Goal: Task Accomplishment & Management: Use online tool/utility

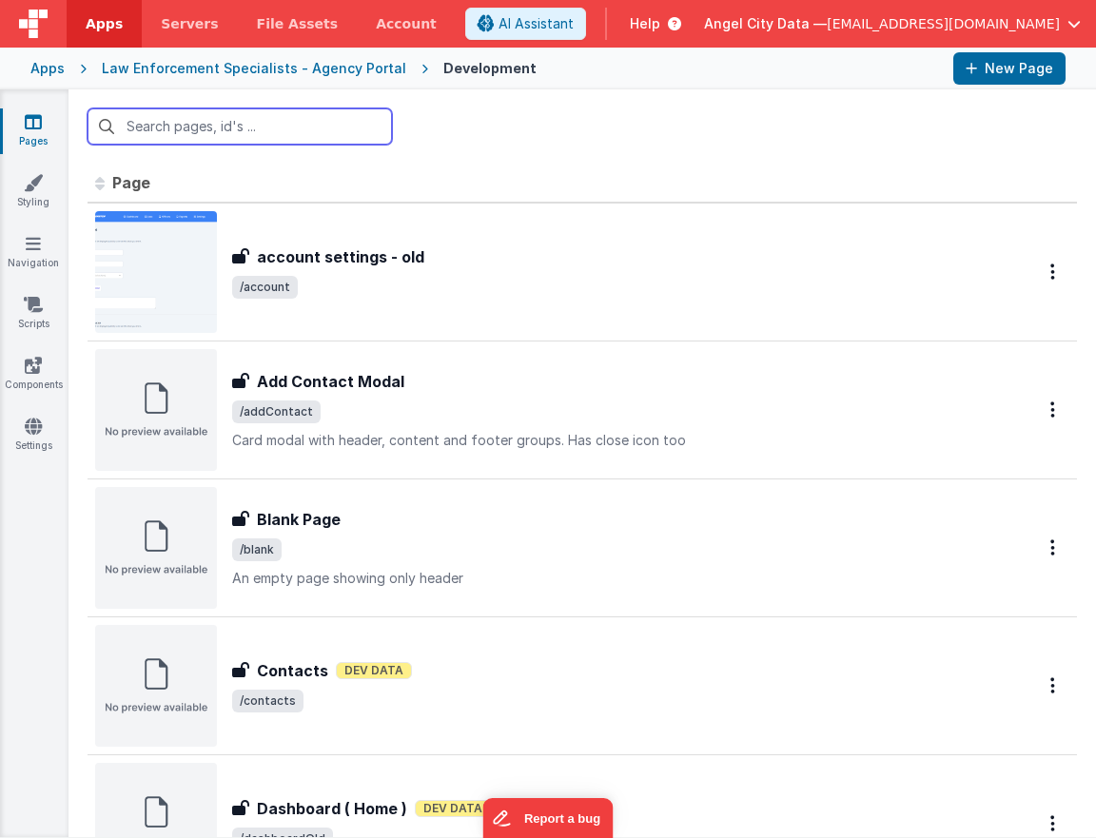
click at [221, 129] on input "text" at bounding box center [240, 126] width 304 height 36
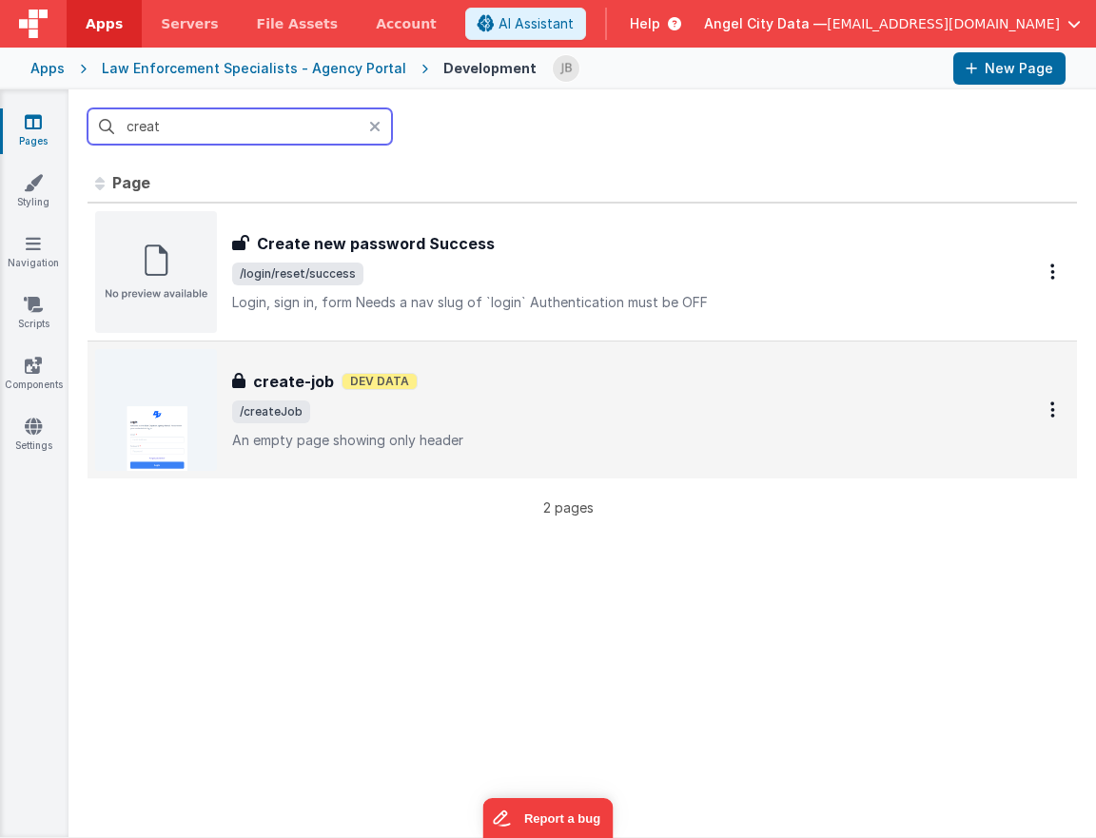
type input "creat"
click at [278, 374] on h3 "create-job" at bounding box center [293, 381] width 81 height 23
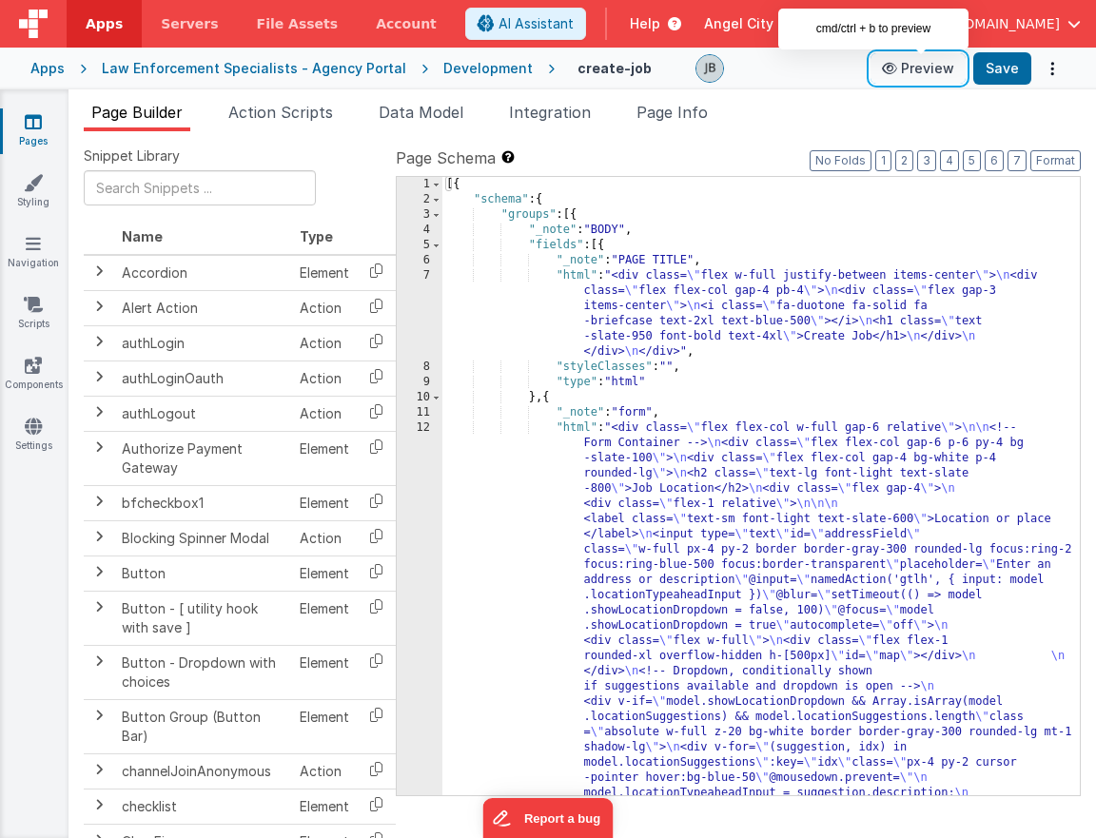
click at [934, 74] on button "Preview" at bounding box center [917, 68] width 95 height 30
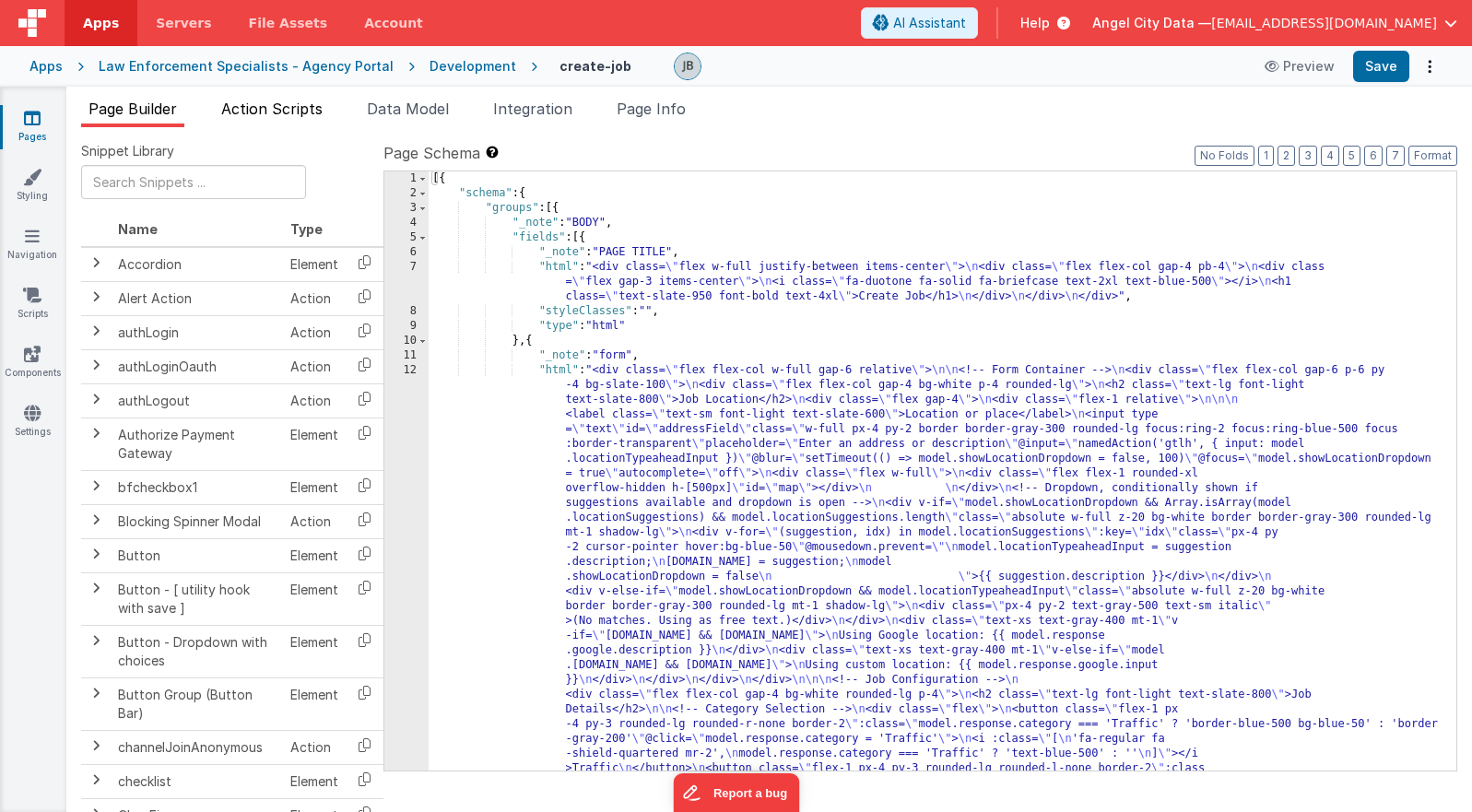
click at [298, 100] on span "Action Scripts" at bounding box center [271, 109] width 102 height 18
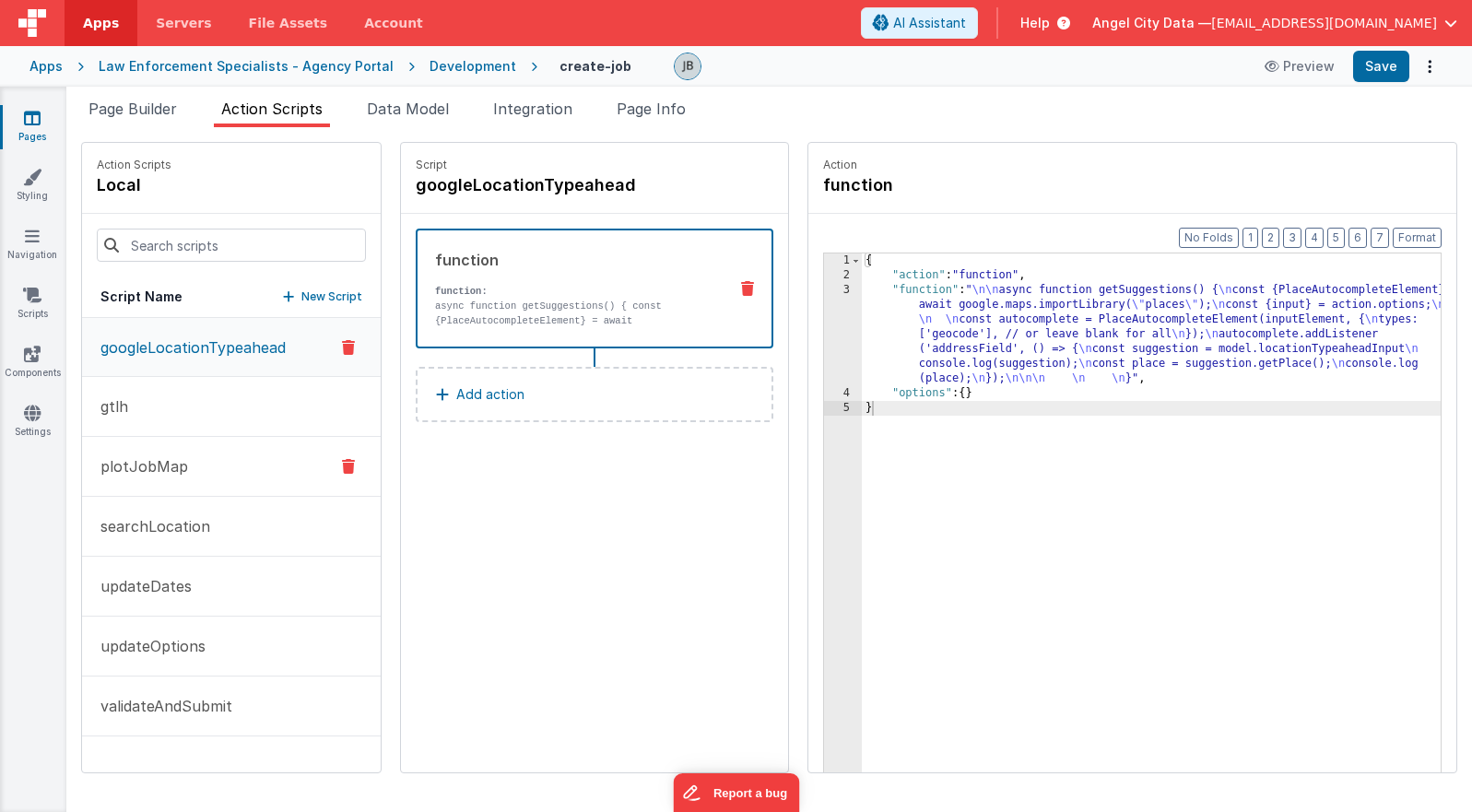
click at [197, 471] on button "plotJobMap" at bounding box center [232, 467] width 298 height 60
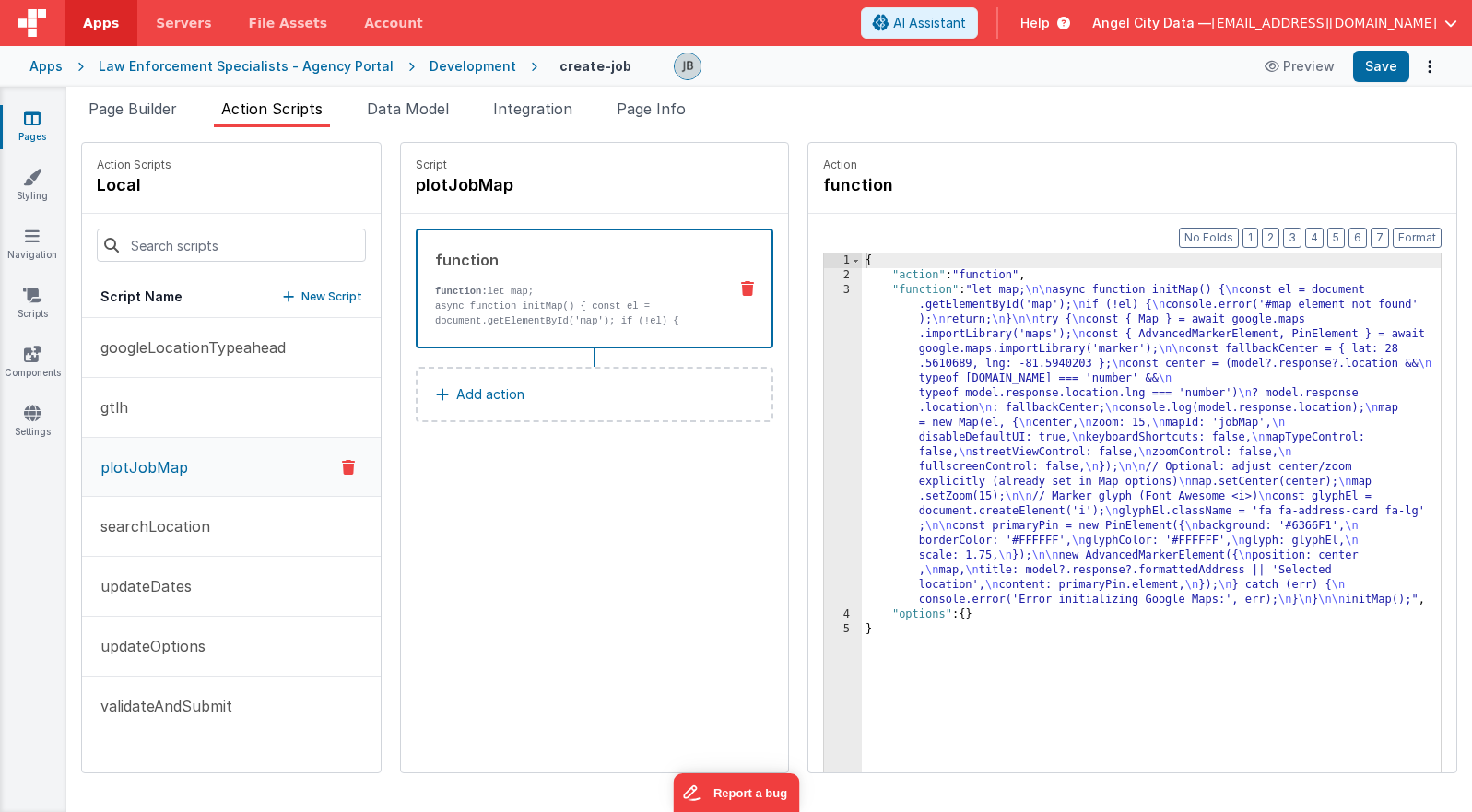
click at [446, 286] on strong "function:" at bounding box center [461, 291] width 52 height 11
click at [824, 363] on div "3" at bounding box center [842, 445] width 38 height 325
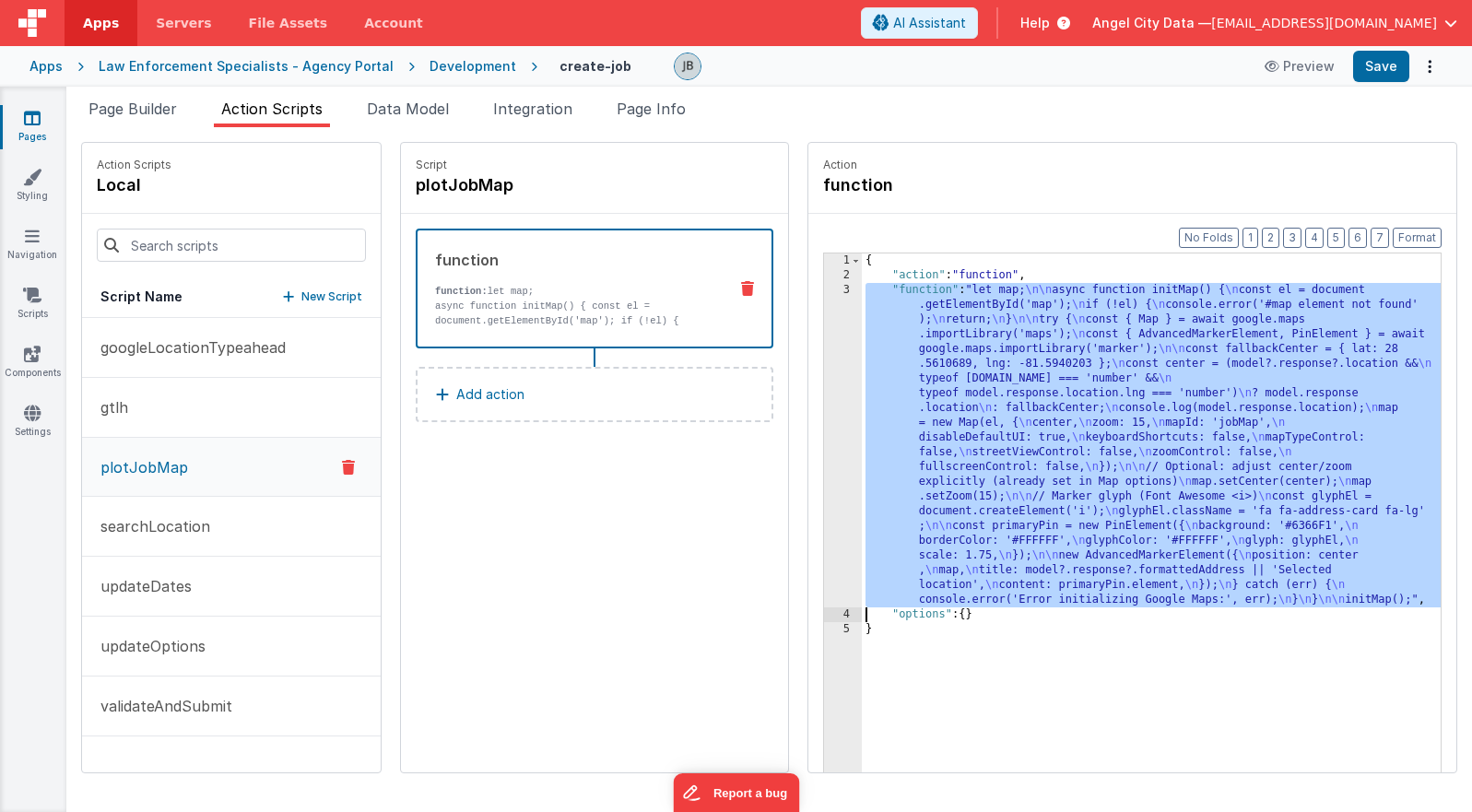
click at [824, 359] on div "3" at bounding box center [842, 445] width 38 height 325
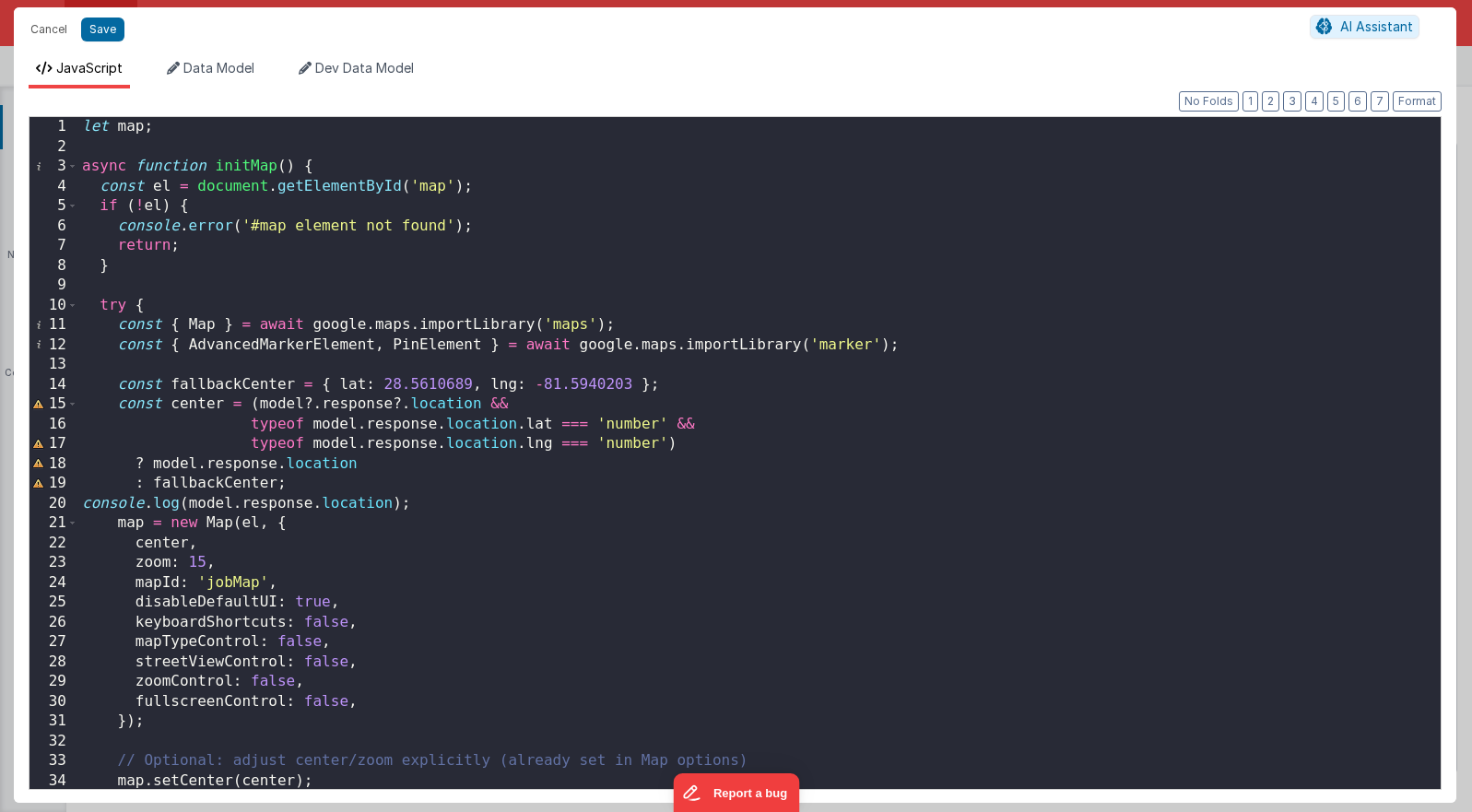
scroll to position [22, 0]
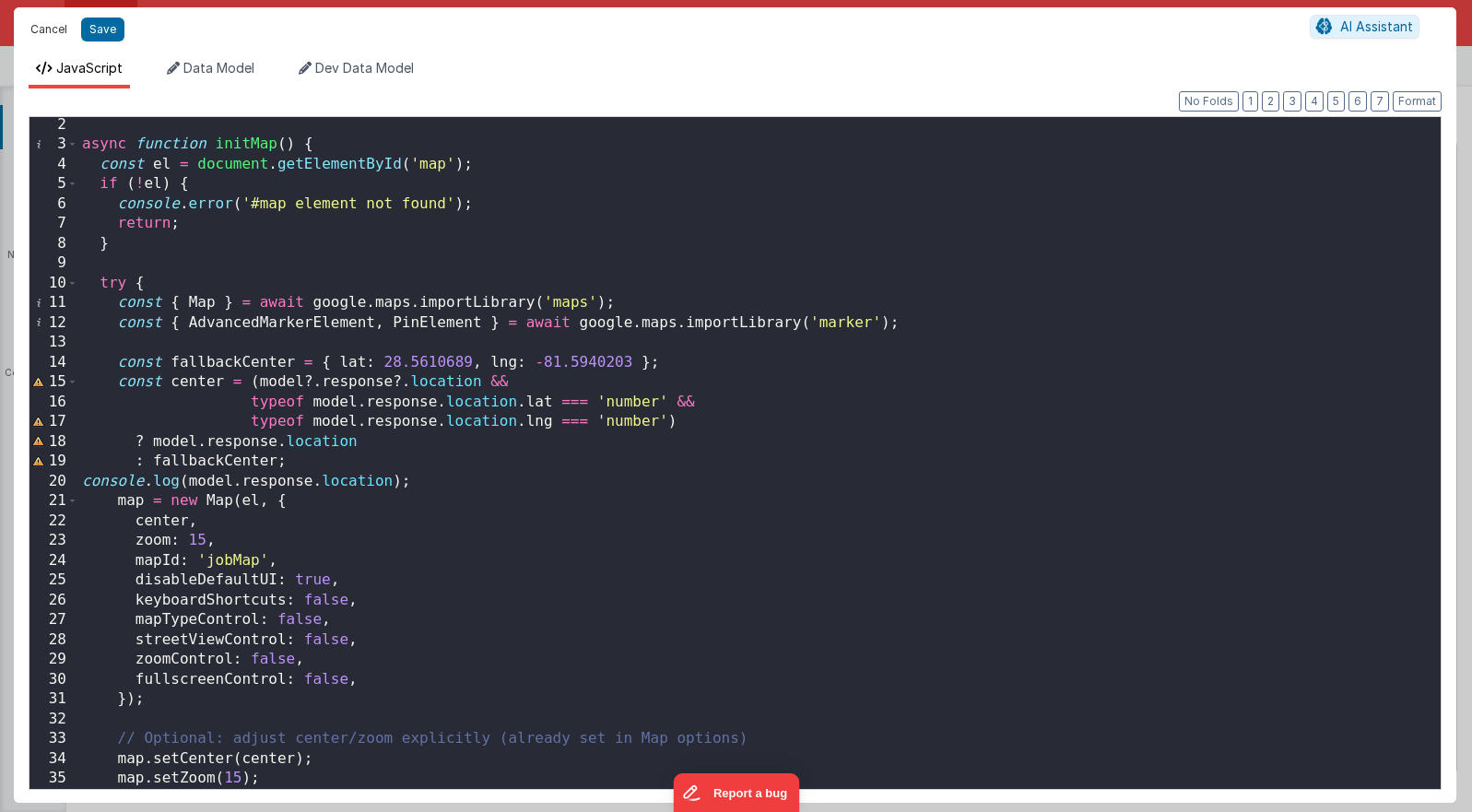
click at [48, 26] on button "Cancel" at bounding box center [48, 29] width 55 height 26
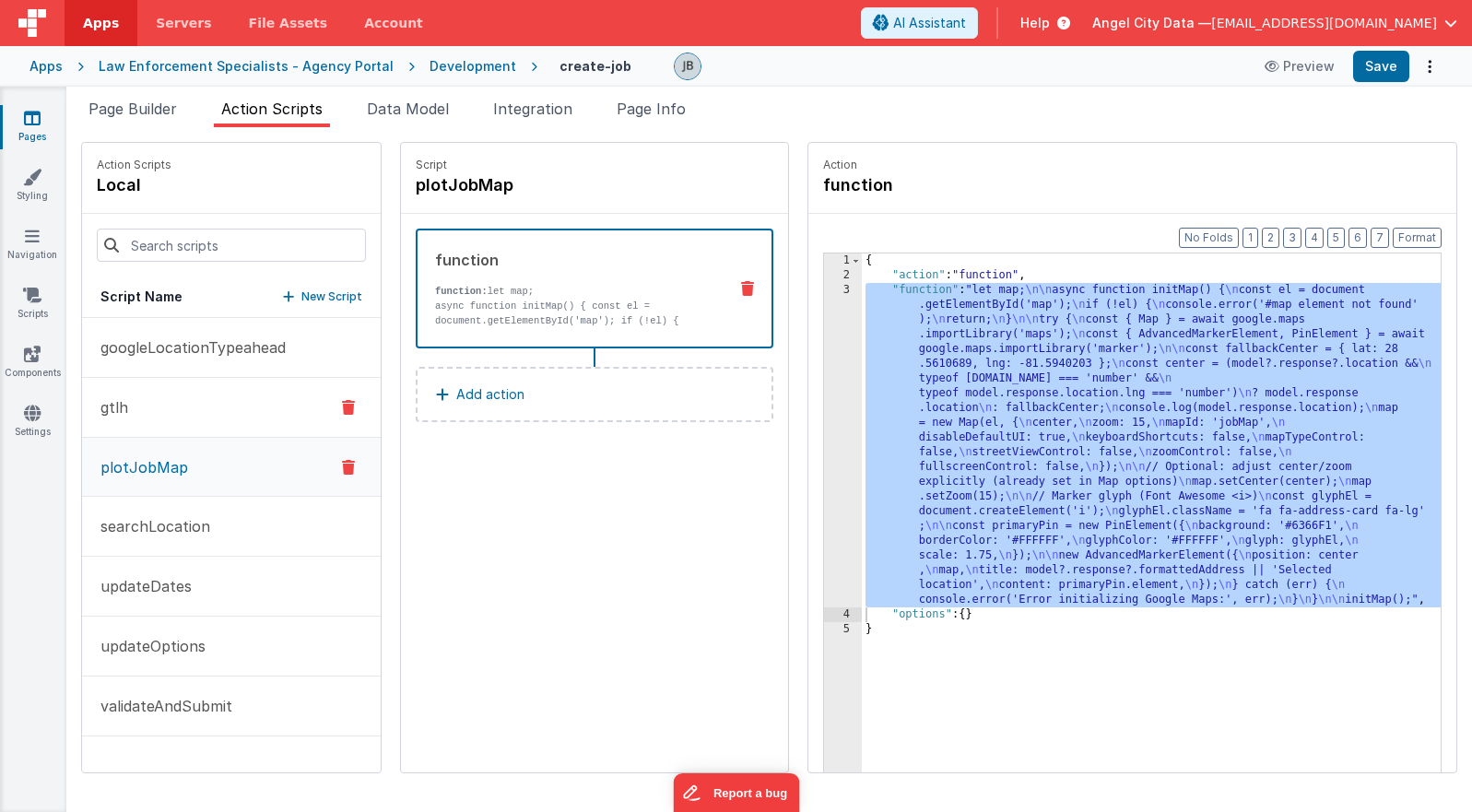
click at [125, 415] on p "gtlh" at bounding box center [109, 407] width 39 height 22
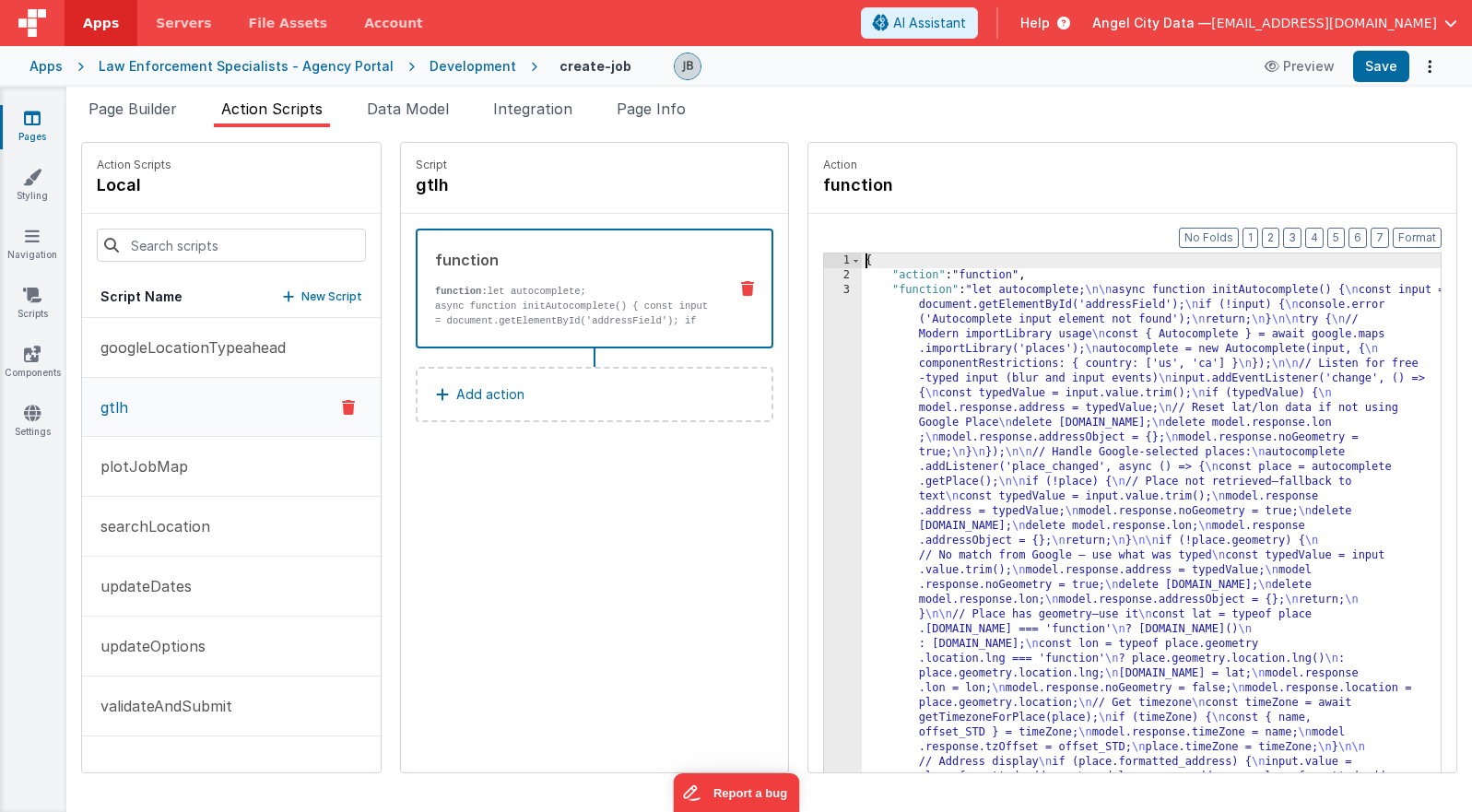
click at [824, 390] on div "3" at bounding box center [842, 696] width 38 height 826
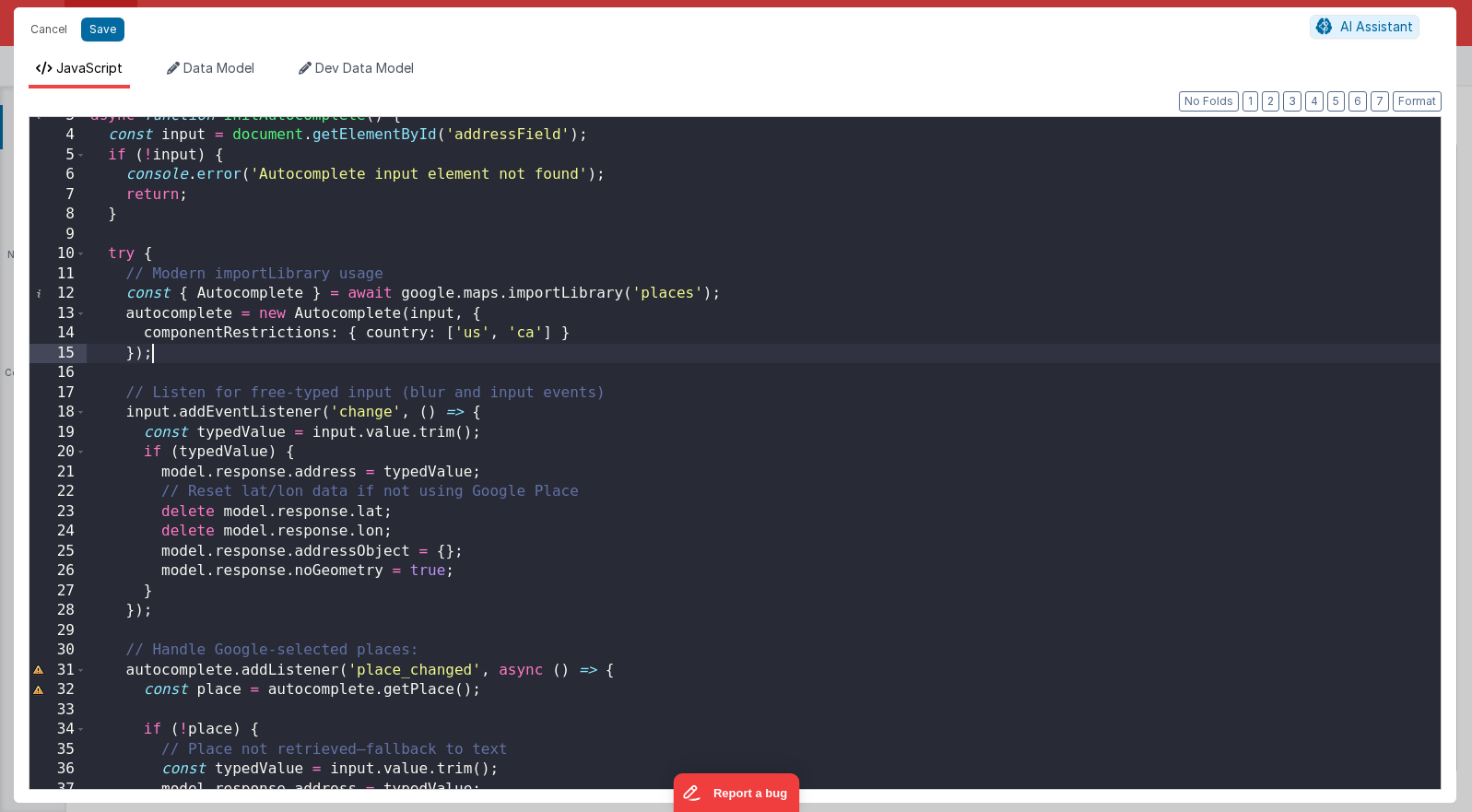
scroll to position [53, 0]
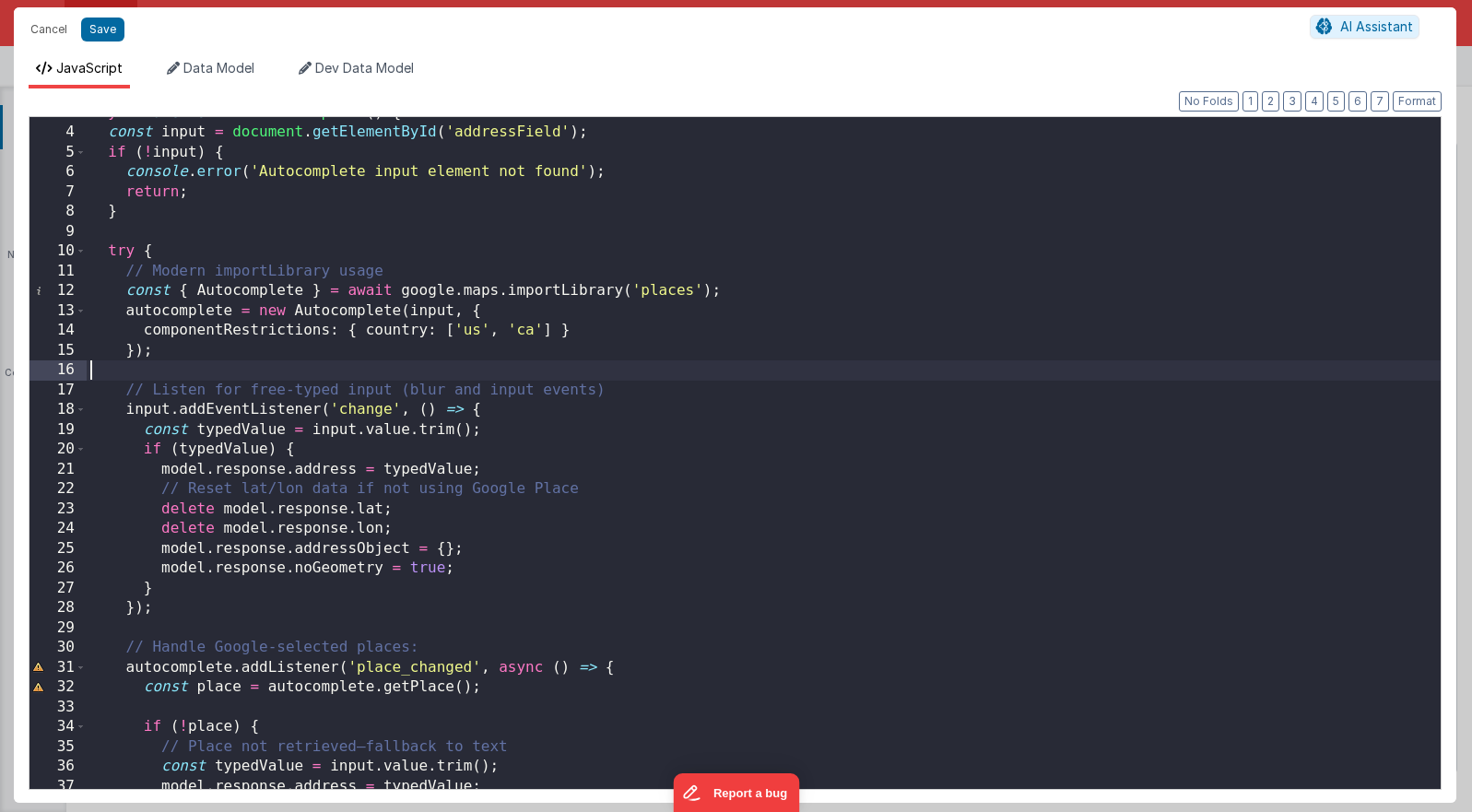
click at [555, 368] on div "async function initAutocomplete ( ) { const input = document . getElementById (…" at bounding box center [763, 459] width 1354 height 711
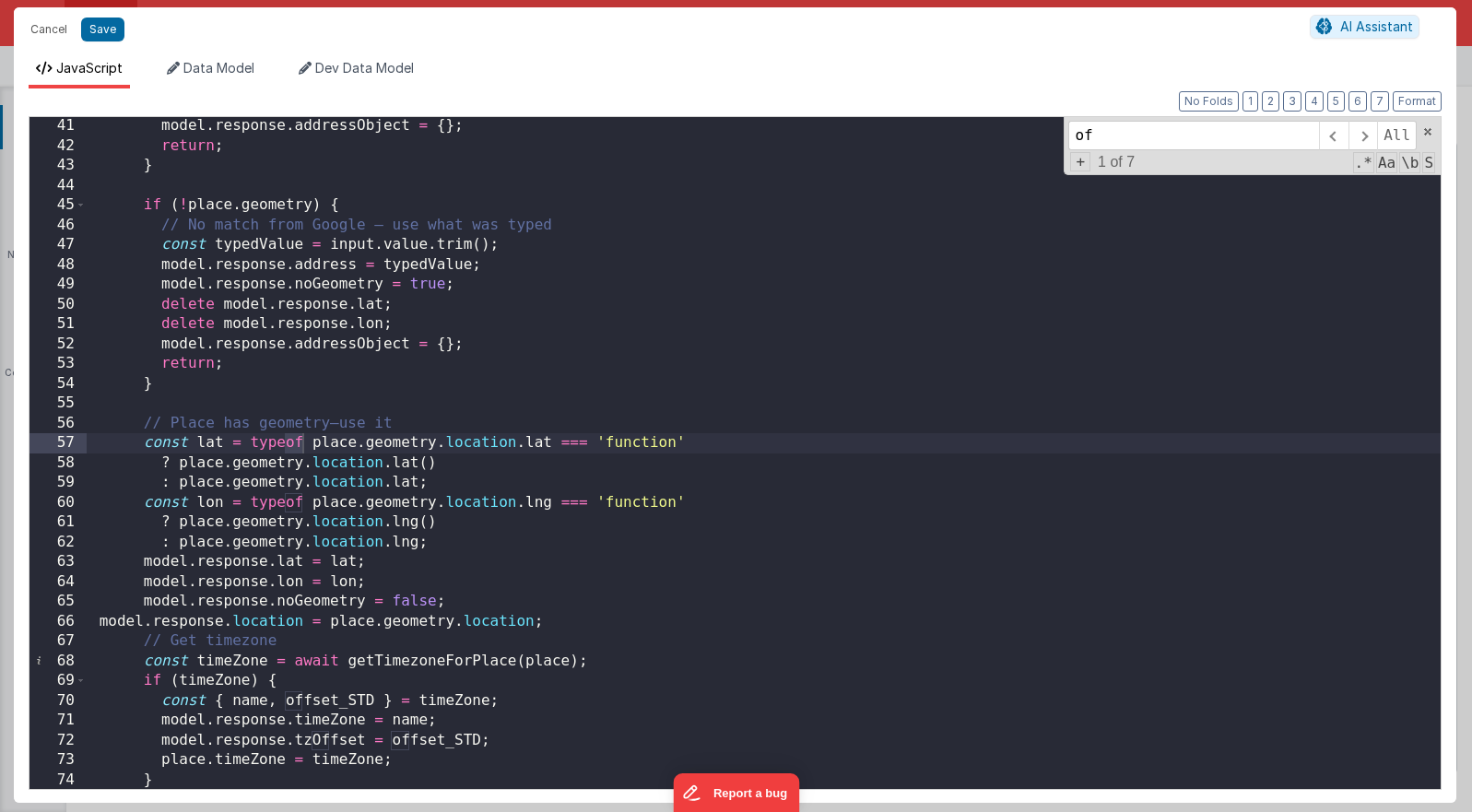
scroll to position [794, 0]
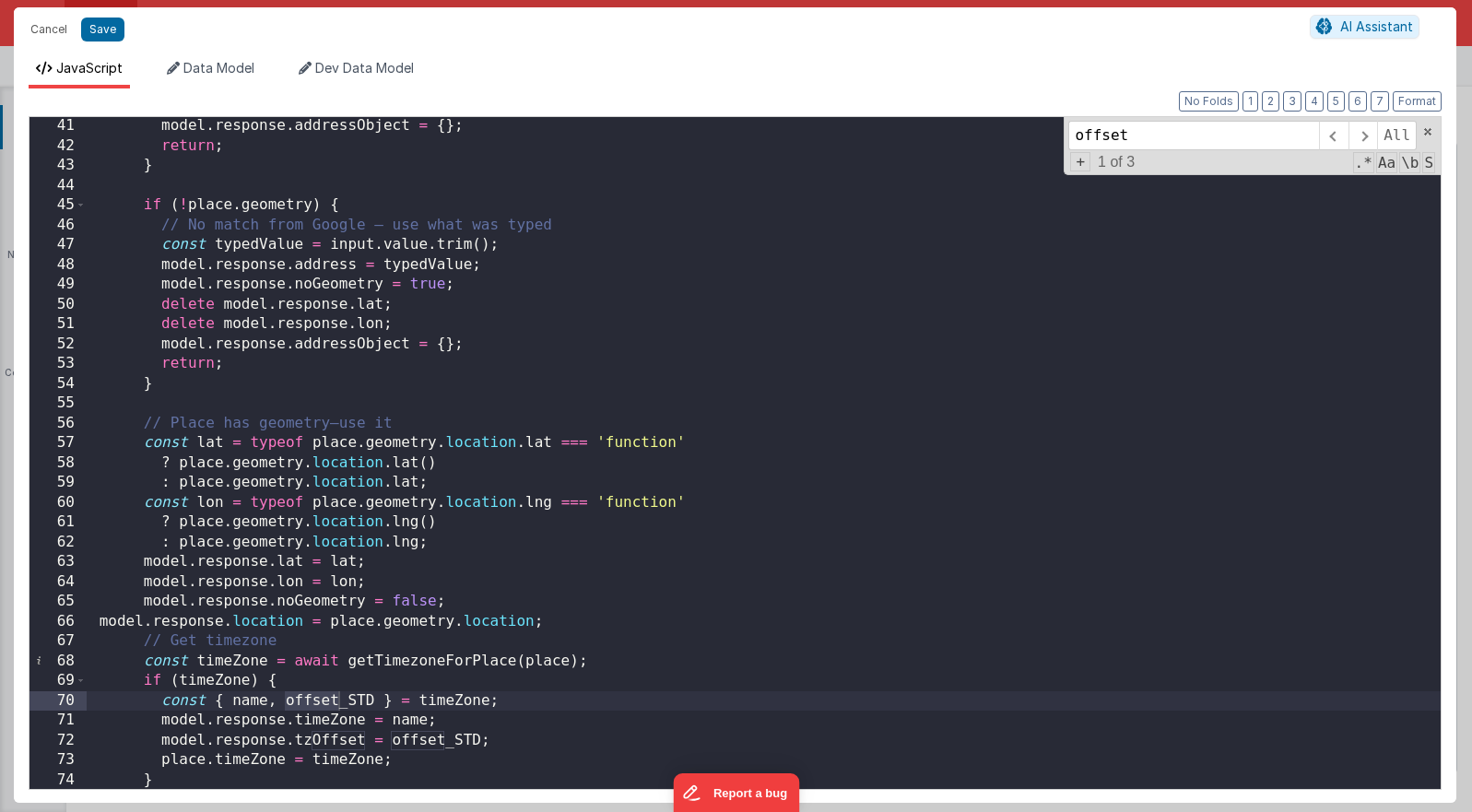
type input "offset"
click at [378, 701] on div "model . response . addressObject = { } ; return ; } if ( ! place . geometry ) {…" at bounding box center [763, 472] width 1354 height 711
click at [330, 700] on div "model . response . addressObject = { } ; return ; } if ( ! place . geometry ) {…" at bounding box center [763, 472] width 1354 height 711
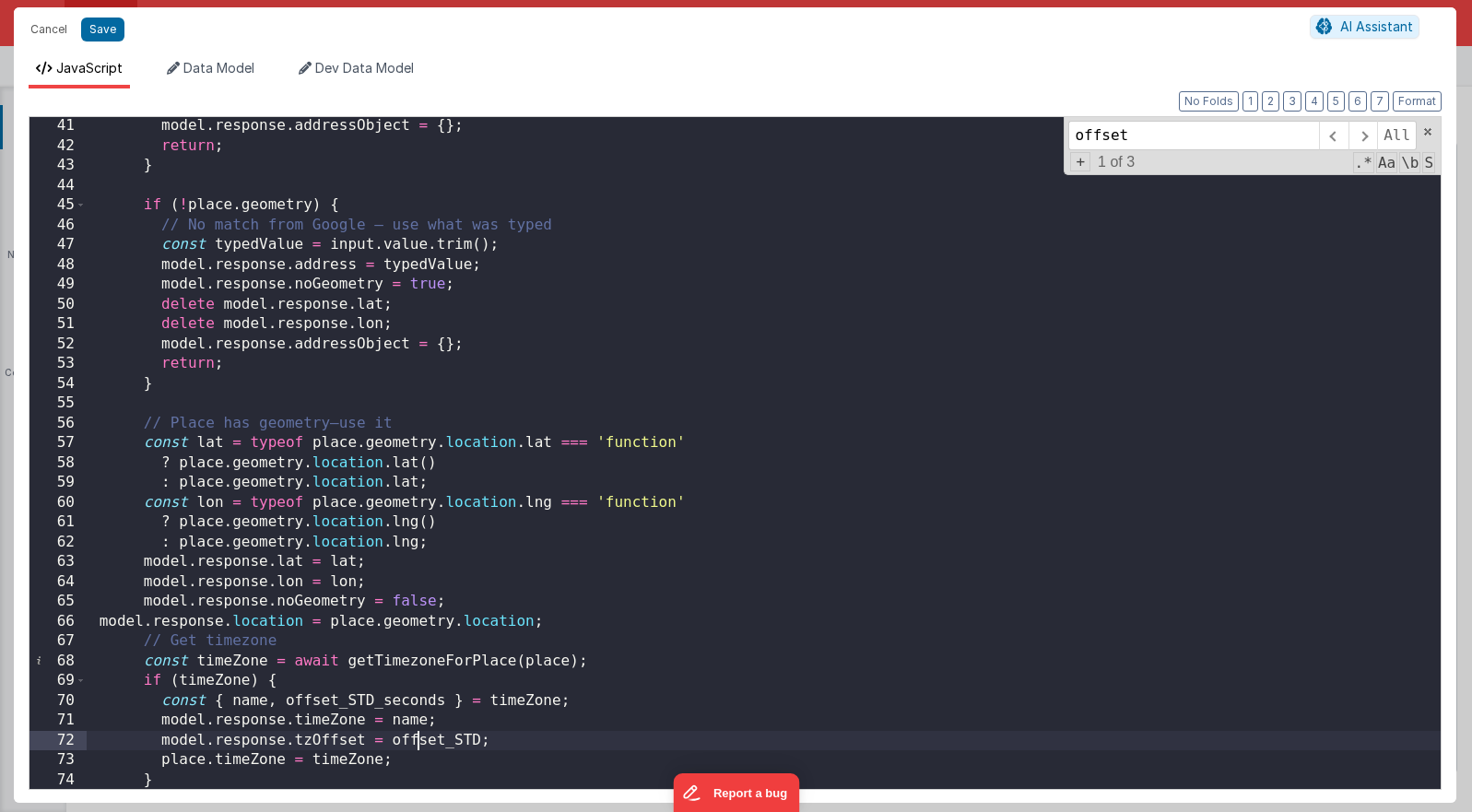
click at [416, 739] on div "model . response . addressObject = { } ; return ; } if ( ! place . geometry ) {…" at bounding box center [763, 472] width 1354 height 711
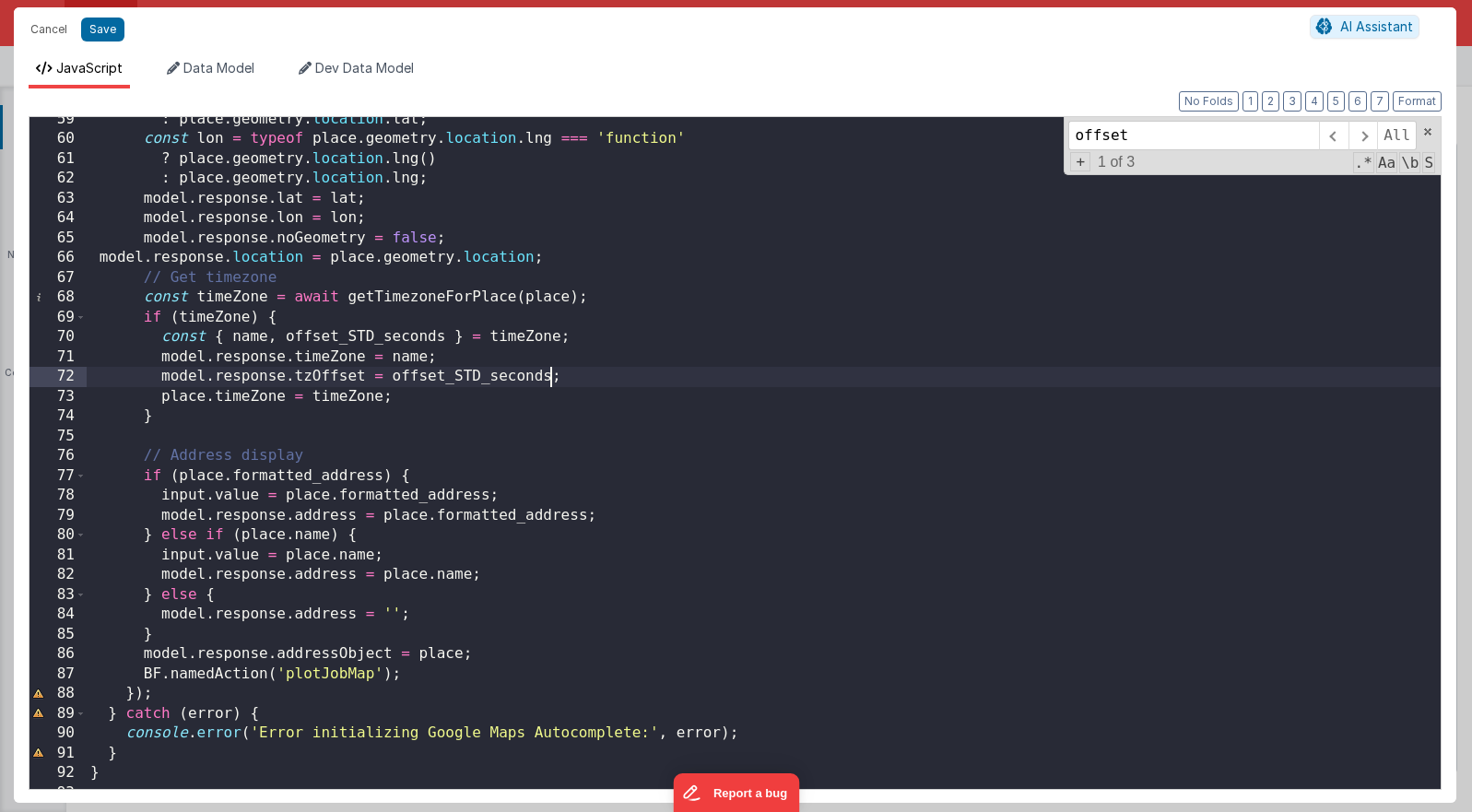
scroll to position [1179, 0]
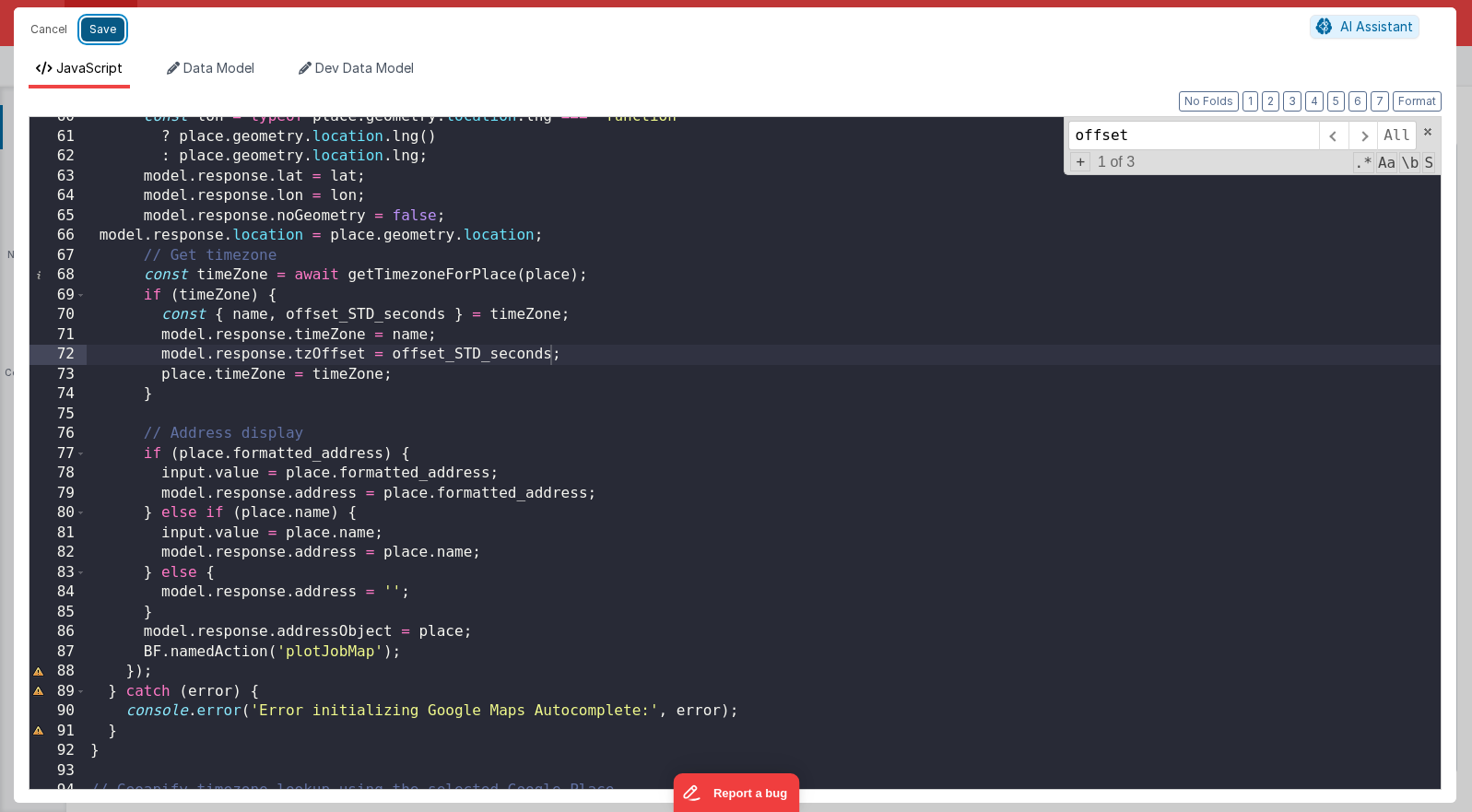
click at [104, 38] on button "Save" at bounding box center [103, 29] width 44 height 24
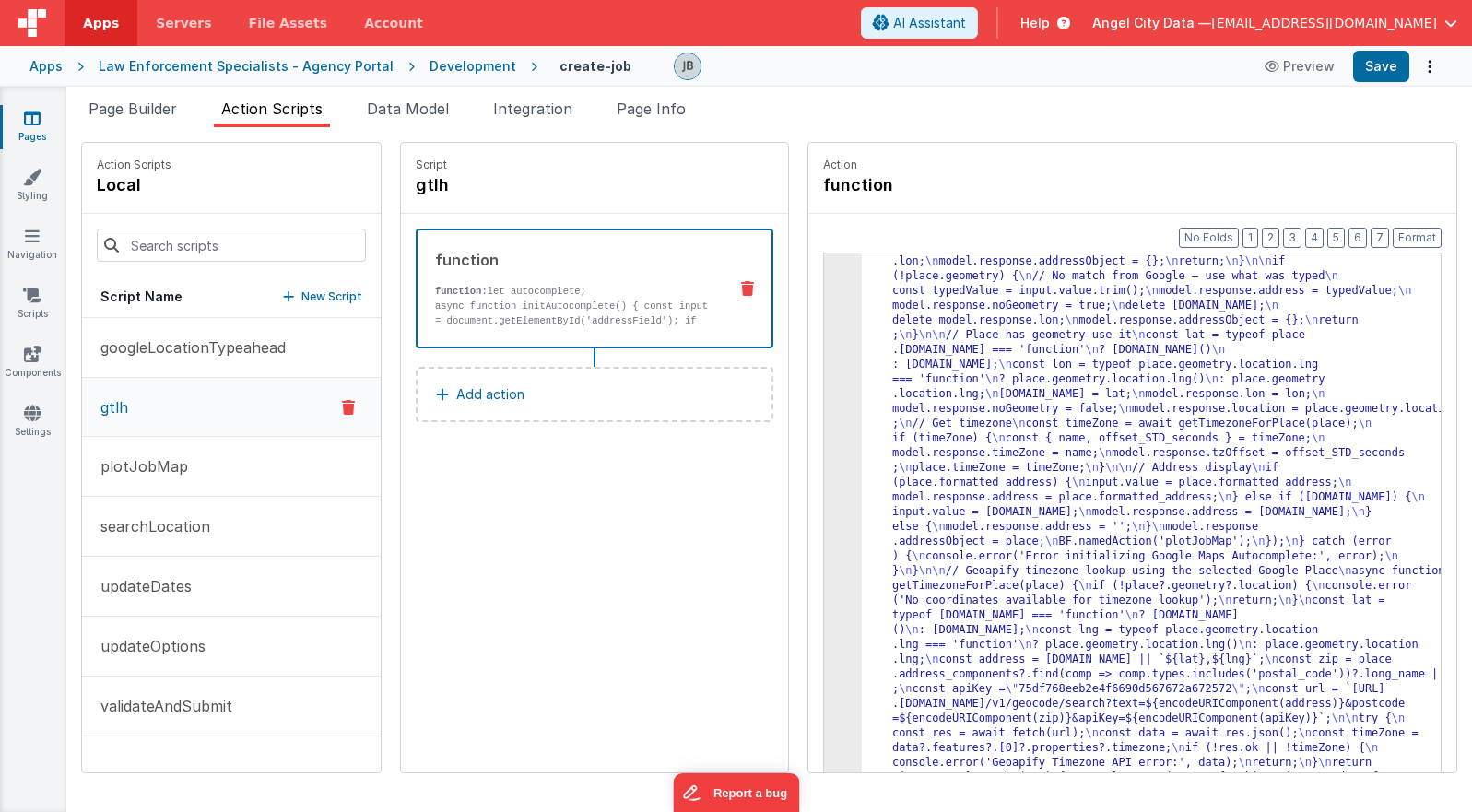
scroll to position [265, 0]
click at [1061, 61] on button "Save" at bounding box center [1381, 66] width 56 height 31
click at [185, 473] on button "plotJobMap" at bounding box center [232, 467] width 298 height 60
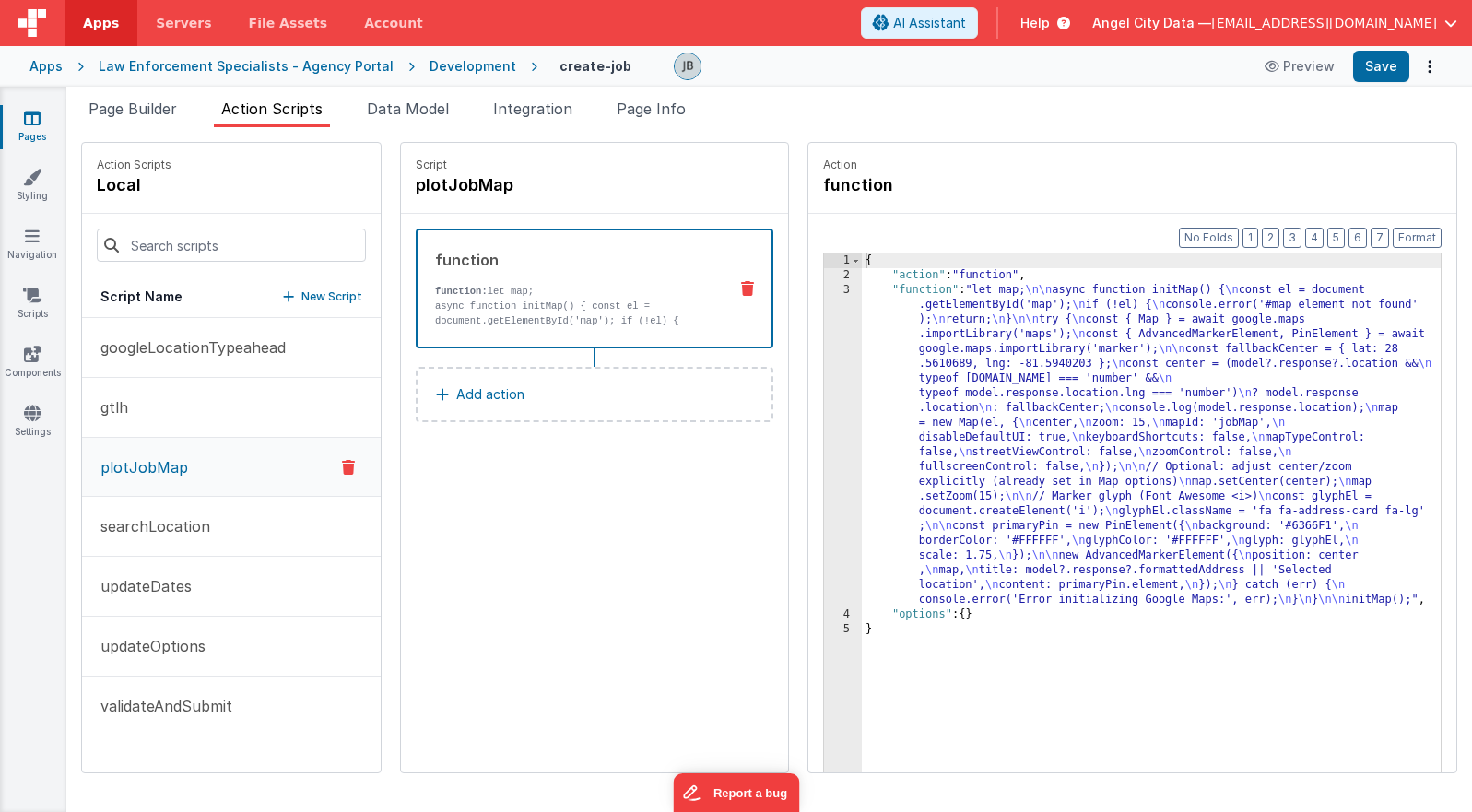
click at [447, 312] on p "async function initMap() { const el = document.getElementById('map'); if (!el) …" at bounding box center [574, 328] width 277 height 59
click at [824, 347] on div "3" at bounding box center [842, 445] width 38 height 325
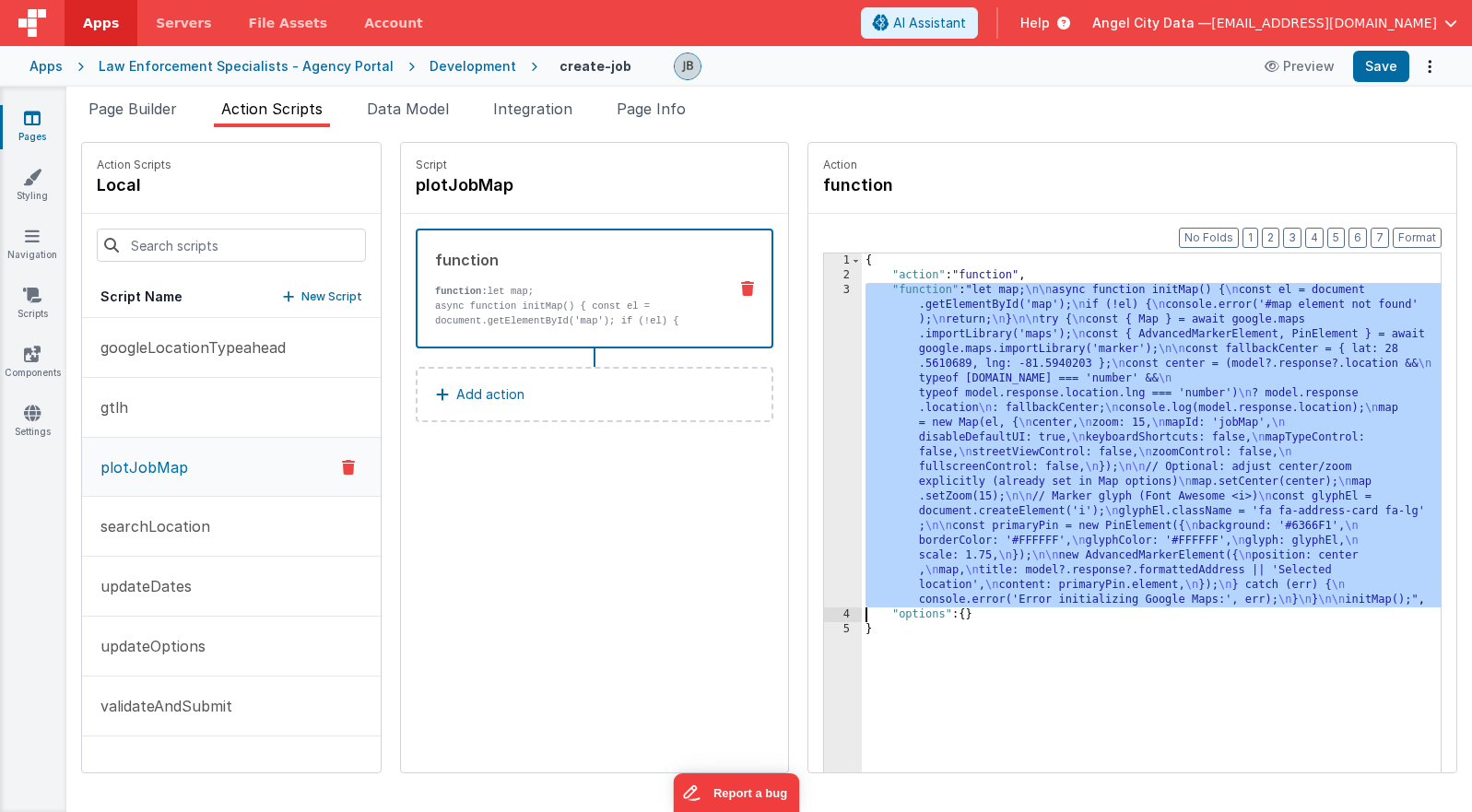
click at [824, 348] on div "3" at bounding box center [842, 445] width 38 height 325
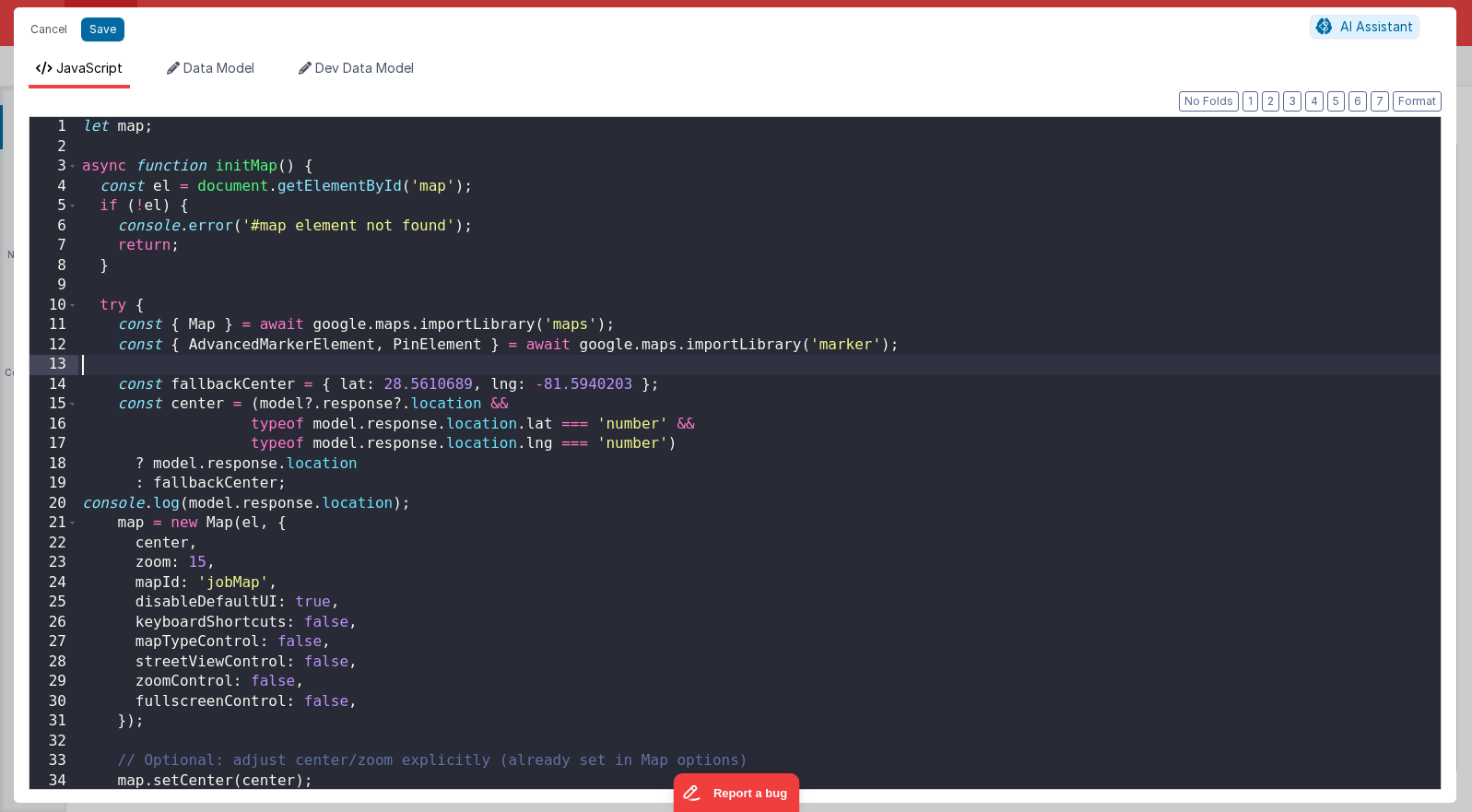
click at [809, 348] on div "let map ; async function initMap ( ) { const el = document . getElementById ( '…" at bounding box center [760, 473] width 1362 height 711
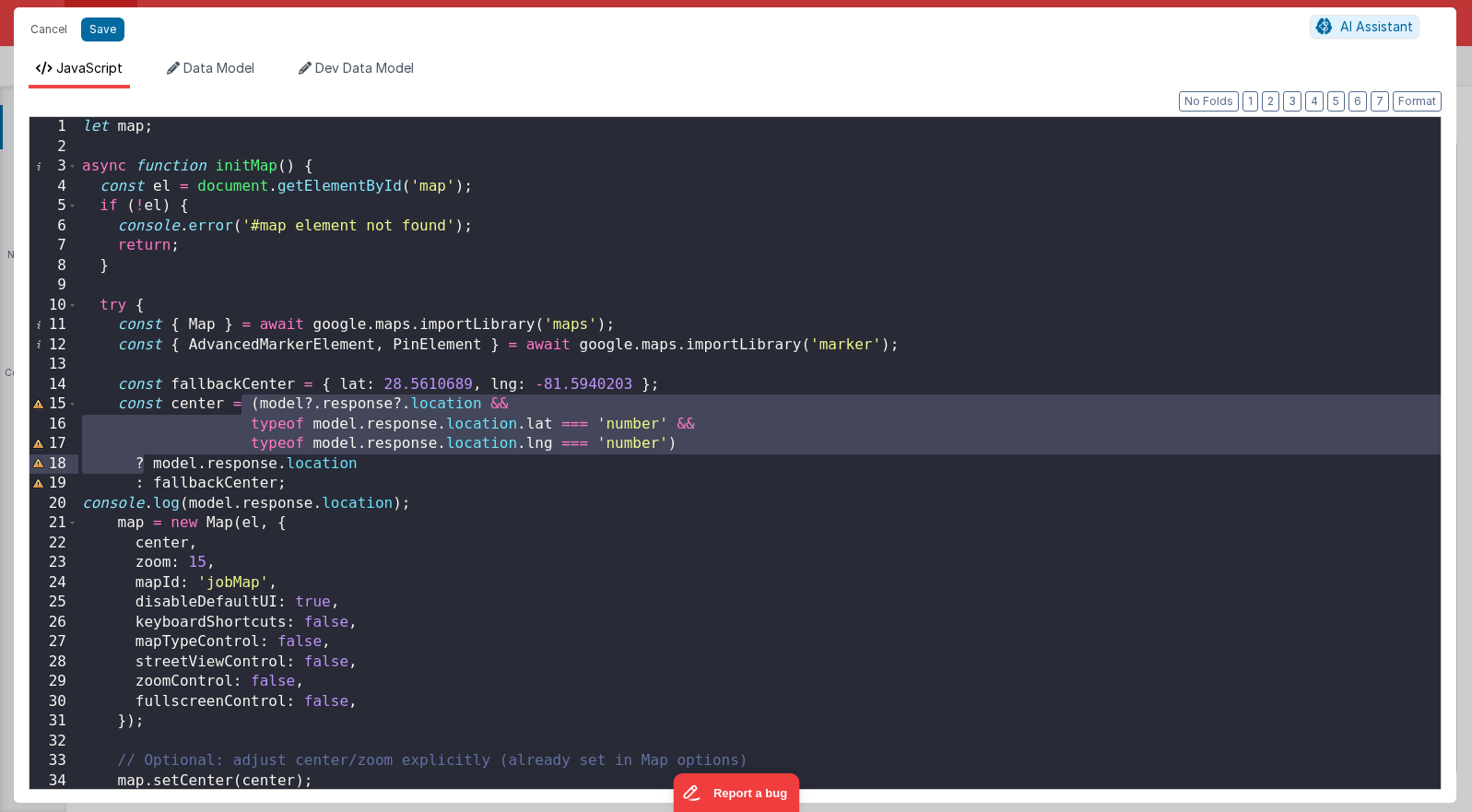
drag, startPoint x: 245, startPoint y: 407, endPoint x: 144, endPoint y: 462, distance: 115.0
click at [144, 462] on div "let map ; async function initMap ( ) { const el = document . getElementById ( '…" at bounding box center [760, 473] width 1362 height 711
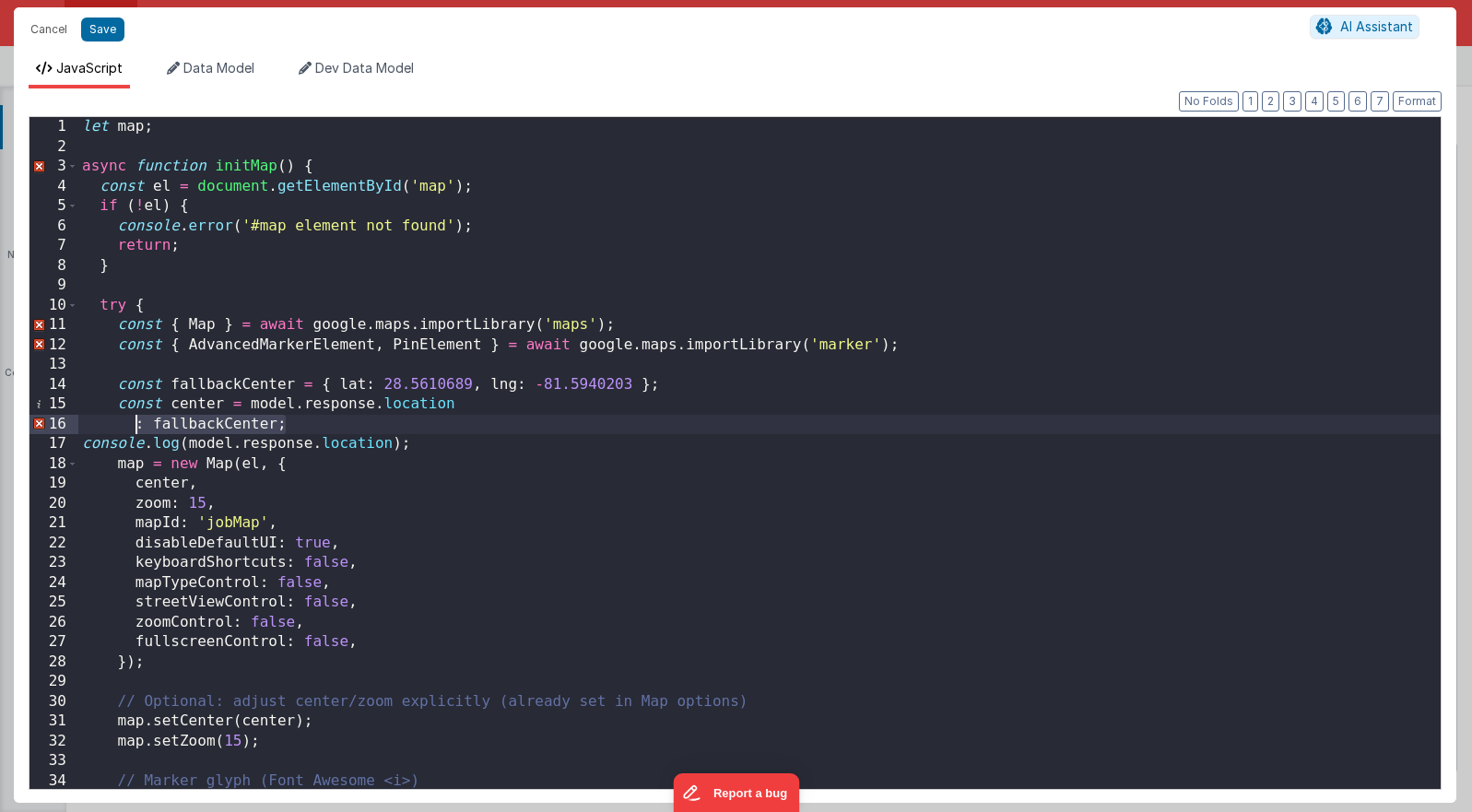
drag, startPoint x: 294, startPoint y: 422, endPoint x: 135, endPoint y: 423, distance: 159.0
click at [135, 423] on div "let map ; async function initMap ( ) { const el = document . getElementById ( '…" at bounding box center [760, 473] width 1362 height 711
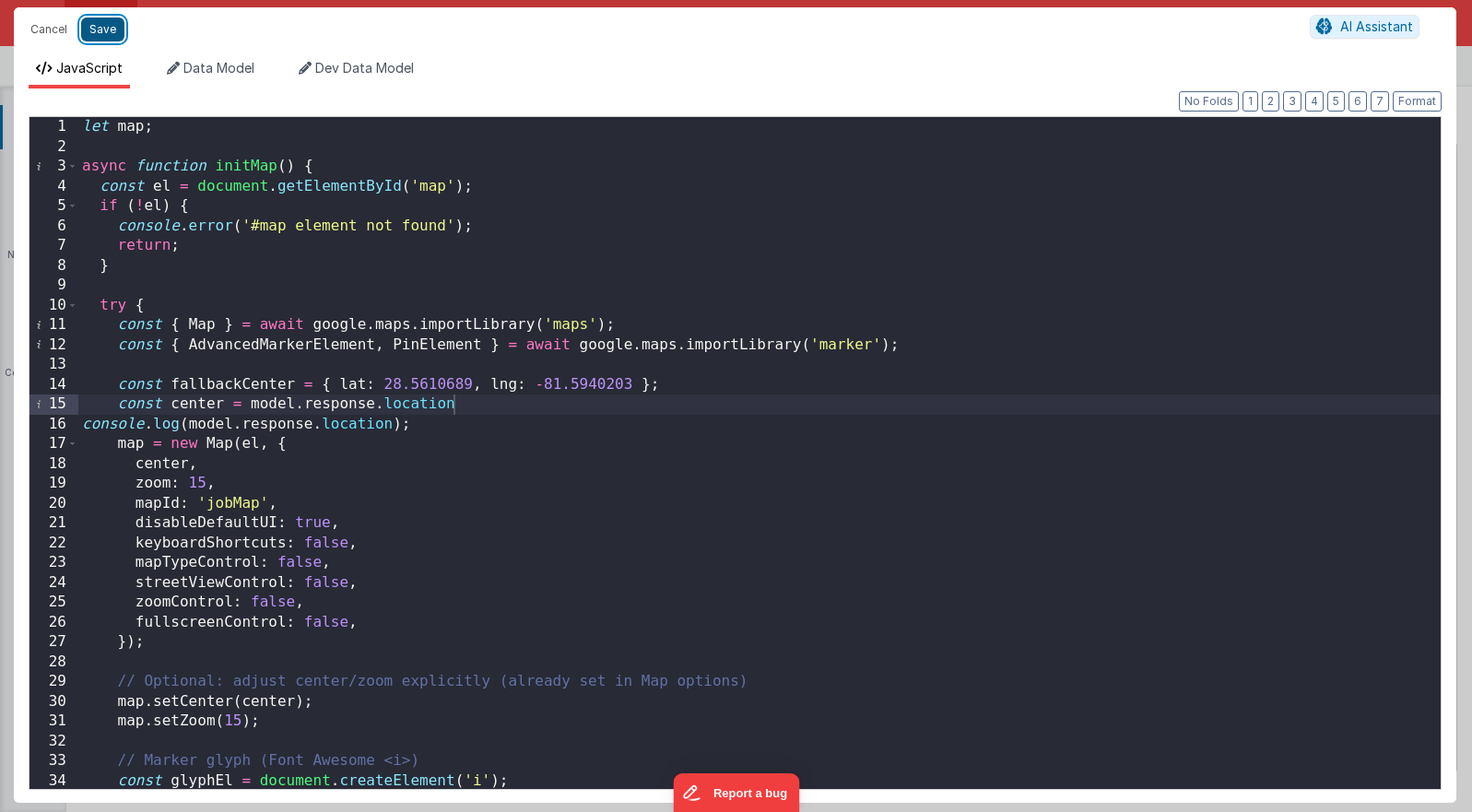
click at [100, 28] on button "Save" at bounding box center [103, 29] width 44 height 24
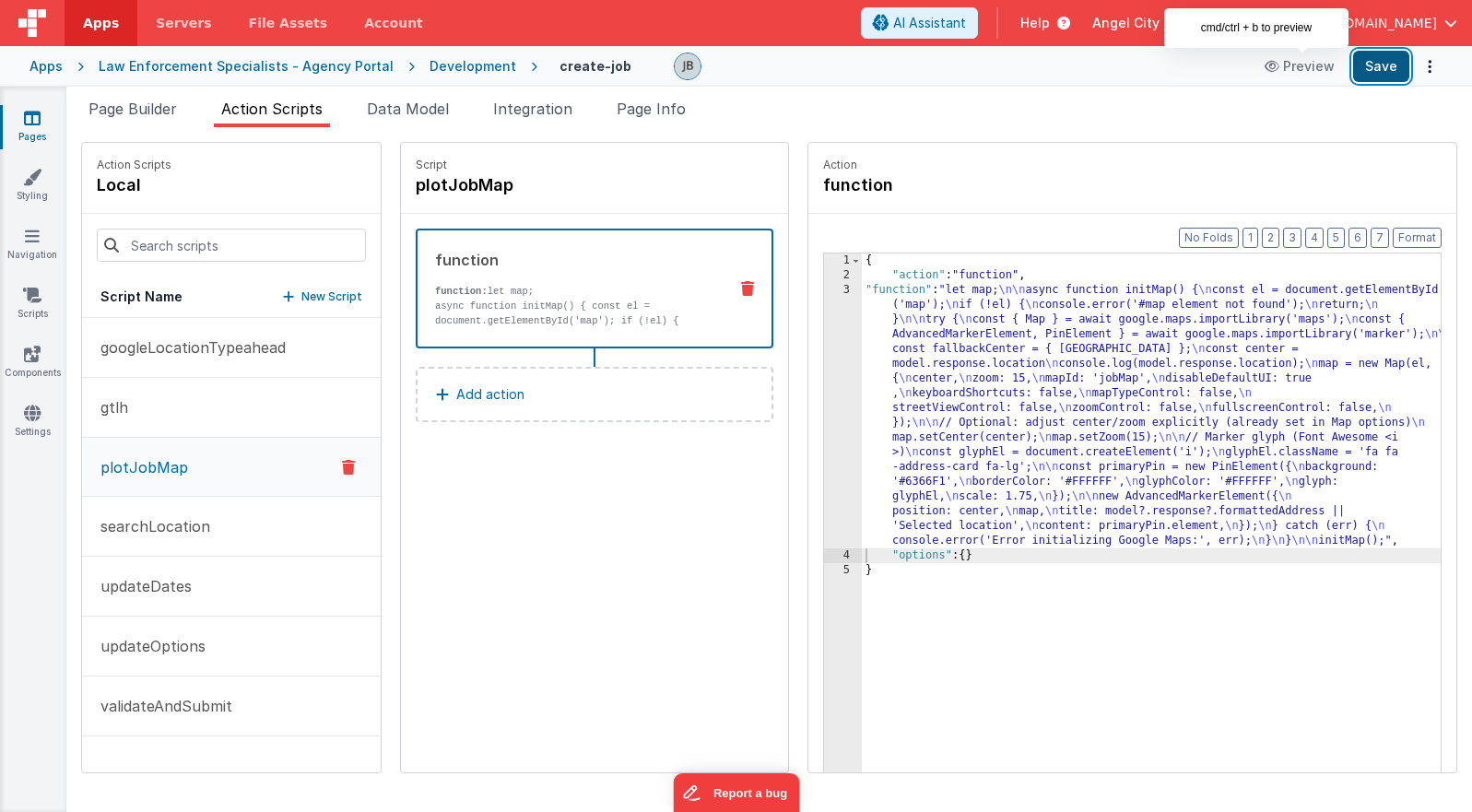
click at [1061, 66] on button "Save" at bounding box center [1381, 66] width 56 height 31
click at [441, 66] on div "Development" at bounding box center [472, 66] width 86 height 18
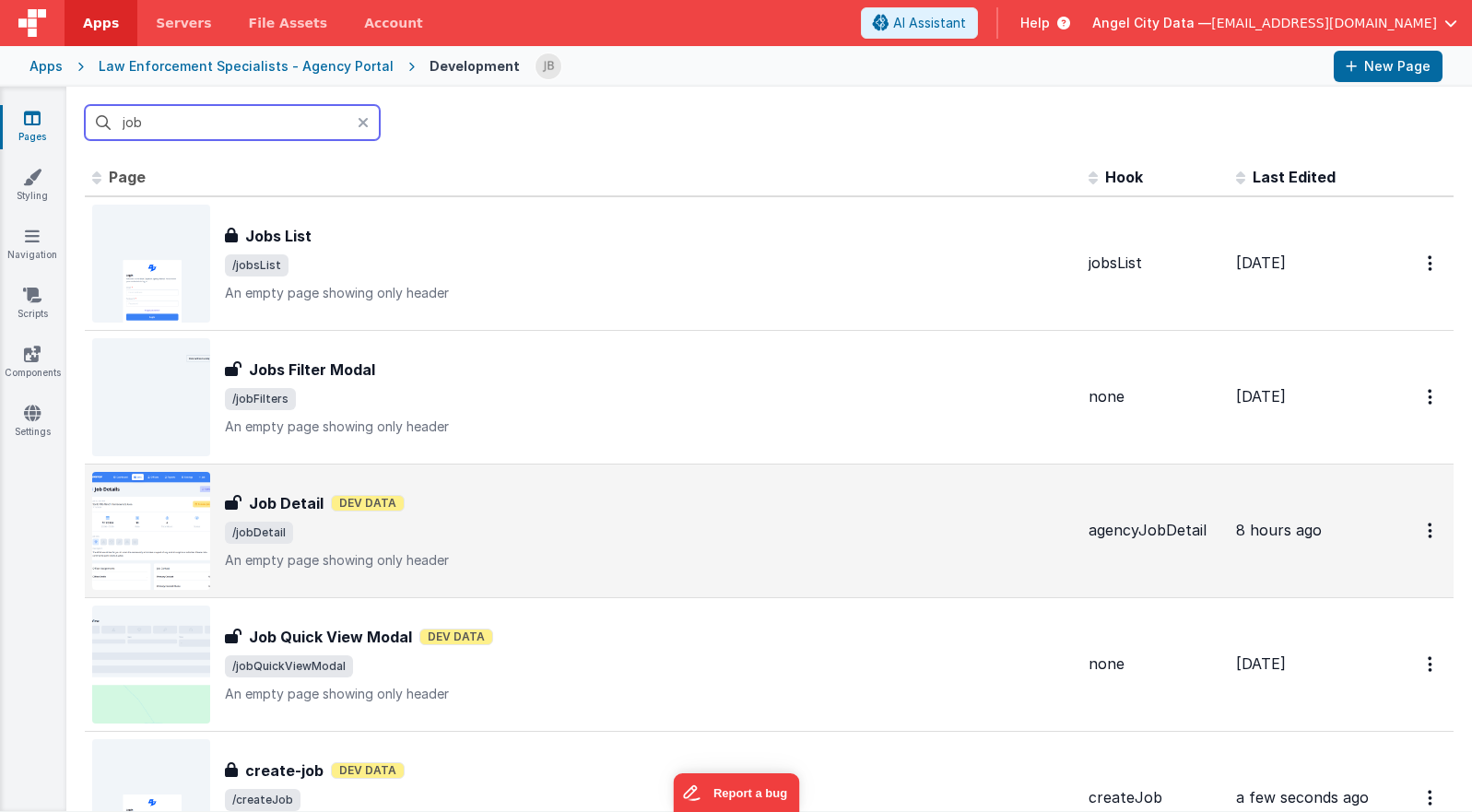
scroll to position [44, 0]
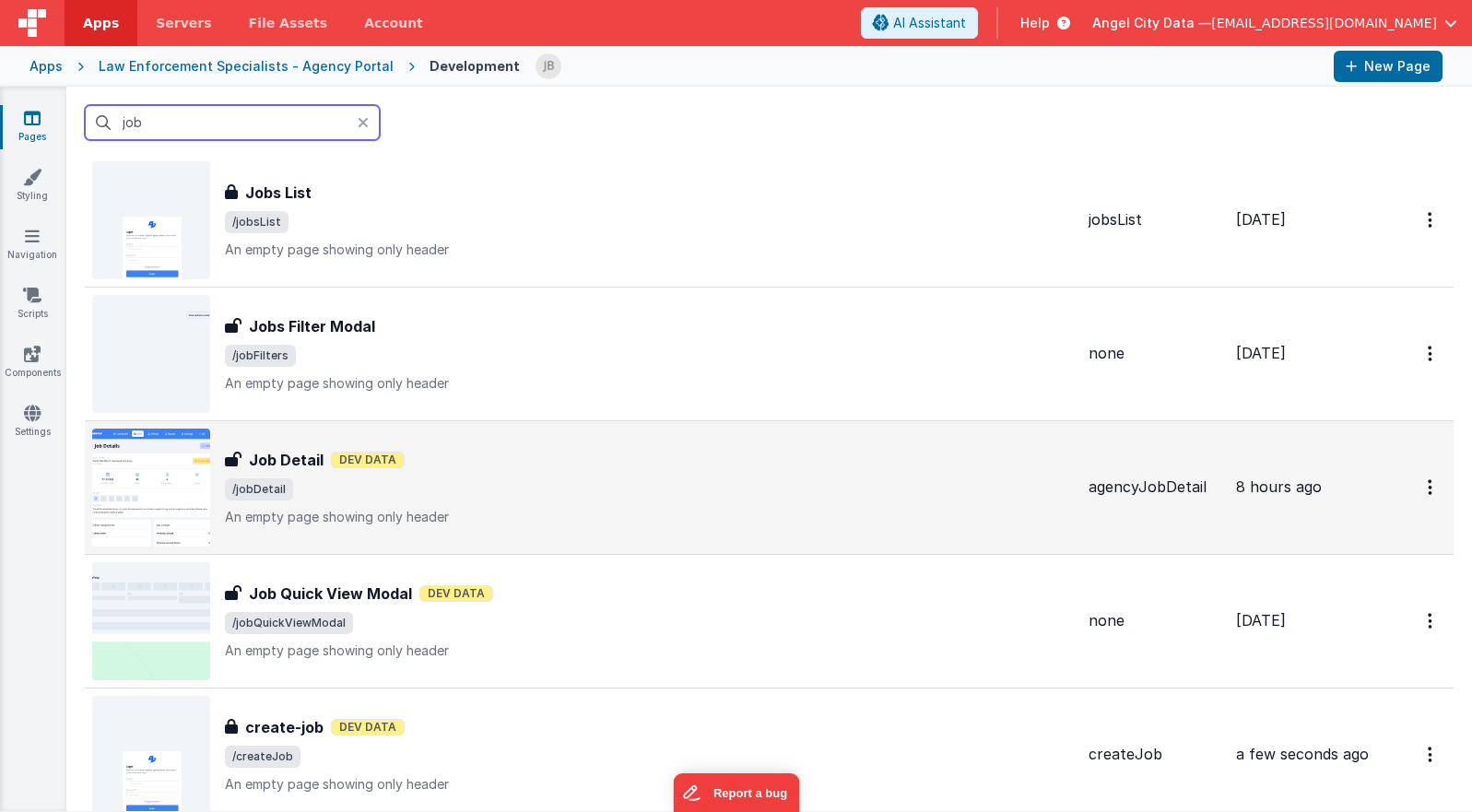
type input "job"
click at [291, 450] on h3 "Job Detail" at bounding box center [286, 459] width 75 height 22
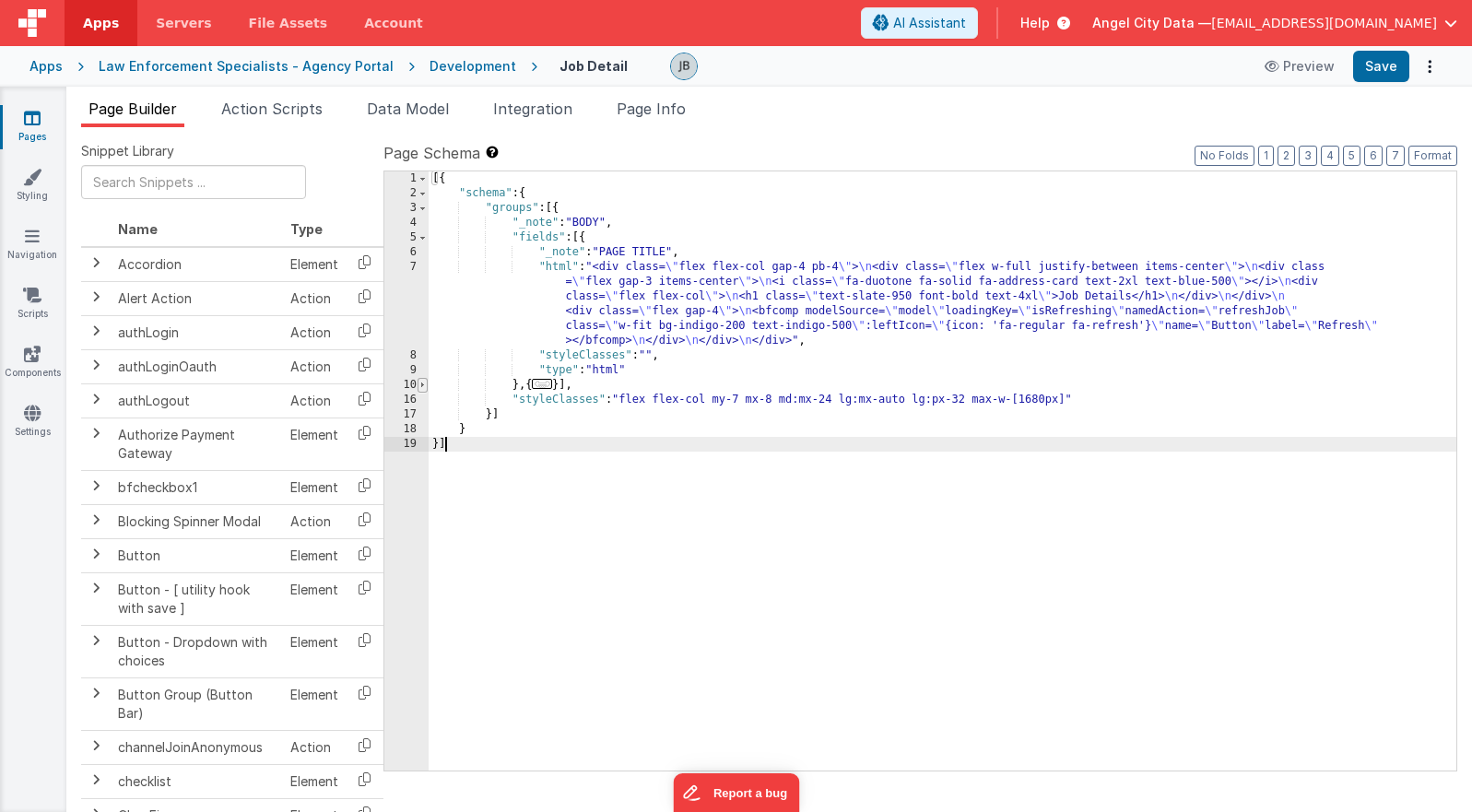
click at [425, 388] on span at bounding box center [423, 385] width 10 height 15
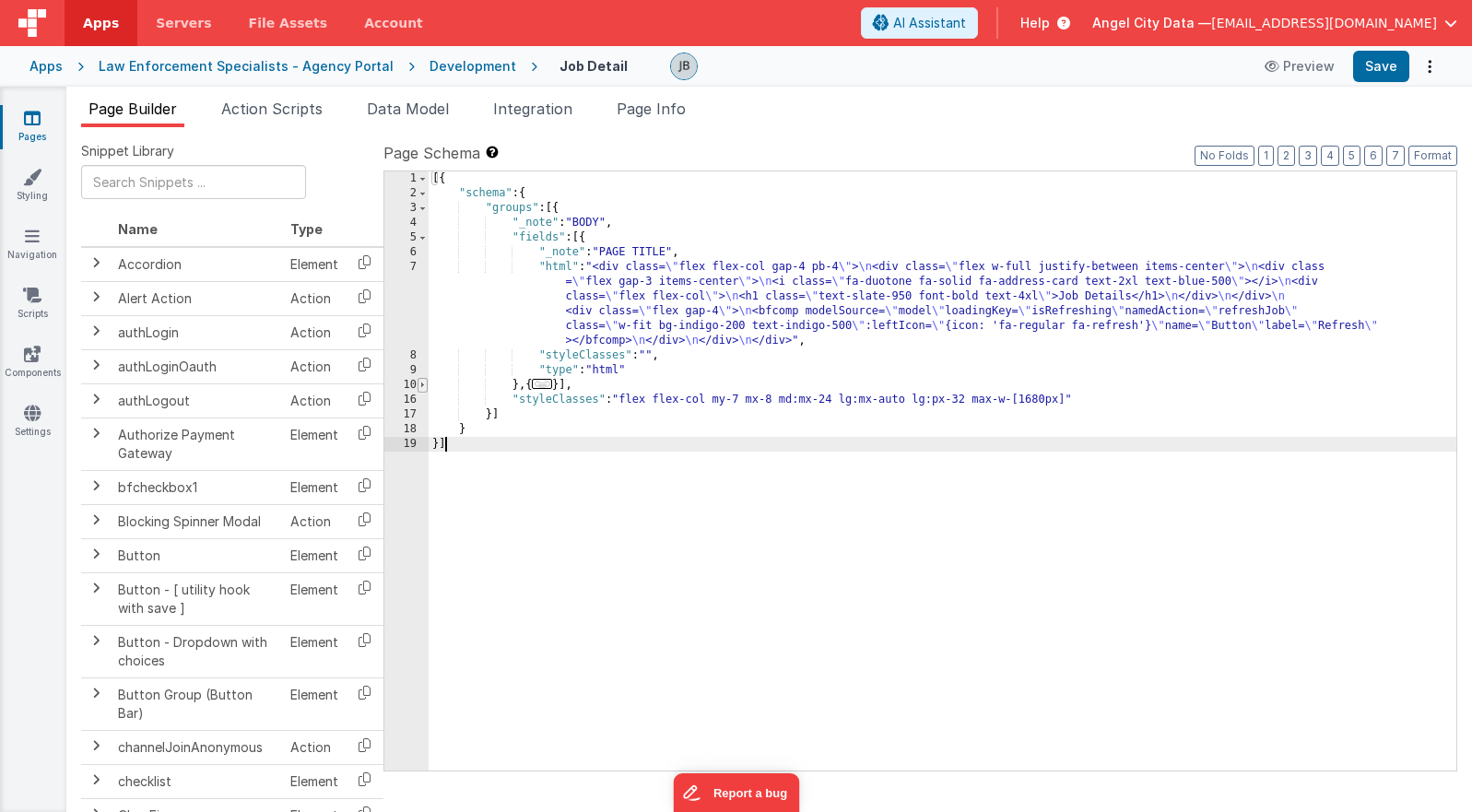
click at [422, 386] on span at bounding box center [423, 385] width 10 height 15
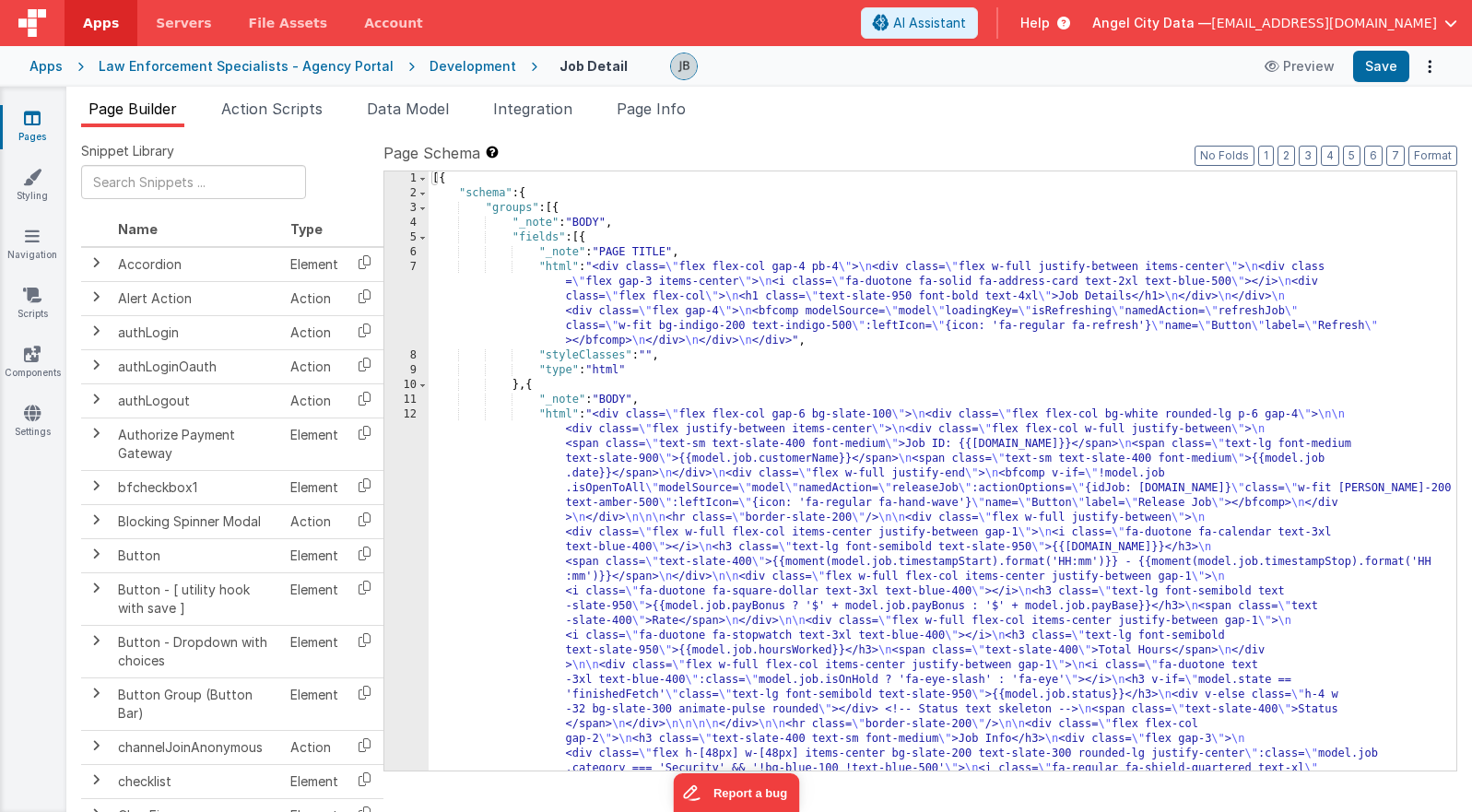
scroll to position [670, 0]
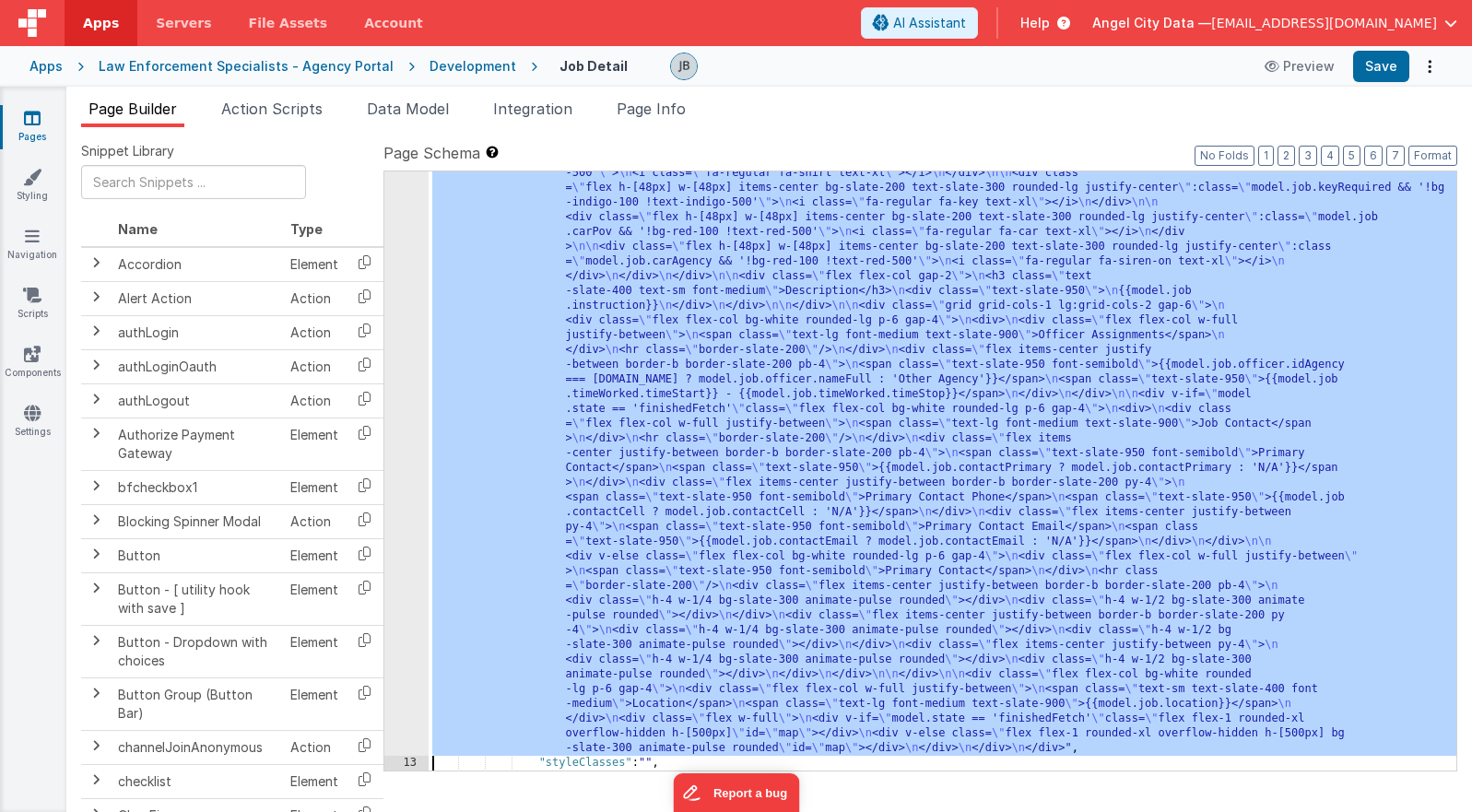
click at [388, 523] on div "12" at bounding box center [407, 247] width 45 height 1017
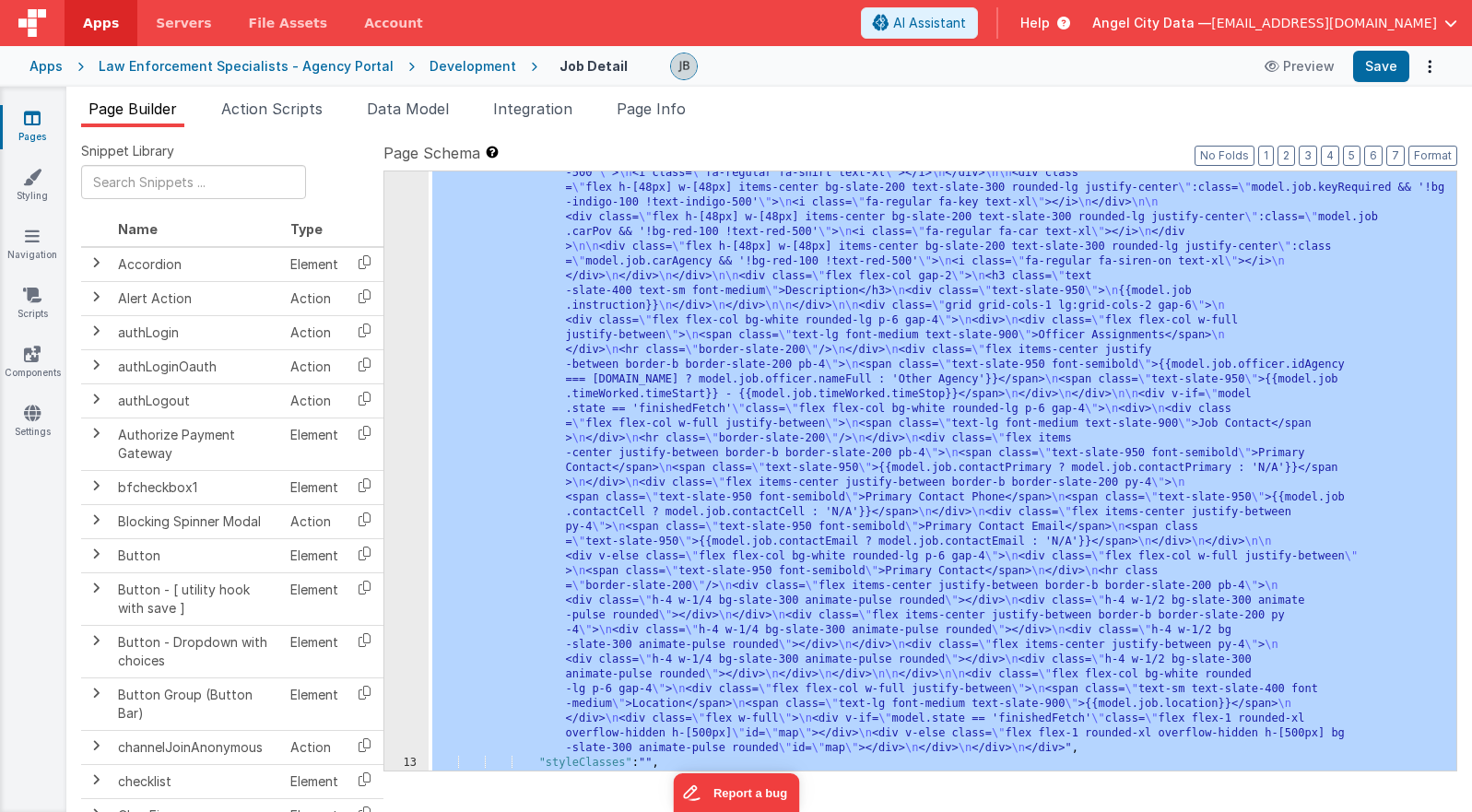
click at [388, 523] on div "12" at bounding box center [407, 247] width 45 height 1017
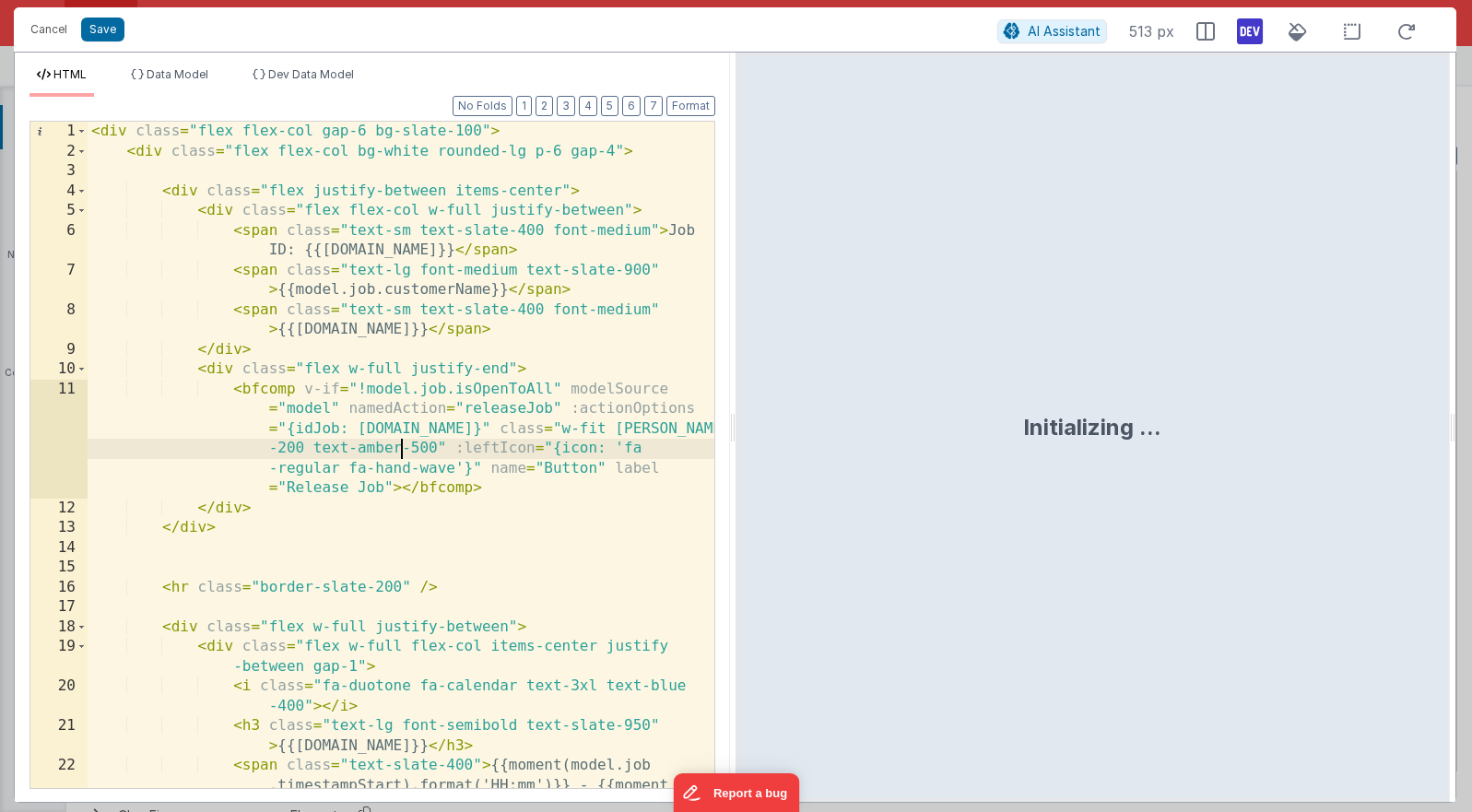
scroll to position [0, 0]
click at [401, 457] on div "< div class = "flex flex-col gap-6 bg-slate-100" > < div class = "flex flex-col…" at bounding box center [400, 505] width 627 height 765
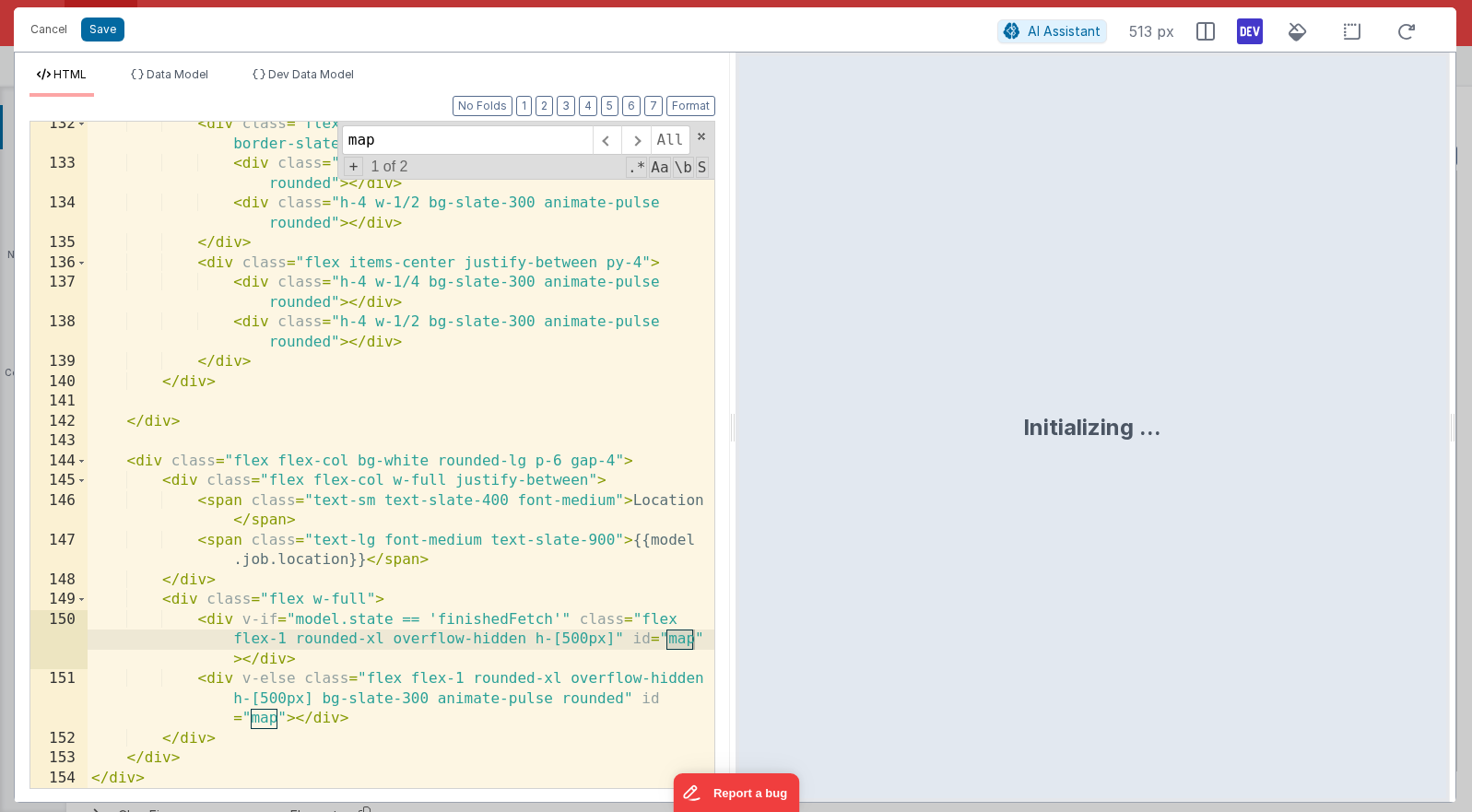
scroll to position [4030, 0]
type input "map"
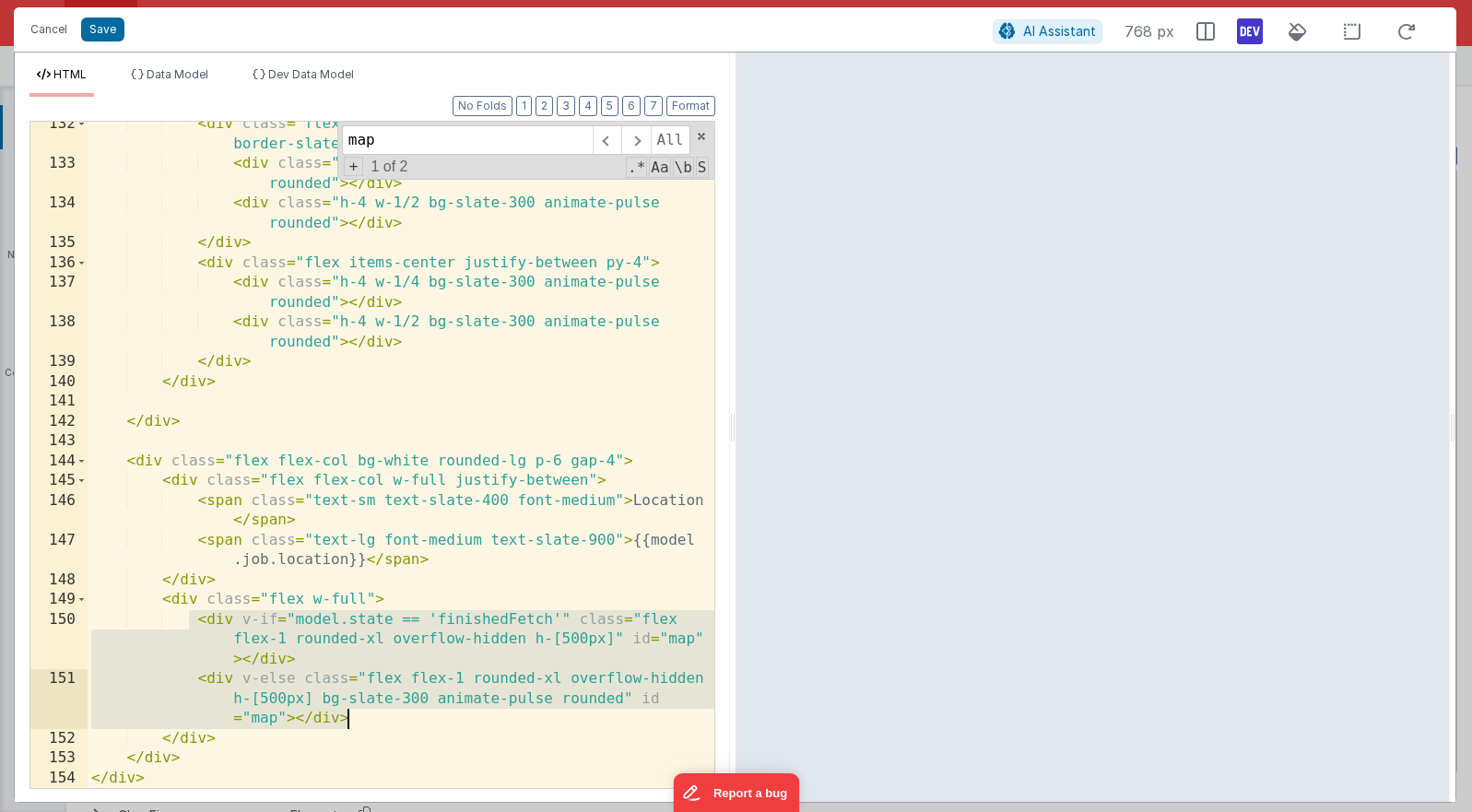
drag, startPoint x: 193, startPoint y: 621, endPoint x: 390, endPoint y: 723, distance: 221.8
click at [390, 723] on div "< div class = "flex items-center justify-between border-b border-slate-200 py-4…" at bounding box center [400, 478] width 627 height 727
click at [42, 30] on button "Cancel" at bounding box center [48, 29] width 55 height 26
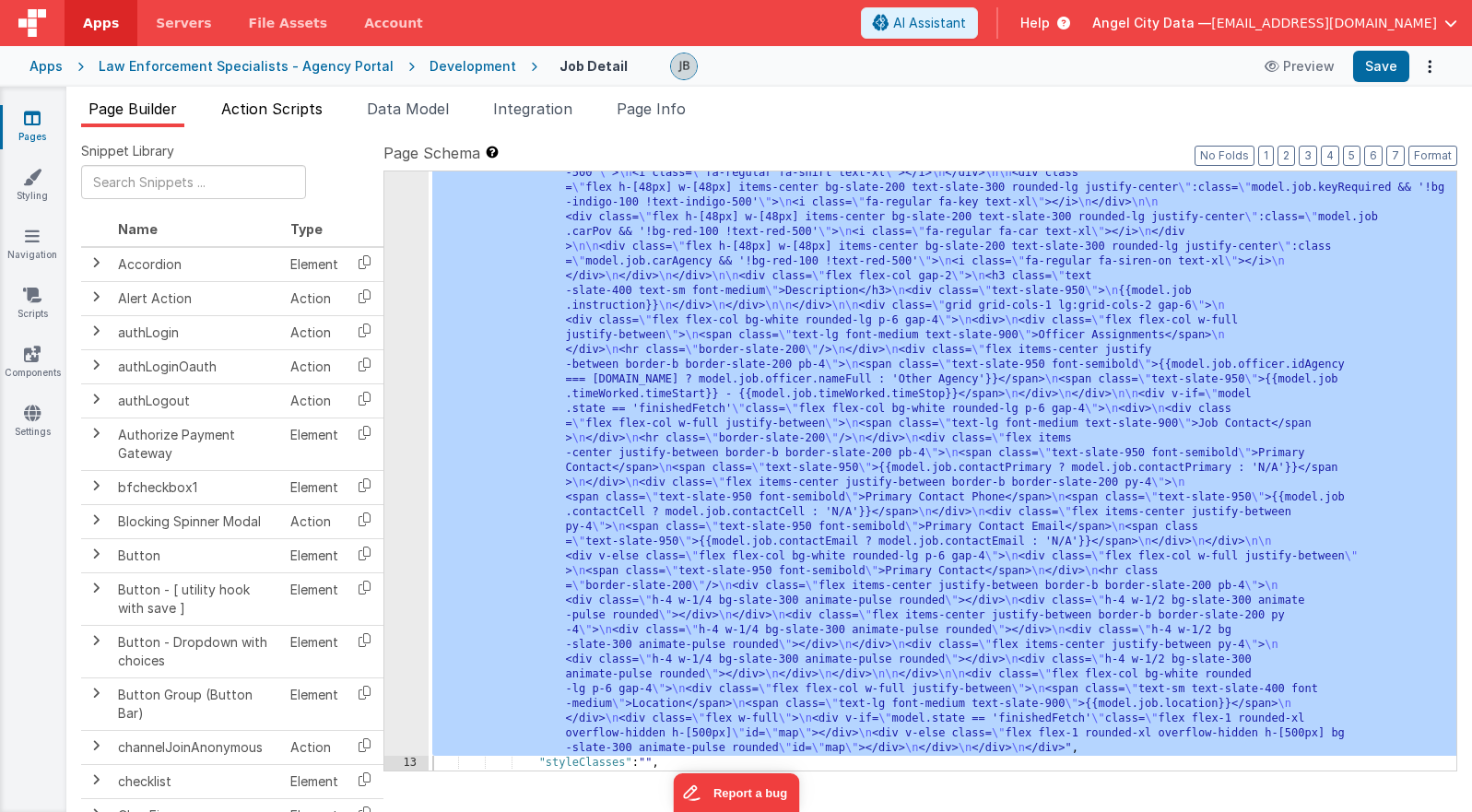
click at [312, 108] on span "Action Scripts" at bounding box center [271, 109] width 102 height 18
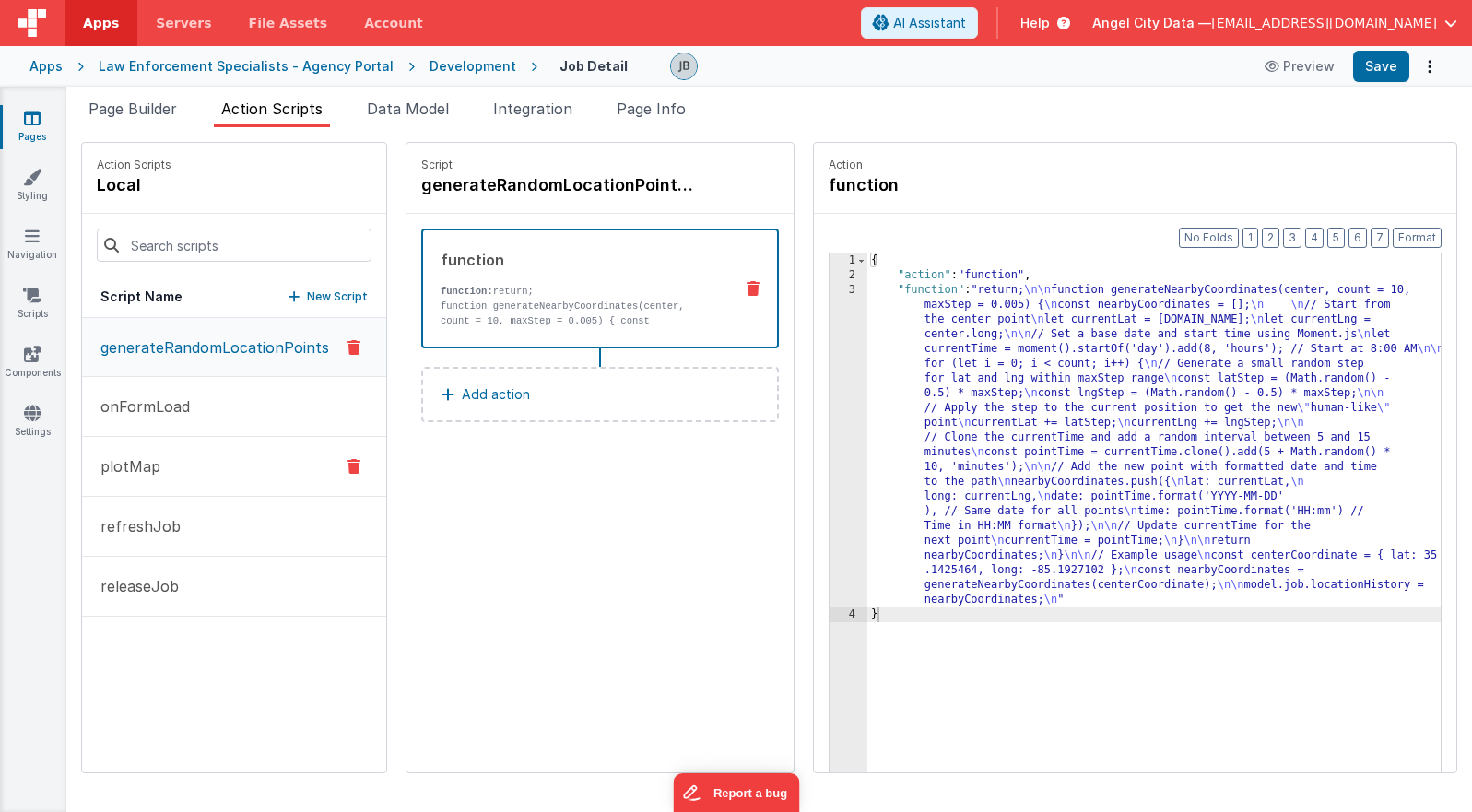
click at [193, 468] on button "plotMap" at bounding box center [235, 467] width 304 height 60
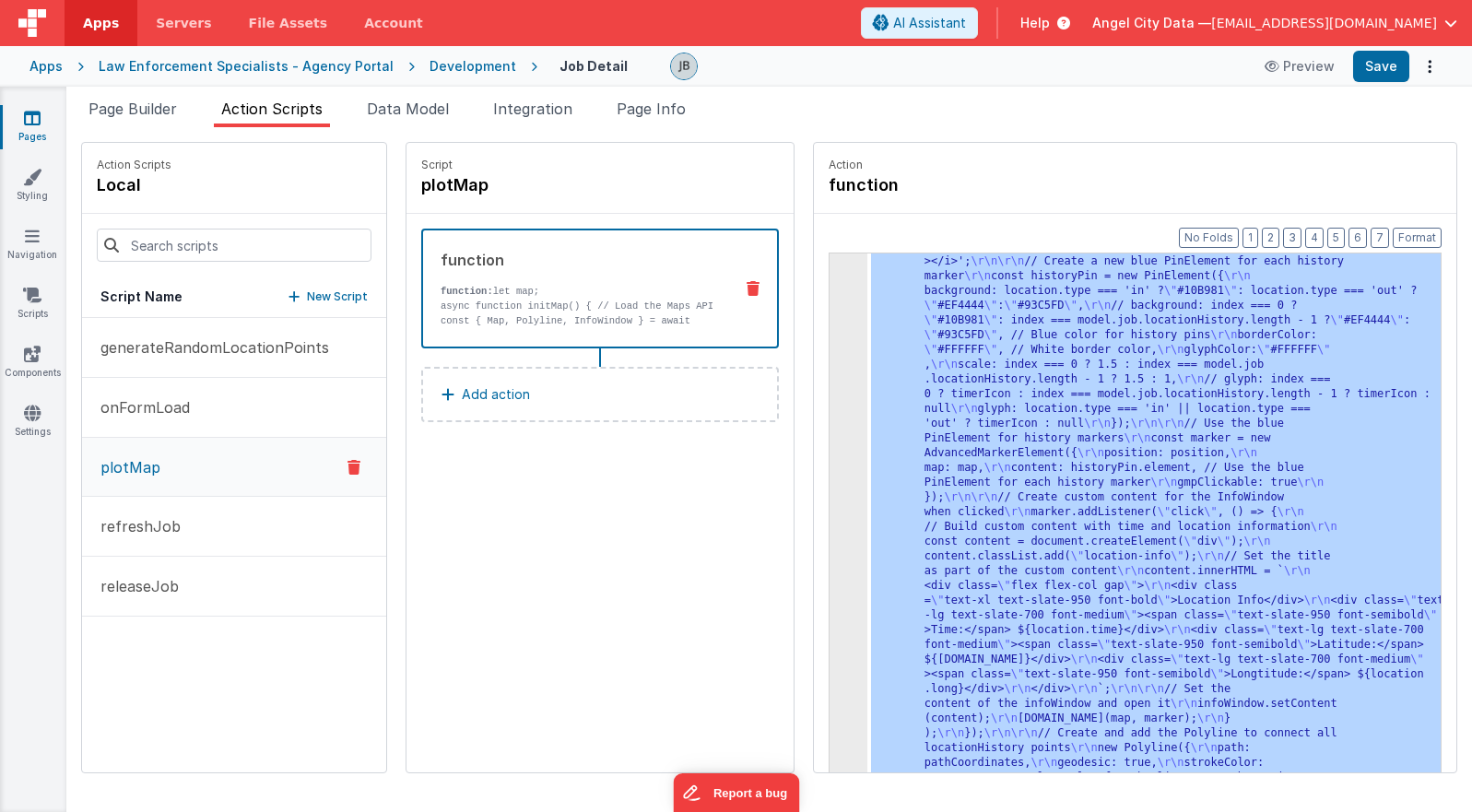
scroll to position [751, 0]
click at [848, 380] on div "3" at bounding box center [848, 173] width 38 height 1283
click at [830, 372] on div "3" at bounding box center [848, 173] width 38 height 1283
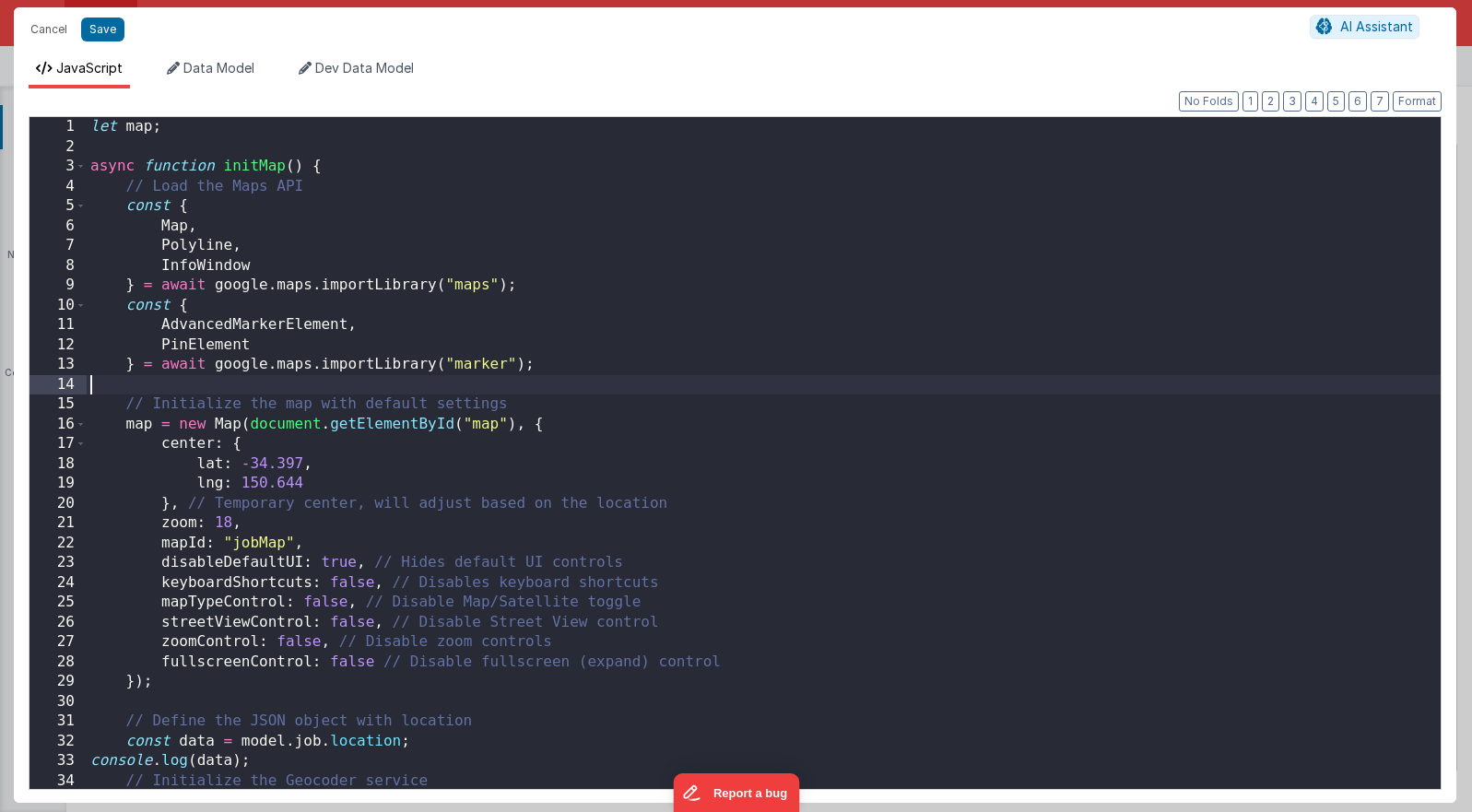
click at [830, 372] on div "let map ; async function initMap ( ) { // Load the Maps API const { Map , Polyl…" at bounding box center [763, 473] width 1354 height 711
click at [52, 24] on button "Cancel" at bounding box center [48, 29] width 55 height 26
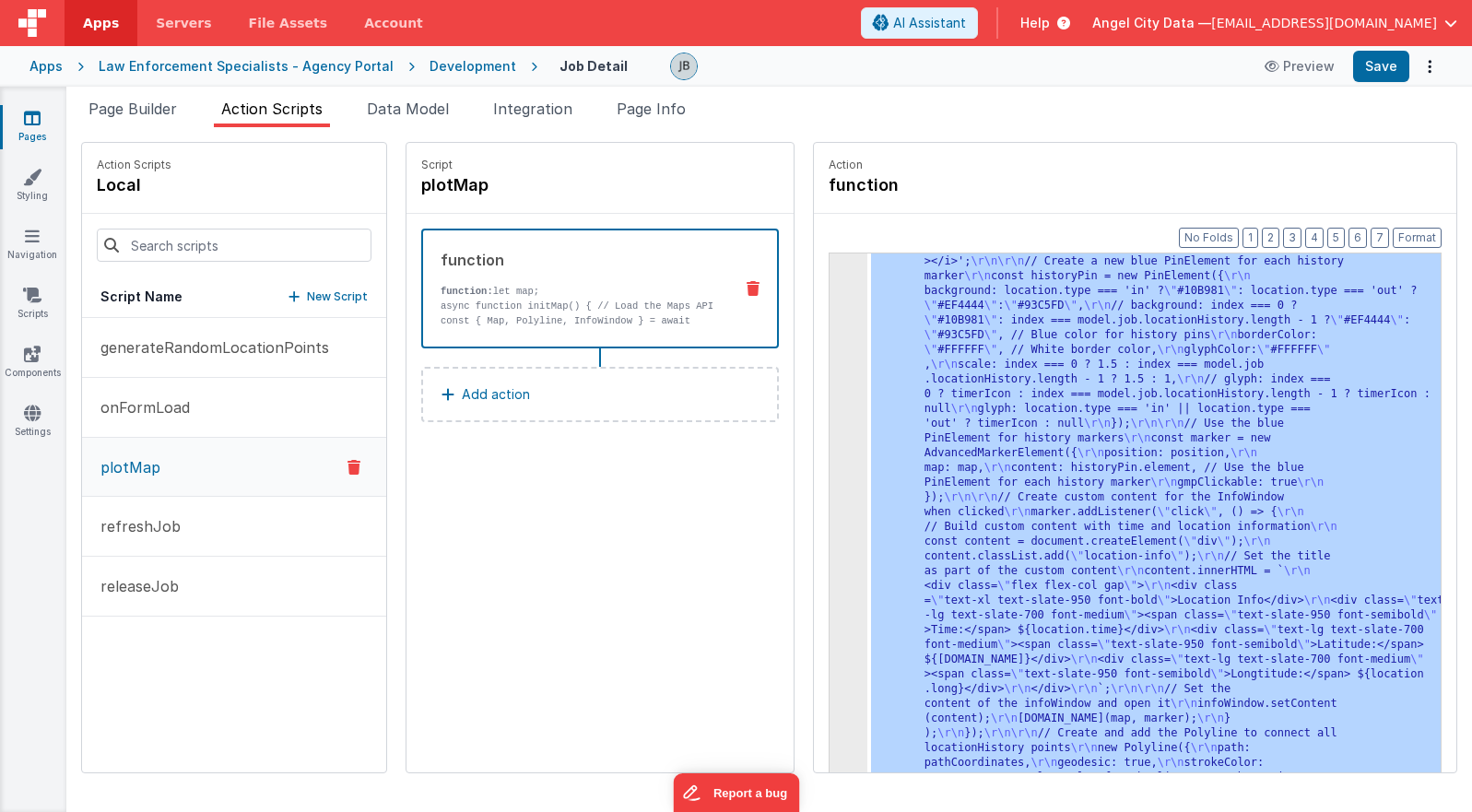
click at [458, 69] on div "Development" at bounding box center [472, 66] width 86 height 18
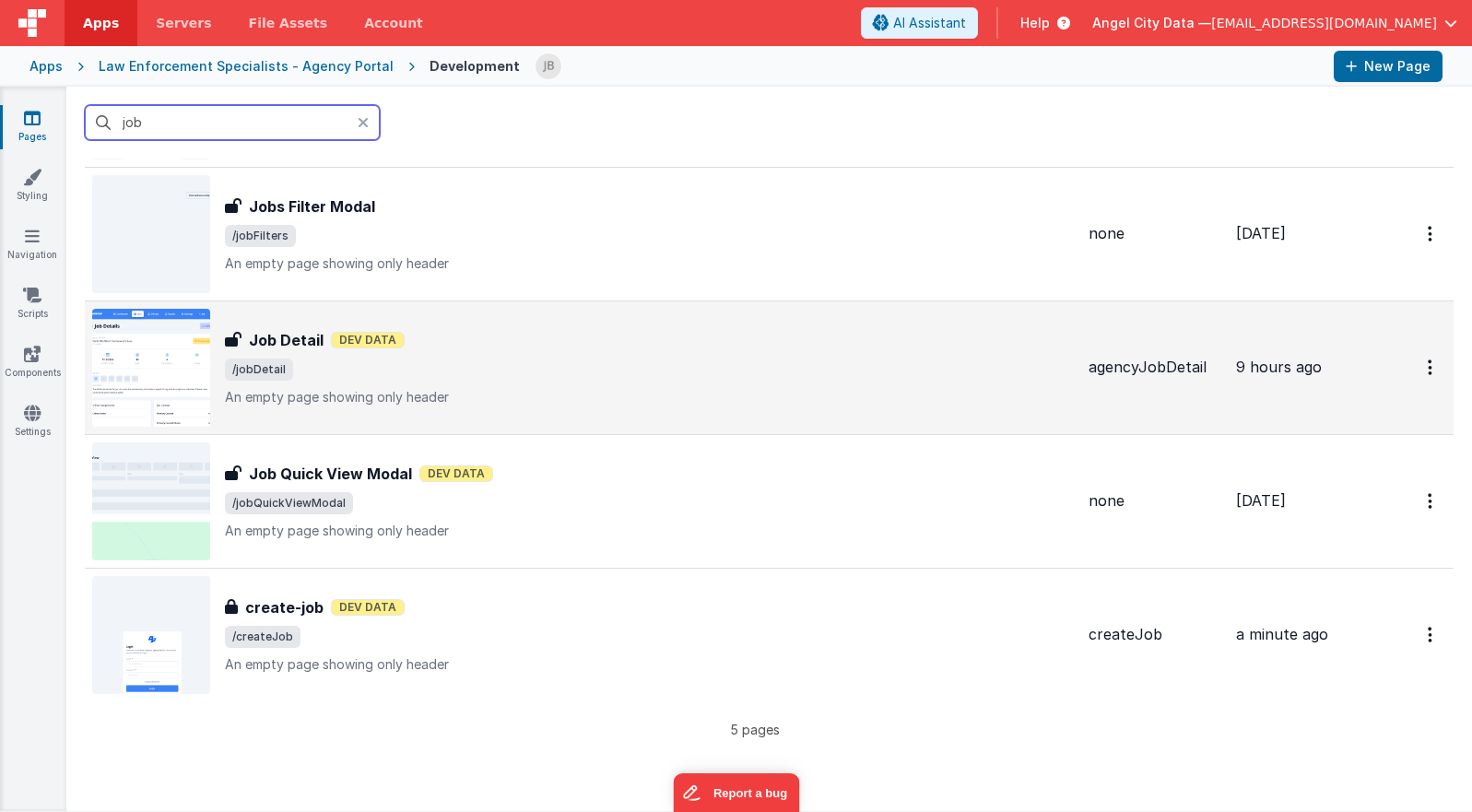
scroll to position [248, 0]
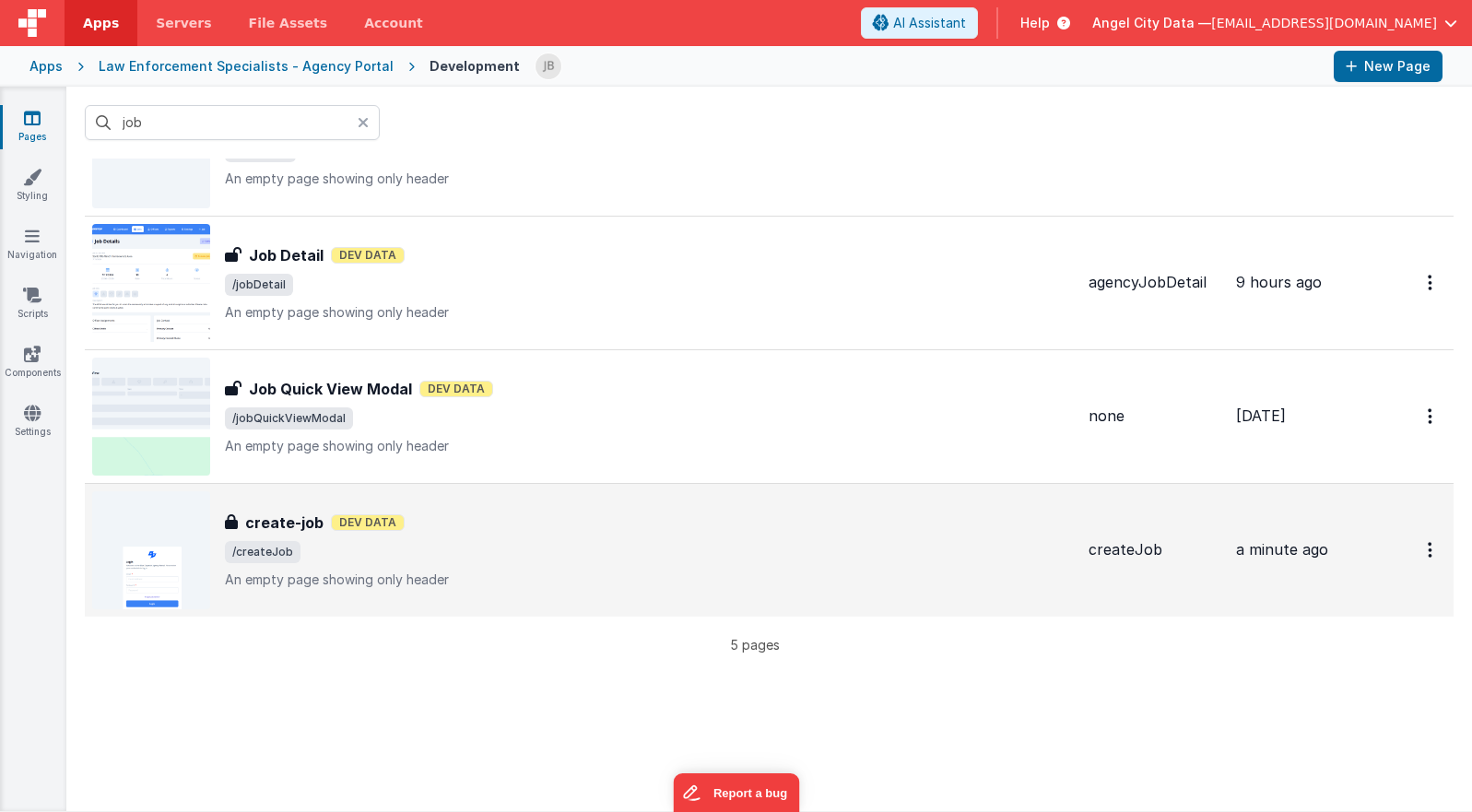
click at [293, 526] on h3 "create-job" at bounding box center [284, 522] width 78 height 22
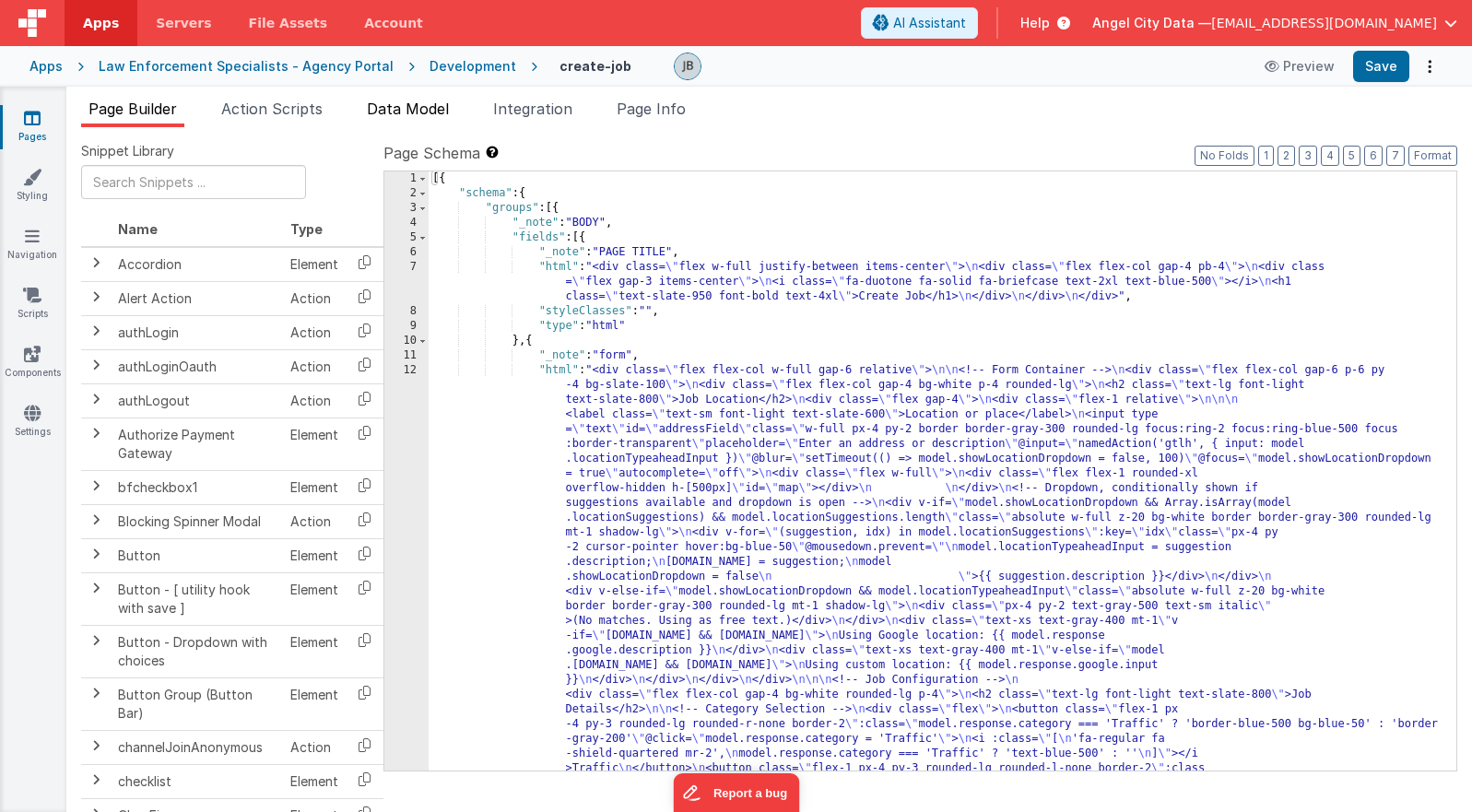
click at [392, 104] on span "Data Model" at bounding box center [408, 109] width 82 height 18
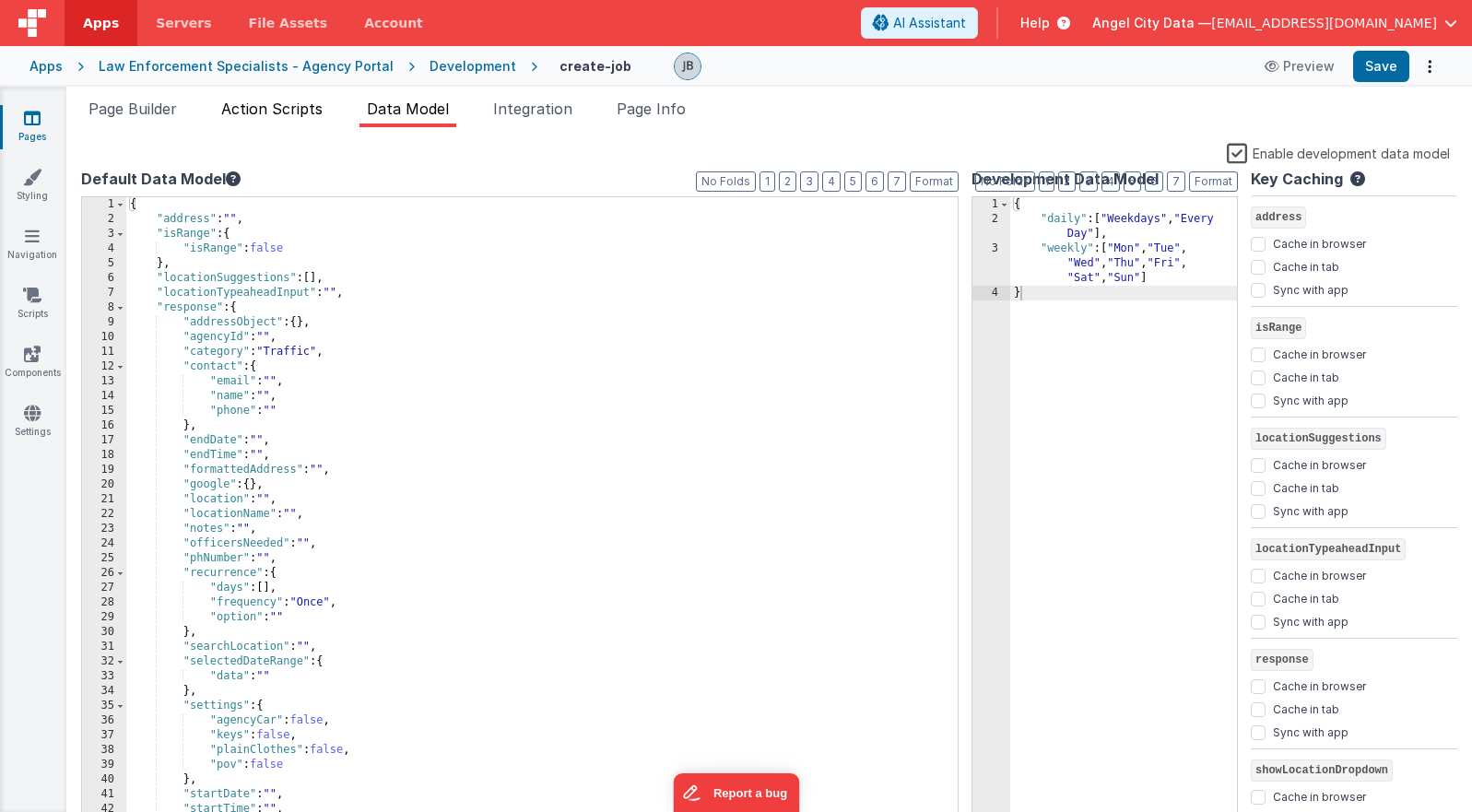
click at [282, 123] on li "Action Scripts" at bounding box center [272, 112] width 116 height 29
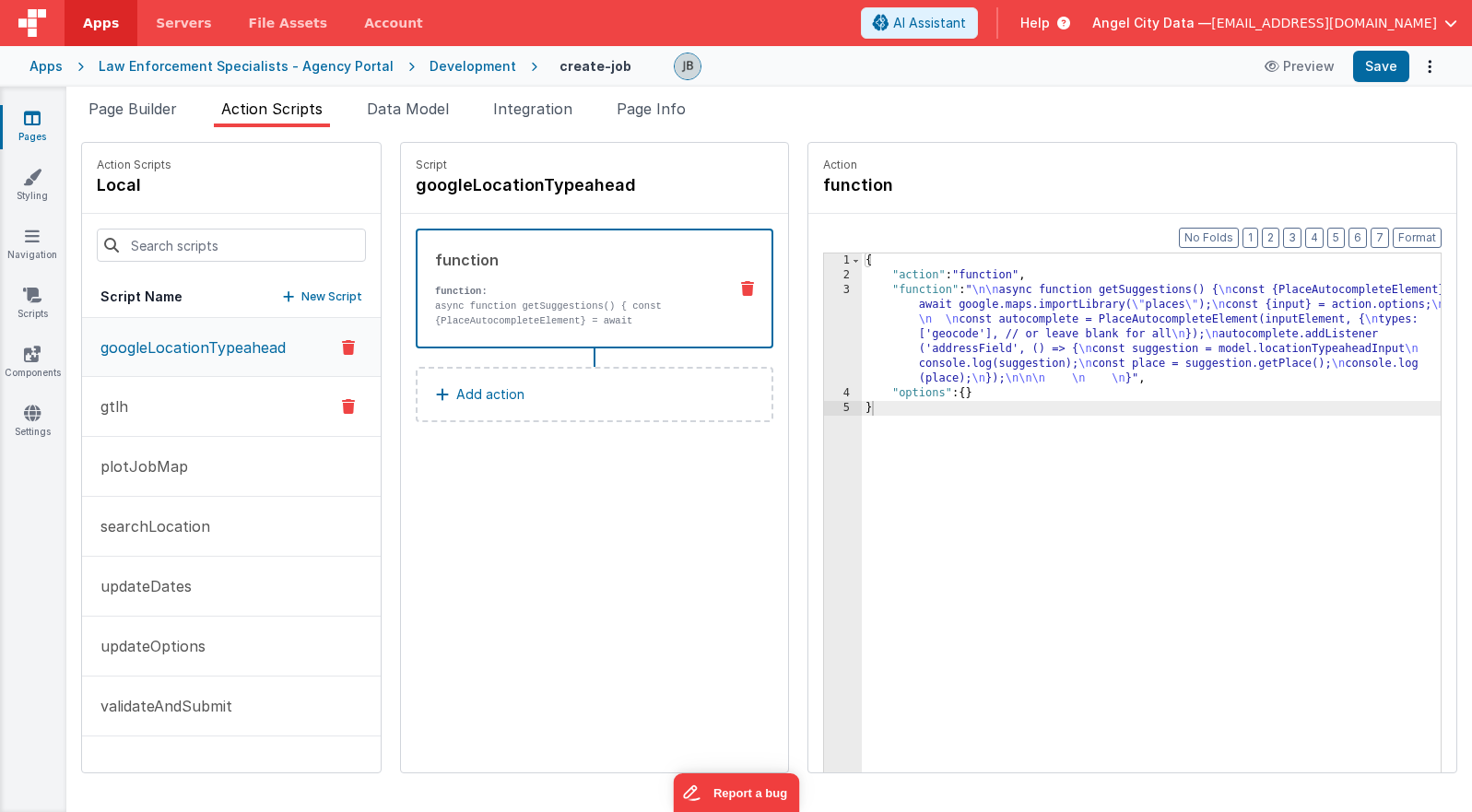
click at [221, 414] on button "gtlh" at bounding box center [232, 407] width 298 height 60
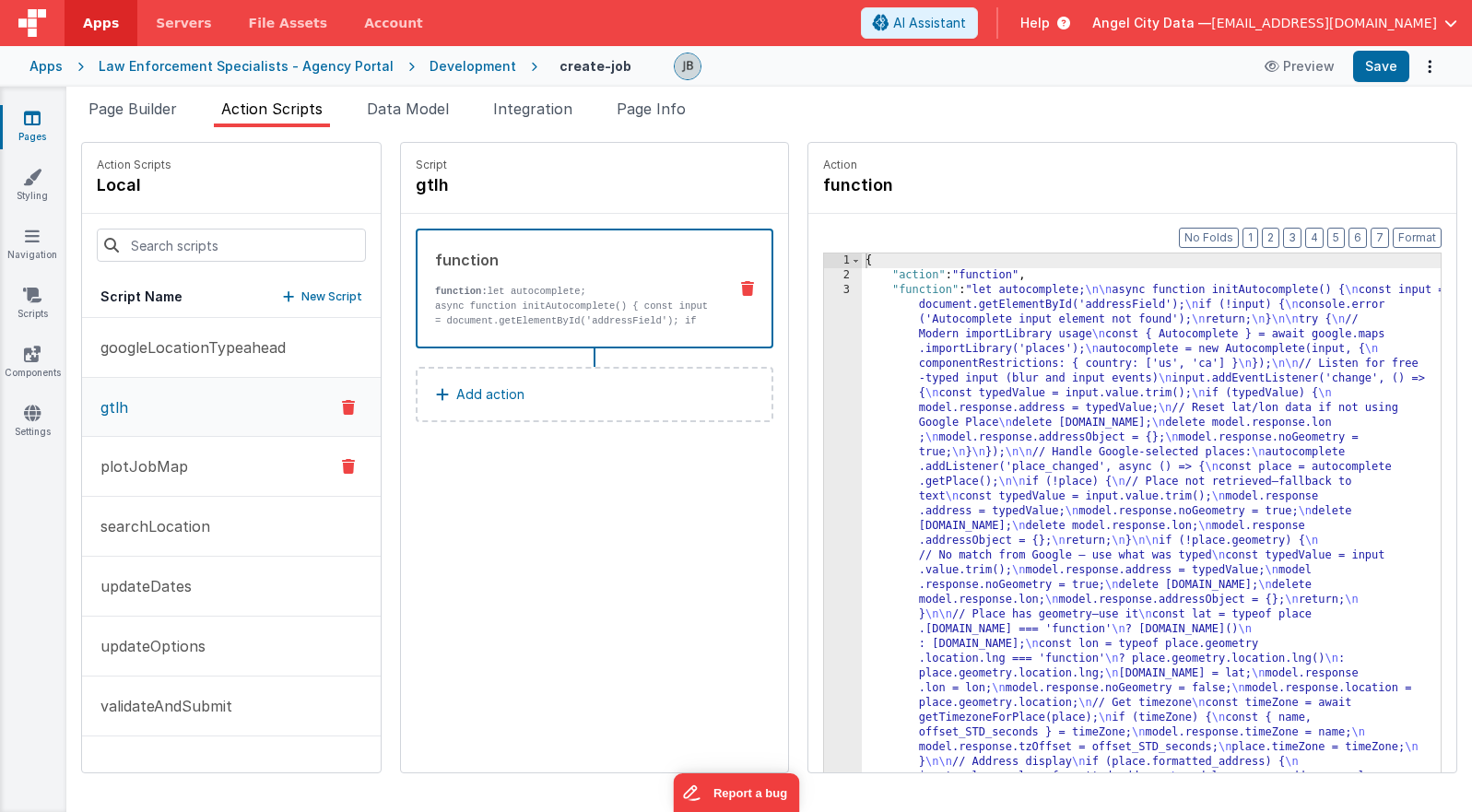
click at [229, 467] on button "plotJobMap" at bounding box center [232, 467] width 298 height 60
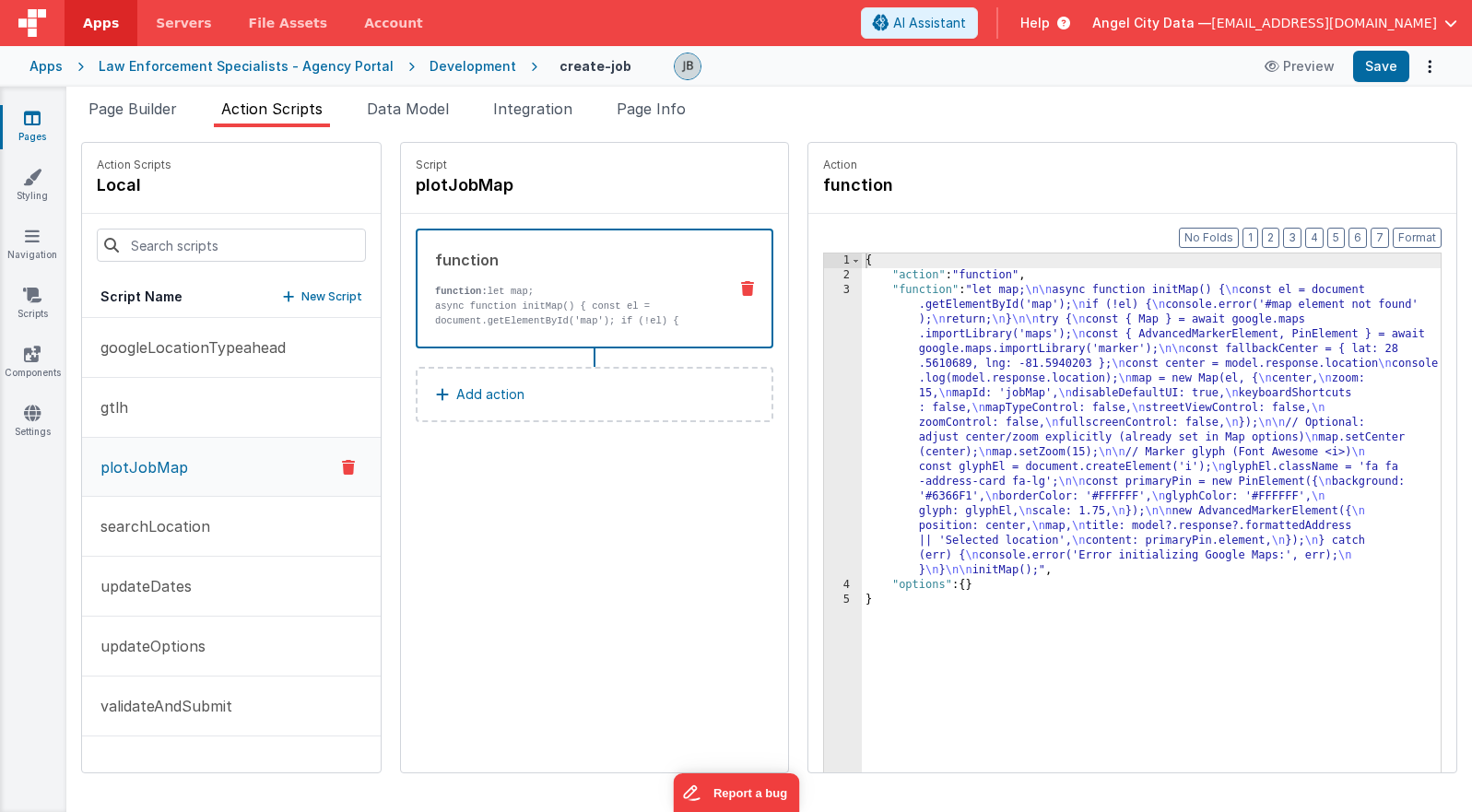
click at [824, 341] on div "3" at bounding box center [842, 430] width 38 height 295
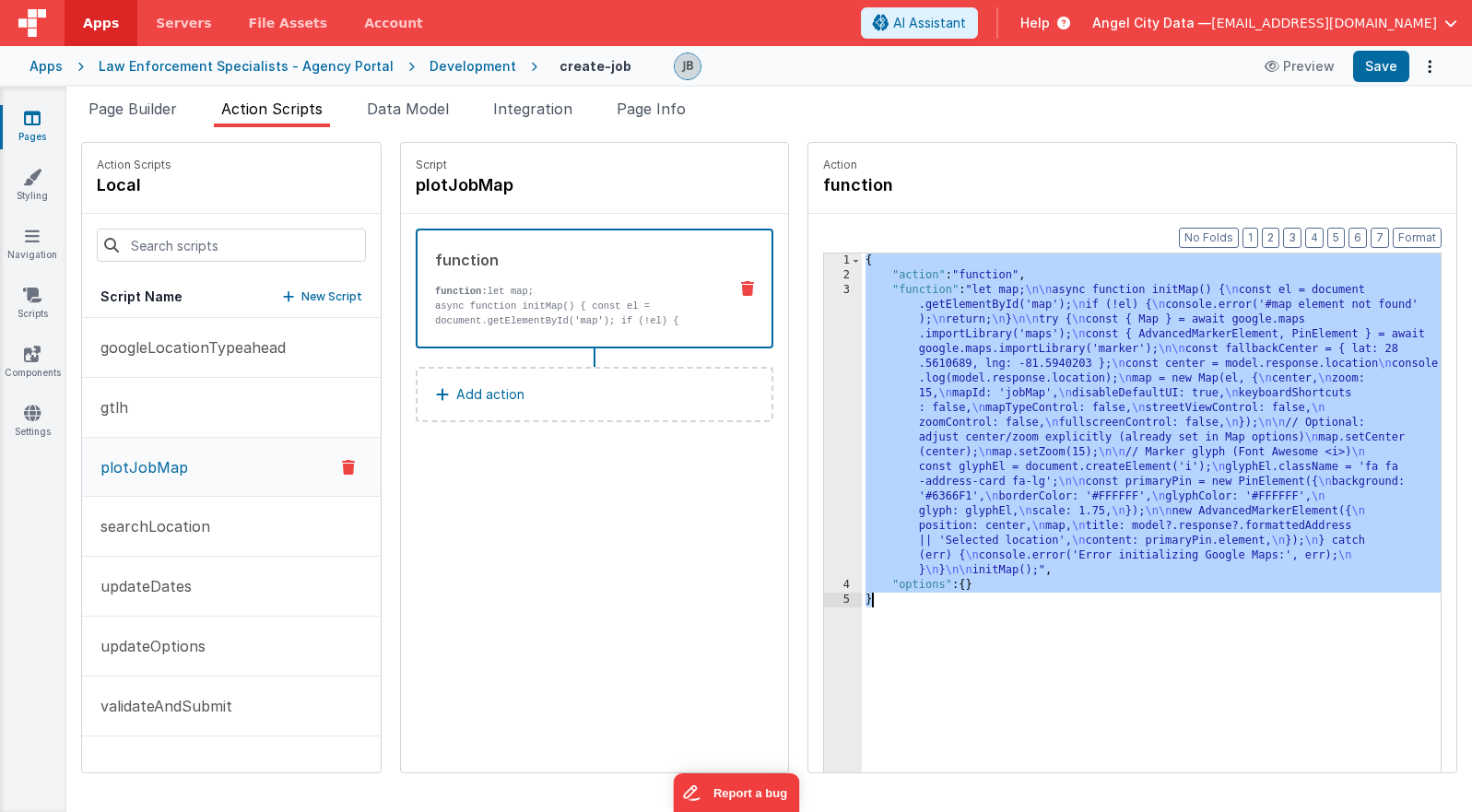
click at [824, 341] on div "3" at bounding box center [842, 430] width 38 height 295
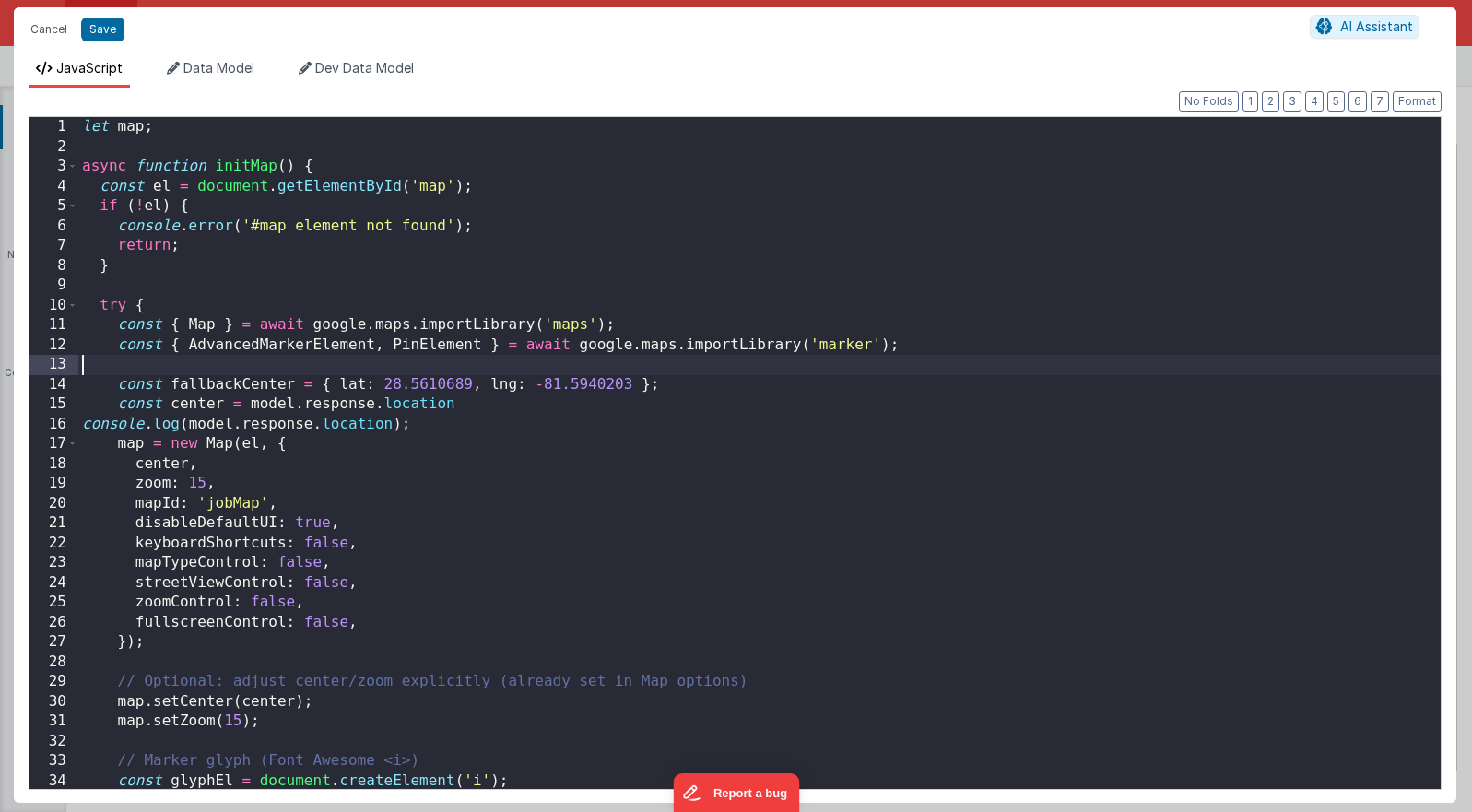
click at [806, 341] on div "let map ; async function initMap ( ) { const el = document . getElementById ( '…" at bounding box center [760, 473] width 1362 height 711
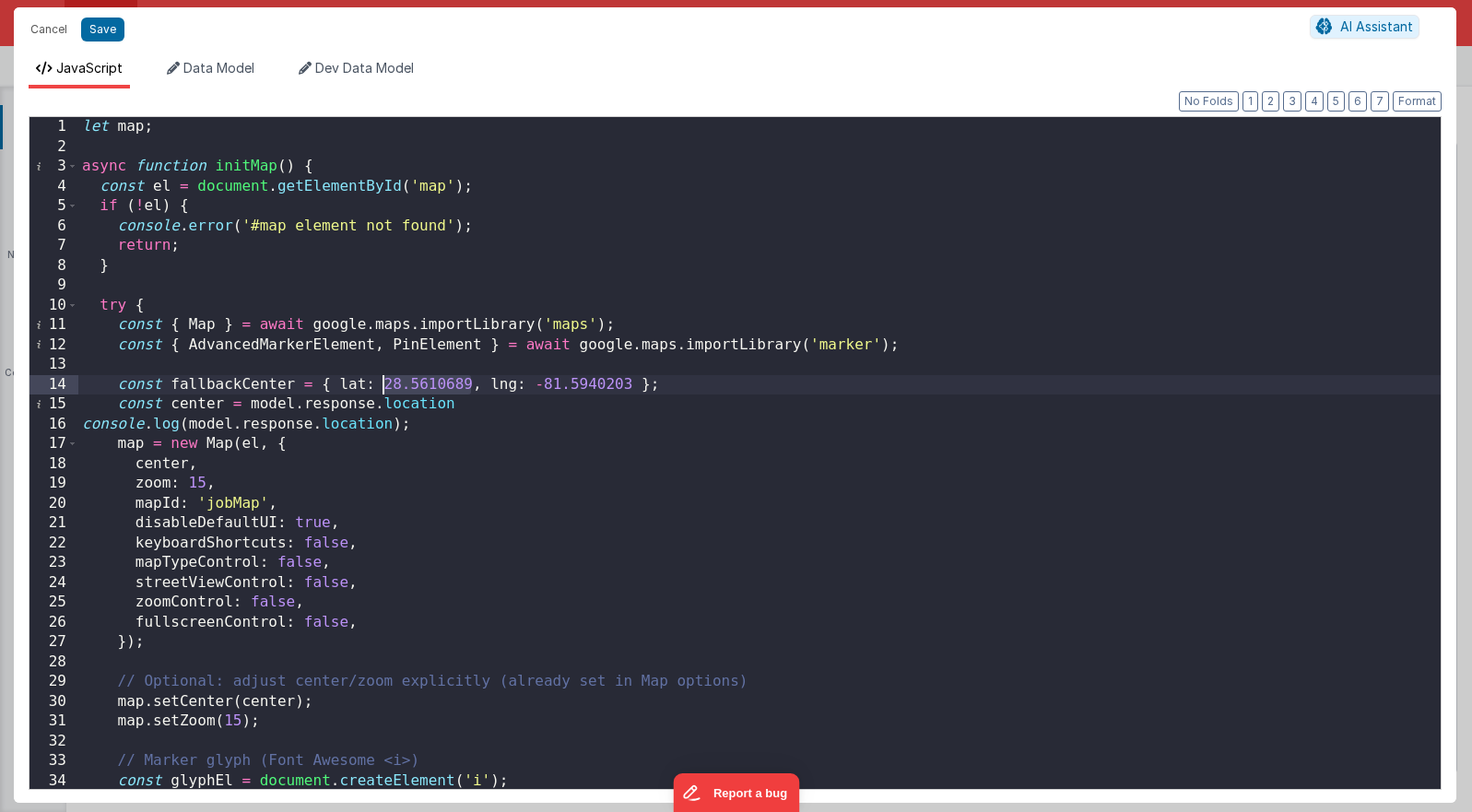
drag, startPoint x: 468, startPoint y: 382, endPoint x: 384, endPoint y: 376, distance: 84.2
click at [384, 376] on div "let map ; async function initMap ( ) { const el = document . getElementById ( '…" at bounding box center [760, 473] width 1362 height 711
drag, startPoint x: 607, startPoint y: 385, endPoint x: 514, endPoint y: 388, distance: 93.0
click at [514, 388] on div "let map ; async function initMap ( ) { const el = document . getElementById ( '…" at bounding box center [760, 473] width 1362 height 711
click at [464, 405] on div "let map ; async function initMap ( ) { const el = document . getElementById ( '…" at bounding box center [760, 473] width 1362 height 711
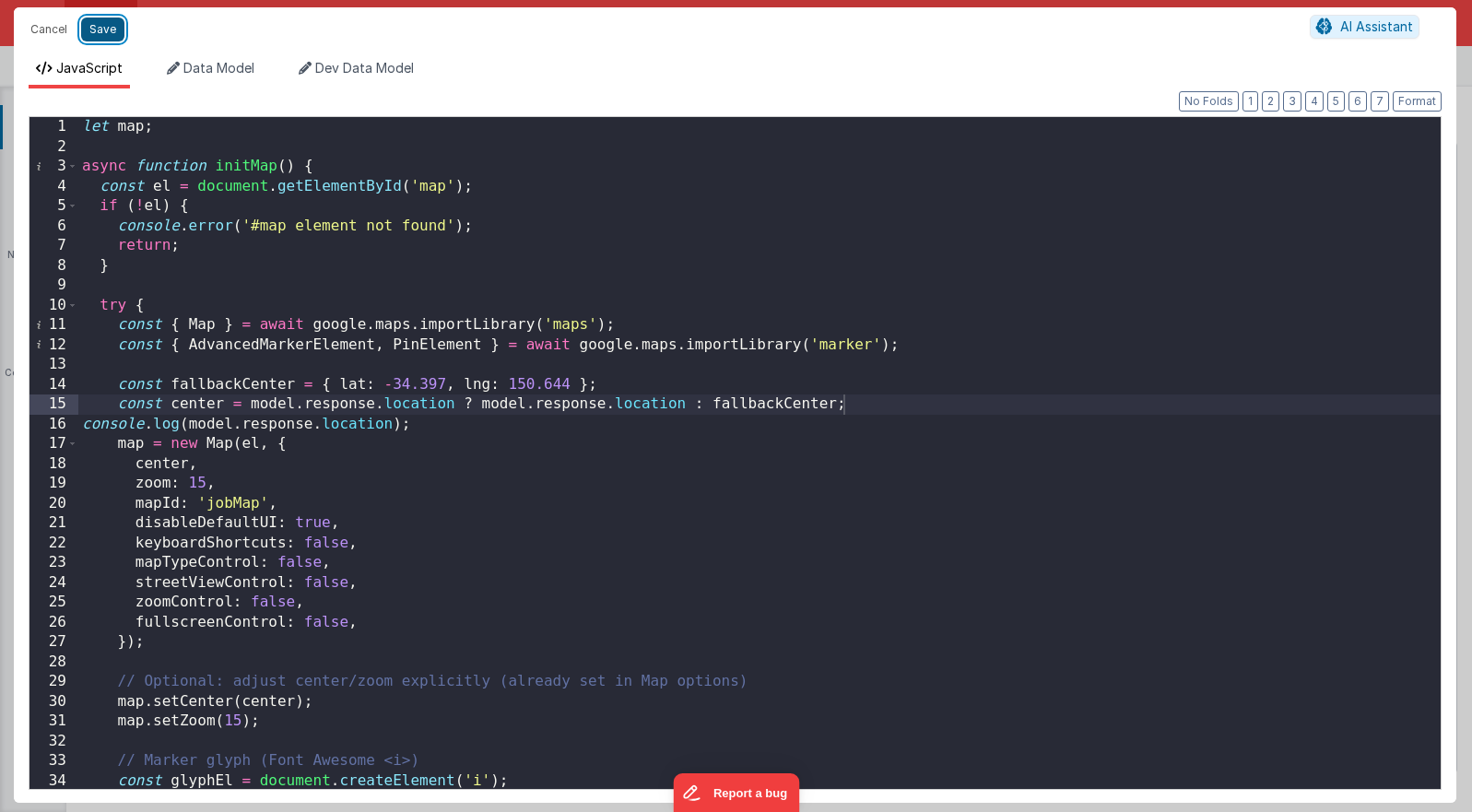
click at [117, 37] on button "Save" at bounding box center [103, 29] width 44 height 24
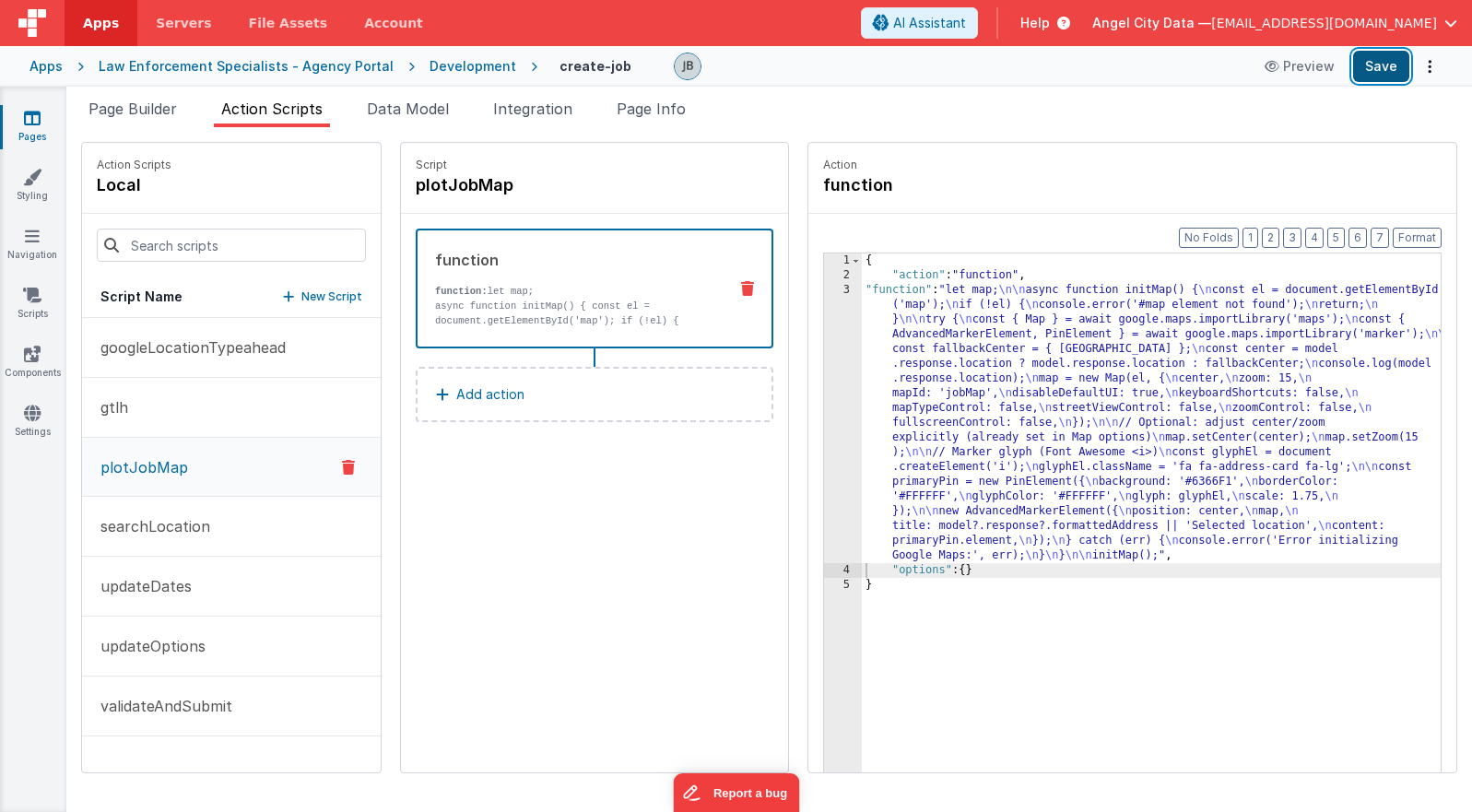
click at [1061, 63] on button "Save" at bounding box center [1381, 66] width 56 height 31
click at [182, 122] on li "Page Builder" at bounding box center [133, 112] width 104 height 29
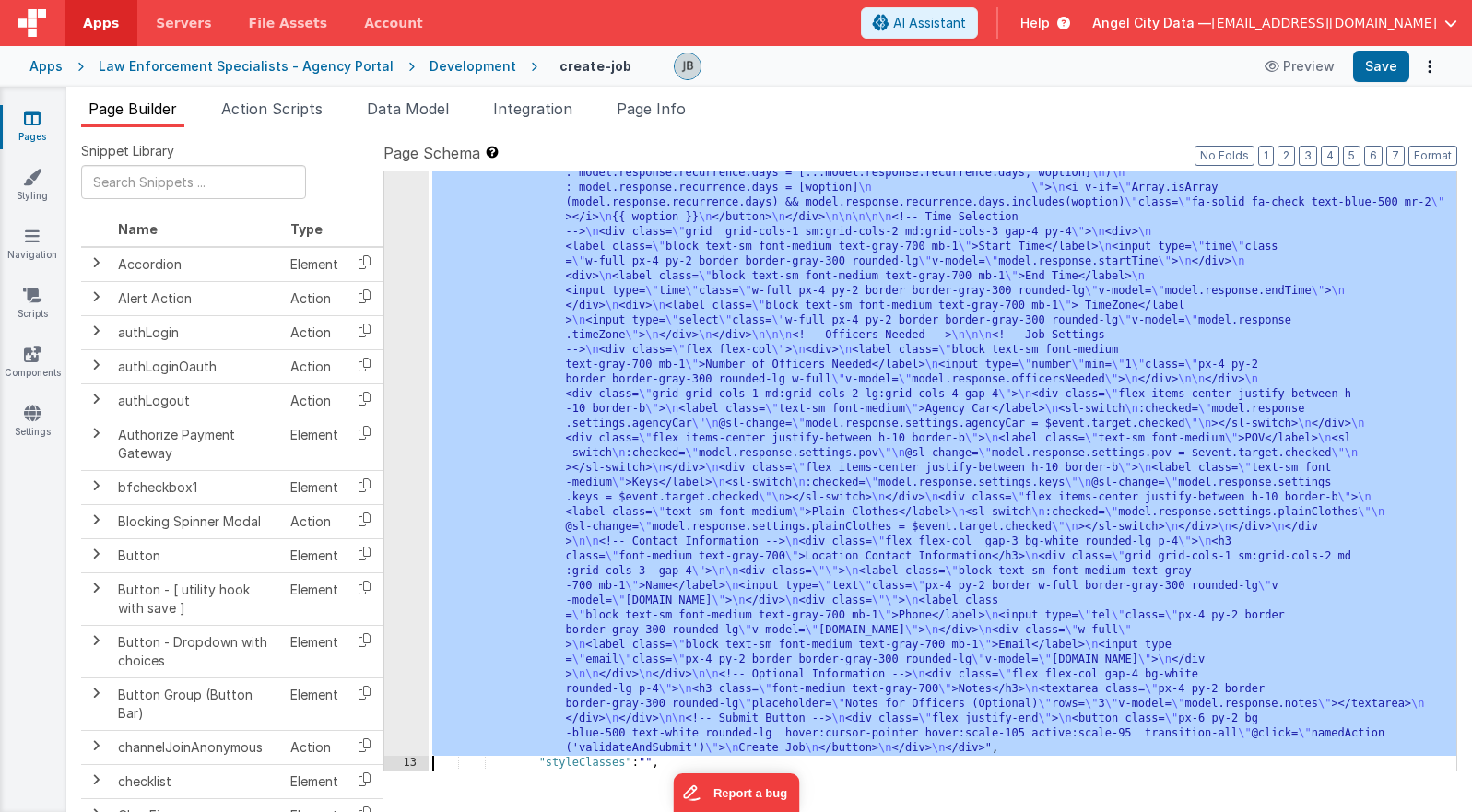
click at [405, 501] on div "12" at bounding box center [407, 33] width 45 height 1446
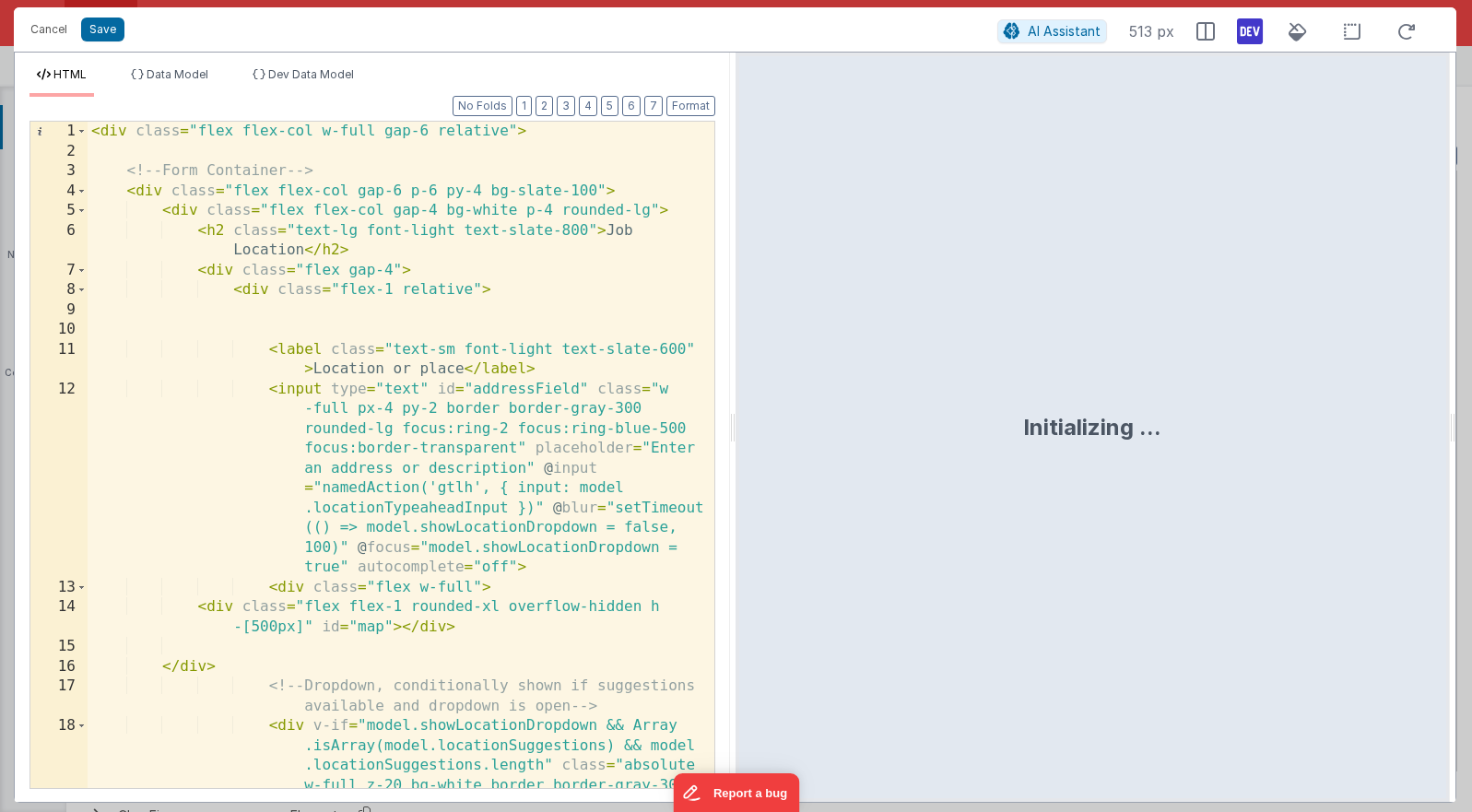
click at [393, 401] on div "< div class = "flex flex-col w-full gap-6 relative" > <!-- Form Container --> <…" at bounding box center [400, 515] width 627 height 785
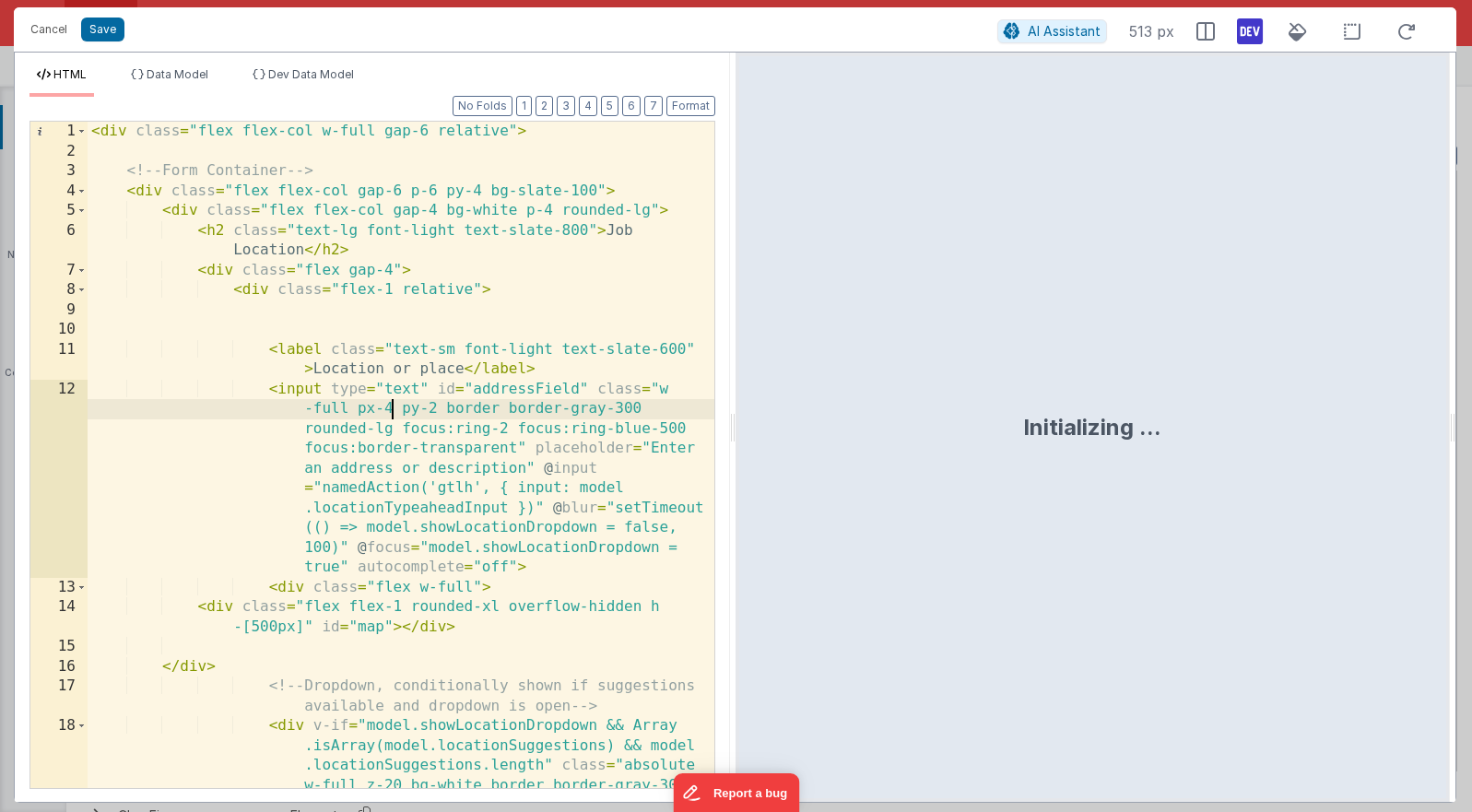
scroll to position [0, 0]
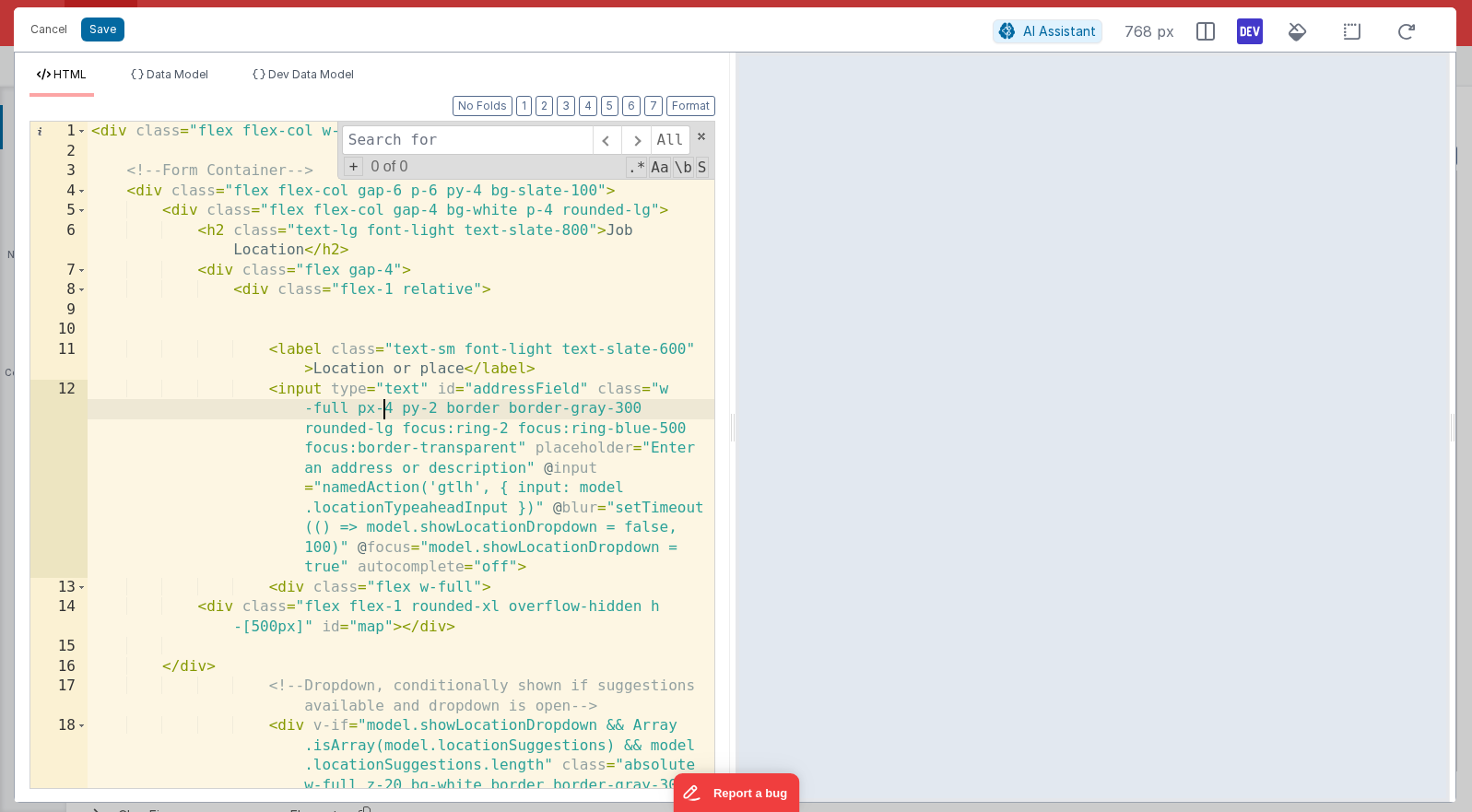
click at [380, 408] on div "< div class = "flex flex-col w-full gap-6 relative" > <!-- Form Container --> <…" at bounding box center [400, 515] width 627 height 785
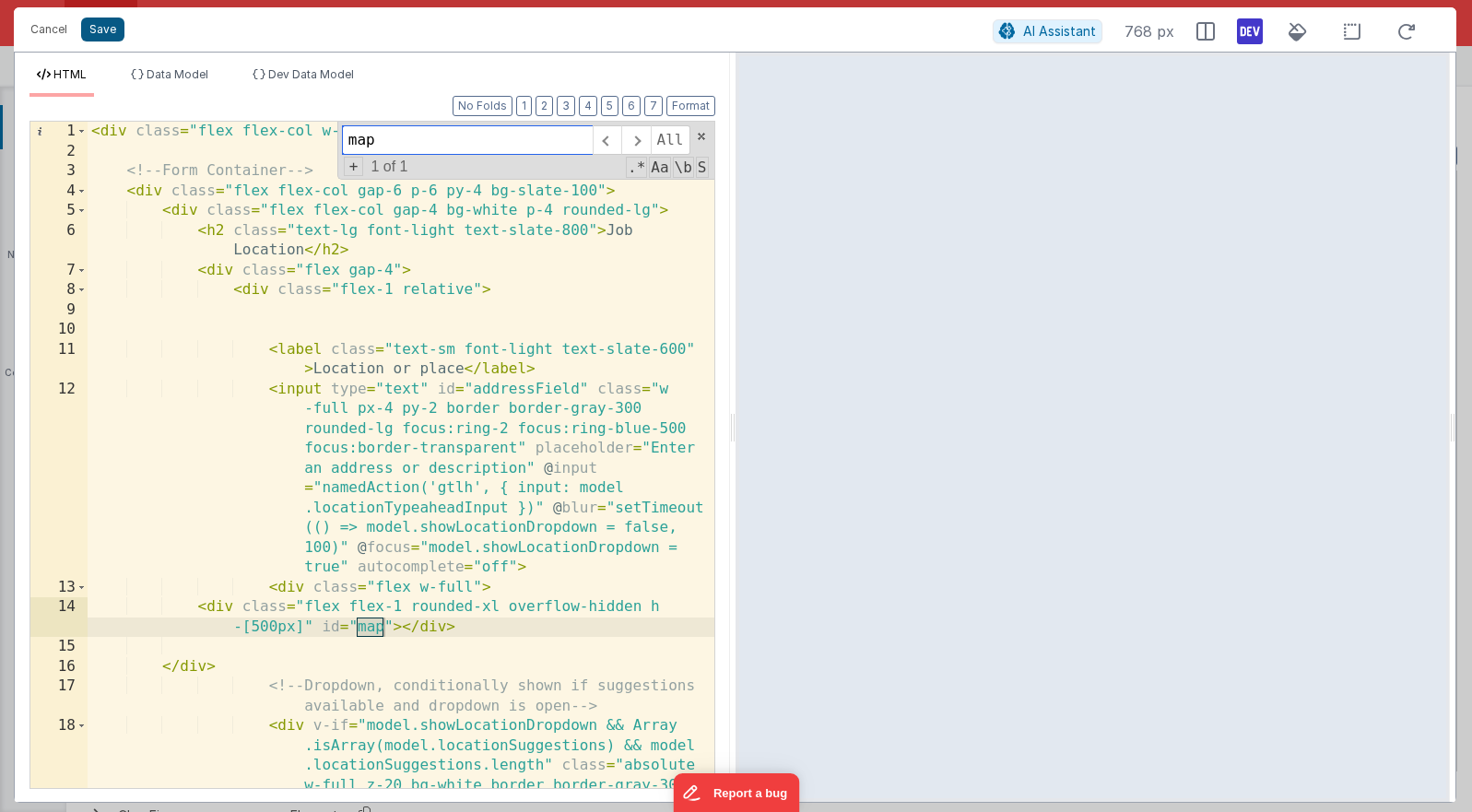
type input "map"
click at [100, 33] on button "Save" at bounding box center [103, 29] width 44 height 24
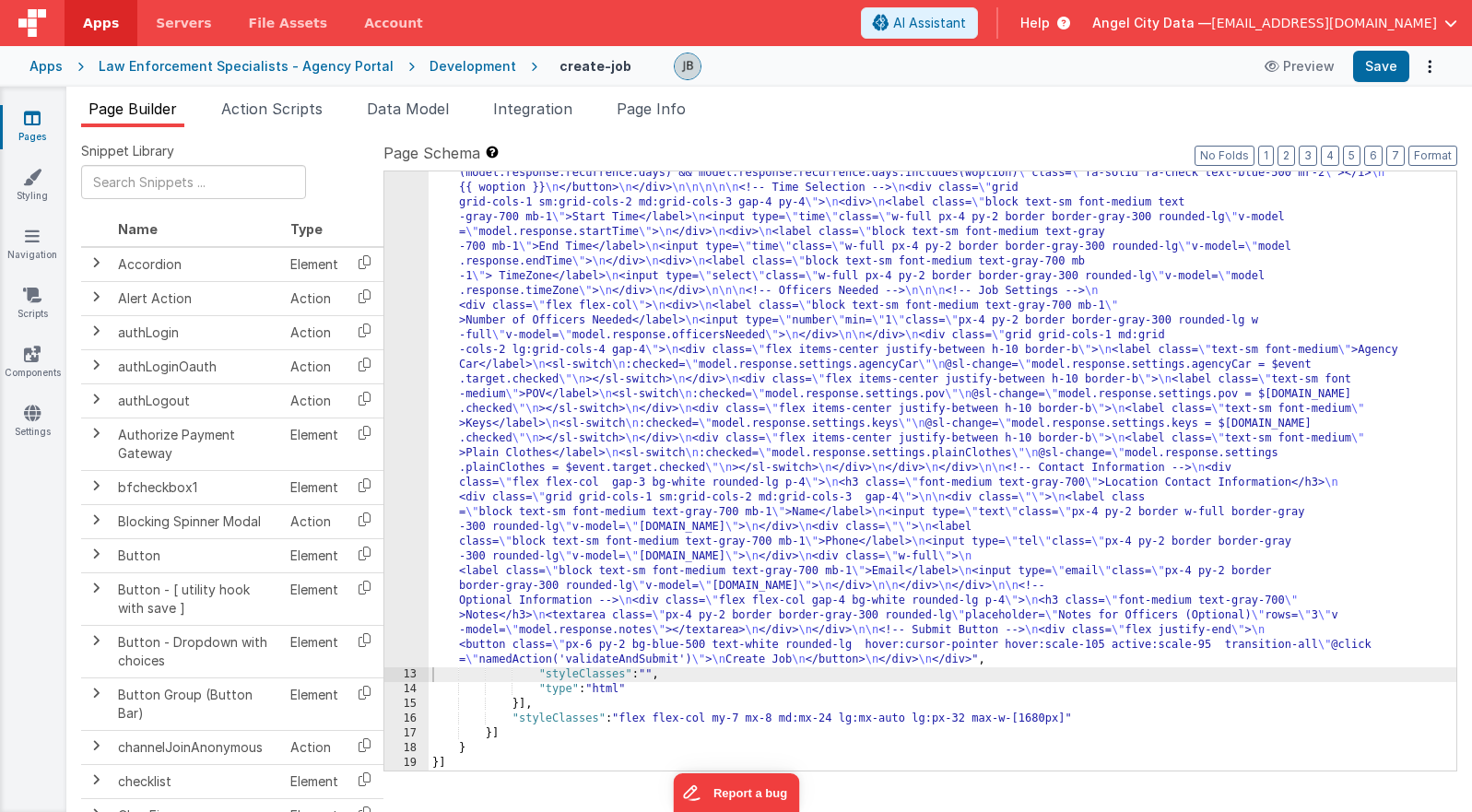
scroll to position [979, 0]
click at [304, 100] on span "Action Scripts" at bounding box center [271, 109] width 102 height 18
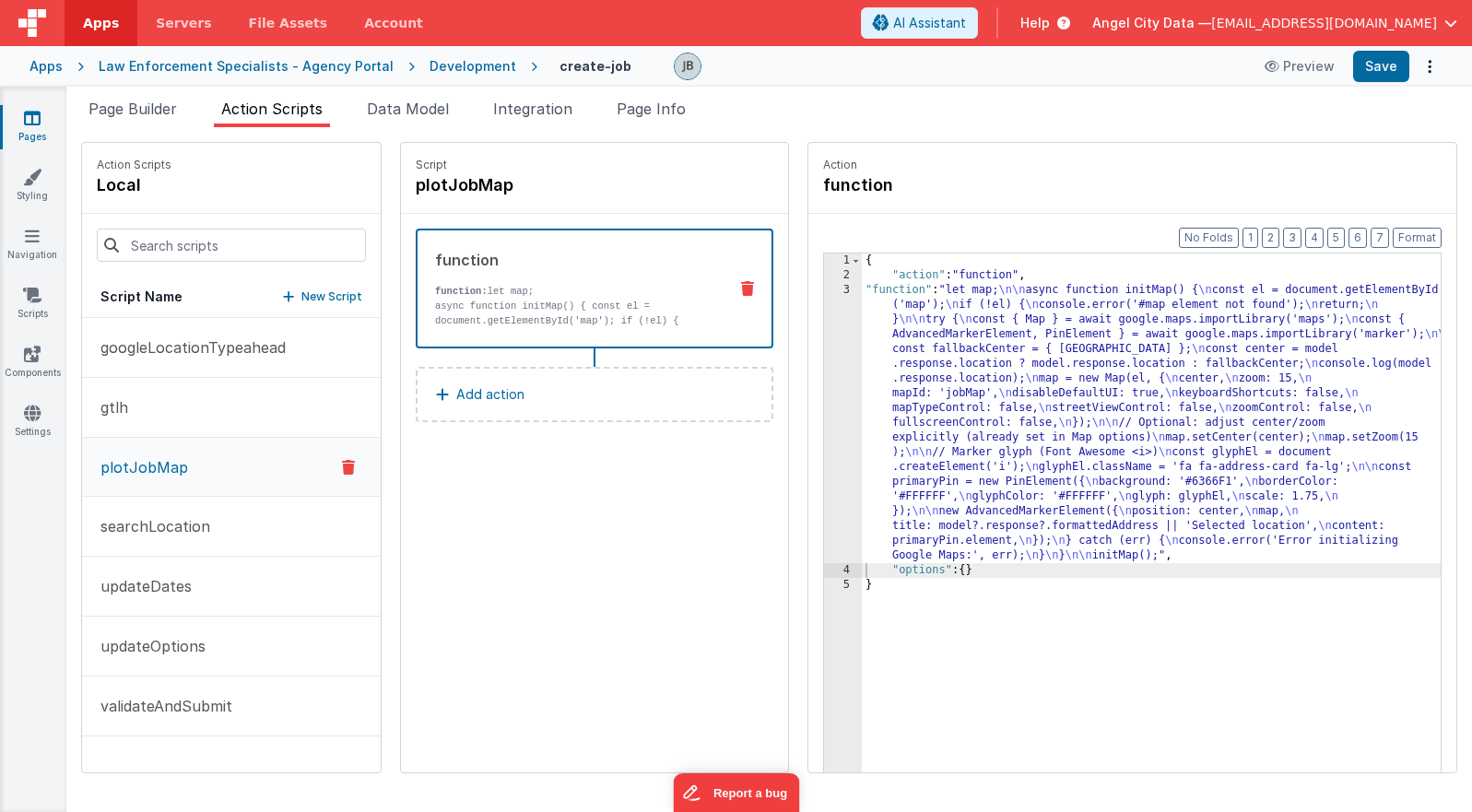
click at [301, 290] on p "New Script" at bounding box center [331, 297] width 61 height 18
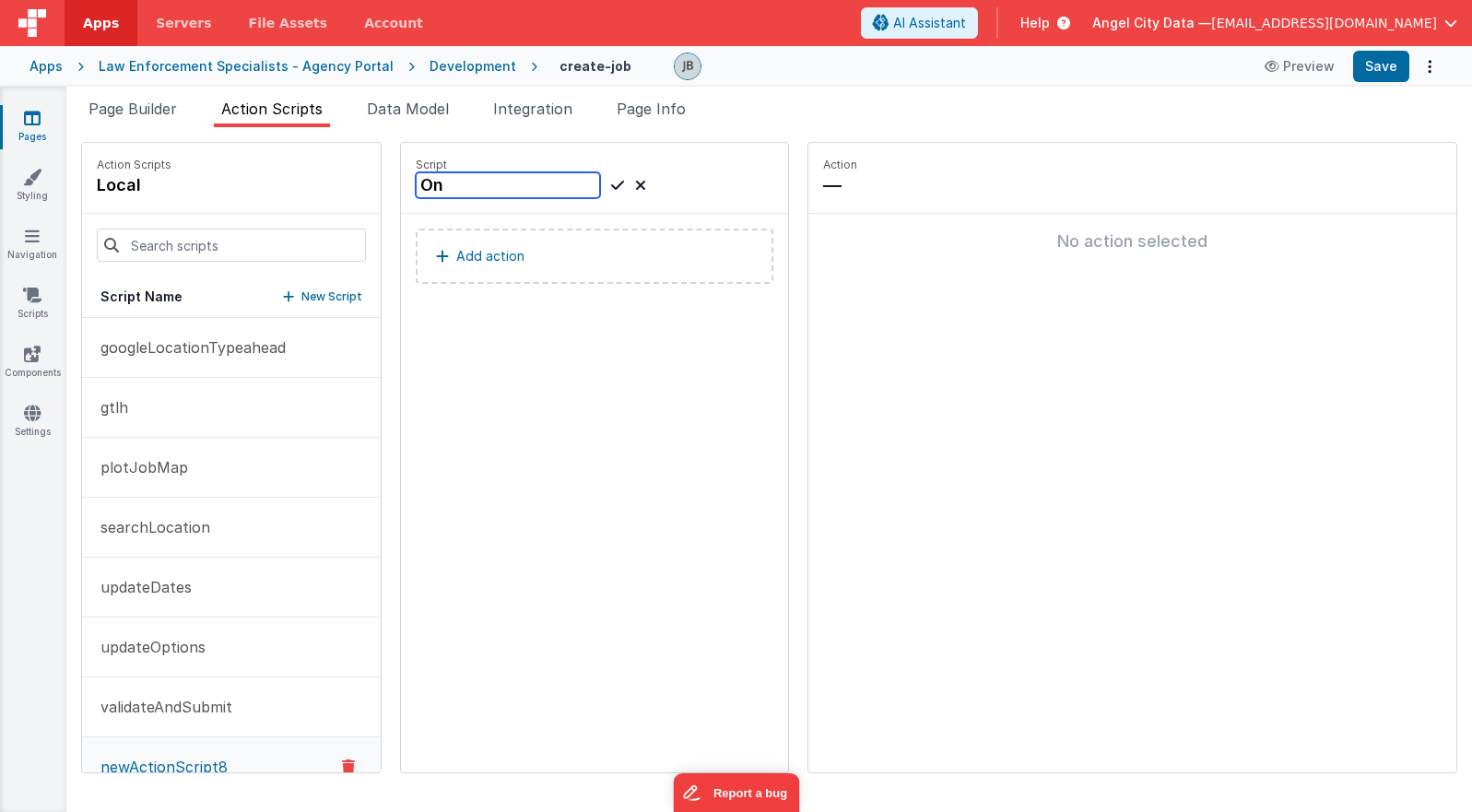
type input "O"
type input "onFormLoad"
click at [611, 180] on icon at bounding box center [617, 185] width 13 height 22
click at [538, 266] on button "Add action" at bounding box center [594, 256] width 358 height 55
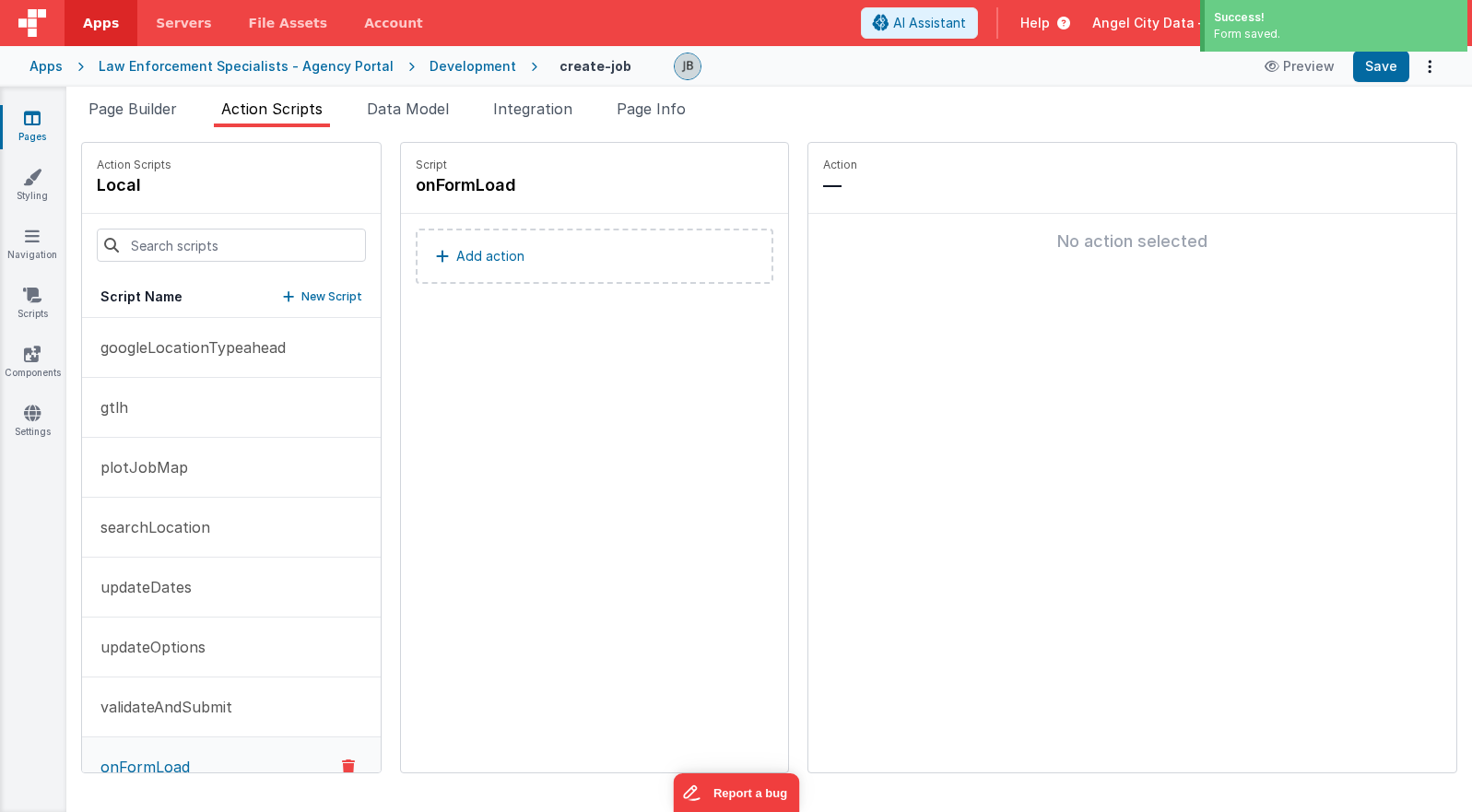
click at [542, 277] on button "Add action" at bounding box center [594, 256] width 358 height 55
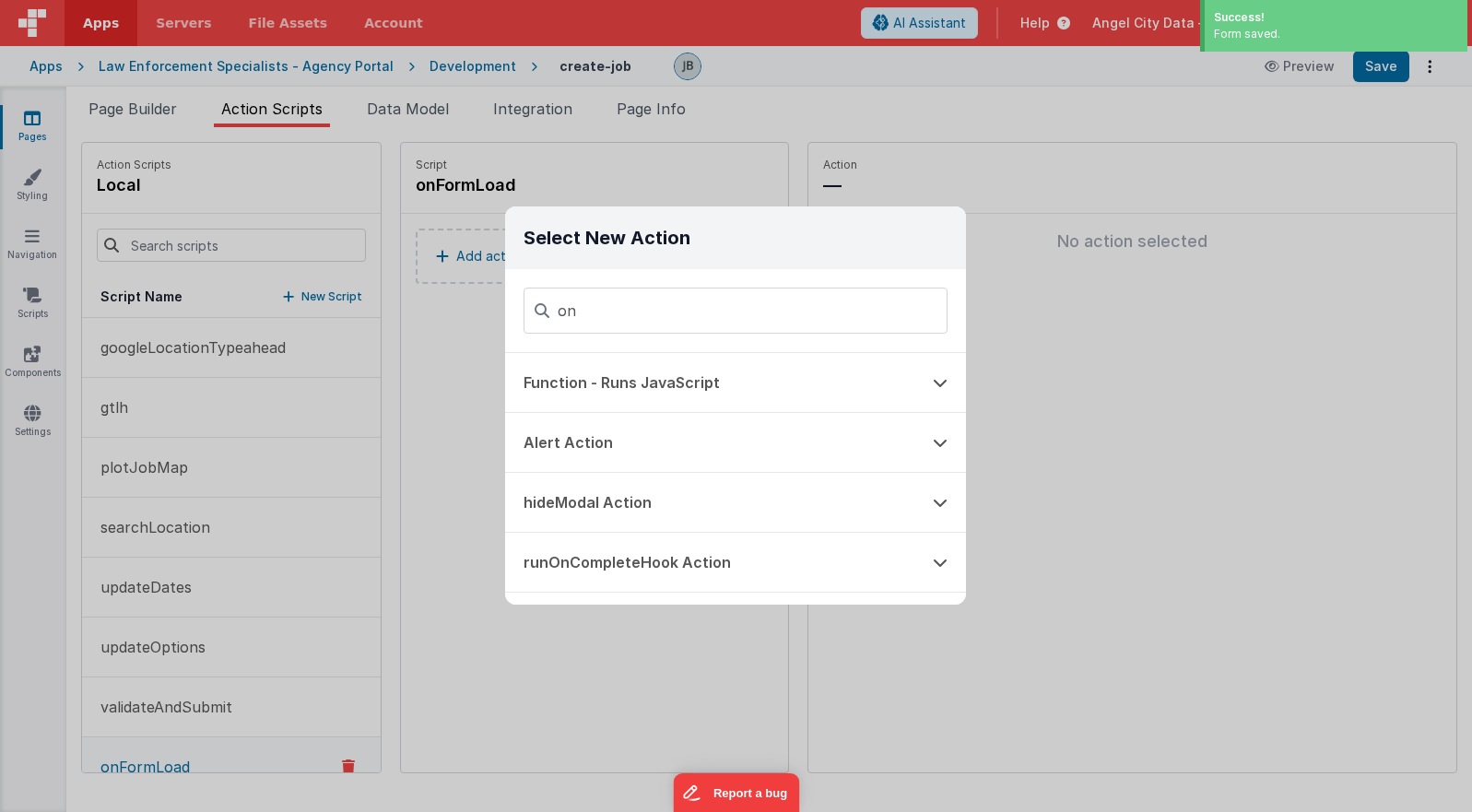
type input "o"
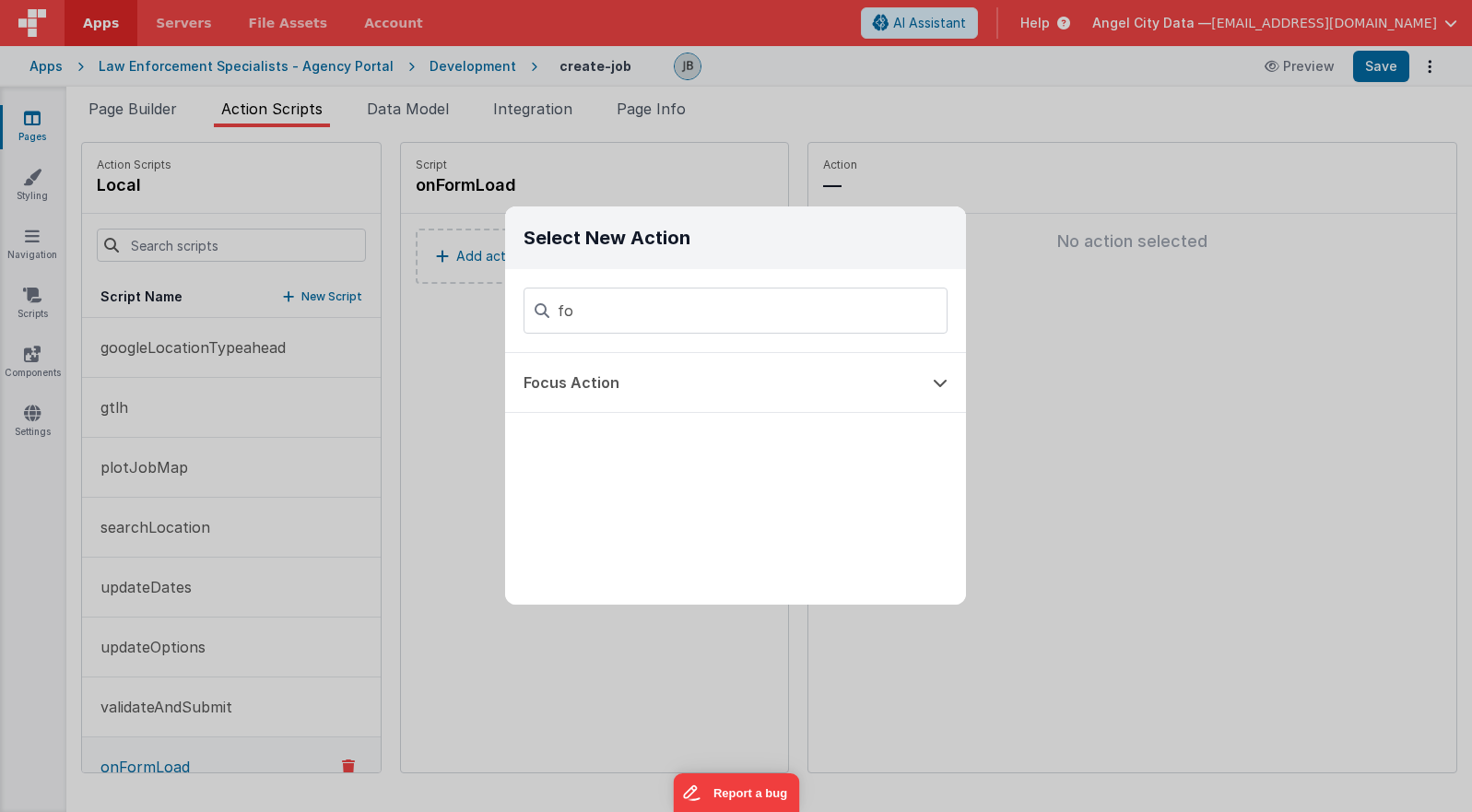
type input "f"
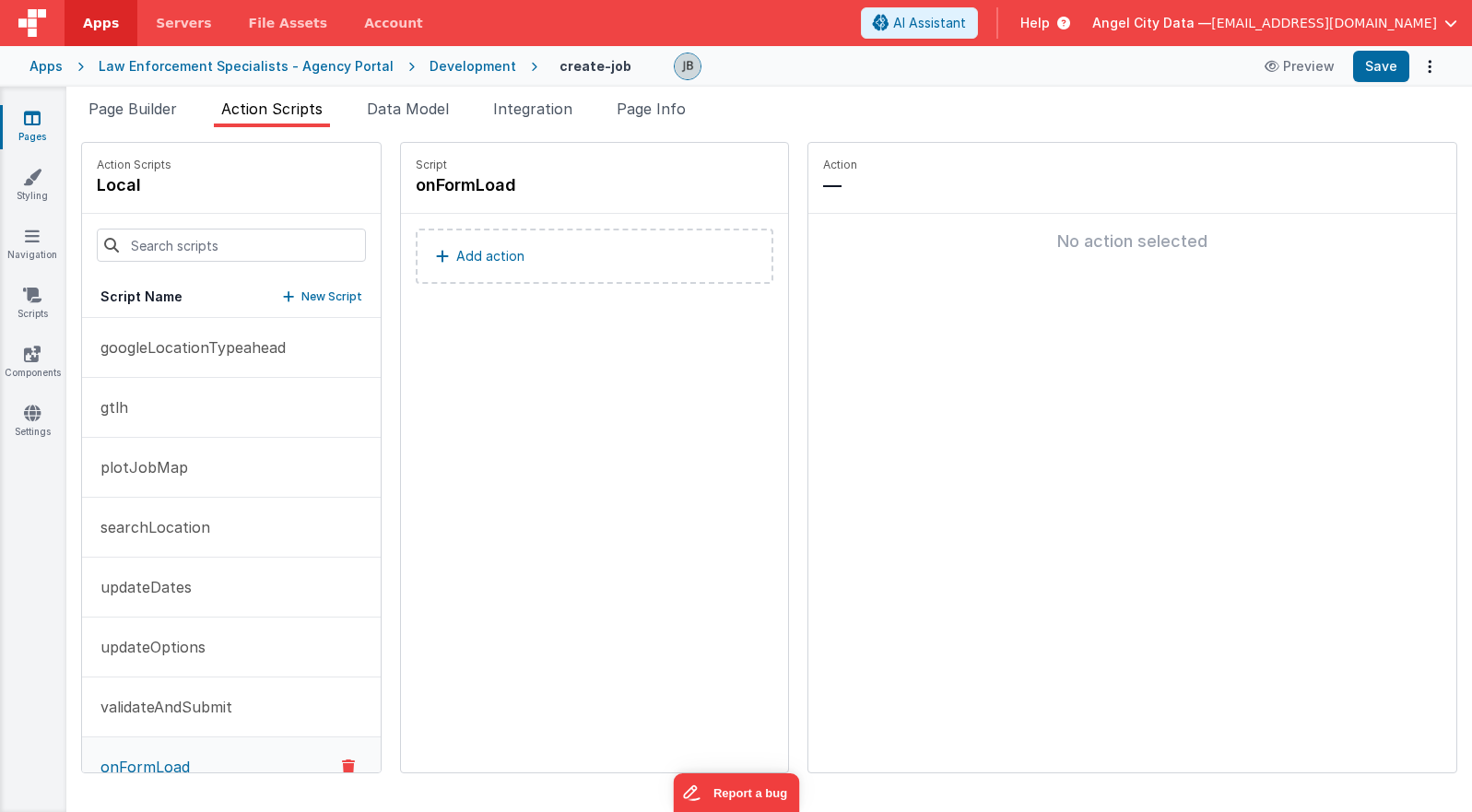
click at [474, 336] on div "Select New Action Function - Runs JavaScript Clipboard - copy model field runUt…" at bounding box center [736, 406] width 1472 height 812
click at [561, 119] on li "Integration" at bounding box center [532, 112] width 94 height 29
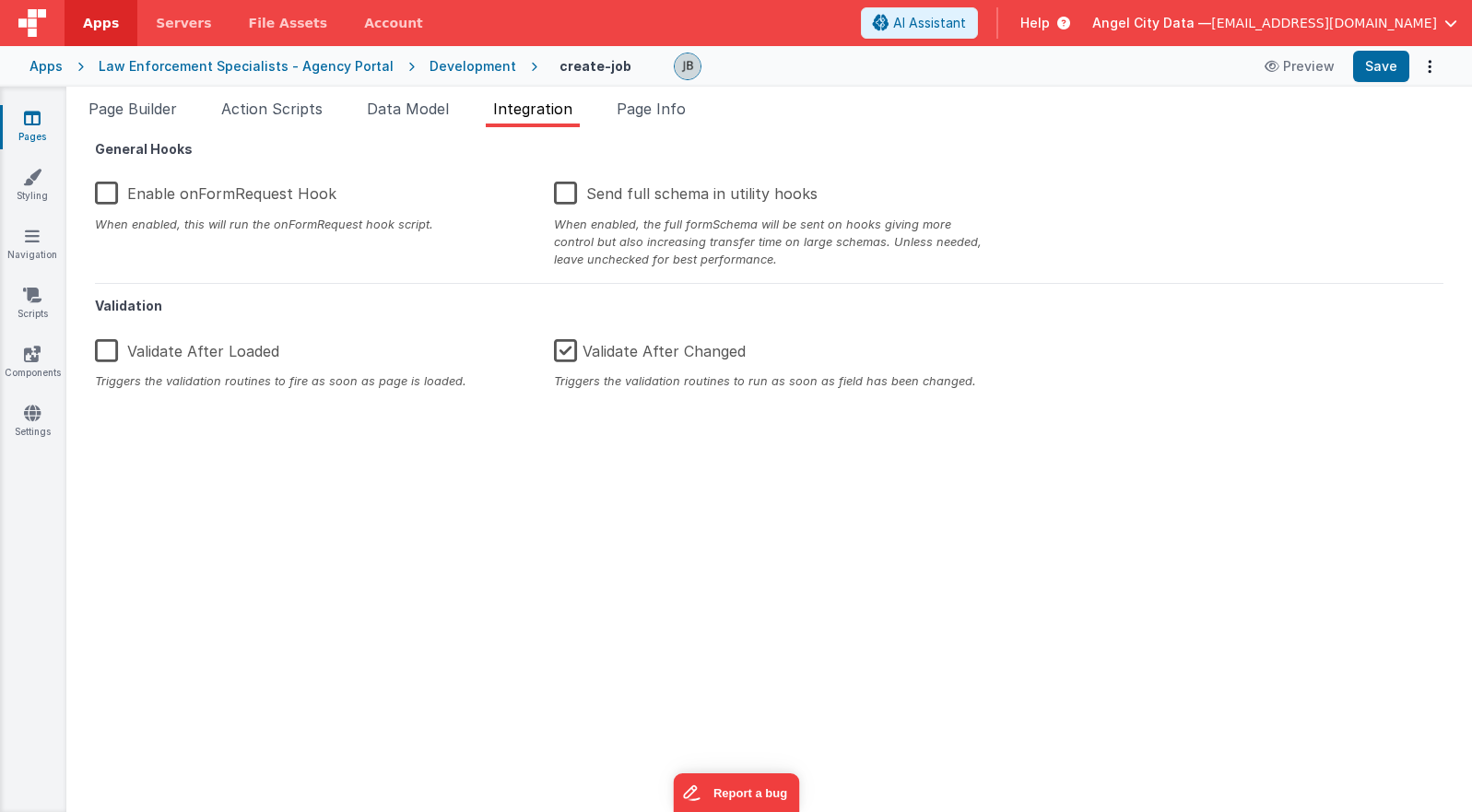
click at [117, 203] on label "Enable onFormRequest Hook" at bounding box center [215, 190] width 241 height 40
click at [0, 0] on input "Enable onFormRequest Hook" at bounding box center [0, 0] width 0 height 0
click at [433, 70] on div "Development" at bounding box center [472, 66] width 86 height 18
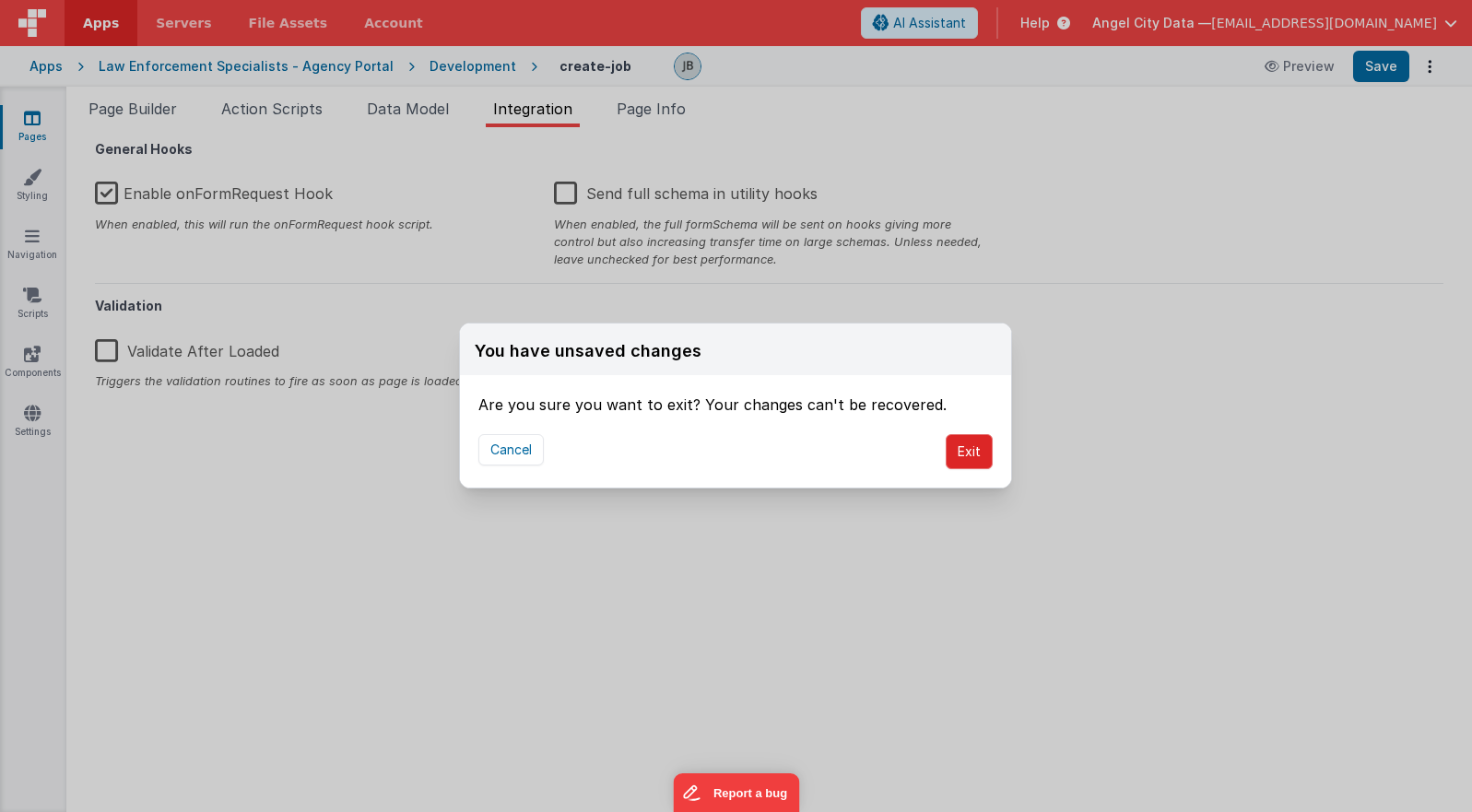
click at [978, 455] on button "Exit" at bounding box center [969, 452] width 47 height 35
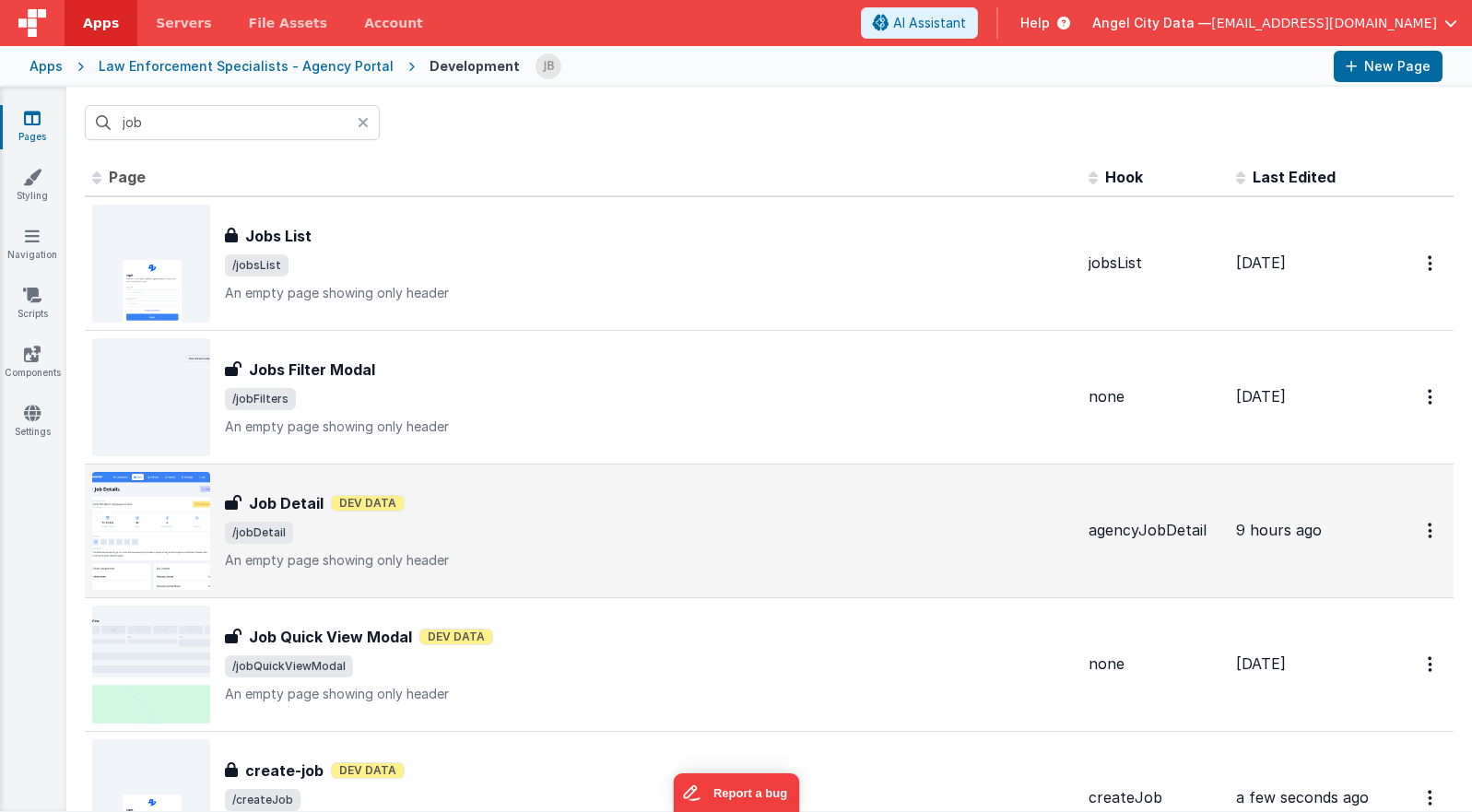
click at [279, 497] on h3 "Job Detail" at bounding box center [286, 503] width 75 height 22
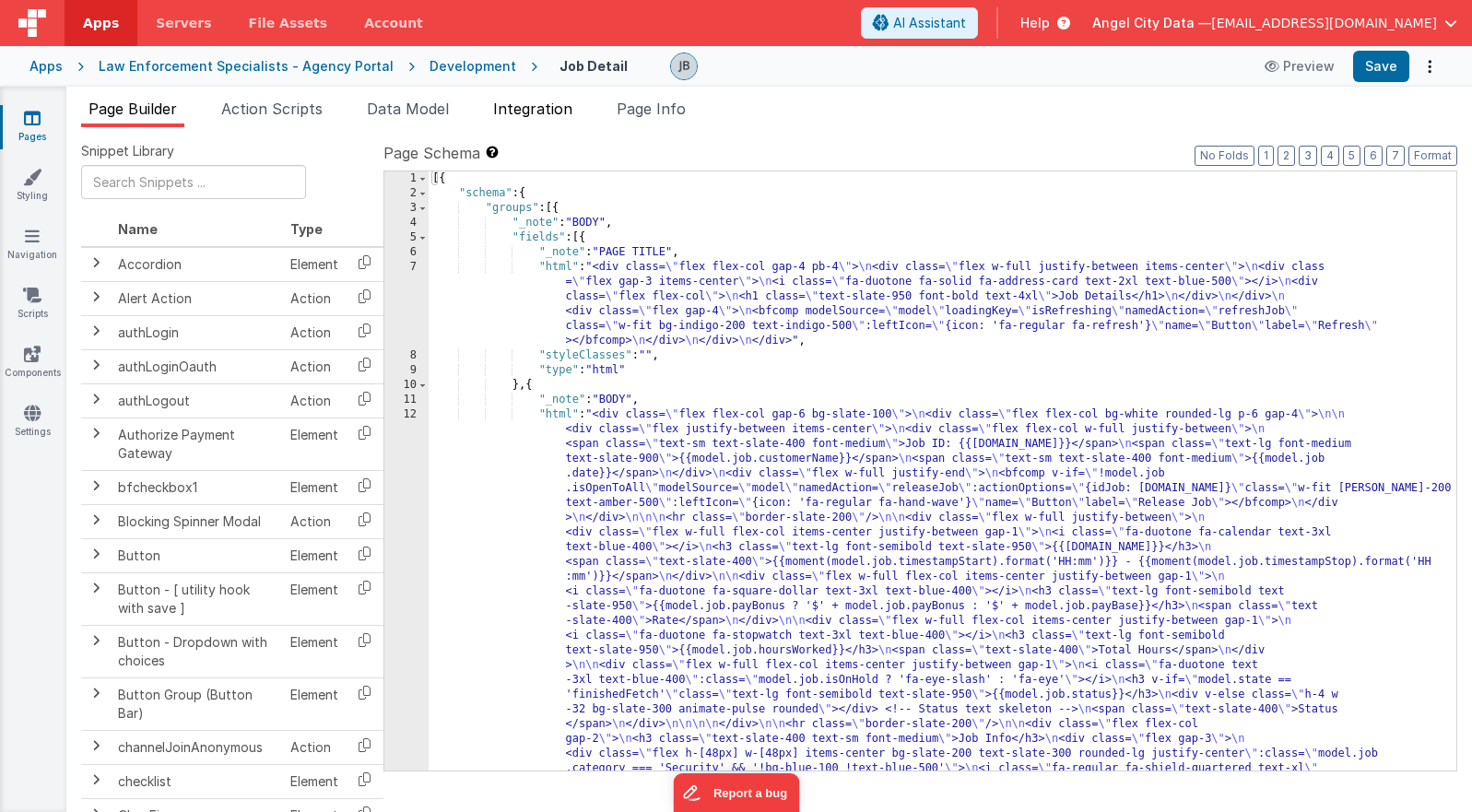
click at [546, 109] on span "Integration" at bounding box center [533, 109] width 79 height 18
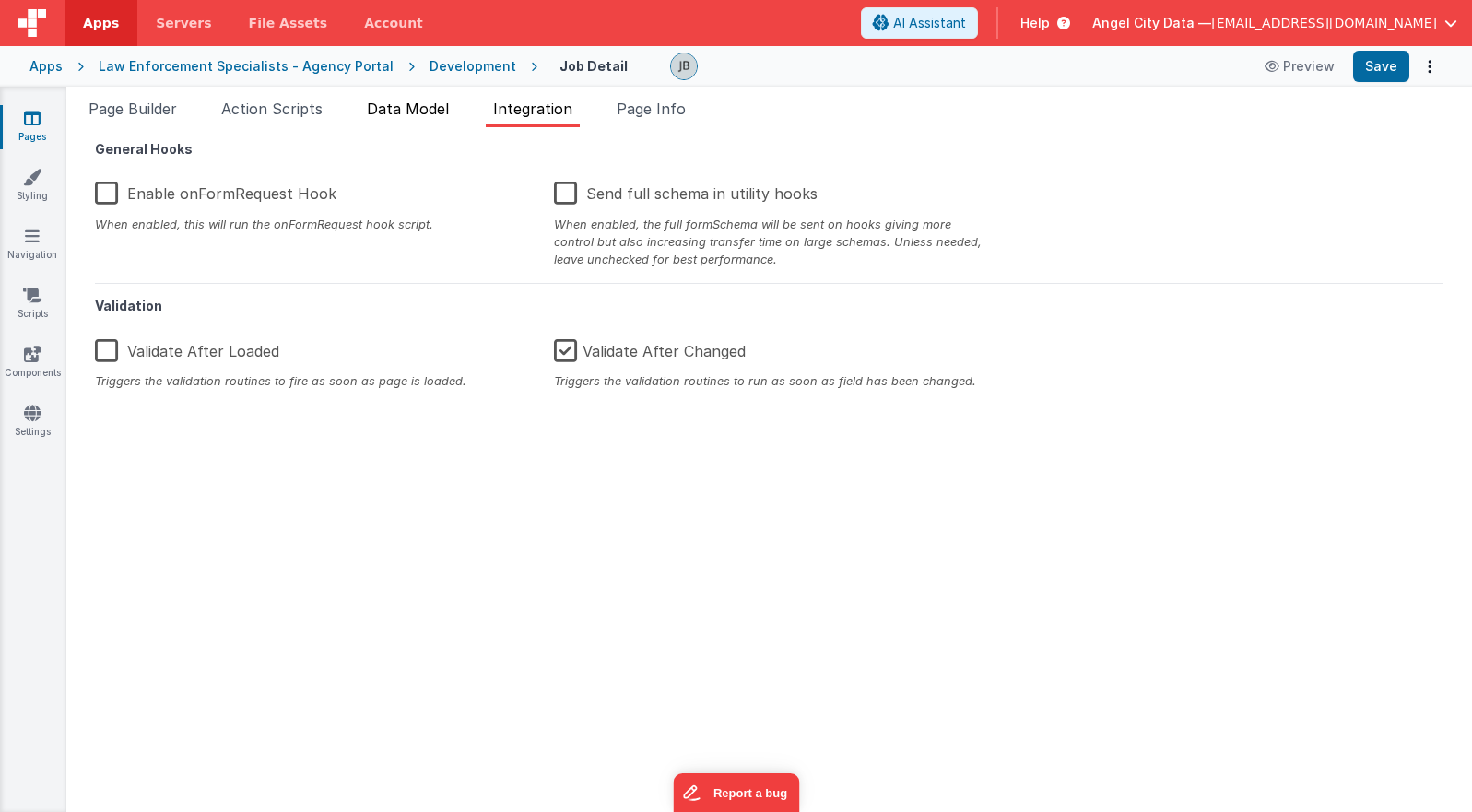
click at [400, 112] on span "Data Model" at bounding box center [408, 109] width 82 height 18
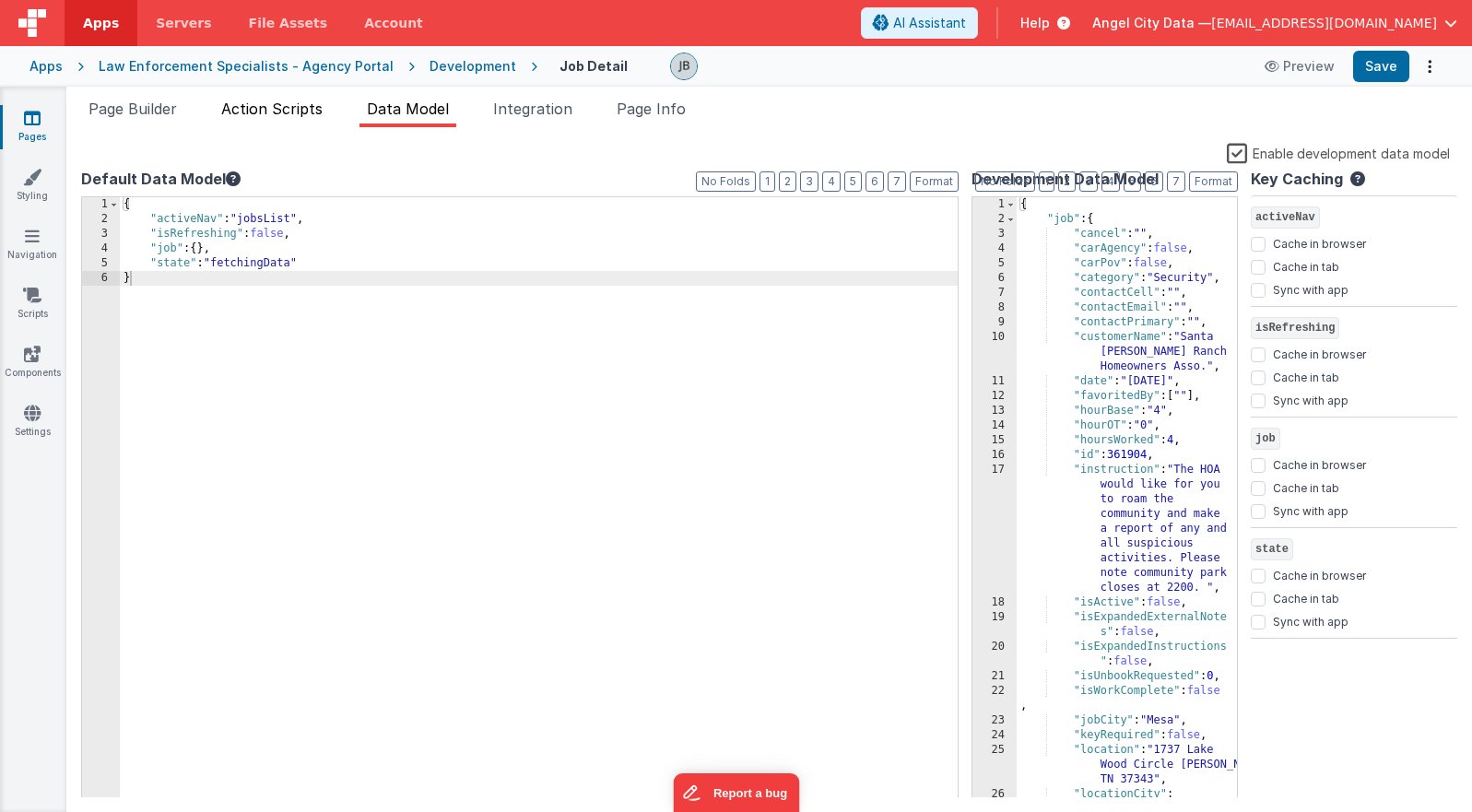
click at [289, 113] on span "Action Scripts" at bounding box center [271, 109] width 102 height 18
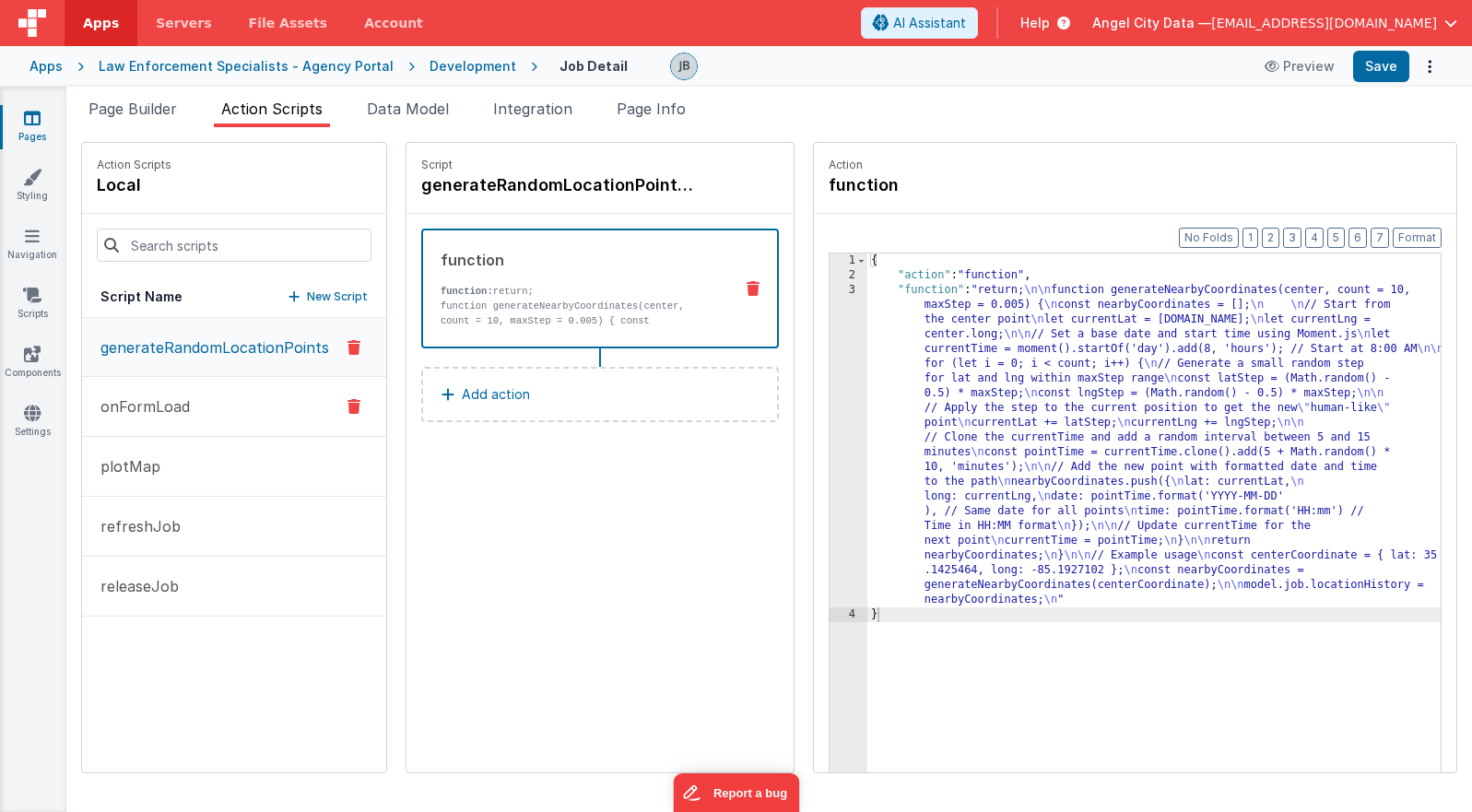
click at [190, 399] on button "onFormLoad" at bounding box center [235, 407] width 304 height 60
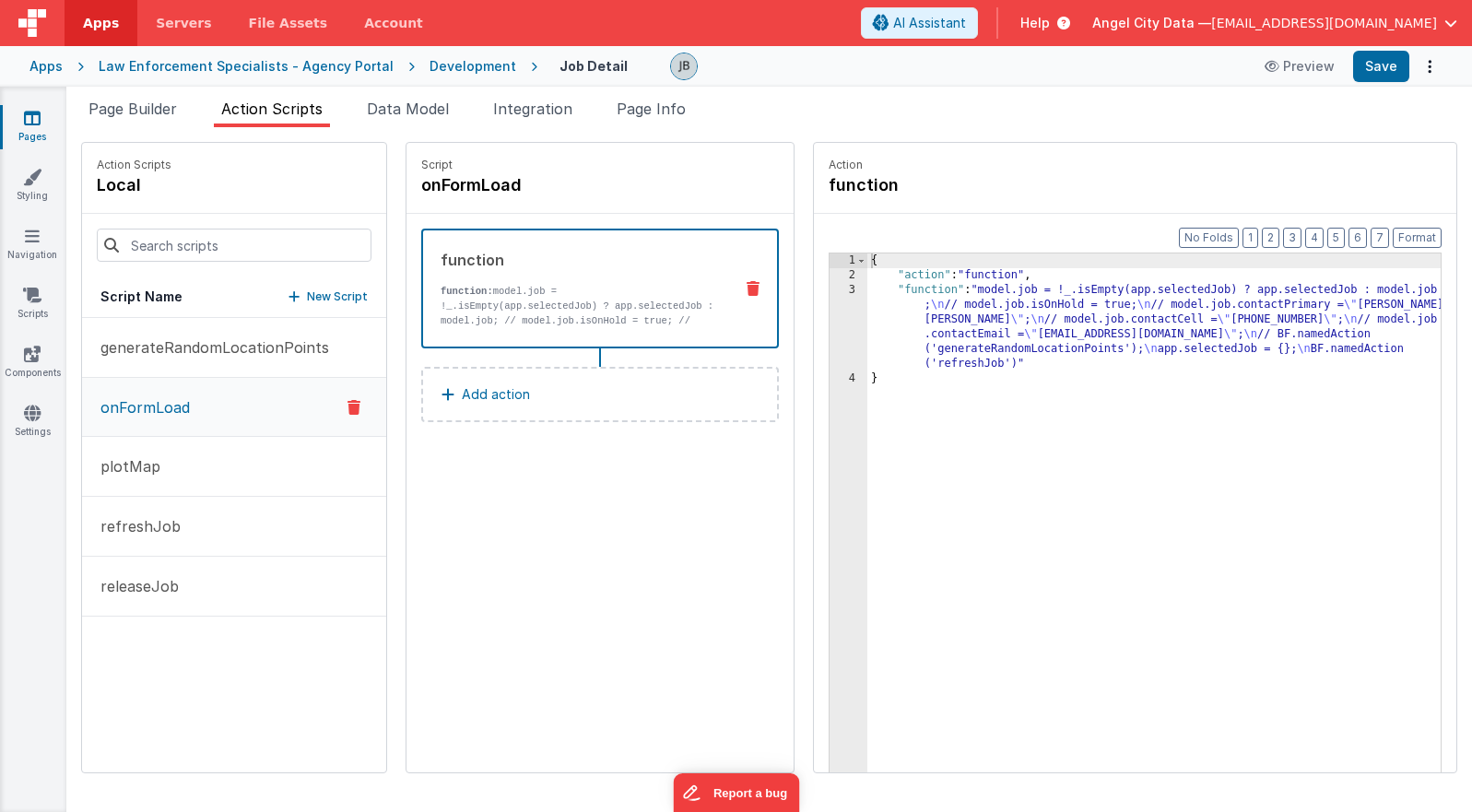
click at [843, 325] on div "3" at bounding box center [848, 327] width 38 height 88
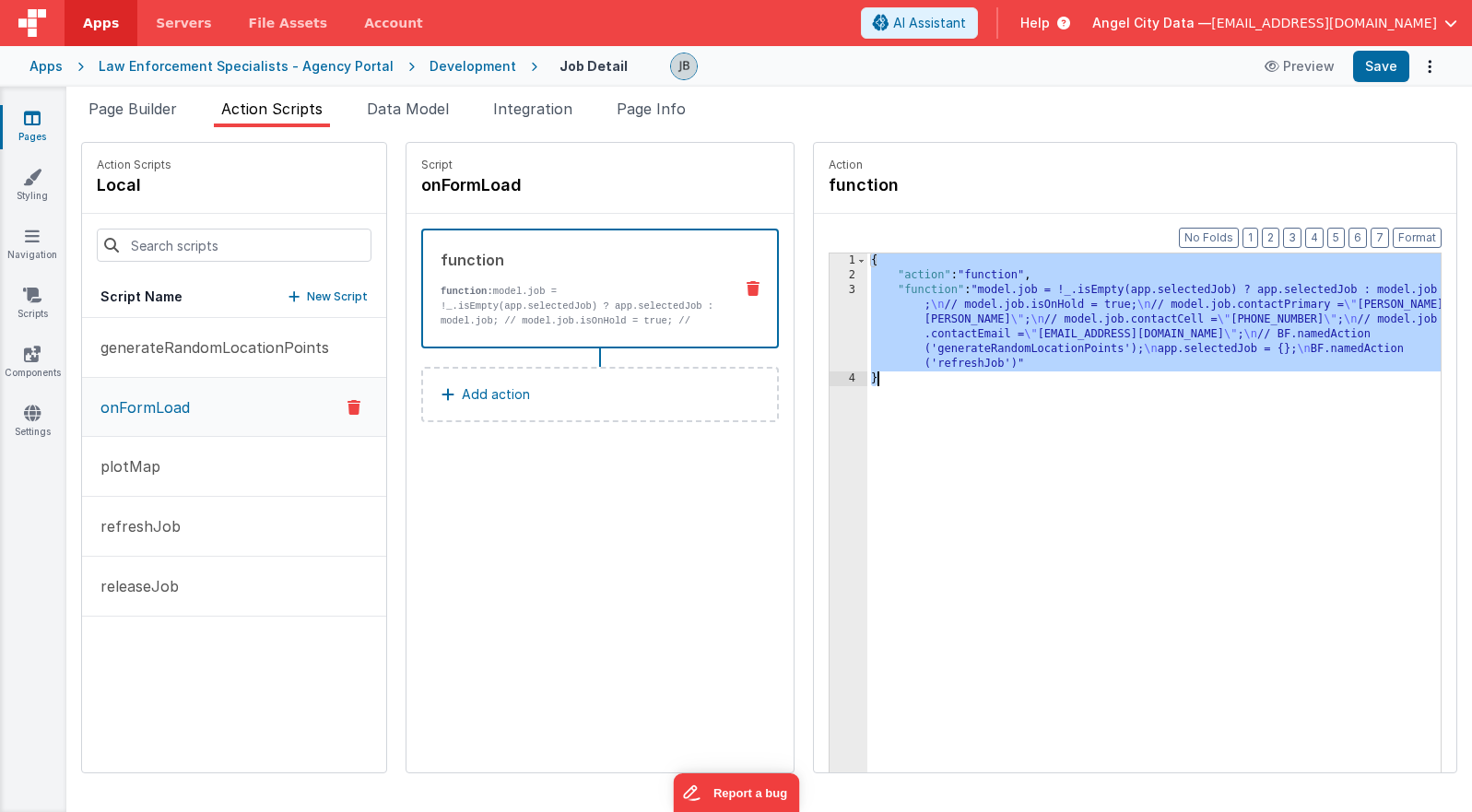
click at [843, 325] on div "3" at bounding box center [848, 327] width 38 height 88
click at [843, 312] on div "3" at bounding box center [848, 327] width 38 height 88
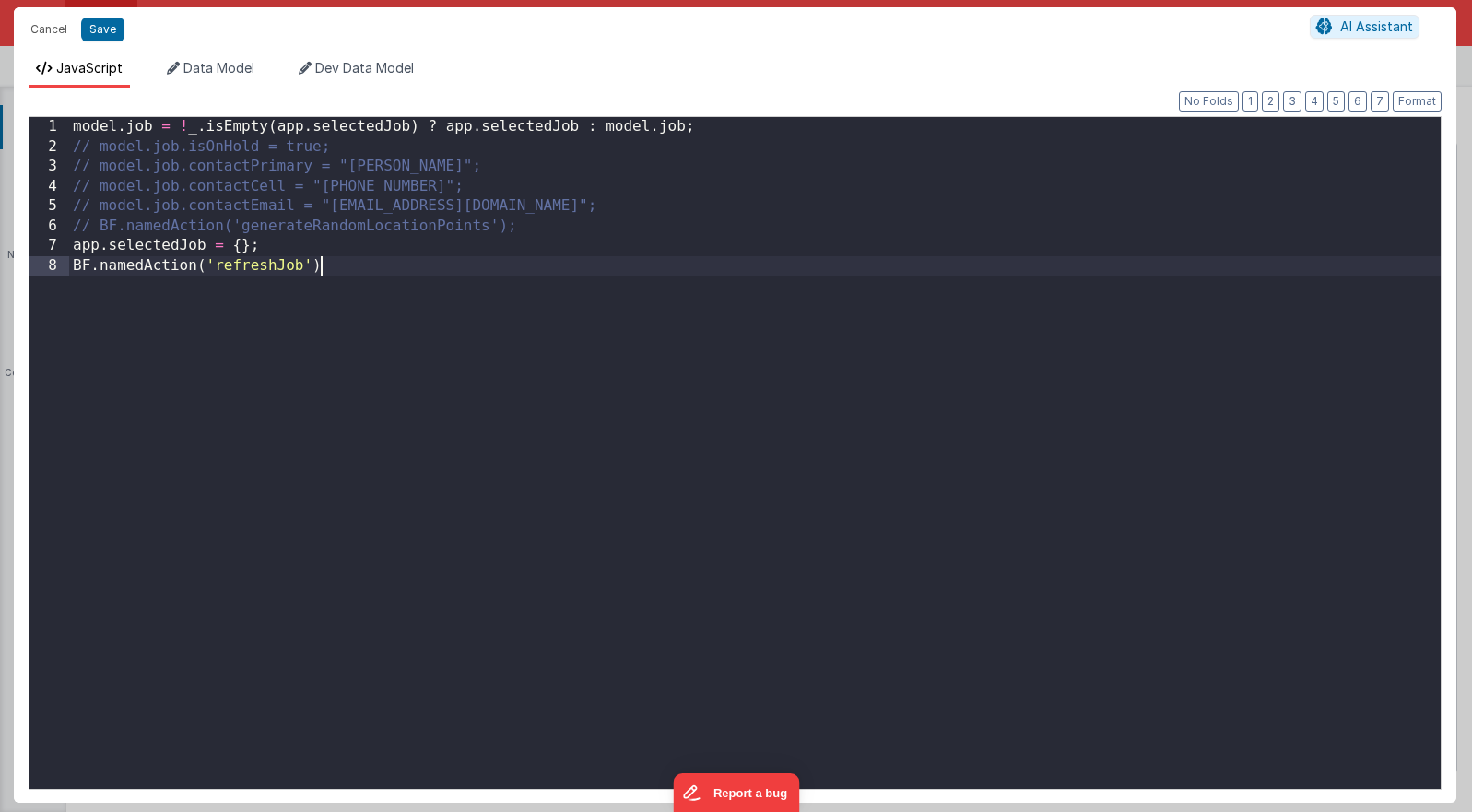
click at [843, 312] on div "model . job = ! _ . isEmpty ( app . selectedJob ) ? app . selectedJob : model .…" at bounding box center [754, 473] width 1371 height 711
click at [53, 28] on button "Cancel" at bounding box center [48, 29] width 55 height 26
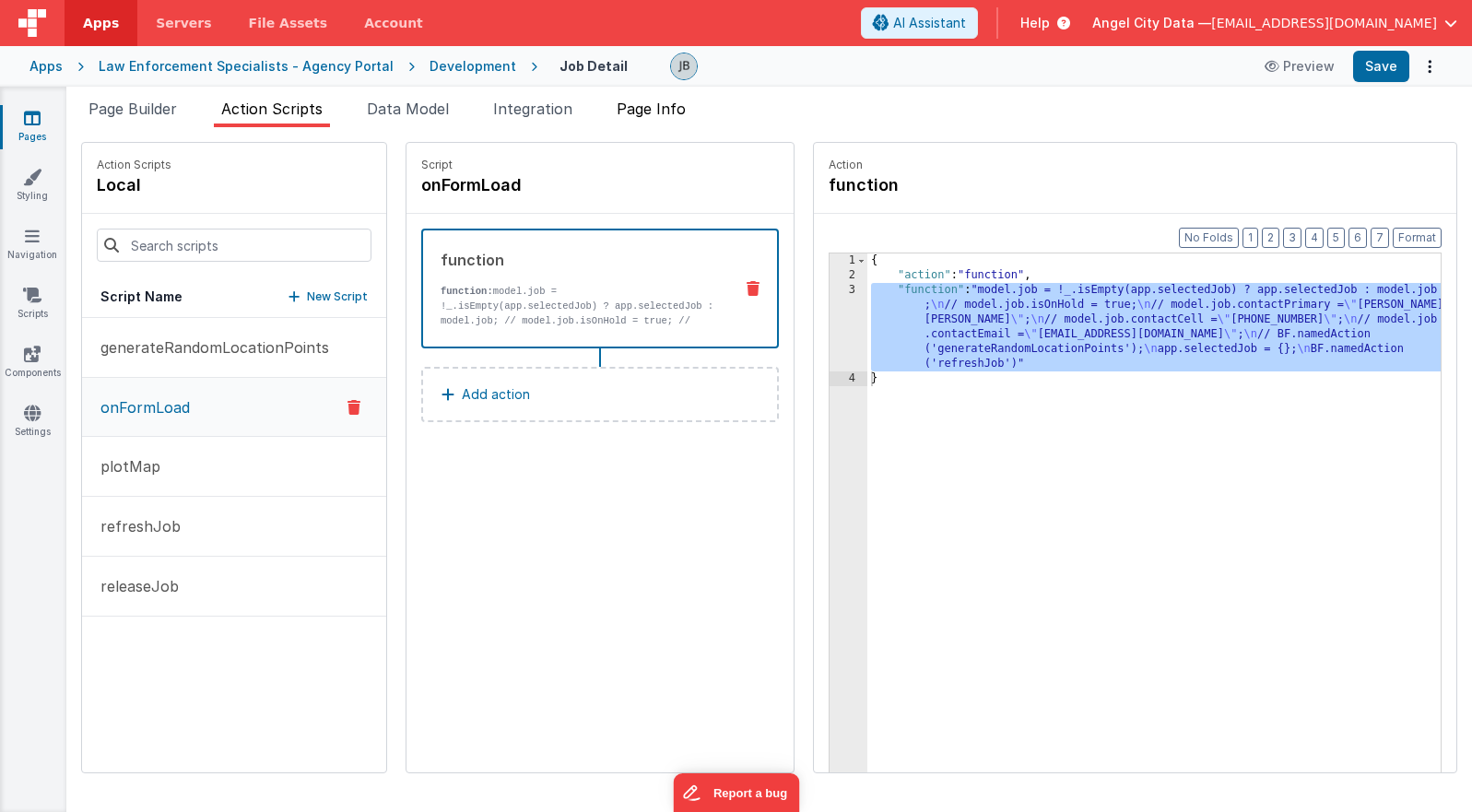
click at [639, 110] on span "Page Info" at bounding box center [650, 109] width 69 height 18
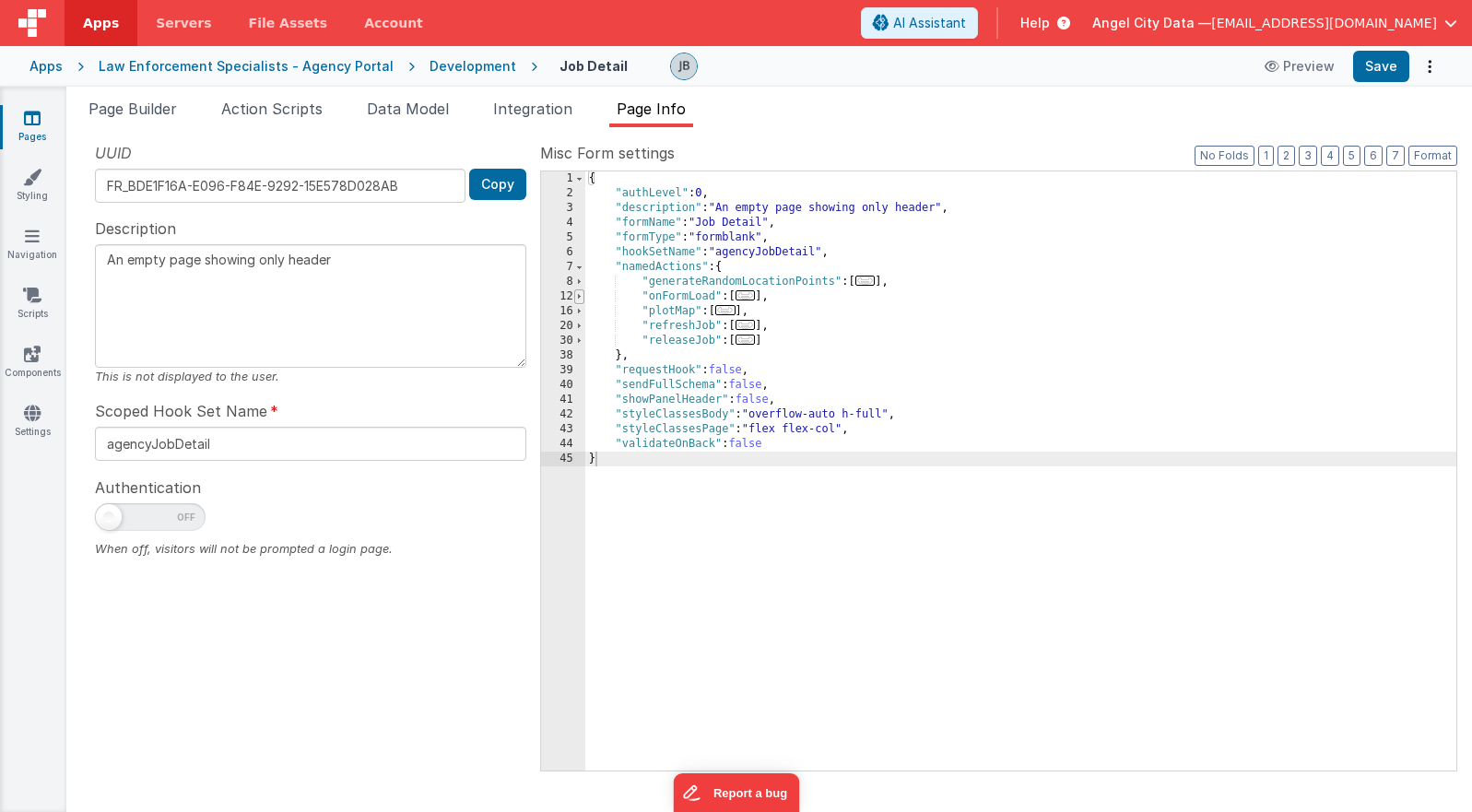
click at [581, 297] on span at bounding box center [579, 297] width 10 height 15
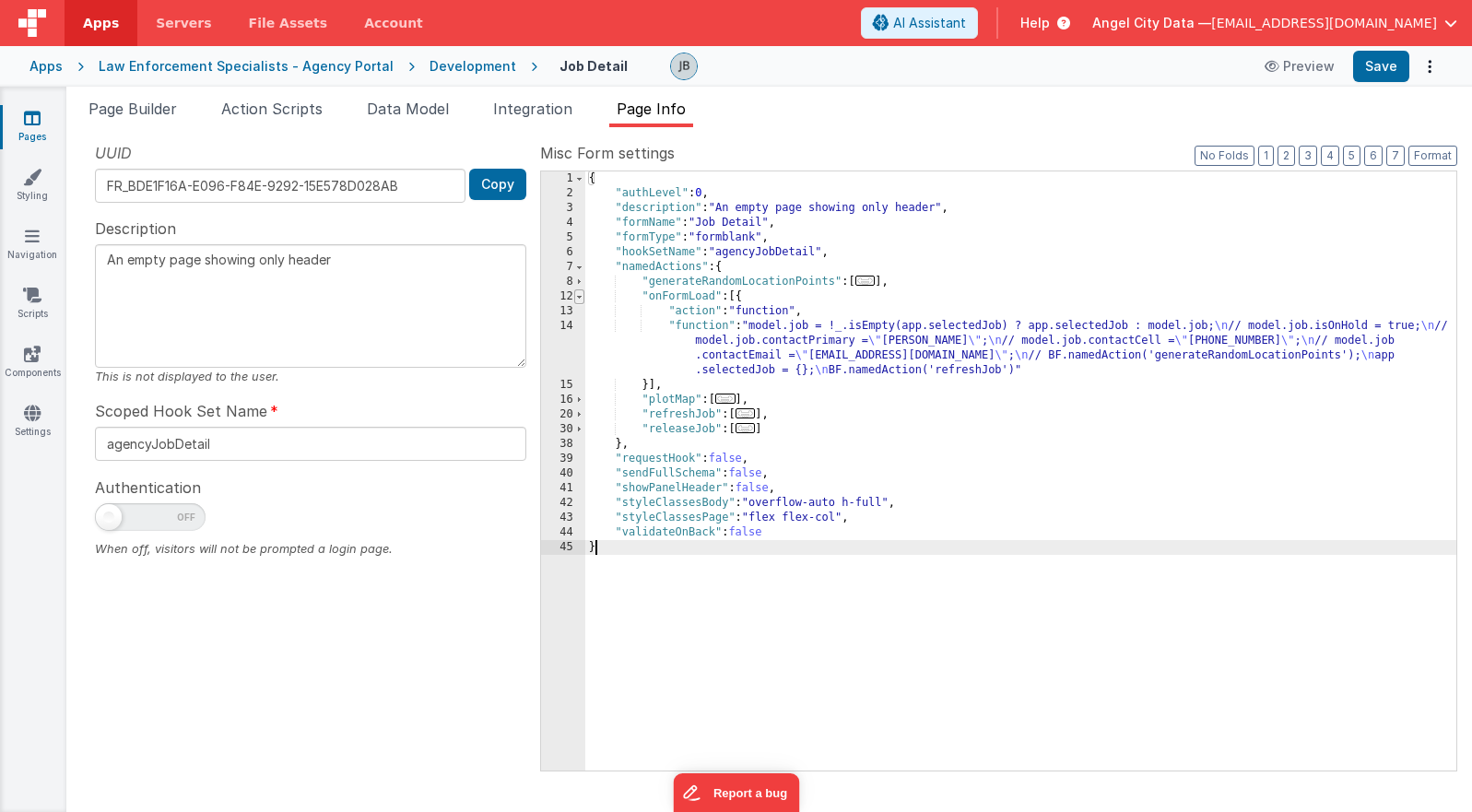
click at [581, 297] on span at bounding box center [579, 297] width 10 height 15
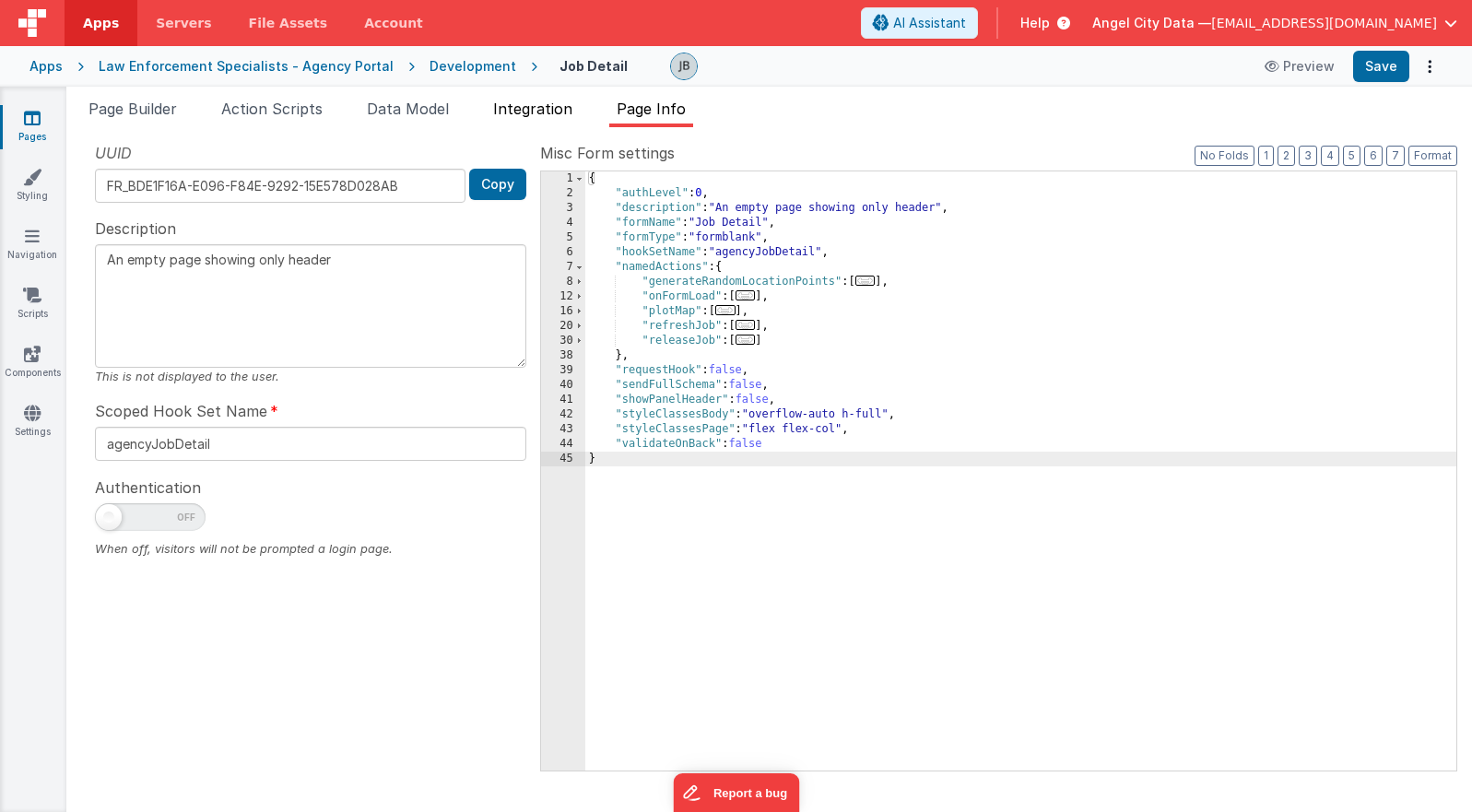
click at [545, 119] on li "Integration" at bounding box center [532, 112] width 94 height 29
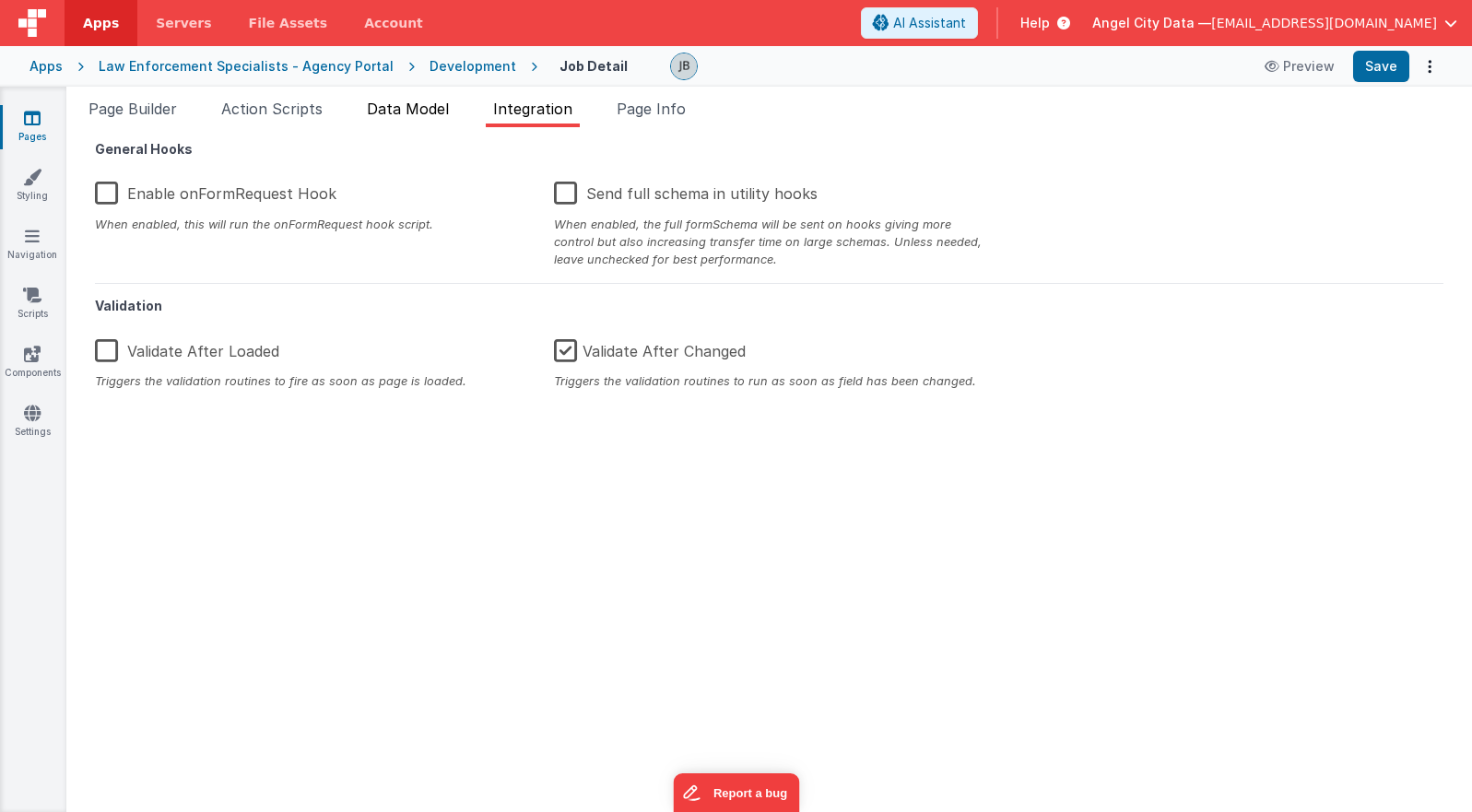
click at [425, 125] on li "Data Model" at bounding box center [408, 112] width 97 height 29
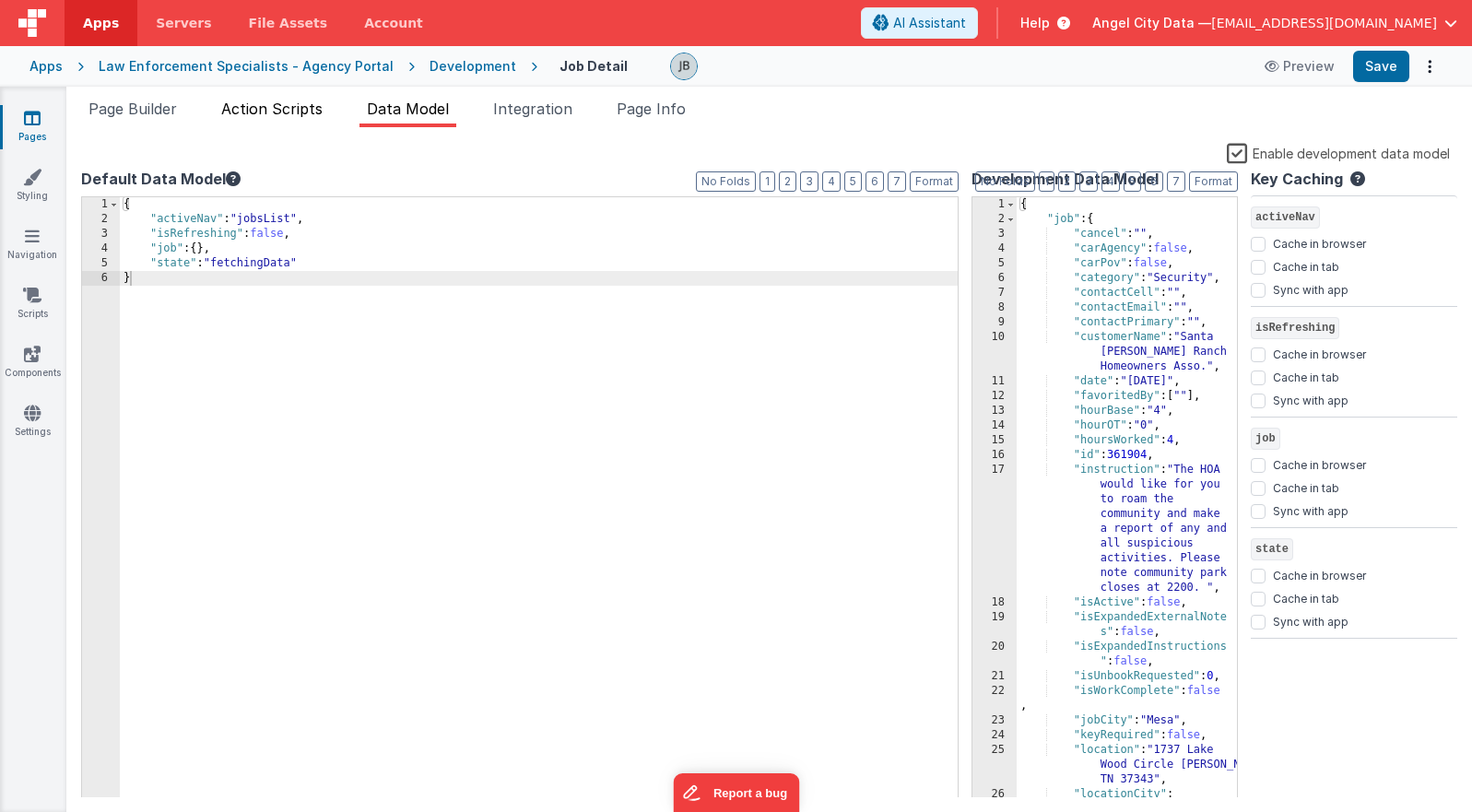
click at [311, 108] on span "Action Scripts" at bounding box center [271, 109] width 102 height 18
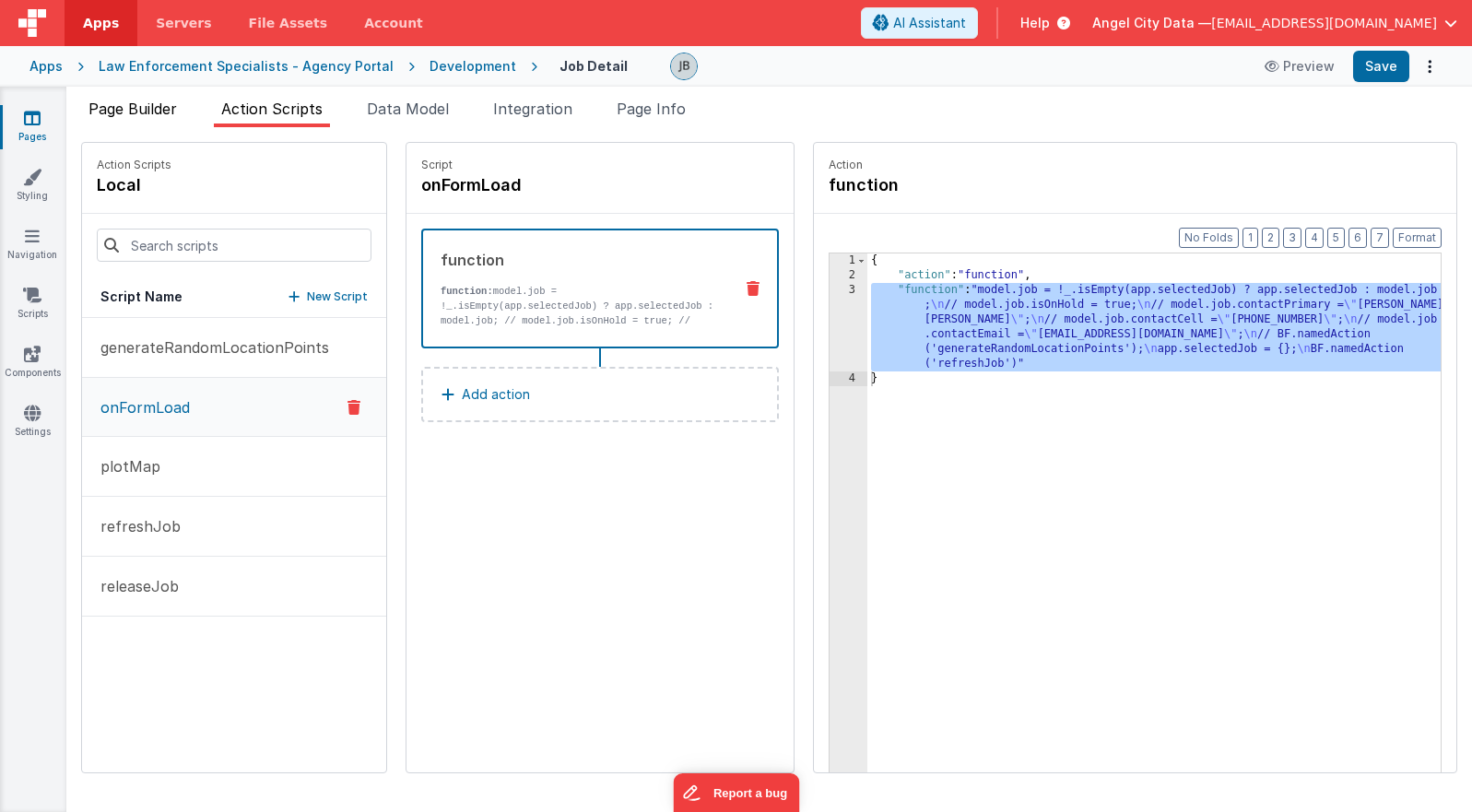
click at [134, 108] on span "Page Builder" at bounding box center [132, 109] width 88 height 18
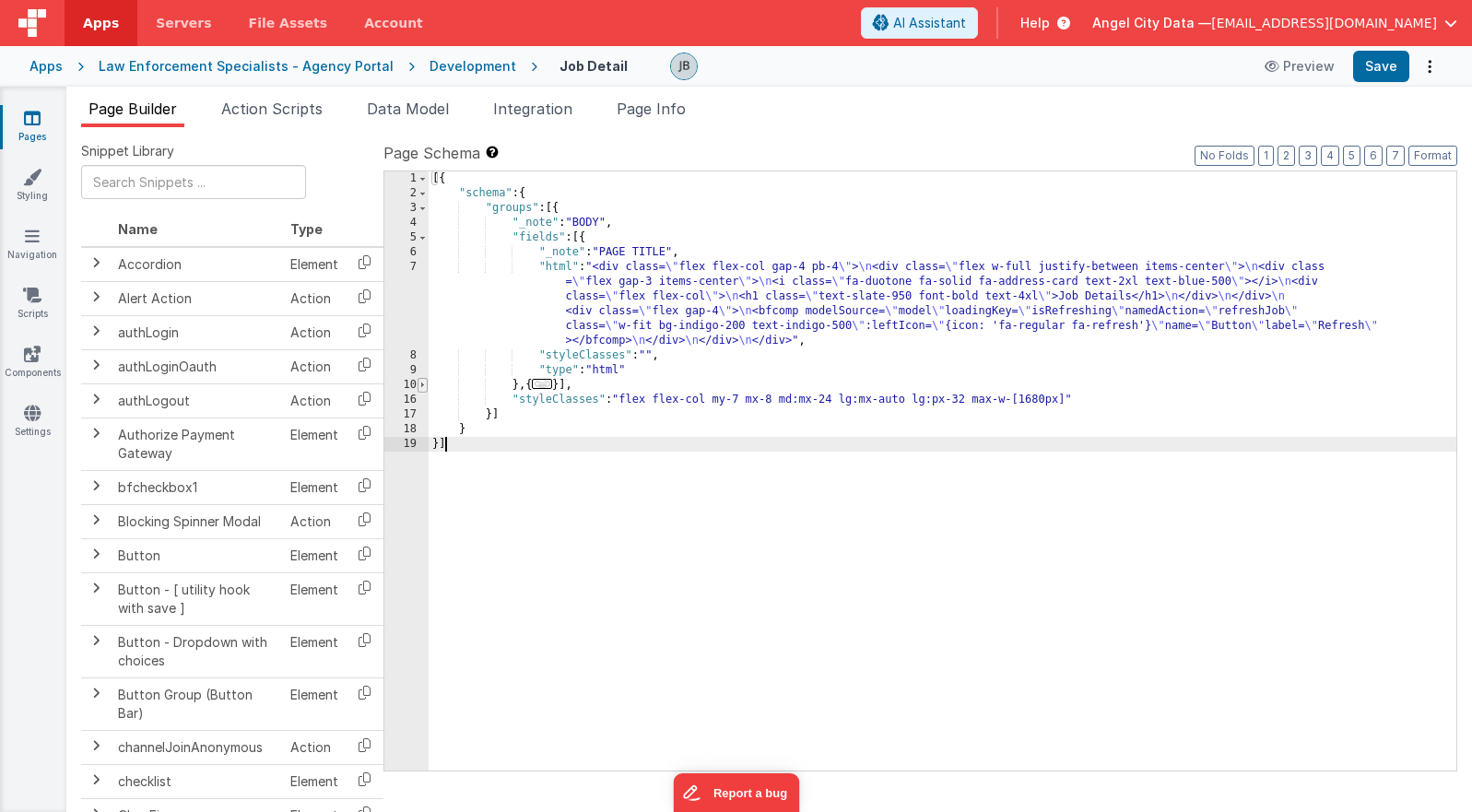
click at [424, 386] on span at bounding box center [423, 385] width 10 height 15
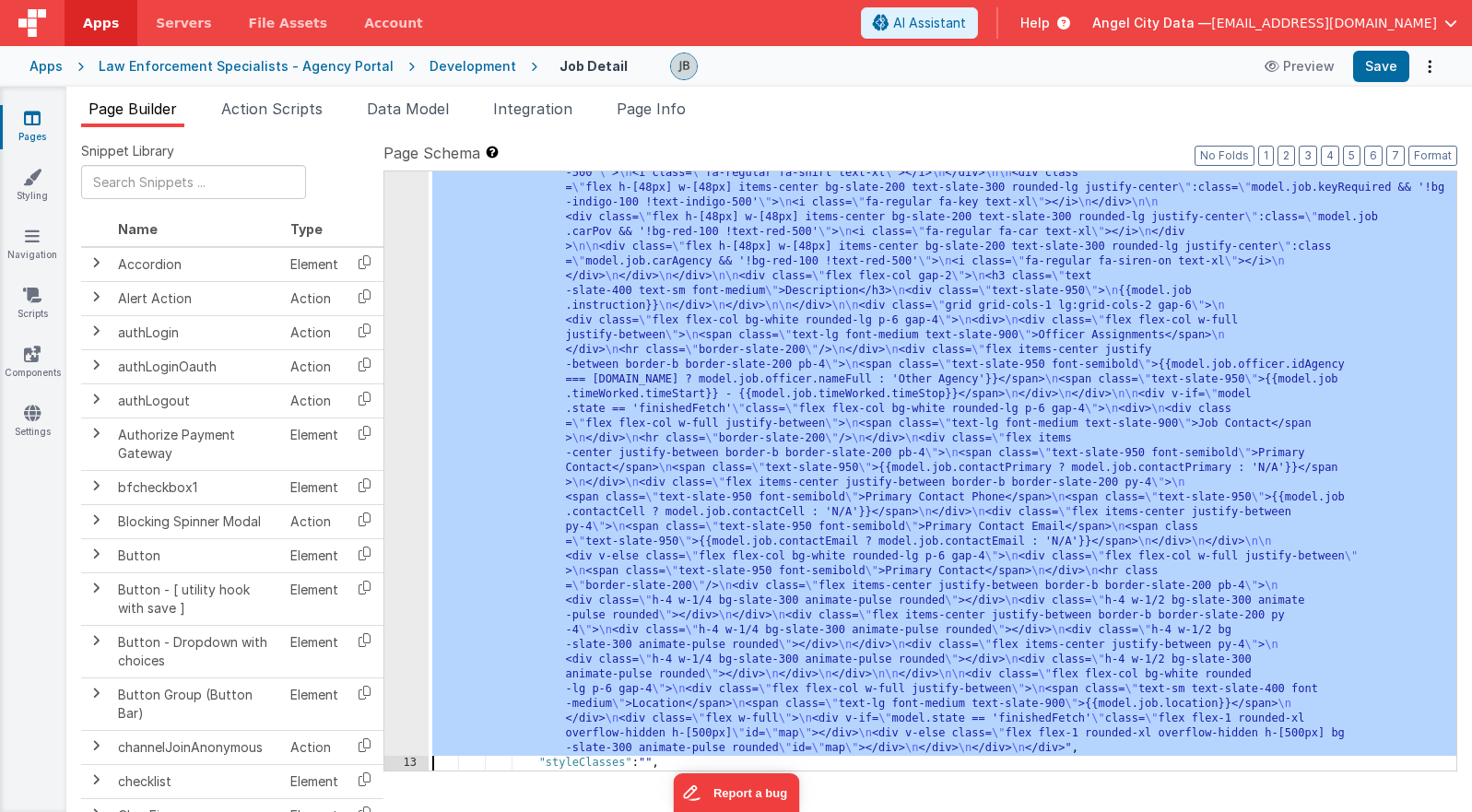
click at [392, 462] on div "12" at bounding box center [407, 247] width 45 height 1017
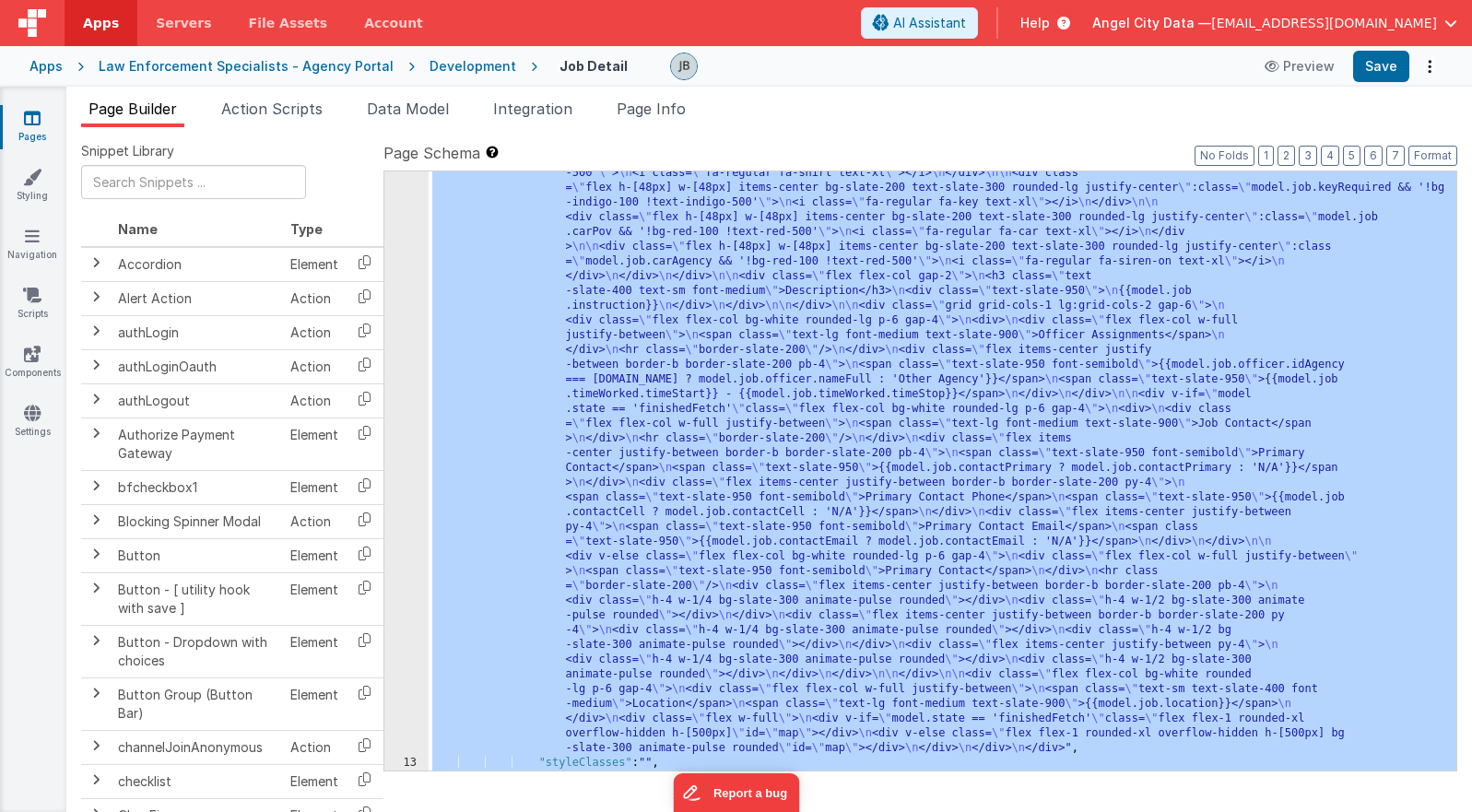
click at [392, 459] on div "12" at bounding box center [407, 247] width 45 height 1017
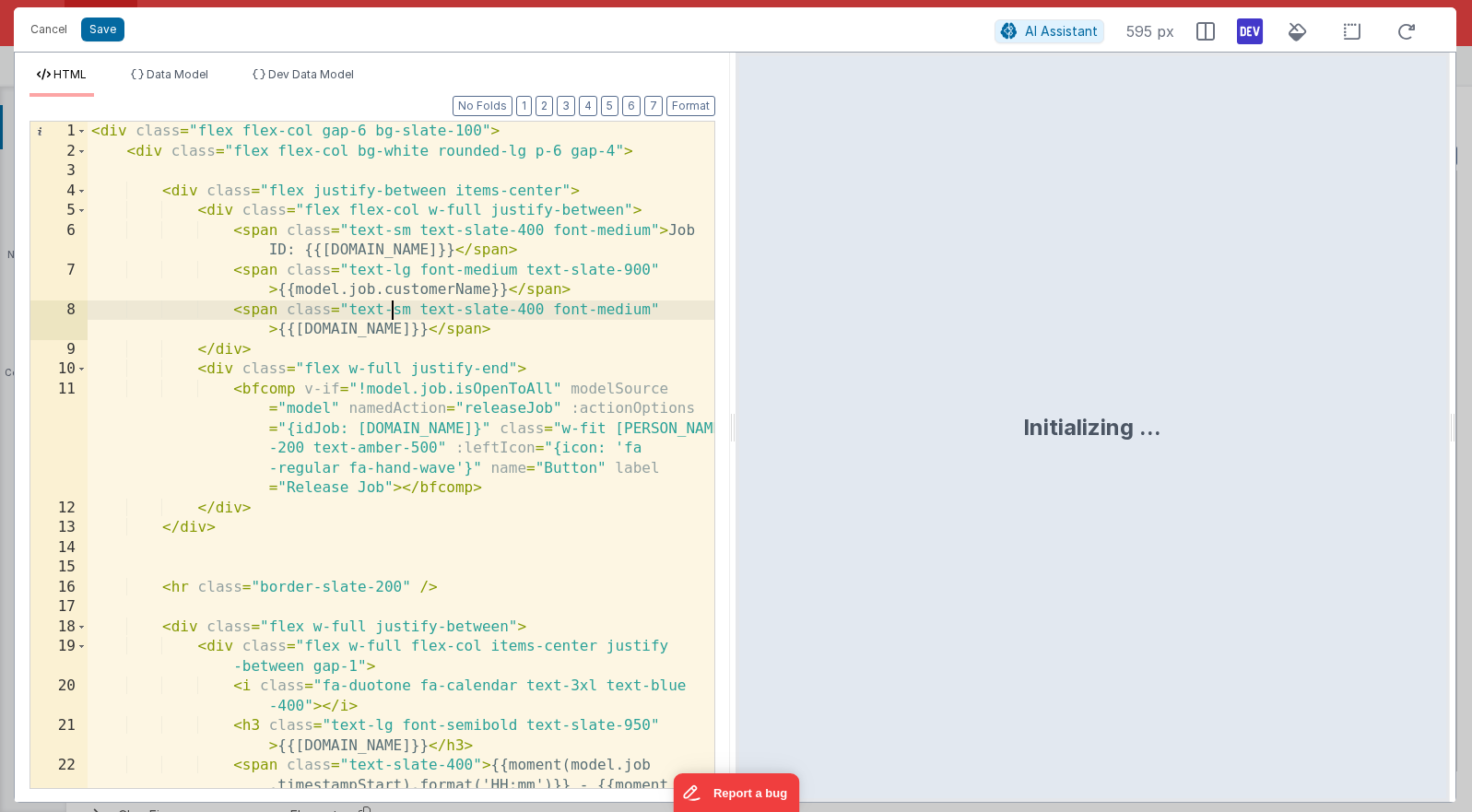
click at [608, 300] on div "< div class = "flex flex-col gap-6 bg-slate-100" > < div class = "flex flex-col…" at bounding box center [400, 505] width 627 height 765
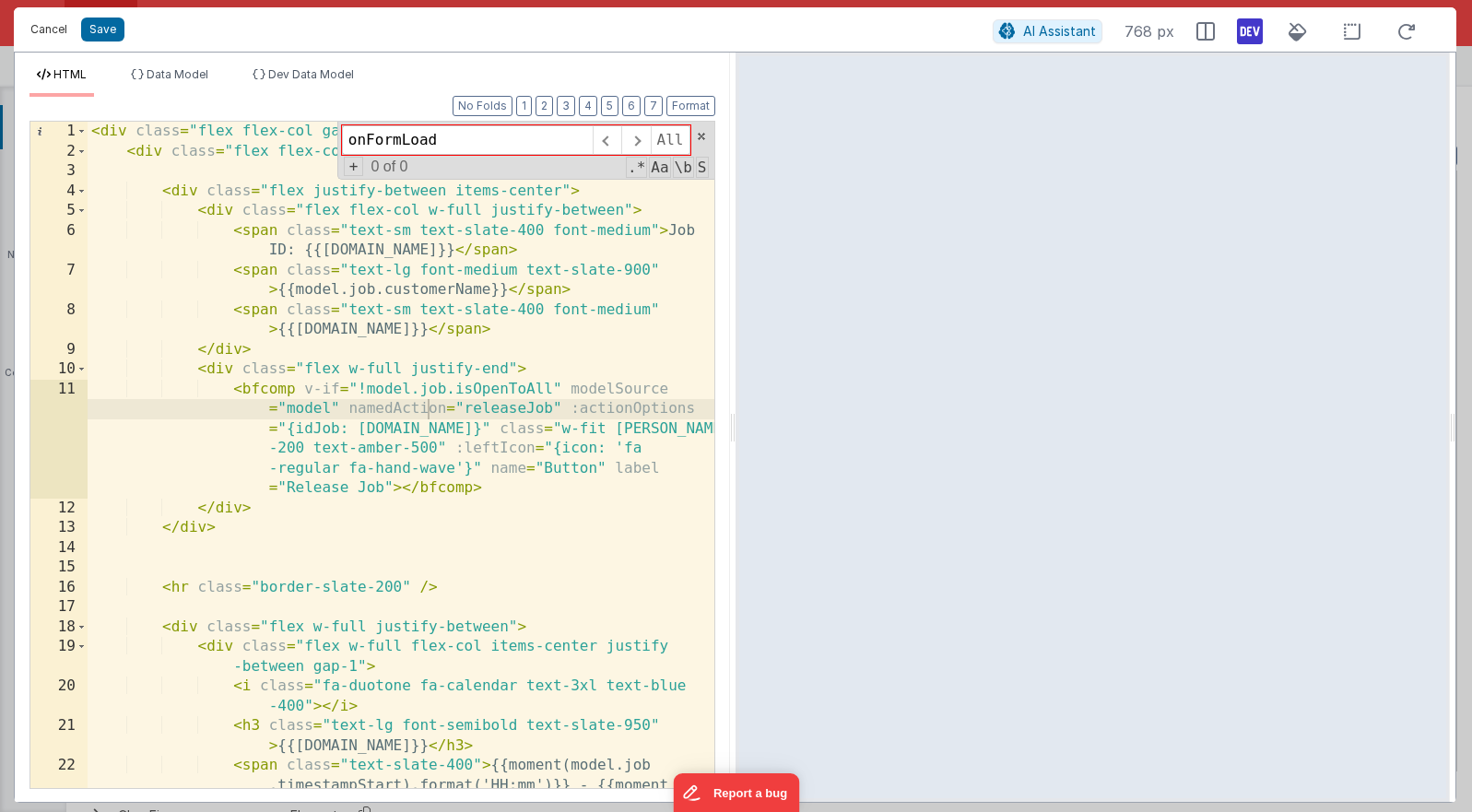
type input "onFormLoad"
click at [48, 26] on button "Cancel" at bounding box center [48, 29] width 55 height 26
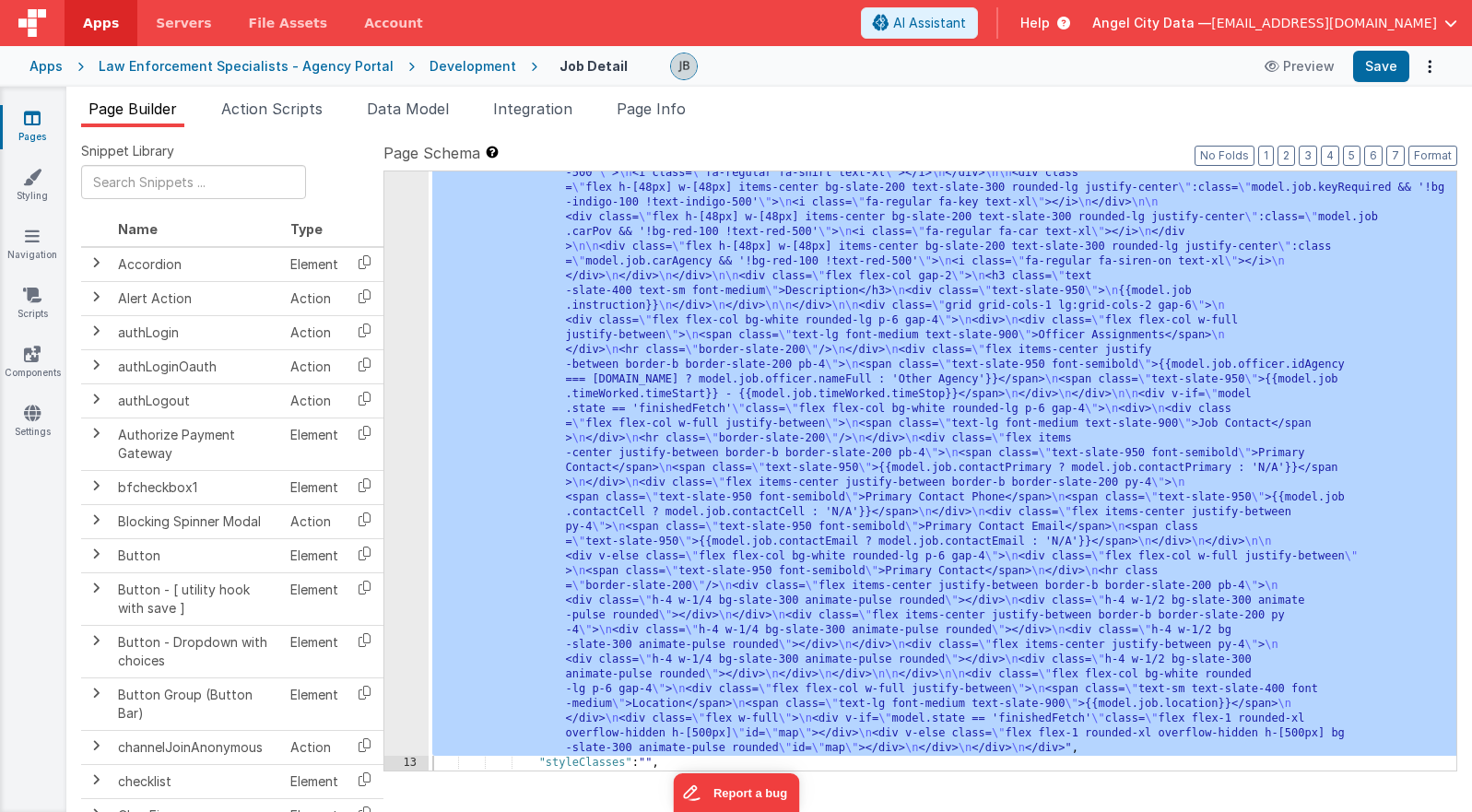
click at [465, 65] on div "Development" at bounding box center [472, 66] width 86 height 18
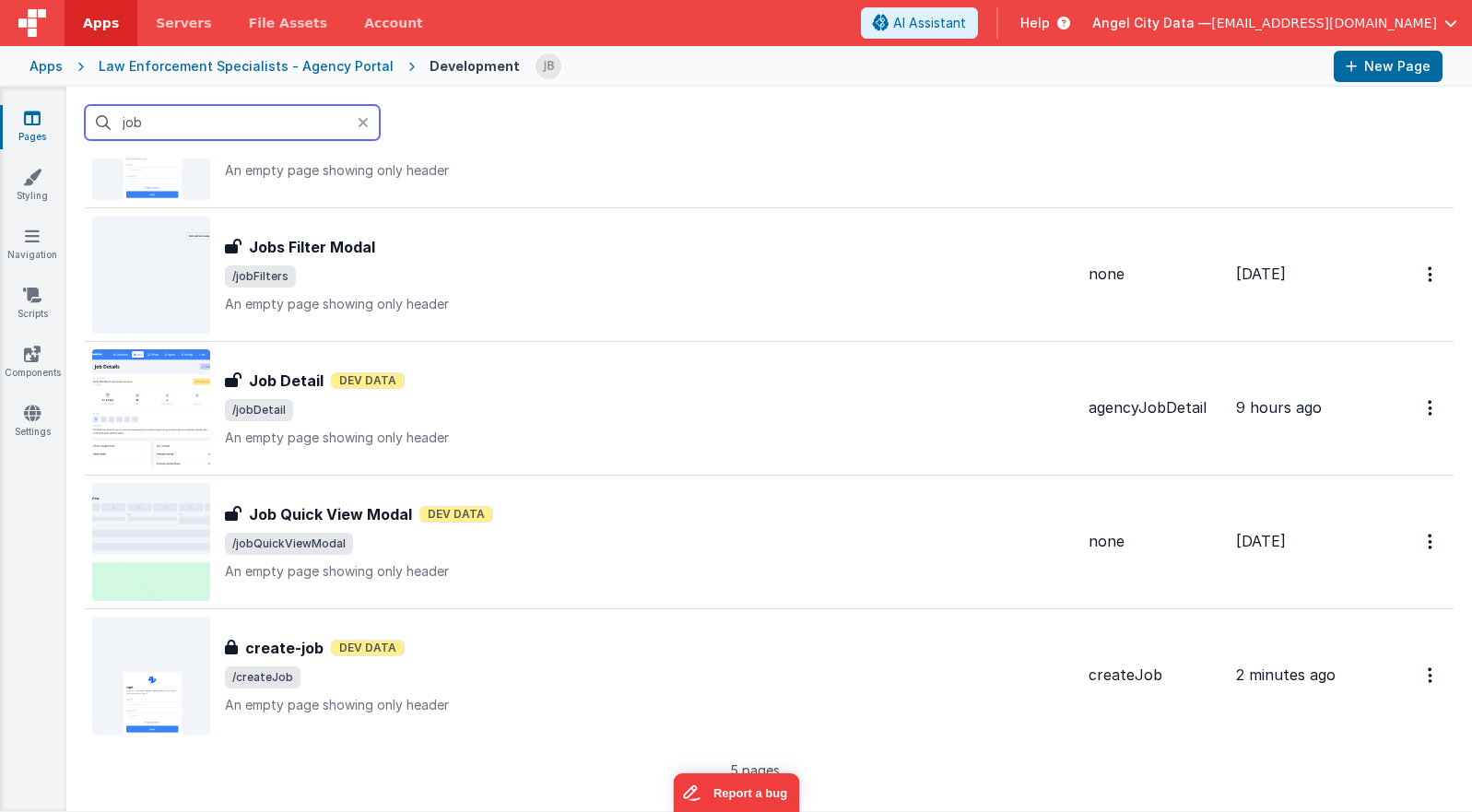
scroll to position [193, 0]
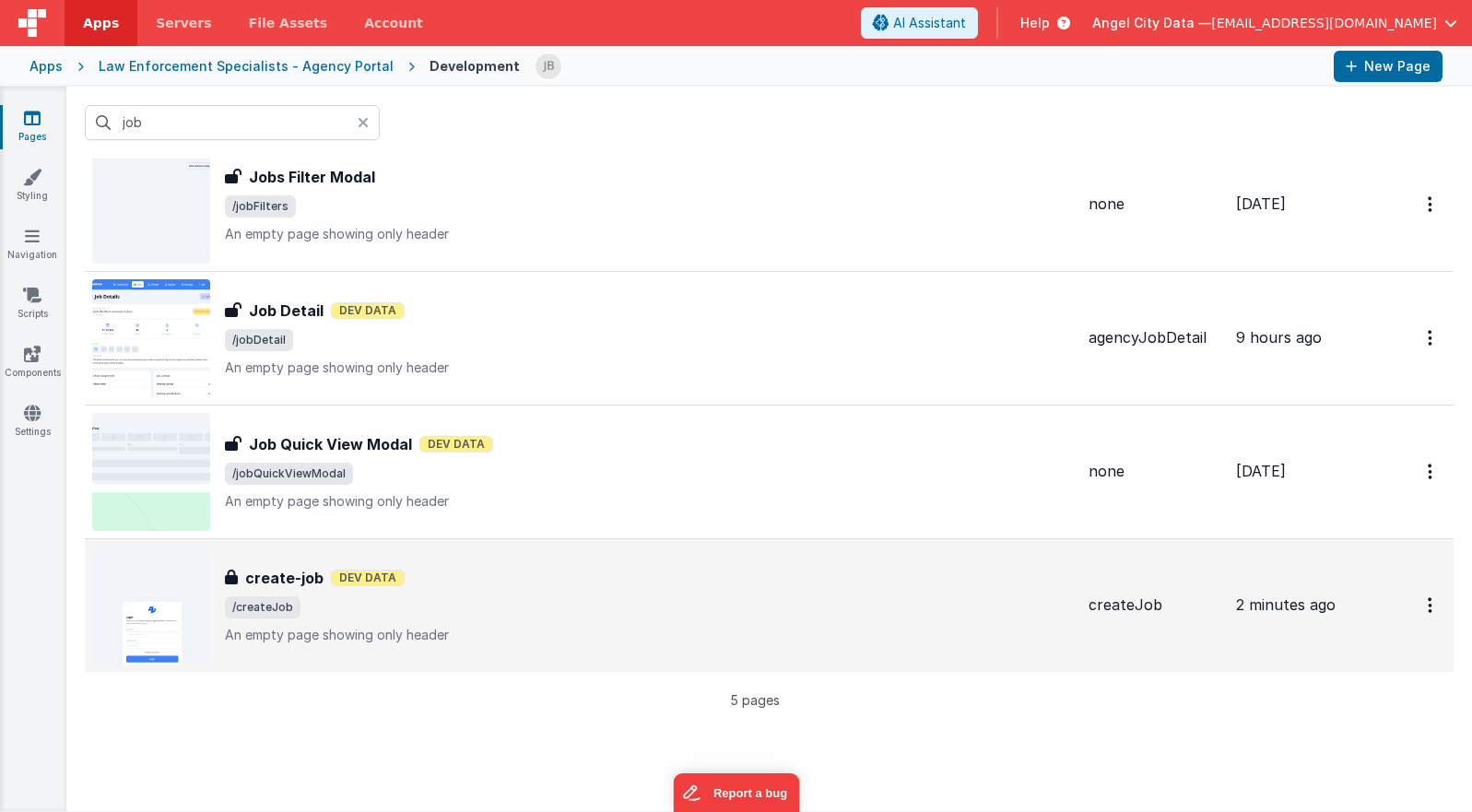
click at [291, 590] on div "create-job create-job Dev Data /createJob An empty page showing only header" at bounding box center [649, 606] width 849 height 78
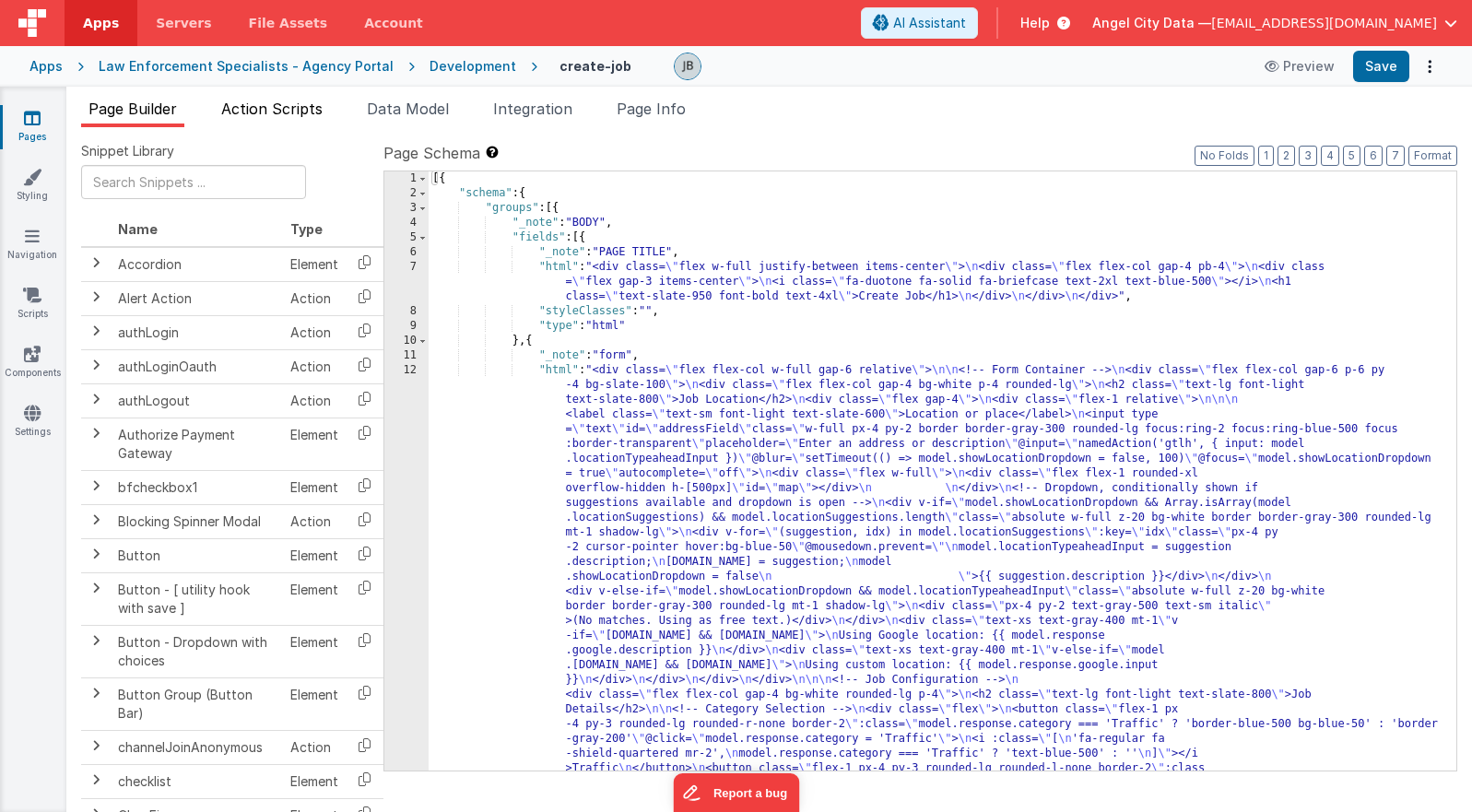
click at [319, 122] on li "Action Scripts" at bounding box center [272, 112] width 116 height 29
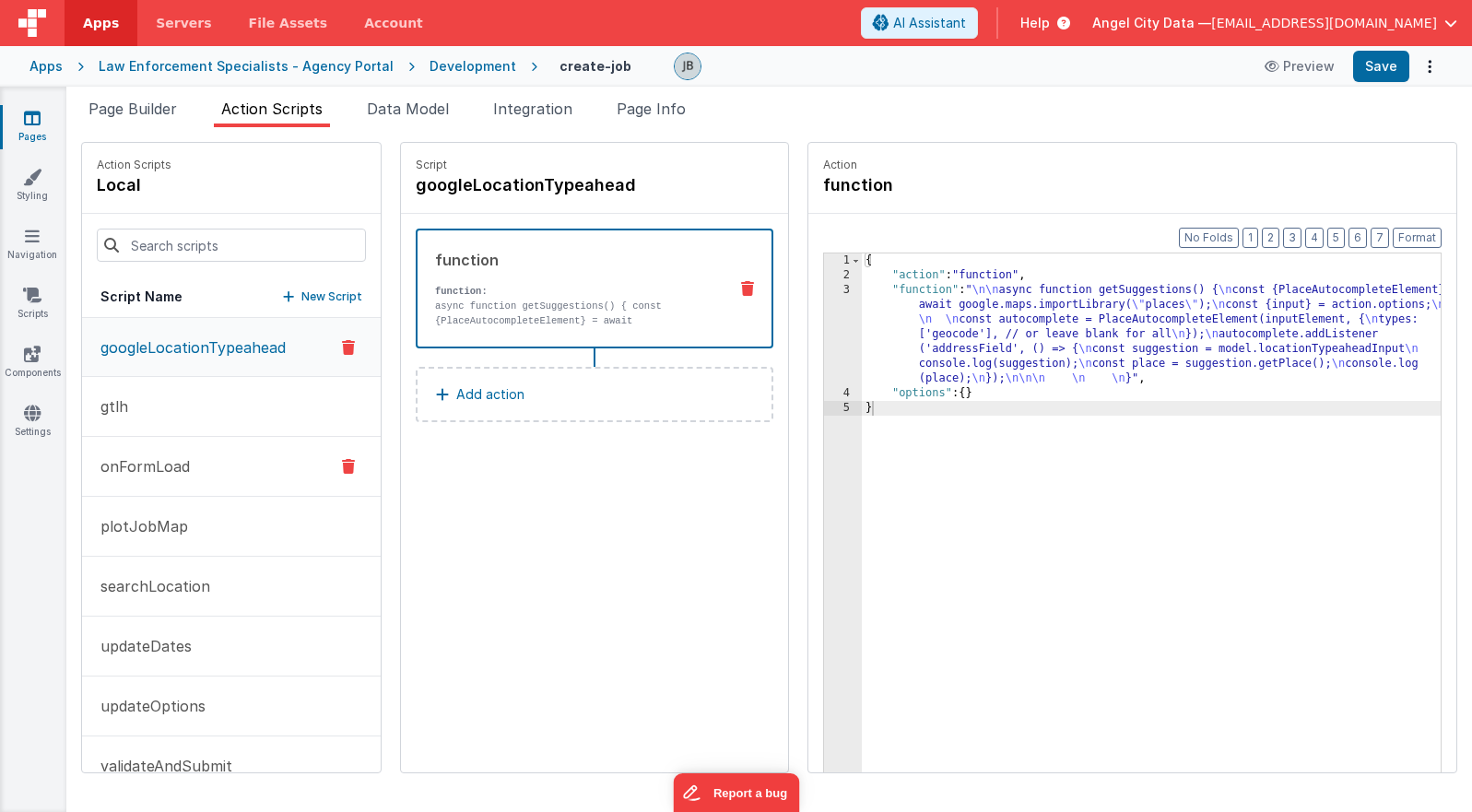
click at [239, 470] on button "onFormLoad" at bounding box center [232, 467] width 298 height 60
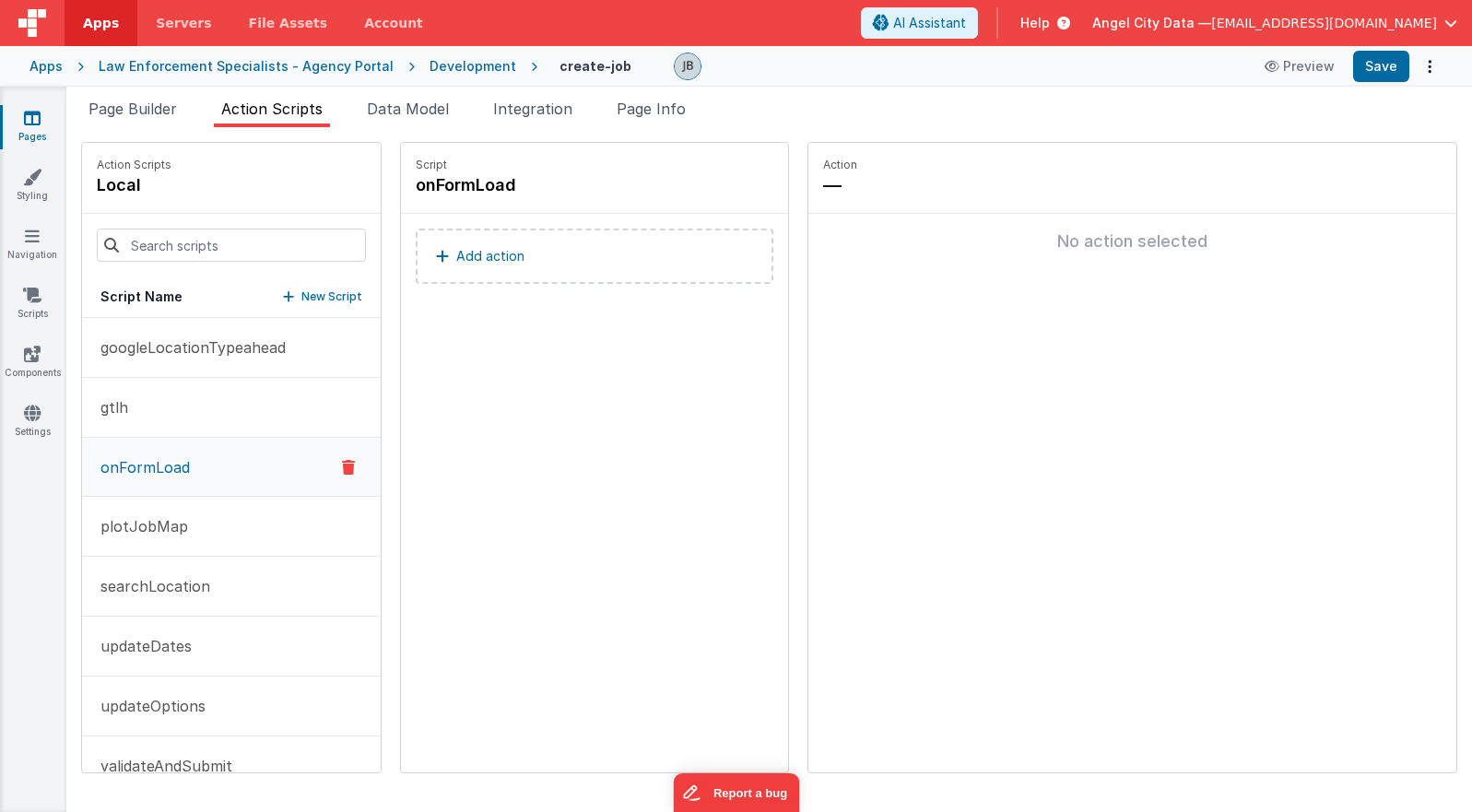
click at [530, 263] on button "Add action" at bounding box center [594, 256] width 358 height 55
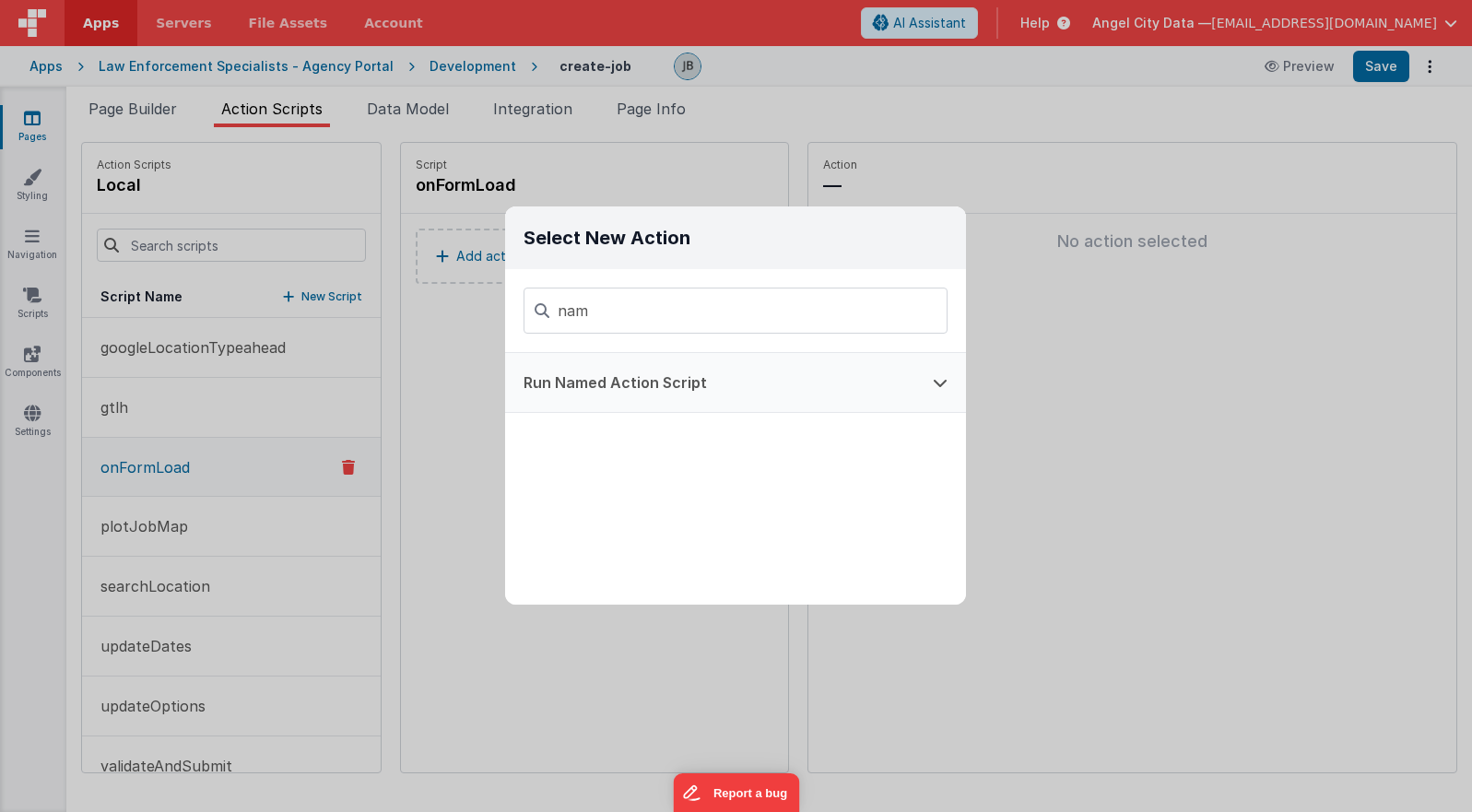
type input "nam"
click at [574, 370] on button "Run Named Action Script" at bounding box center [709, 382] width 409 height 59
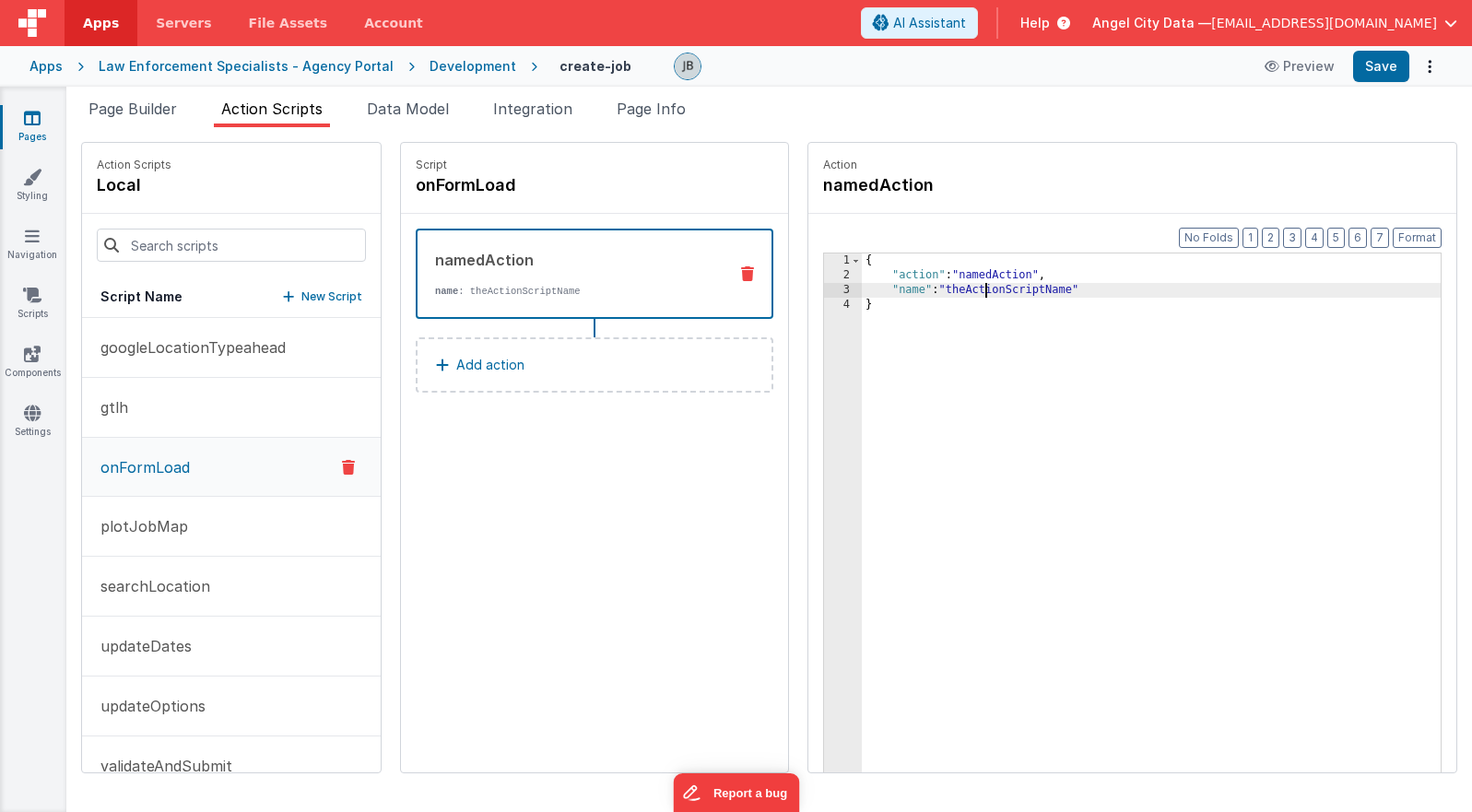
click at [946, 291] on div "{ "action" : "namedAction" , "name" : "theActionScriptName" }" at bounding box center [1170, 556] width 617 height 606
click at [1061, 61] on button "Save" at bounding box center [1381, 66] width 56 height 31
click at [177, 114] on span "Page Builder" at bounding box center [132, 109] width 88 height 18
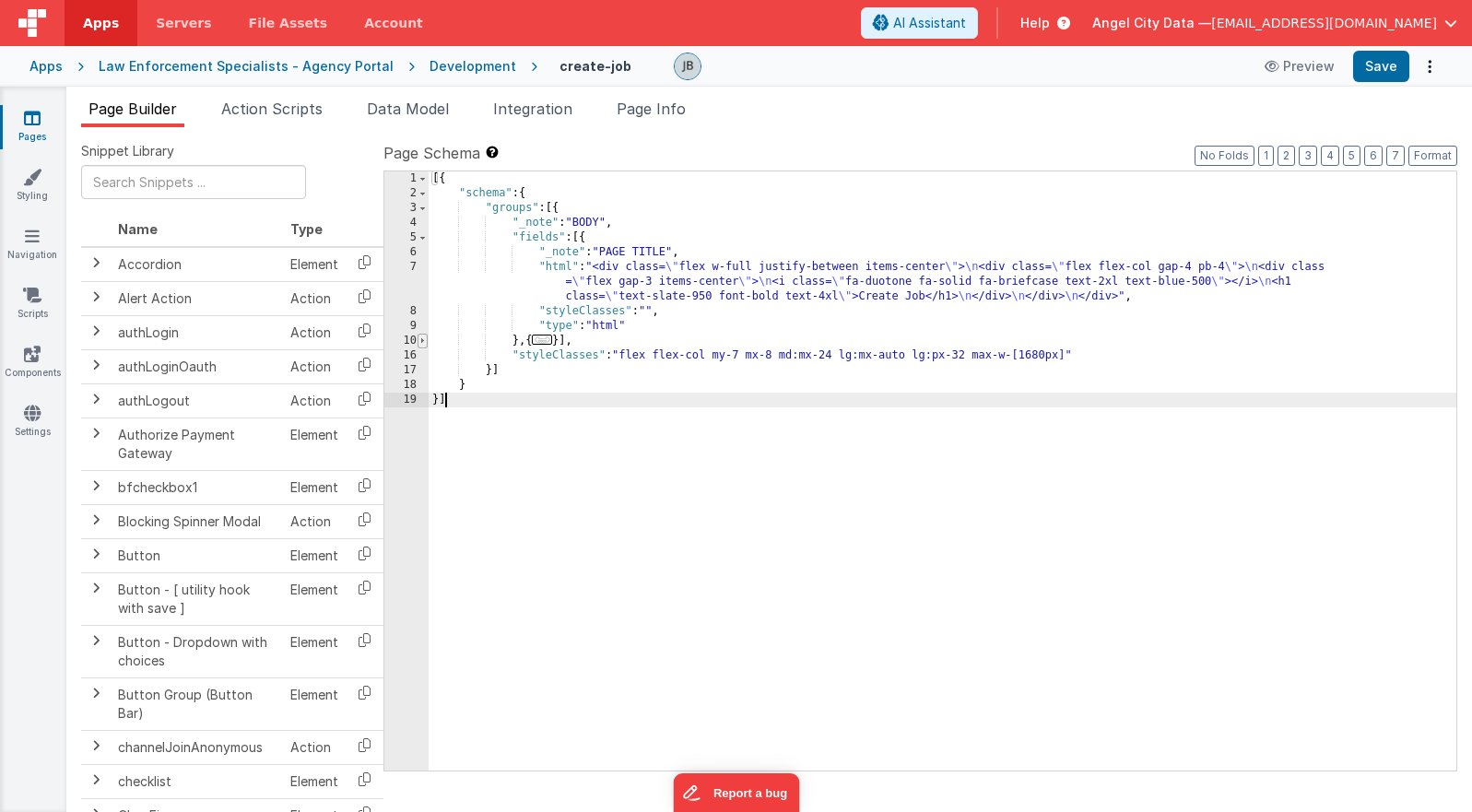
click at [423, 339] on span at bounding box center [423, 340] width 10 height 15
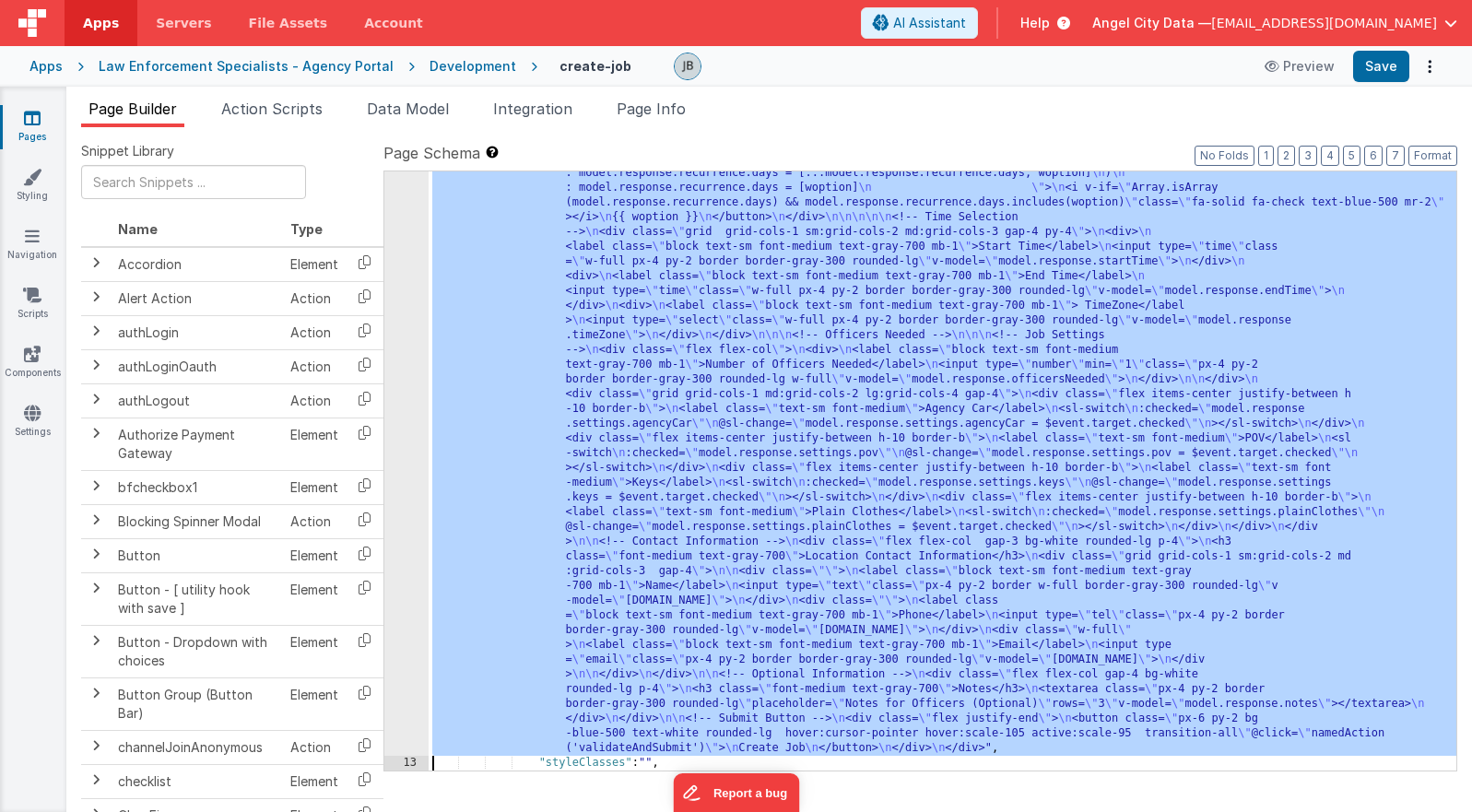
scroll to position [1052, 0]
click at [391, 441] on div "12" at bounding box center [407, 33] width 45 height 1446
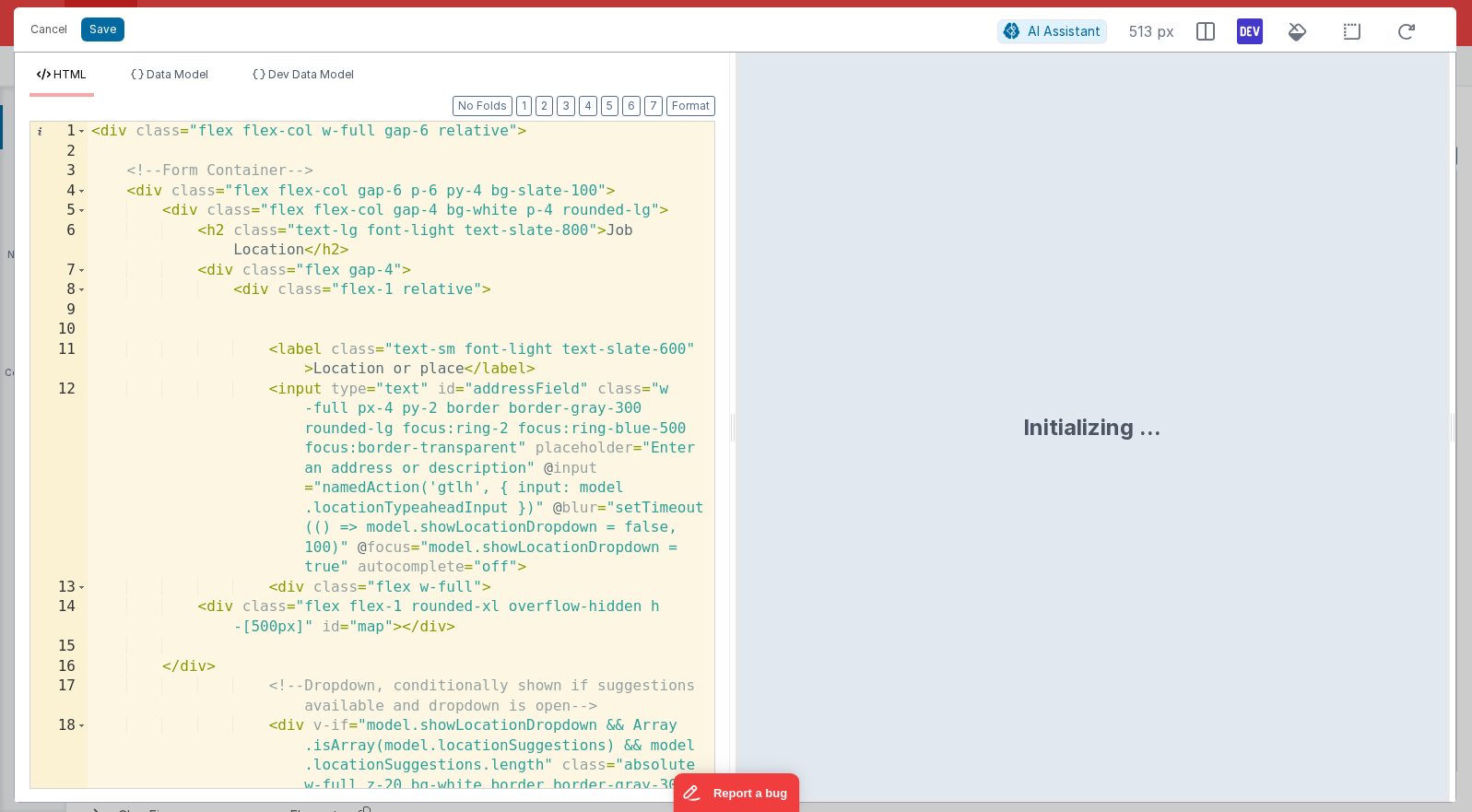
scroll to position [0, 0]
click at [369, 475] on div "< div class = "flex flex-col w-full gap-6 relative" > <!-- Form Container --> <…" at bounding box center [400, 515] width 627 height 785
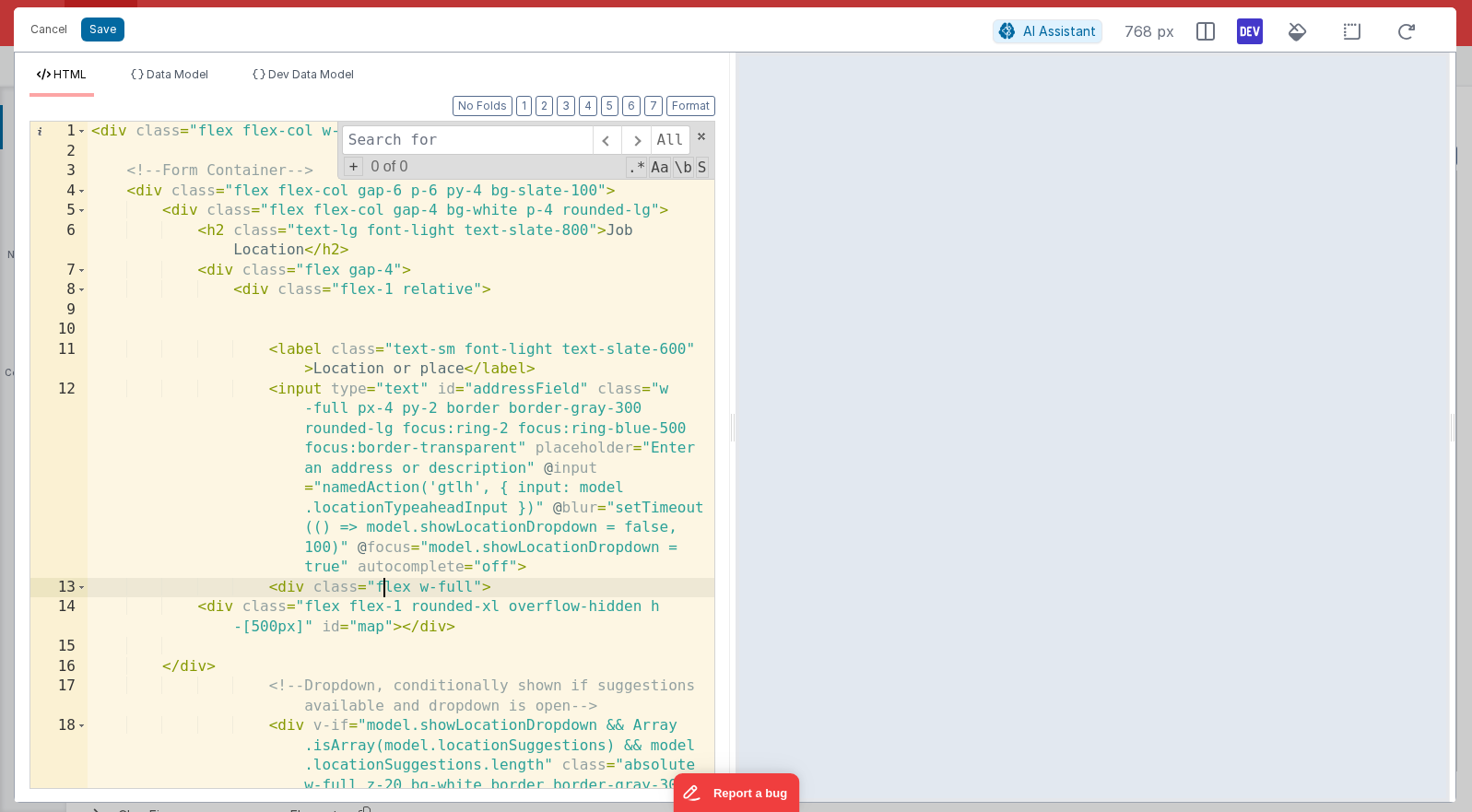
click at [384, 580] on div "< div class = "flex flex-col w-full gap-6 relative" > <!-- Form Container --> <…" at bounding box center [400, 515] width 627 height 785
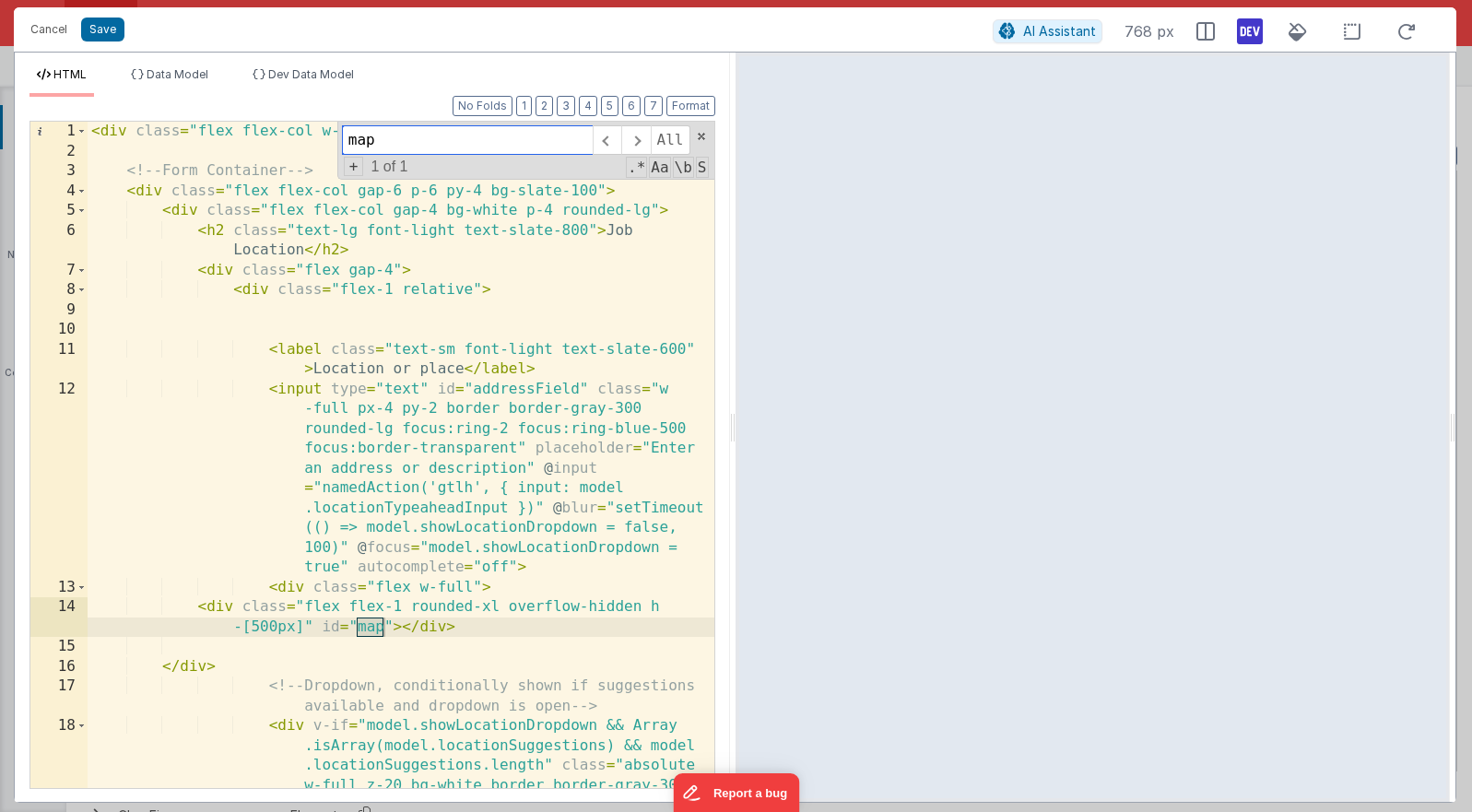
type input "map"
click at [501, 606] on div "< div class = "flex flex-col w-full gap-6 relative" > <!-- Form Container --> <…" at bounding box center [400, 515] width 627 height 785
click at [113, 36] on button "Save" at bounding box center [103, 29] width 44 height 24
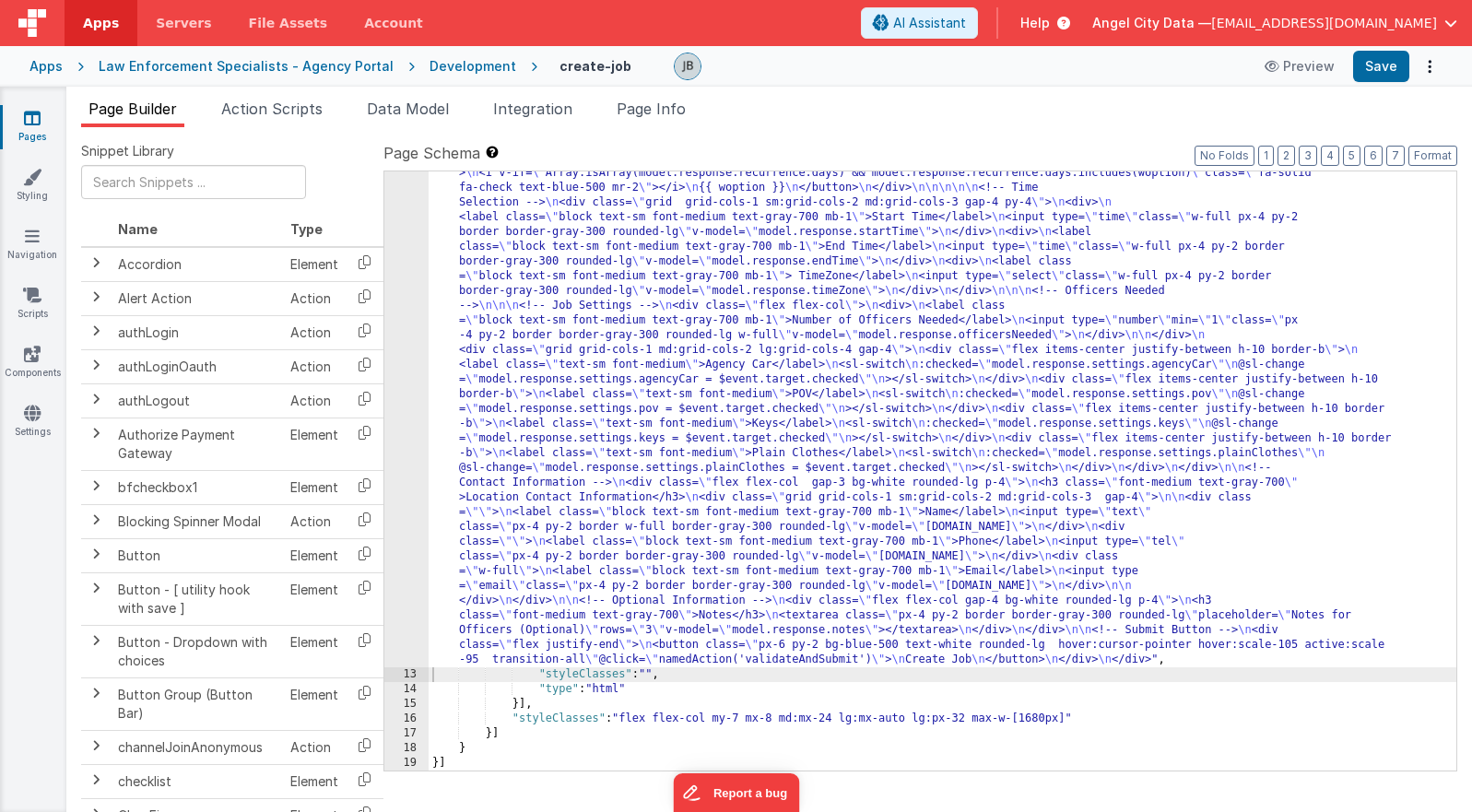
scroll to position [979, 0]
click at [1061, 66] on button "Save" at bounding box center [1381, 66] width 56 height 31
click at [414, 299] on div "12" at bounding box center [407, 26] width 45 height 1283
click at [411, 297] on div "12" at bounding box center [407, 26] width 45 height 1283
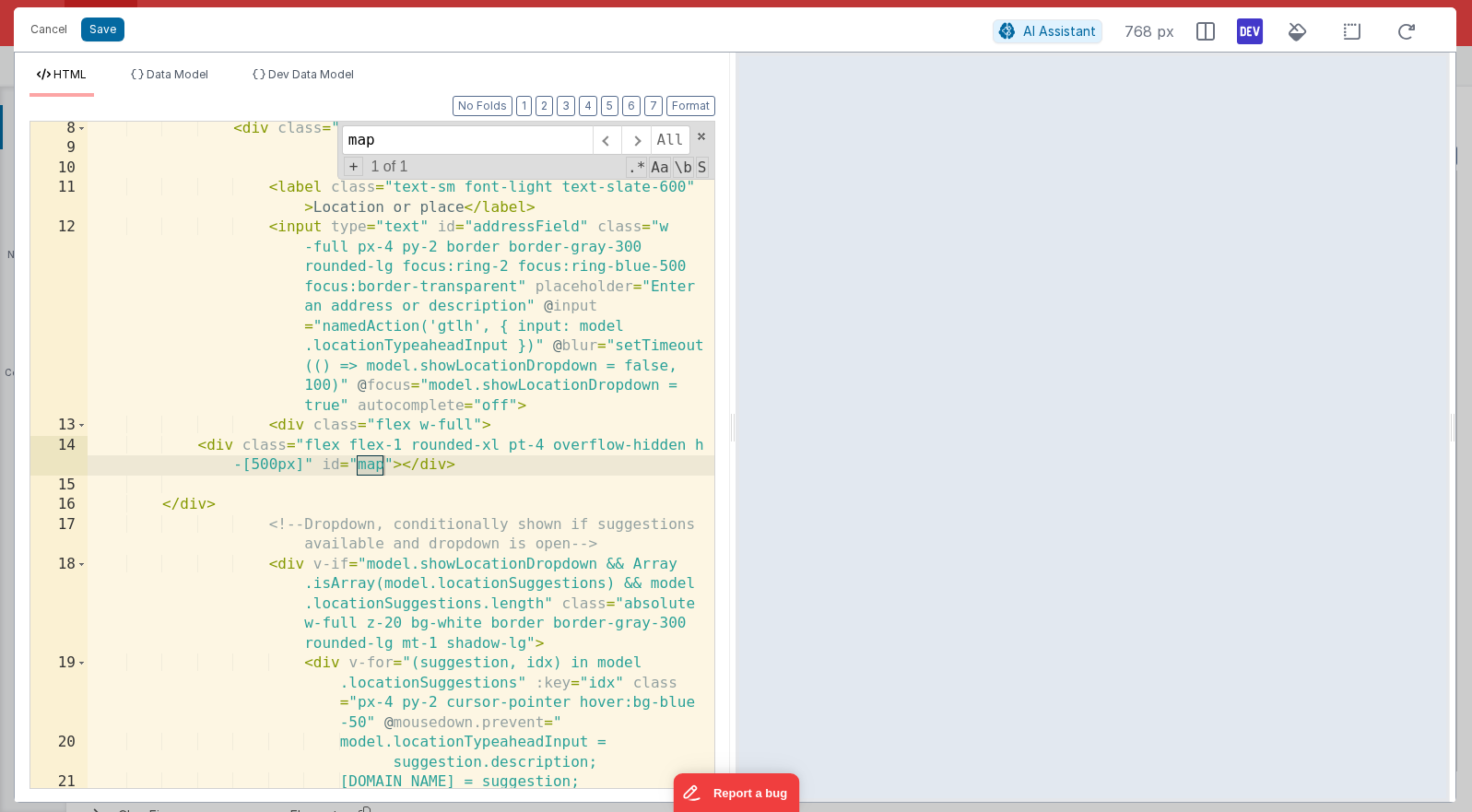
scroll to position [127, 0]
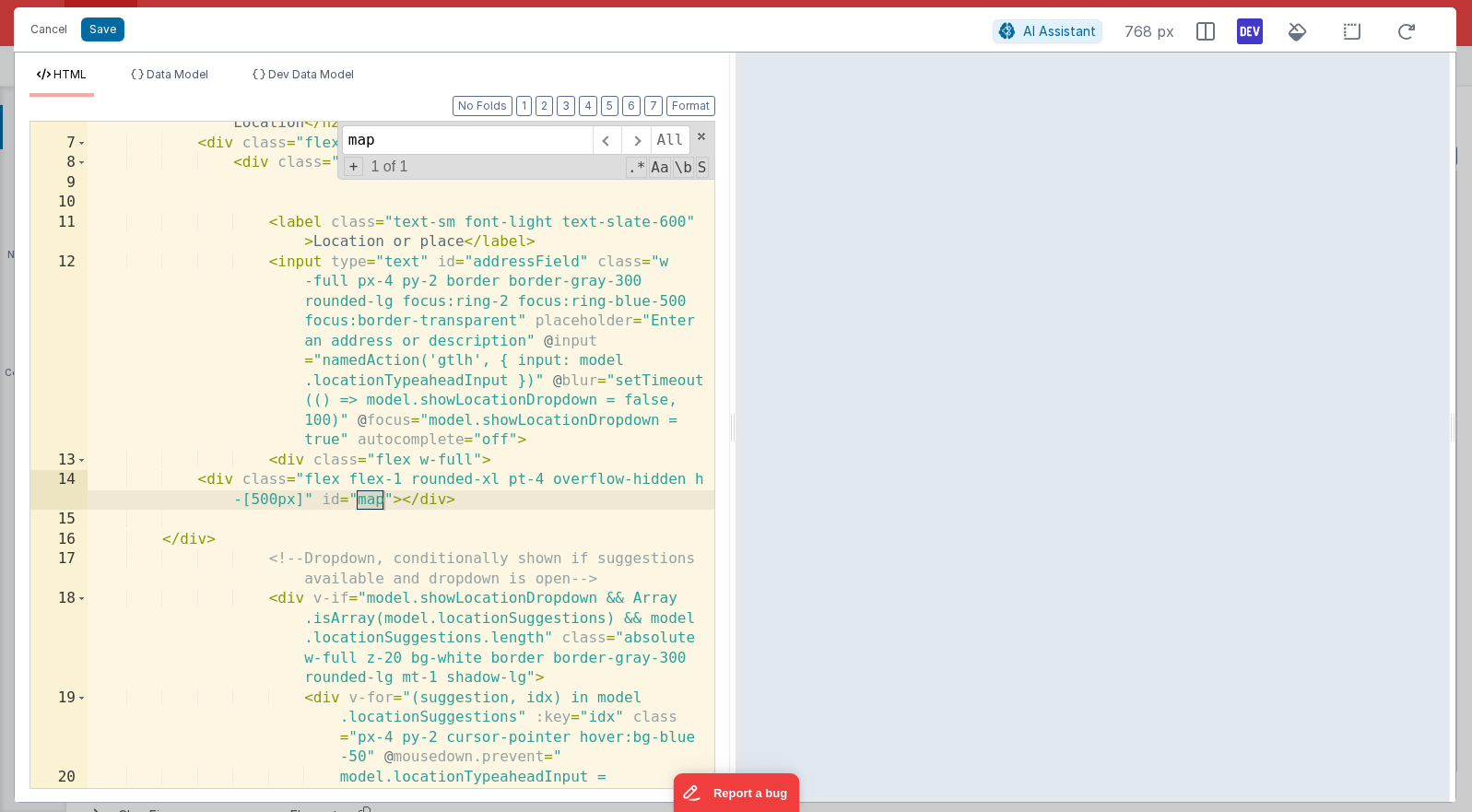
type input "map"
drag, startPoint x: 193, startPoint y: 479, endPoint x: 484, endPoint y: 502, distance: 291.9
click at [484, 502] on div "< h2 class = "text-lg font-light text-slate-800" > Job Location </ h2 > < div c…" at bounding box center [400, 467] width 627 height 746
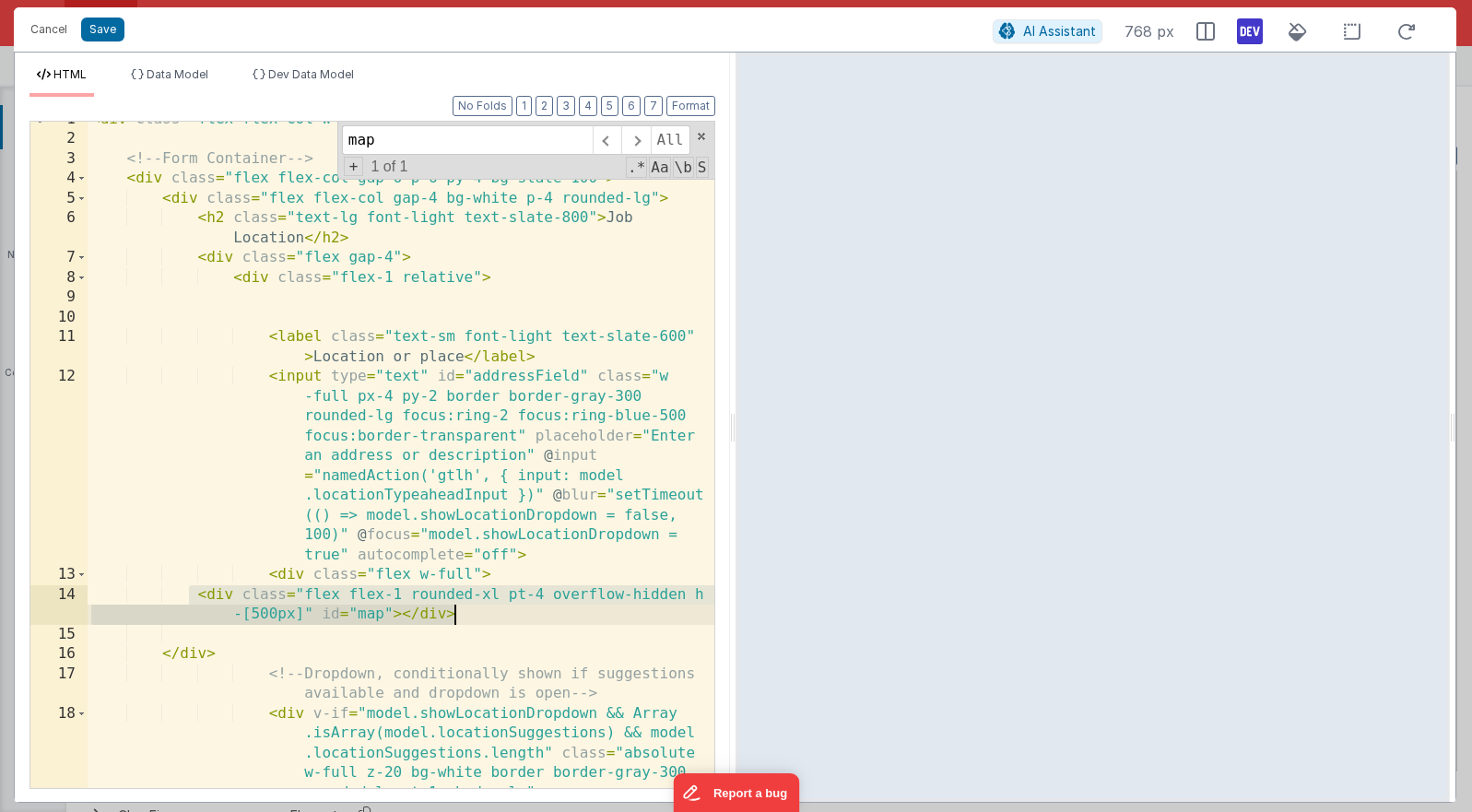
scroll to position [0, 0]
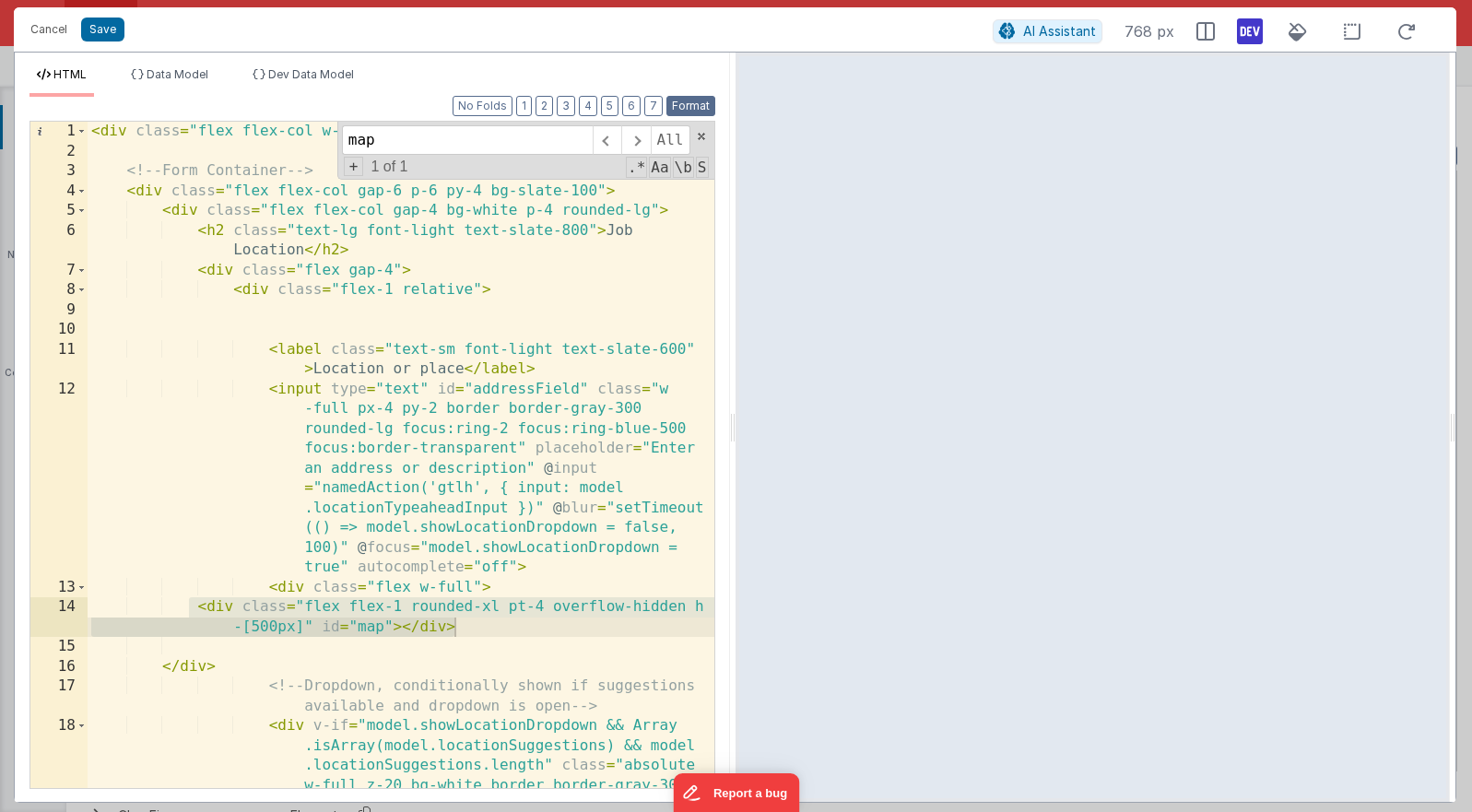
click at [677, 106] on button "Format" at bounding box center [691, 106] width 48 height 20
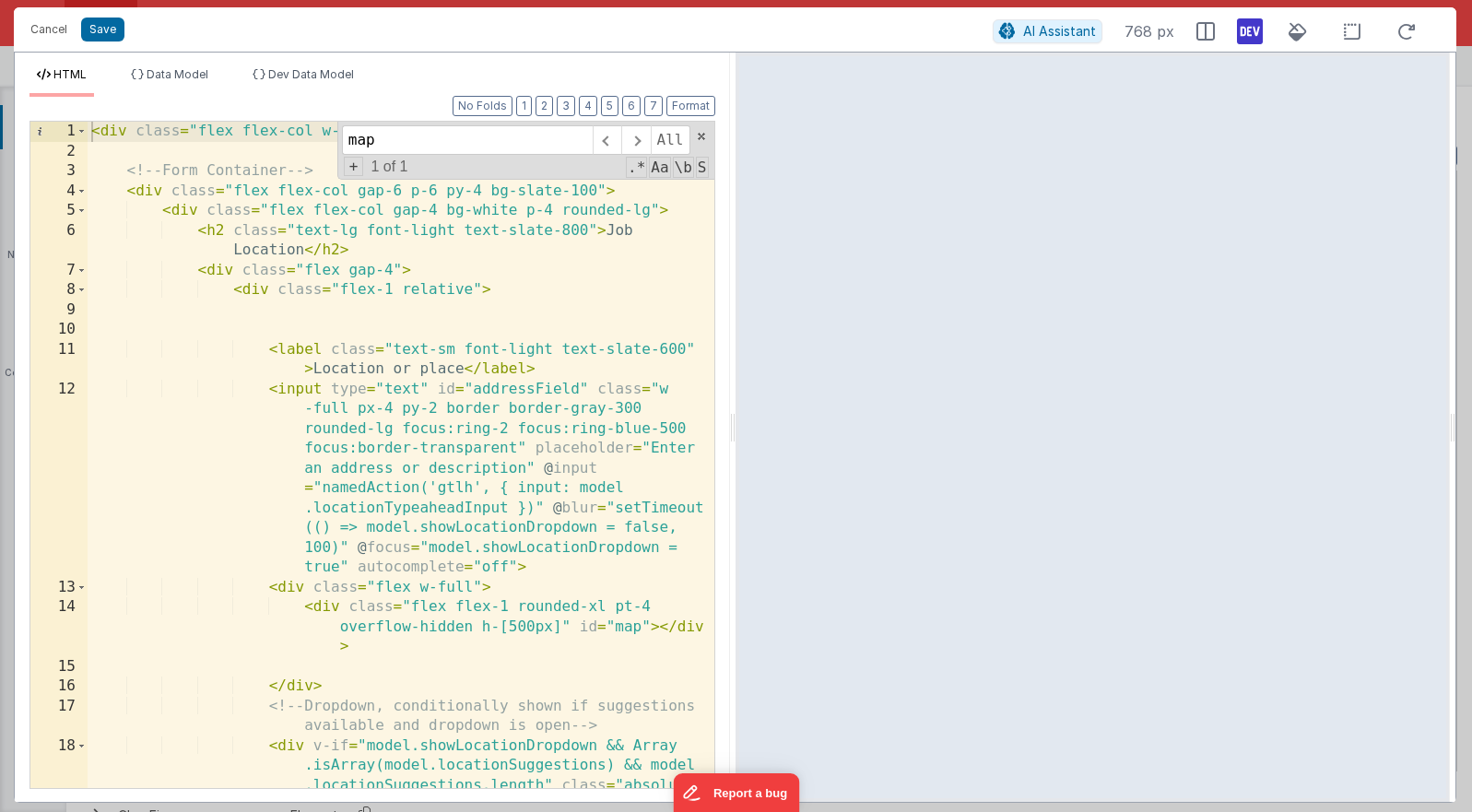
click at [280, 596] on div "< div class = "flex flex-col w-full gap-6 relative" > <!-- Form Container --> <…" at bounding box center [400, 515] width 627 height 785
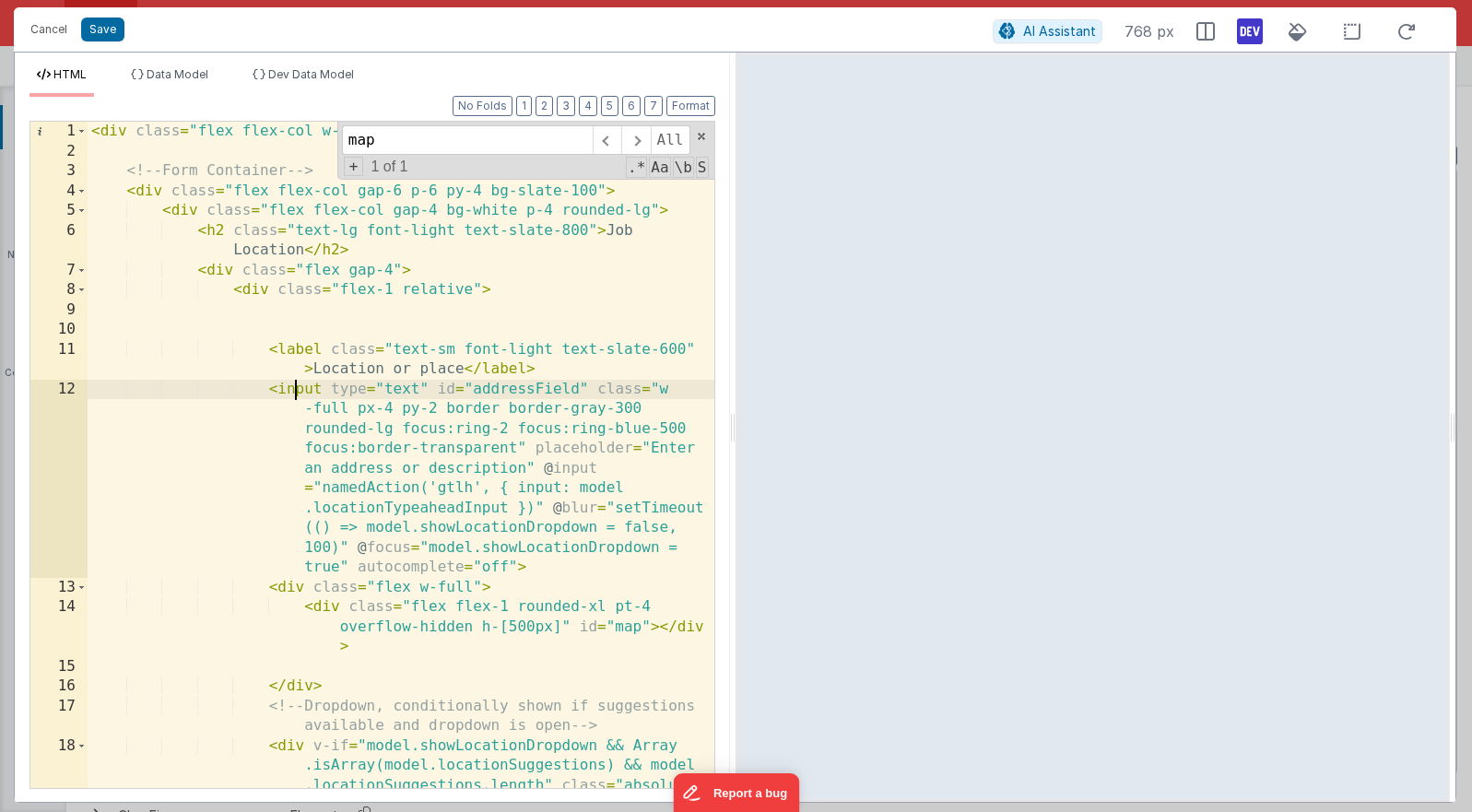
click at [297, 392] on div "< div class = "flex flex-col w-full gap-6 relative" > <!-- Form Container --> <…" at bounding box center [400, 515] width 627 height 785
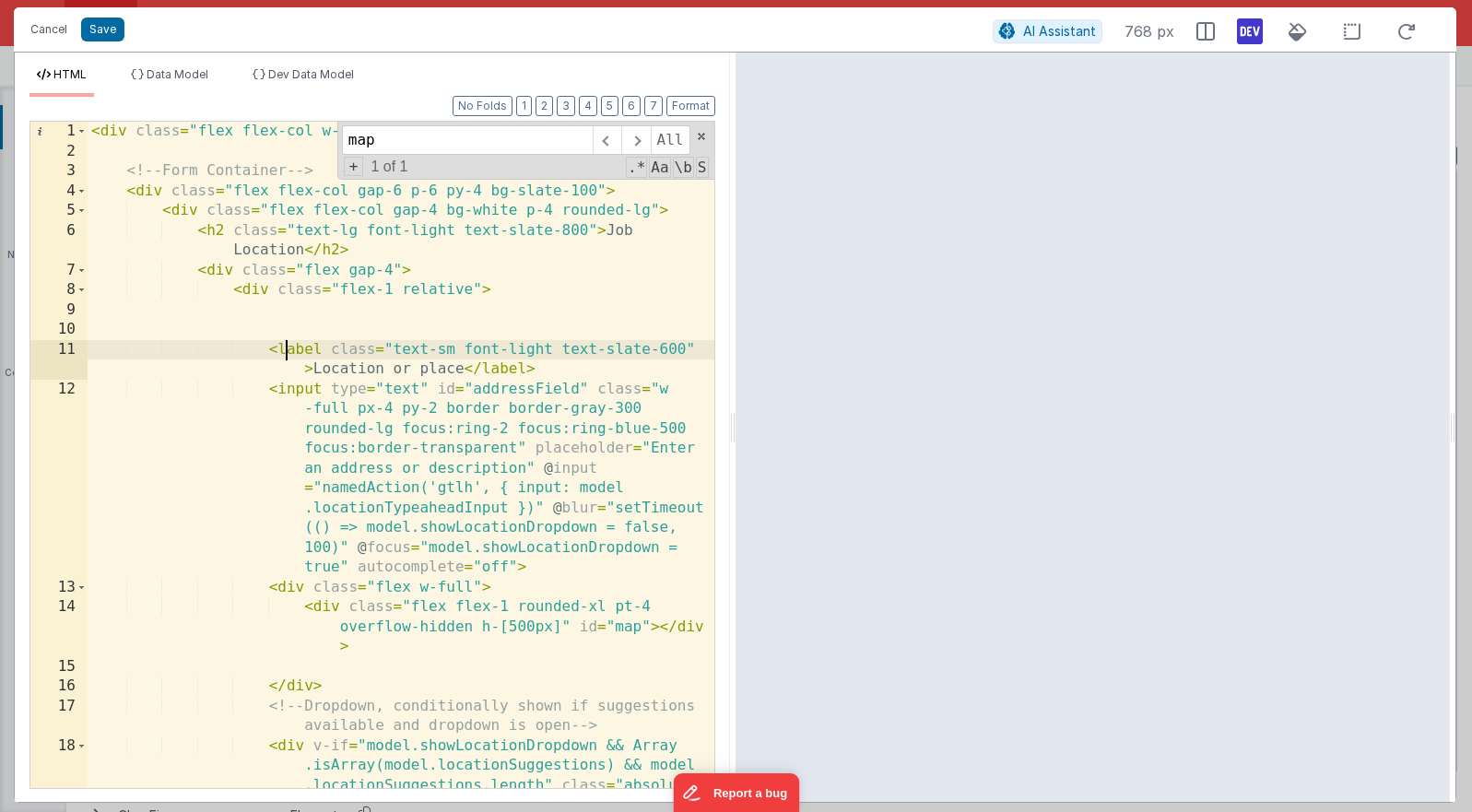
click at [291, 345] on div "< div class = "flex flex-col w-full gap-6 relative" > <!-- Form Container --> <…" at bounding box center [400, 515] width 627 height 785
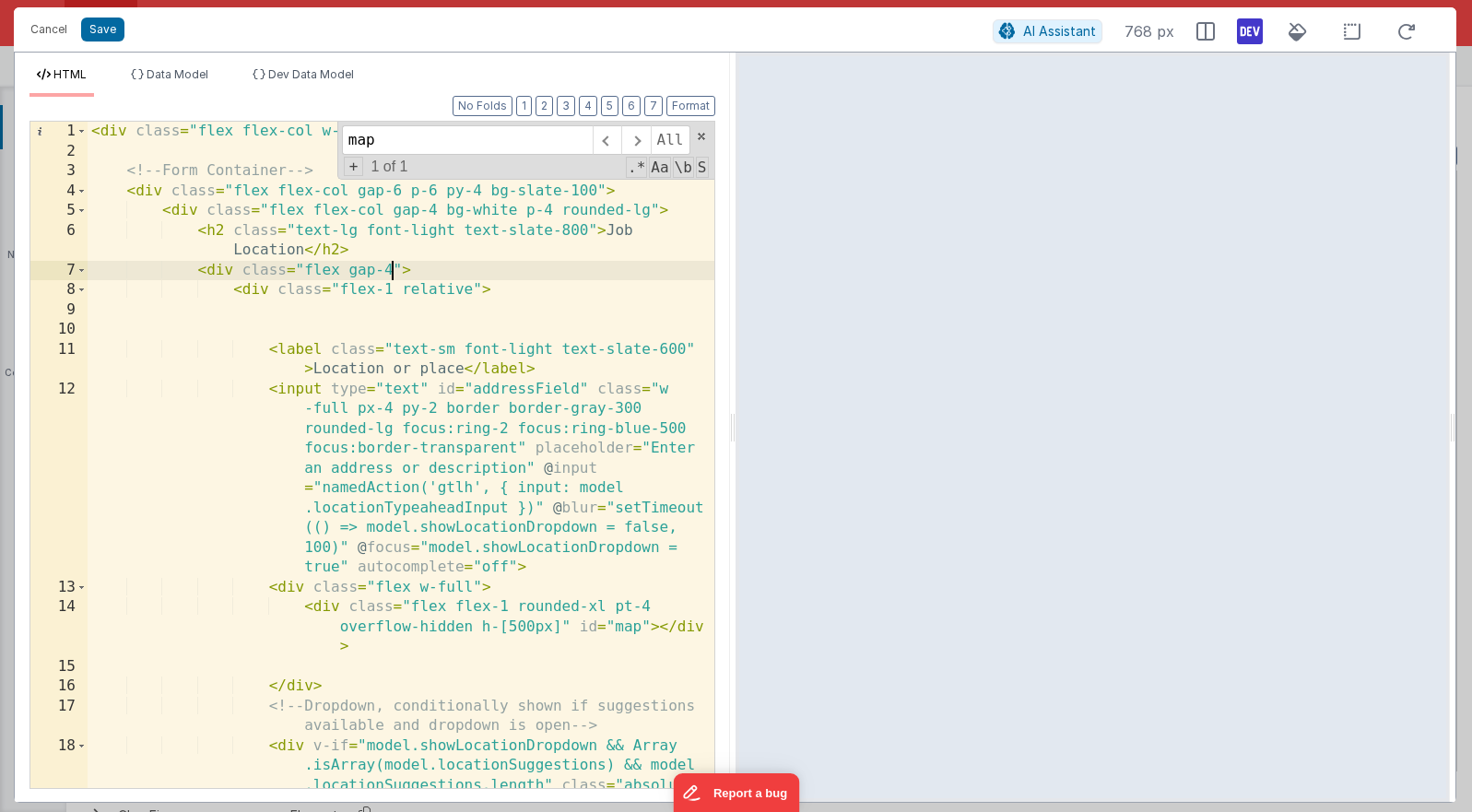
click at [390, 269] on div "< div class = "flex flex-col w-full gap-6 relative" > <!-- Form Container --> <…" at bounding box center [400, 515] width 627 height 785
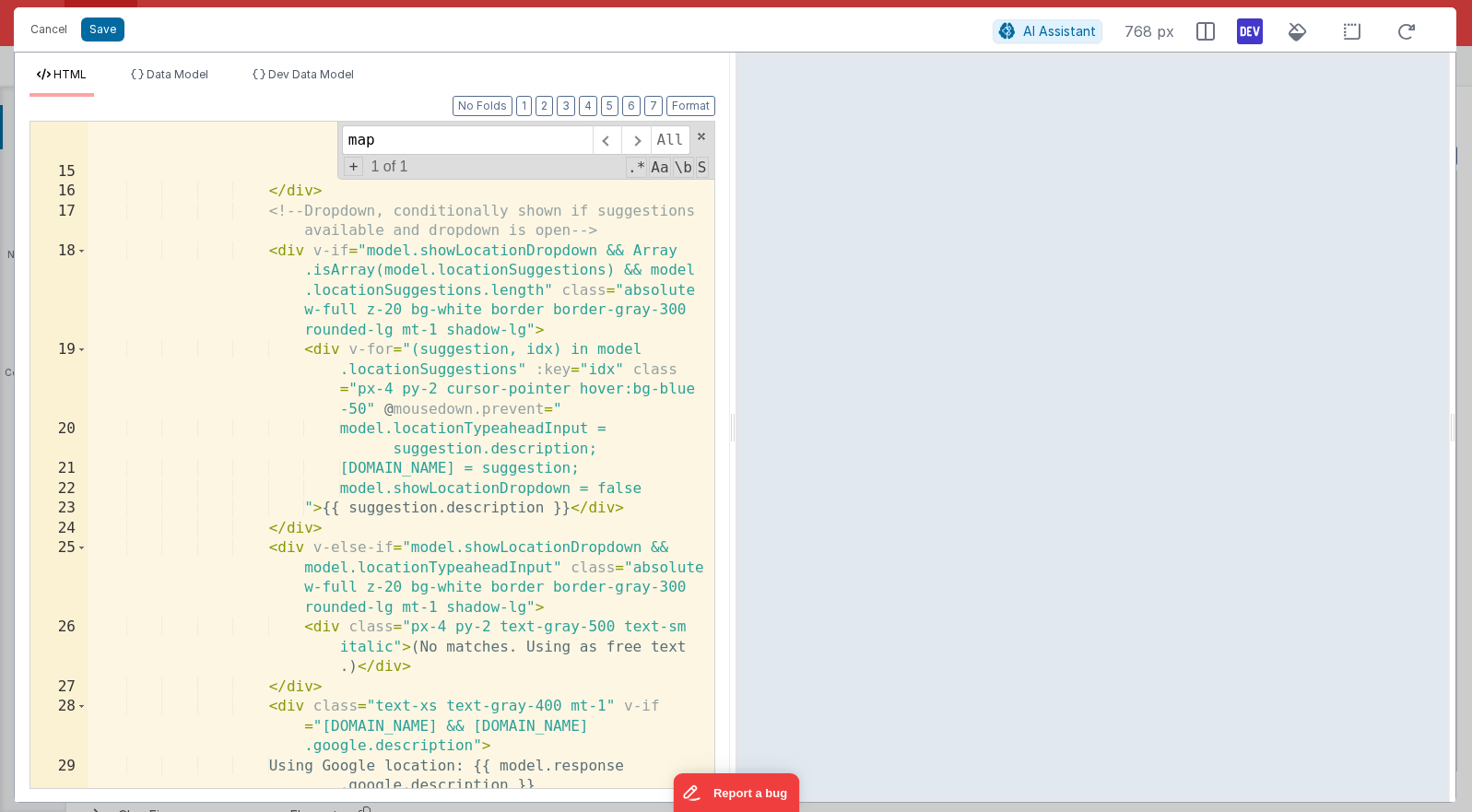
scroll to position [15, 0]
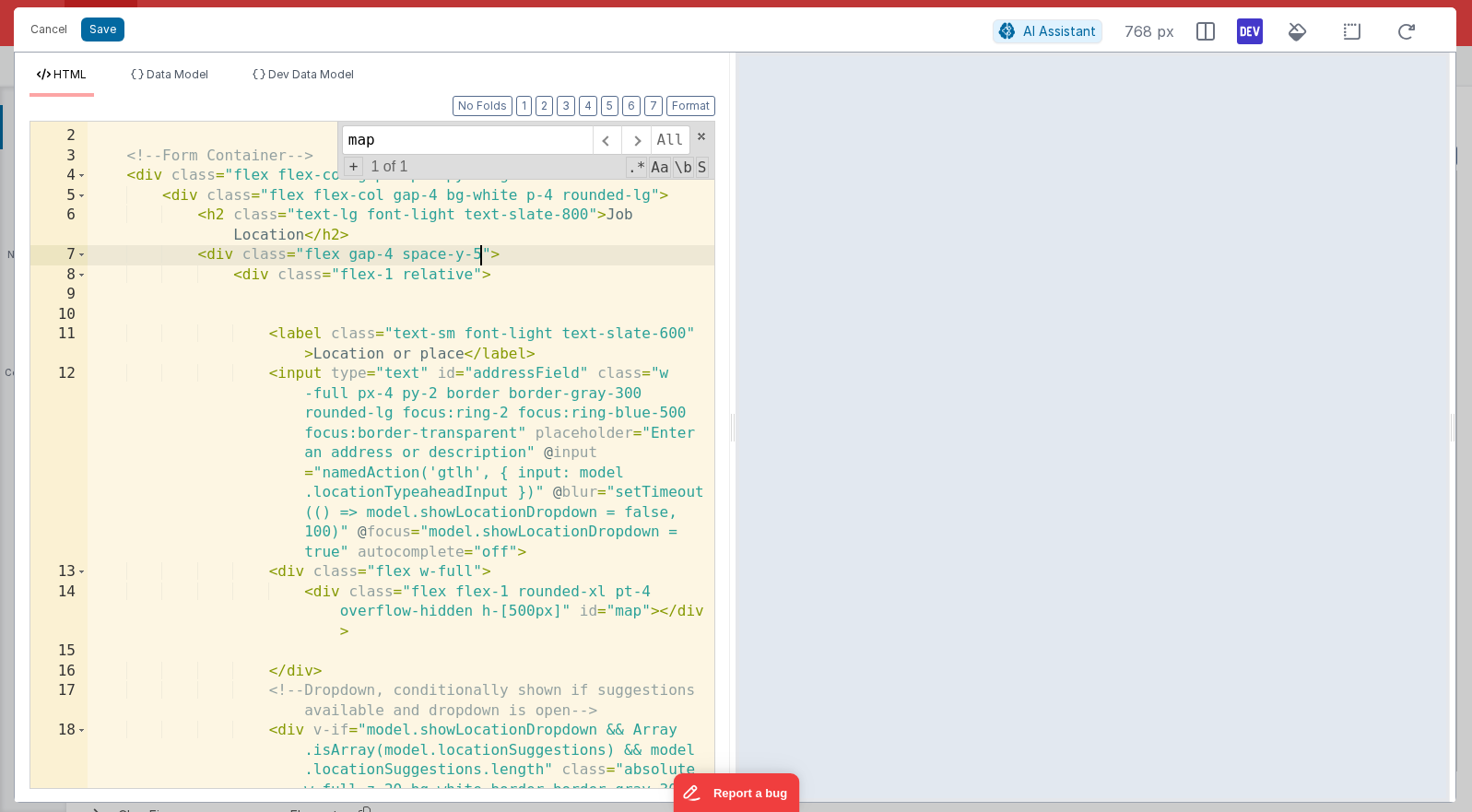
click at [471, 575] on div "< div class = "flex flex-col w-full gap-6 relative" > <!-- Form Container --> <…" at bounding box center [400, 499] width 627 height 785
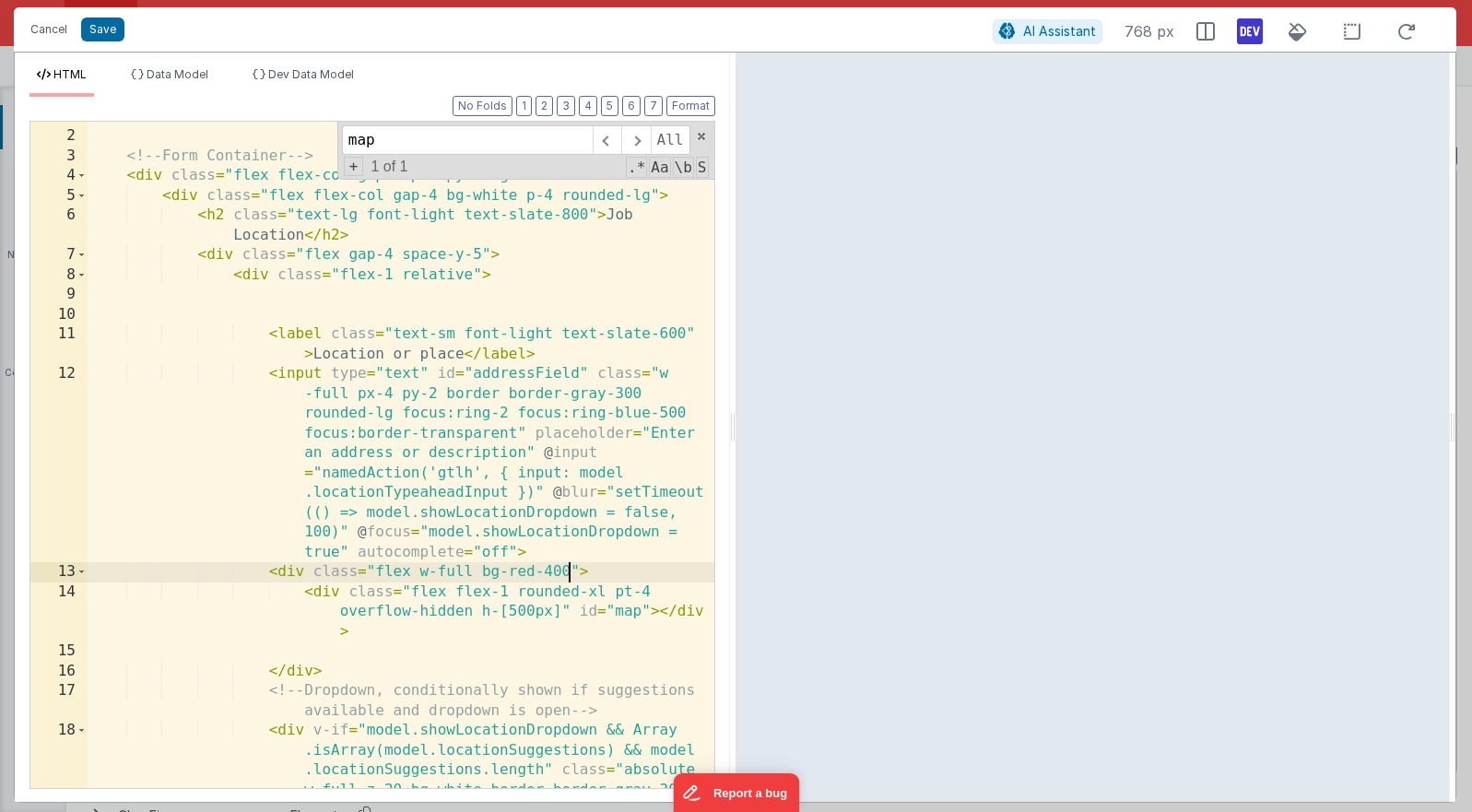
click at [484, 506] on div "< div class = "flex flex-col w-full gap-6 relative" > <!-- Form Container --> <…" at bounding box center [400, 499] width 627 height 785
click at [571, 574] on div "< div class = "flex flex-col w-full gap-6 relative" > <!-- Form Container --> <…" at bounding box center [400, 499] width 627 height 785
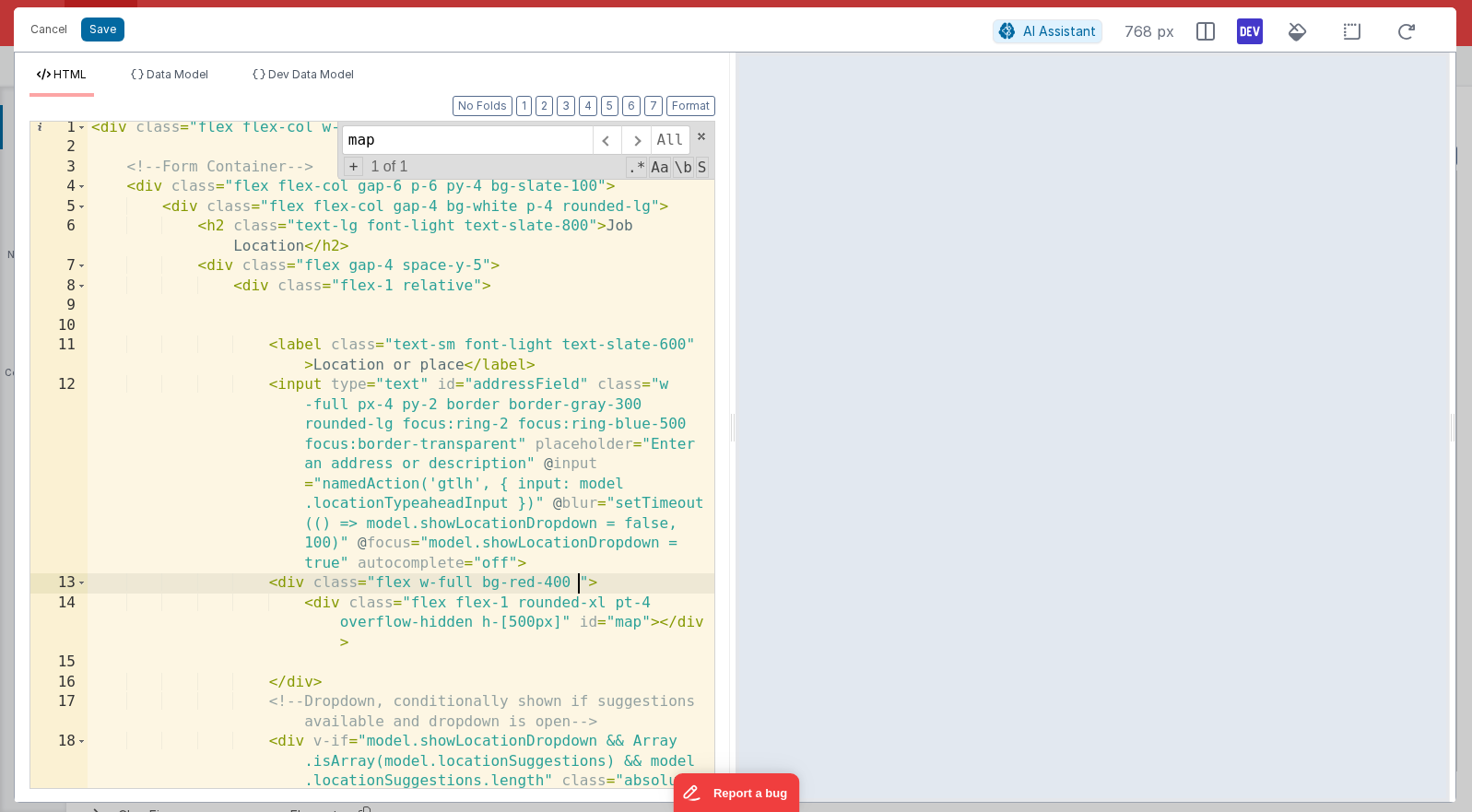
scroll to position [0, 0]
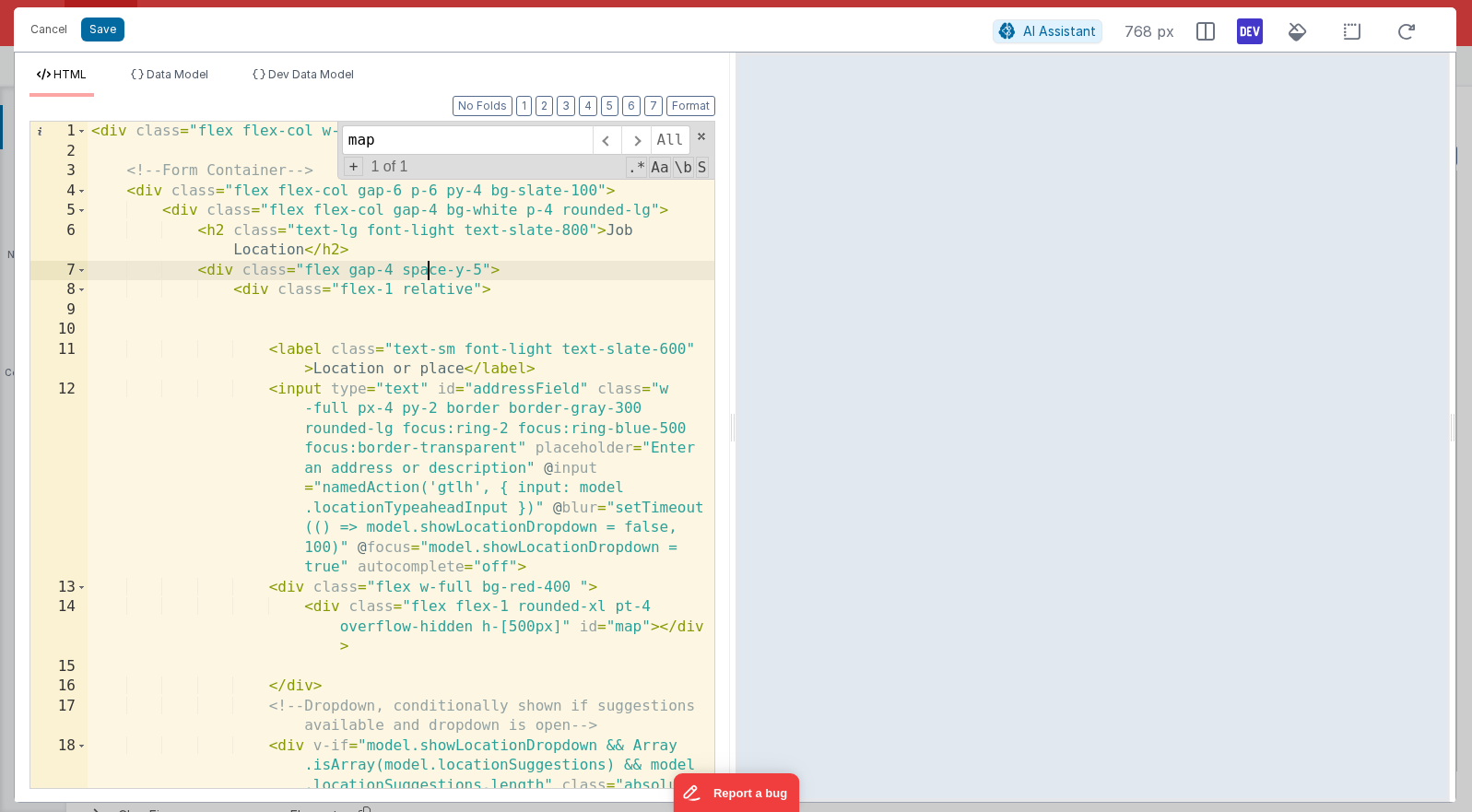
click at [426, 274] on div "< div class = "flex flex-col w-full gap-6 relative" > <!-- Form Container --> <…" at bounding box center [400, 515] width 627 height 785
click at [431, 272] on div "< div class = "flex flex-col w-full gap-6 relative" > <!-- Form Container --> <…" at bounding box center [400, 515] width 627 height 785
click at [434, 272] on div "< div class = "flex flex-col w-full gap-6 relative" > <!-- Form Container --> <…" at bounding box center [400, 515] width 627 height 785
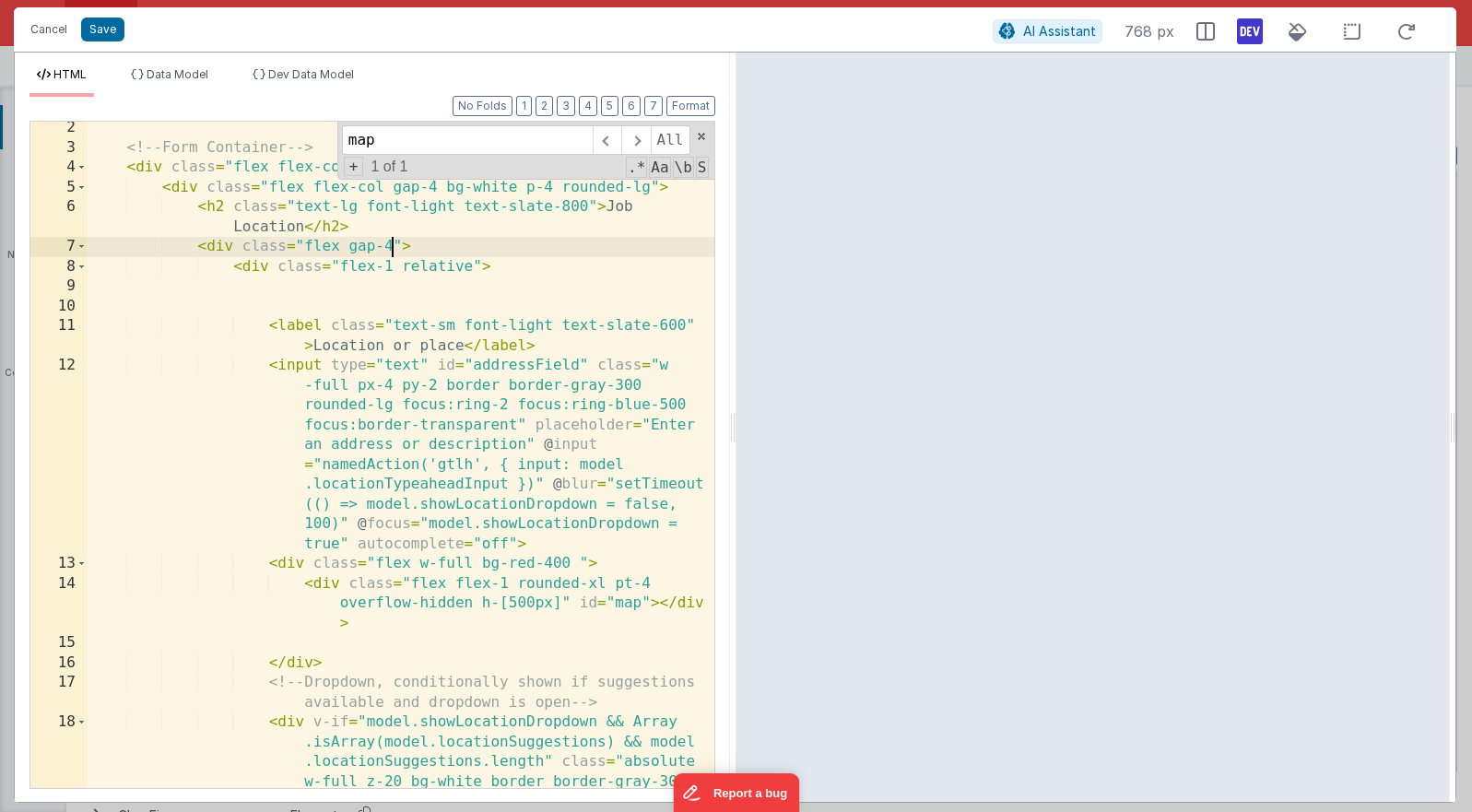
scroll to position [42, 0]
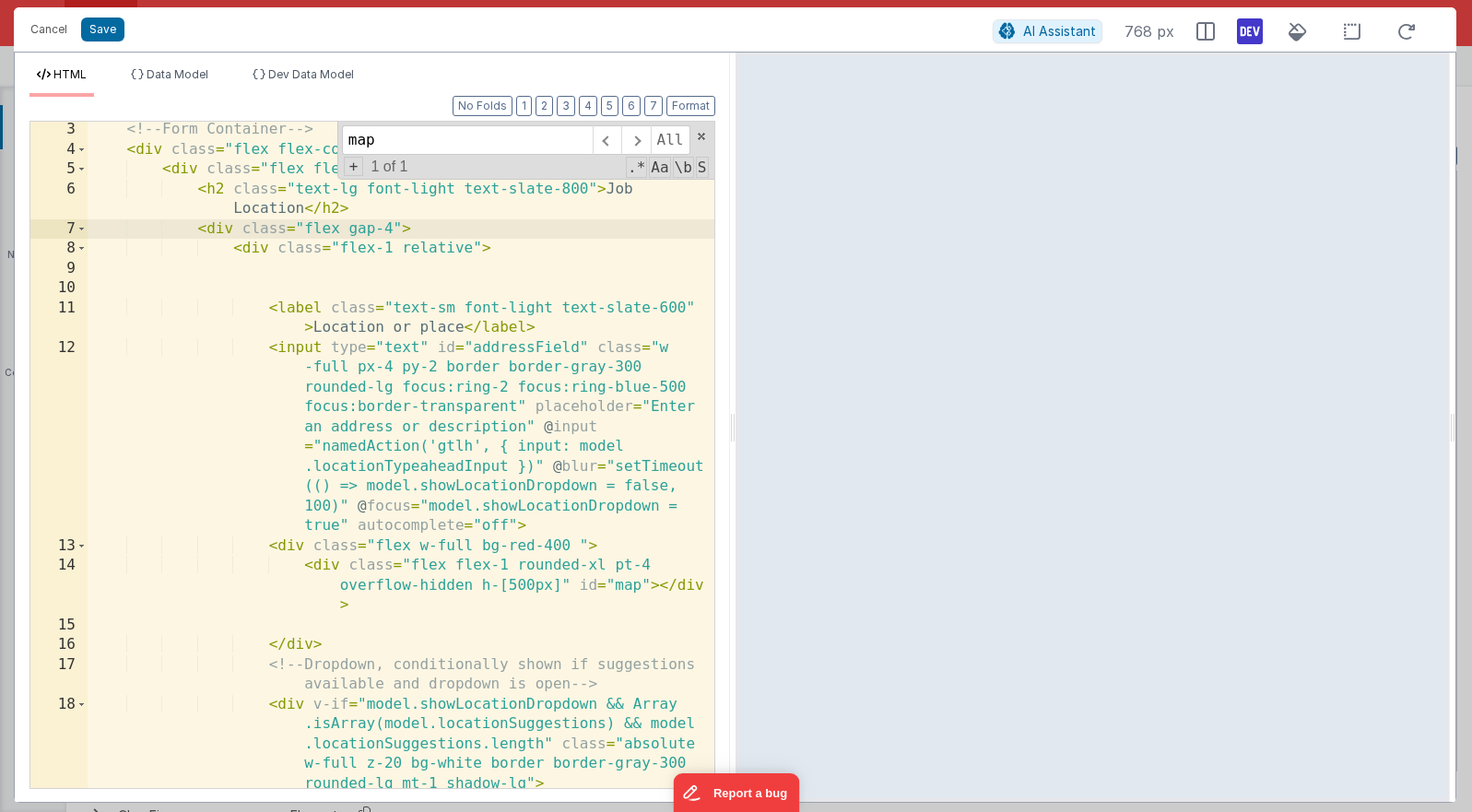
click at [475, 546] on div "<!-- Form Container --> < div class = "flex flex-col gap-6 p-6 py-4 bg-slate-10…" at bounding box center [400, 503] width 627 height 765
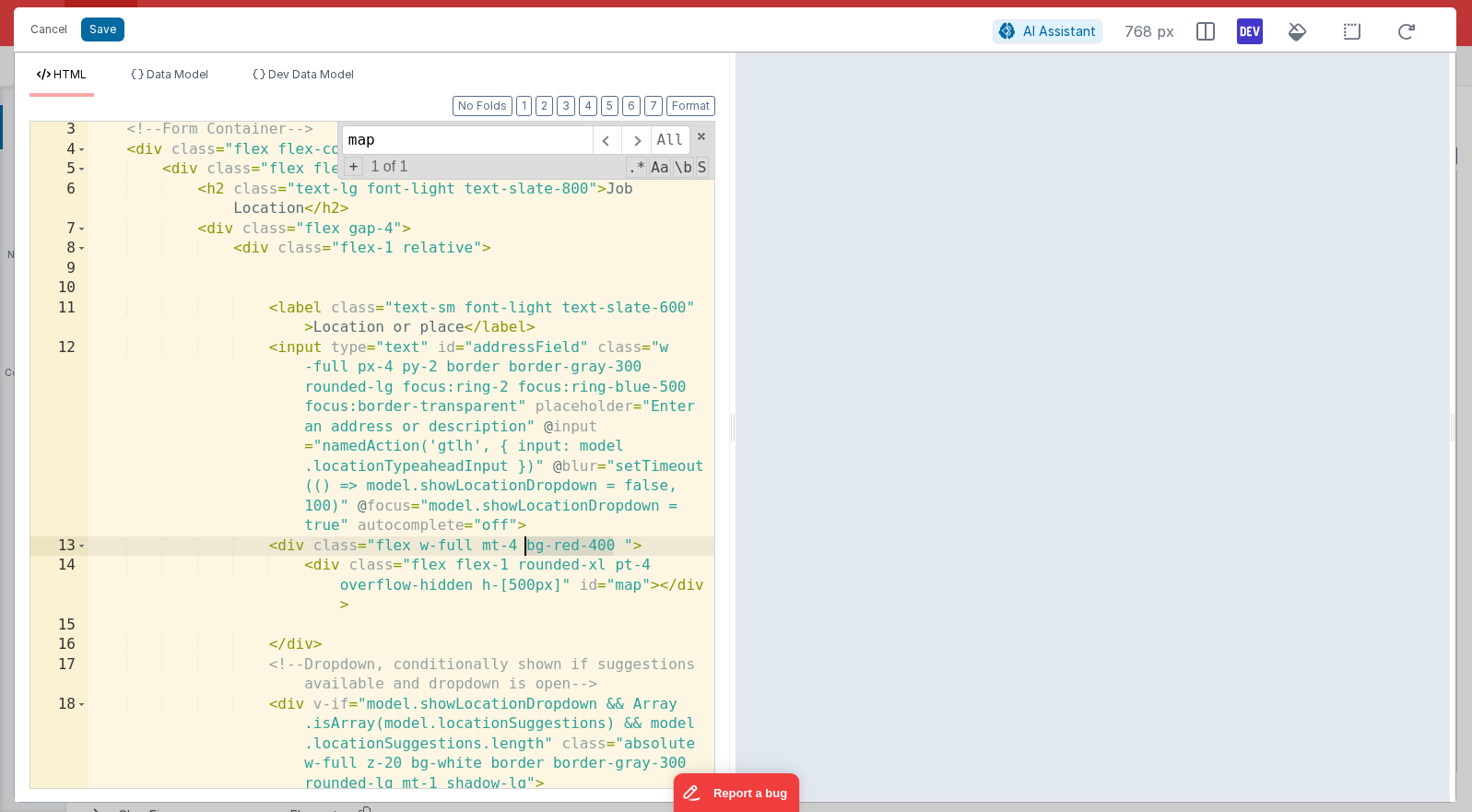
drag, startPoint x: 614, startPoint y: 545, endPoint x: 523, endPoint y: 547, distance: 91.0
click at [523, 547] on div "<!-- Form Container --> < div class = "flex flex-col gap-6 p-6 py-4 bg-slate-10…" at bounding box center [400, 503] width 627 height 765
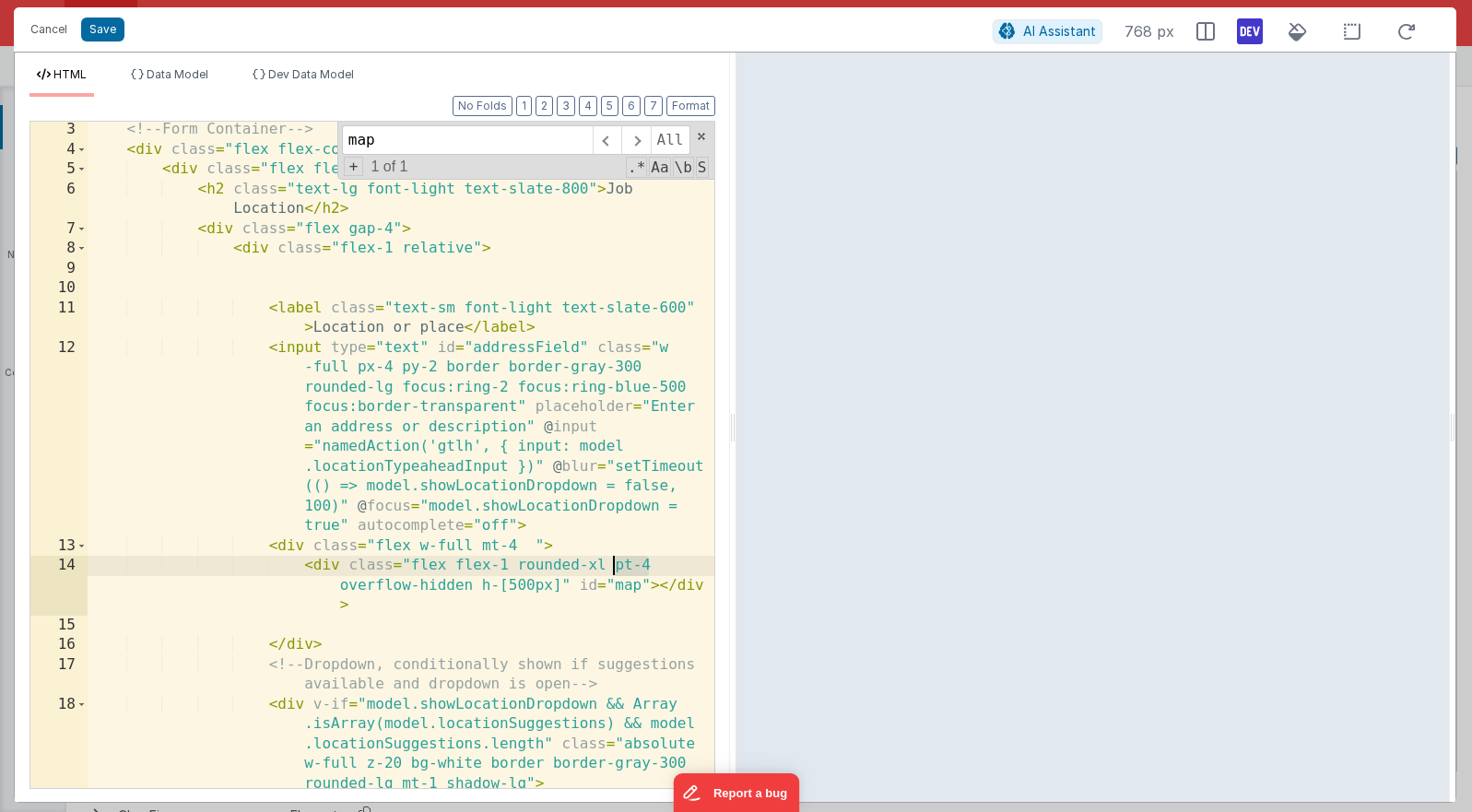
drag, startPoint x: 653, startPoint y: 569, endPoint x: 612, endPoint y: 568, distance: 41.0
click at [612, 568] on div "<!-- Form Container --> < div class = "flex flex-col gap-6 p-6 py-4 bg-slate-10…" at bounding box center [400, 503] width 627 height 765
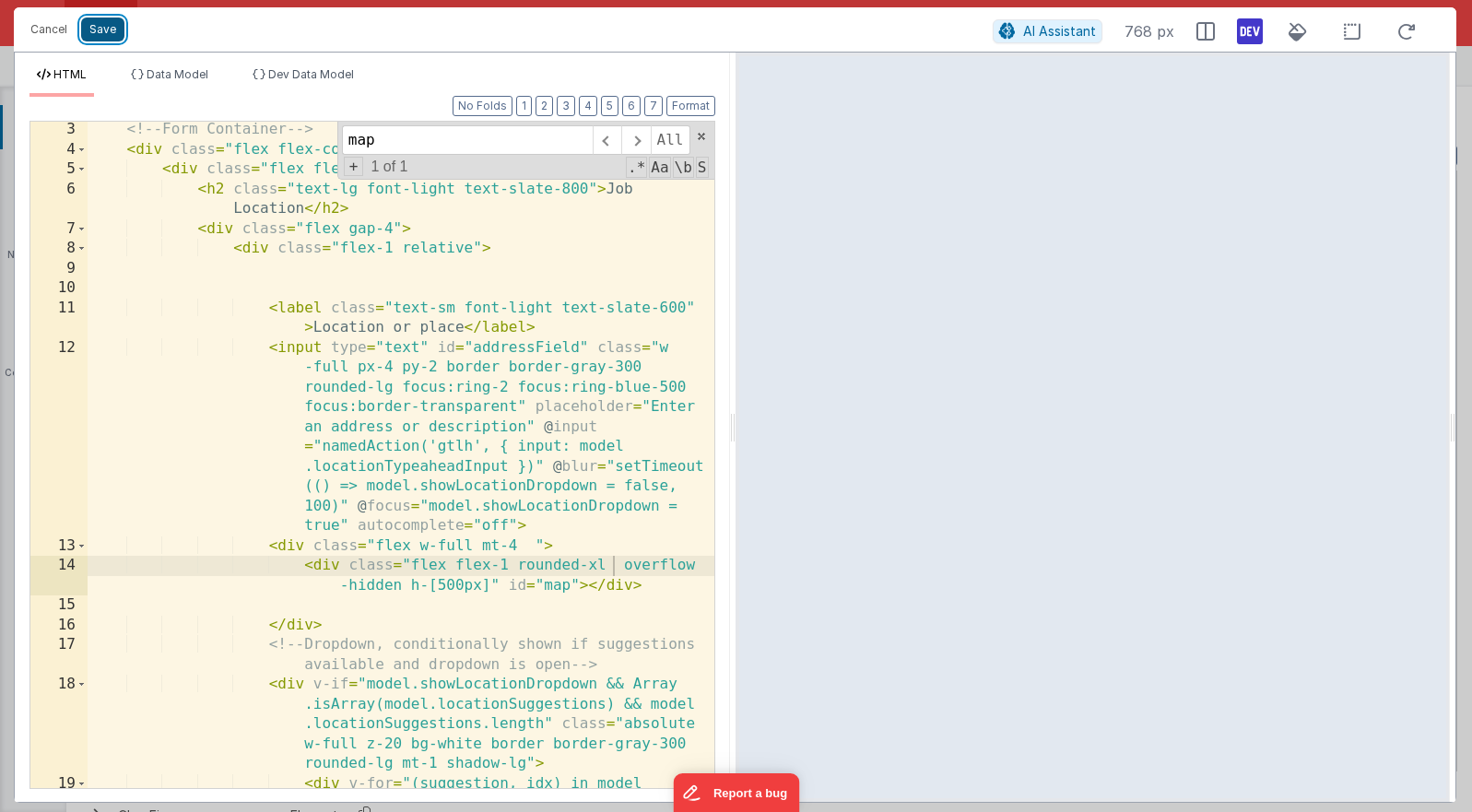
click at [88, 21] on button "Save" at bounding box center [103, 29] width 44 height 24
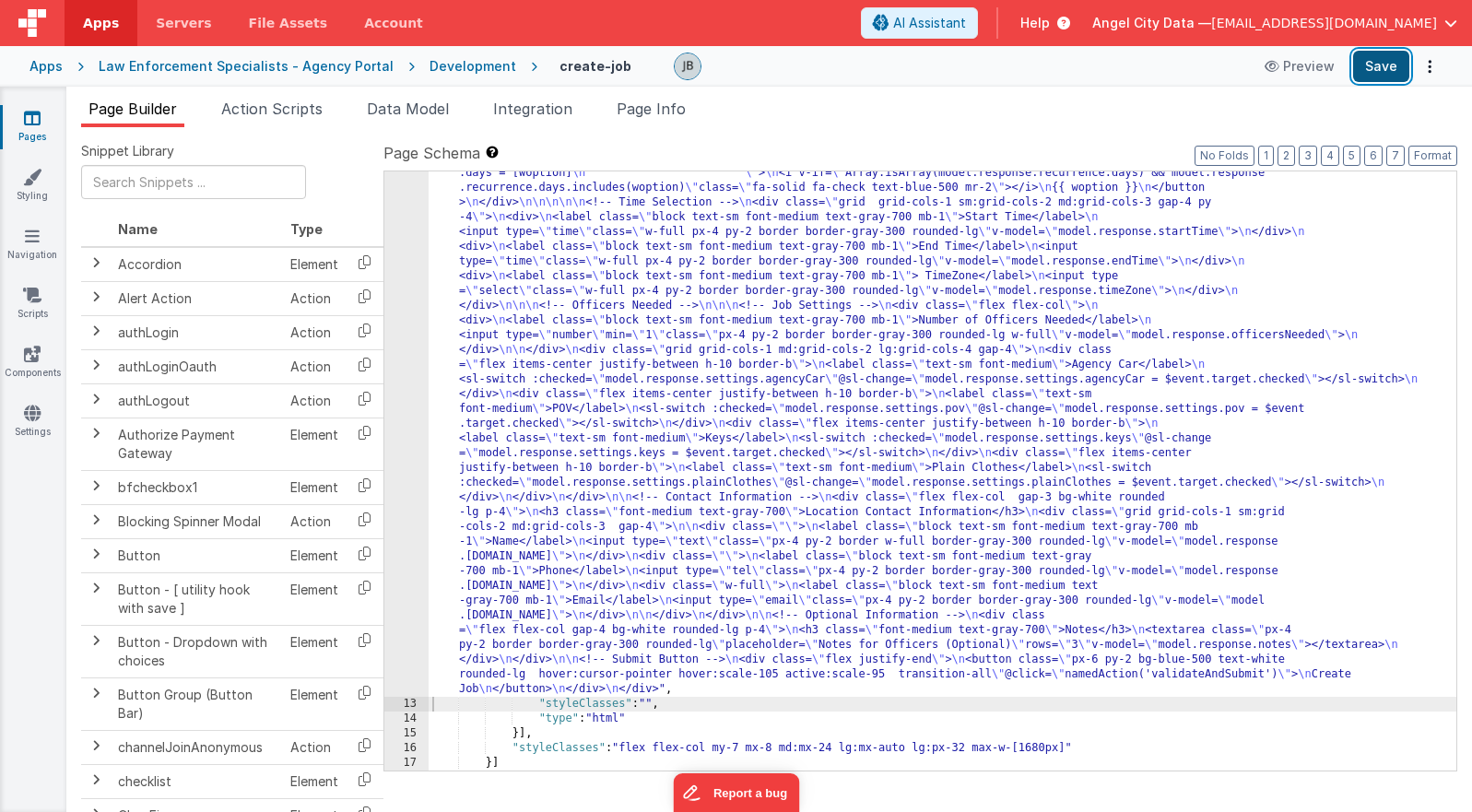
click at [1061, 66] on button "Save" at bounding box center [1381, 66] width 56 height 31
click at [34, 415] on icon at bounding box center [32, 413] width 16 height 18
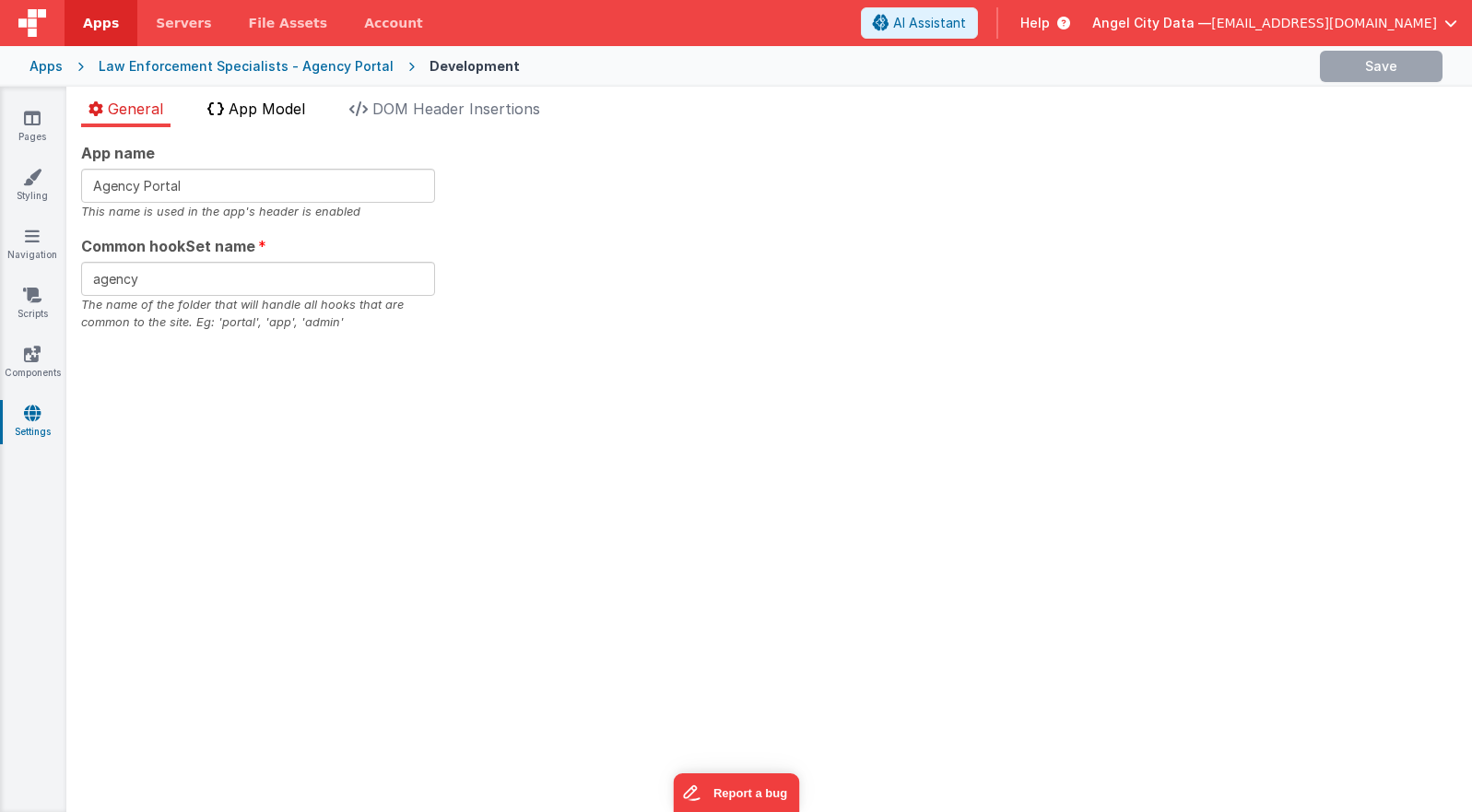
click at [278, 124] on li "App Model" at bounding box center [256, 112] width 112 height 29
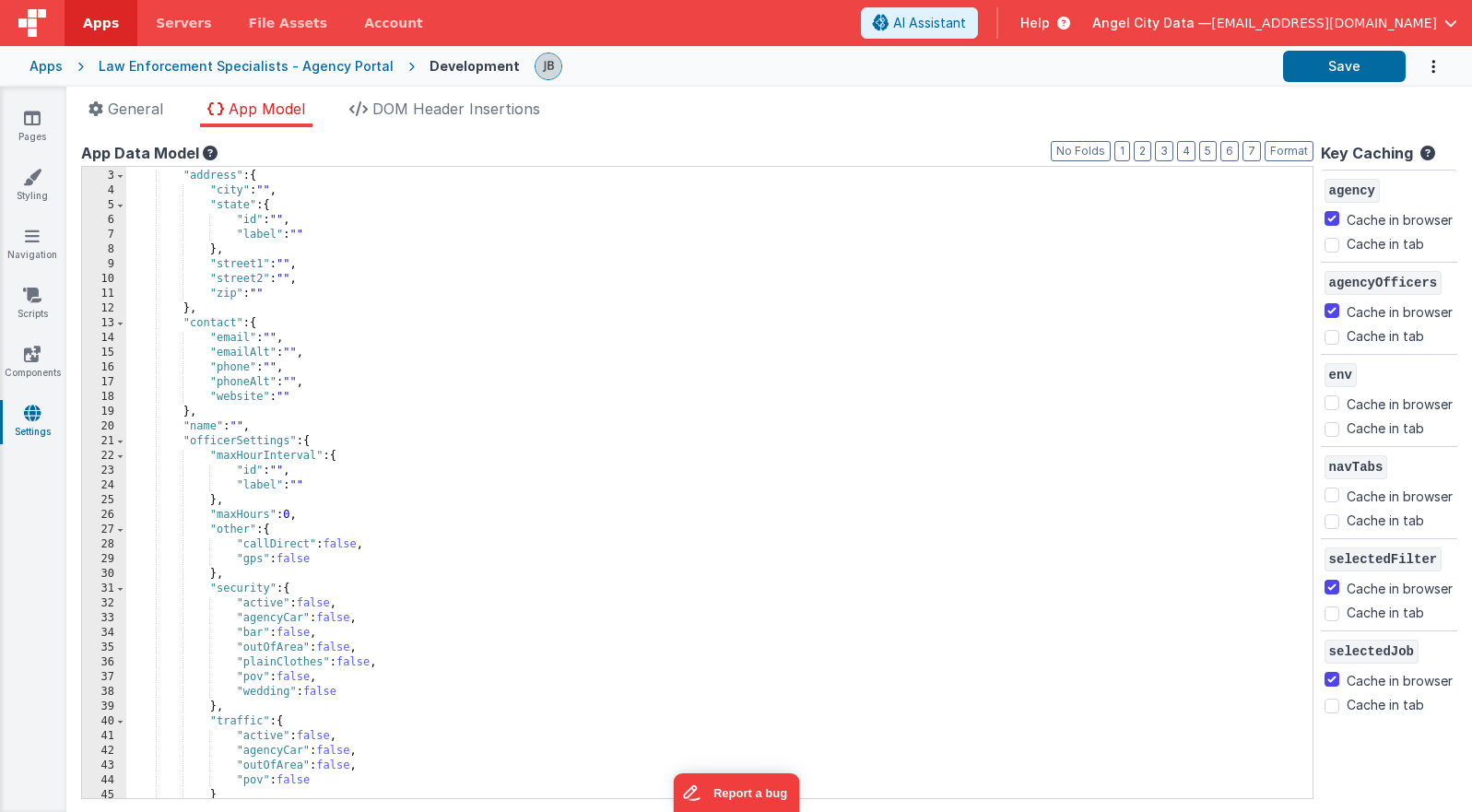
scroll to position [23, 0]
click at [121, 446] on span at bounding box center [120, 446] width 10 height 15
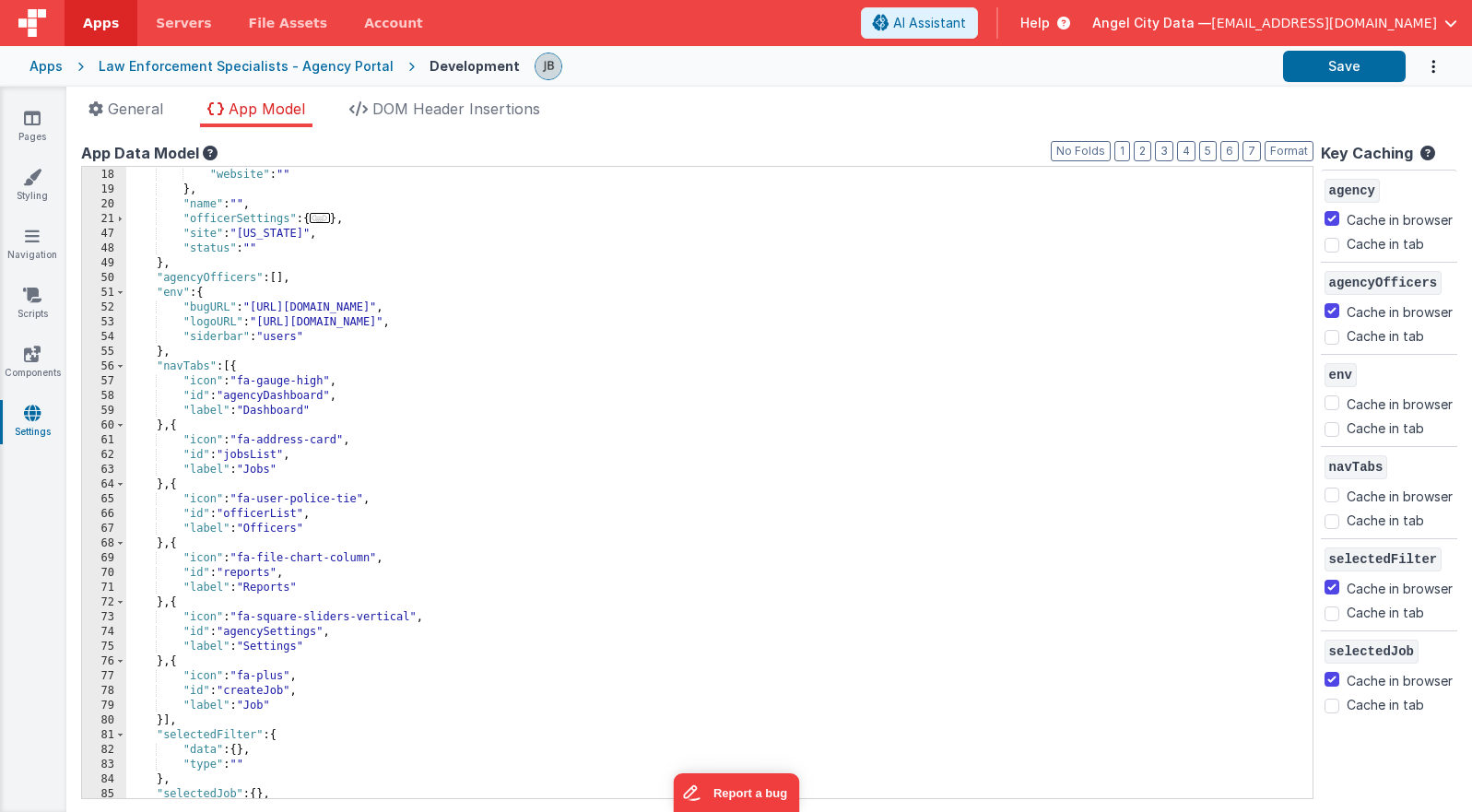
scroll to position [430, 0]
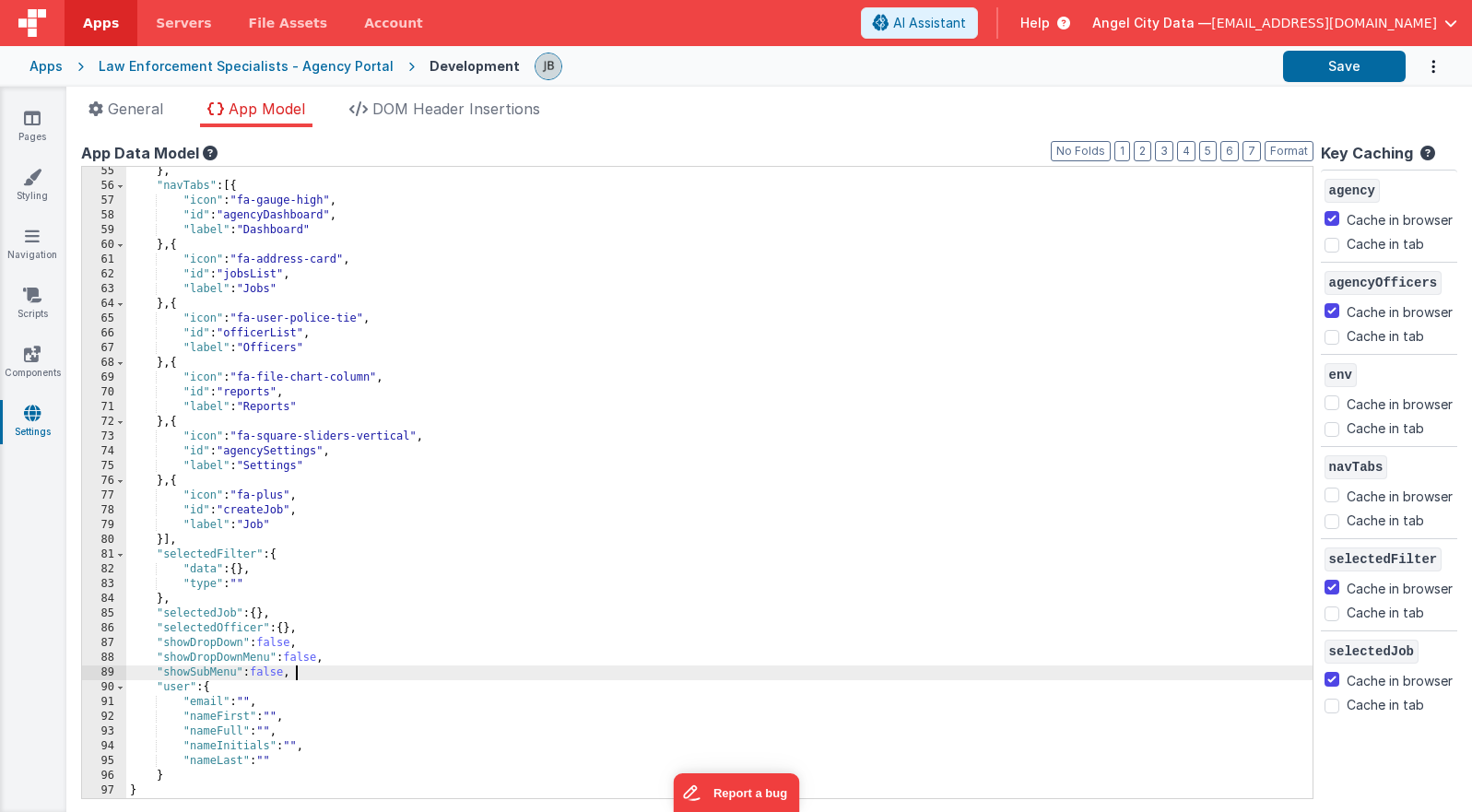
click at [315, 672] on div "} , "navTabs" : [{ "icon" : "fa-gauge-high" , "id" : "agencyDashboard" , "label…" at bounding box center [719, 494] width 1186 height 661
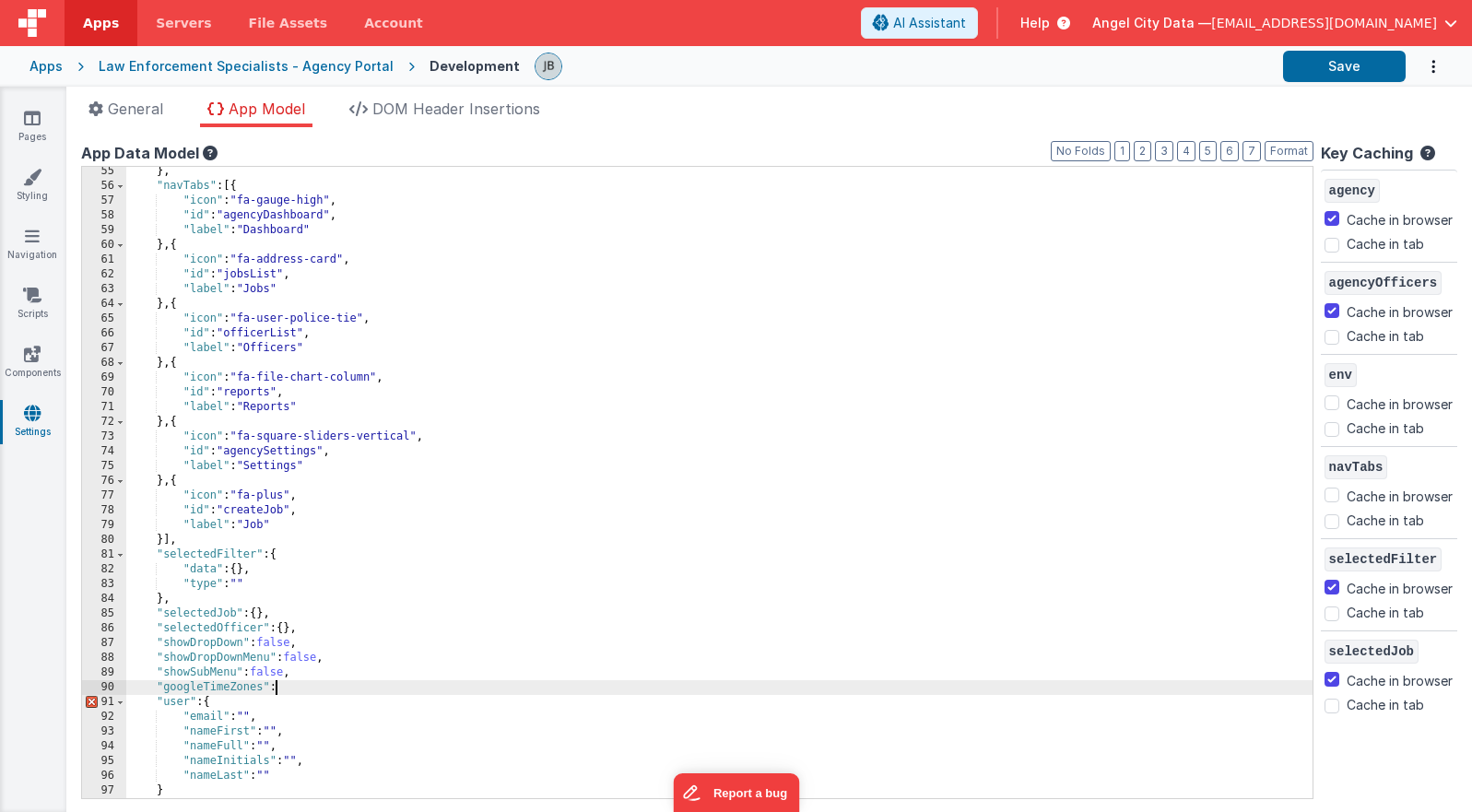
paste textarea
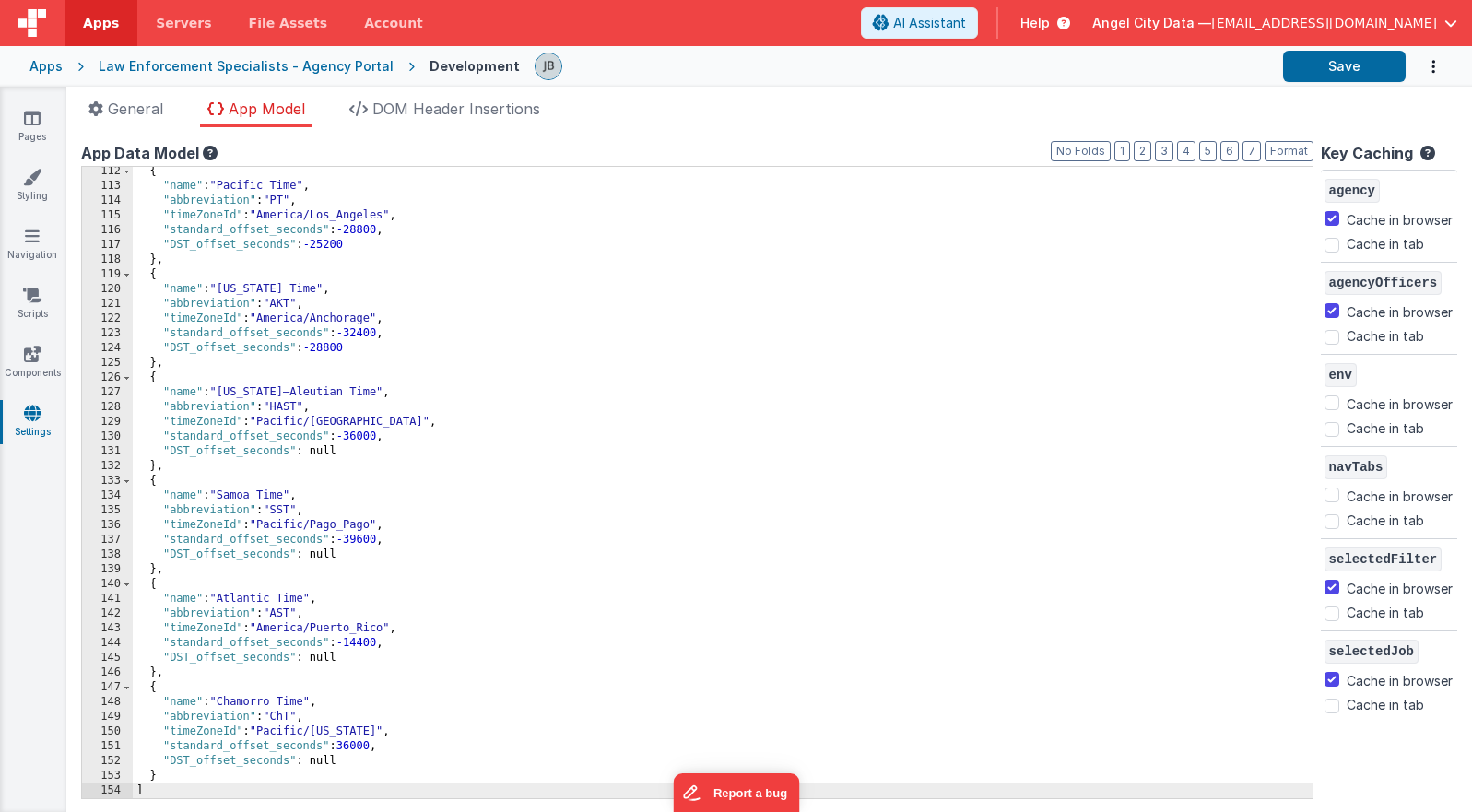
checkbox input "false"
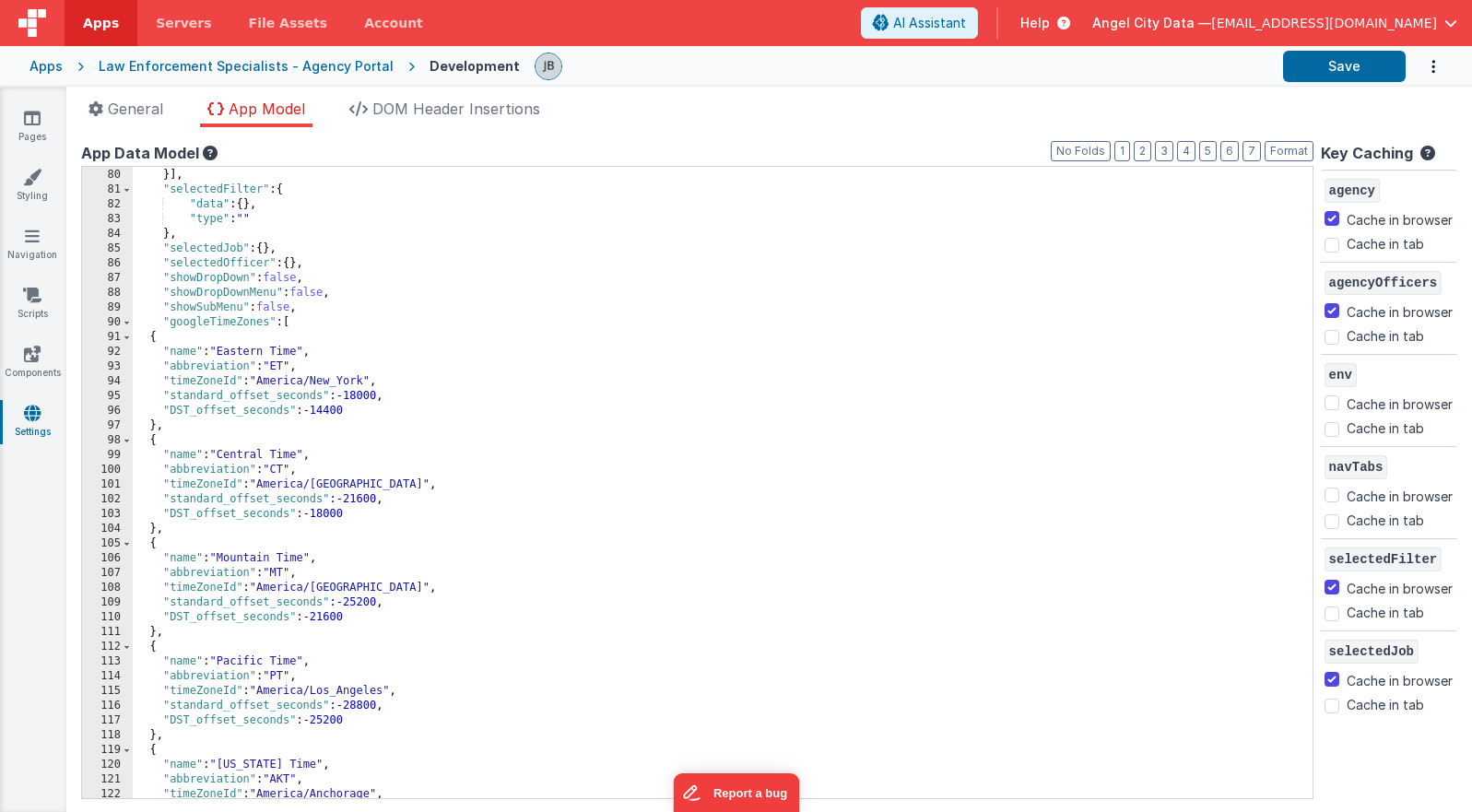
scroll to position [761, 0]
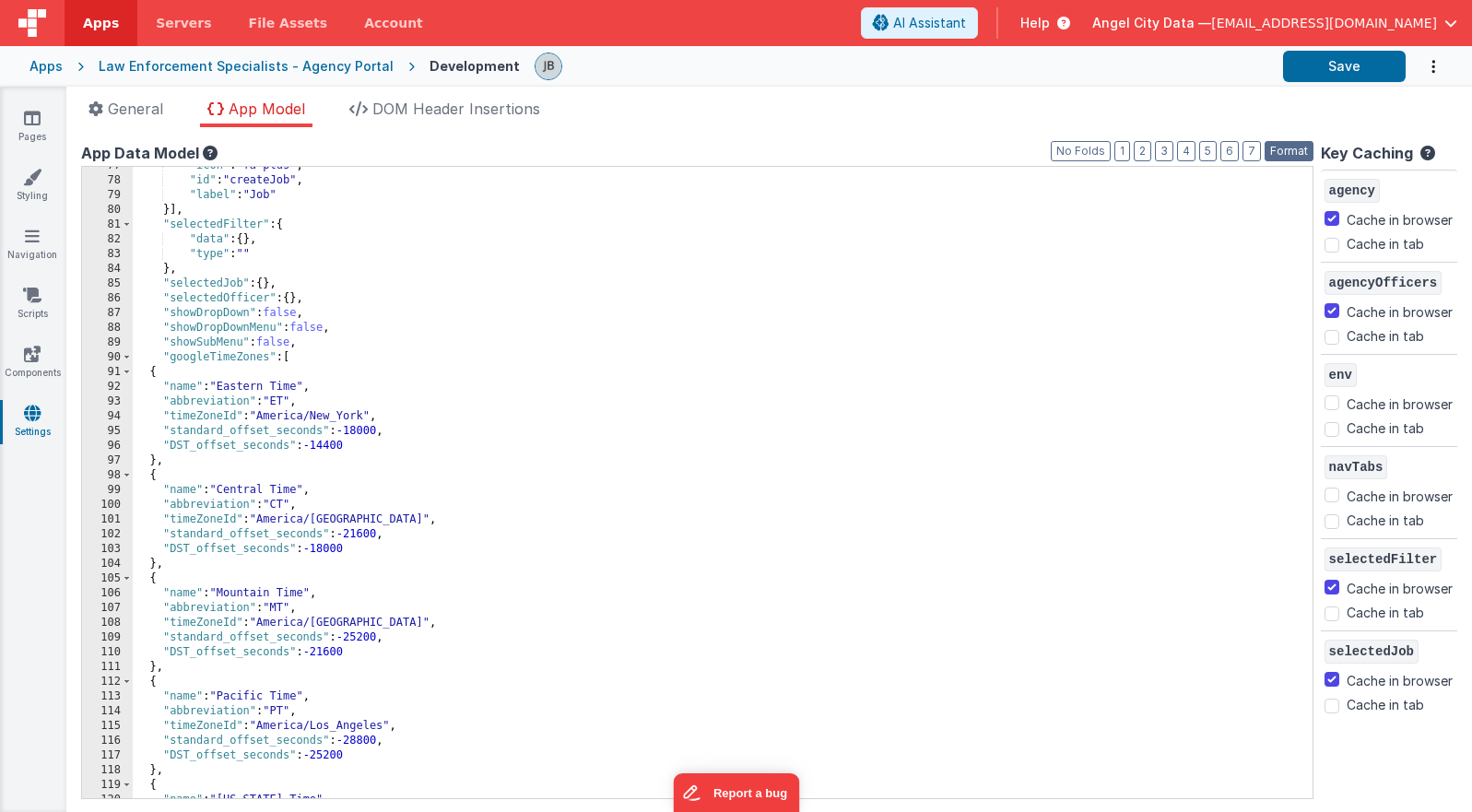
click at [1061, 160] on button "Format" at bounding box center [1289, 151] width 48 height 20
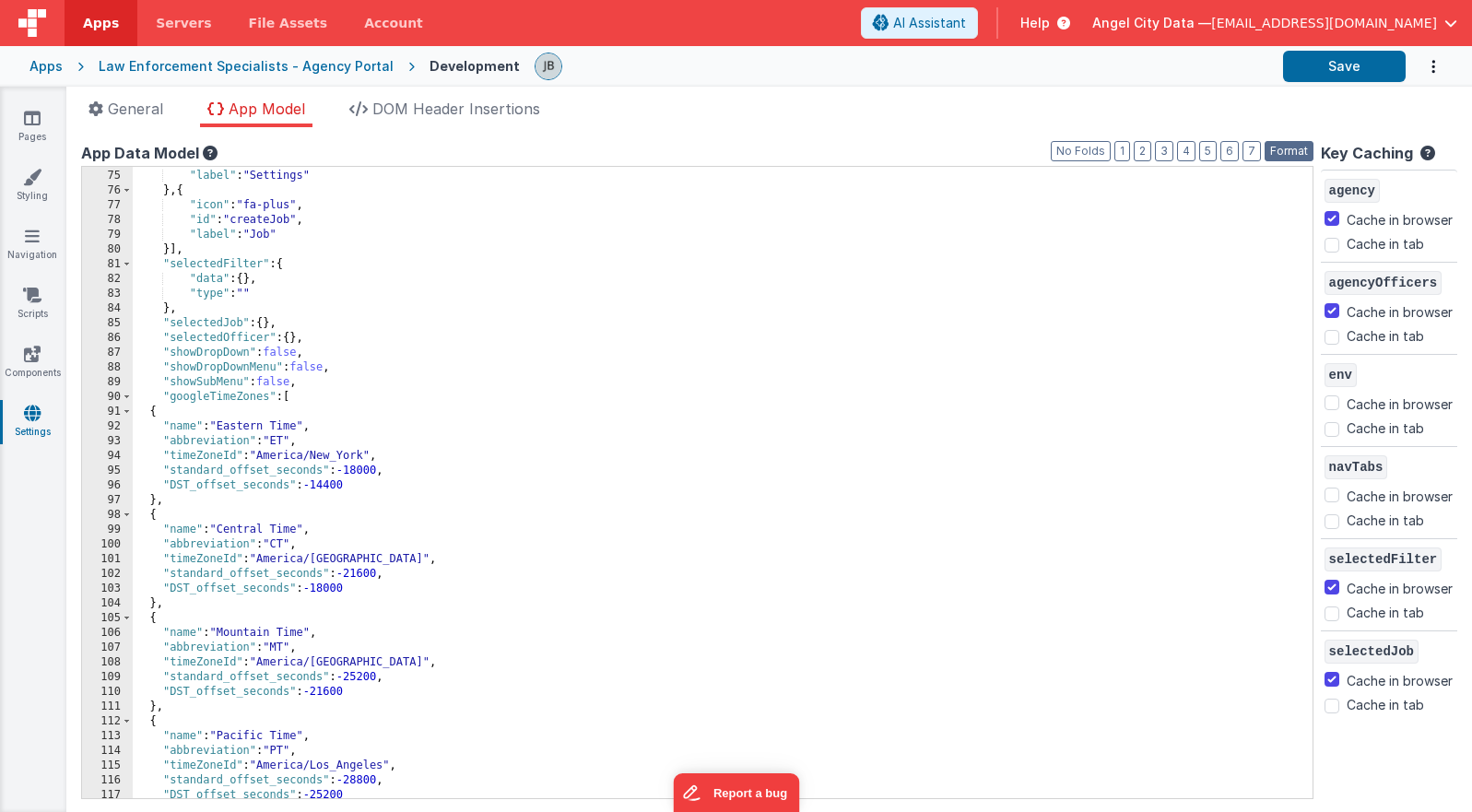
scroll to position [720, 0]
click at [218, 405] on div ""id" : "agencySettings" , "label" : "Settings" } , { "icon" : "fa-plus" , "id" …" at bounding box center [723, 485] width 1180 height 661
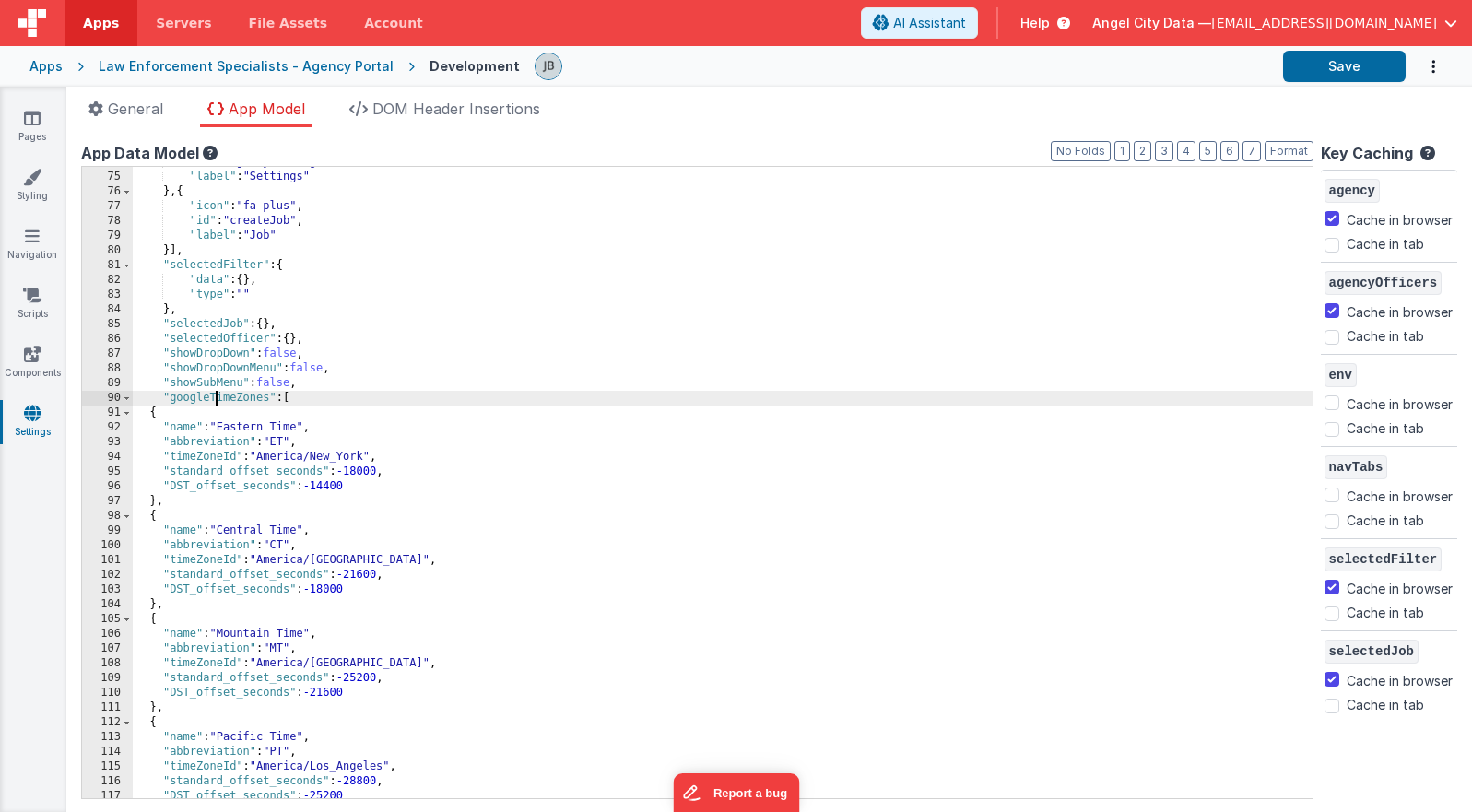
click at [218, 405] on div ""id" : "agencySettings" , "label" : "Settings" } , { "icon" : "fa-plus" , "id" …" at bounding box center [723, 485] width 1180 height 661
click at [1061, 68] on button "Save" at bounding box center [1344, 66] width 123 height 31
click at [38, 126] on icon at bounding box center [32, 117] width 16 height 18
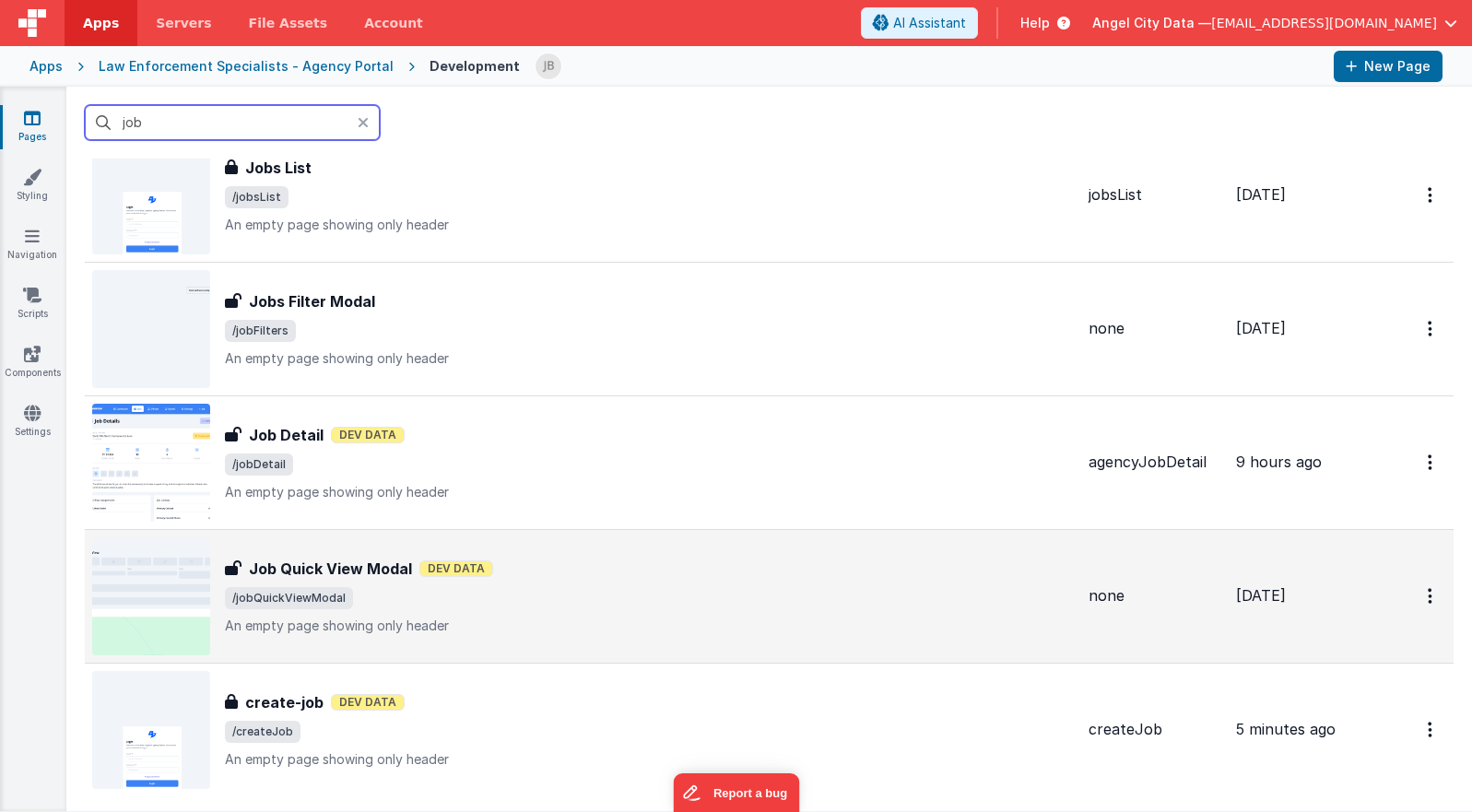
scroll to position [75, 0]
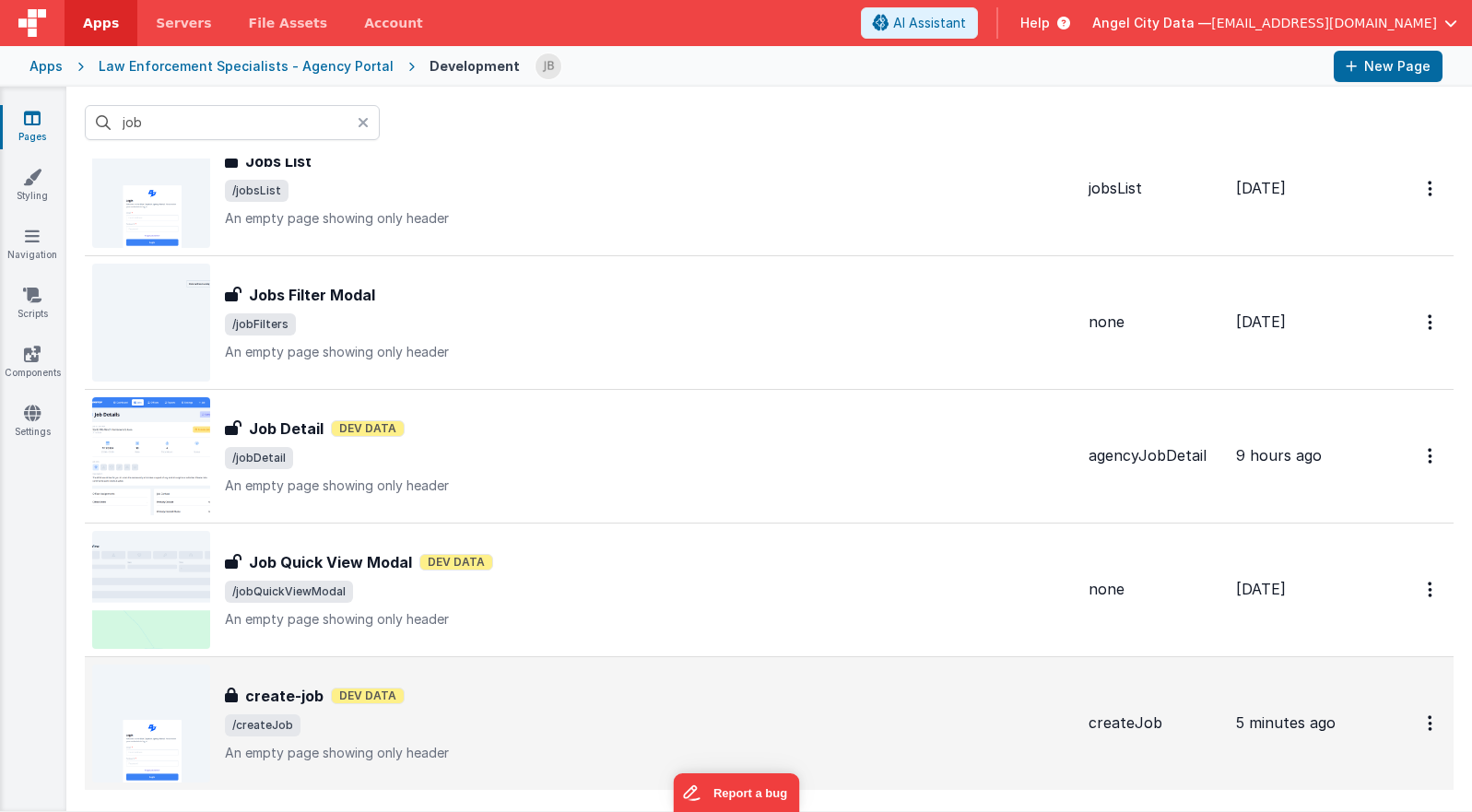
click at [271, 690] on h3 "create-job" at bounding box center [284, 696] width 78 height 22
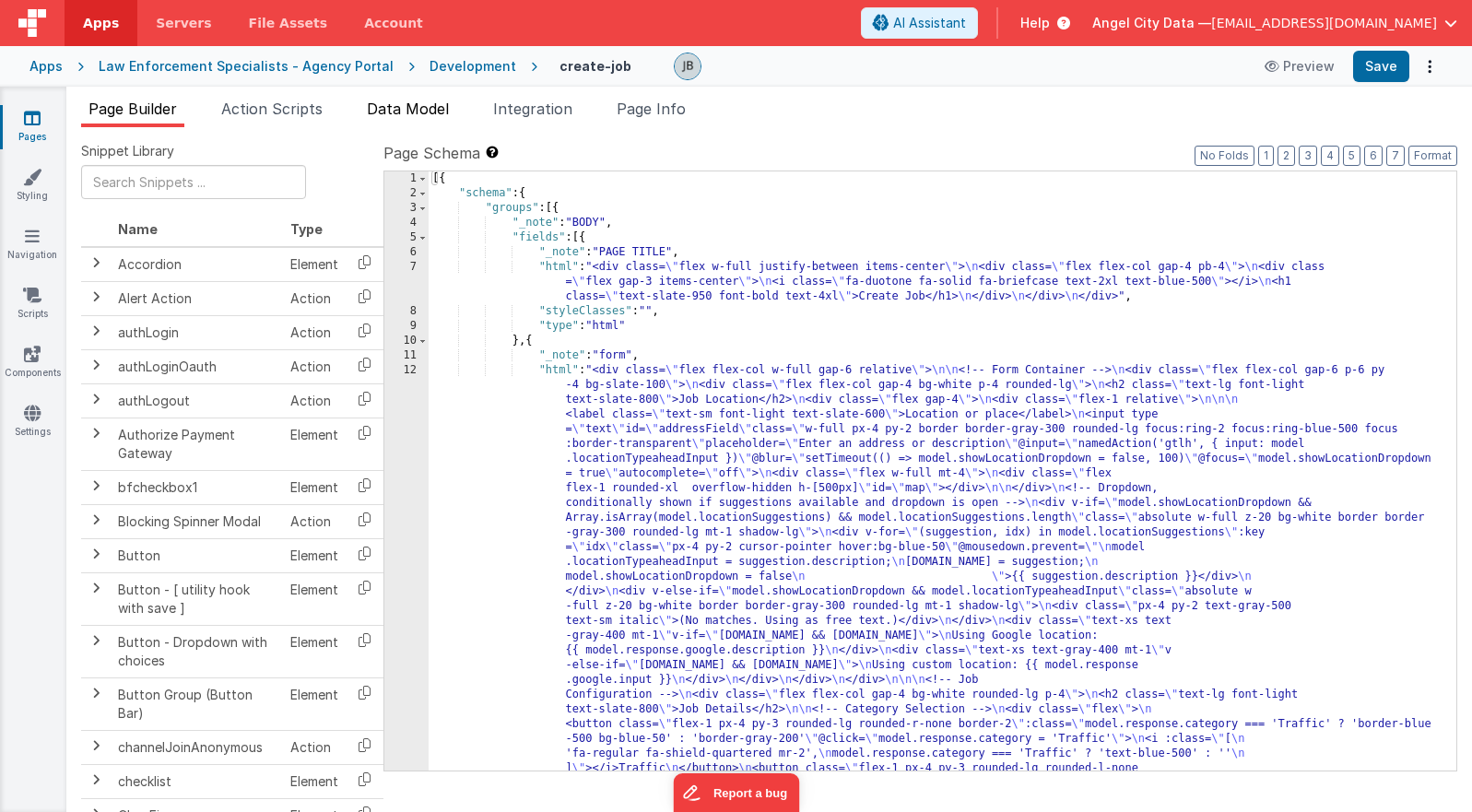
click at [377, 109] on span "Data Model" at bounding box center [408, 109] width 82 height 18
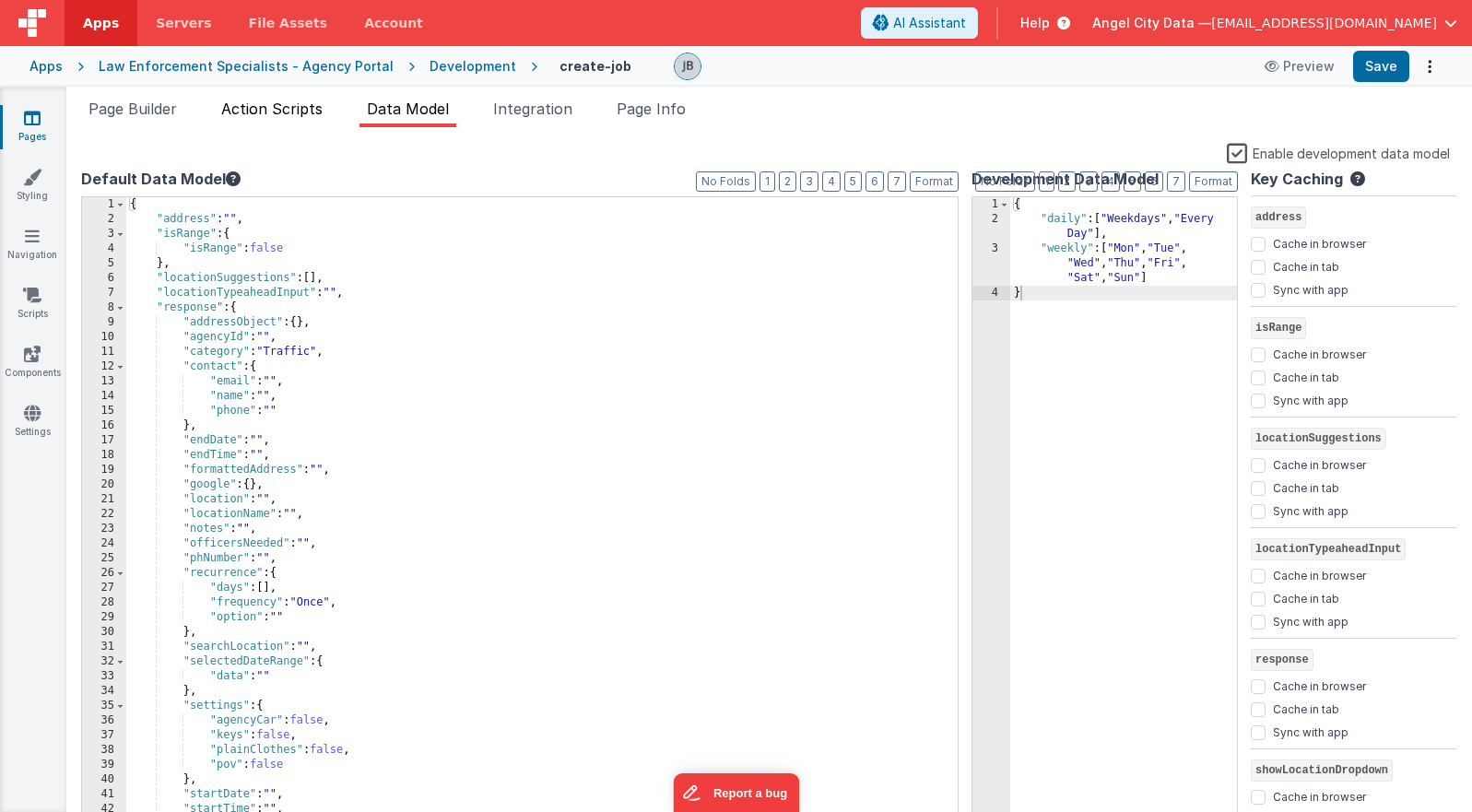
click at [263, 109] on span "Action Scripts" at bounding box center [271, 109] width 102 height 18
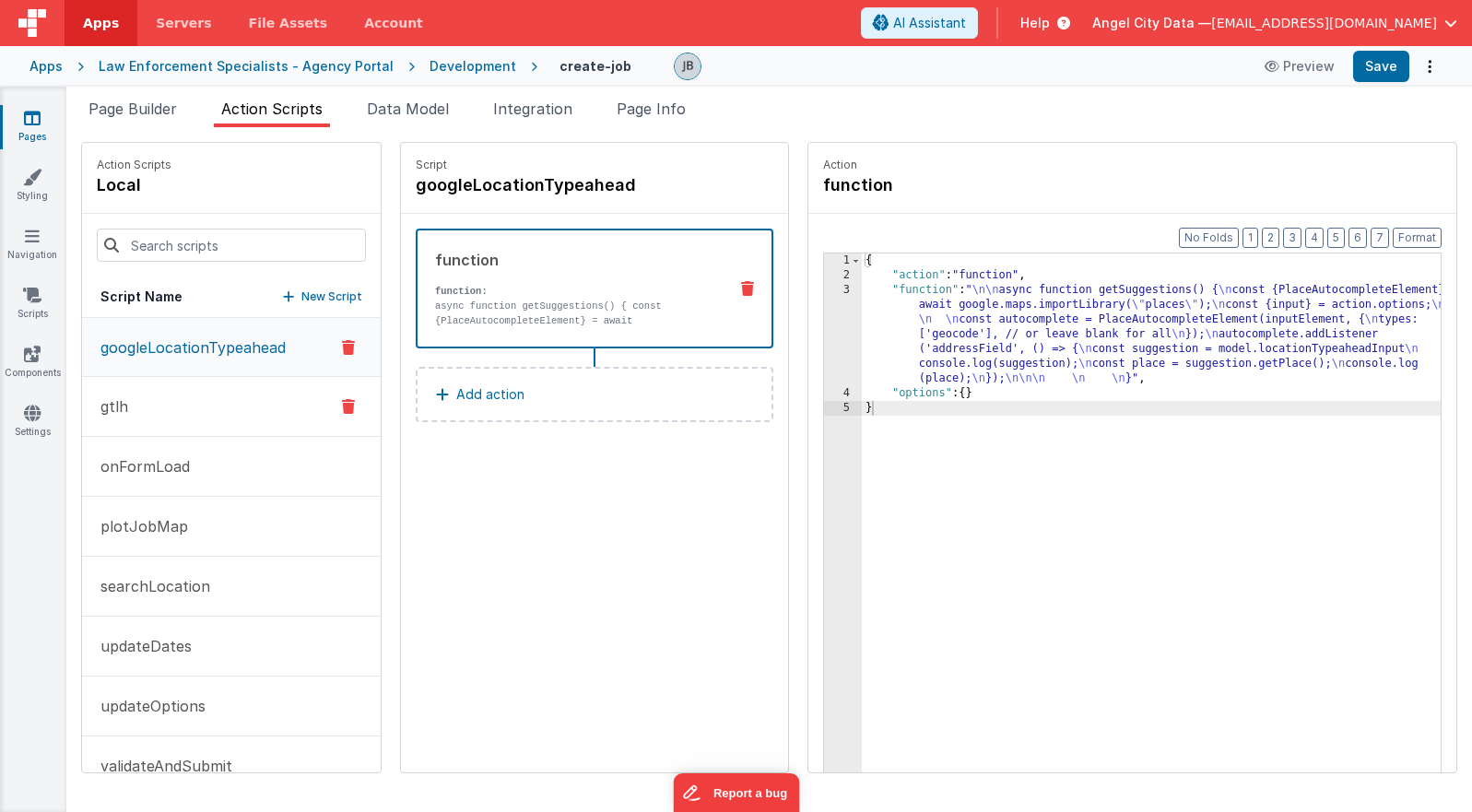
click at [218, 407] on button "gtlh" at bounding box center [232, 407] width 298 height 60
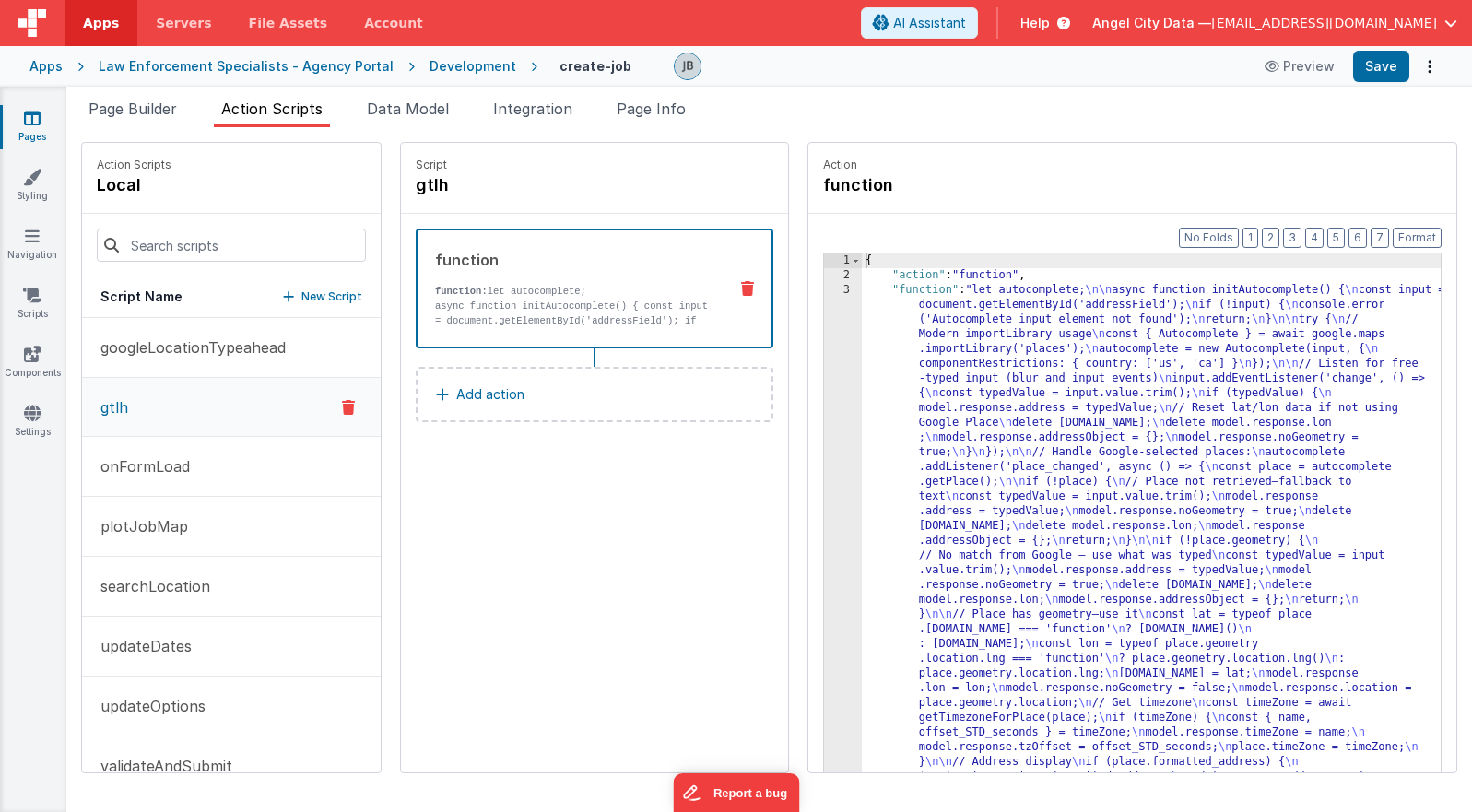
click at [619, 275] on div "function function: let autocomplete; async function initAutocomplete() { const …" at bounding box center [565, 289] width 295 height 79
click at [824, 359] on div "3" at bounding box center [842, 696] width 38 height 826
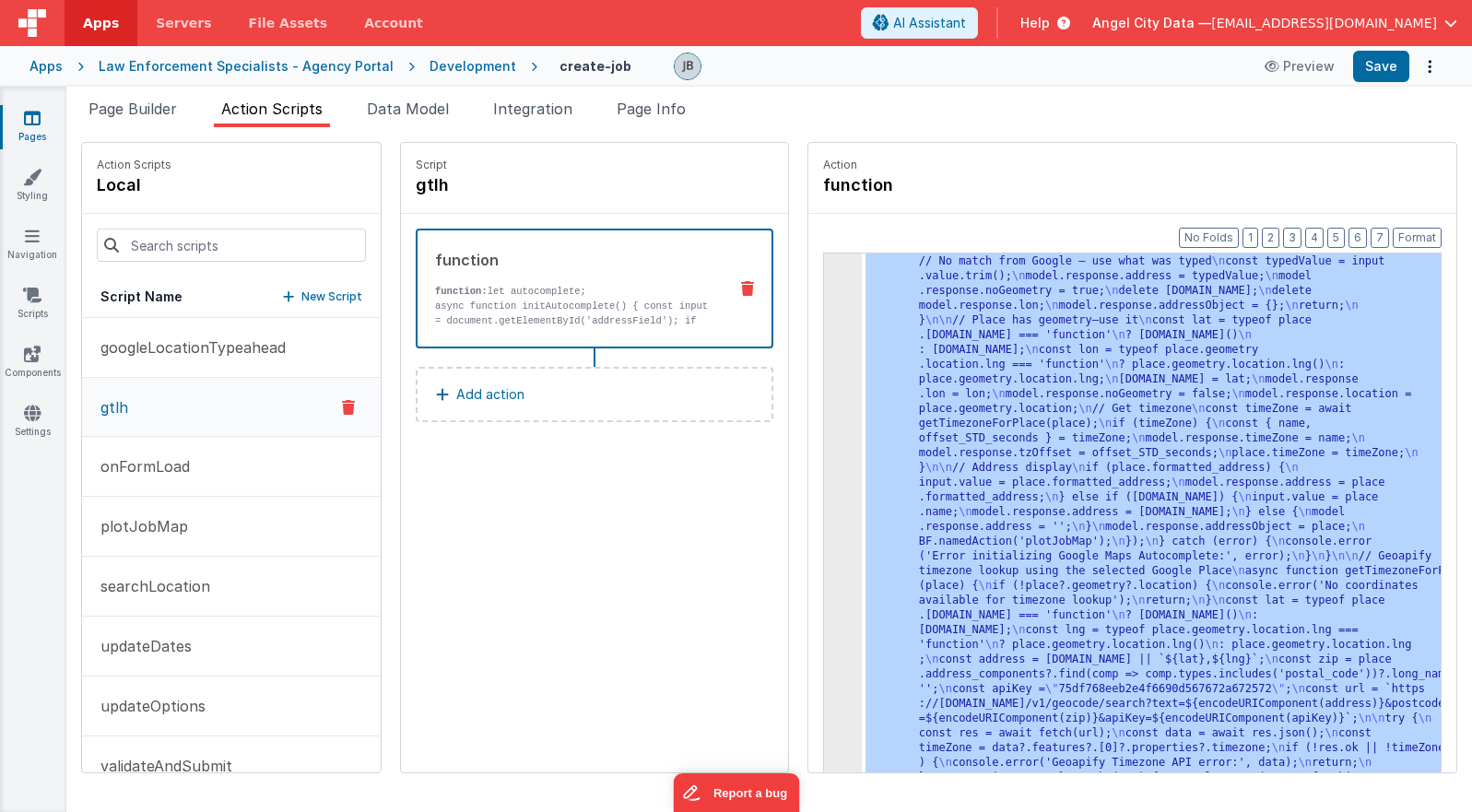
click at [824, 359] on div "3 4 5" at bounding box center [842, 698] width 38 height 1417
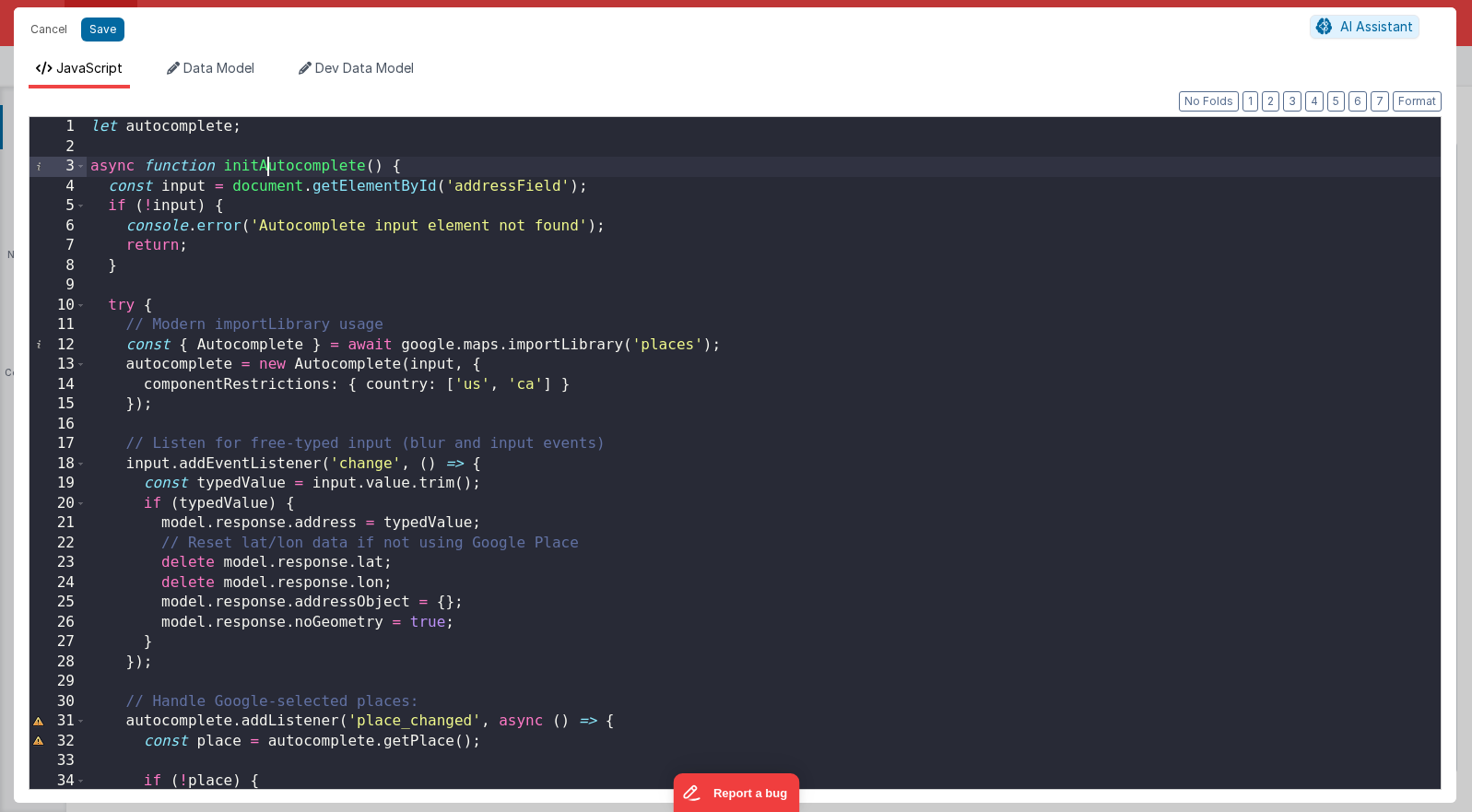
click at [270, 161] on div "let autocomplete ; async function initAutocomplete ( ) { const input = document…" at bounding box center [763, 473] width 1354 height 711
click at [251, 147] on div "let autocomplete ; async function initAutocomplete ( ) { const input = document…" at bounding box center [763, 473] width 1354 height 711
drag, startPoint x: 425, startPoint y: 149, endPoint x: 92, endPoint y: 154, distance: 333.0
click at [92, 154] on div "let autocomplete ; const appTimeZones = app . timeZones ; async function initAu…" at bounding box center [763, 473] width 1354 height 711
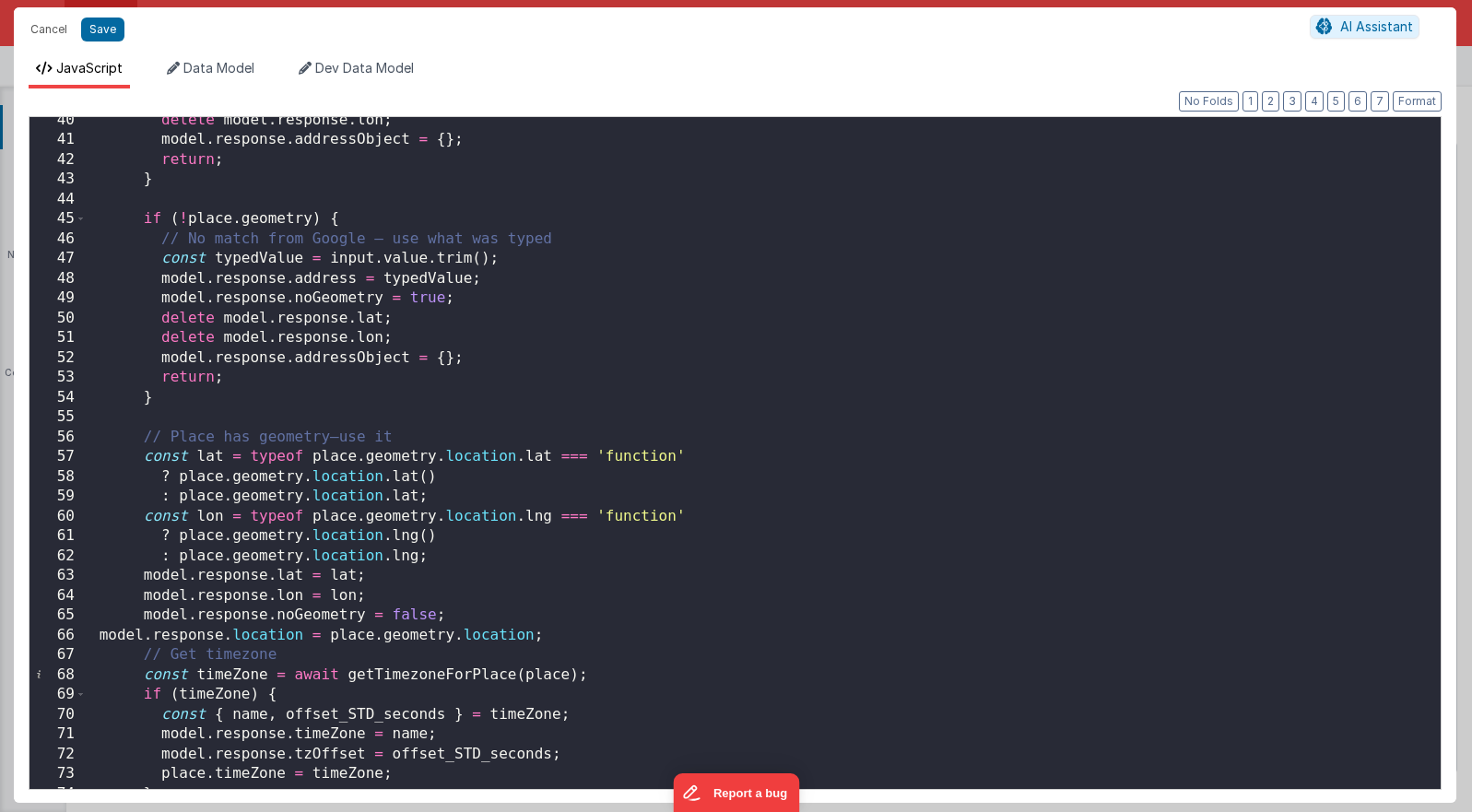
scroll to position [795, 0]
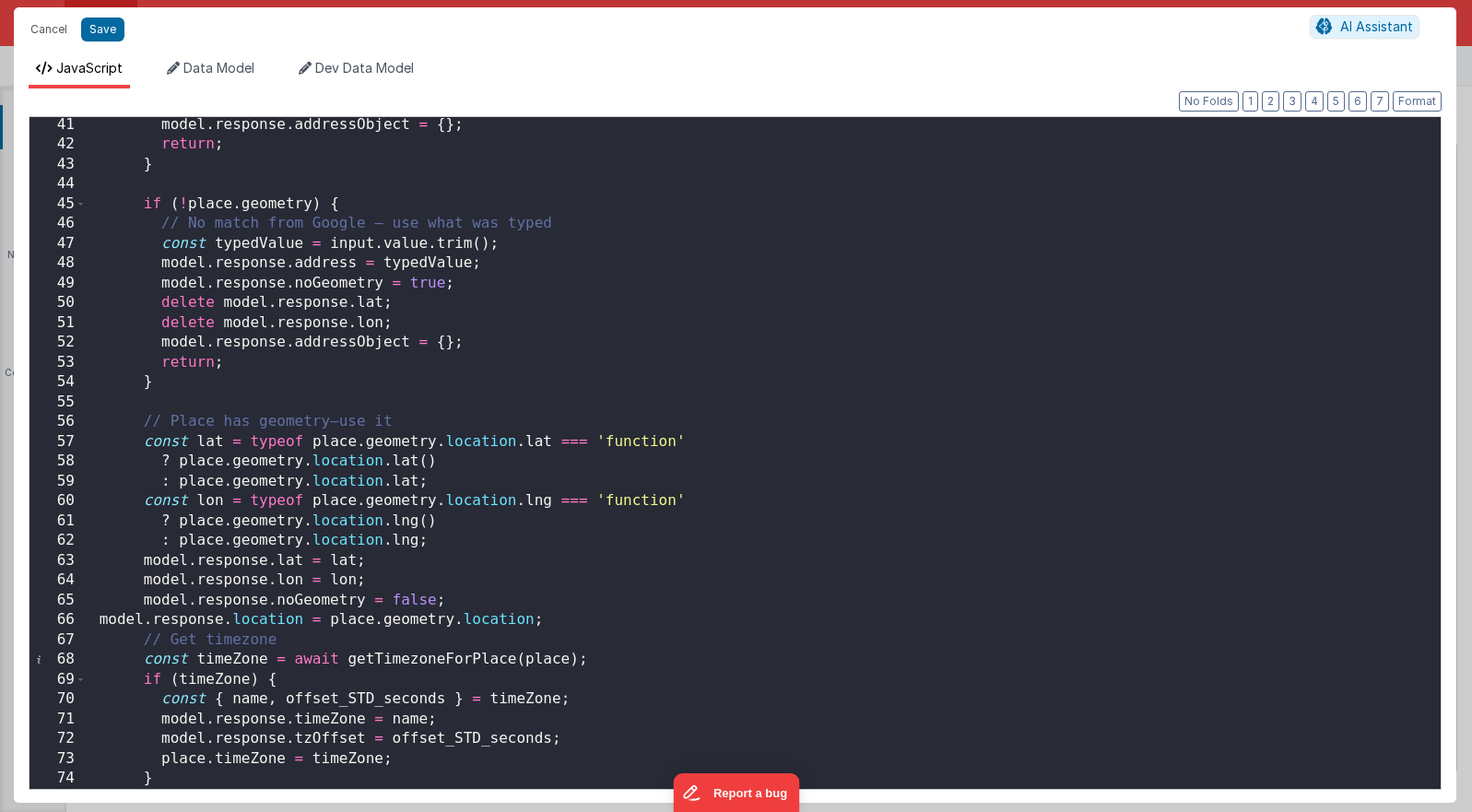
click at [404, 561] on div "model . response . addressObject = { } ; return ; } if ( ! place . geometry ) {…" at bounding box center [763, 471] width 1354 height 711
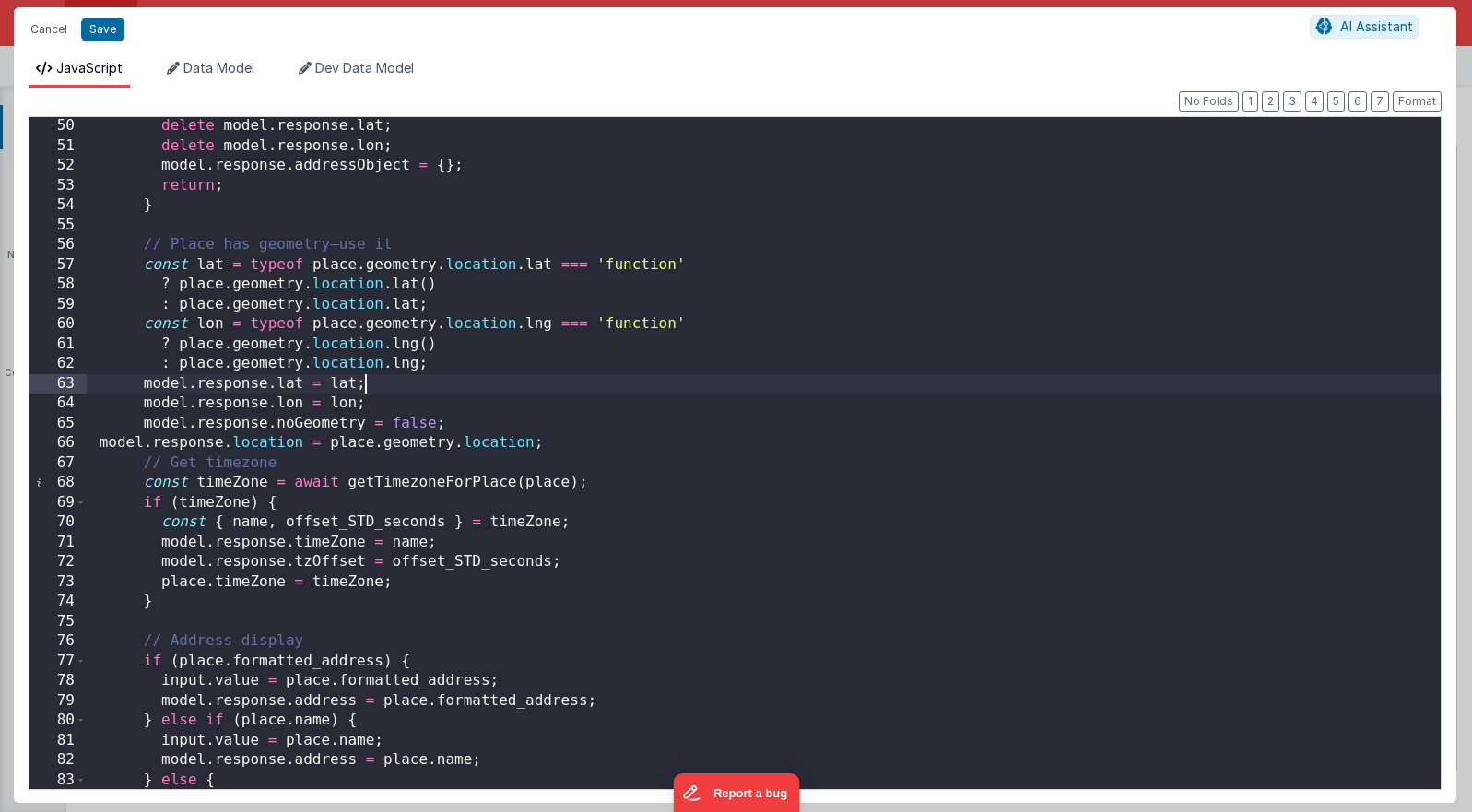
scroll to position [972, 0]
click at [453, 532] on div "delete model . response . lat ; delete model . response . lon ; model . respons…" at bounding box center [763, 472] width 1354 height 711
click at [453, 542] on div "delete model . response . lat ; delete model . response . lon ; model . respons…" at bounding box center [763, 472] width 1354 height 711
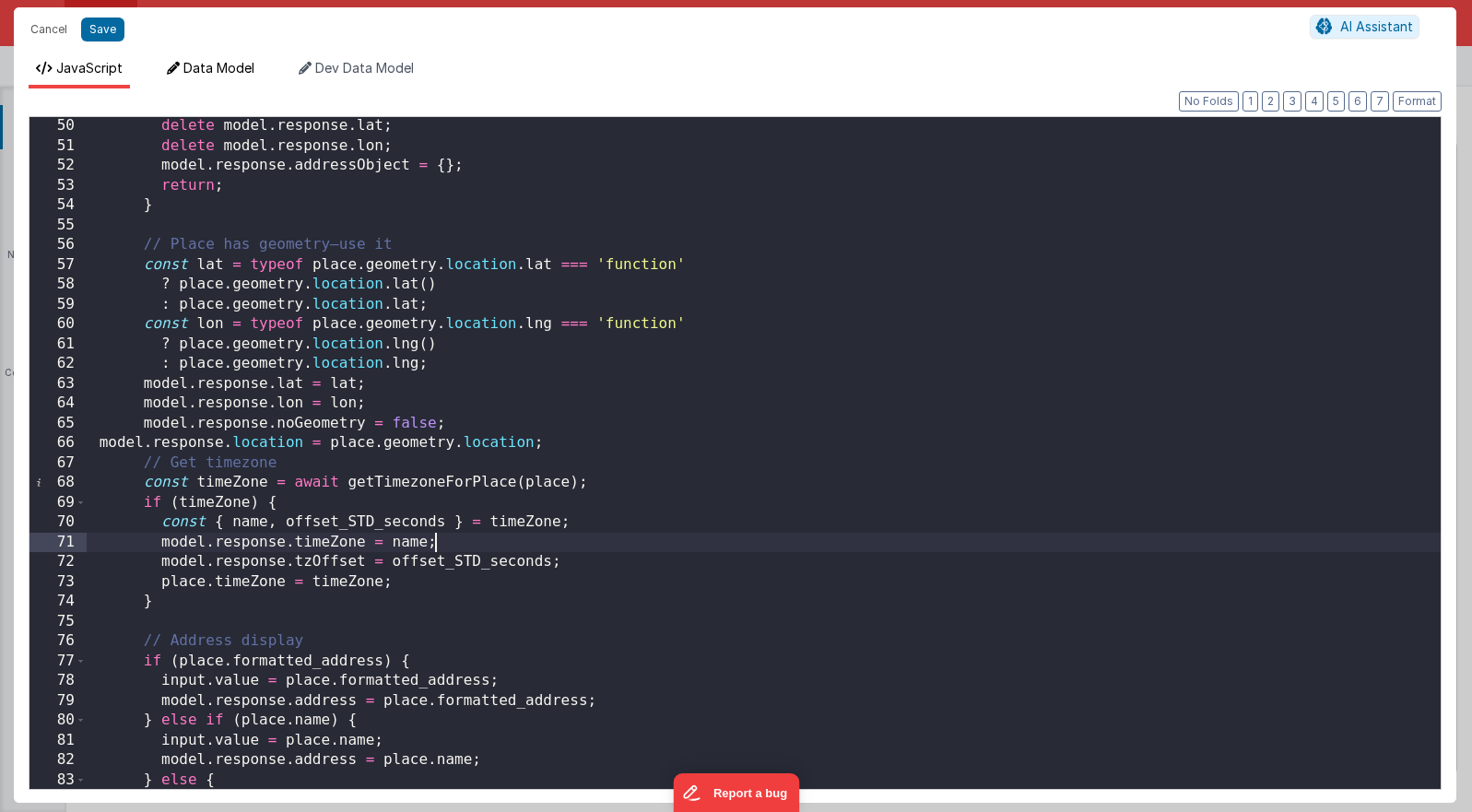
click at [244, 63] on span "Data Model" at bounding box center [218, 68] width 71 height 16
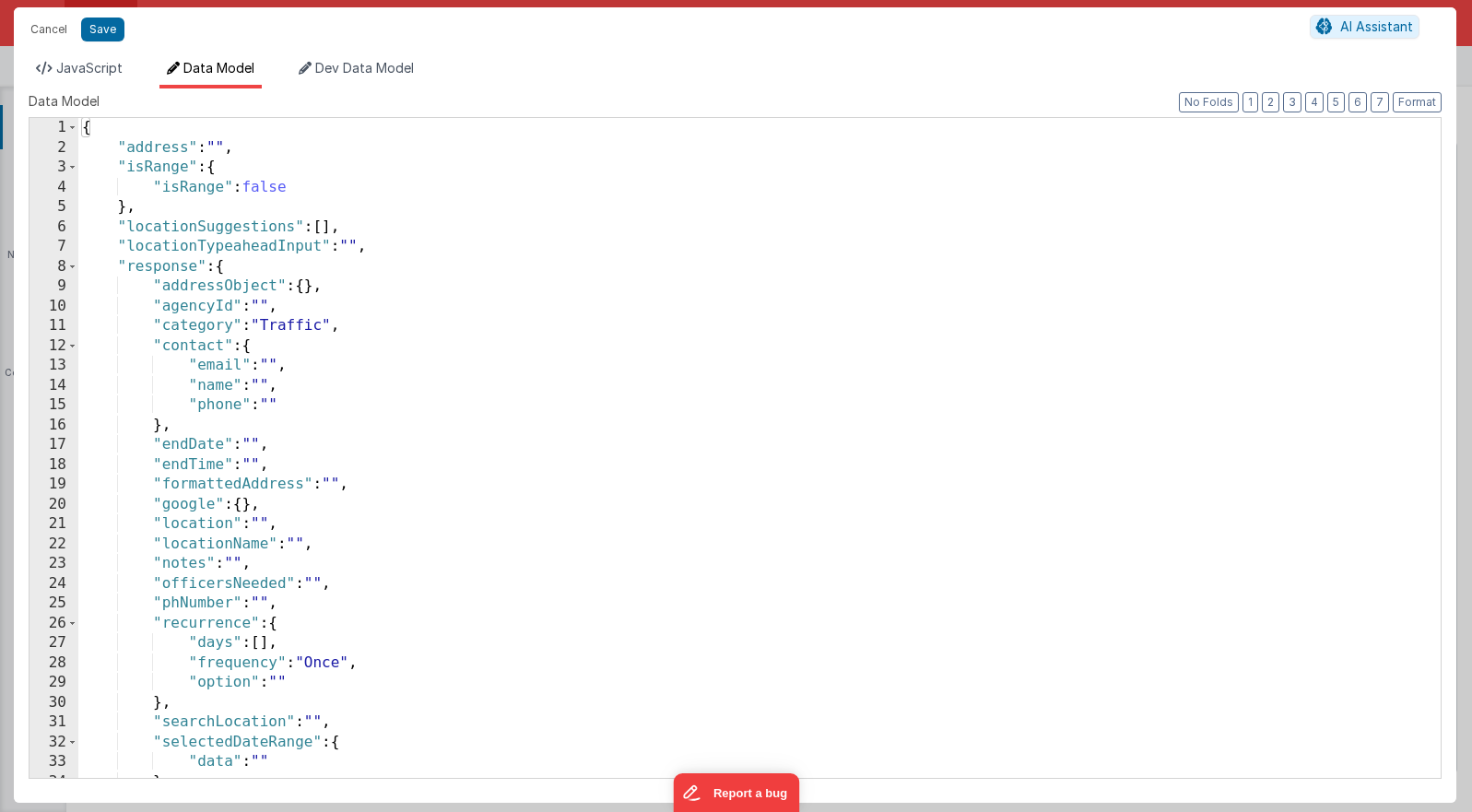
scroll to position [0, 0]
click at [97, 29] on button "Save" at bounding box center [103, 29] width 44 height 24
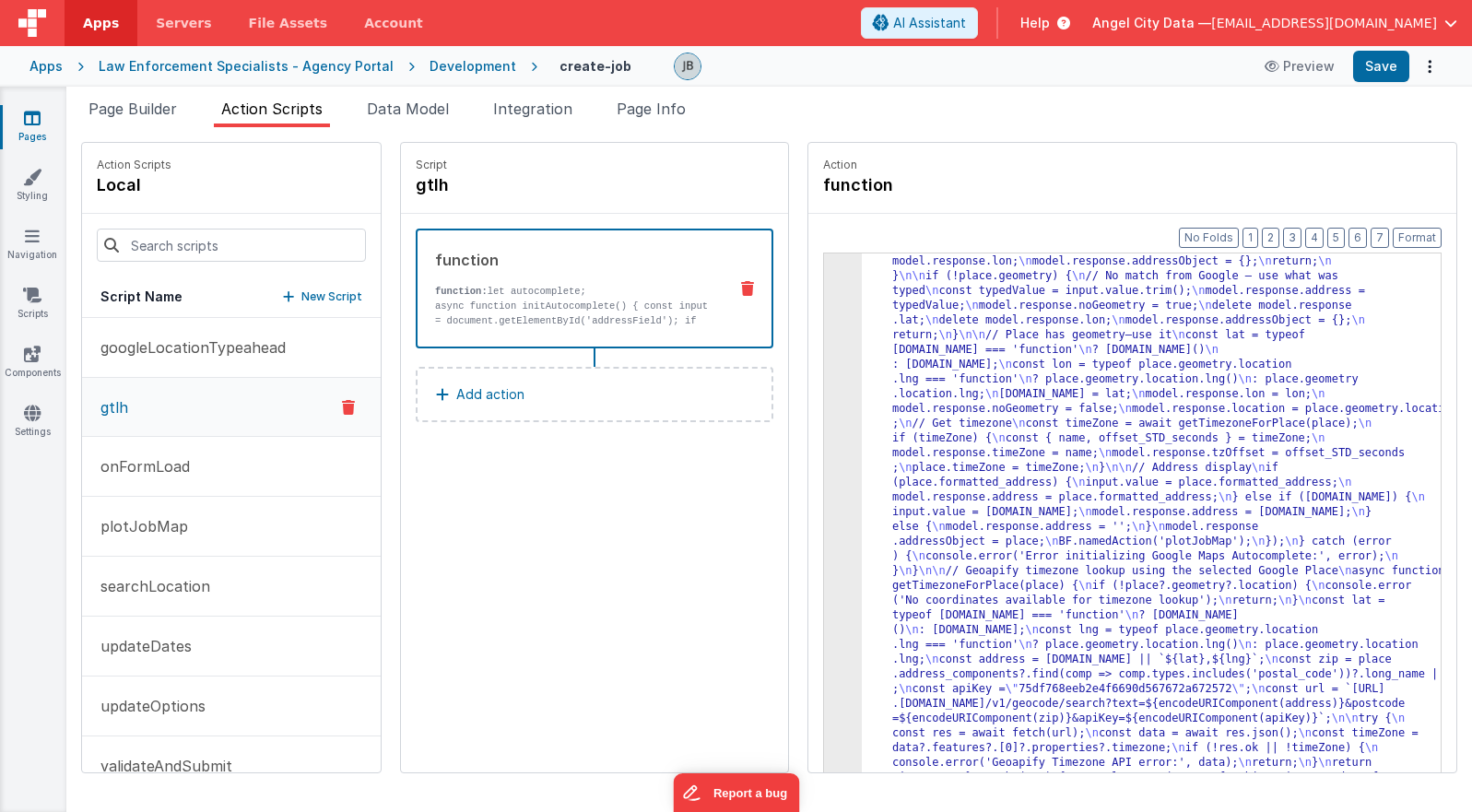
scroll to position [265, 0]
click at [824, 415] on div "3" at bounding box center [842, 409] width 38 height 782
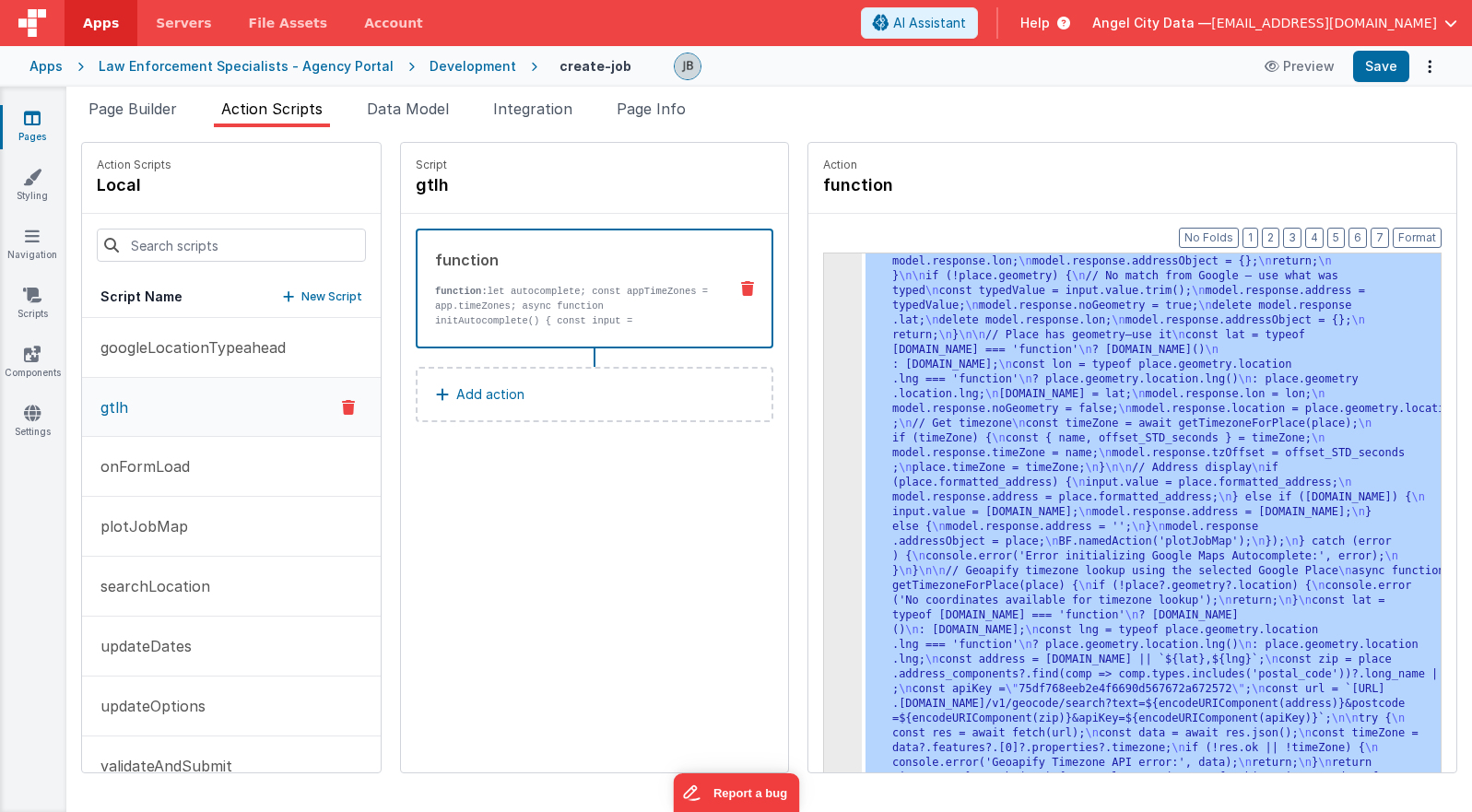
click at [824, 415] on div "3" at bounding box center [842, 409] width 38 height 782
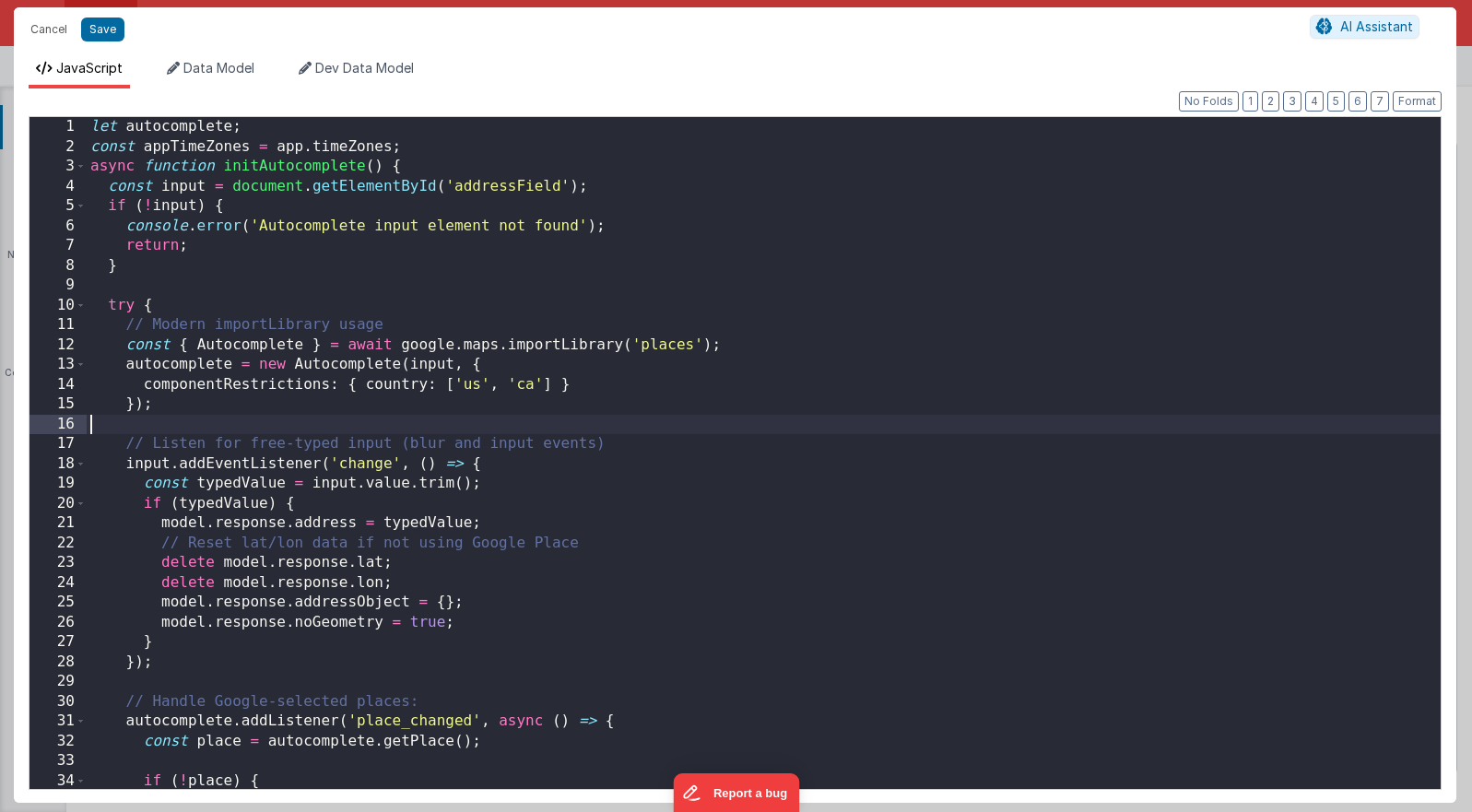
click at [803, 415] on div "let autocomplete ; const appTimeZones = app . timeZones ; async function initAu…" at bounding box center [763, 473] width 1354 height 711
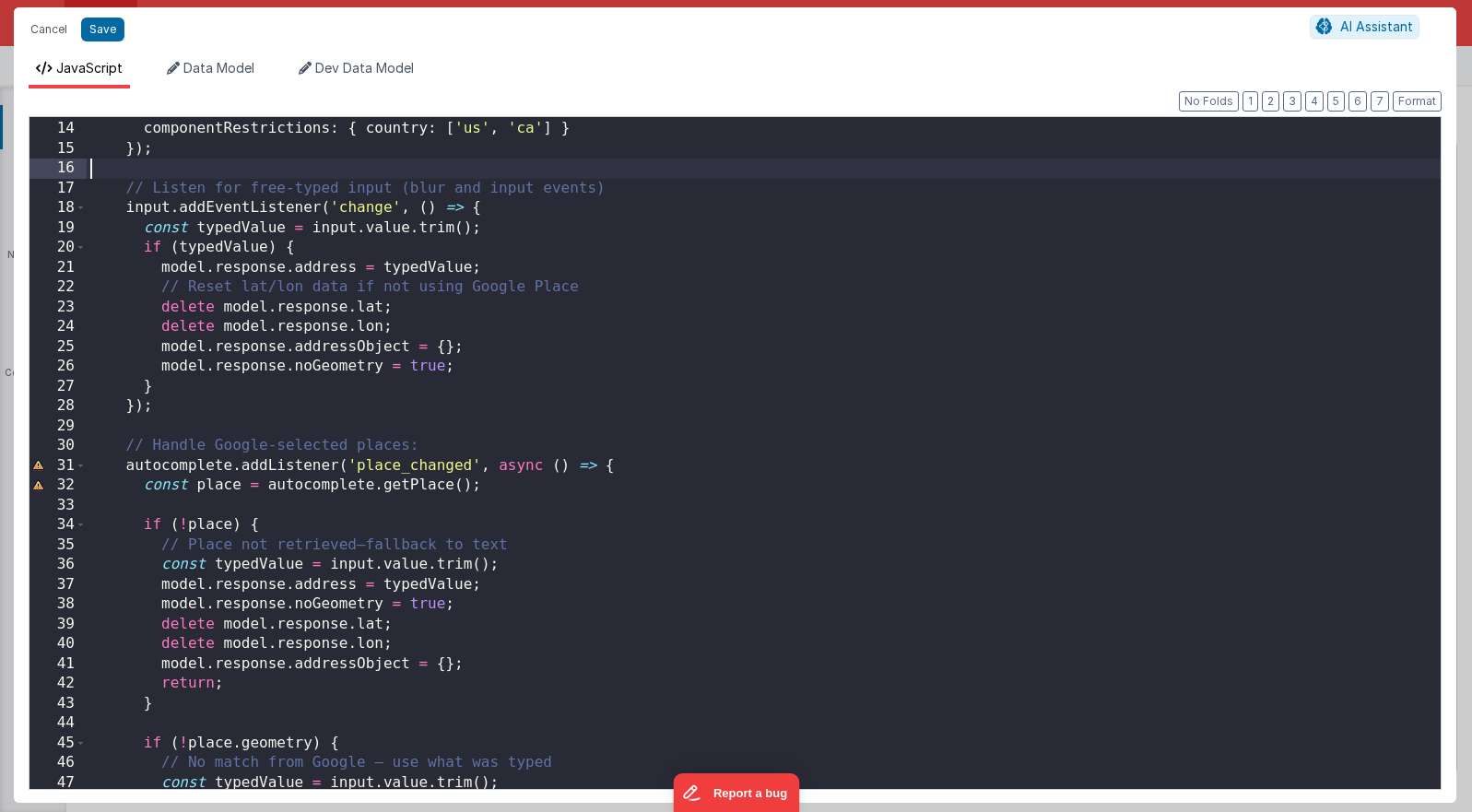
scroll to position [238, 0]
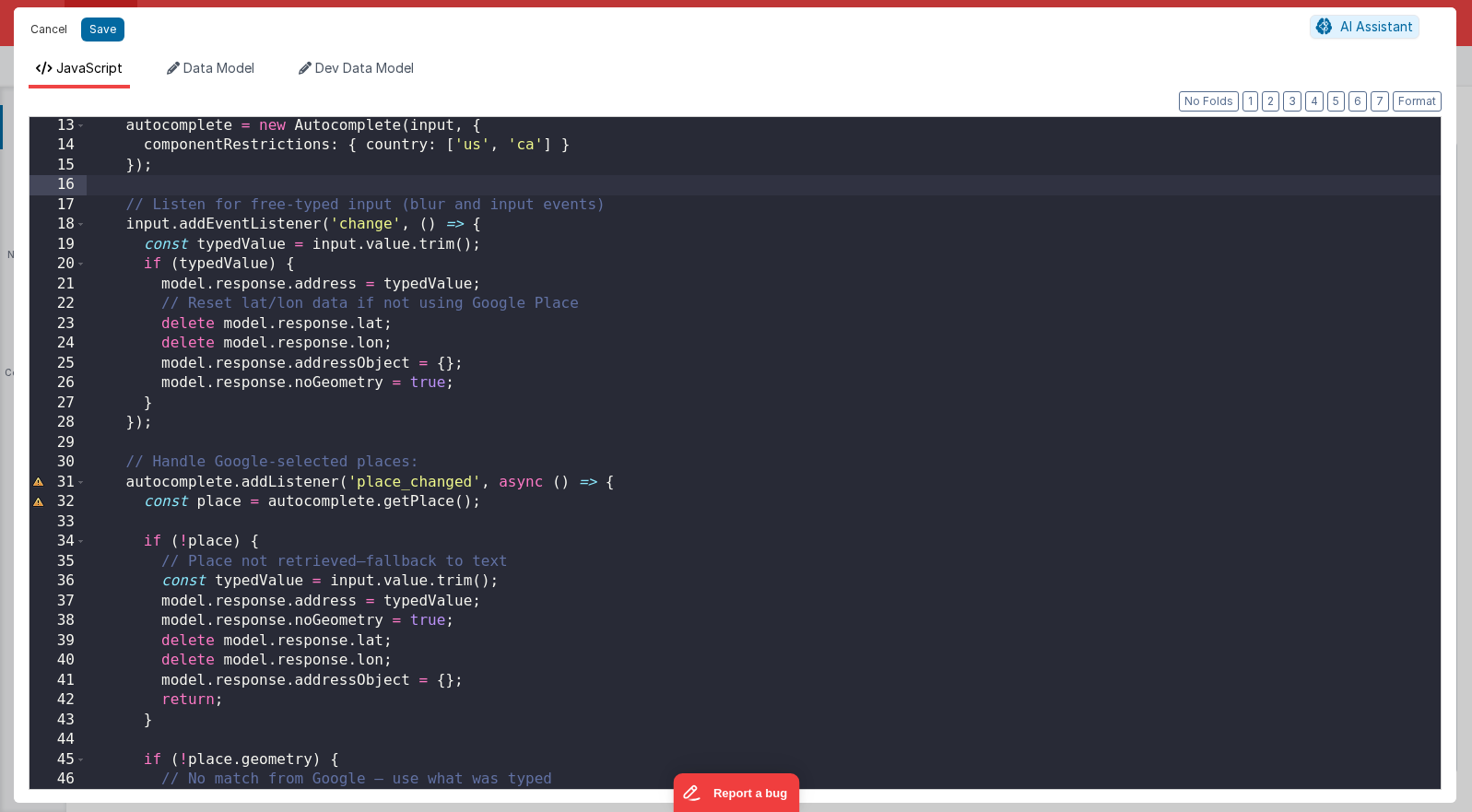
click at [46, 34] on button "Cancel" at bounding box center [48, 29] width 55 height 26
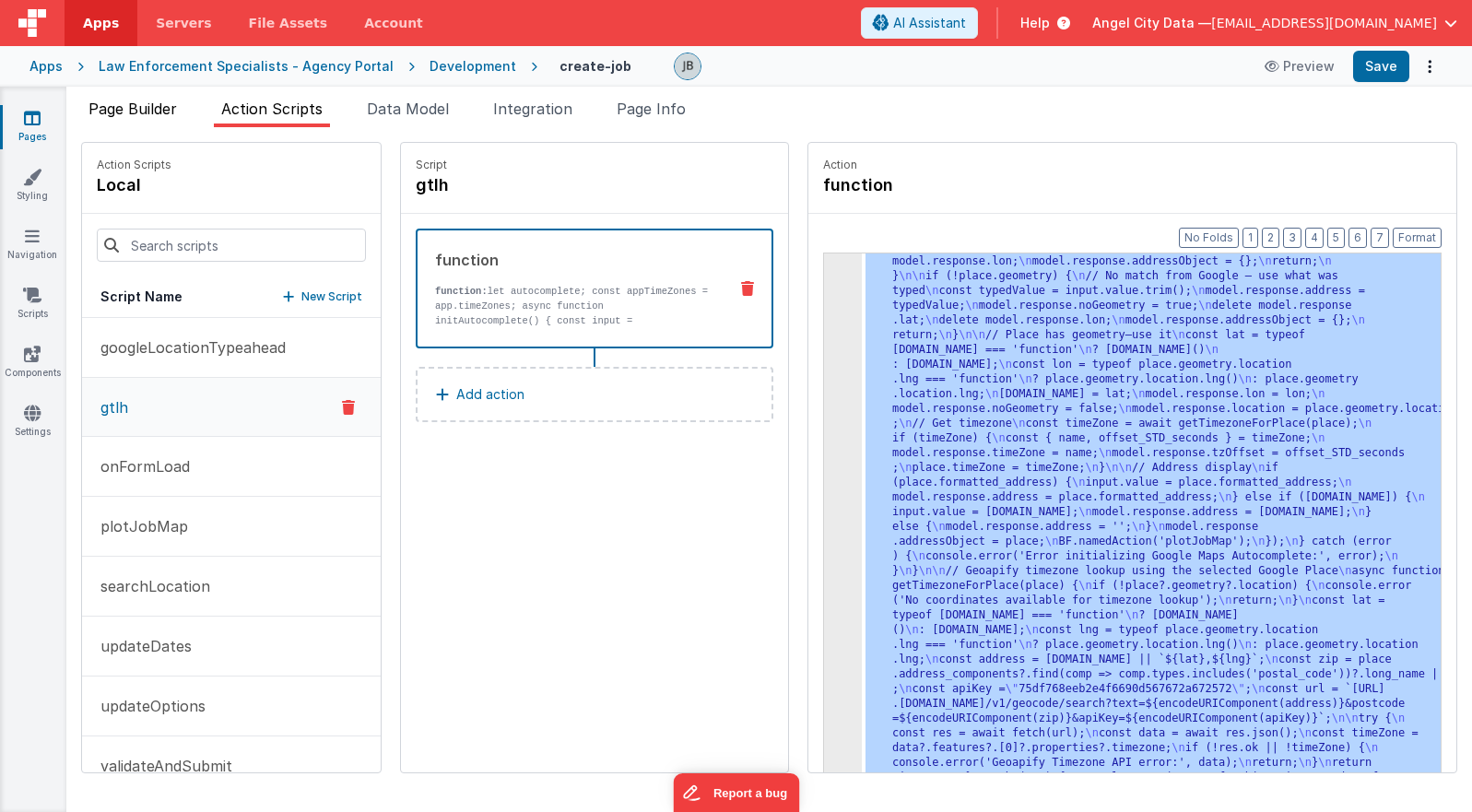
click at [133, 113] on span "Page Builder" at bounding box center [132, 109] width 88 height 18
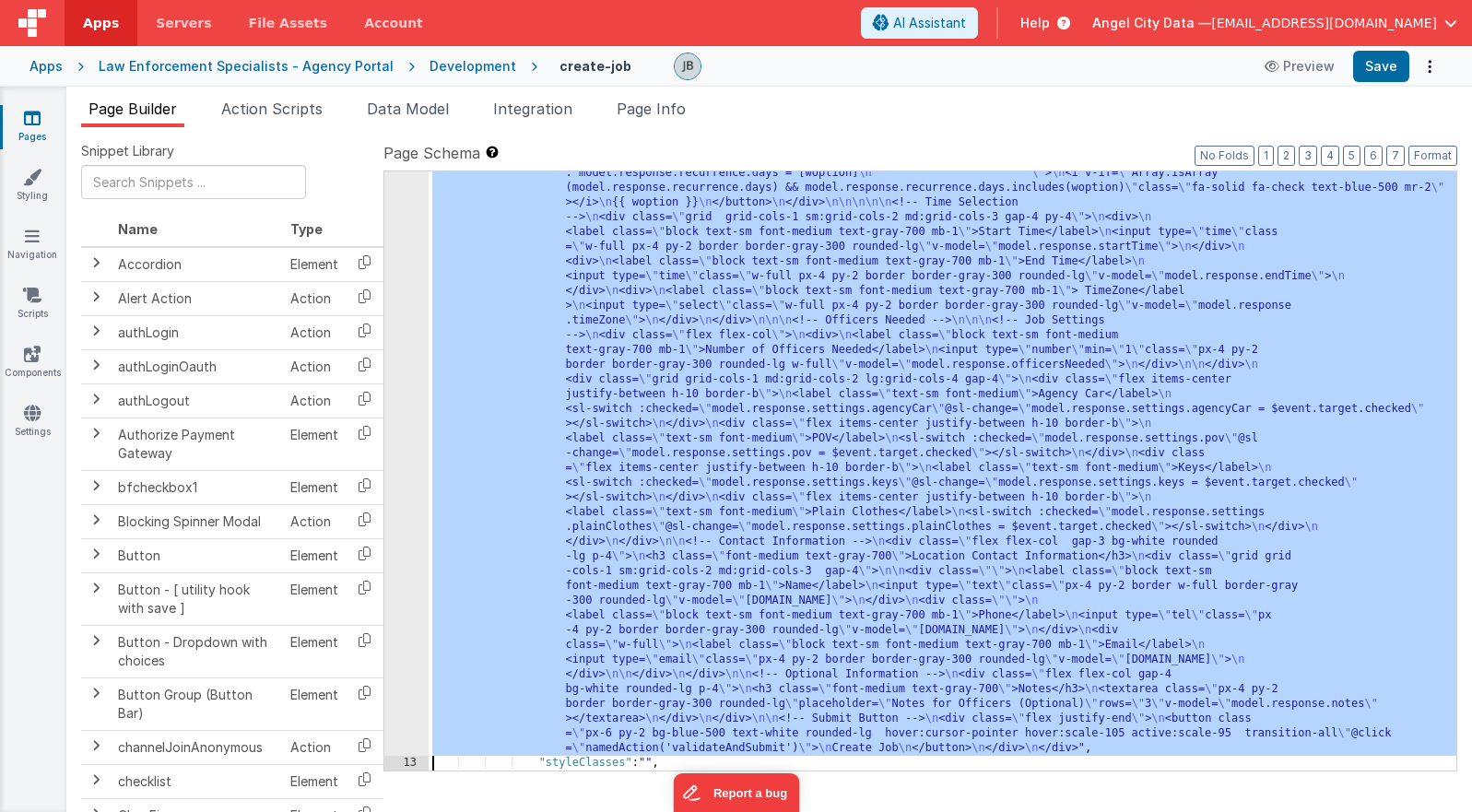
scroll to position [1068, 0]
click at [413, 429] on div "12" at bounding box center [407, 25] width 45 height 1460
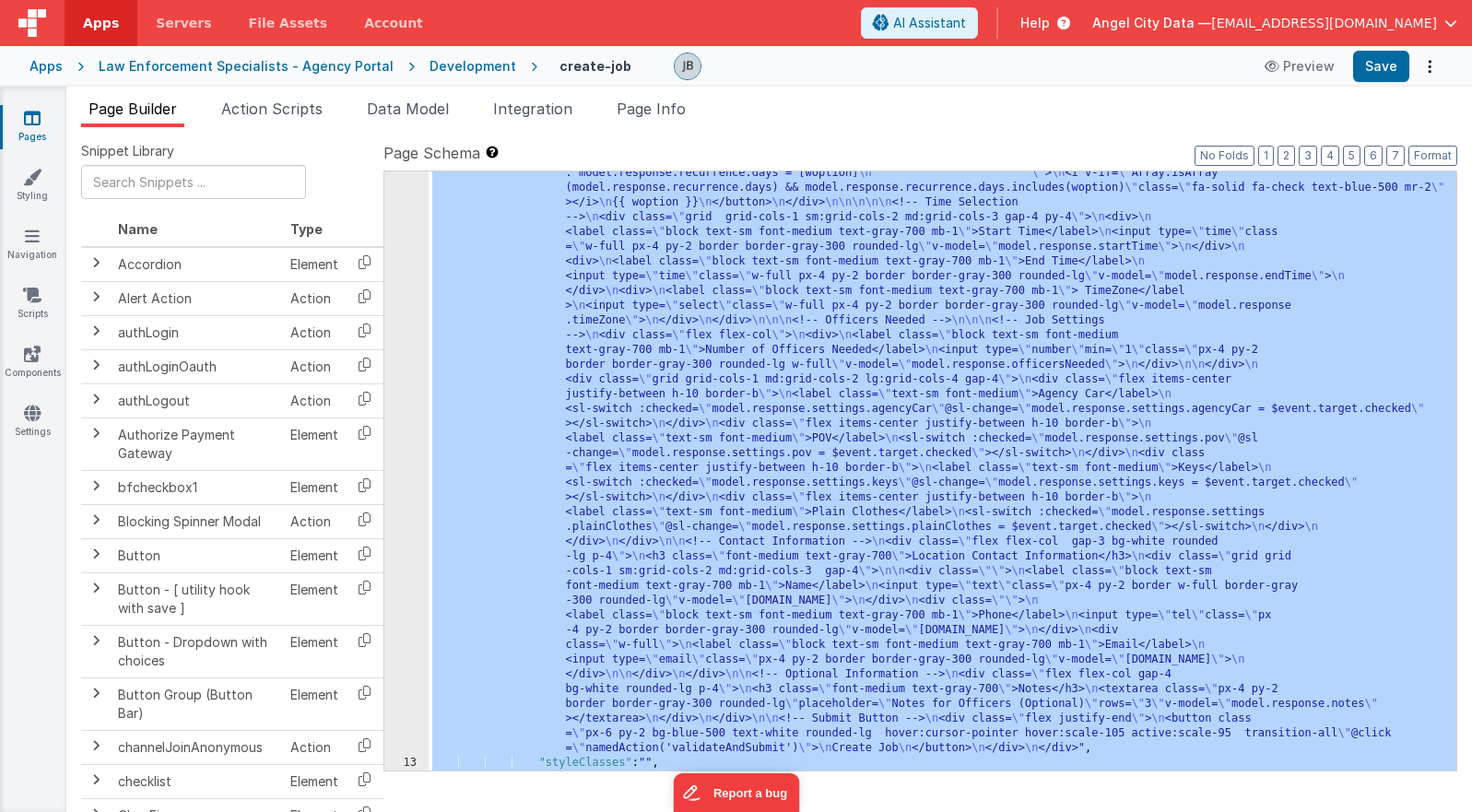
click at [406, 394] on div "12" at bounding box center [407, 25] width 45 height 1460
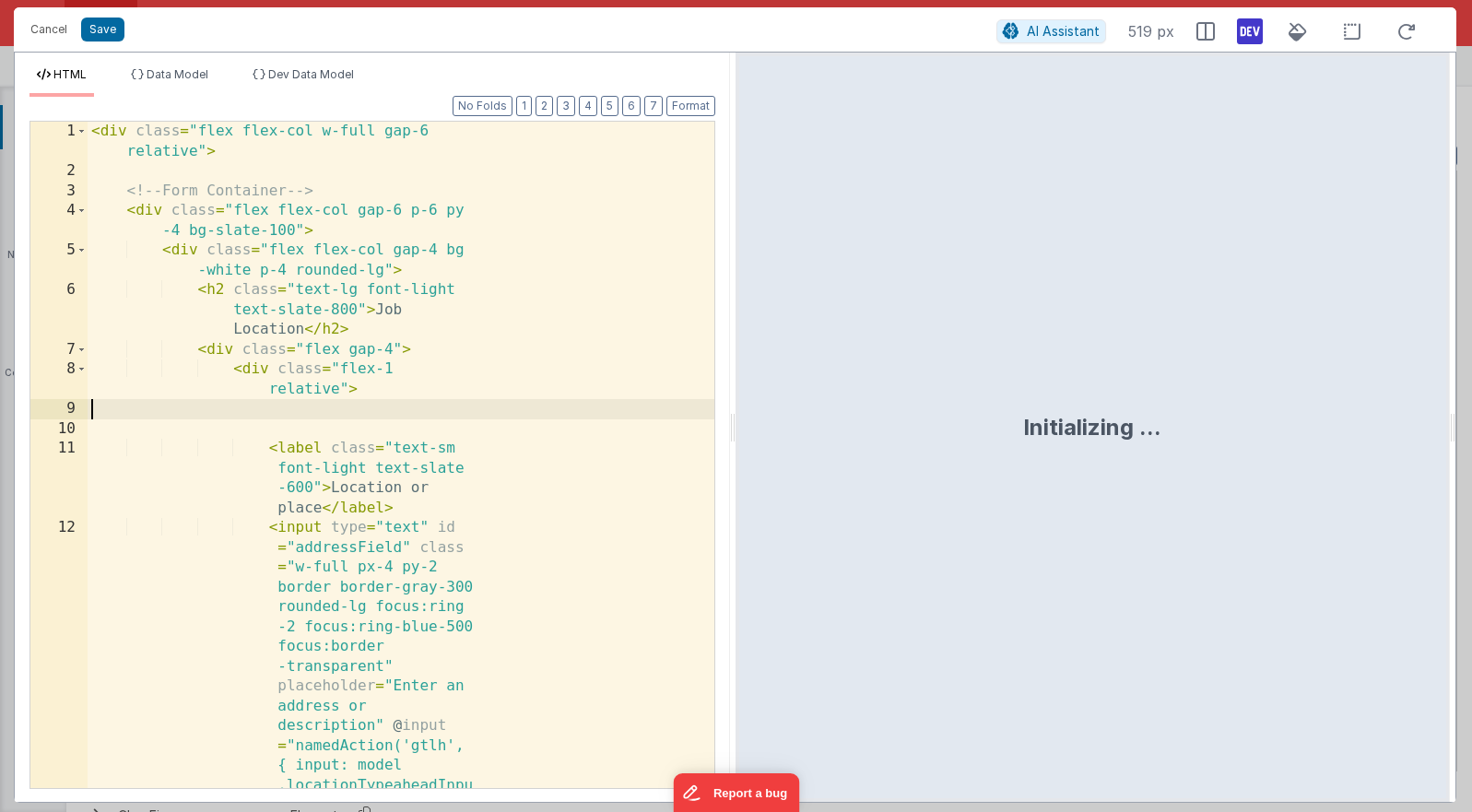
click at [406, 394] on div "< div class = "flex flex-col w-full gap-6 relative" > <!-- Form Container --> <…" at bounding box center [400, 703] width 627 height 1163
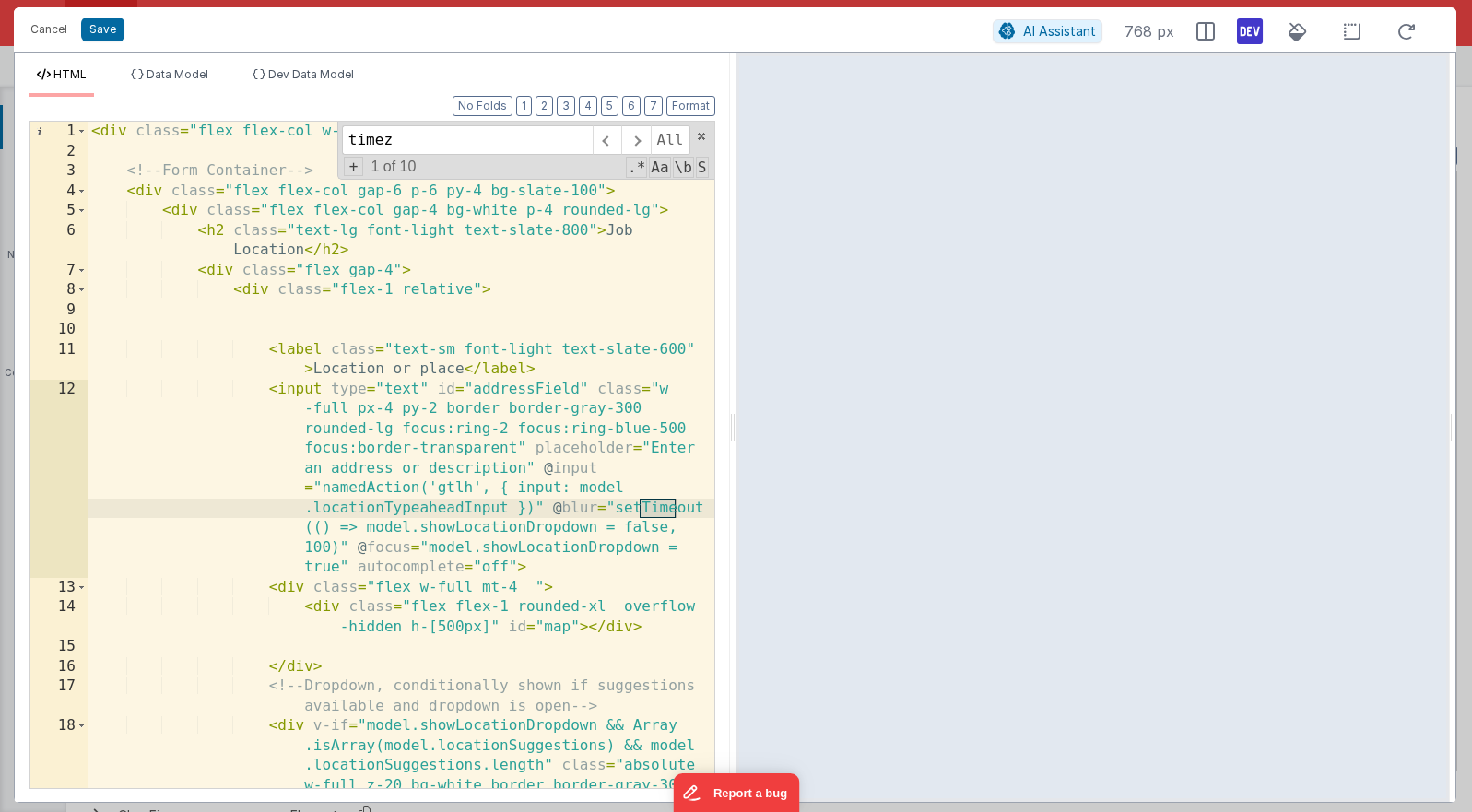
scroll to position [4185, 0]
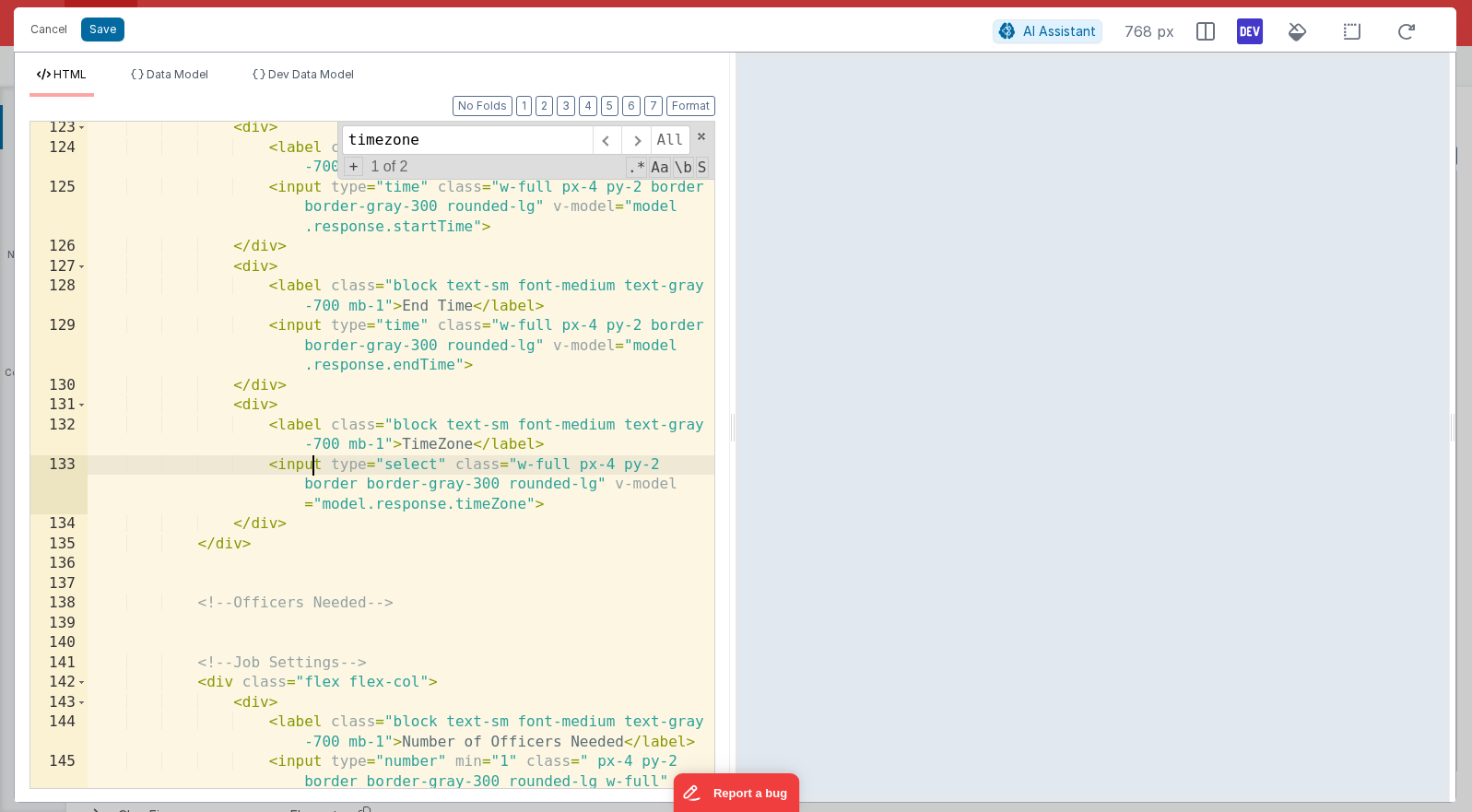
click at [312, 464] on div "< div > < label class = "block text-sm font-medium text-gray -700 mb-1" > Start…" at bounding box center [400, 491] width 627 height 746
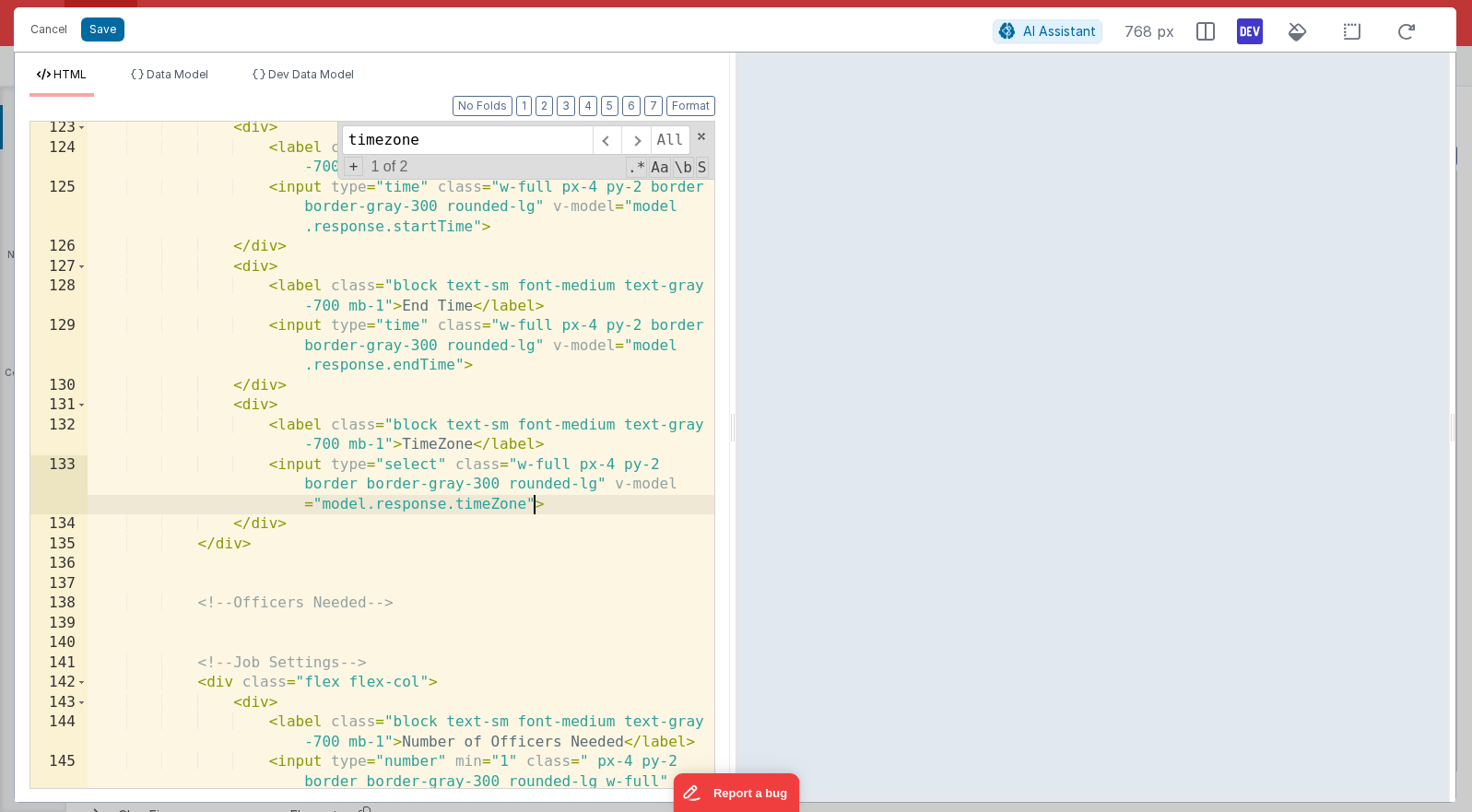
click at [534, 501] on div "< div > < label class = "block text-sm font-medium text-gray -700 mb-1" > Start…" at bounding box center [400, 491] width 627 height 746
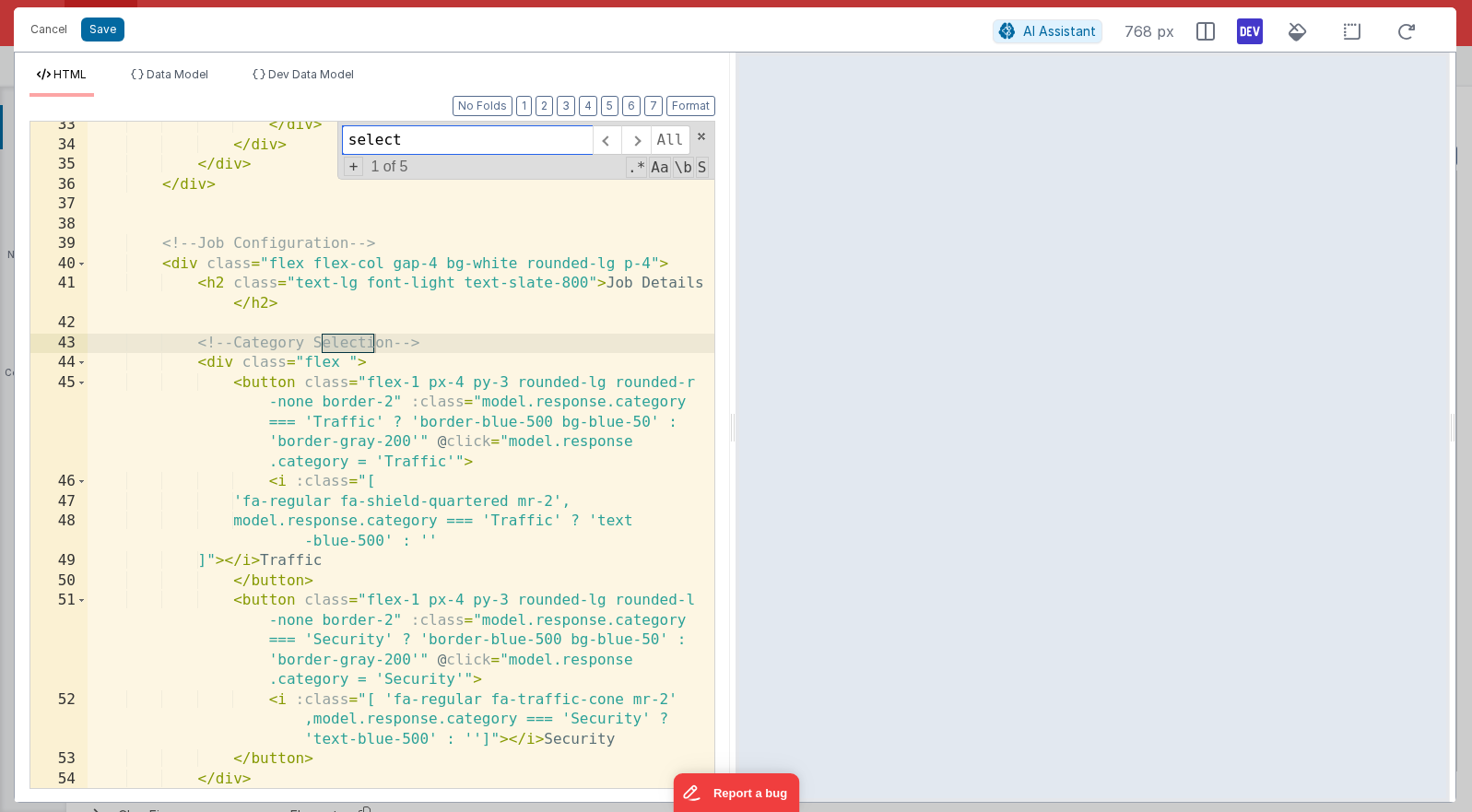
scroll to position [1295, 0]
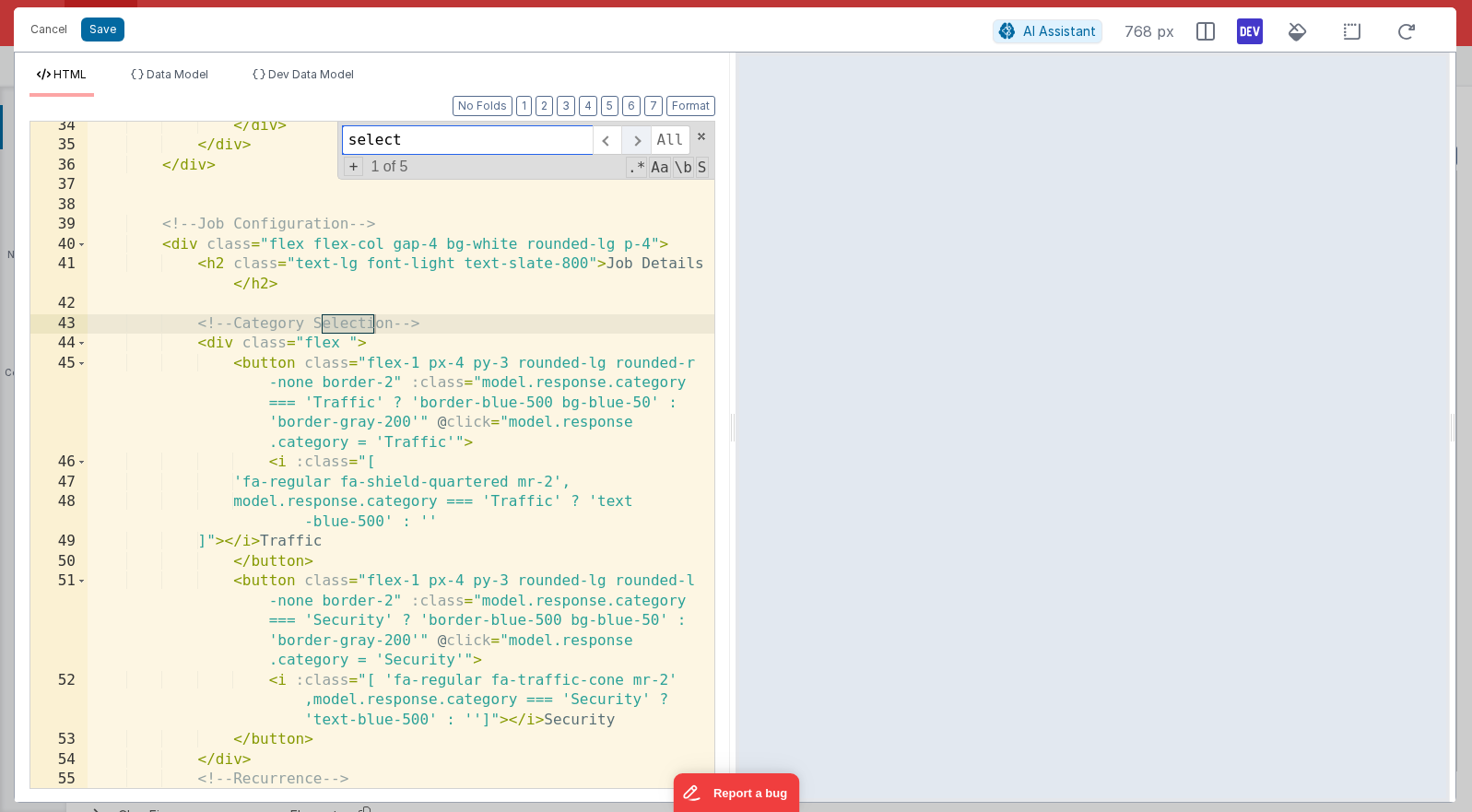
type input "select"
click at [636, 143] on span at bounding box center [635, 140] width 28 height 29
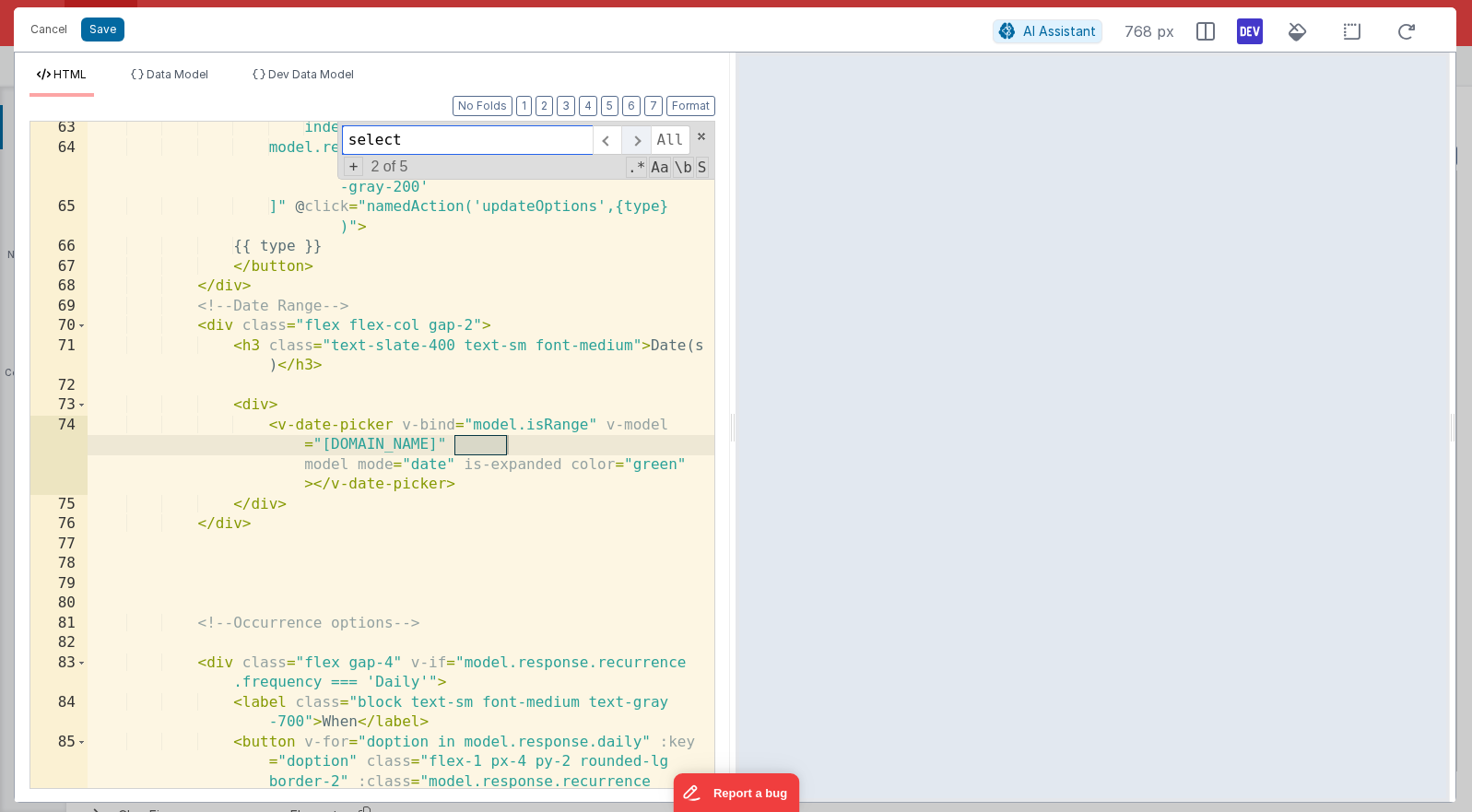
scroll to position [2144, 0]
click at [636, 143] on span at bounding box center [635, 140] width 28 height 29
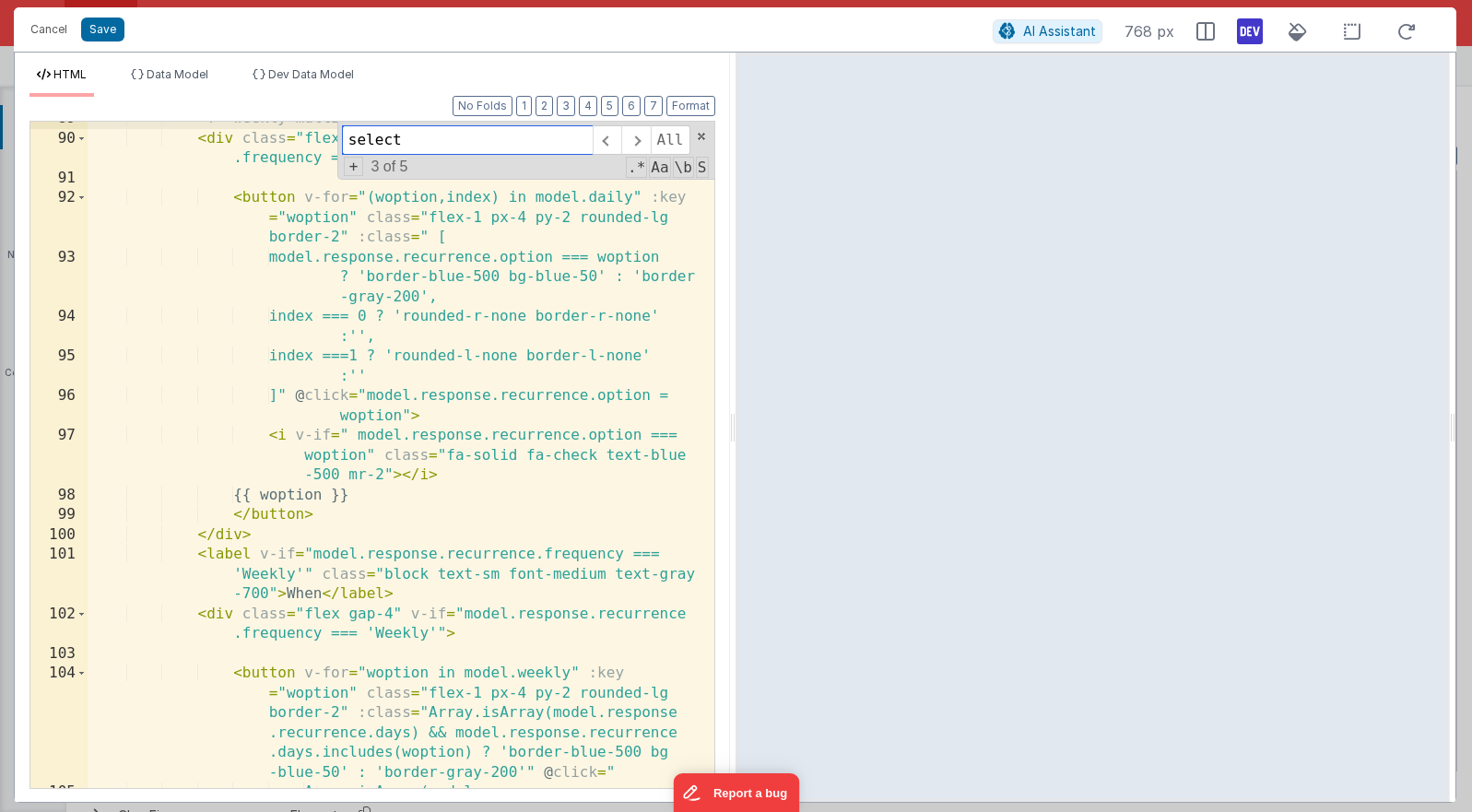
scroll to position [2971, 0]
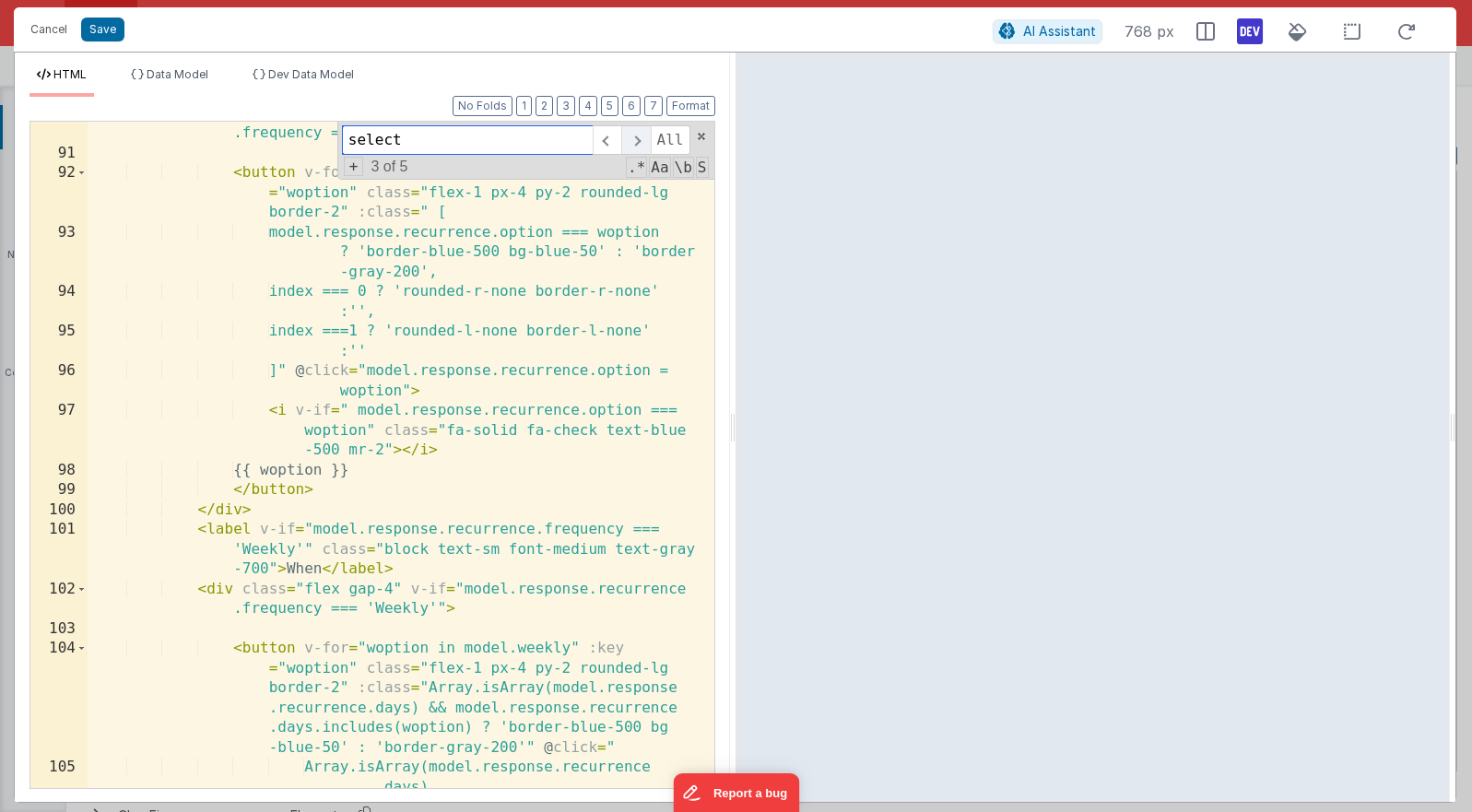
click at [634, 142] on span at bounding box center [635, 140] width 28 height 29
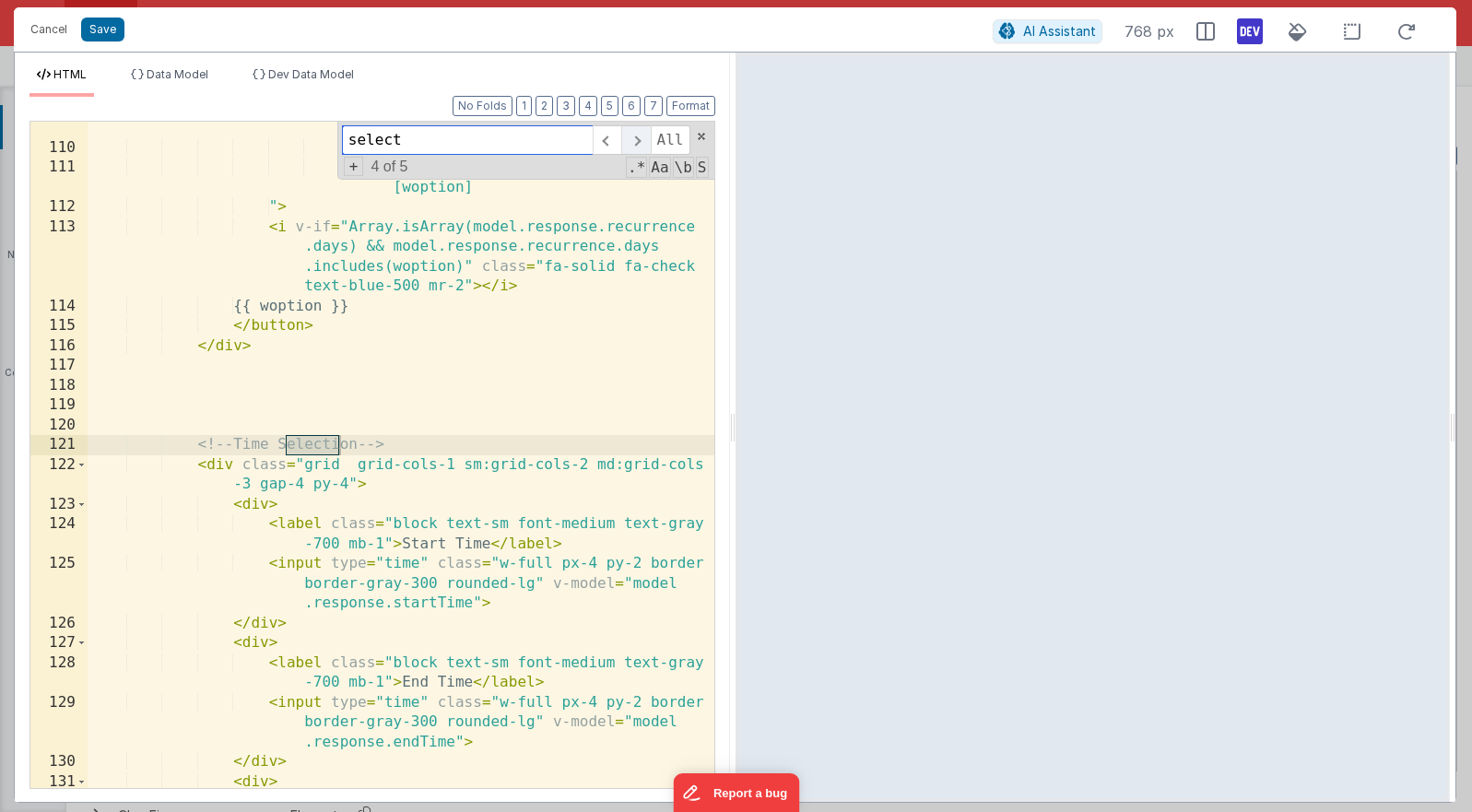
click at [634, 142] on span at bounding box center [635, 140] width 28 height 29
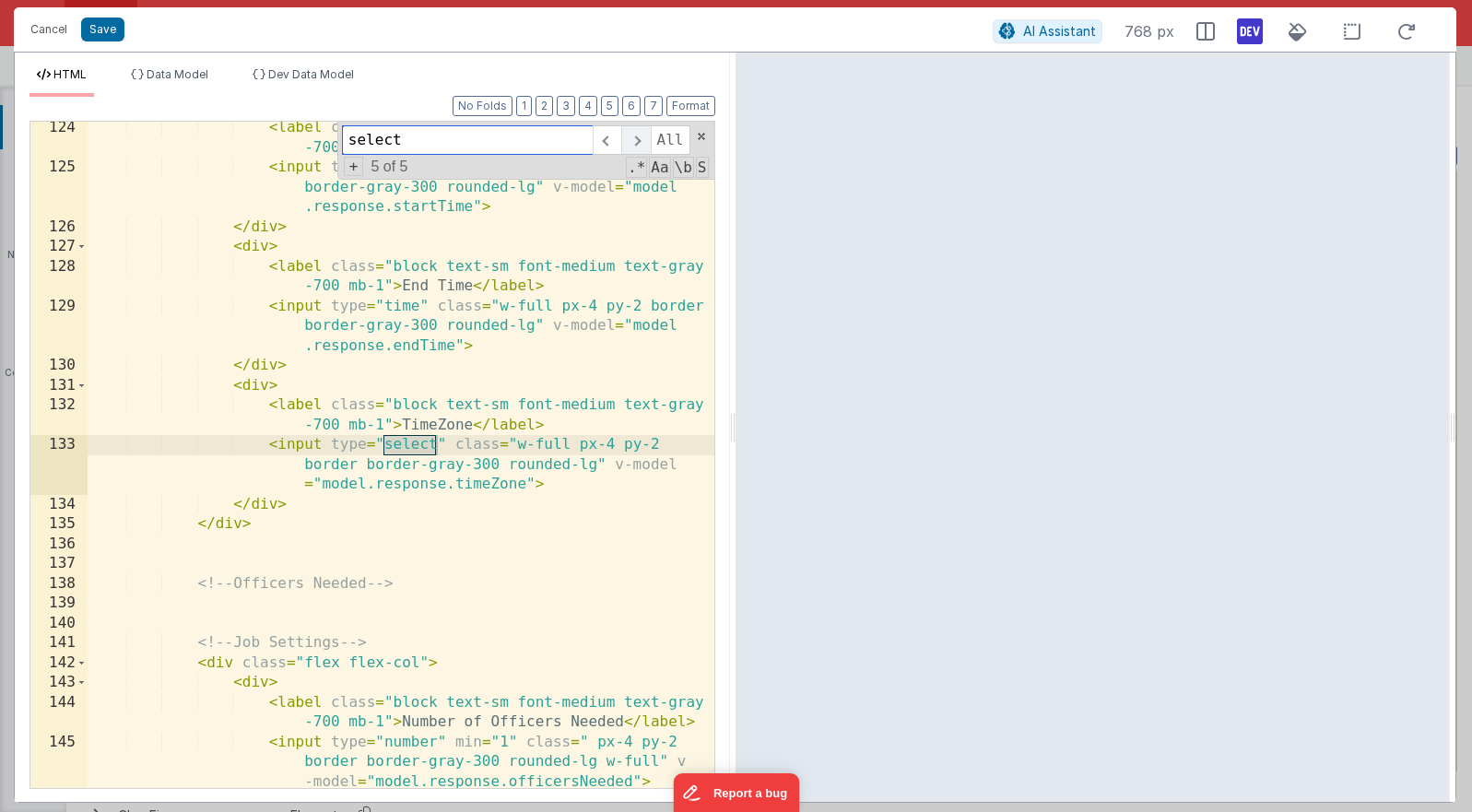
scroll to position [4205, 0]
click at [553, 482] on div "< label class = "block text-sm font-medium text-gray -700 mb-1" > Start Time </…" at bounding box center [400, 482] width 627 height 727
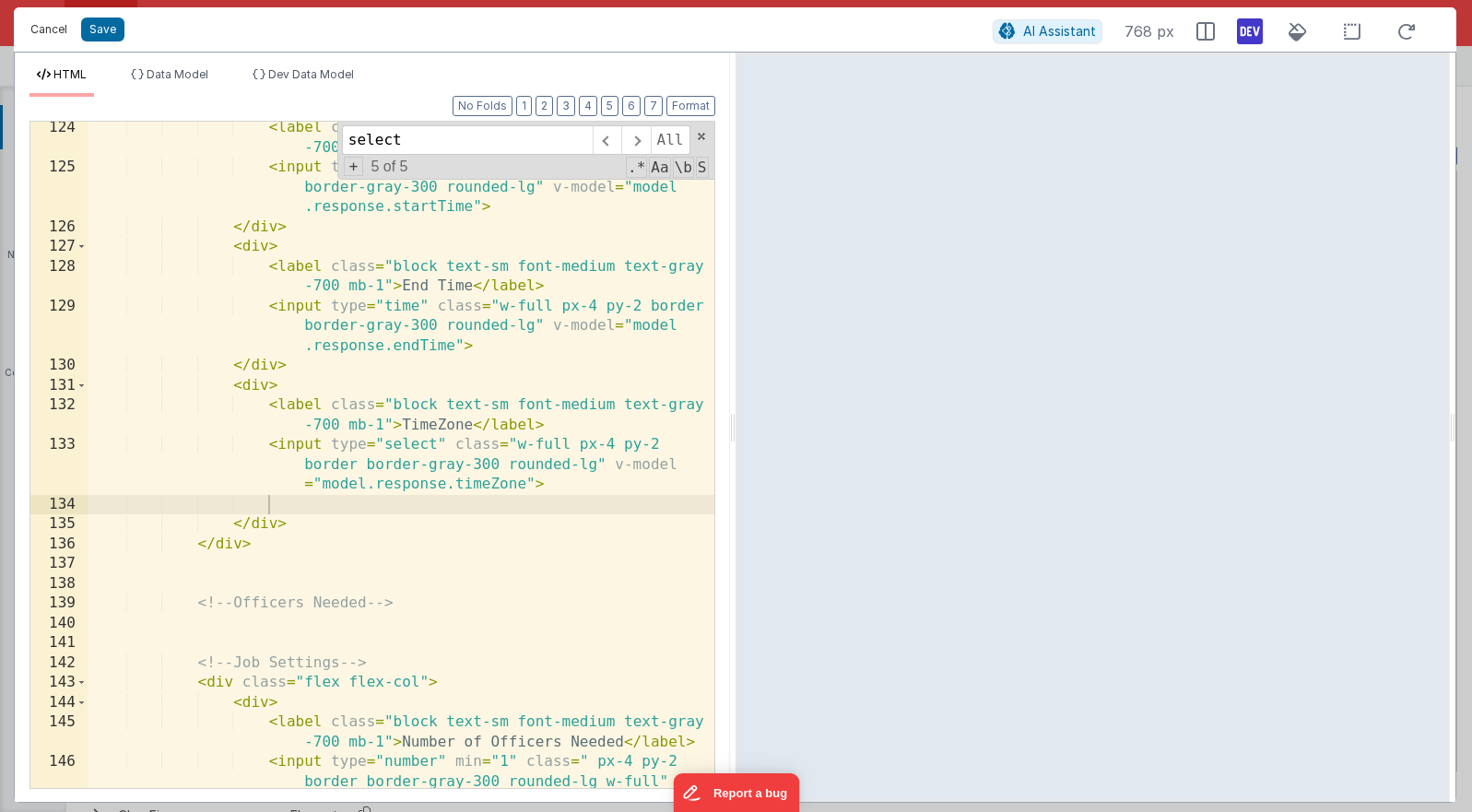
click at [62, 38] on button "Cancel" at bounding box center [48, 29] width 55 height 26
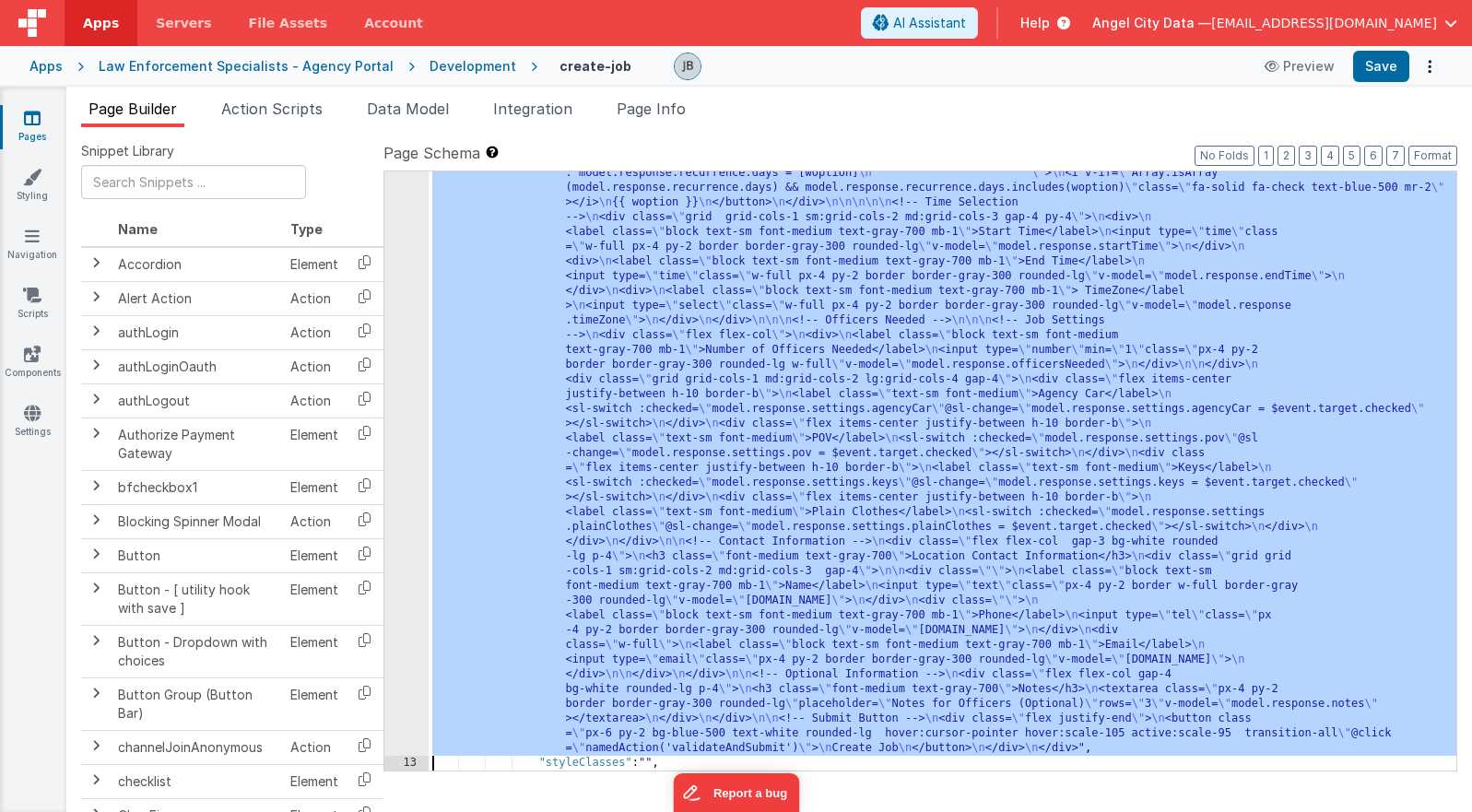
click at [417, 390] on div "12" at bounding box center [407, 25] width 45 height 1460
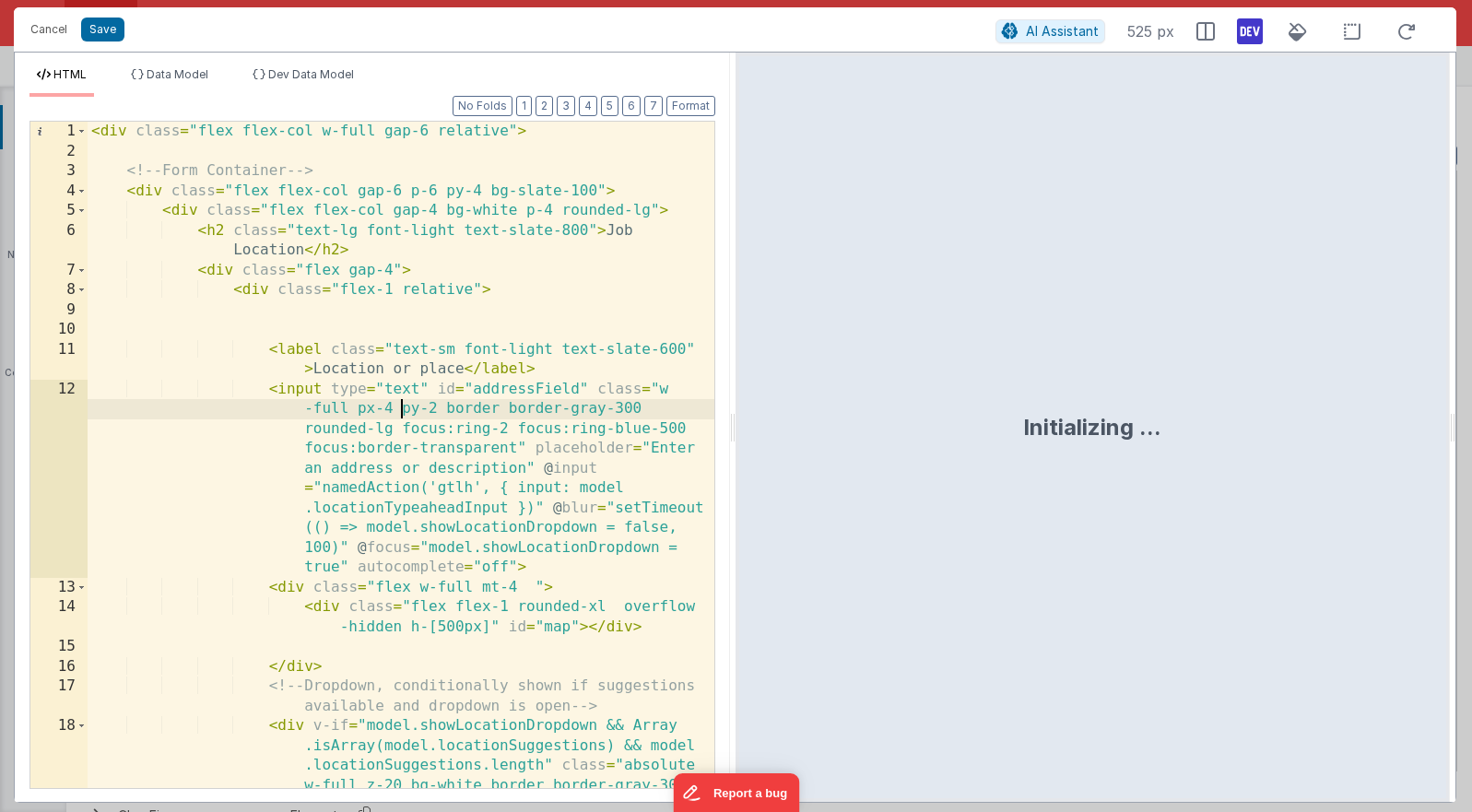
click at [397, 413] on div "< div class = "flex flex-col w-full gap-6 relative" > <!-- Form Container --> <…" at bounding box center [400, 515] width 627 height 785
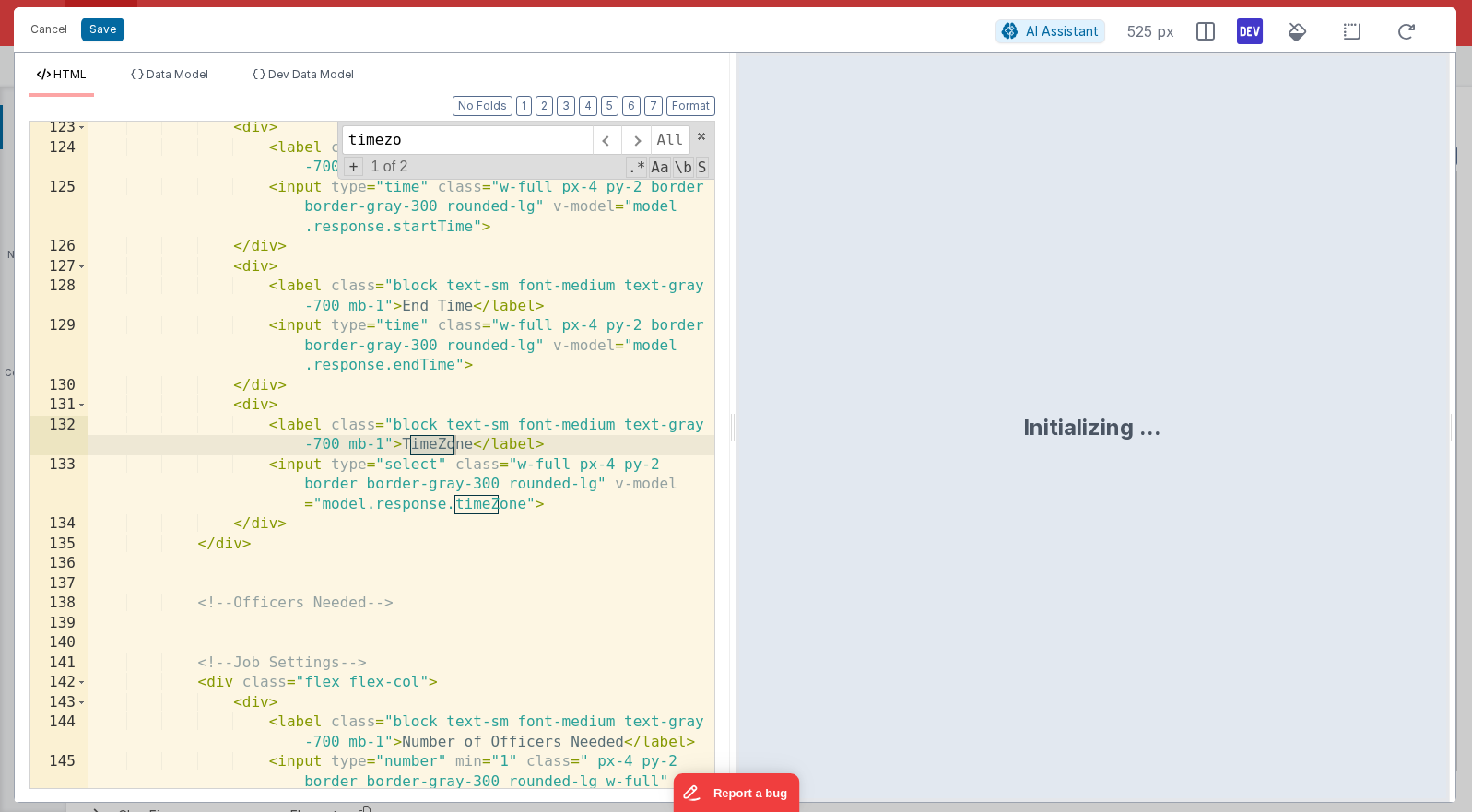
scroll to position [4185, 0]
type input "timezone"
click at [296, 465] on div "< div > < label class = "block text-sm font-medium text-gray -700 mb-1" > Start…" at bounding box center [400, 491] width 627 height 746
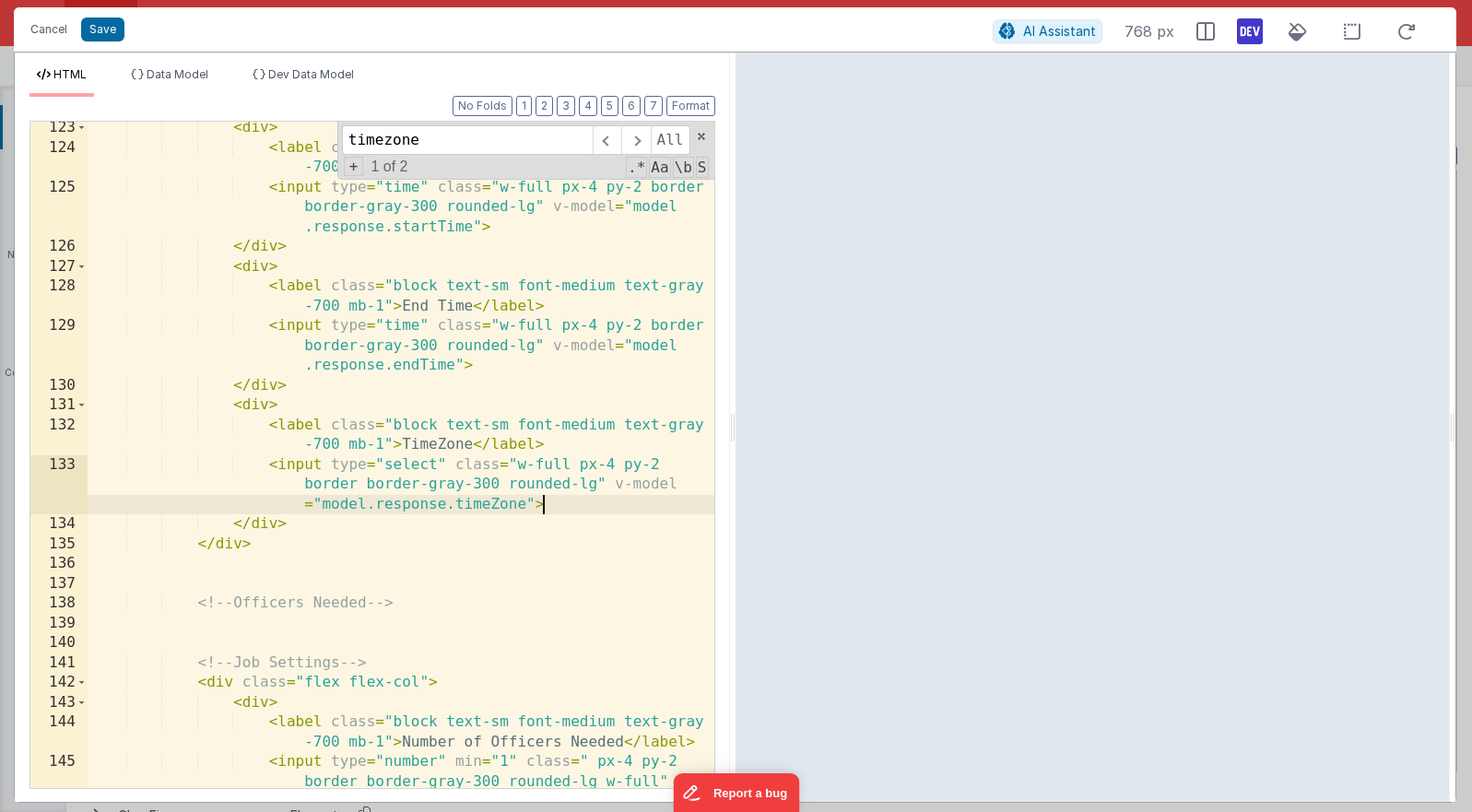
click at [558, 510] on div "< div > < label class = "block text-sm font-medium text-gray -700 mb-1" > Start…" at bounding box center [400, 491] width 627 height 746
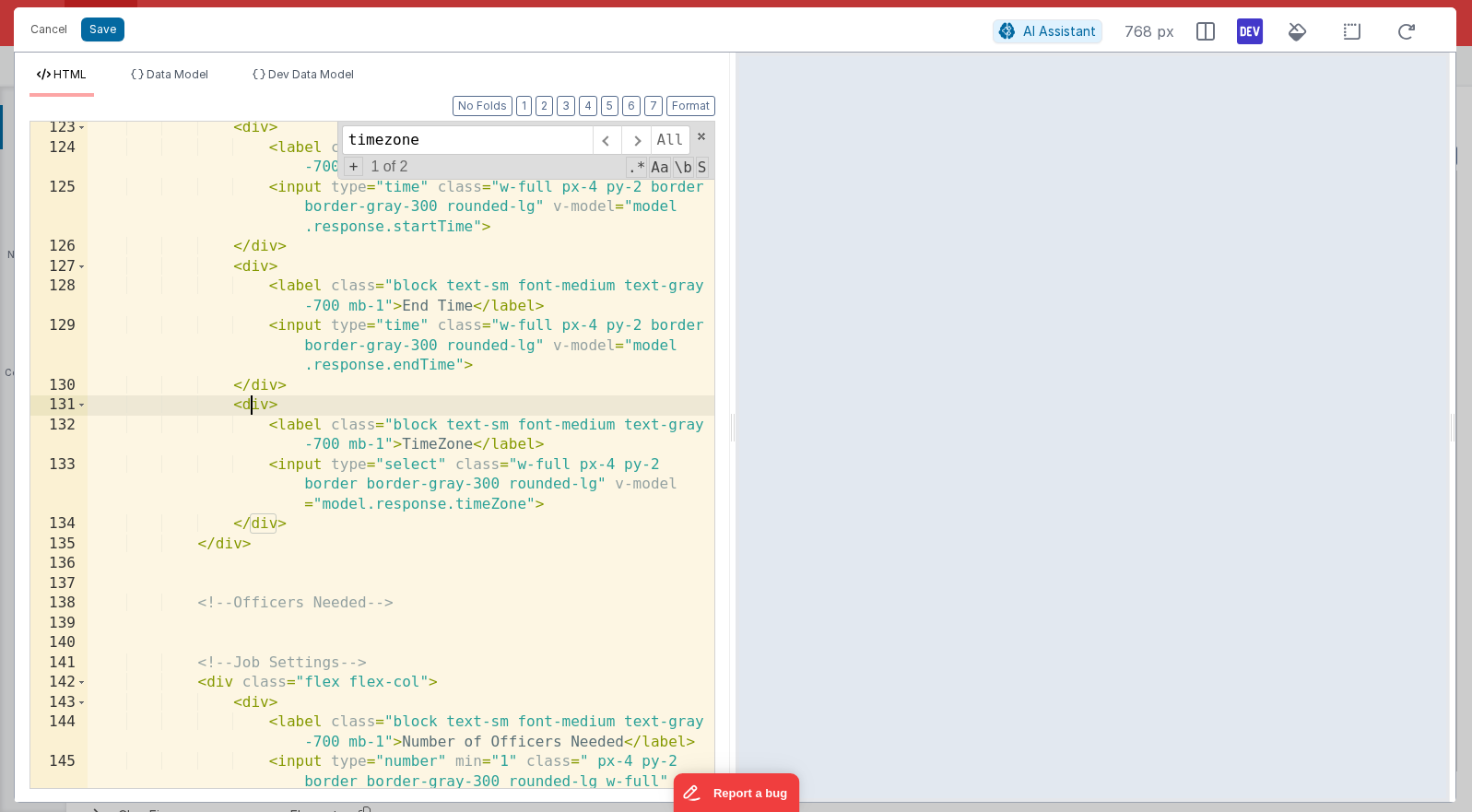
click at [252, 406] on div "< div > < label class = "block text-sm font-medium text-gray -700 mb-1" > Start…" at bounding box center [400, 491] width 627 height 746
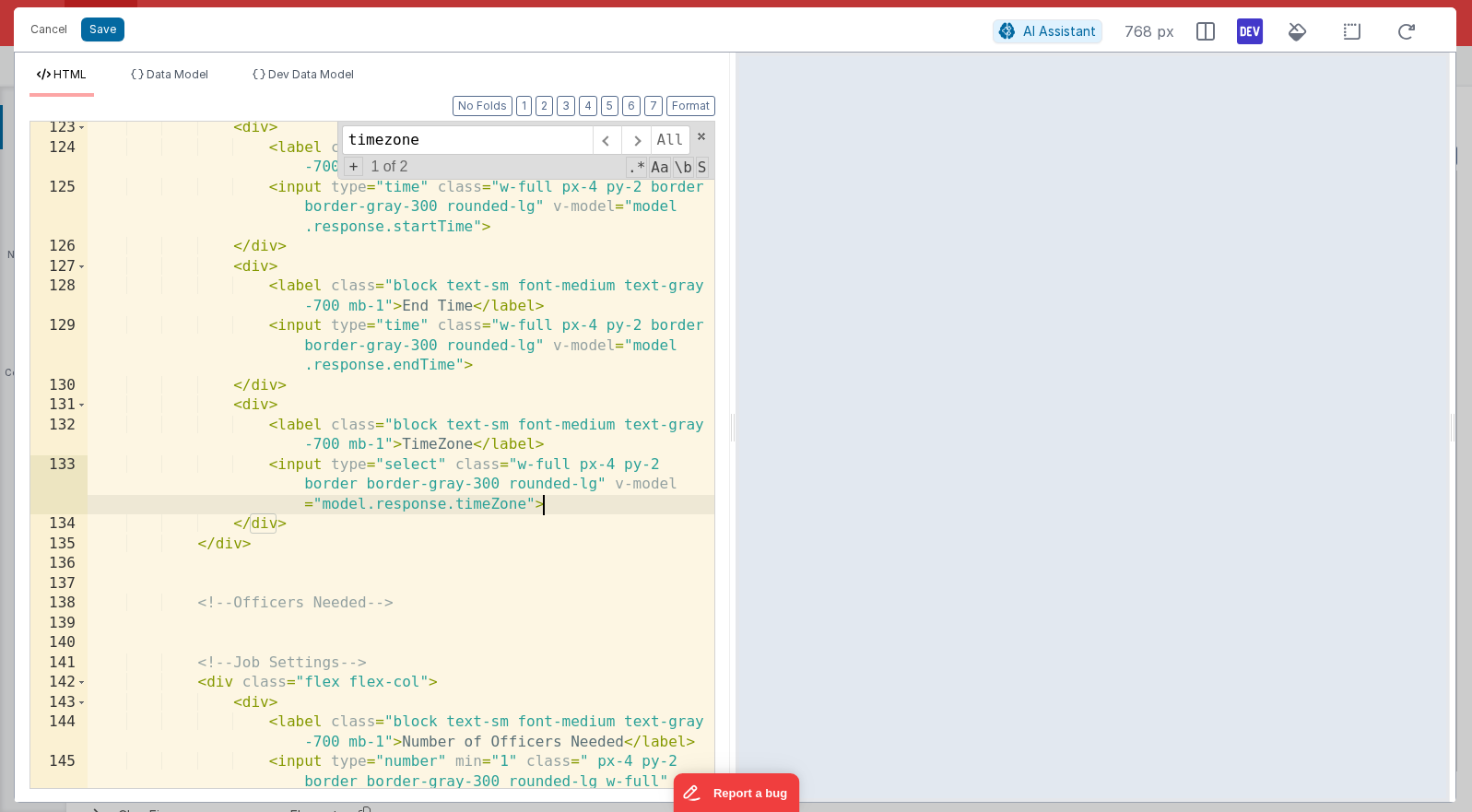
click at [559, 501] on div "< div > < label class = "block text-sm font-medium text-gray -700 mb-1" > Start…" at bounding box center [400, 491] width 627 height 746
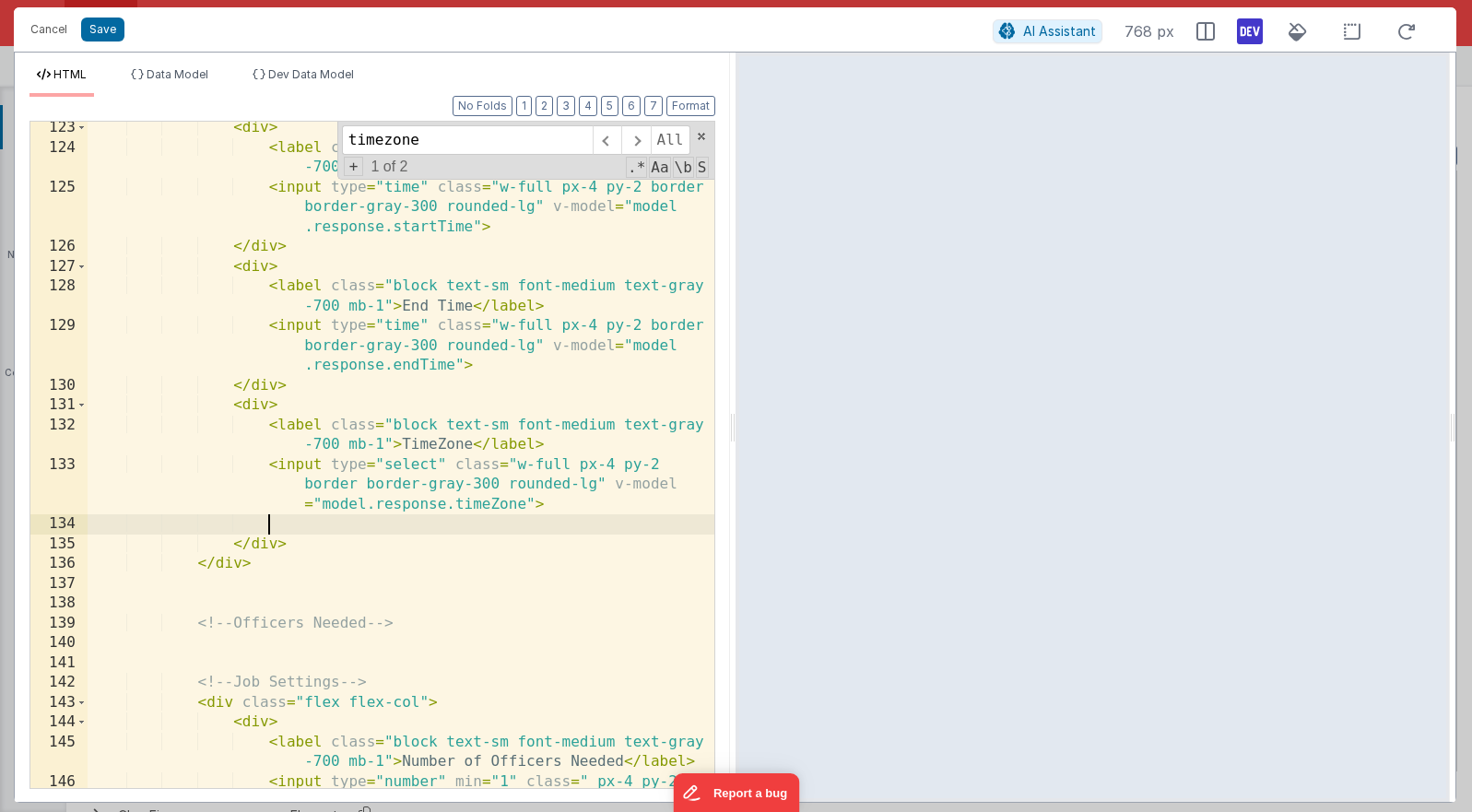
paste textarea
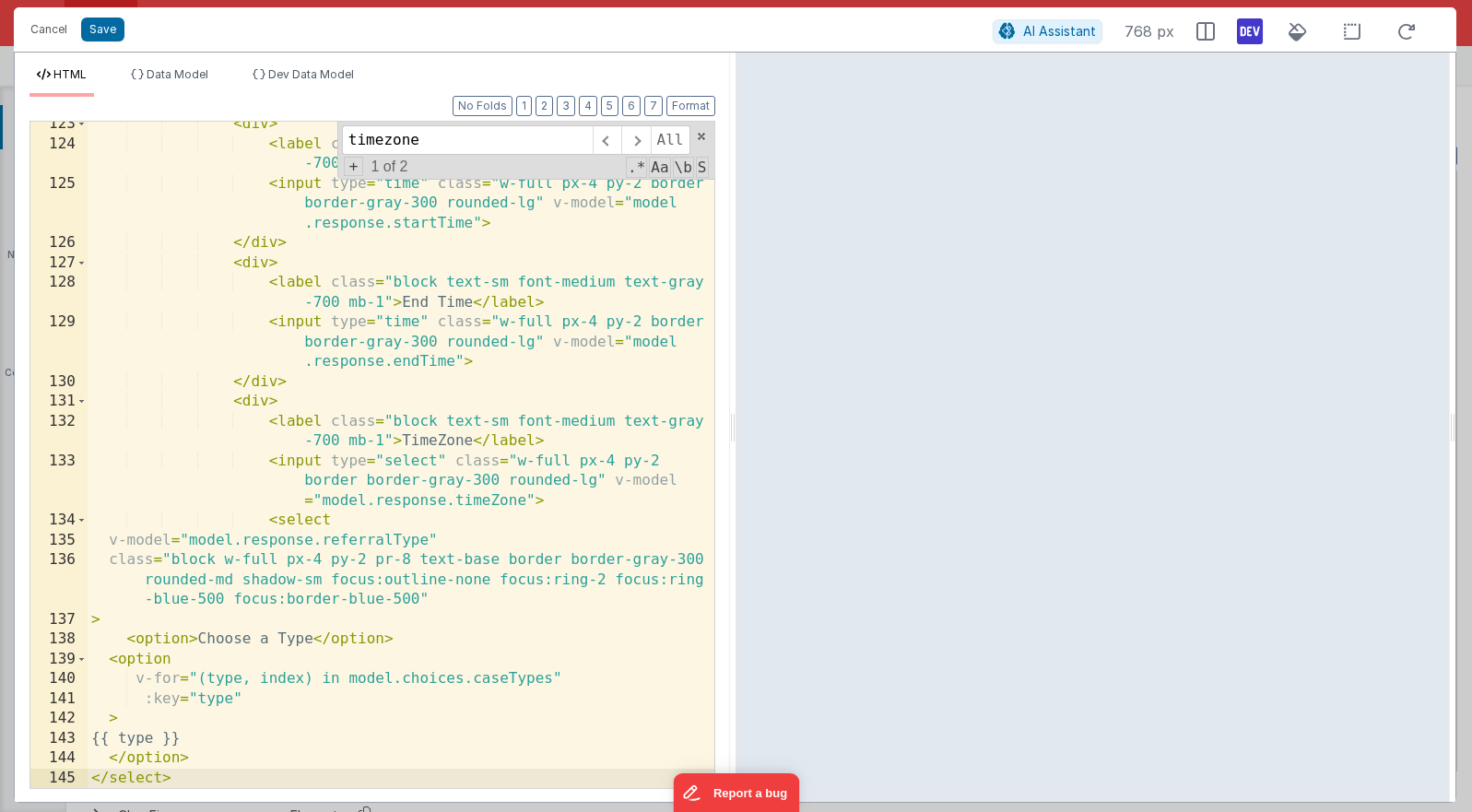
click at [344, 538] on div "< div > < label class = "block text-sm font-medium text-gray -700 mb-1" > Start…" at bounding box center [400, 467] width 627 height 706
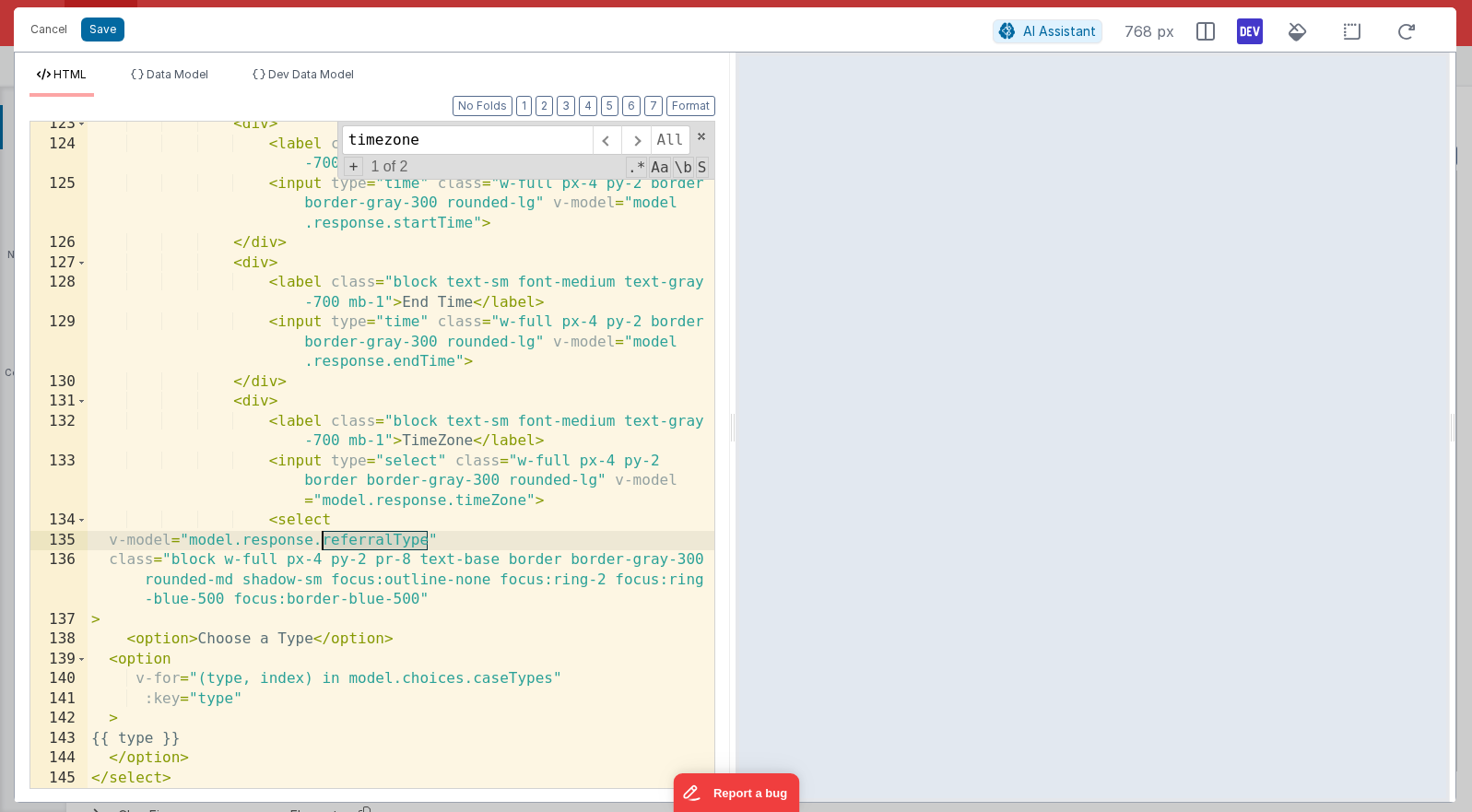
click at [344, 538] on div "< div > < label class = "block text-sm font-medium text-gray -700 mb-1" > Start…" at bounding box center [400, 467] width 627 height 706
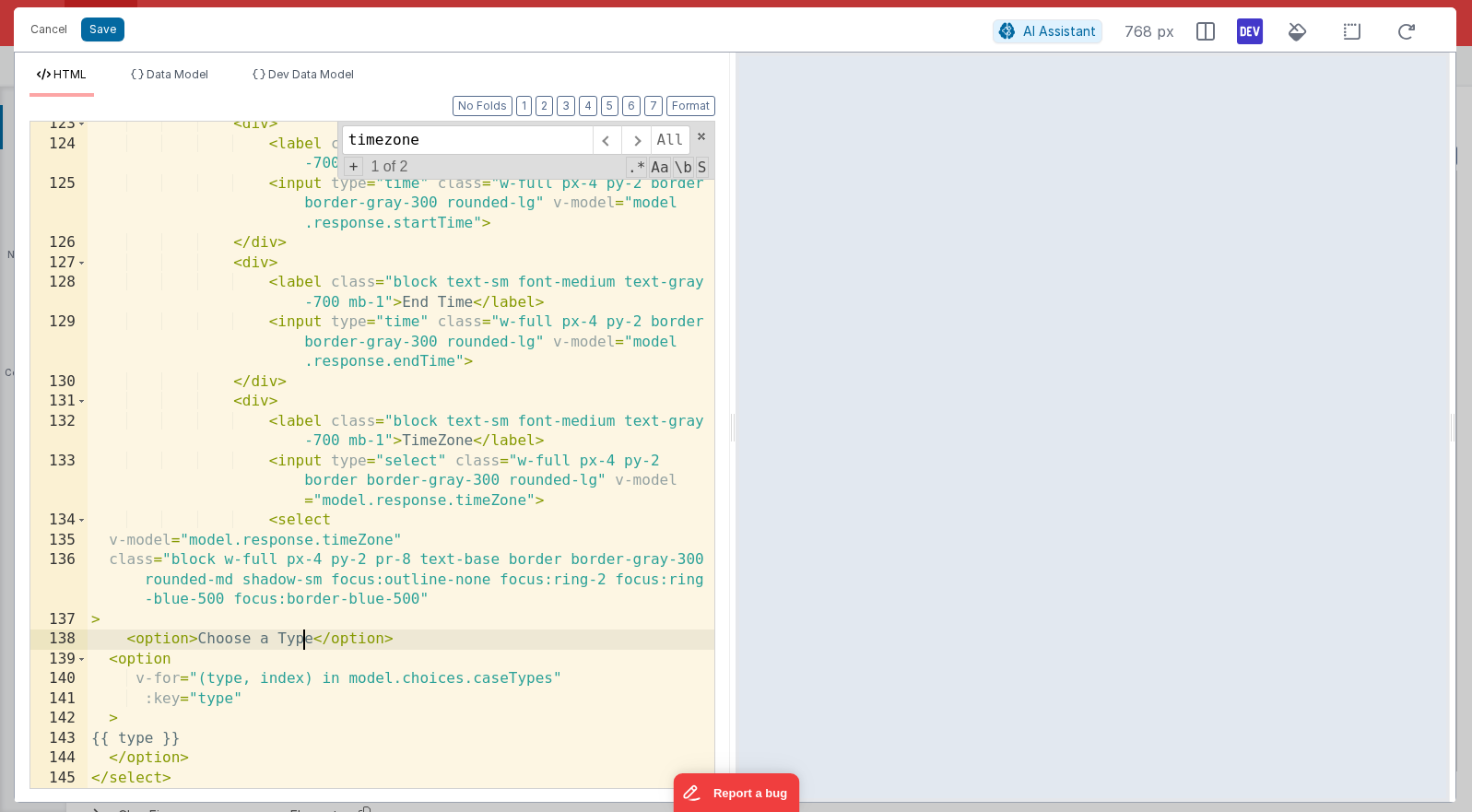
click at [302, 641] on div "< div > < label class = "block text-sm font-medium text-gray -700 mb-1" > Start…" at bounding box center [400, 467] width 627 height 706
click at [369, 684] on div "< div > < label class = "block text-sm font-medium text-gray -700 mb-1" > Start…" at bounding box center [400, 467] width 627 height 706
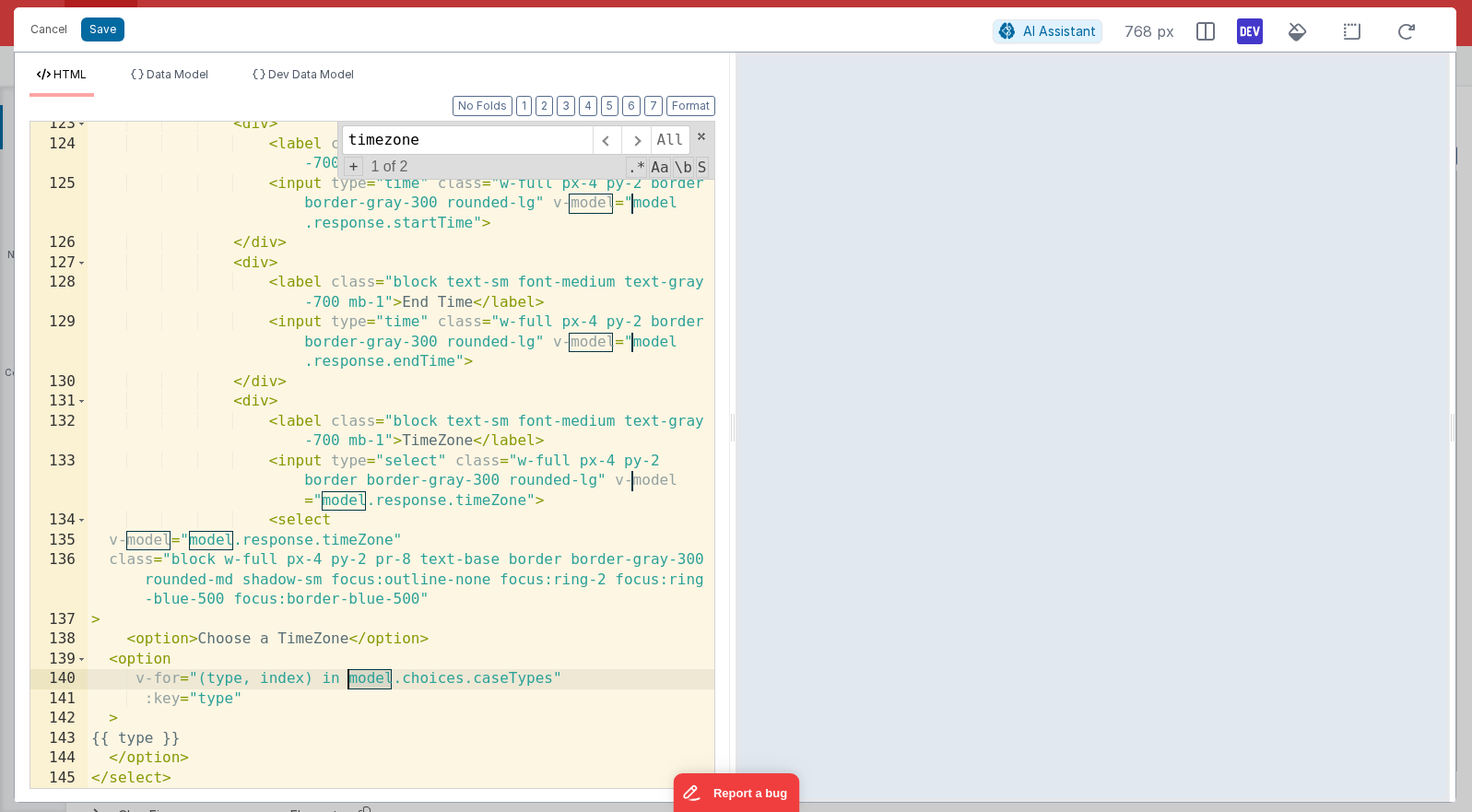
click at [369, 684] on div "< div > < label class = "block text-sm font-medium text-gray -700 mb-1" > Start…" at bounding box center [400, 467] width 627 height 706
click at [404, 679] on div "< div > < label class = "block text-sm font-medium text-gray -700 mb-1" > Start…" at bounding box center [400, 467] width 627 height 706
drag, startPoint x: 533, startPoint y: 680, endPoint x: 387, endPoint y: 680, distance: 146.0
click at [387, 680] on div "< div > < label class = "block text-sm font-medium text-gray -700 mb-1" > Start…" at bounding box center [400, 467] width 627 height 706
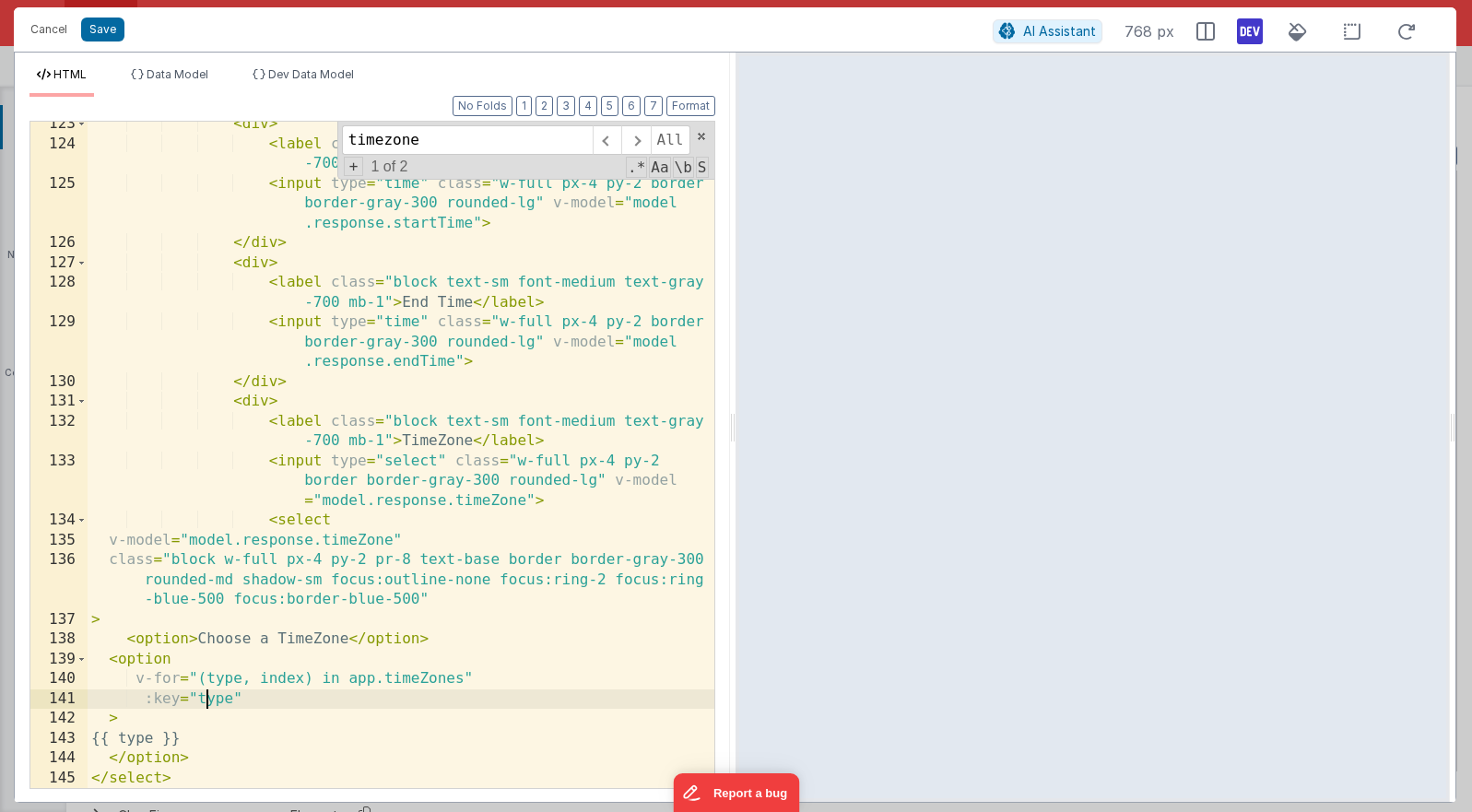
click at [208, 695] on div "< div > < label class = "block text-sm font-medium text-gray -700 mb-1" > Start…" at bounding box center [400, 467] width 627 height 706
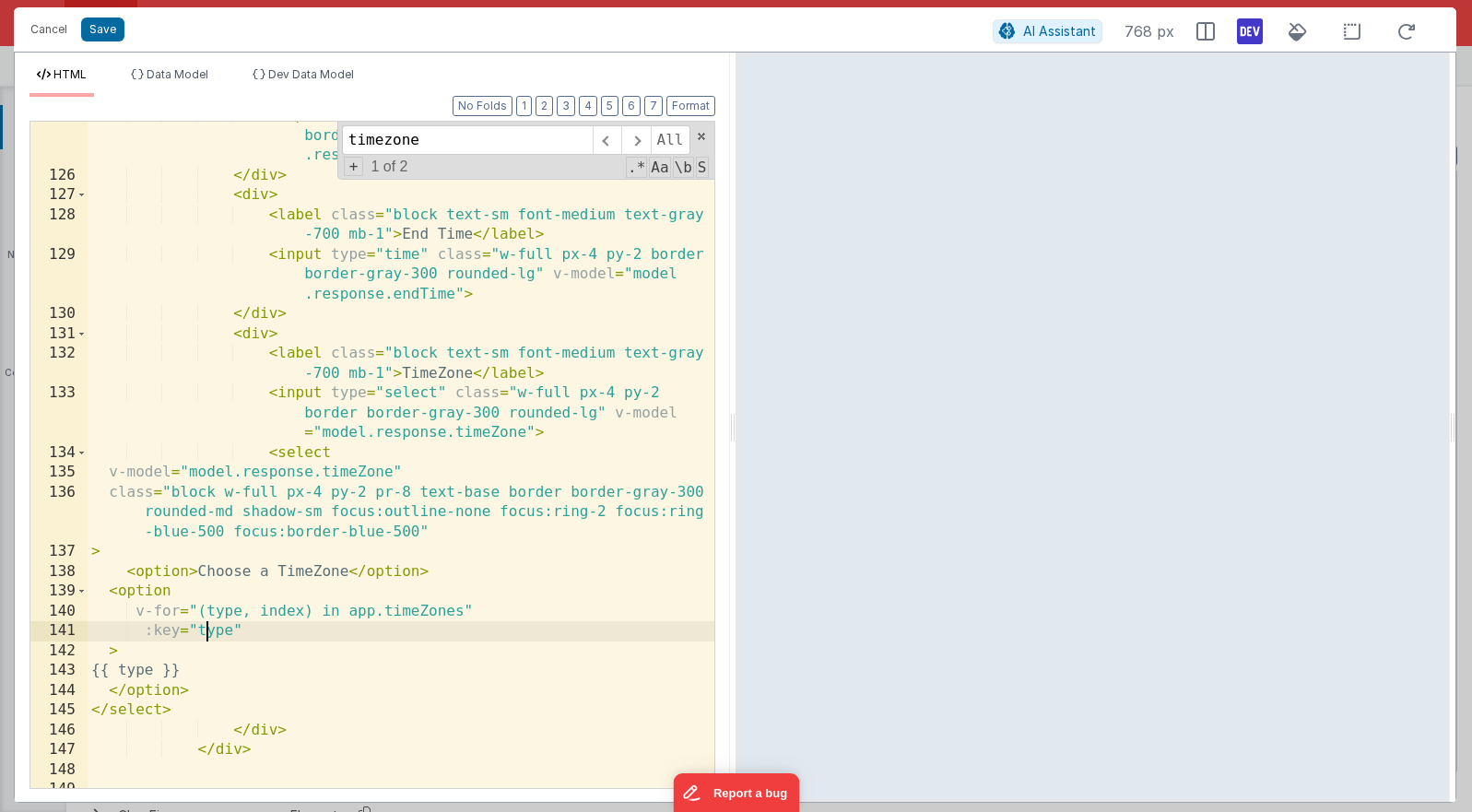
scroll to position [4271, 0]
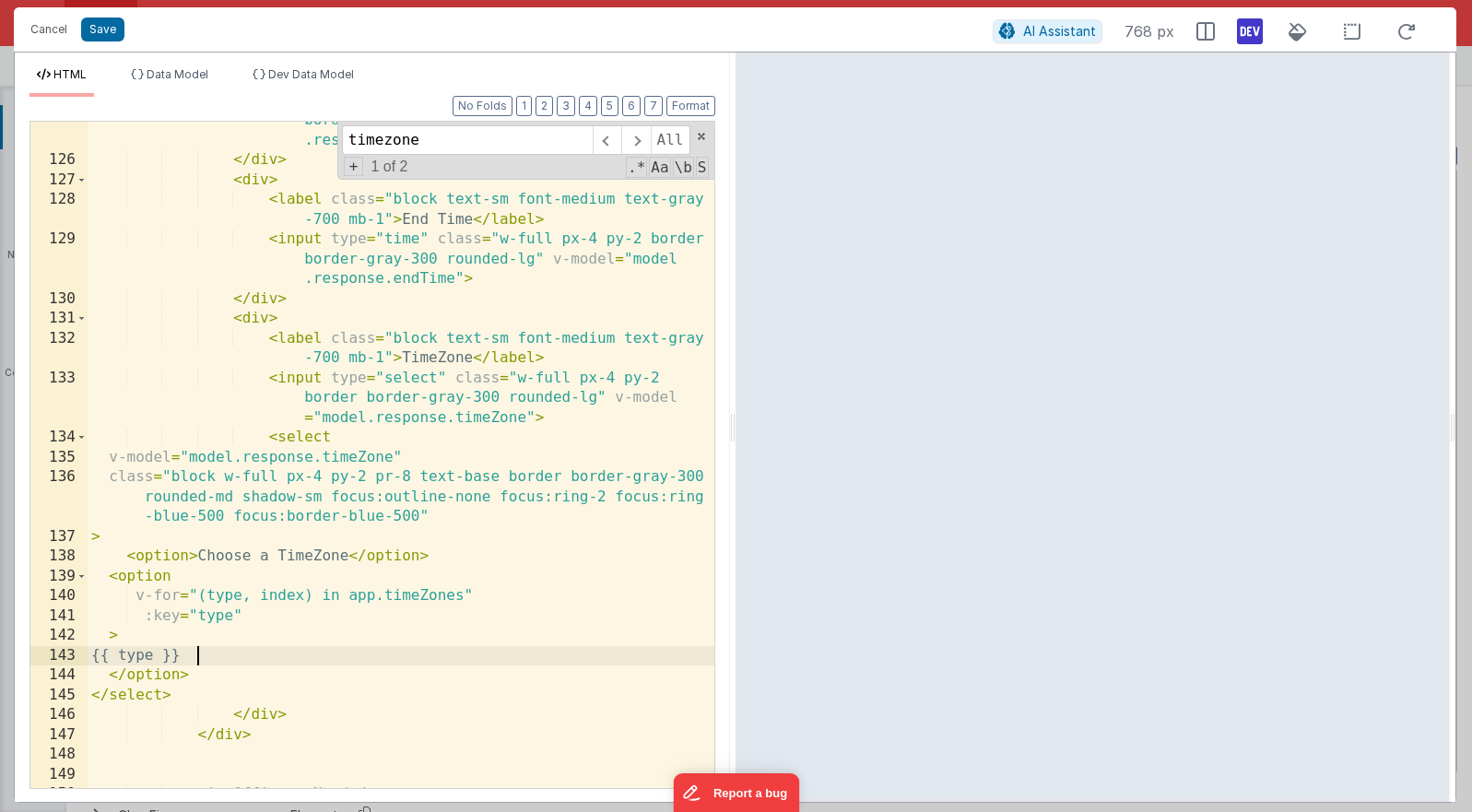
click at [195, 654] on div "< input type = "time" class = "w-full px-4 py-2 border border-gray-300 rounded-…" at bounding box center [400, 464] width 627 height 746
click at [200, 556] on div "< input type = "time" class = "w-full px-4 py-2 border border-gray-300 rounded-…" at bounding box center [400, 464] width 627 height 746
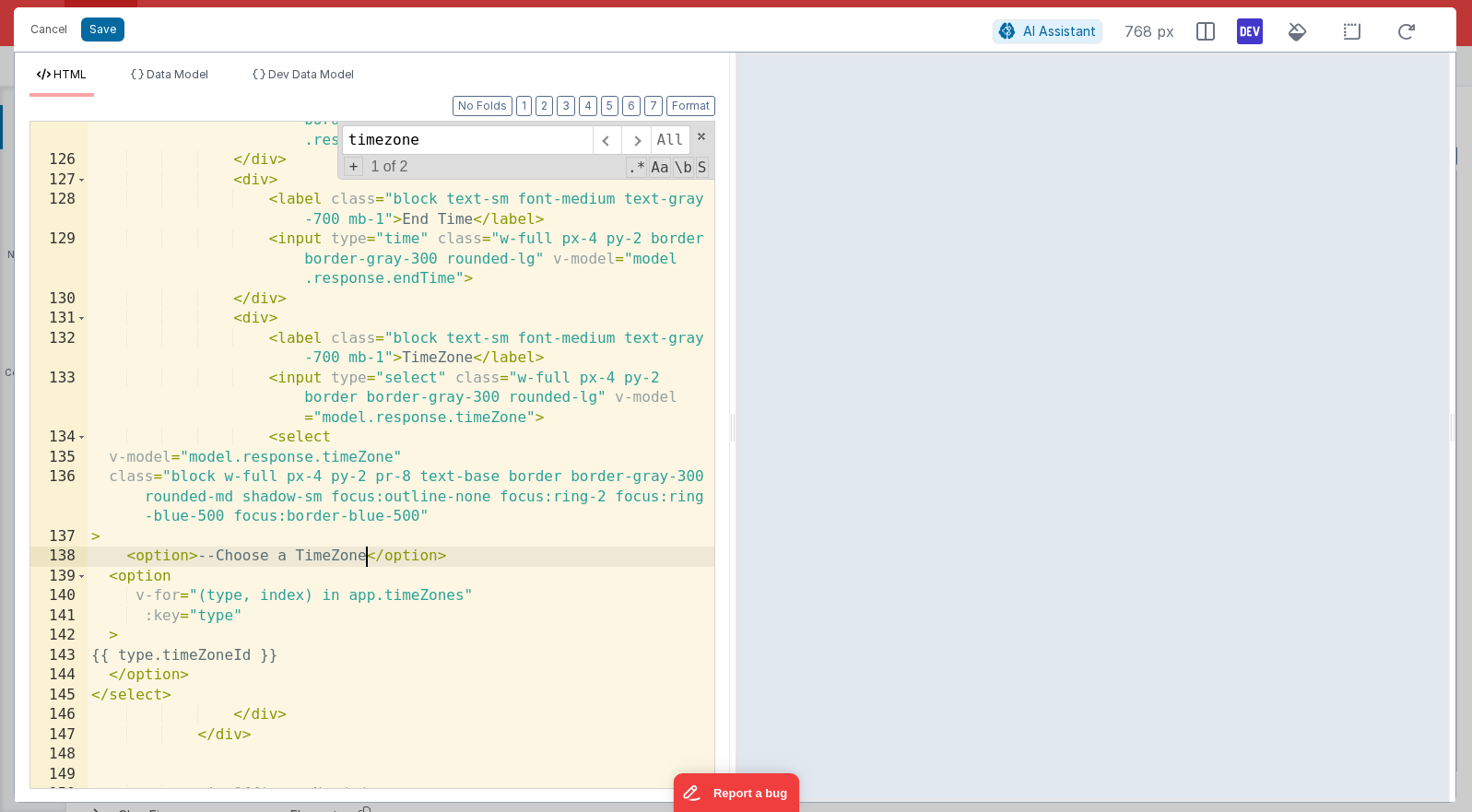
click at [362, 557] on div "< input type = "time" class = "w-full px-4 py-2 border border-gray-300 rounded-…" at bounding box center [400, 464] width 627 height 746
click at [337, 544] on div "< input type = "time" class = "w-full px-4 py-2 border border-gray-300 rounded-…" at bounding box center [400, 464] width 627 height 746
click at [193, 82] on li "Data Model" at bounding box center [169, 81] width 92 height 29
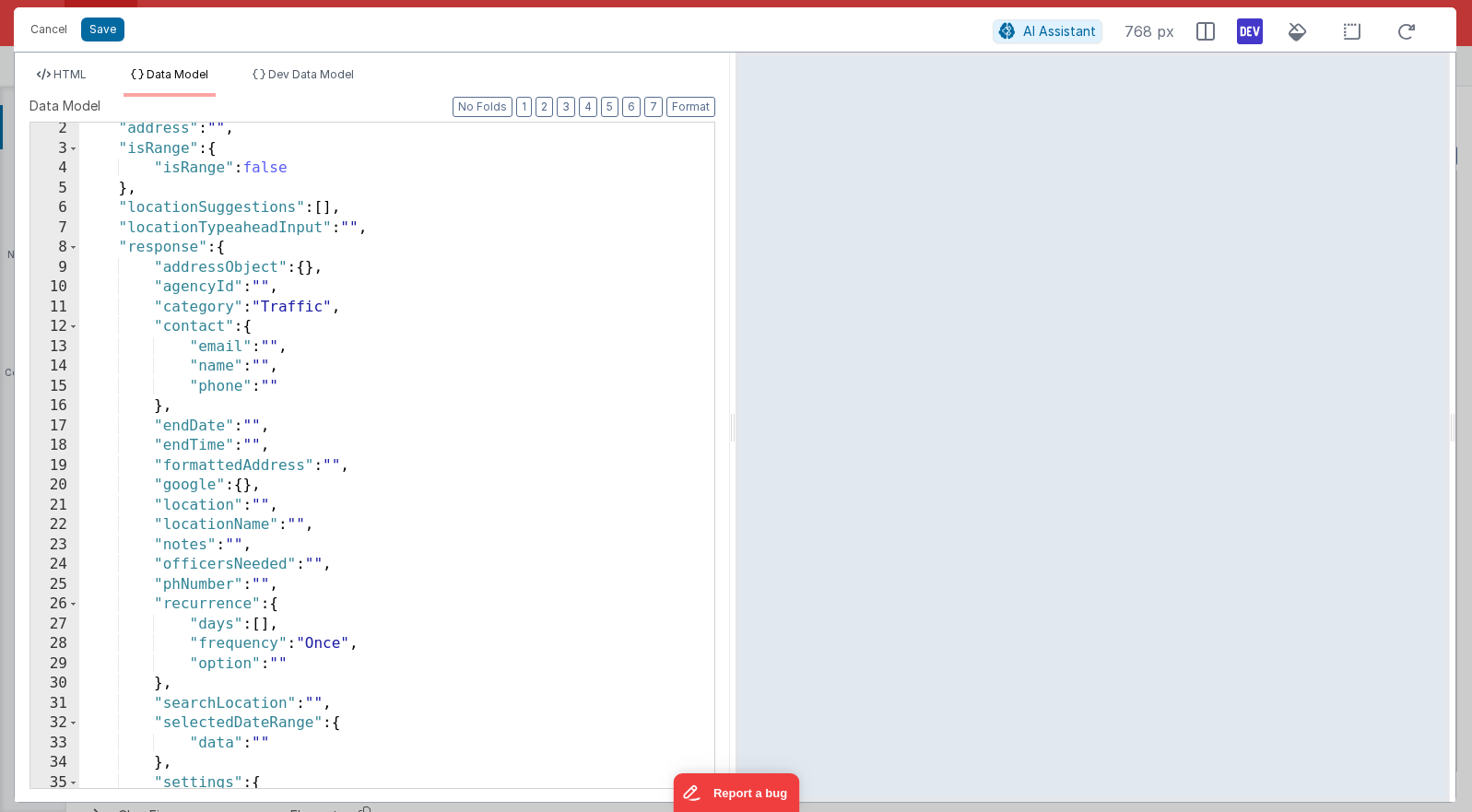
scroll to position [265, 0]
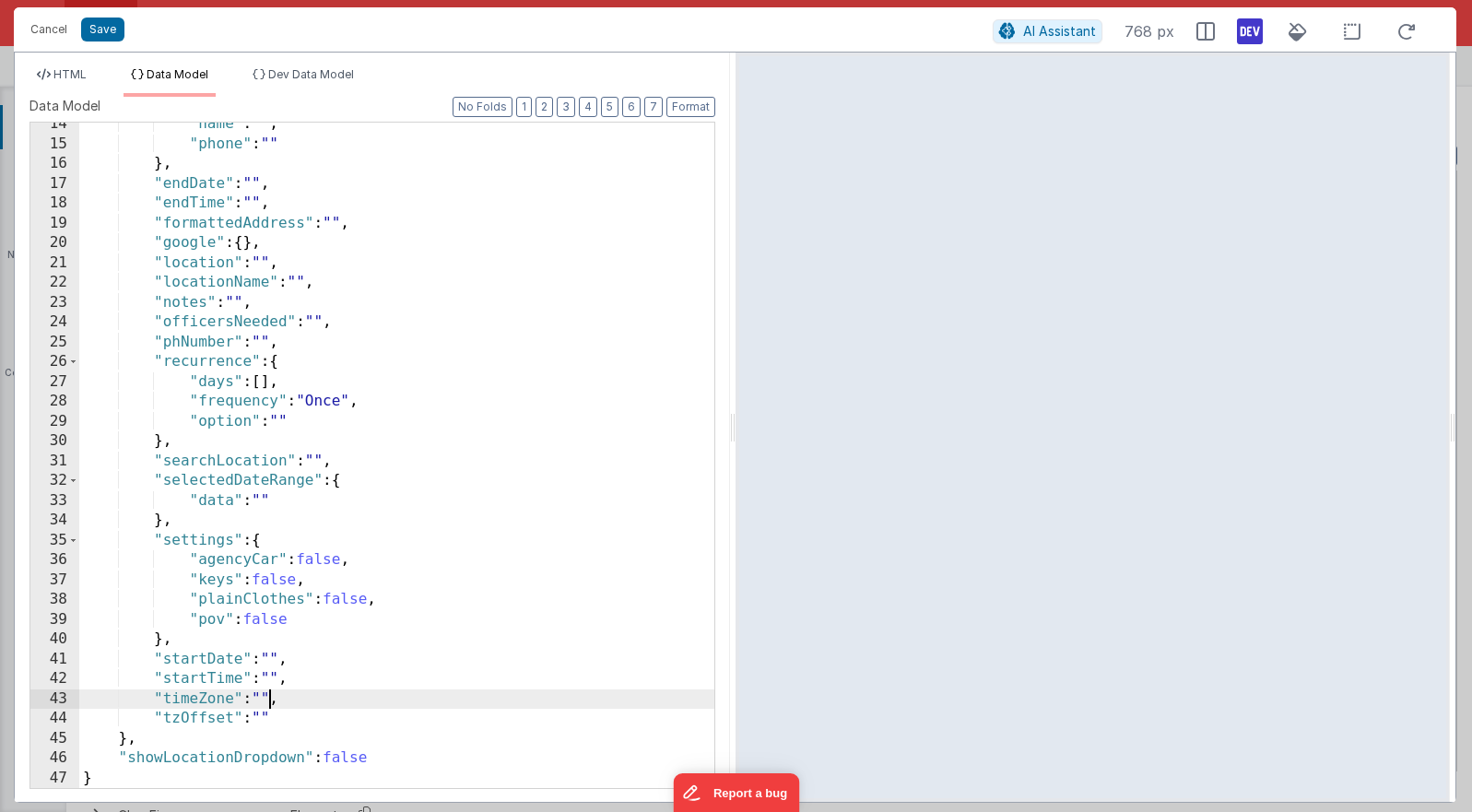
click at [268, 696] on div ""name" : "" , "phone" : "" } , "endDate" : "" , "endTime" : "" , "formattedAddr…" at bounding box center [396, 467] width 635 height 705
click at [73, 73] on span "HTML" at bounding box center [70, 74] width 33 height 14
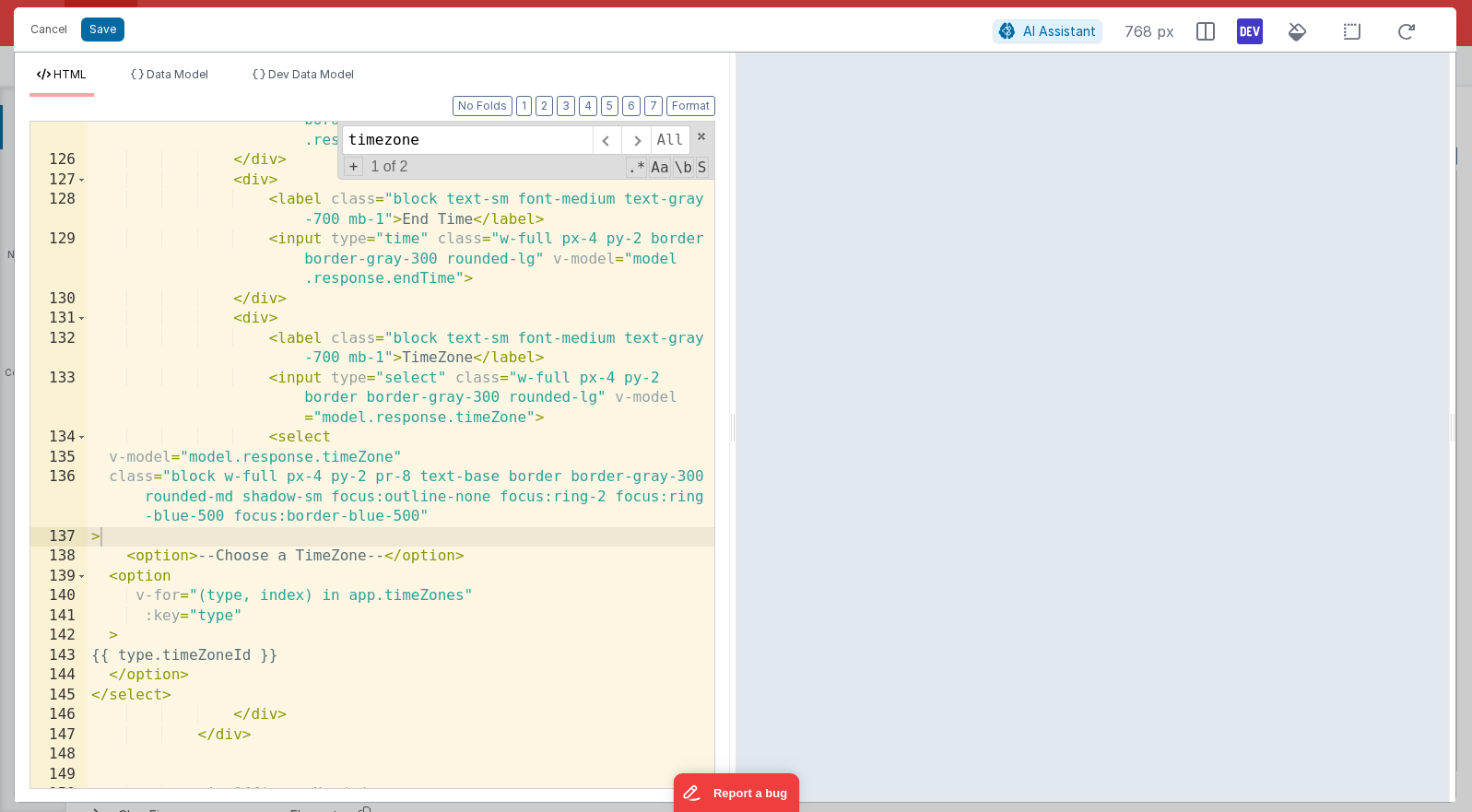
click at [330, 565] on div "< input type = "time" class = "w-full px-4 py-2 border border-gray-300 rounded-…" at bounding box center [400, 464] width 627 height 746
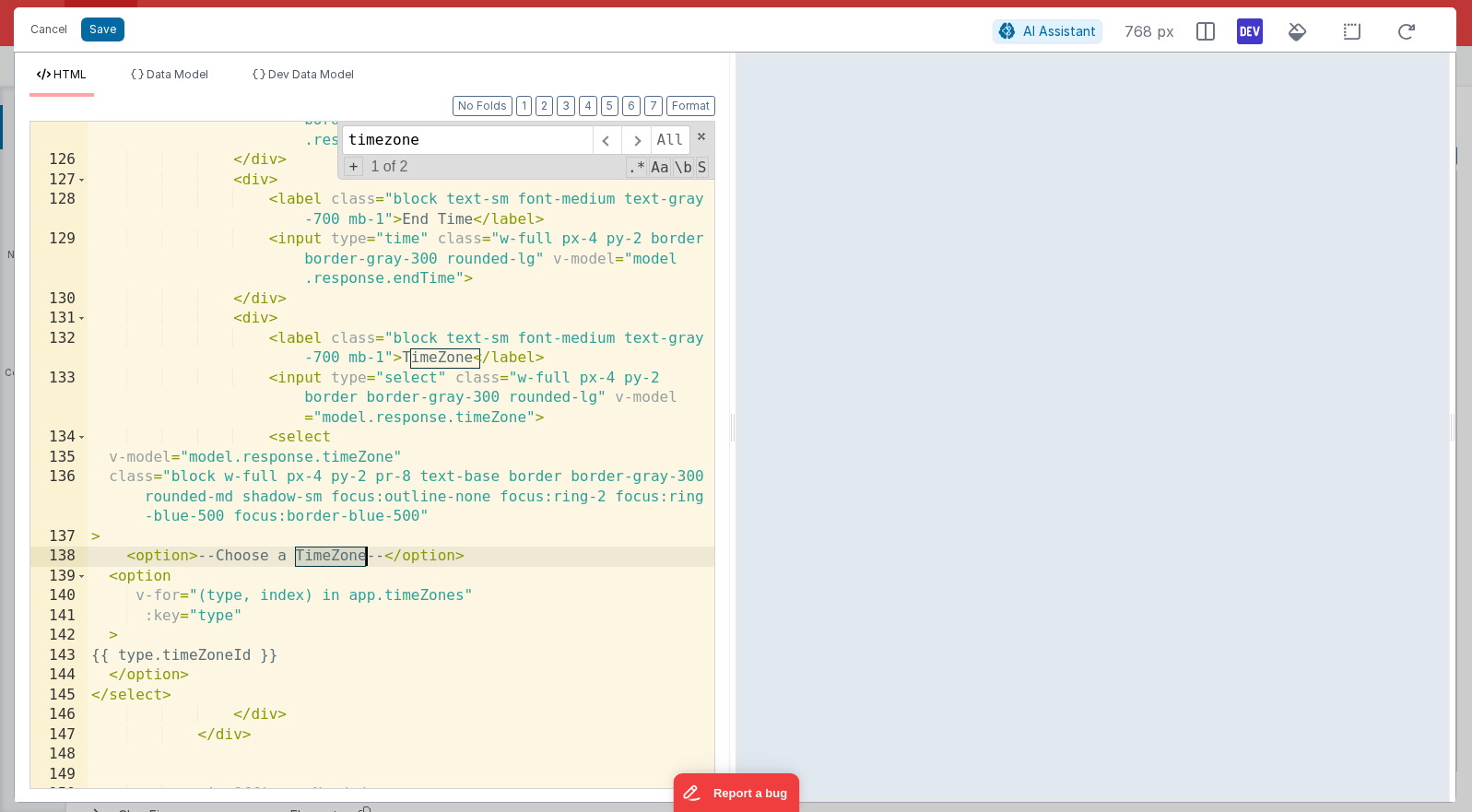
click at [330, 565] on div "< input type = "time" class = "w-full px-4 py-2 border border-gray-300 rounded-…" at bounding box center [400, 464] width 627 height 746
drag, startPoint x: 329, startPoint y: 555, endPoint x: 255, endPoint y: 550, distance: 74.2
click at [255, 550] on div "< input type = "time" class = "w-full px-4 py-2 border border-gray-300 rounded-…" at bounding box center [400, 464] width 627 height 746
click at [103, 32] on button "Save" at bounding box center [103, 29] width 44 height 24
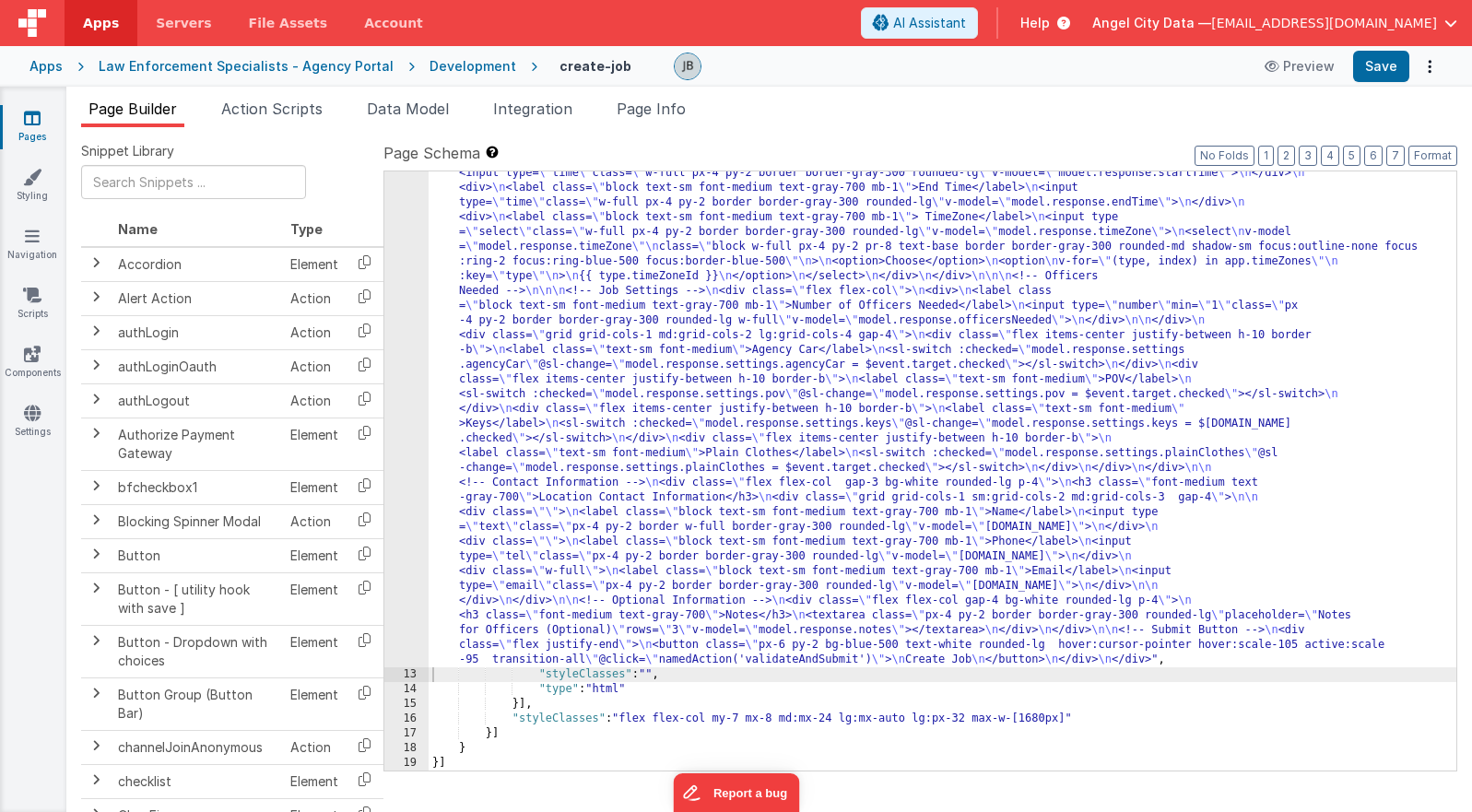
scroll to position [1038, 0]
click at [1061, 69] on button "Save" at bounding box center [1381, 66] width 56 height 31
click at [1061, 70] on button "Save" at bounding box center [1381, 66] width 56 height 31
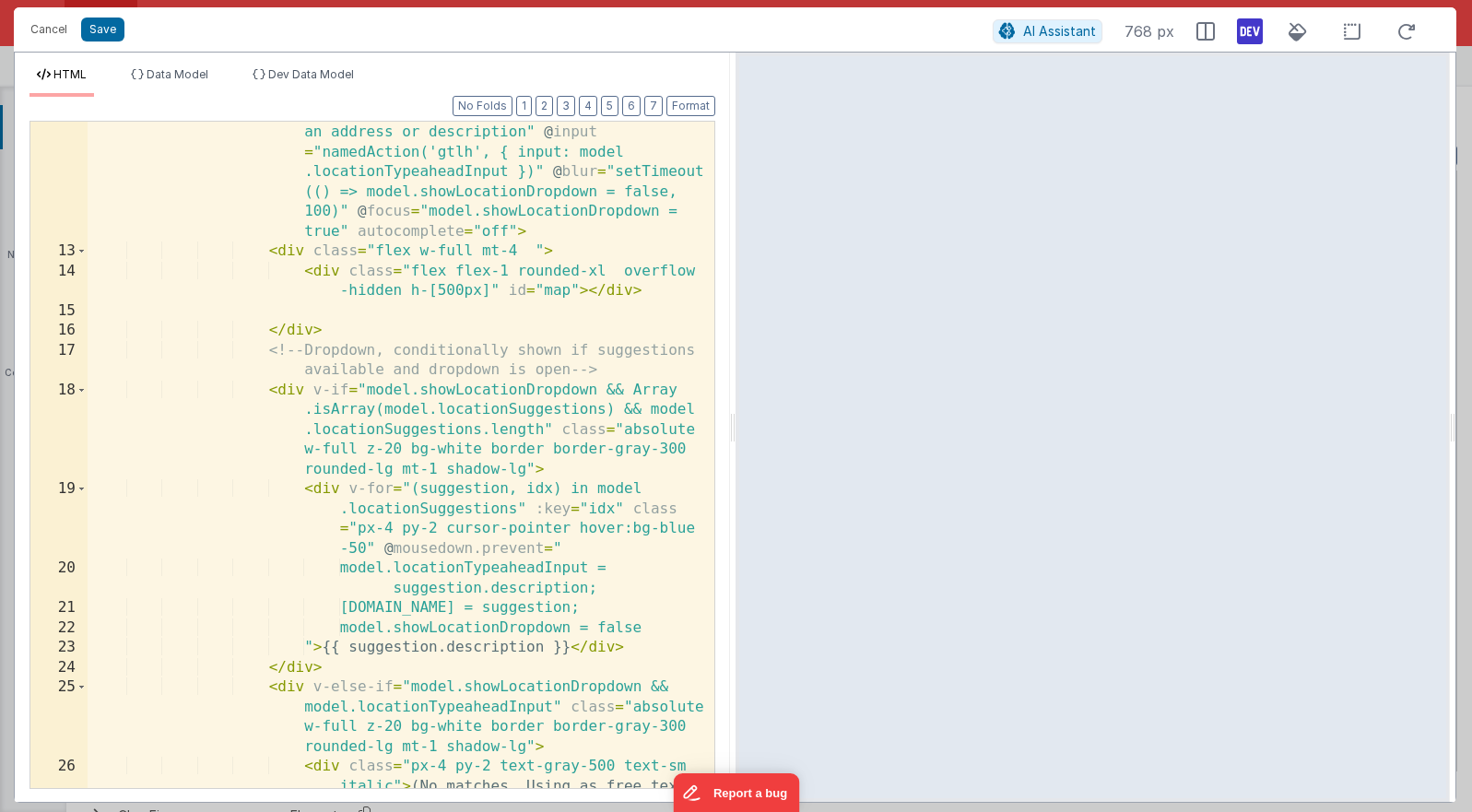
scroll to position [0, 0]
click at [302, 443] on div "< input type = "text" id = "addressField" class = "w -full px-4 py-2 border bor…" at bounding box center [400, 506] width 627 height 924
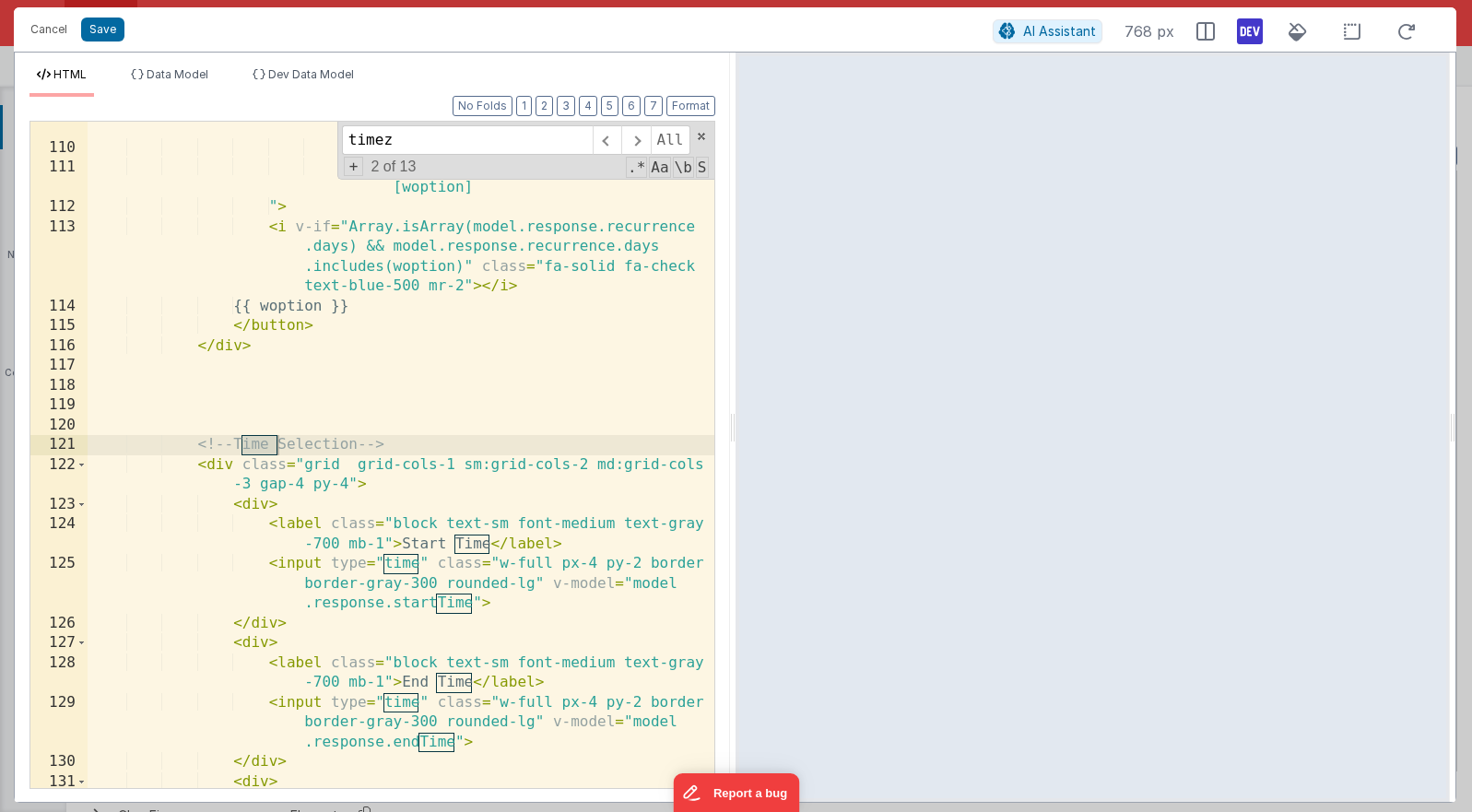
scroll to position [4185, 0]
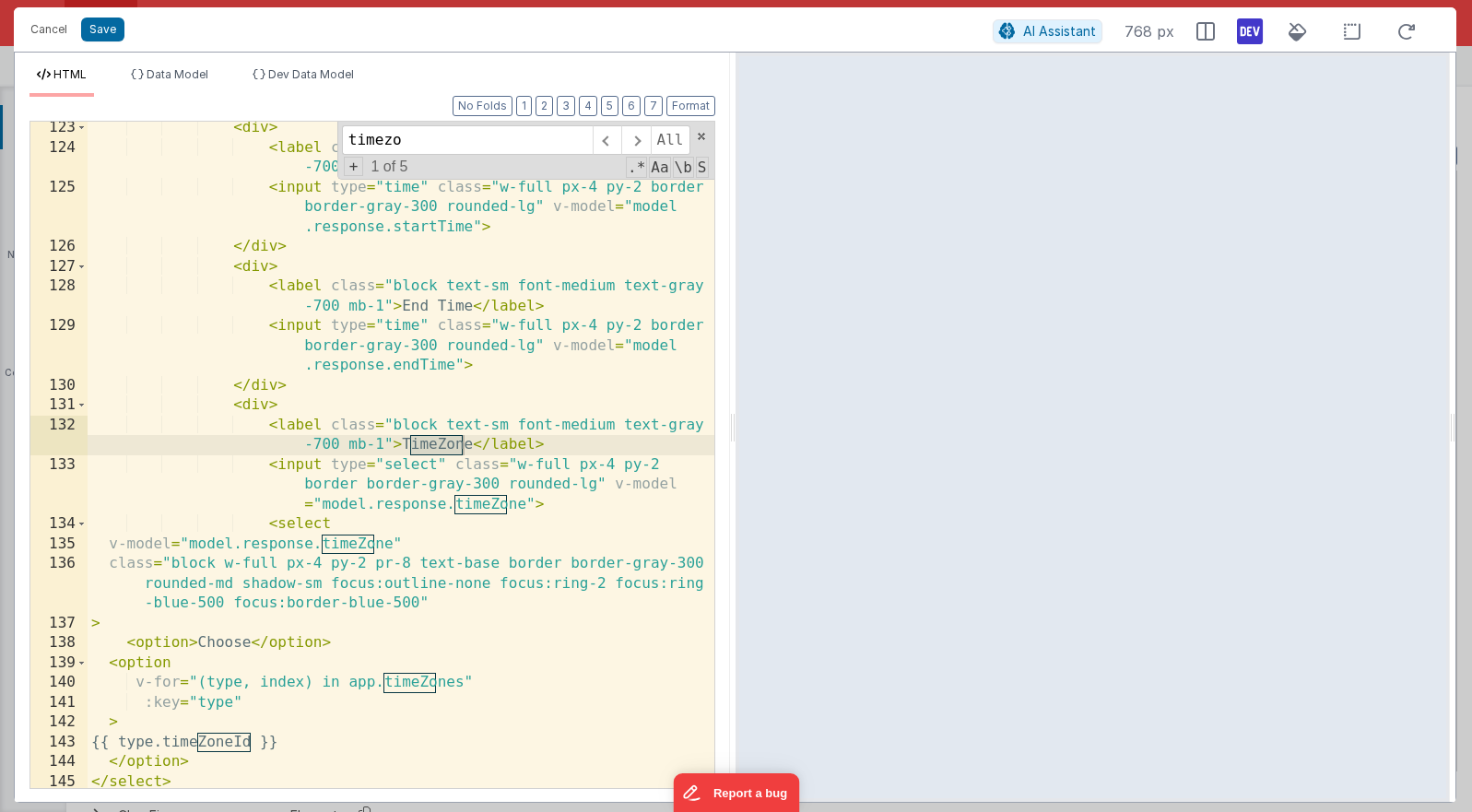
type input "timezo"
click at [272, 343] on div "< div > < label class = "block text-sm font-medium text-gray -700 mb-1" > Start…" at bounding box center [400, 471] width 627 height 706
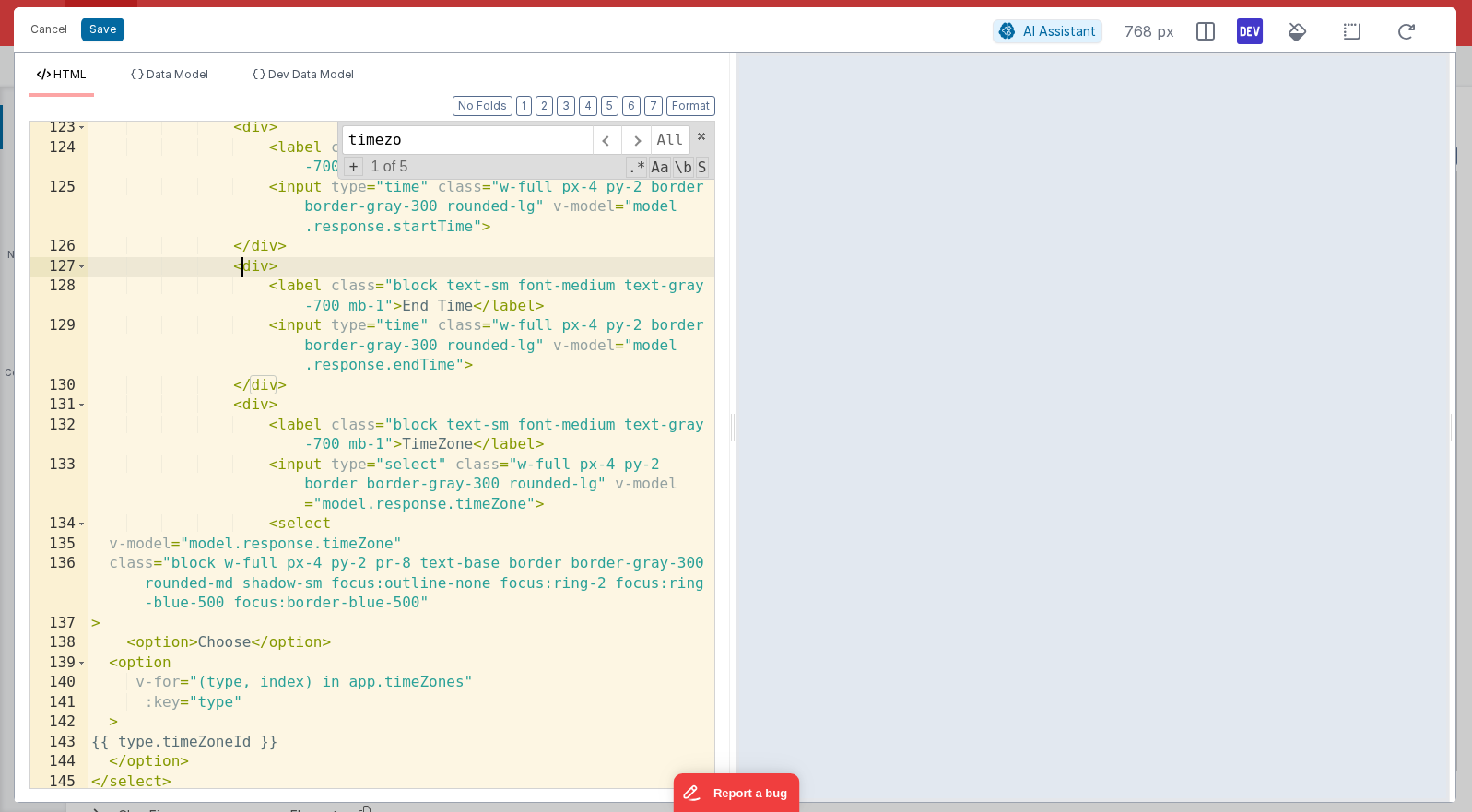
click at [238, 271] on div "< div > < label class = "block text-sm font-medium text-gray -700 mb-1" > Start…" at bounding box center [400, 471] width 627 height 706
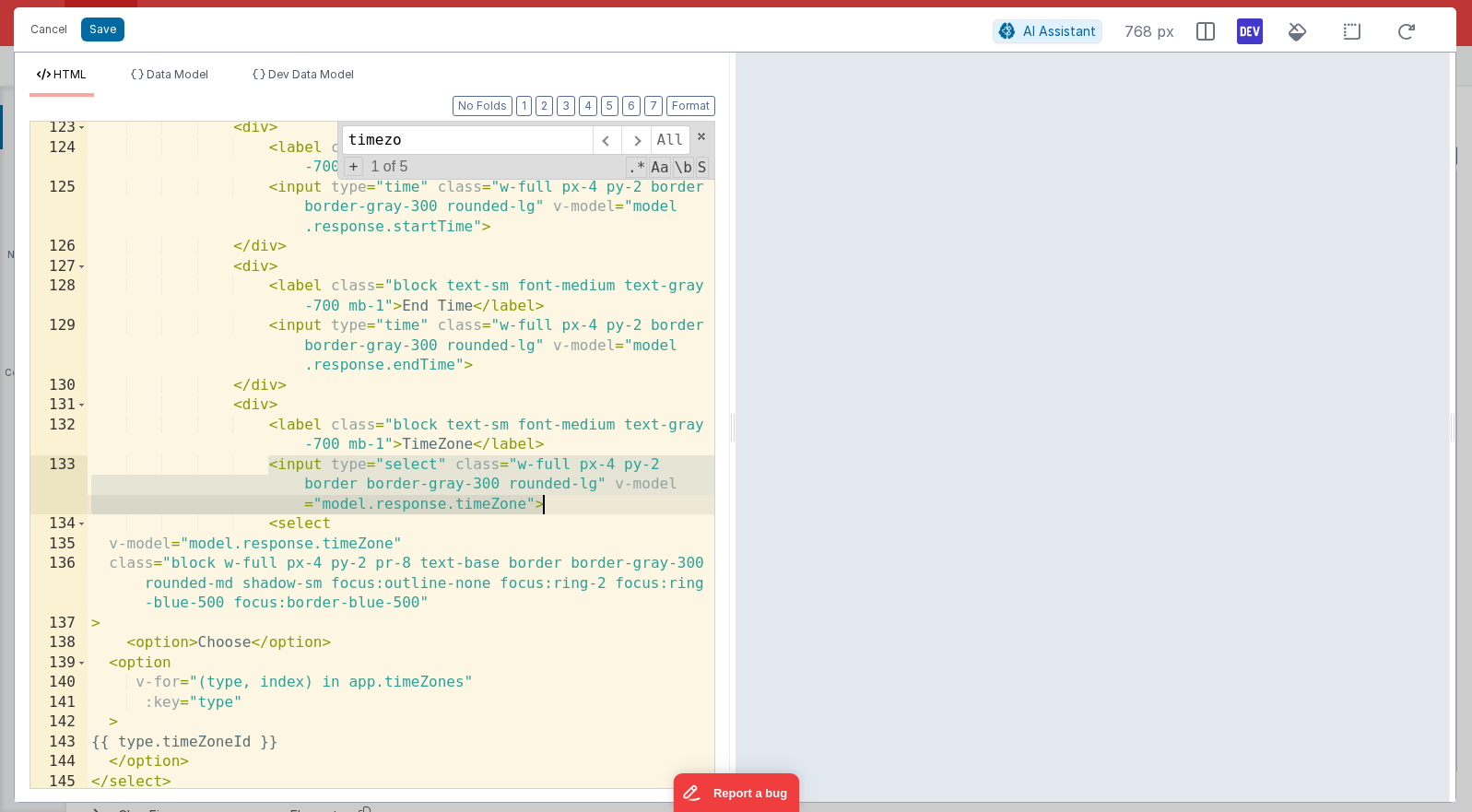
drag, startPoint x: 266, startPoint y: 462, endPoint x: 550, endPoint y: 504, distance: 287.1
click at [550, 504] on div "< div > < label class = "block text-sm font-medium text-gray -700 mb-1" > Start…" at bounding box center [400, 471] width 627 height 706
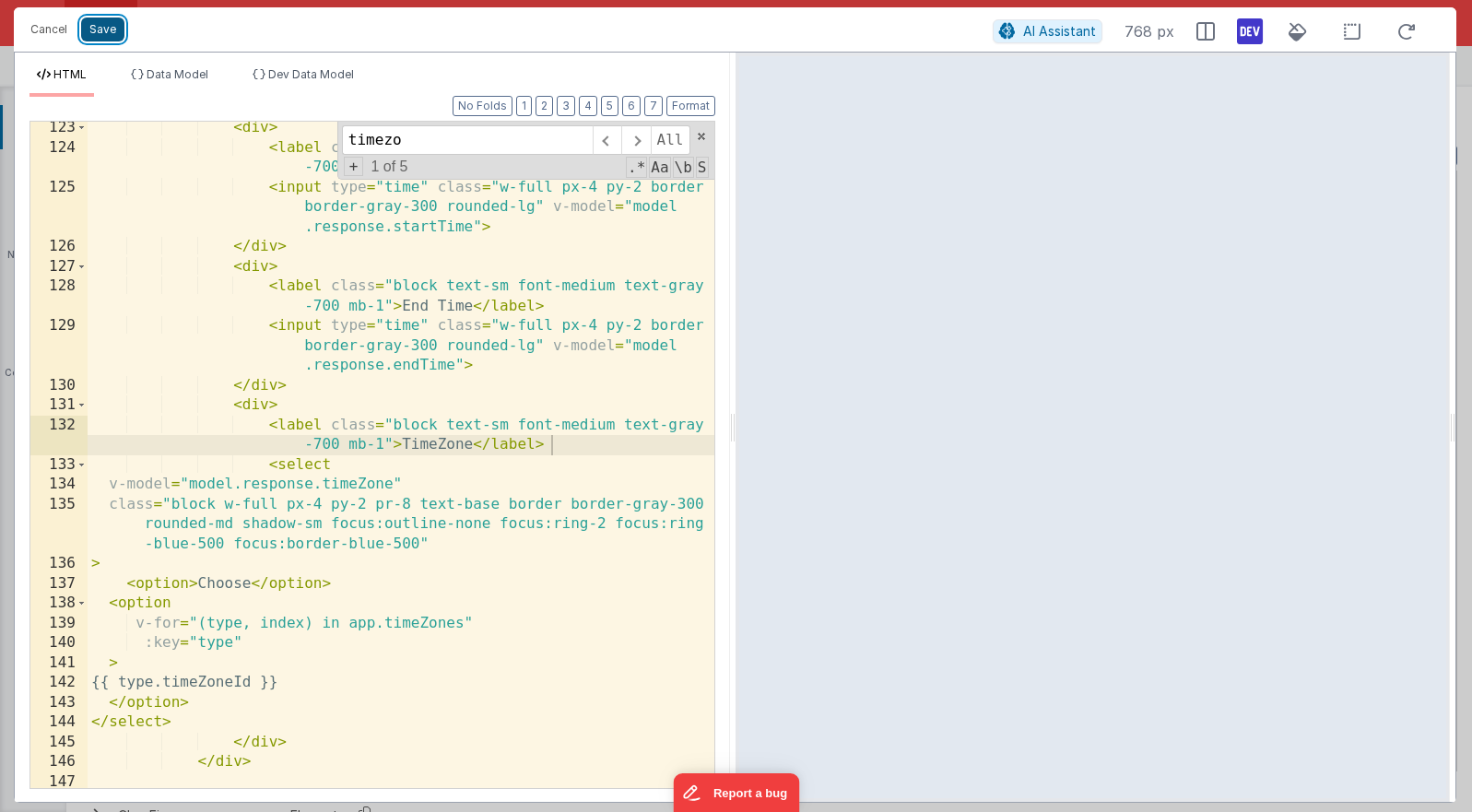
click at [117, 20] on button "Save" at bounding box center [103, 29] width 44 height 24
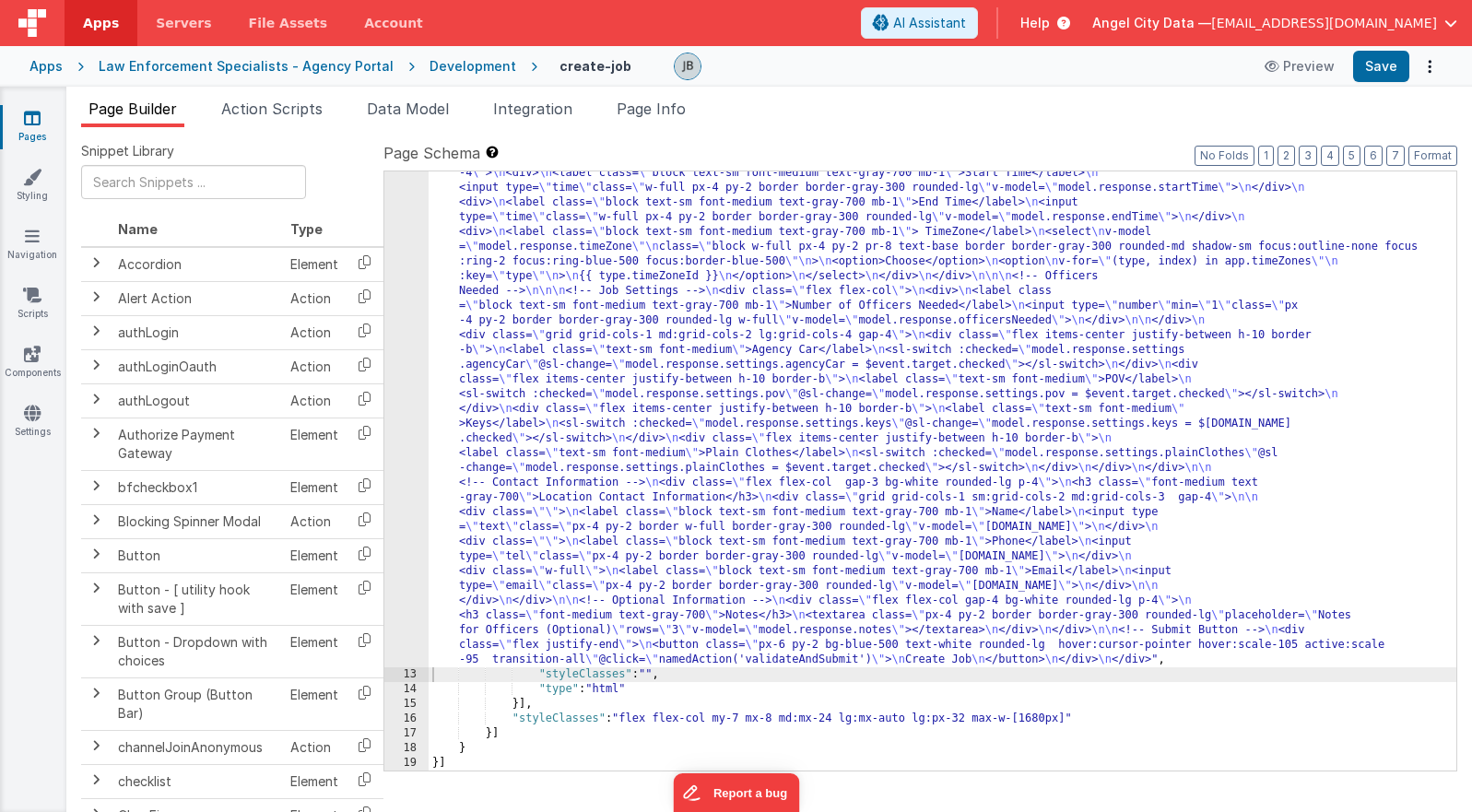
scroll to position [1023, 0]
click at [1061, 73] on button "Save" at bounding box center [1381, 66] width 56 height 31
click at [290, 110] on span "Action Scripts" at bounding box center [271, 109] width 102 height 18
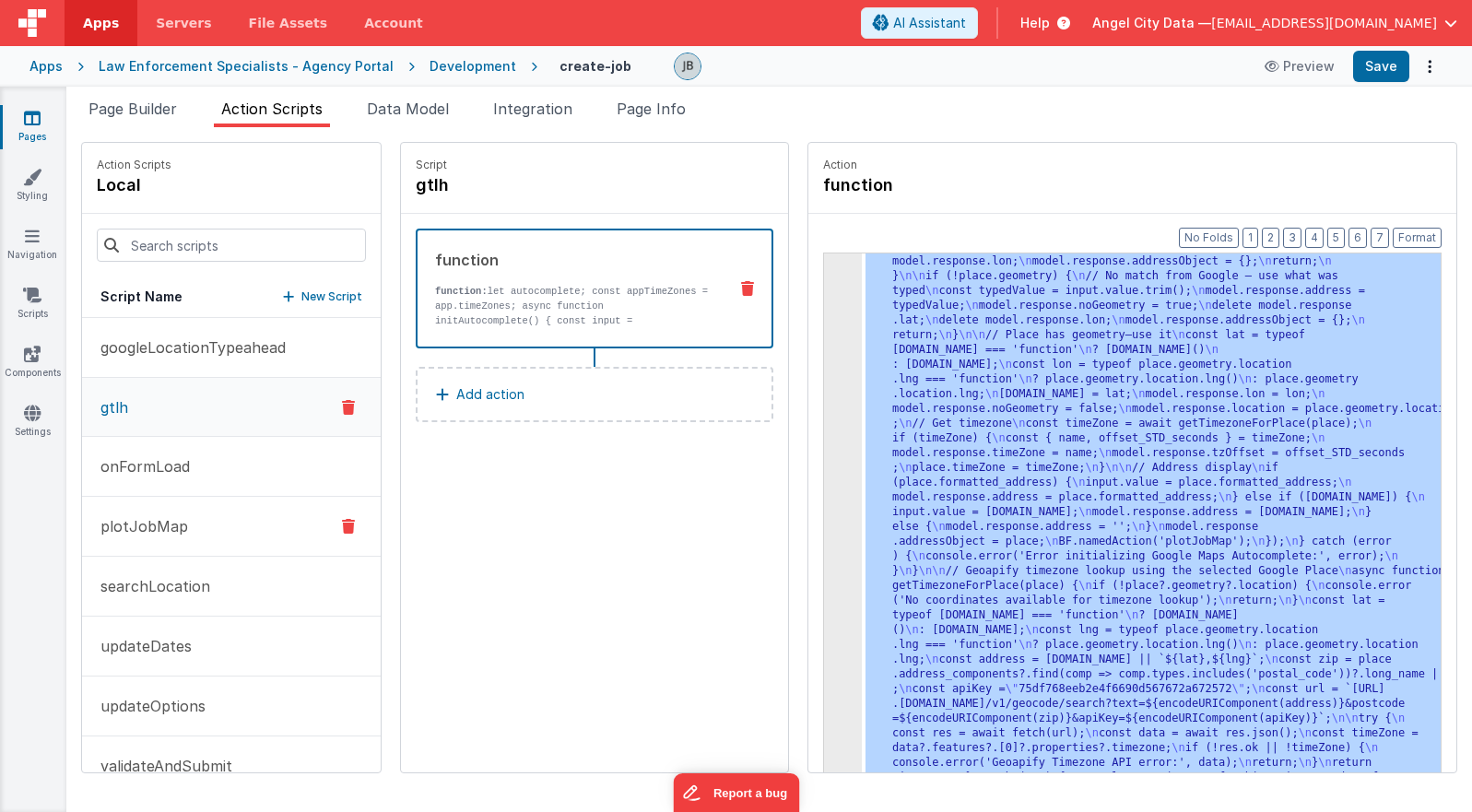
click at [236, 519] on button "plotJobMap" at bounding box center [232, 527] width 298 height 60
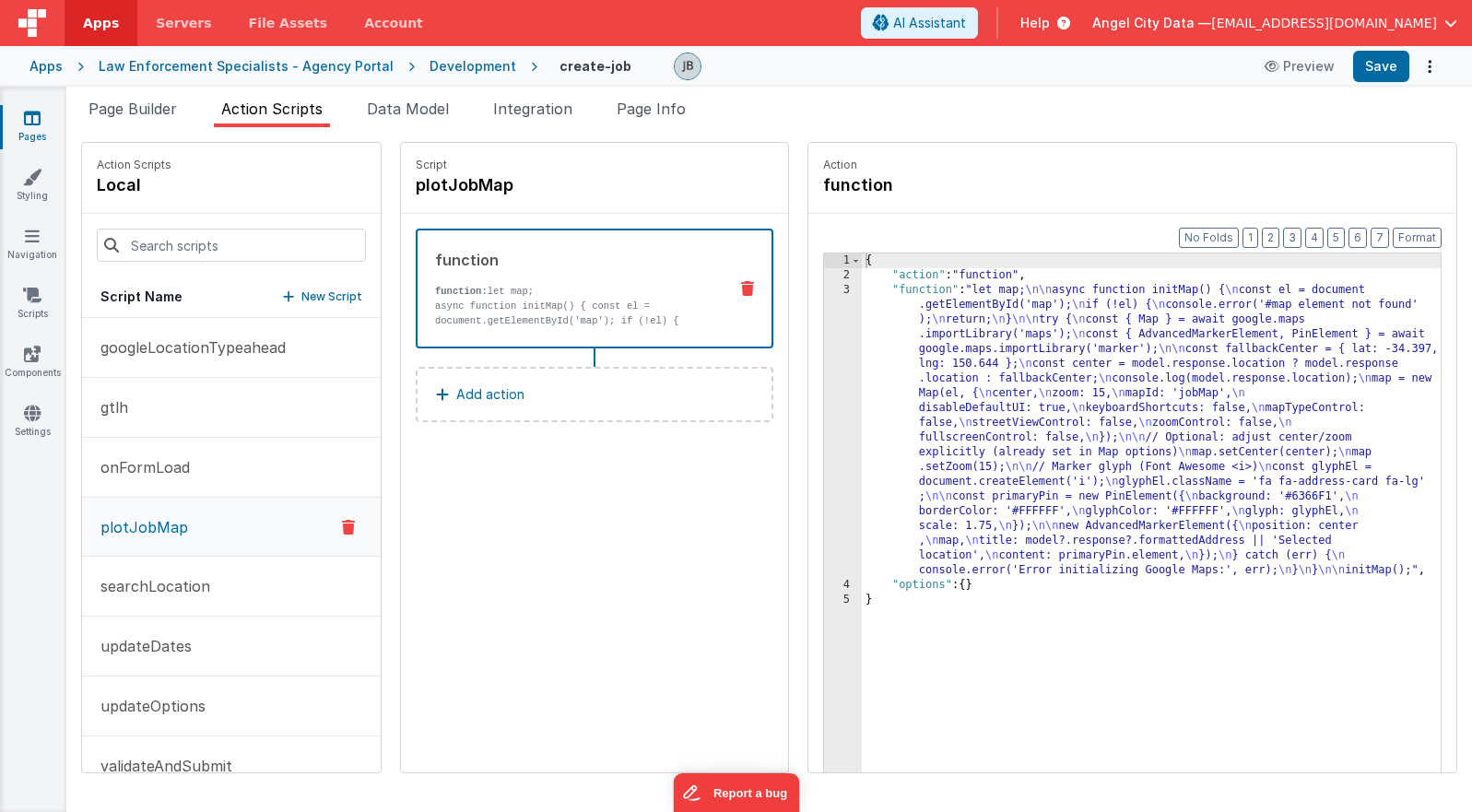
click at [568, 312] on p "async function initMap() { const el = document.getElementById('map'); if (!el) …" at bounding box center [574, 328] width 277 height 59
click at [824, 367] on div "3" at bounding box center [842, 430] width 38 height 295
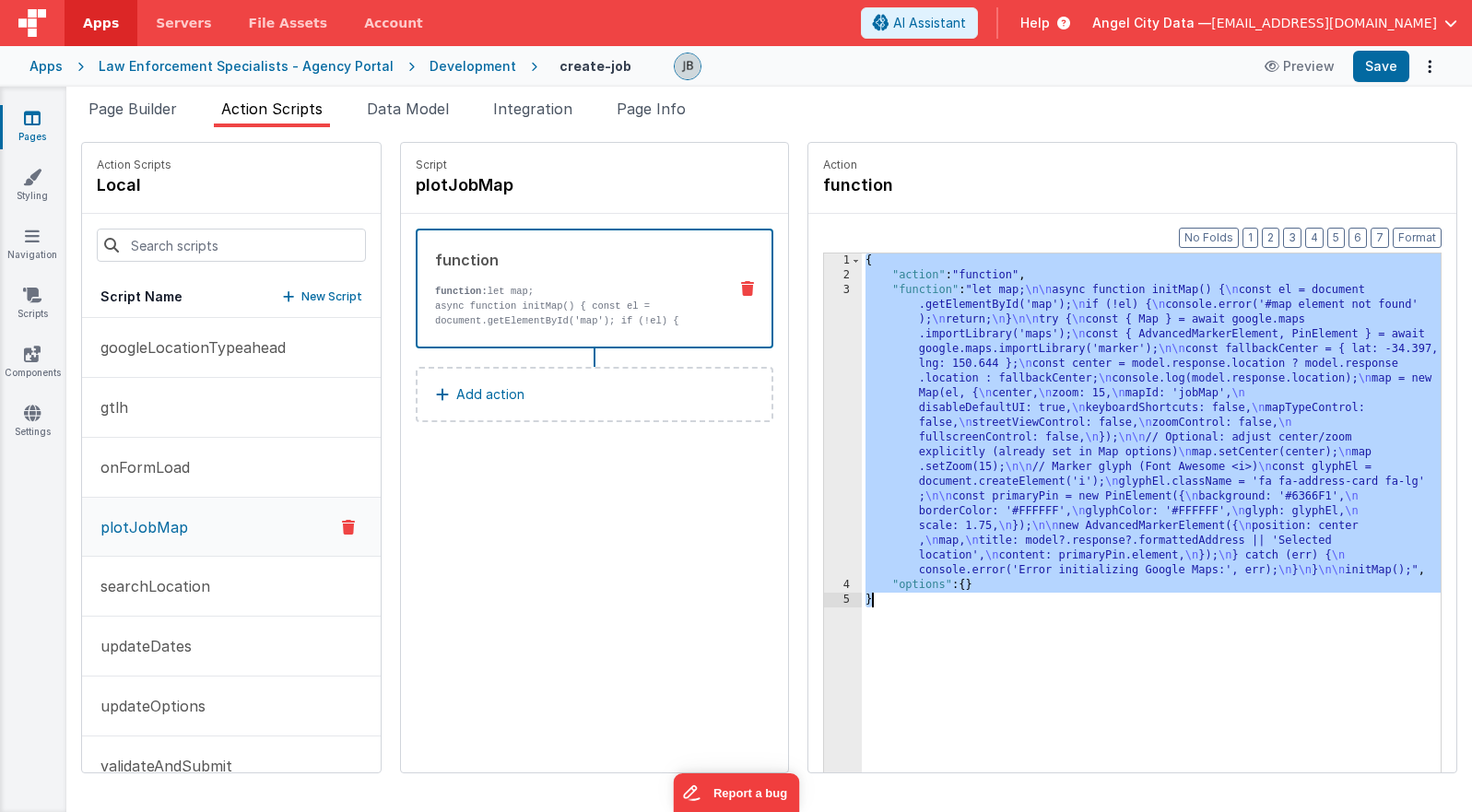
click at [824, 367] on div "3" at bounding box center [842, 430] width 38 height 295
click at [824, 366] on div "3" at bounding box center [842, 430] width 38 height 295
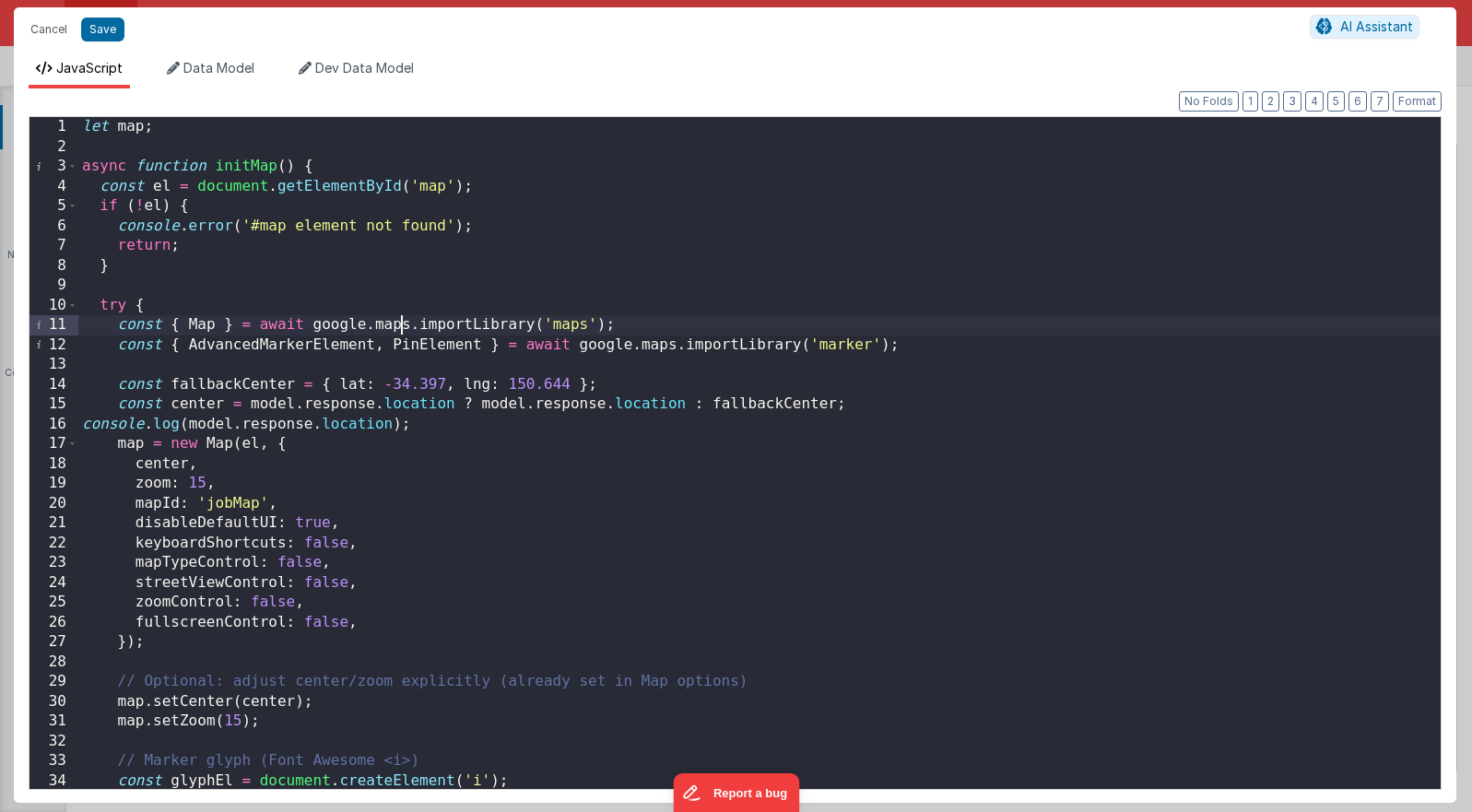
scroll to position [0, 0]
click at [400, 316] on div "let map ; async function initMap ( ) { const el = document . getElementById ( '…" at bounding box center [760, 473] width 1362 height 711
click at [364, 171] on div "let map ; async function initMap ( ) { const el = document . getElementById ( '…" at bounding box center [760, 473] width 1362 height 711
click at [74, 305] on span at bounding box center [72, 305] width 10 height 20
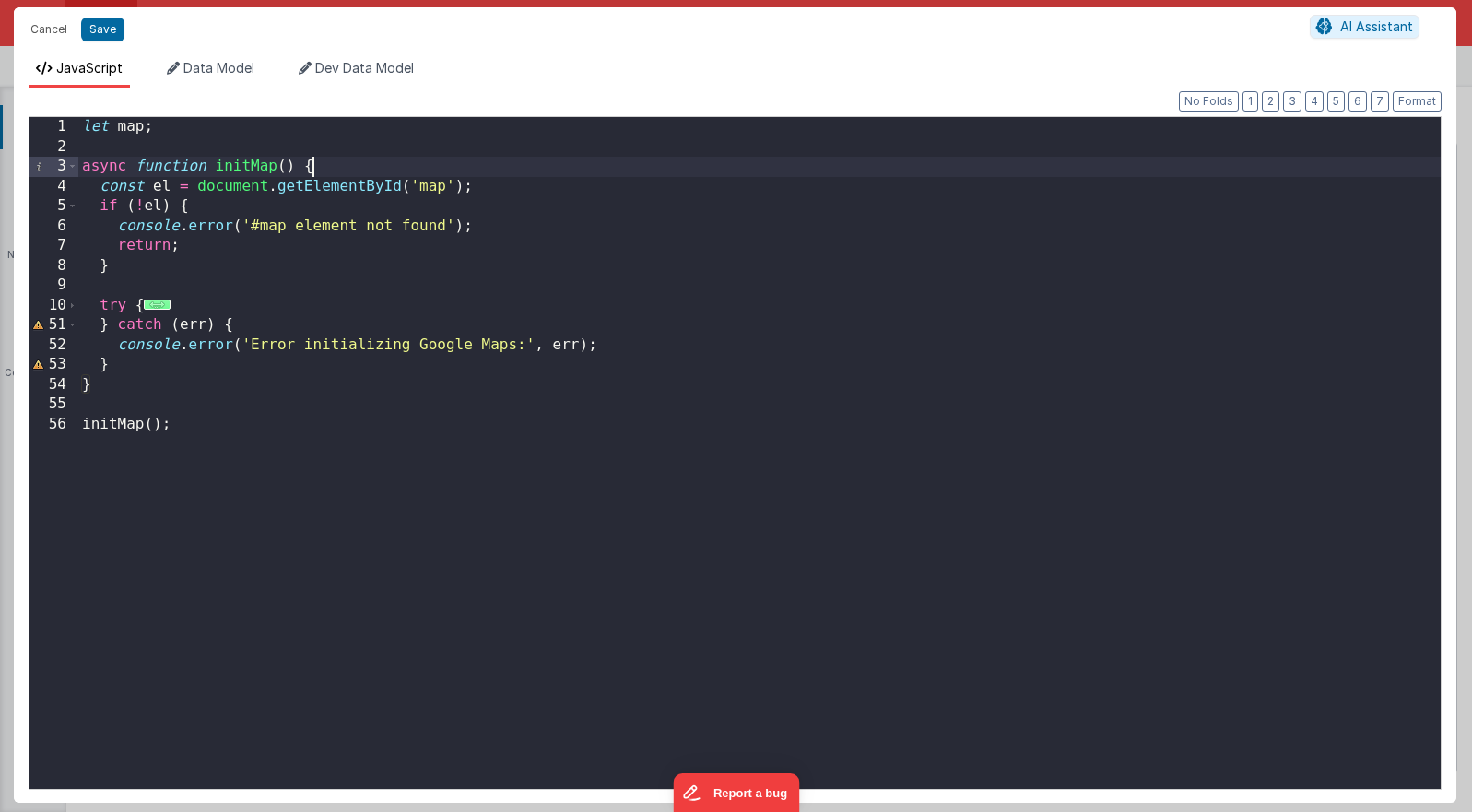
click at [99, 376] on div "let map ; async function initMap ( ) { const el = document . getElementById ( '…" at bounding box center [760, 473] width 1362 height 711
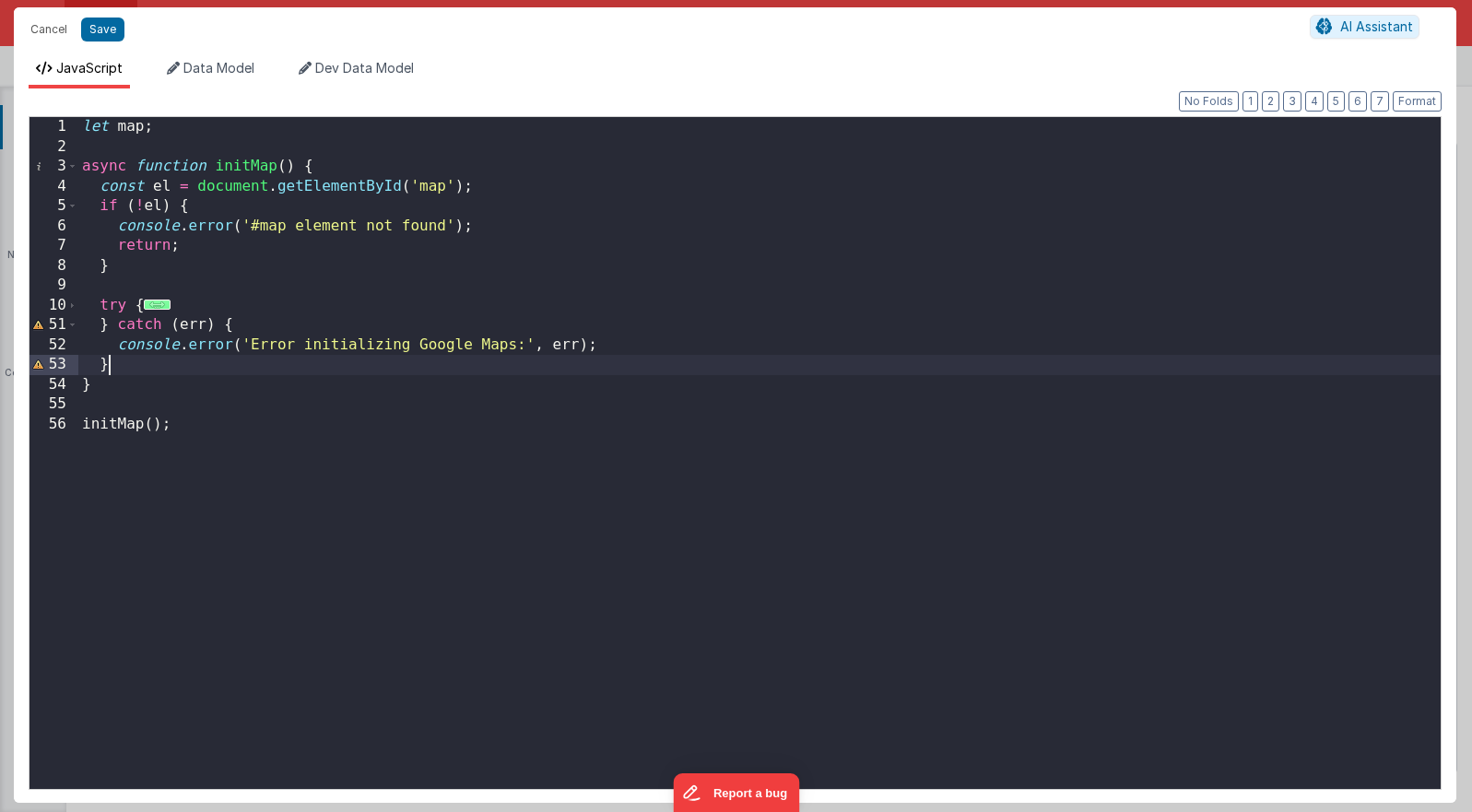
click at [123, 369] on div "let map ; async function initMap ( ) { const el = document . getElementById ( '…" at bounding box center [760, 473] width 1362 height 711
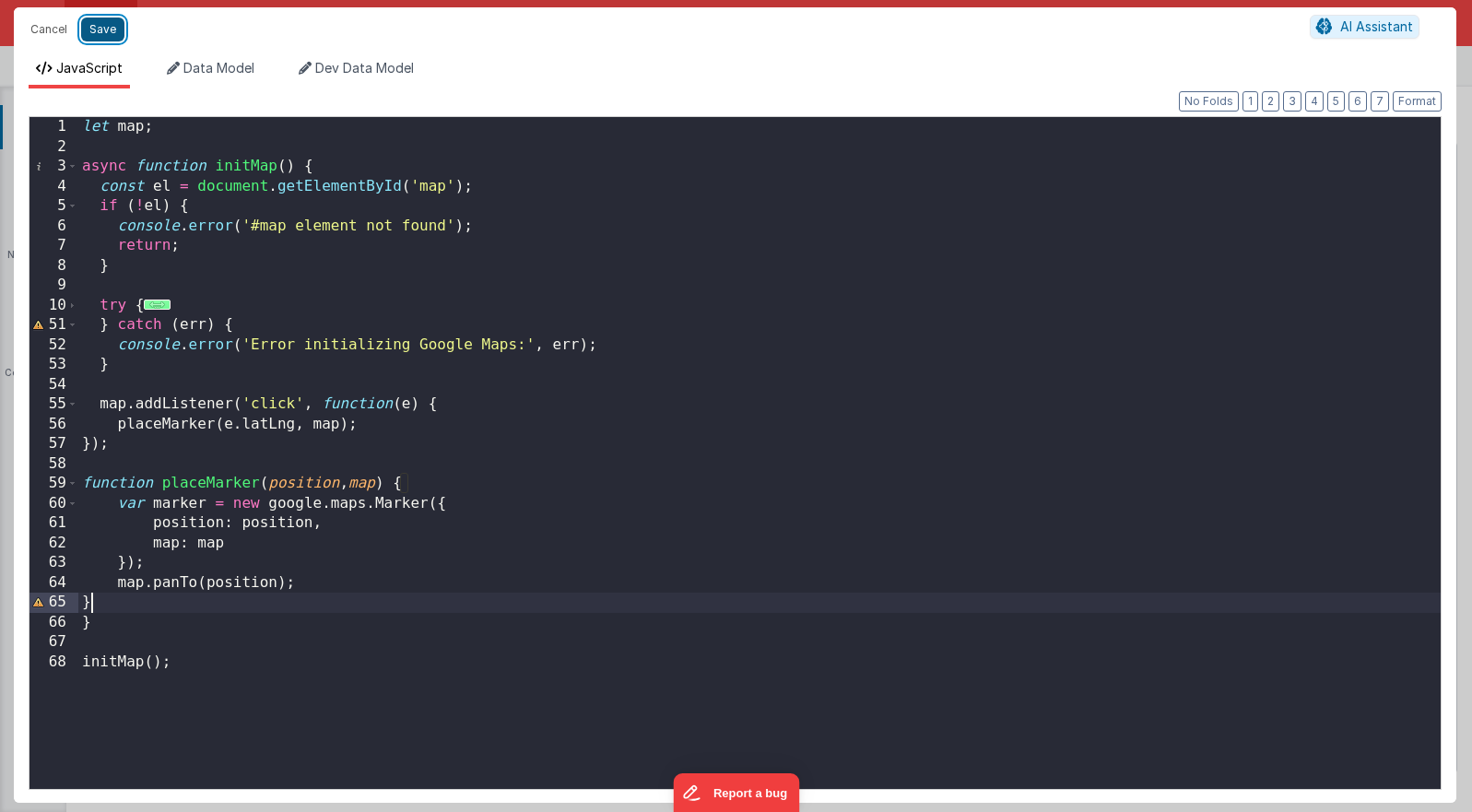
click at [96, 30] on button "Save" at bounding box center [103, 29] width 44 height 24
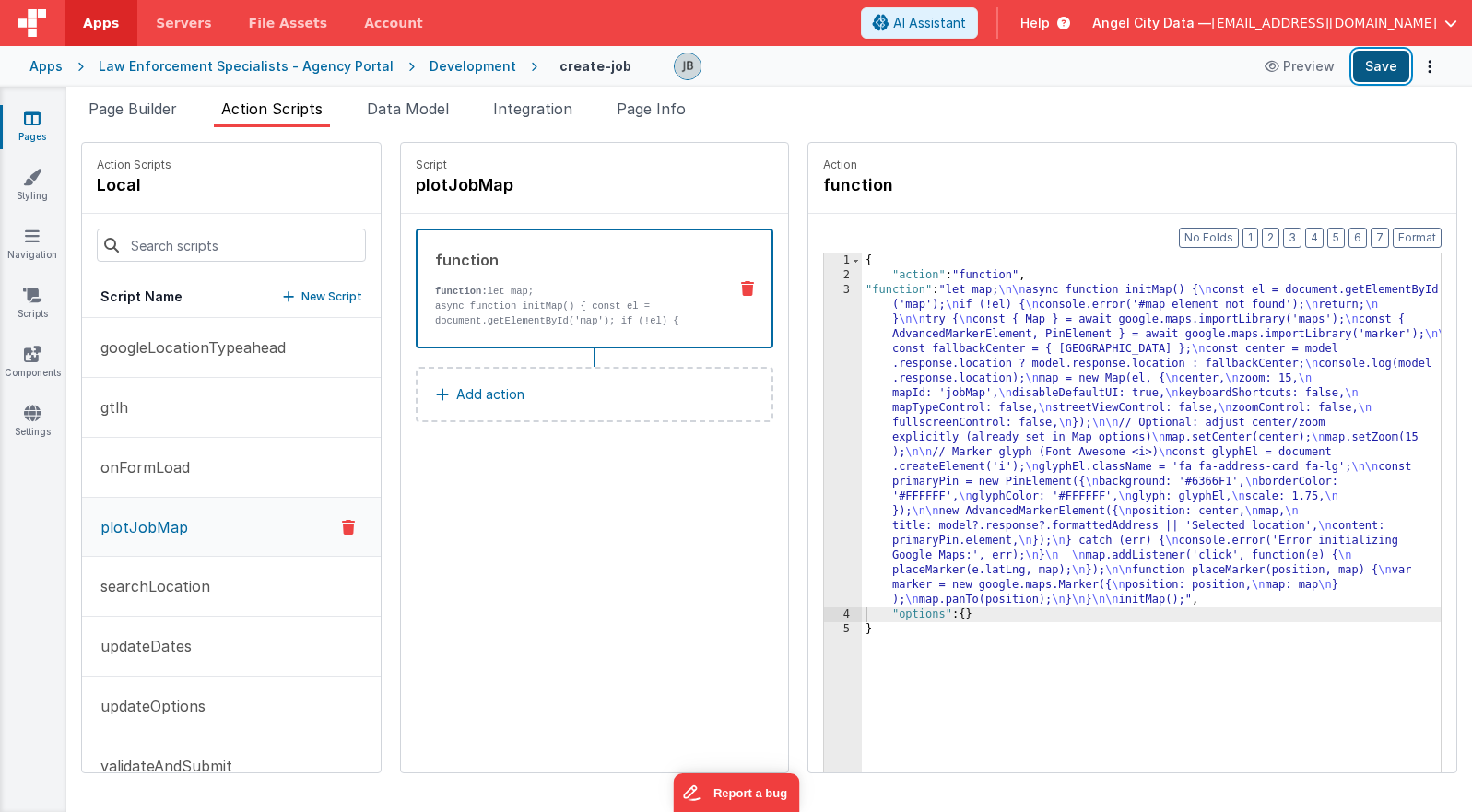
click at [1061, 72] on button "Save" at bounding box center [1381, 66] width 56 height 31
click at [477, 268] on div "function" at bounding box center [574, 260] width 277 height 22
click at [636, 281] on div "function function: let map; async function initMap() { const el = document.getE…" at bounding box center [565, 289] width 295 height 79
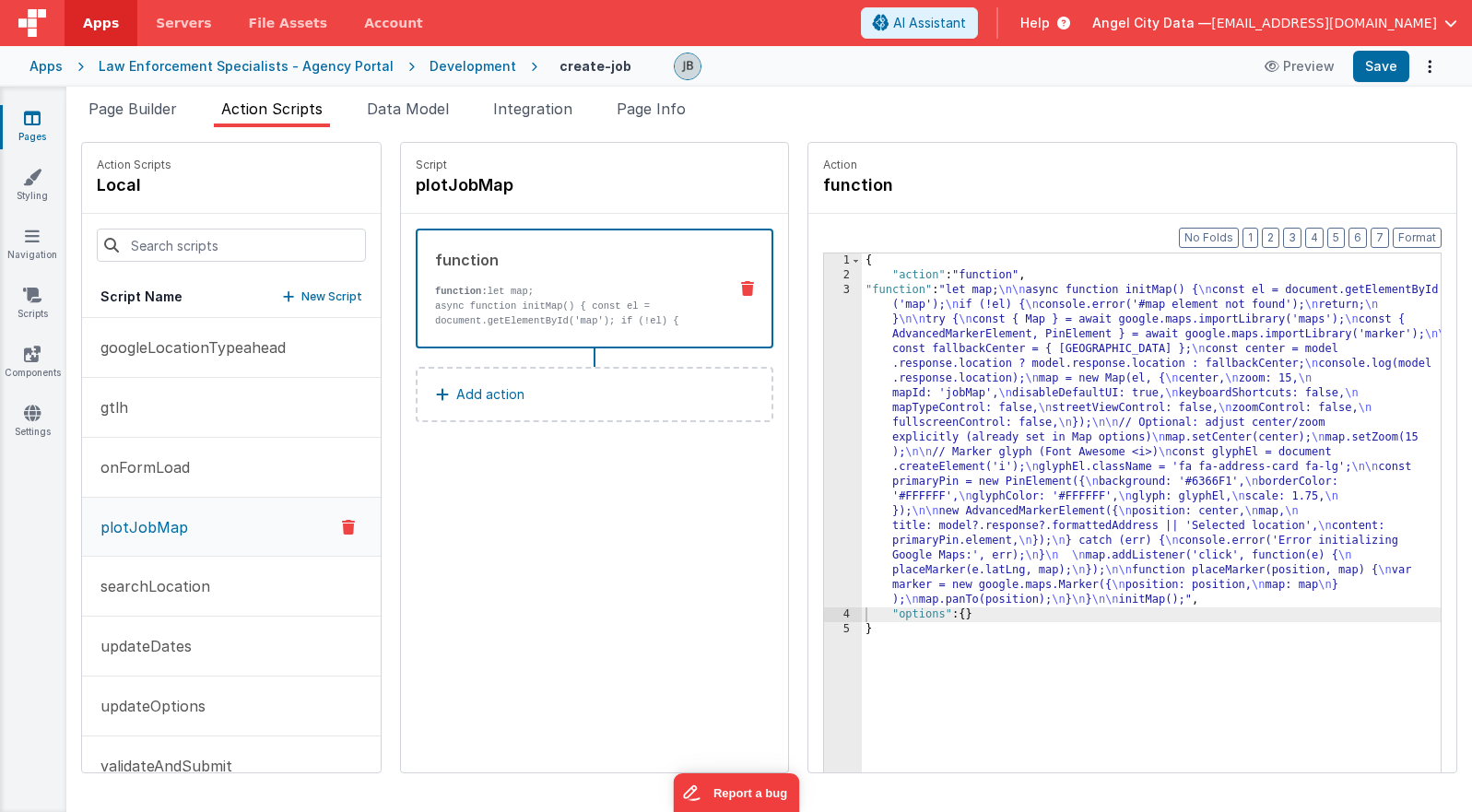
click at [824, 395] on div "3" at bounding box center [842, 445] width 38 height 325
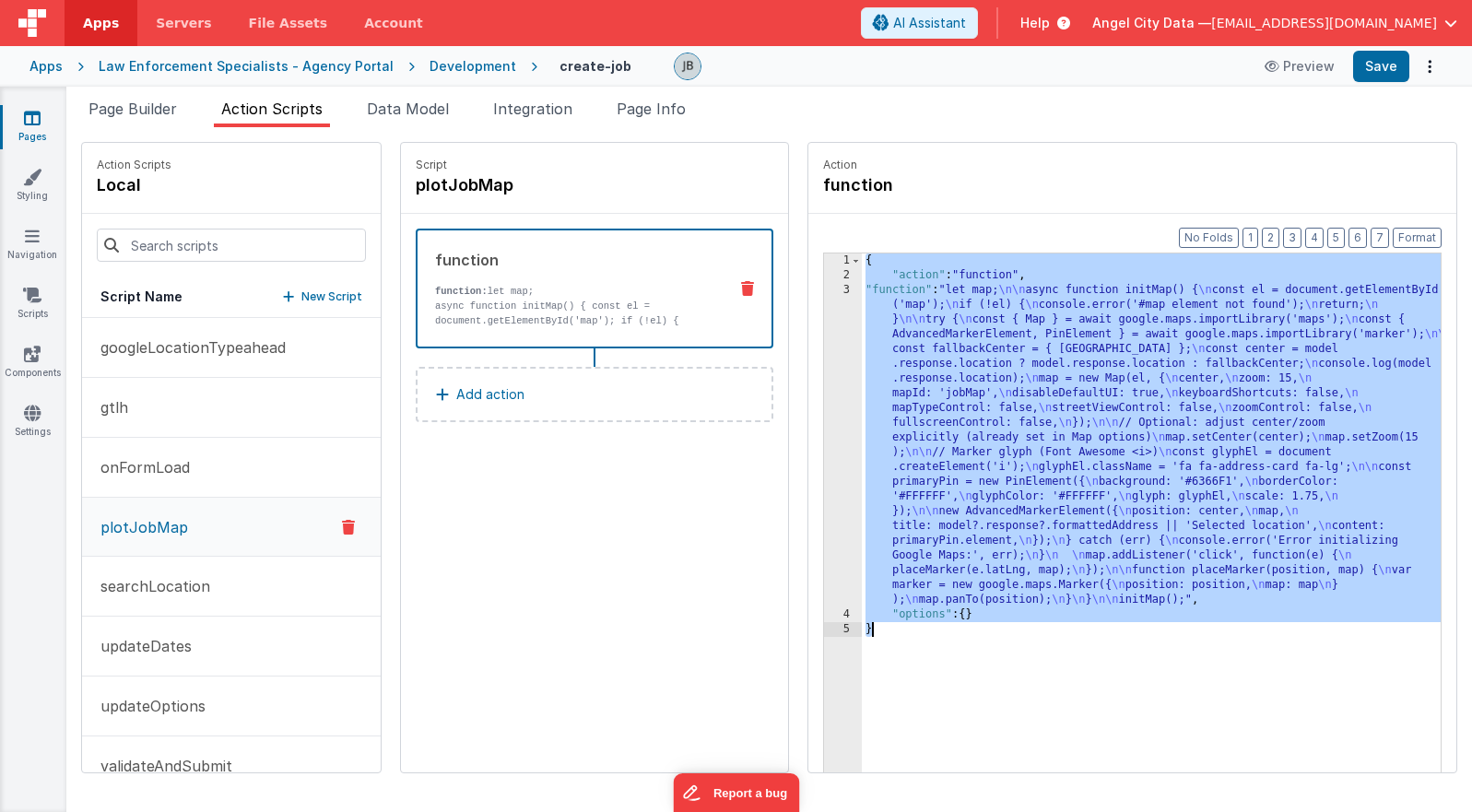
click at [824, 395] on div "3" at bounding box center [842, 445] width 38 height 325
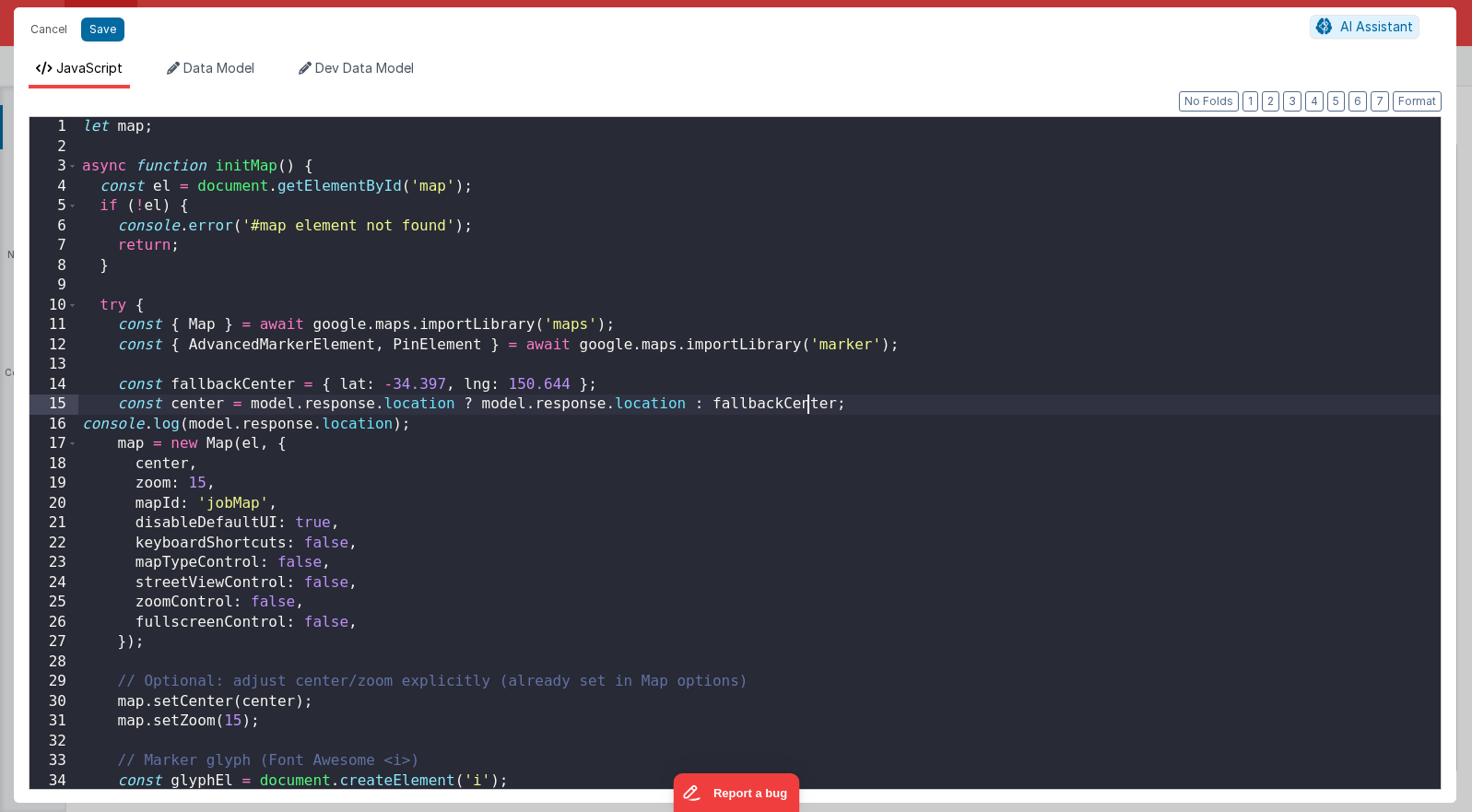
click at [808, 395] on div "let map ; async function initMap ( ) { const el = document . getElementById ( '…" at bounding box center [760, 473] width 1362 height 711
click at [437, 386] on div "let map ; async function initMap ( ) { const el = document . getElementById ( '…" at bounding box center [760, 473] width 1362 height 711
drag, startPoint x: 443, startPoint y: 384, endPoint x: 384, endPoint y: 383, distance: 59.0
click at [384, 383] on div "let map ; async function initMap ( ) { const el = document . getElementById ( '…" at bounding box center [760, 473] width 1362 height 711
drag, startPoint x: 507, startPoint y: 385, endPoint x: 567, endPoint y: 386, distance: 60.0
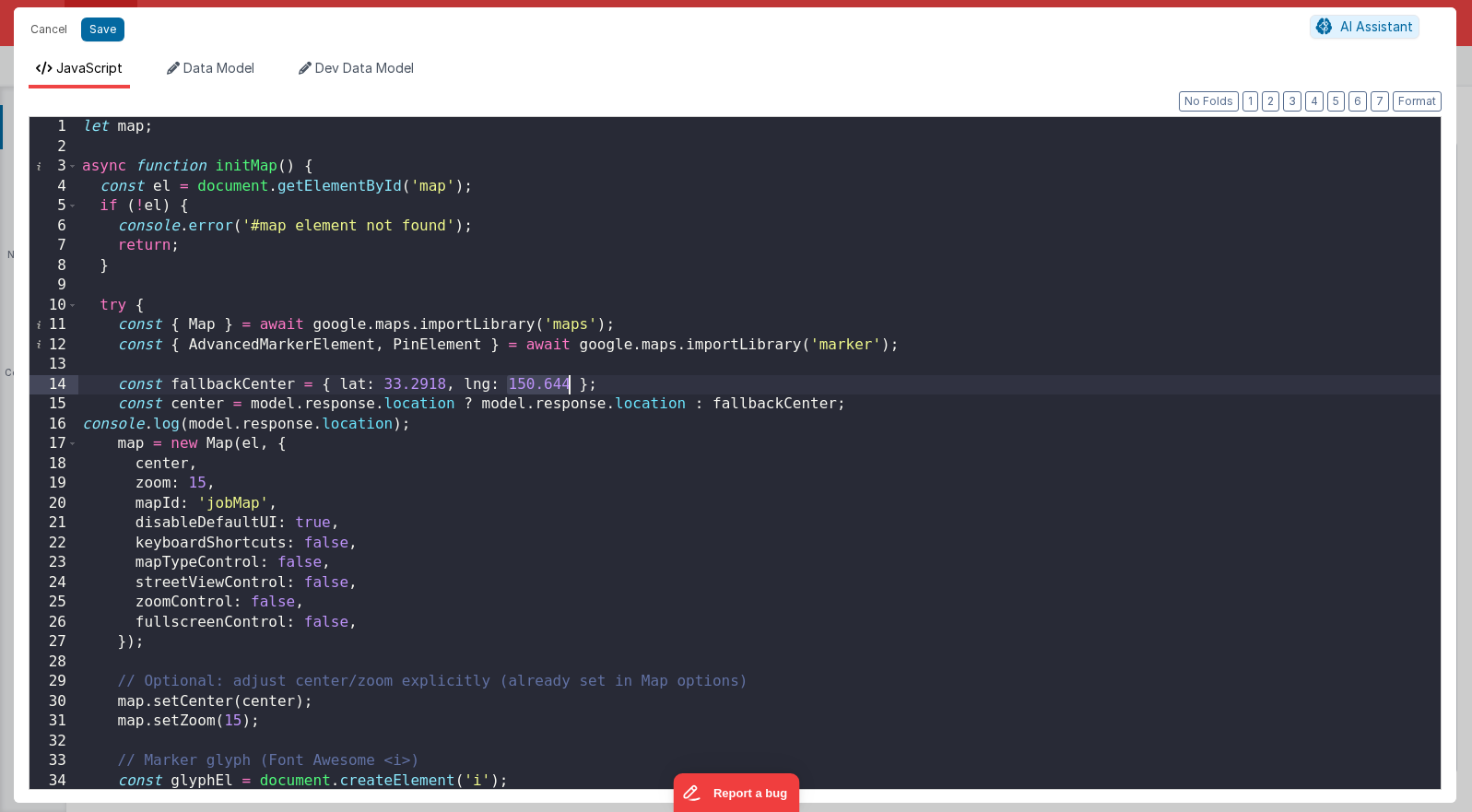
click at [567, 386] on div "let map ; async function initMap ( ) { const el = document . getElementById ( '…" at bounding box center [760, 473] width 1362 height 711
click at [104, 24] on button "Save" at bounding box center [103, 29] width 44 height 24
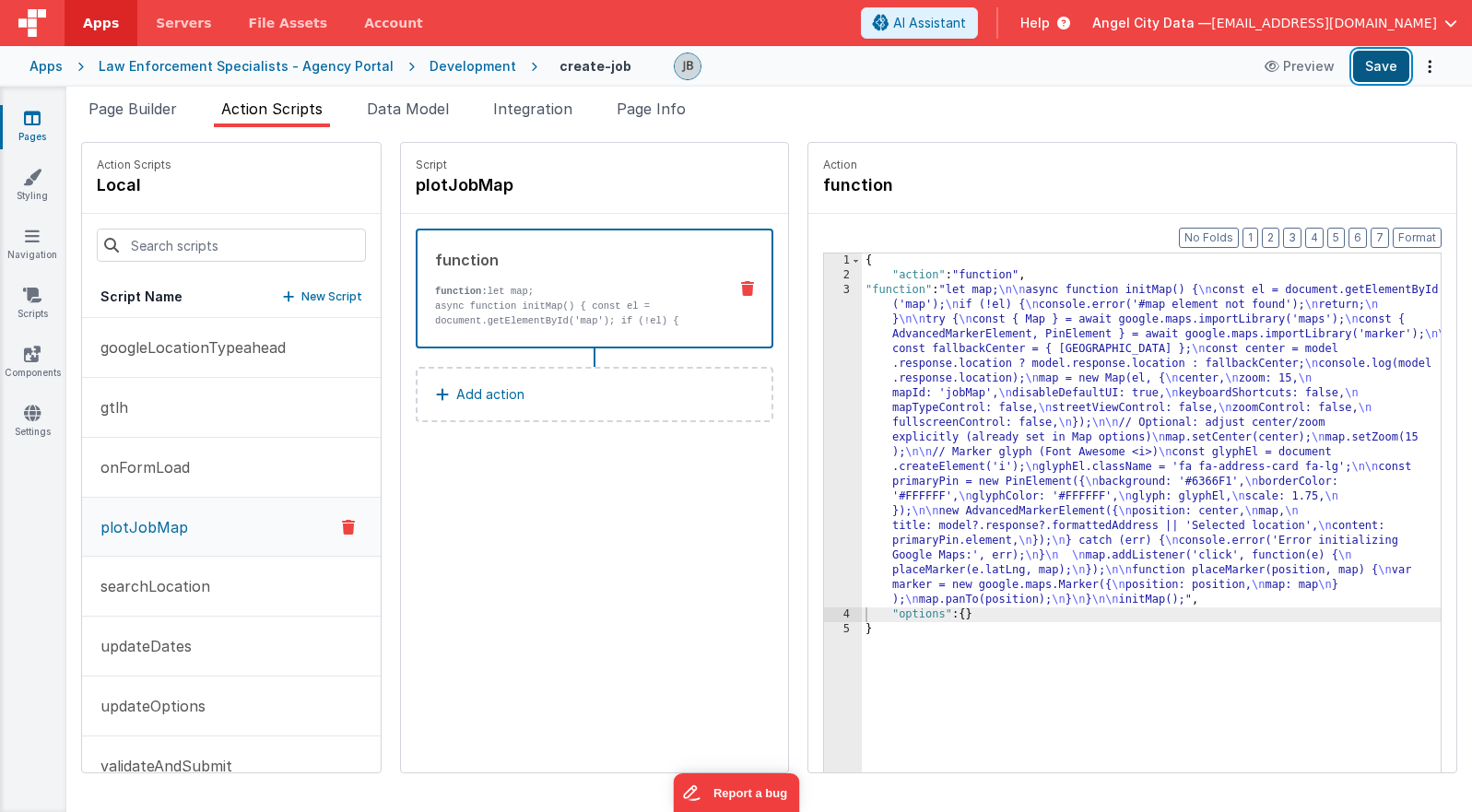
click at [1061, 75] on button "Save" at bounding box center [1381, 66] width 56 height 31
click at [824, 362] on div "3" at bounding box center [842, 445] width 38 height 325
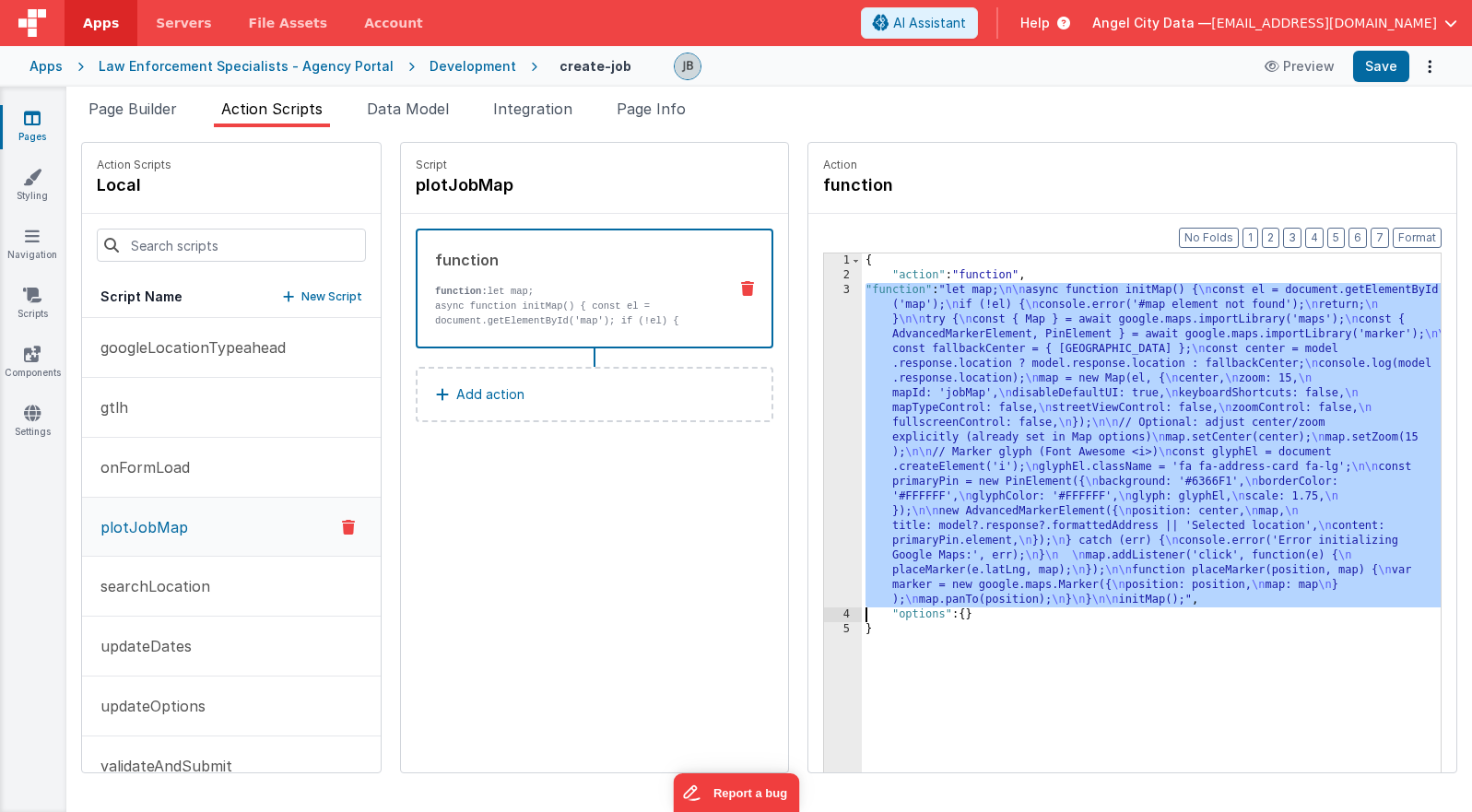
click at [824, 362] on div "3" at bounding box center [842, 445] width 38 height 325
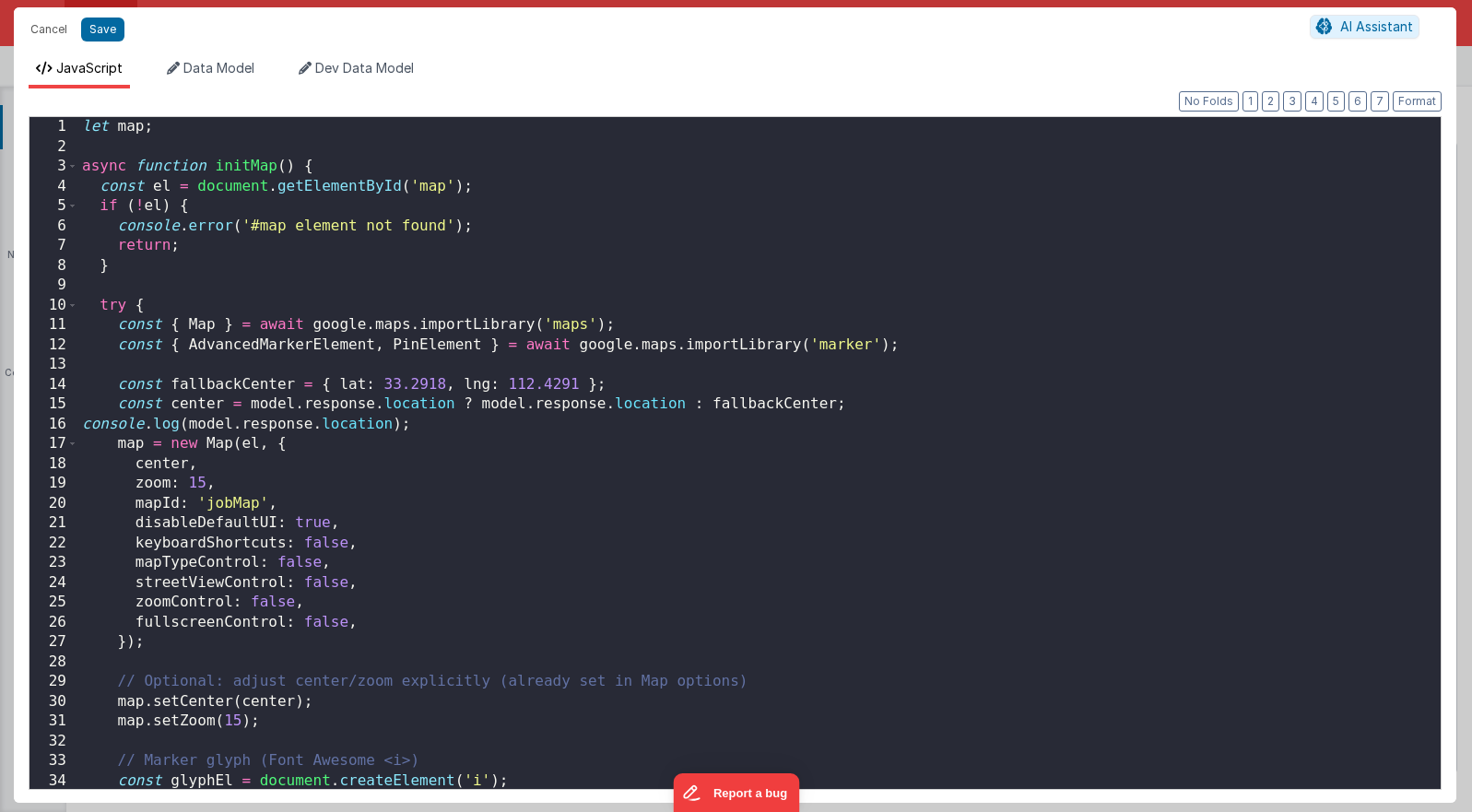
click at [809, 362] on div "let map ; async function initMap ( ) { const el = document . getElementById ( '…" at bounding box center [760, 473] width 1362 height 711
drag, startPoint x: 383, startPoint y: 380, endPoint x: 444, endPoint y: 385, distance: 61.2
click at [444, 385] on div "let map ; async function initMap ( ) { const el = document . getElementById ( '…" at bounding box center [760, 473] width 1362 height 711
click at [509, 383] on div "let map ; async function initMap ( ) { const el = document . getElementById ( '…" at bounding box center [760, 473] width 1362 height 711
click at [91, 30] on button "Save" at bounding box center [103, 29] width 44 height 24
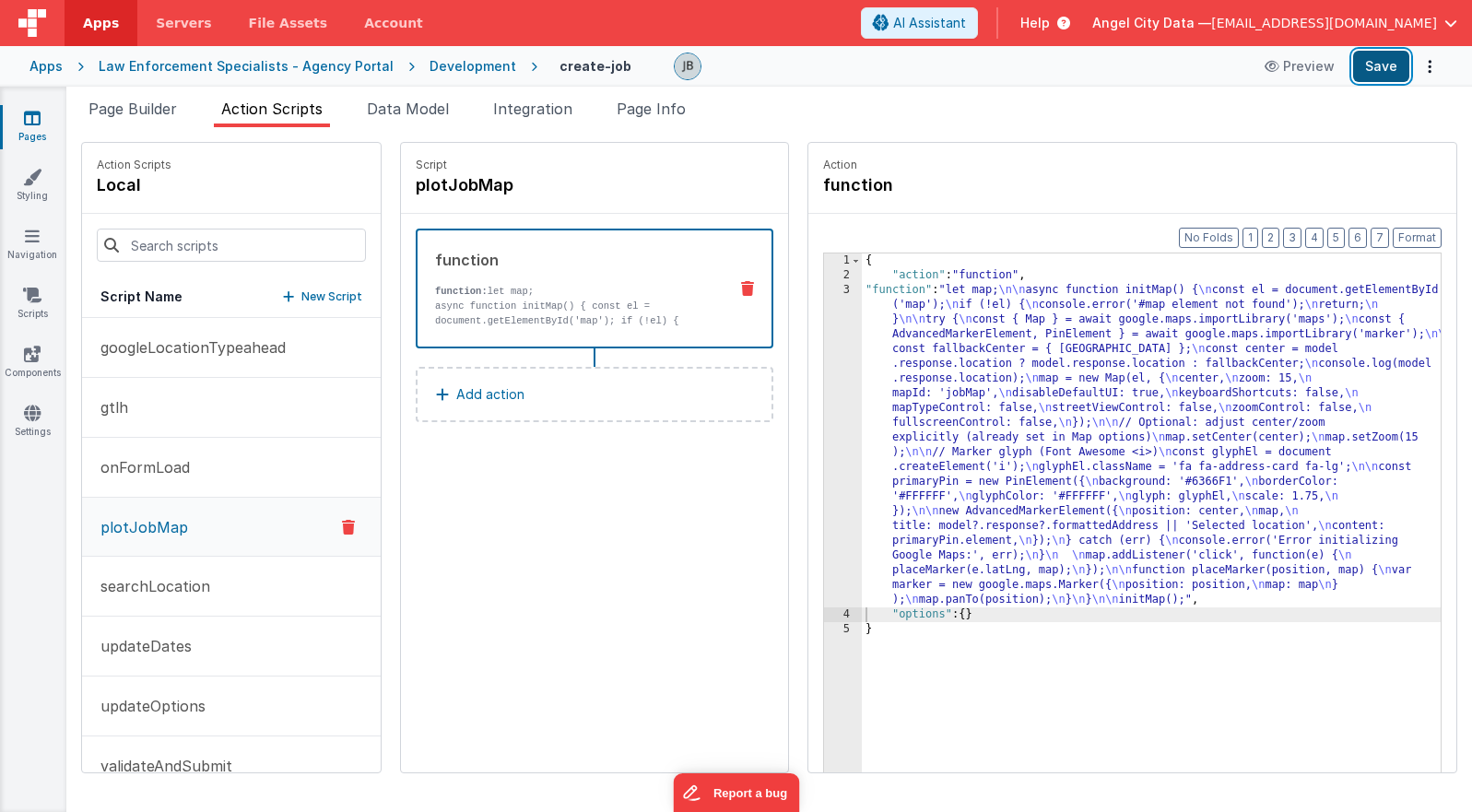
click at [1061, 77] on button "Save" at bounding box center [1381, 66] width 56 height 31
click at [44, 410] on link "Settings" at bounding box center [32, 422] width 66 height 37
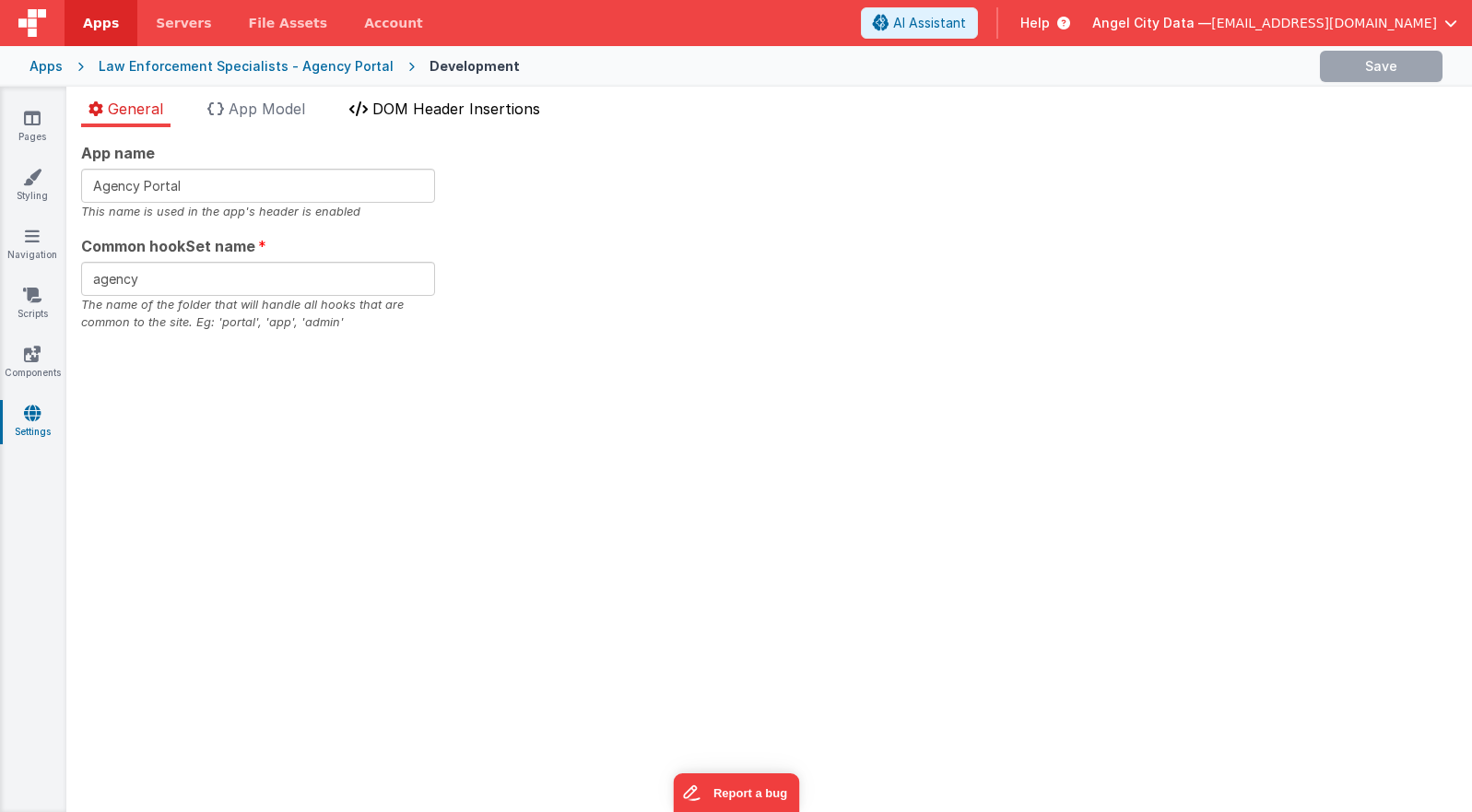
type input "MRU Portal"
type input "app"
checkbox input "false"
checkbox input "true"
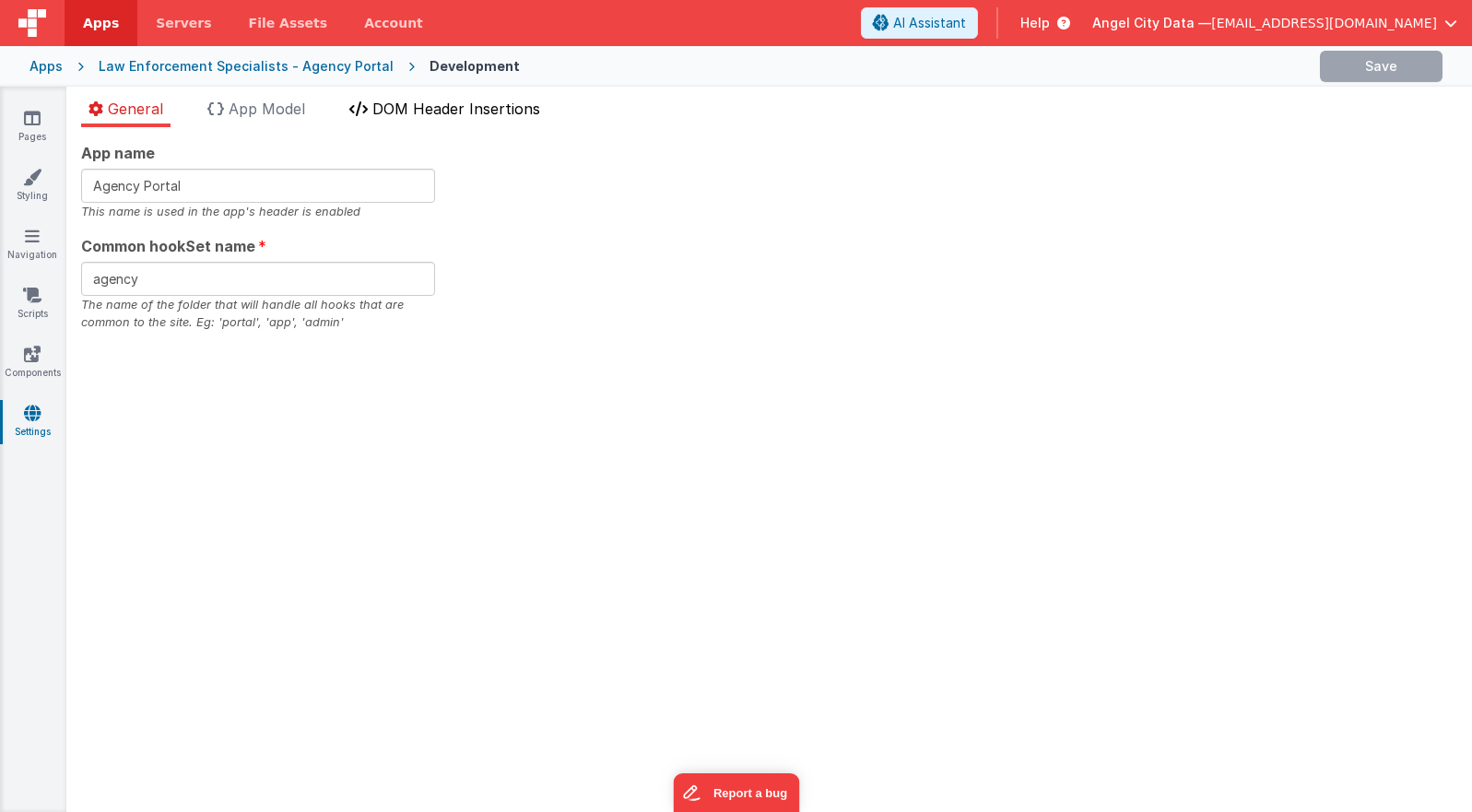
checkbox input "true"
checkbox input "false"
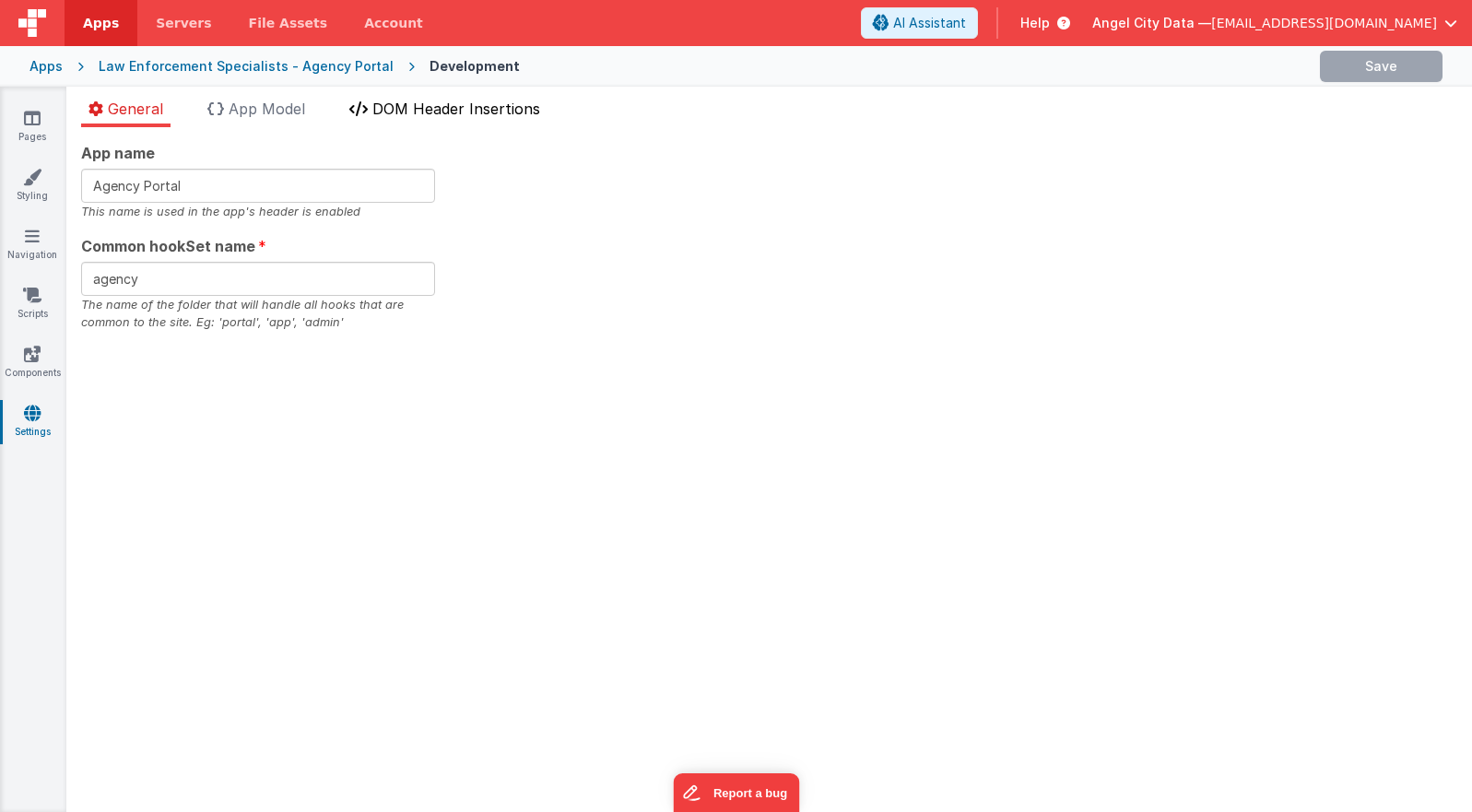
checkbox input "false"
click at [320, 105] on ul "General App Model DOM Header Insertions" at bounding box center [768, 112] width 1406 height 29
click at [301, 105] on span "App Model" at bounding box center [266, 109] width 77 height 18
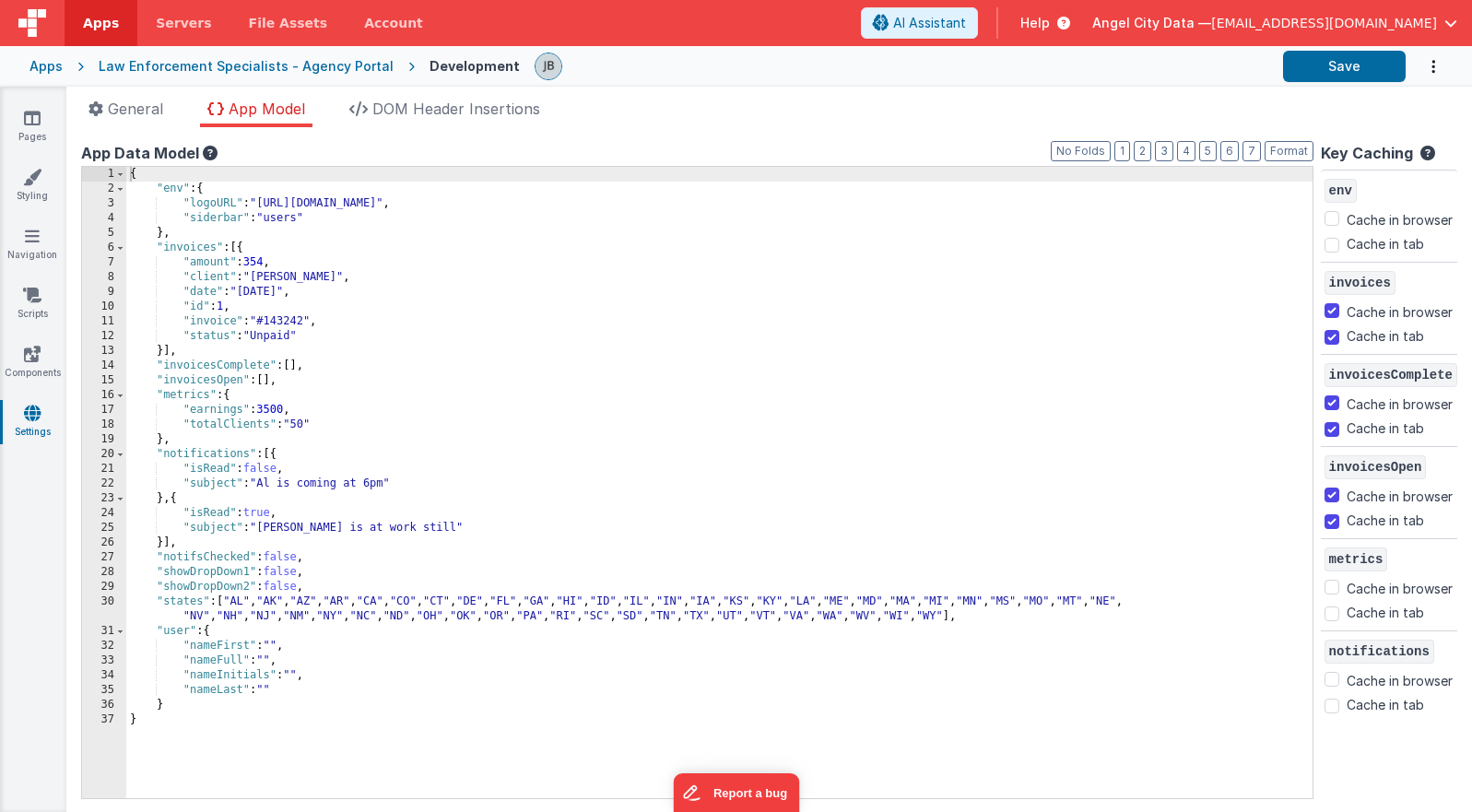
click at [241, 452] on div "{ "env" : { "logoURL" : "[URL][DOMAIN_NAME]" , "siderbar" : "users" } , "invoic…" at bounding box center [719, 497] width 1186 height 661
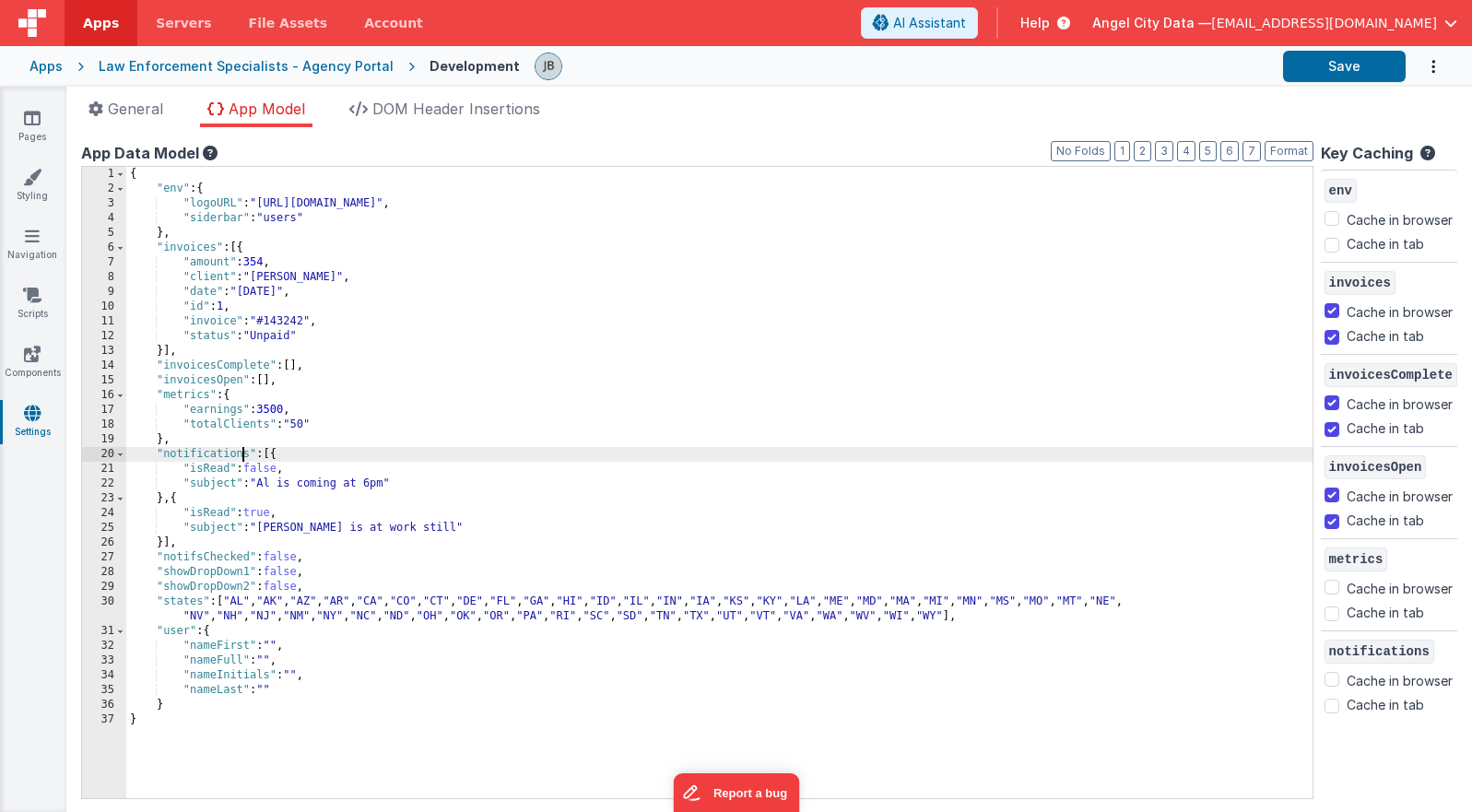
click at [40, 418] on icon at bounding box center [32, 413] width 16 height 18
click at [124, 191] on span at bounding box center [120, 188] width 10 height 15
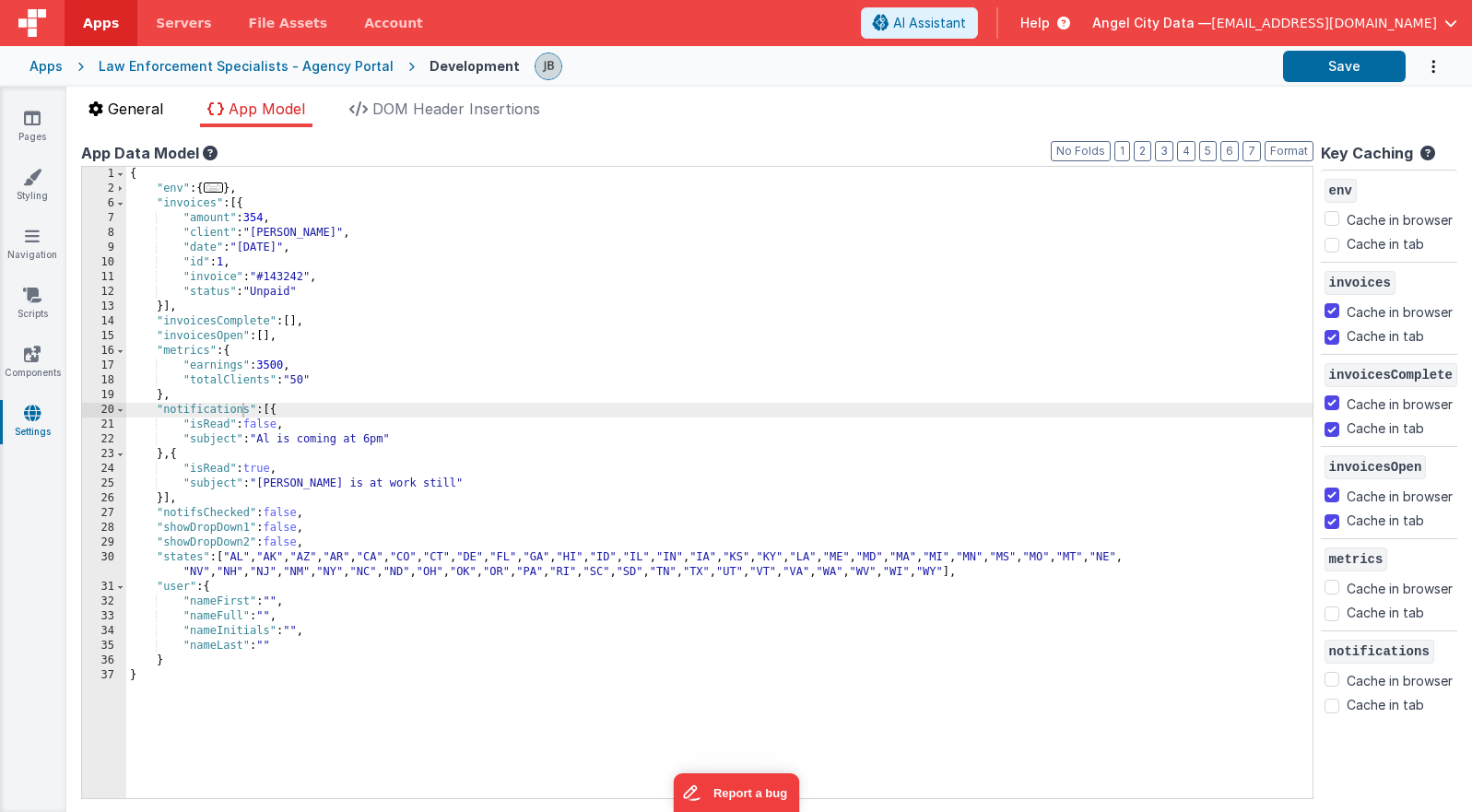
click at [143, 112] on span "General" at bounding box center [135, 109] width 55 height 18
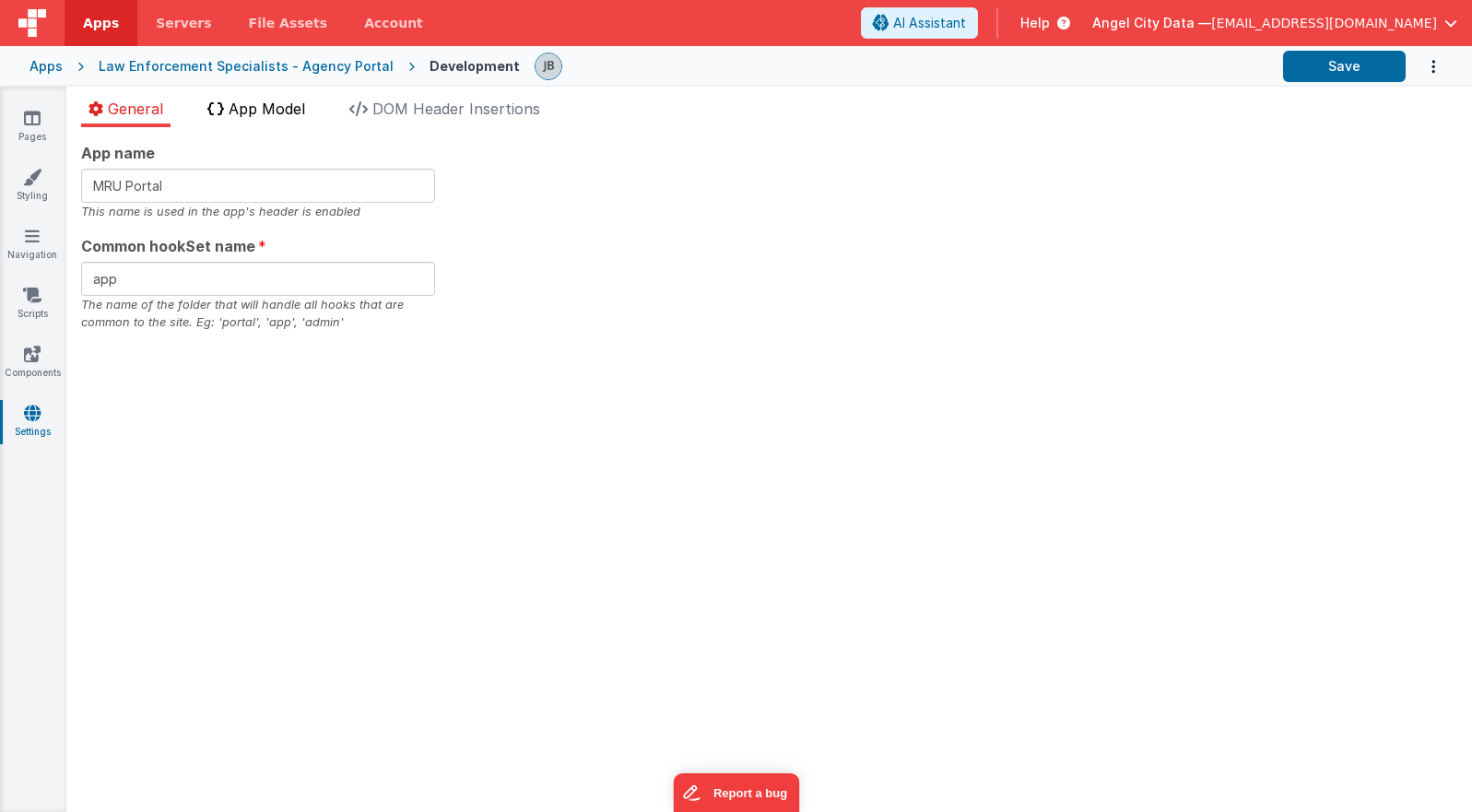
click at [245, 106] on span "App Model" at bounding box center [266, 109] width 77 height 18
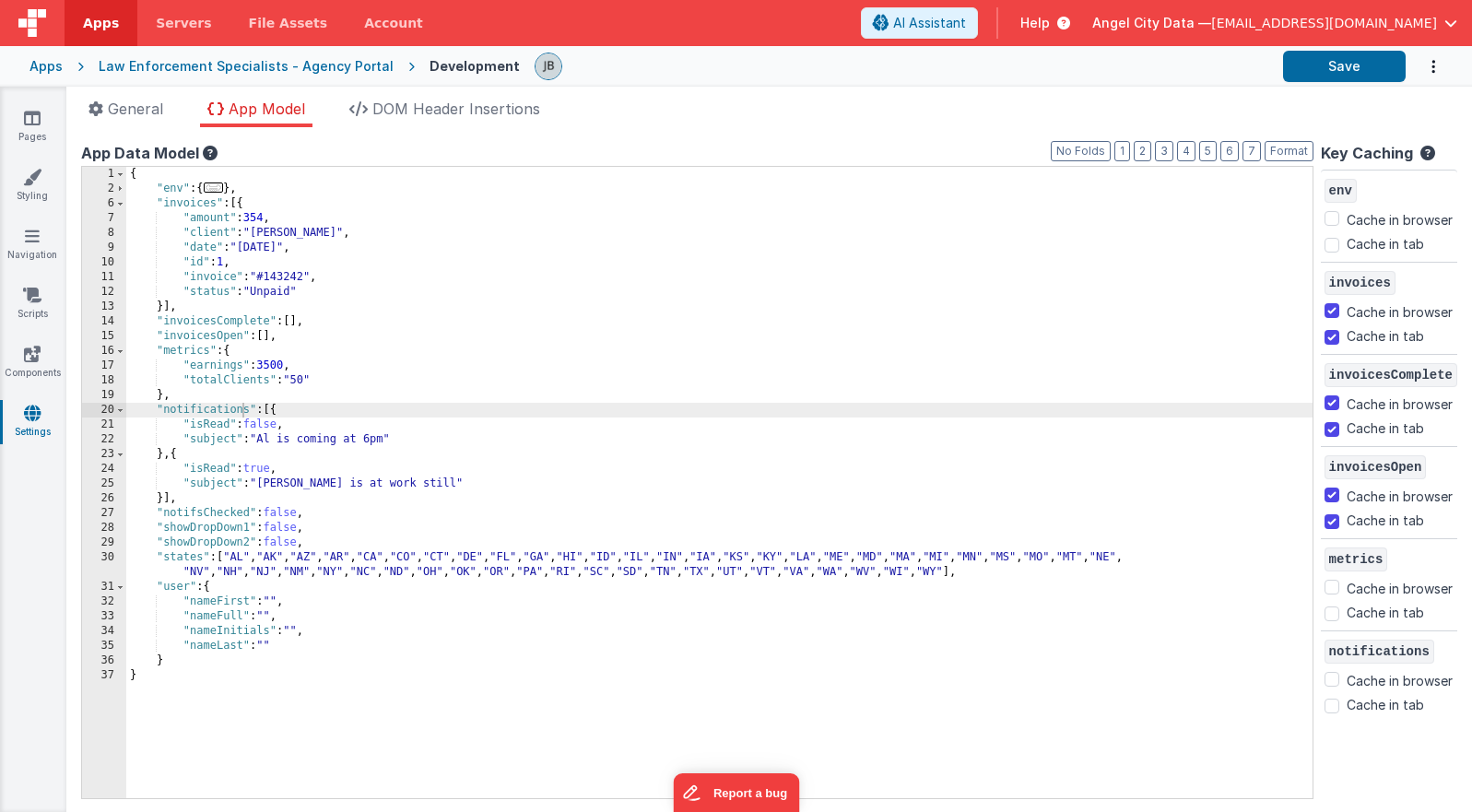
click at [162, 132] on div "App name MRU Portal This name is used in the app's header is enabled Common hoo…" at bounding box center [768, 469] width 1406 height 685
click at [157, 119] on li "General" at bounding box center [126, 112] width 89 height 29
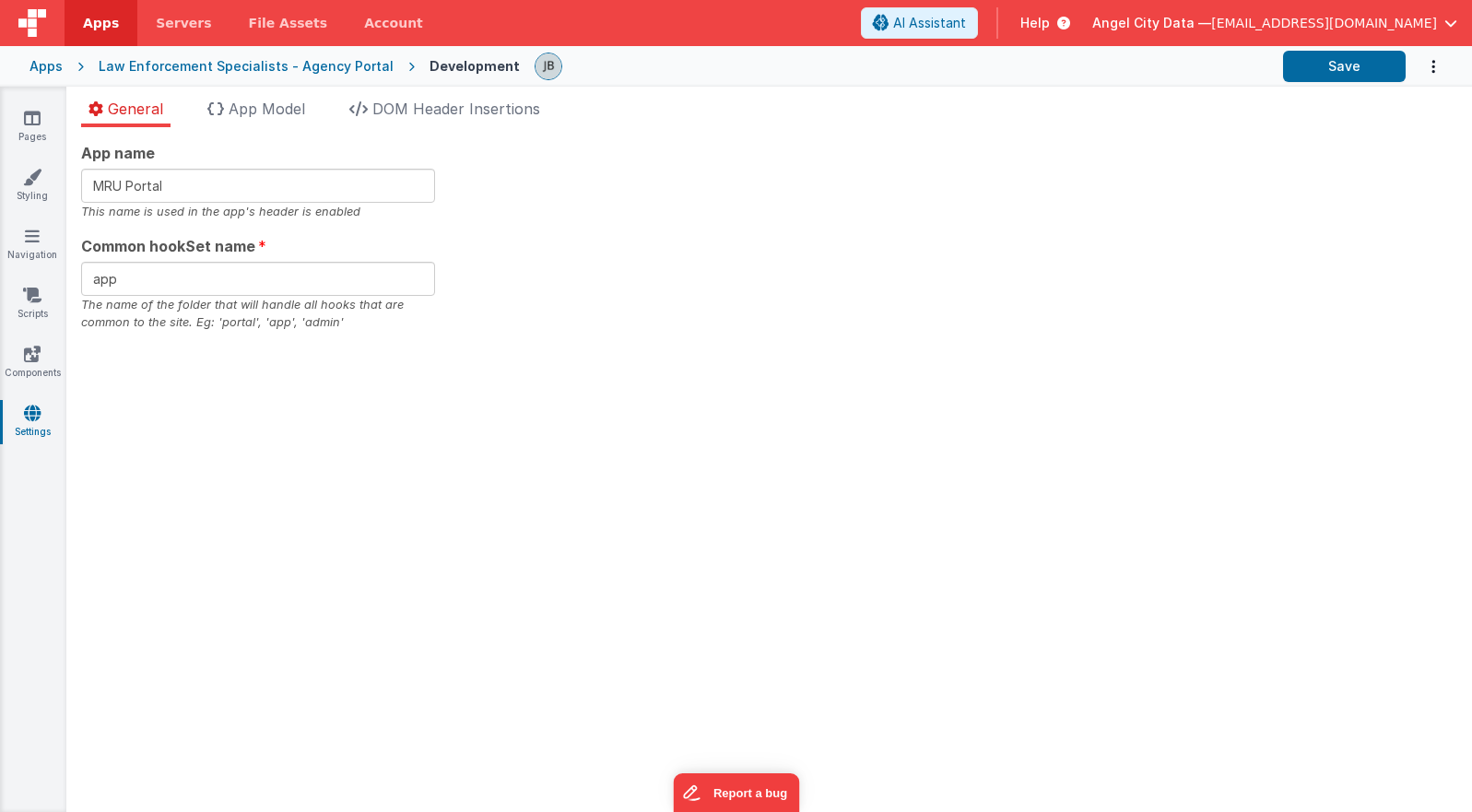
click at [47, 72] on div "Apps" at bounding box center [46, 66] width 33 height 18
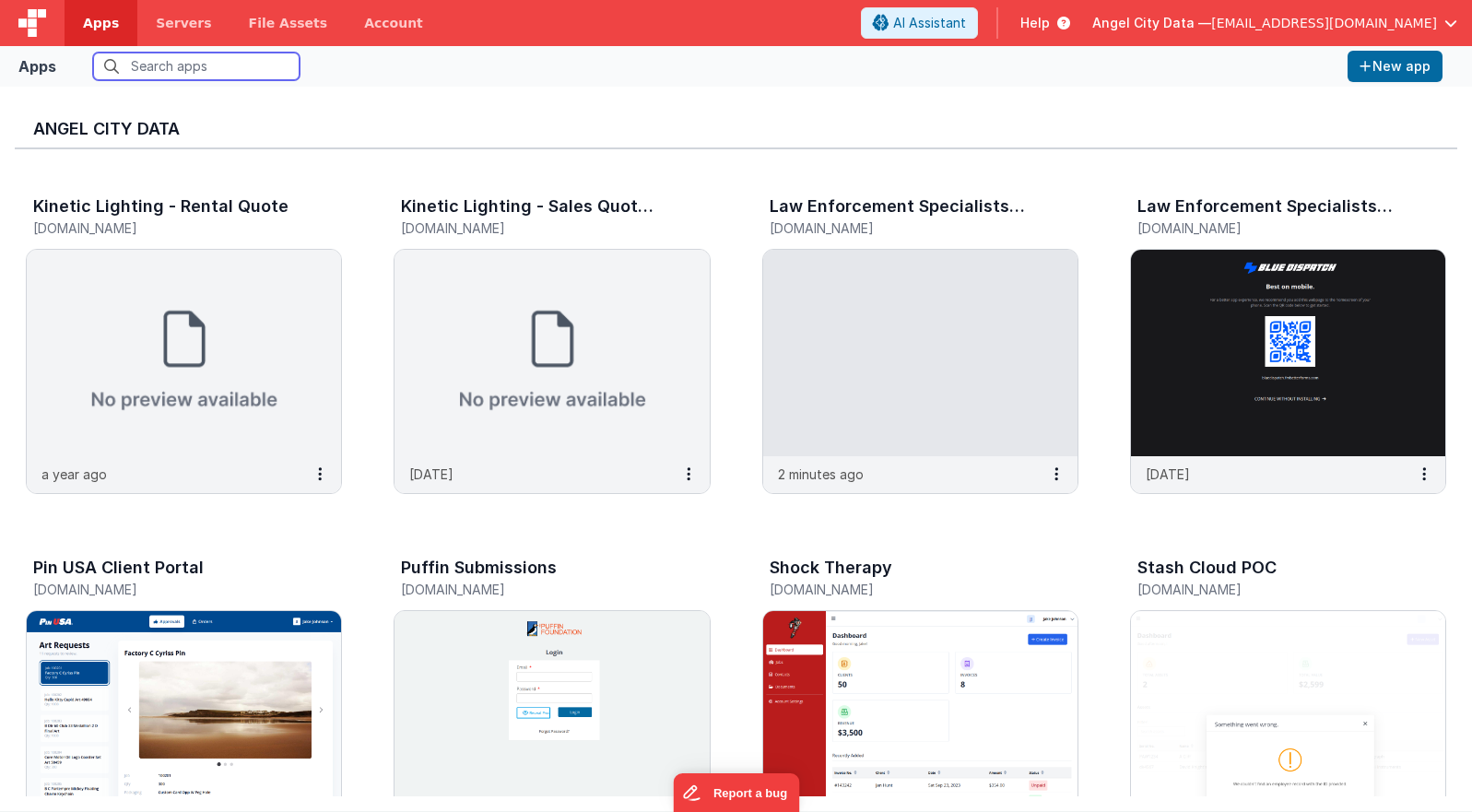
scroll to position [1422, 0]
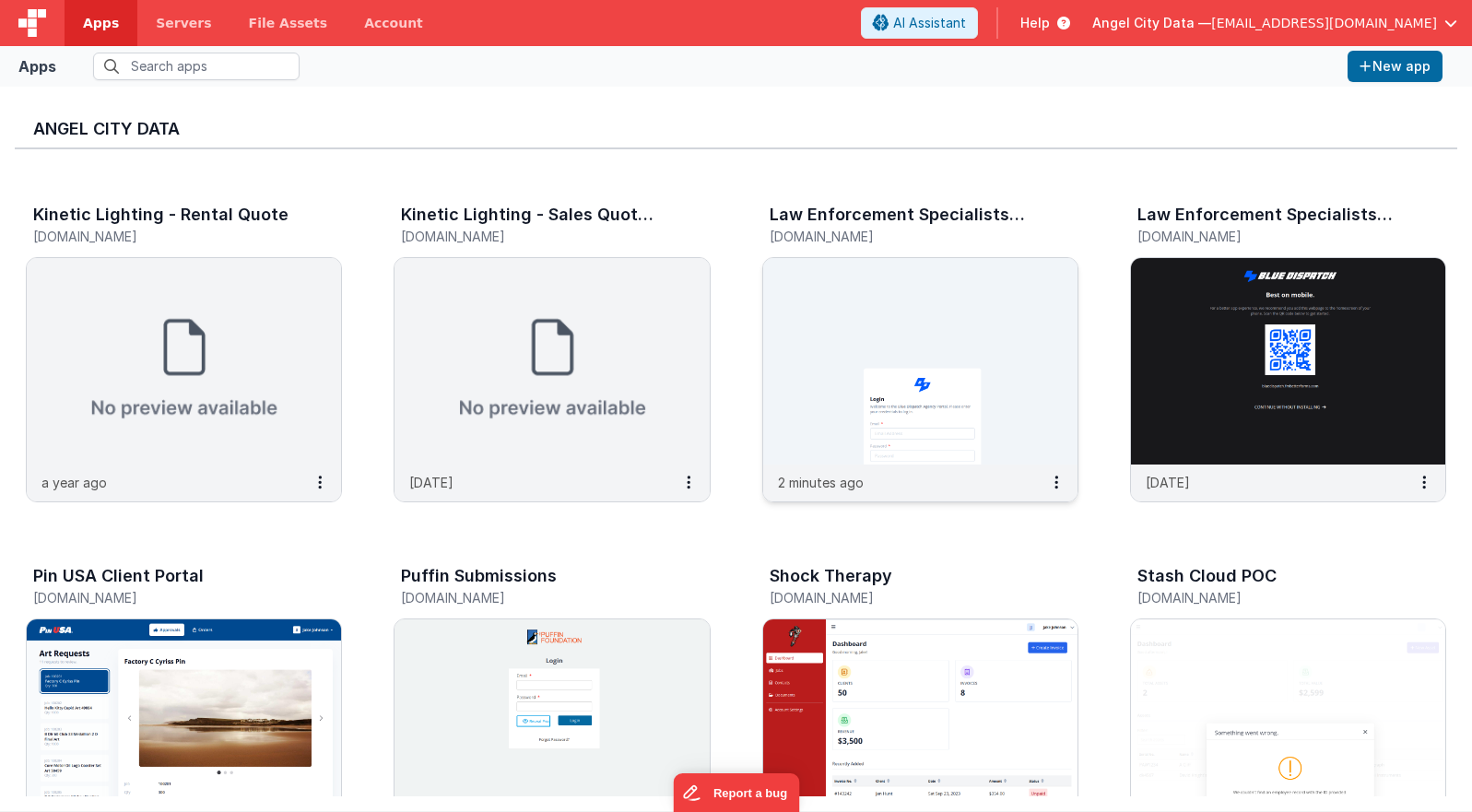
click at [777, 391] on img at bounding box center [921, 360] width 314 height 206
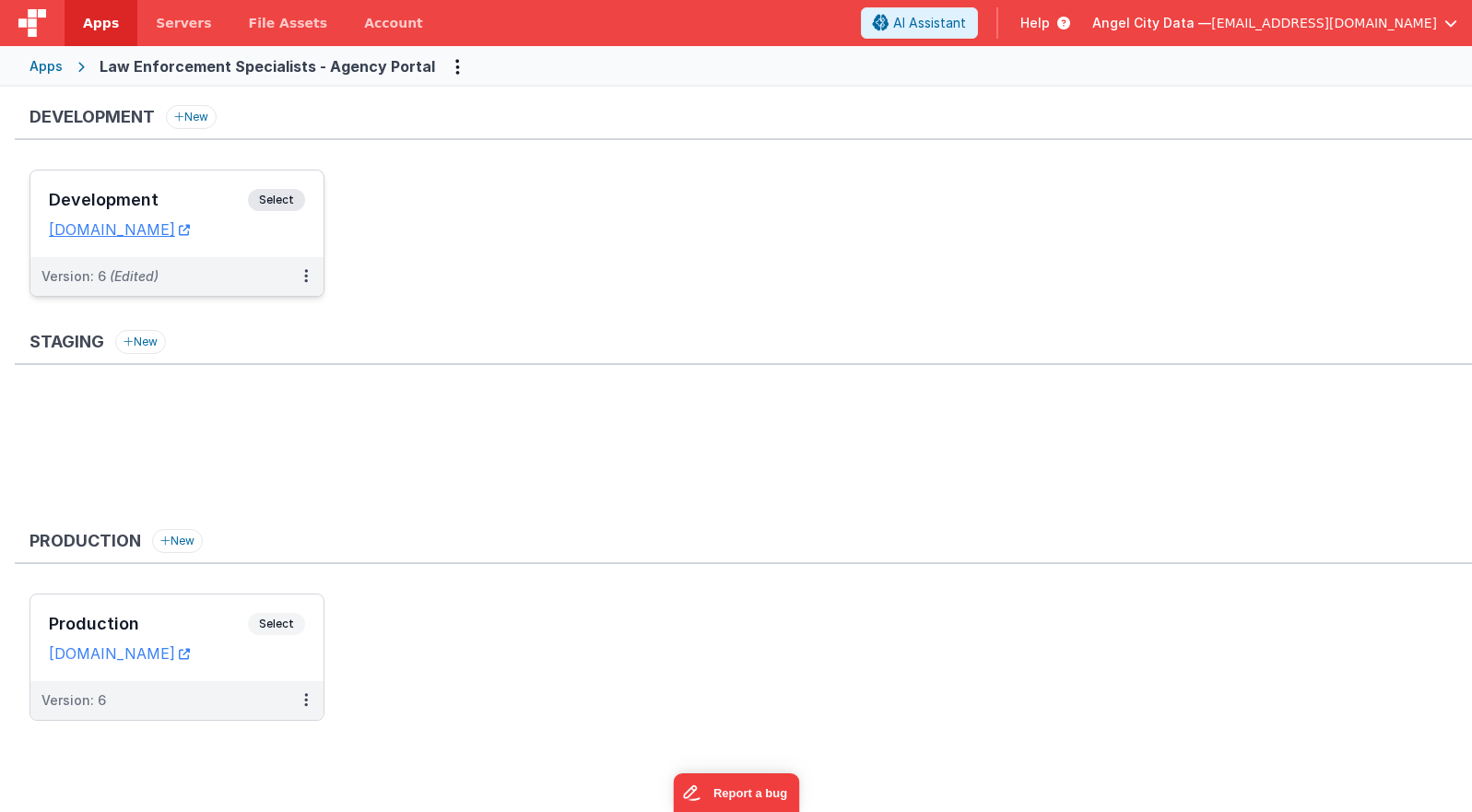
click at [216, 187] on div "Development Select URLs [DOMAIN_NAME]" at bounding box center [176, 213] width 293 height 86
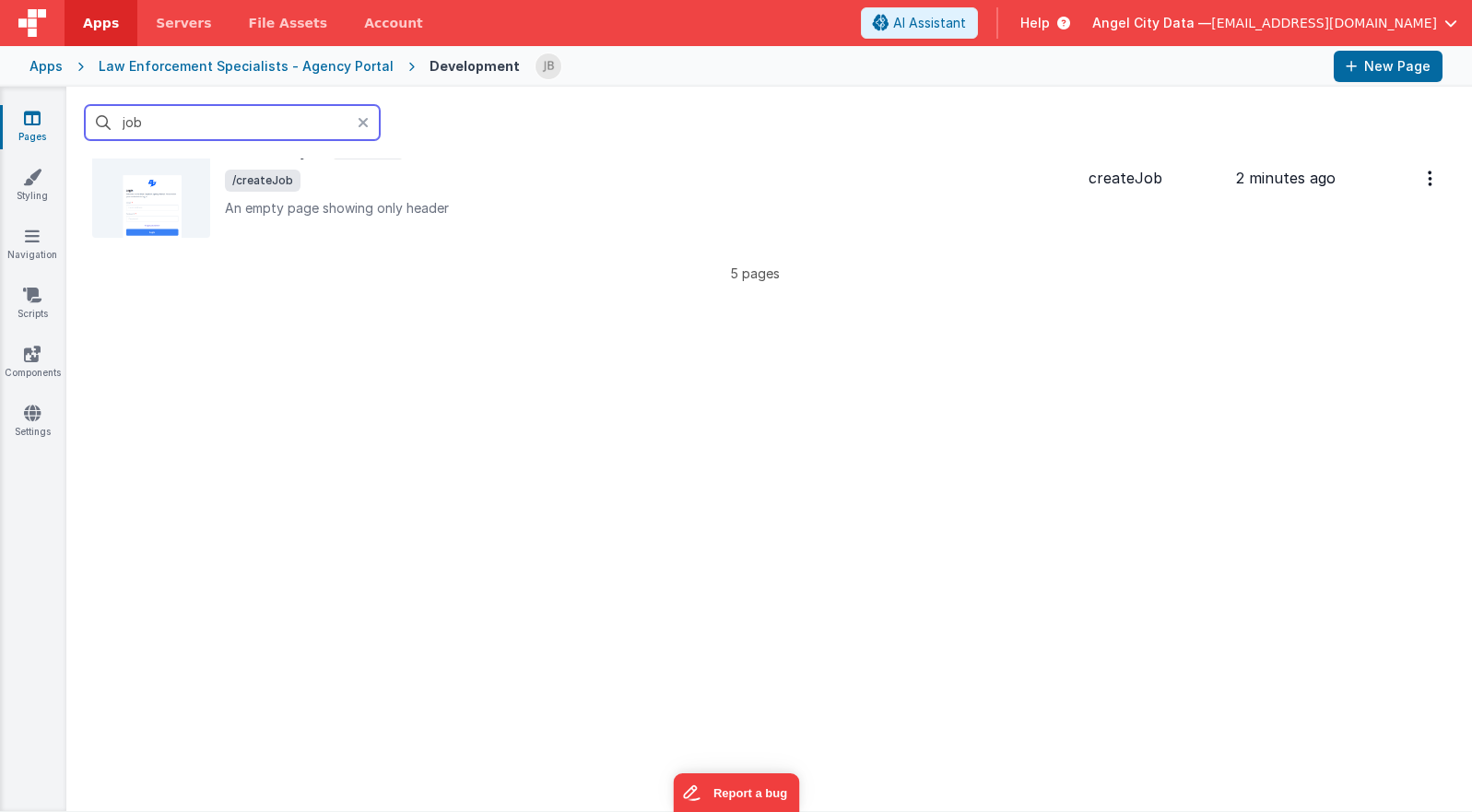
scroll to position [591, 0]
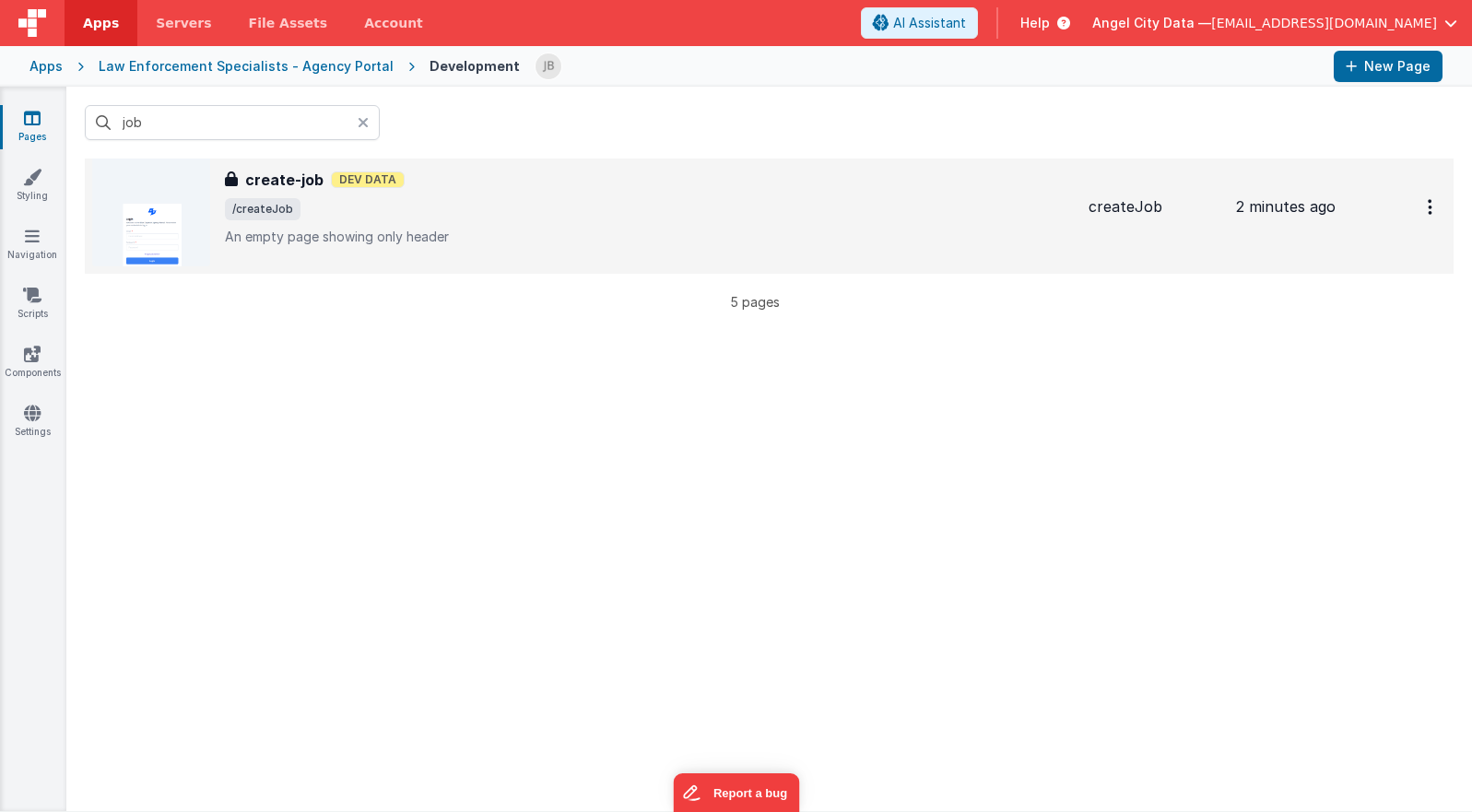
click at [283, 169] on h3 "create-job" at bounding box center [284, 179] width 78 height 22
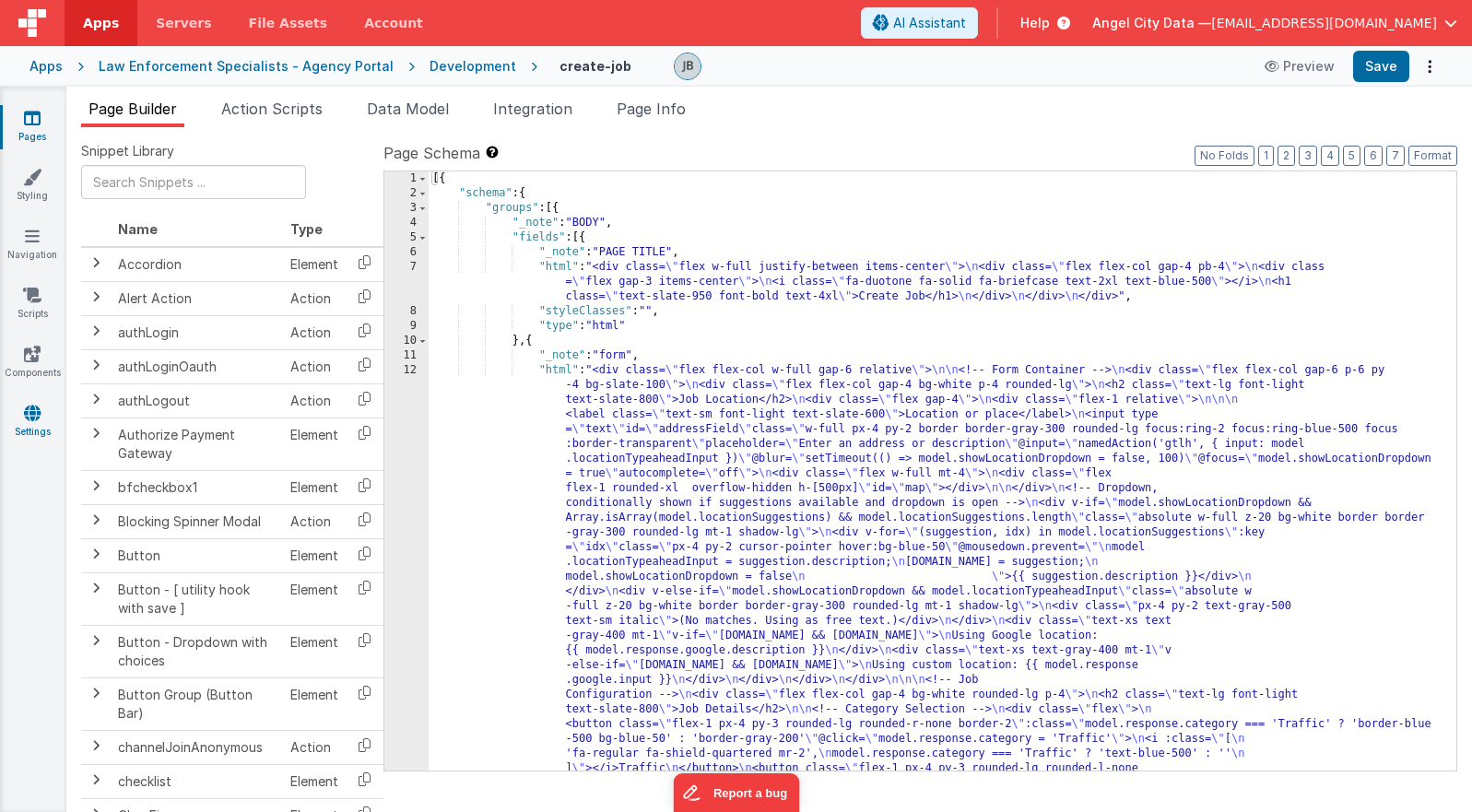
click at [30, 421] on icon at bounding box center [32, 413] width 16 height 18
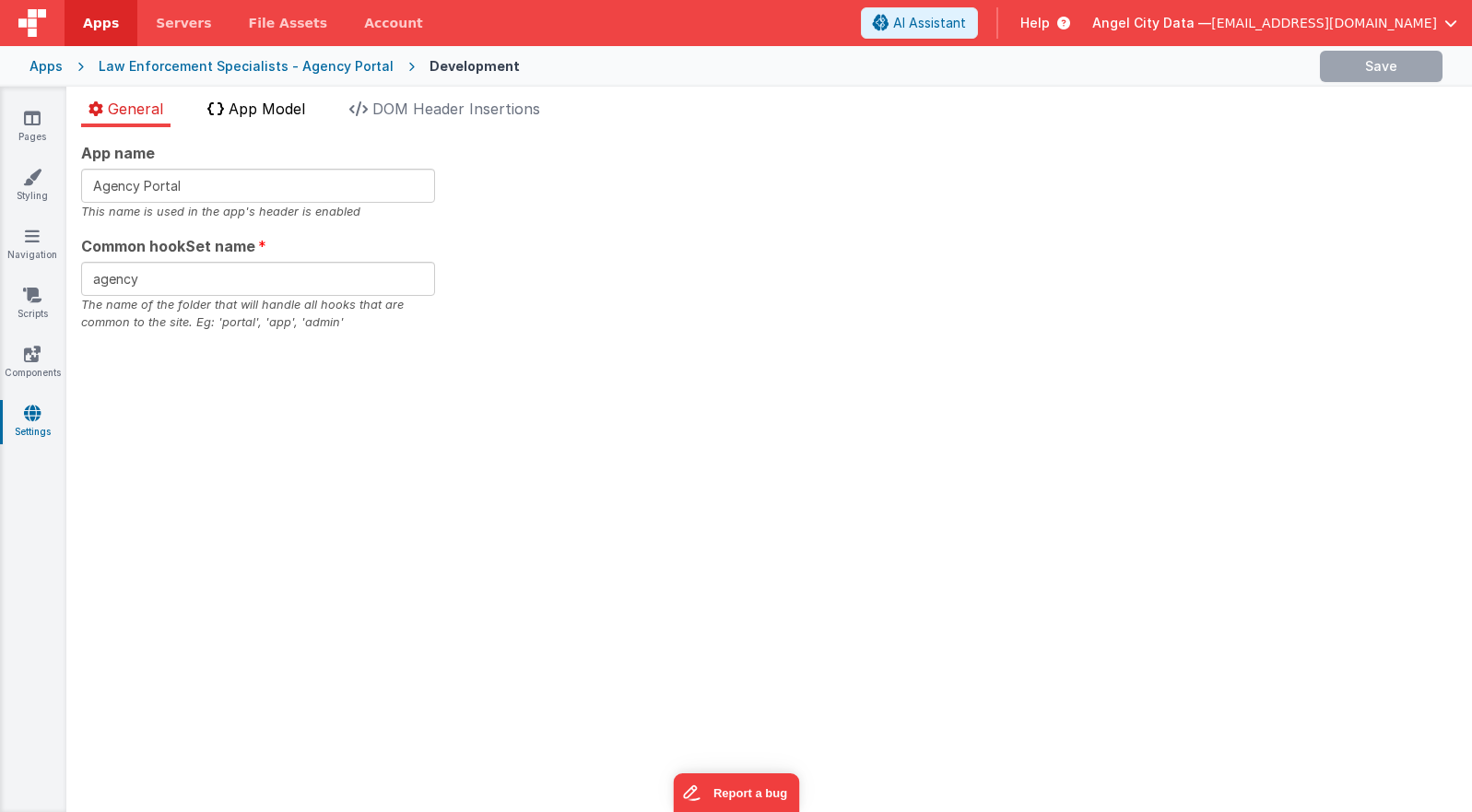
click at [282, 100] on span "App Model" at bounding box center [266, 109] width 77 height 18
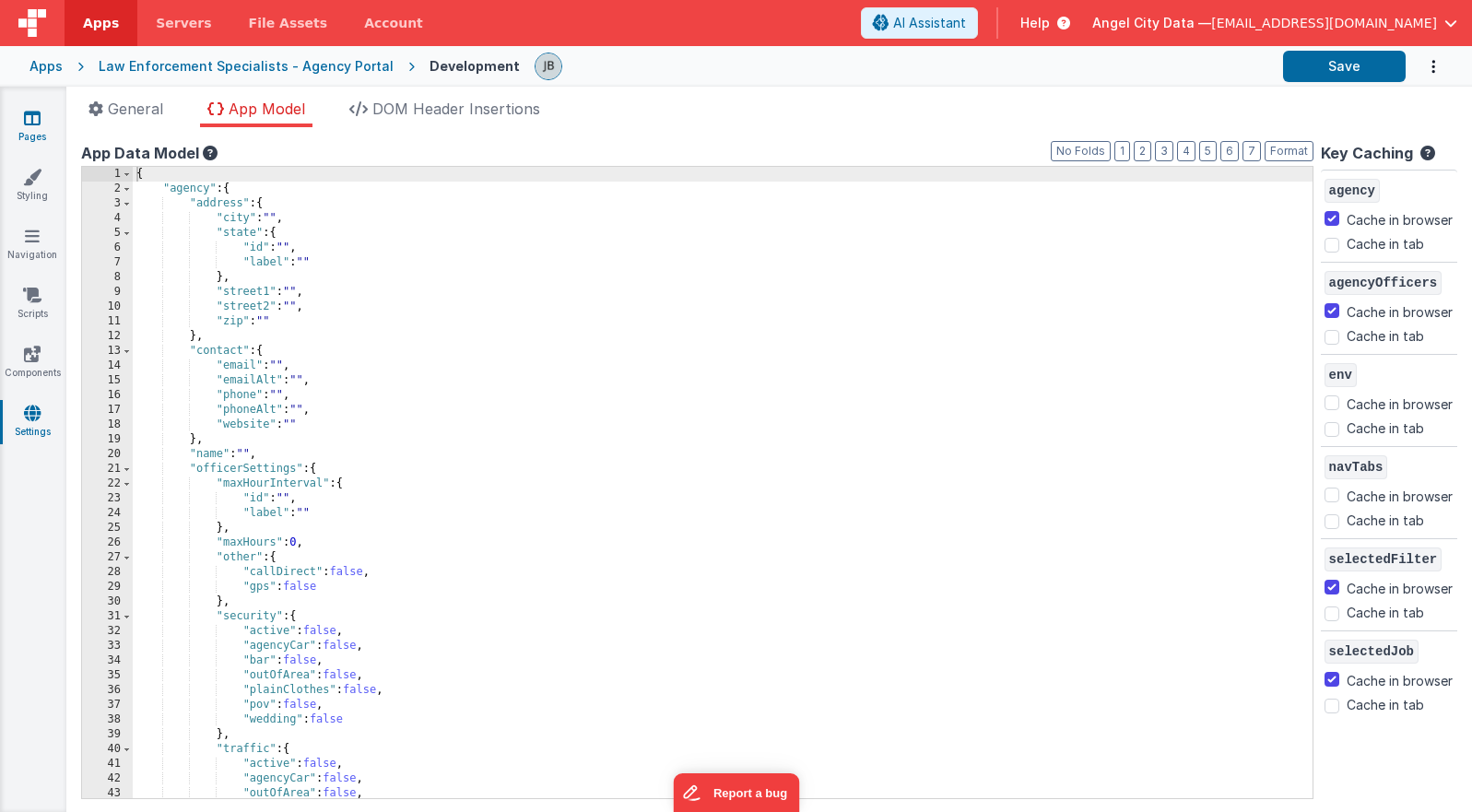
click at [37, 125] on icon at bounding box center [32, 117] width 16 height 18
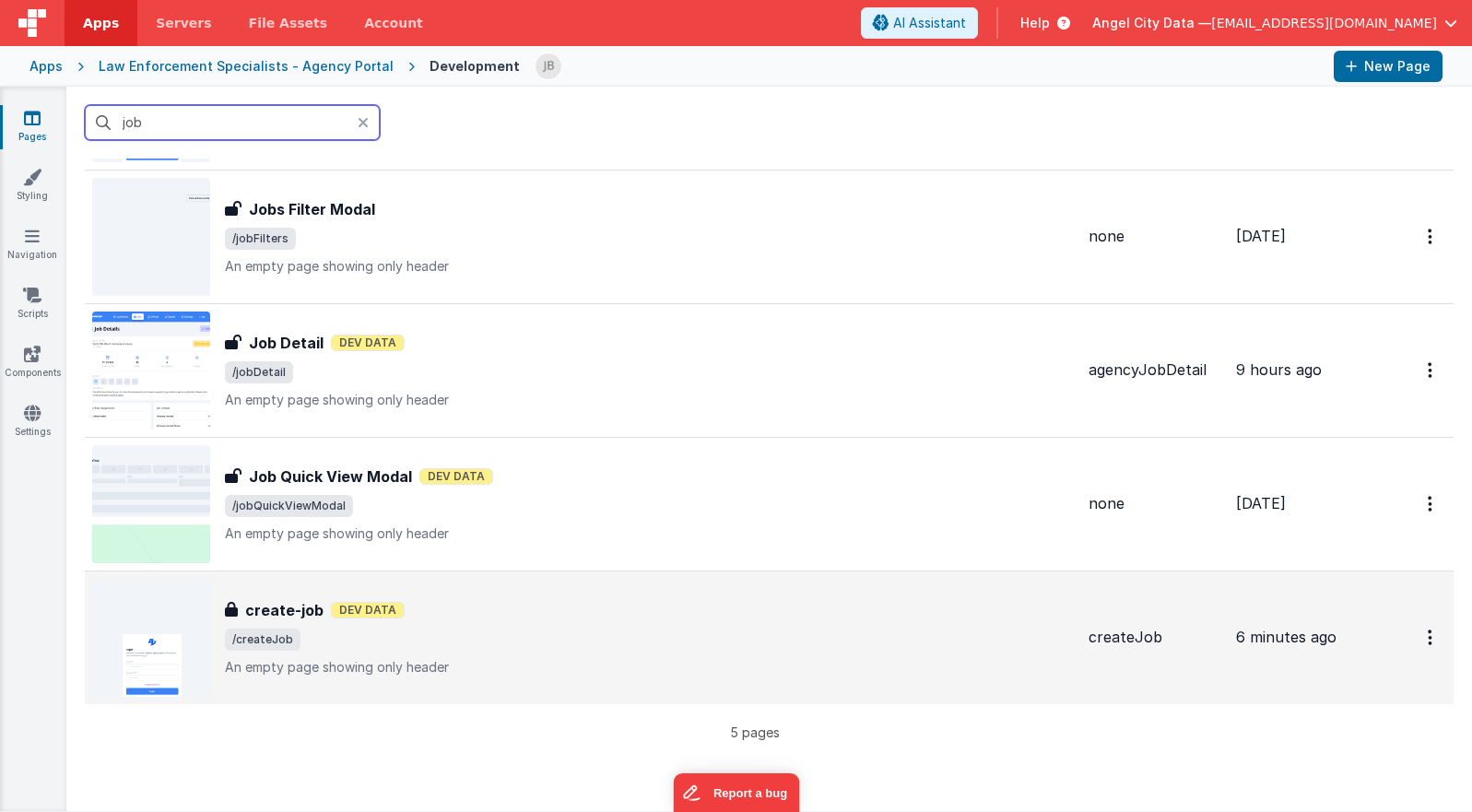
scroll to position [257, 0]
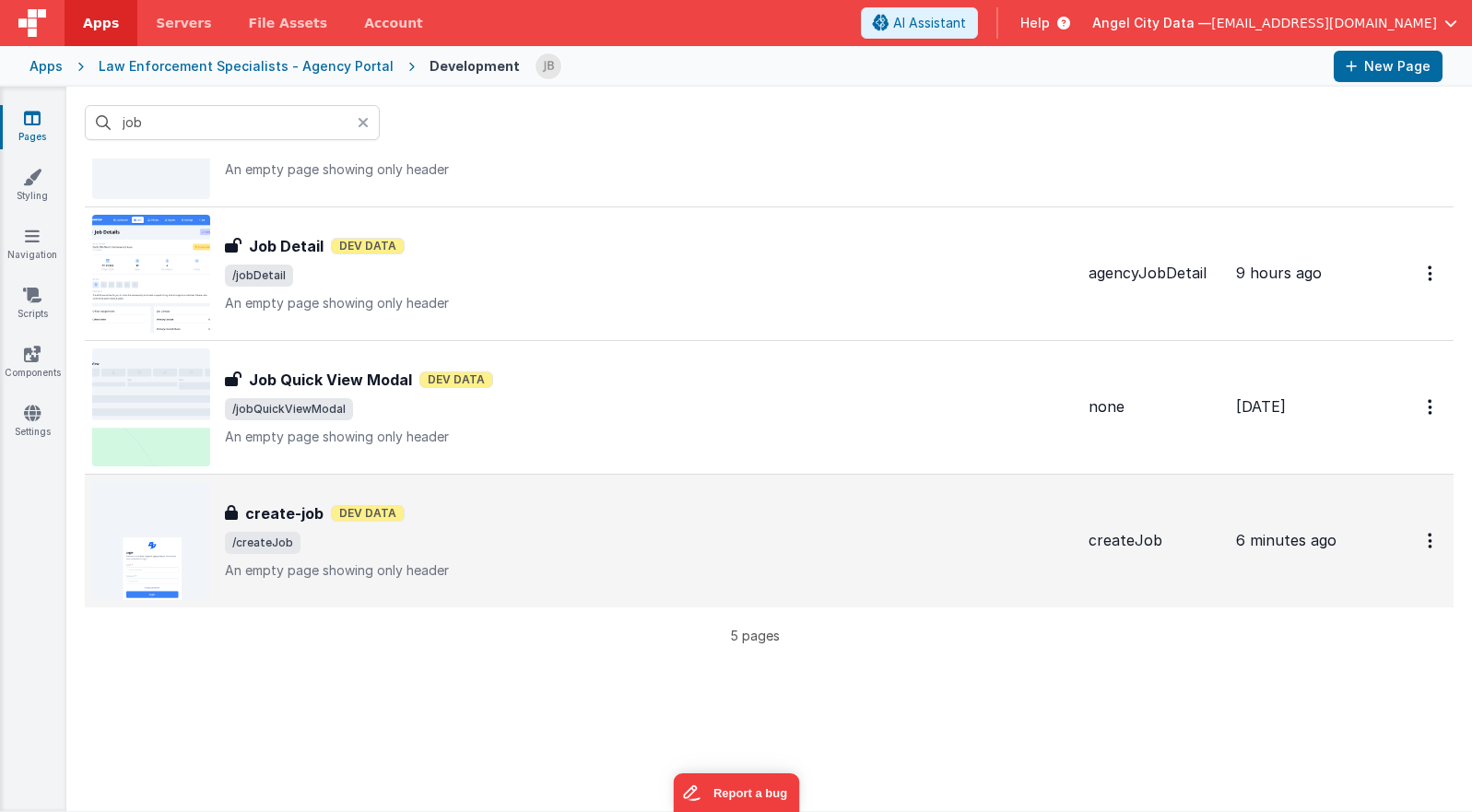
click at [288, 505] on h3 "create-job" at bounding box center [284, 513] width 78 height 22
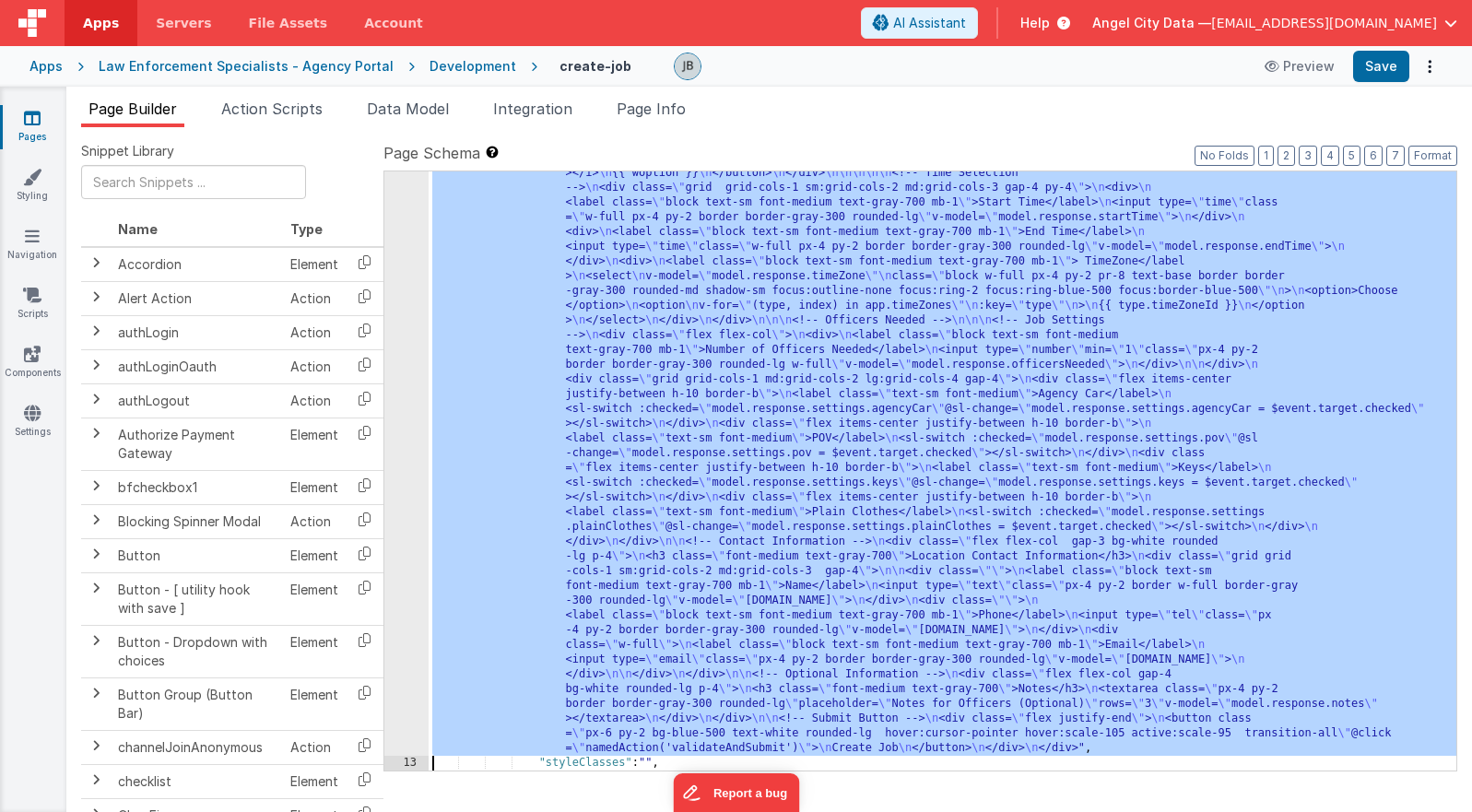
scroll to position [1097, 0]
click at [409, 369] on div "12" at bounding box center [407, 11] width 45 height 1489
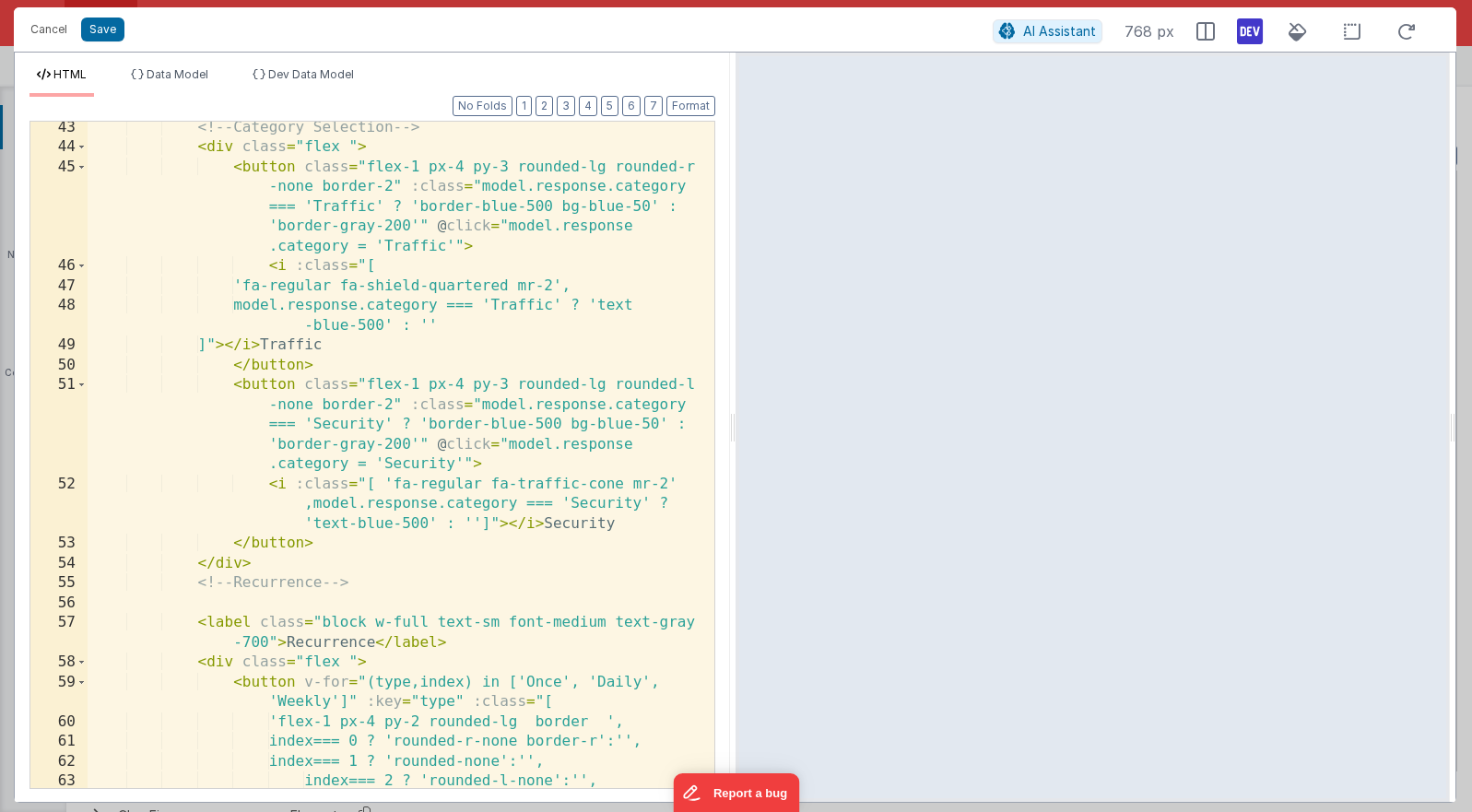
scroll to position [1505, 0]
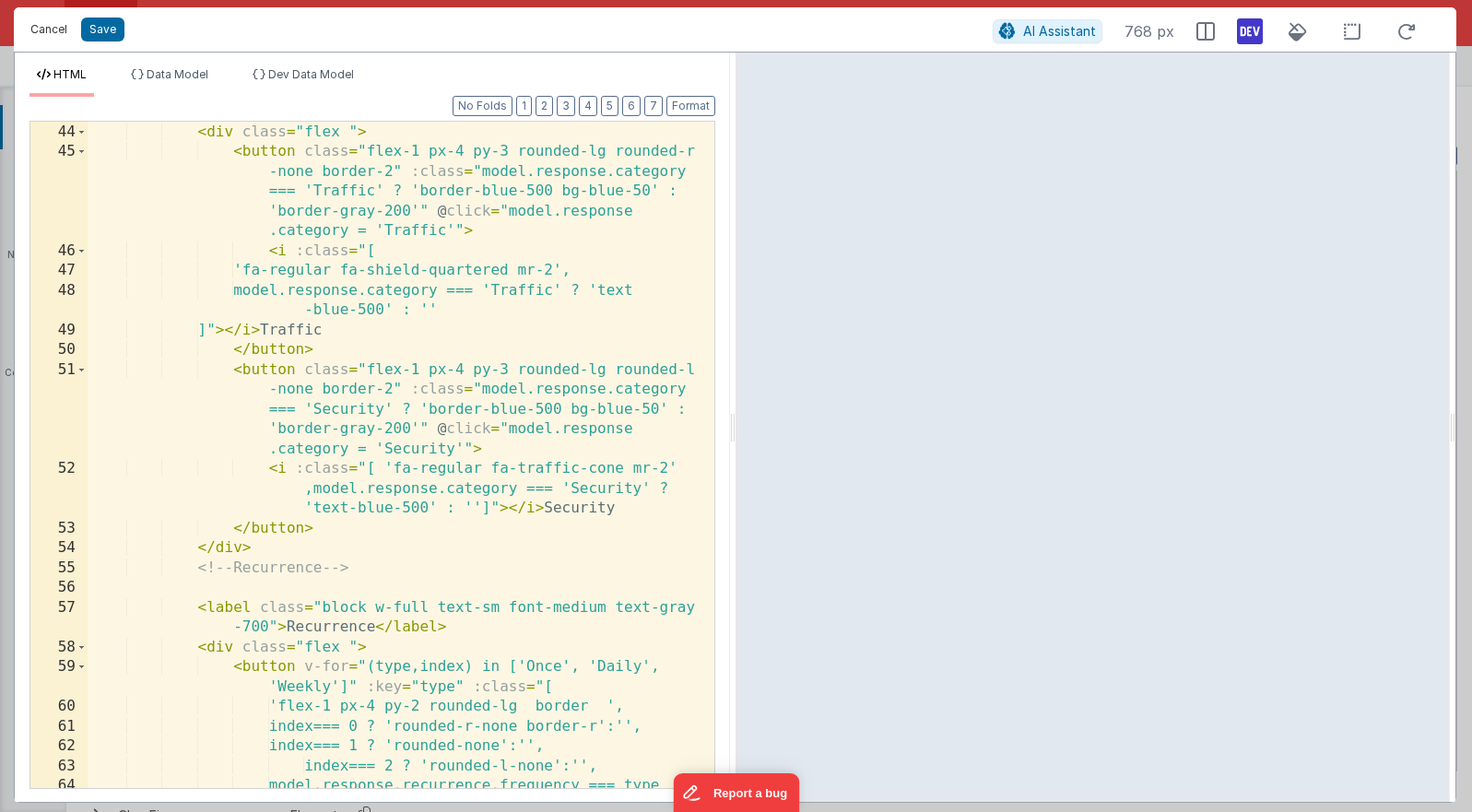
click at [38, 26] on button "Cancel" at bounding box center [48, 29] width 55 height 26
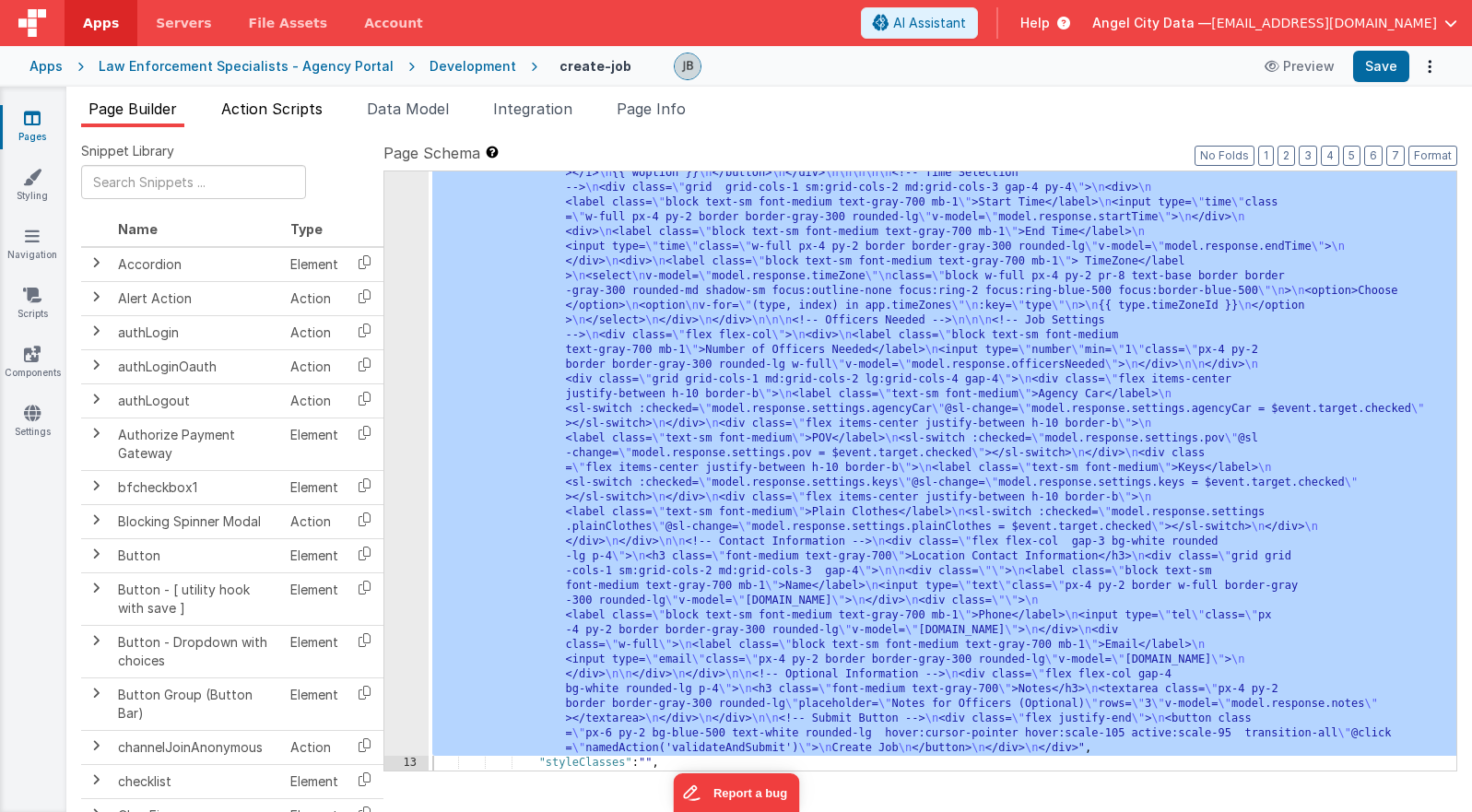
click at [254, 112] on span "Action Scripts" at bounding box center [271, 109] width 102 height 18
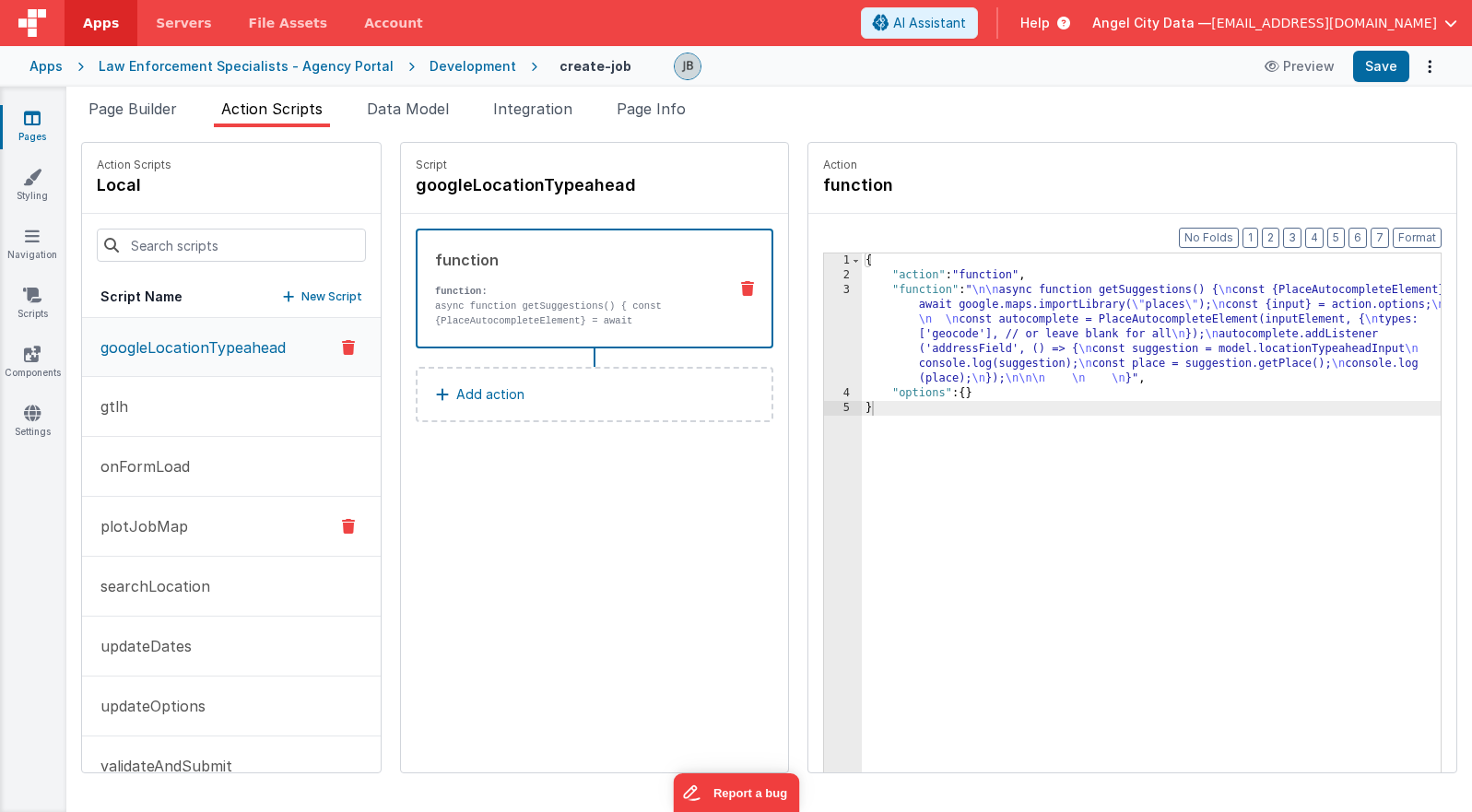
click at [220, 515] on button "plotJobMap" at bounding box center [232, 527] width 298 height 60
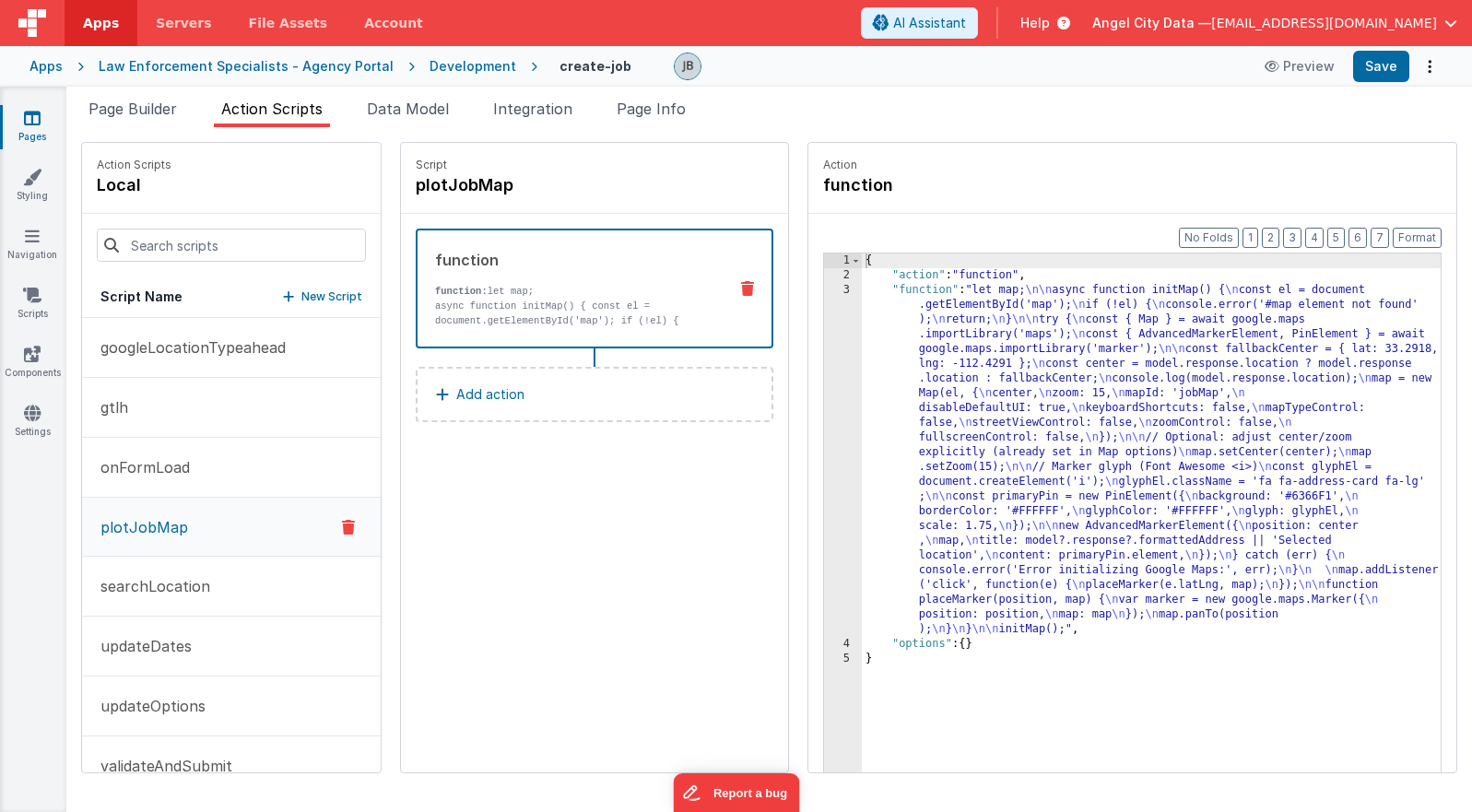
click at [824, 340] on div "3" at bounding box center [842, 459] width 38 height 354
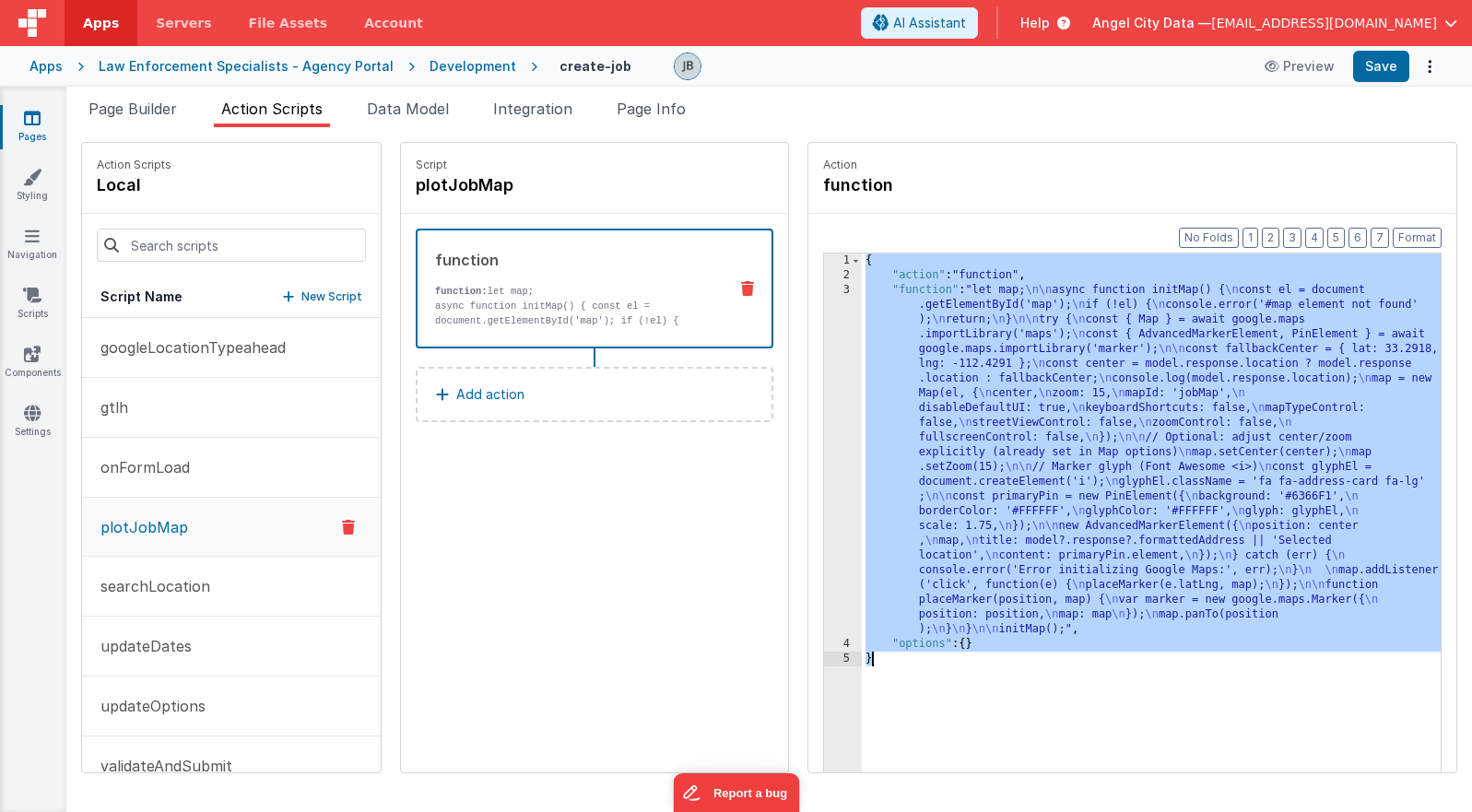
click at [824, 340] on div "3" at bounding box center [842, 459] width 38 height 354
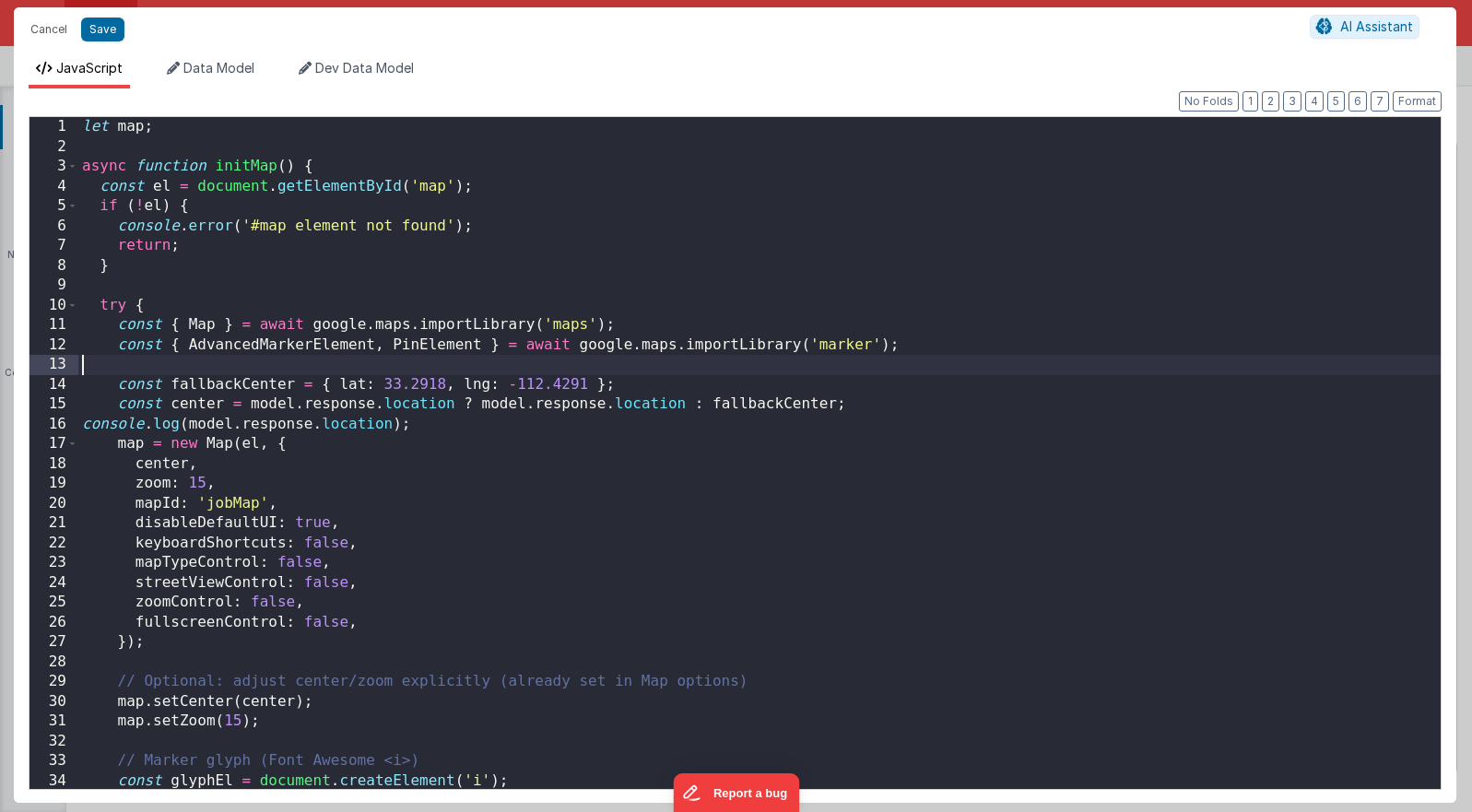
click at [806, 340] on div "let map ; async function initMap ( ) { const el = document . getElementById ( '…" at bounding box center [760, 473] width 1362 height 711
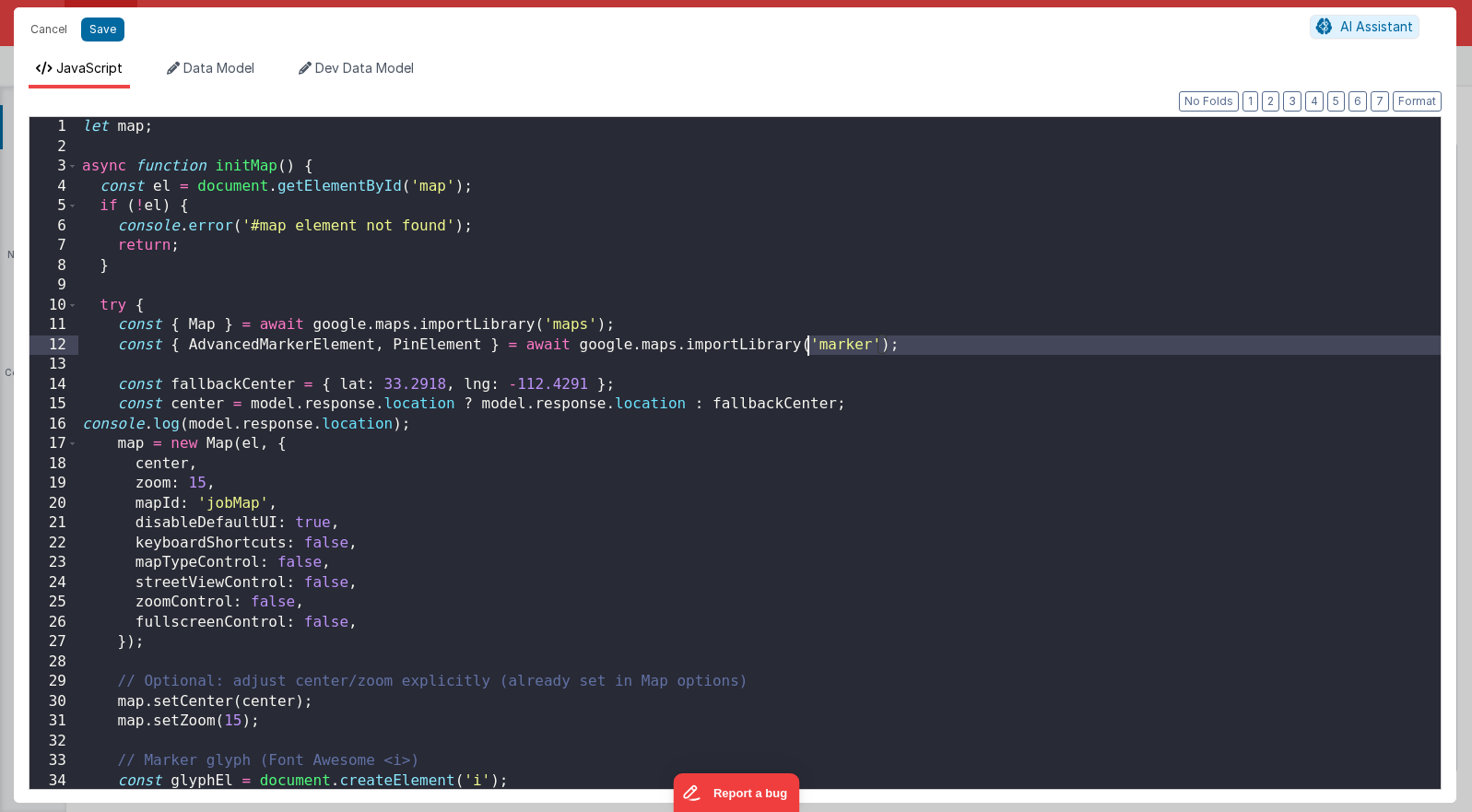
scroll to position [0, 0]
click at [461, 312] on div "let map ; async function initMap ( ) { const el = document . getElementById ( '…" at bounding box center [760, 473] width 1362 height 711
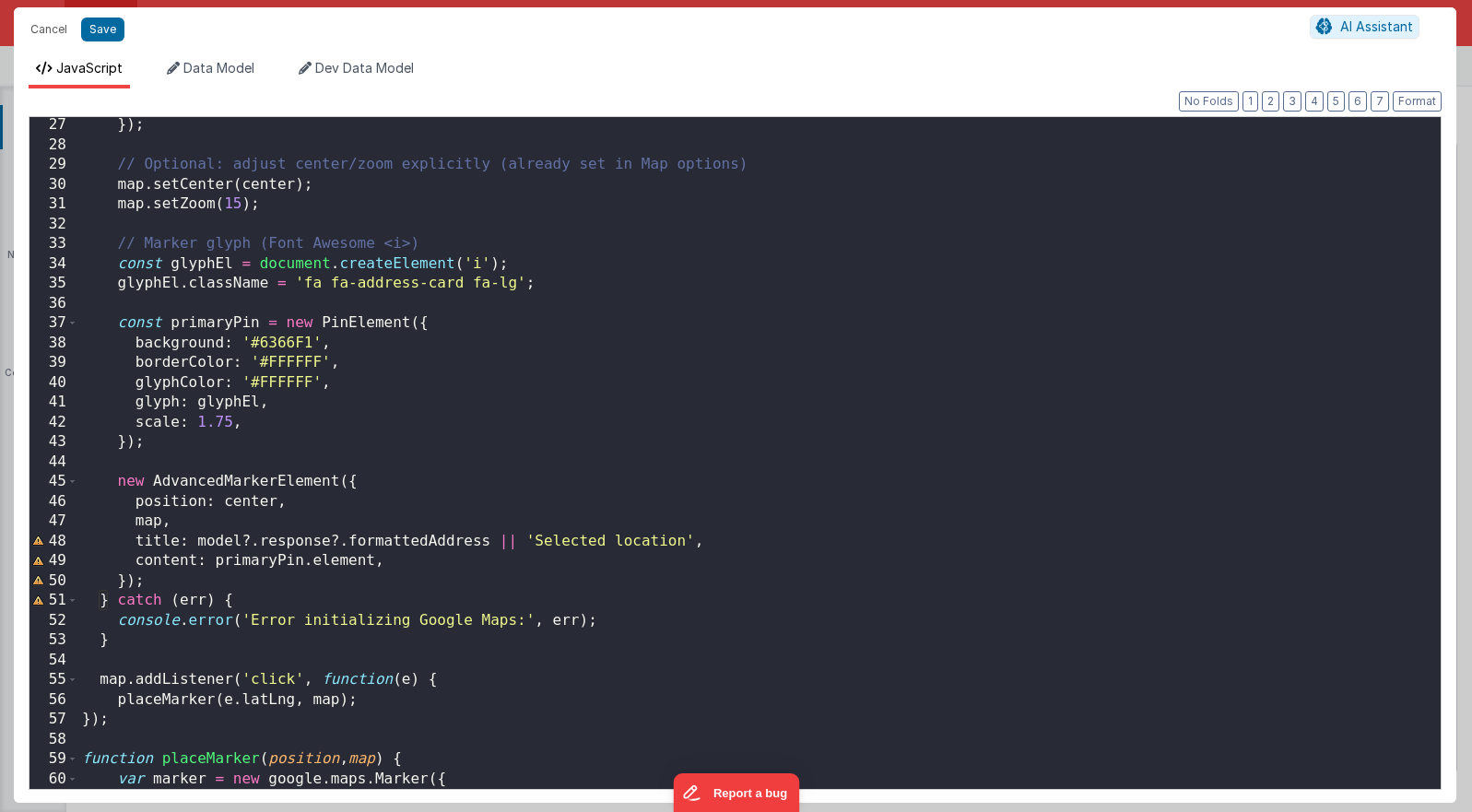
scroll to position [674, 0]
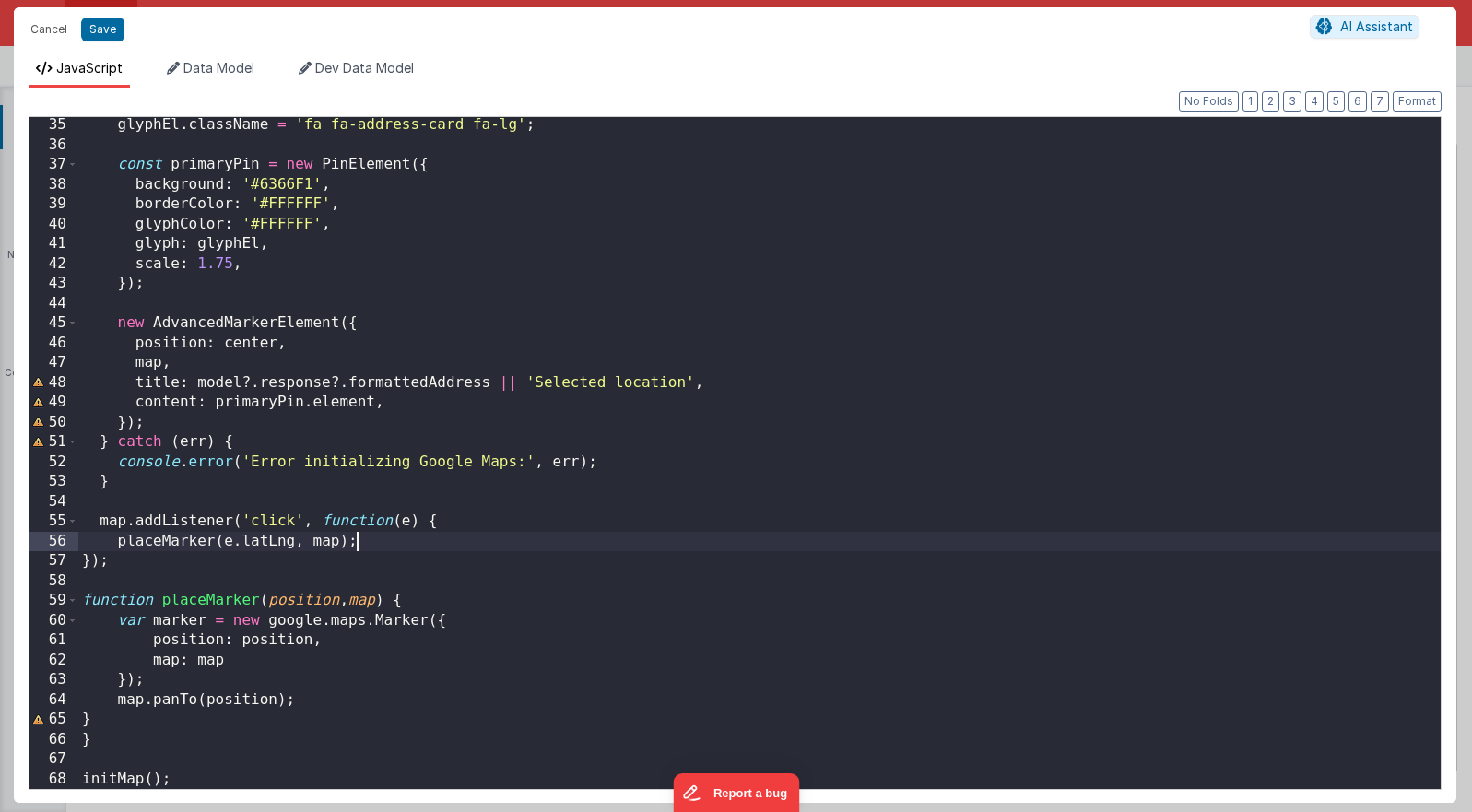
click at [373, 546] on div "glyphEl . className = 'fa fa-address-card fa-lg' ; const primaryPin = new PinEl…" at bounding box center [760, 471] width 1362 height 711
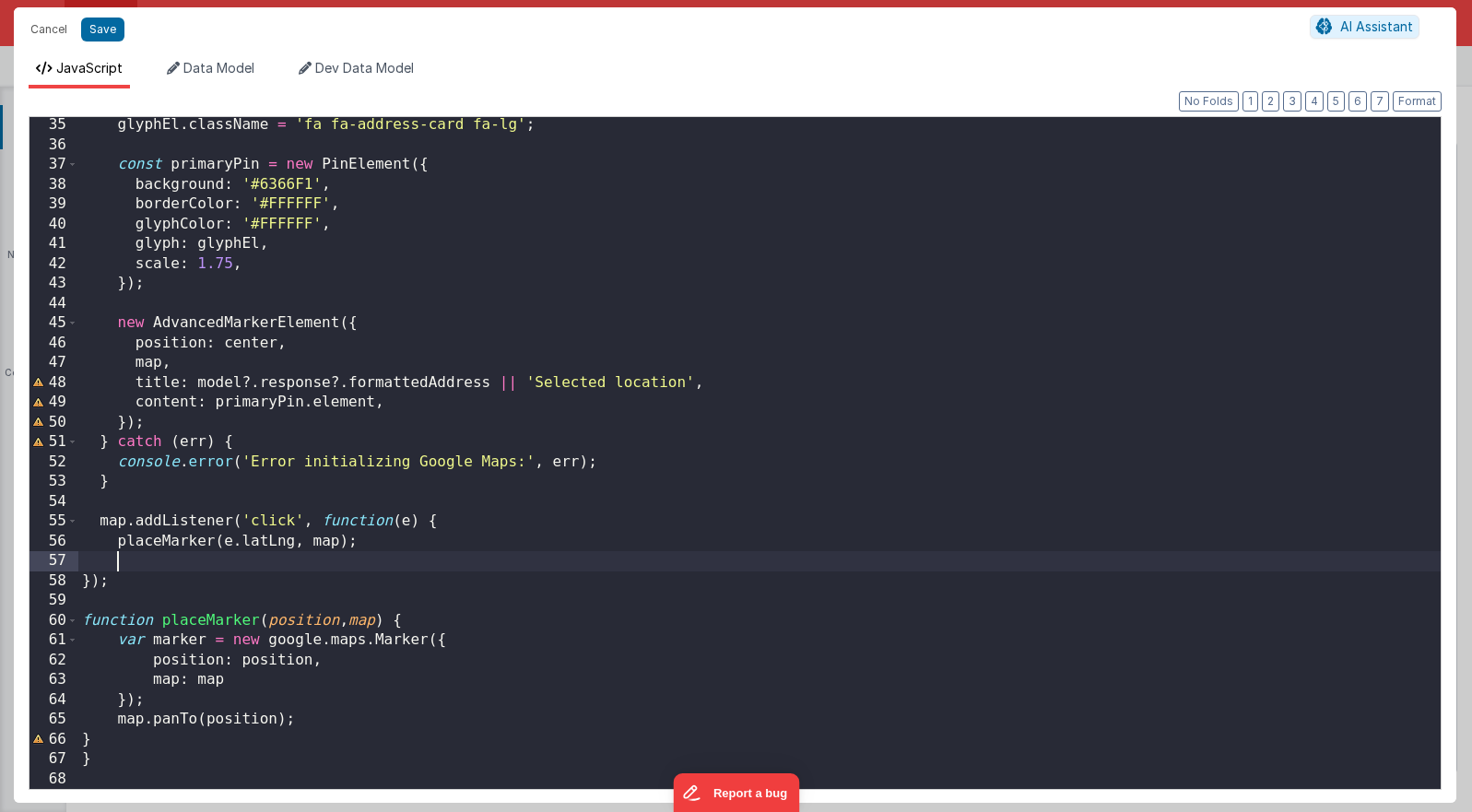
click at [136, 604] on div "glyphEl . className = 'fa fa-address-card fa-lg' ; const primaryPin = new PinEl…" at bounding box center [760, 471] width 1362 height 711
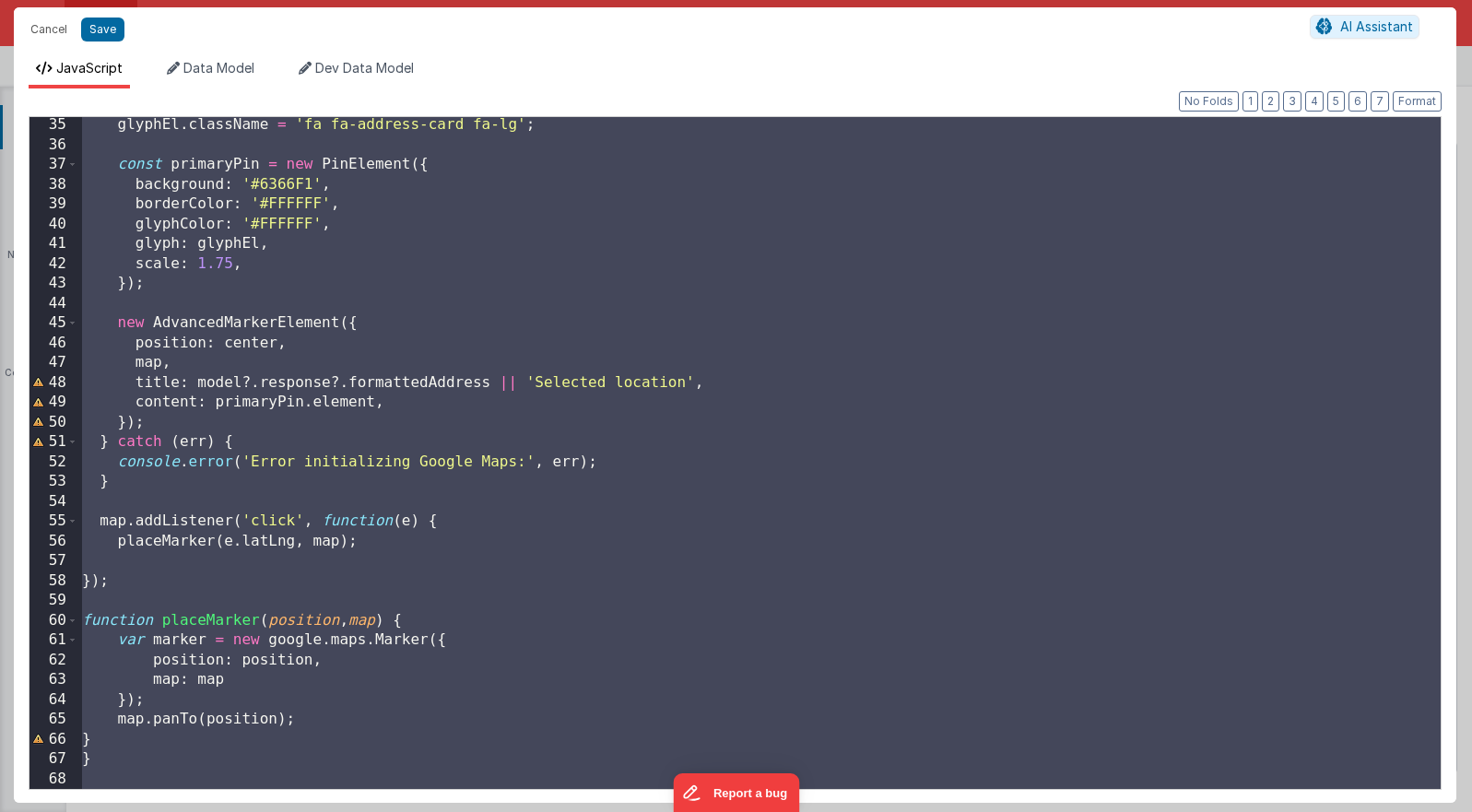
click at [86, 295] on div "glyphEl . className = 'fa fa-address-card fa-lg' ; const primaryPin = new PinEl…" at bounding box center [760, 471] width 1362 height 711
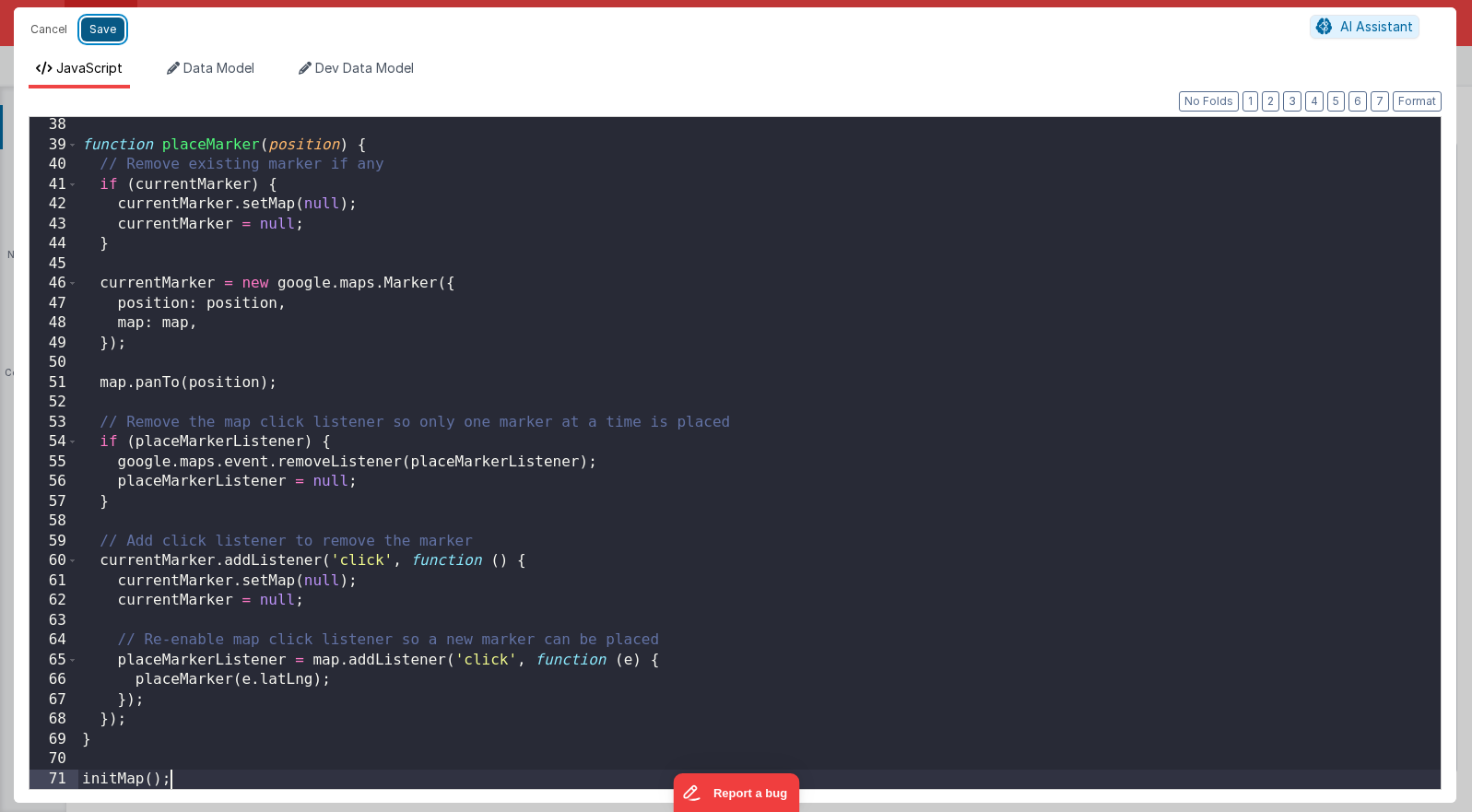
click at [104, 34] on button "Save" at bounding box center [103, 29] width 44 height 24
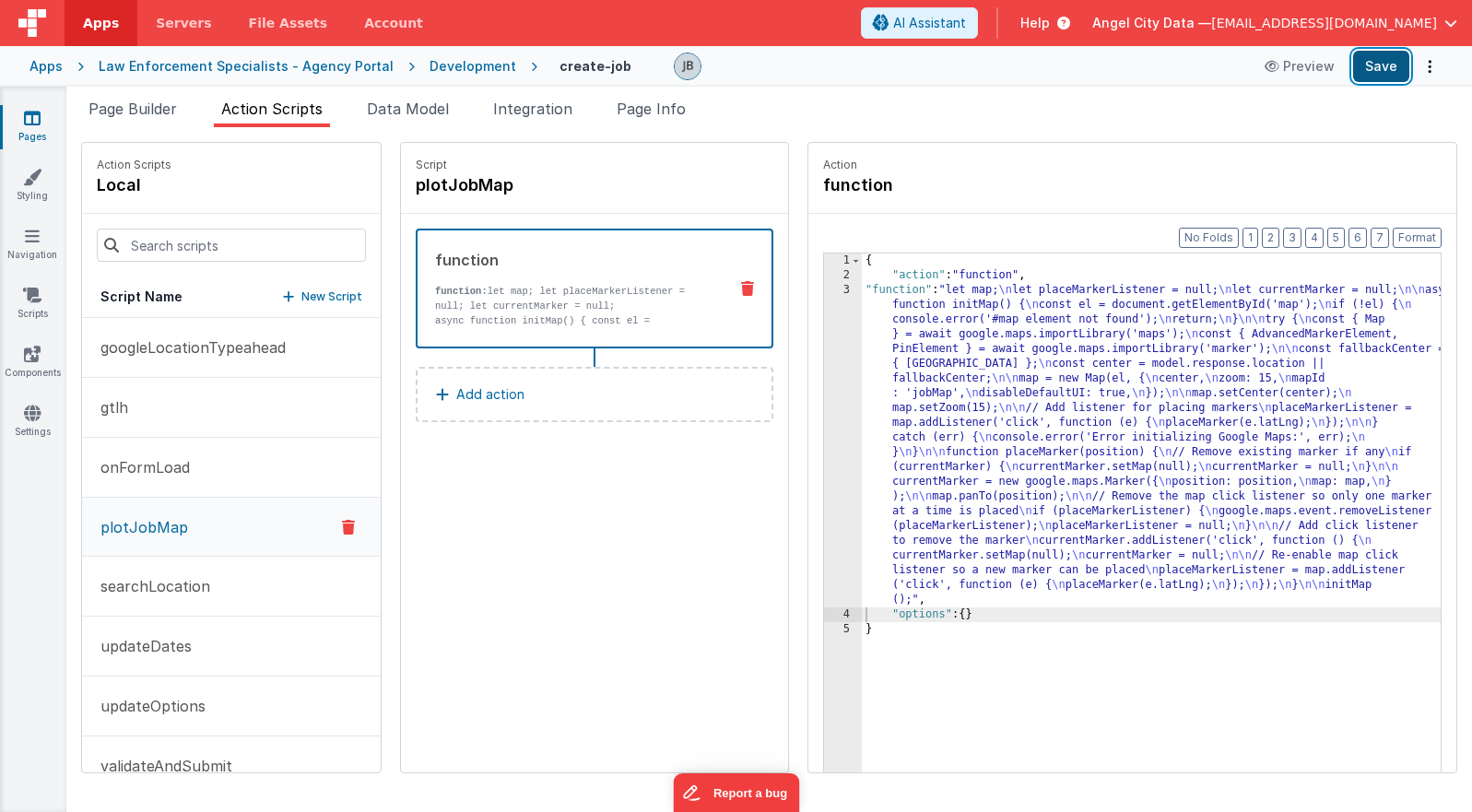
click at [1061, 70] on button "Save" at bounding box center [1381, 66] width 56 height 31
click at [495, 303] on p "function: let map; let placeMarkerListener = null; let currentMarker = null;" at bounding box center [574, 298] width 277 height 29
click at [529, 303] on p "function: let map; let placeMarkerListener = null; let currentMarker = null;" at bounding box center [574, 298] width 277 height 29
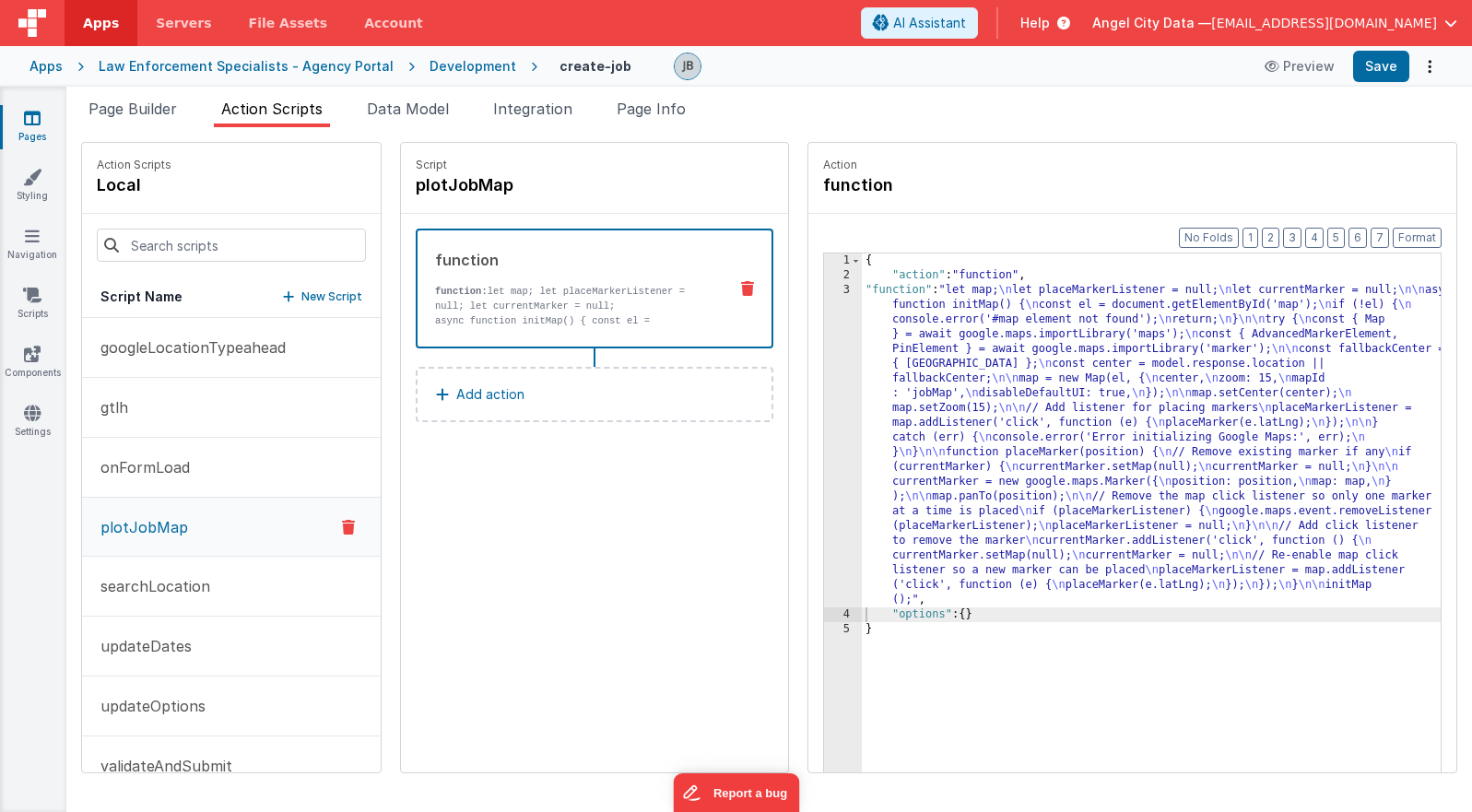
click at [824, 380] on div "3" at bounding box center [842, 445] width 38 height 325
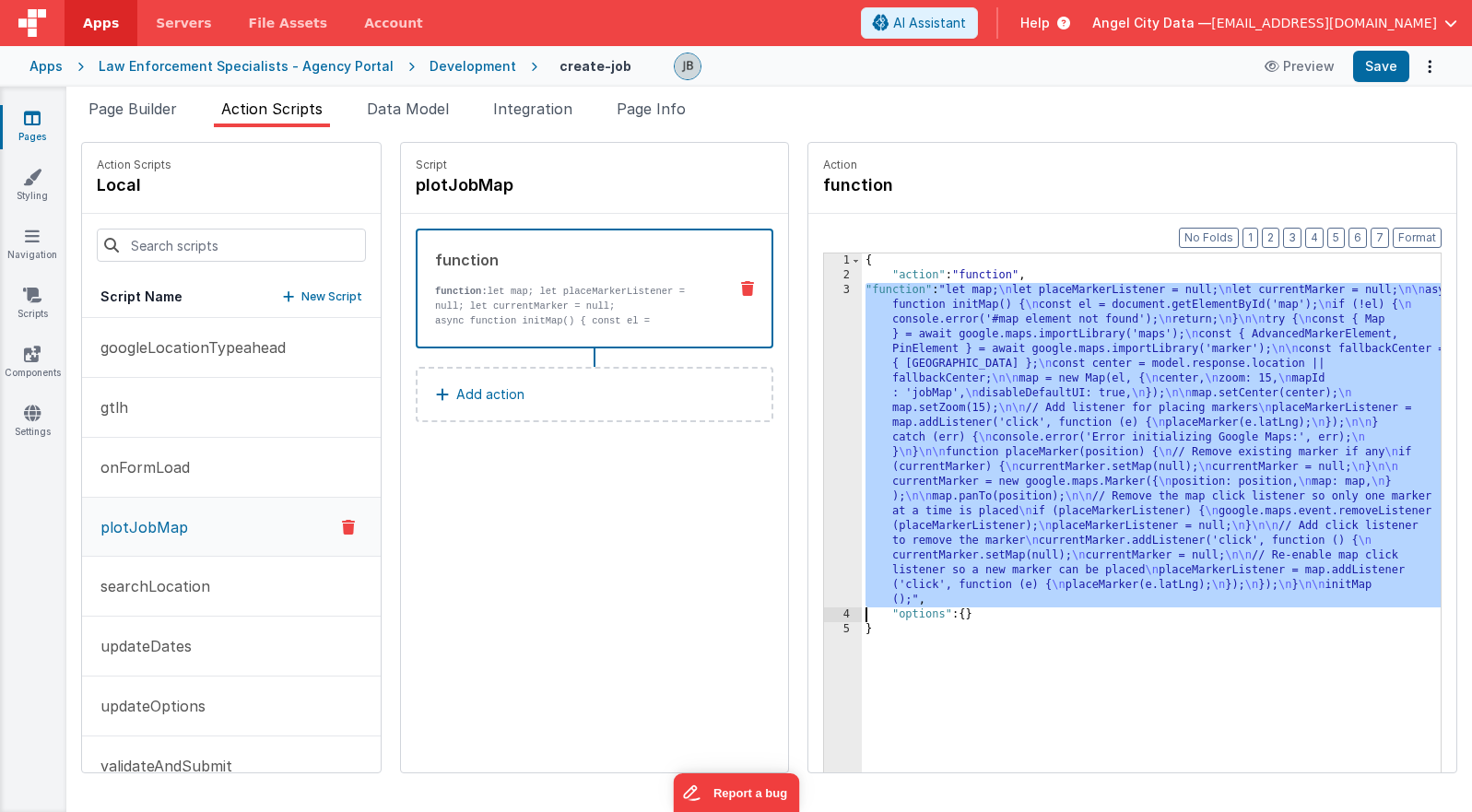
click at [824, 380] on div "3" at bounding box center [842, 445] width 38 height 325
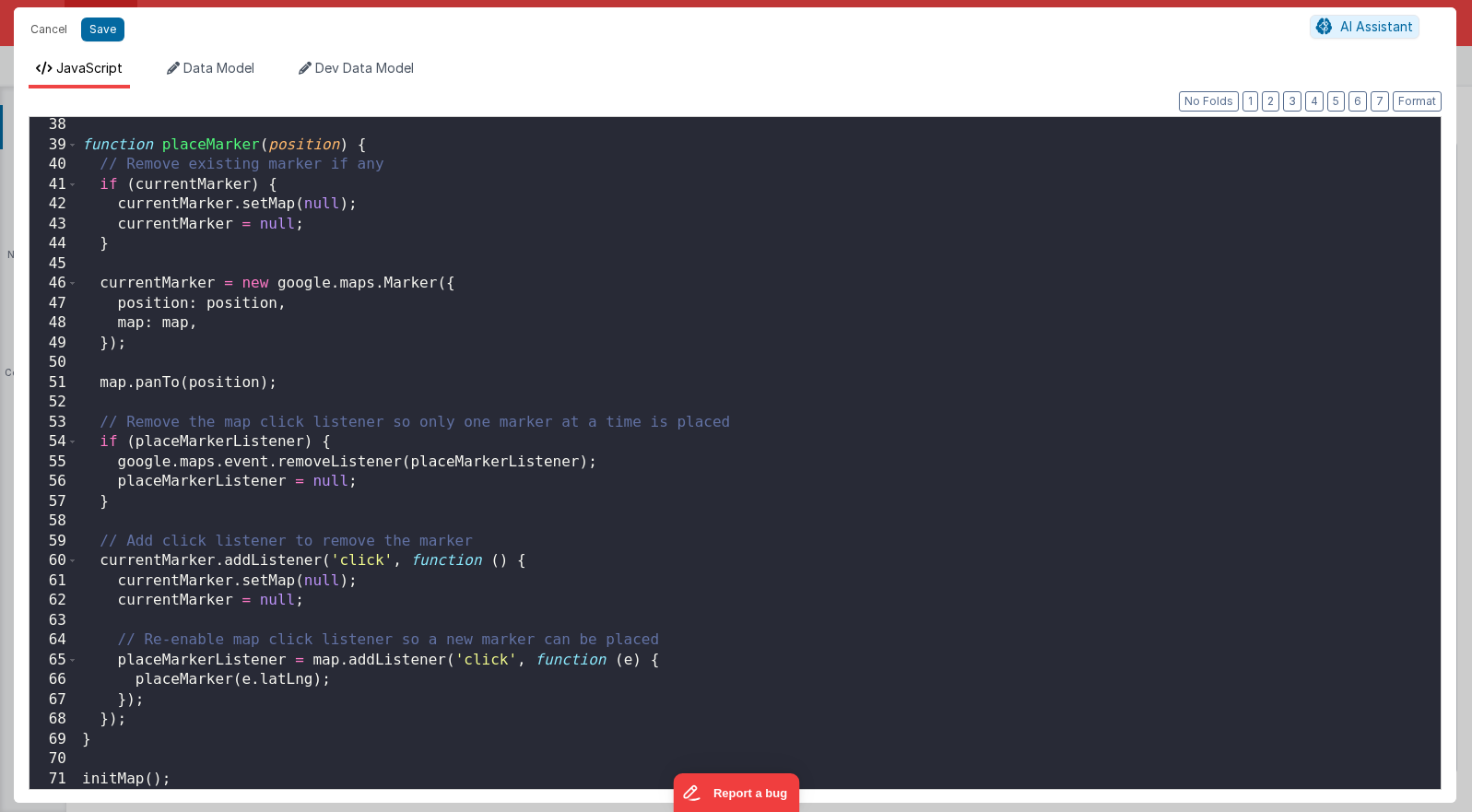
click at [650, 466] on div "function placeMarker ( position ) { // Remove existing marker if any if ( curre…" at bounding box center [760, 471] width 1362 height 711
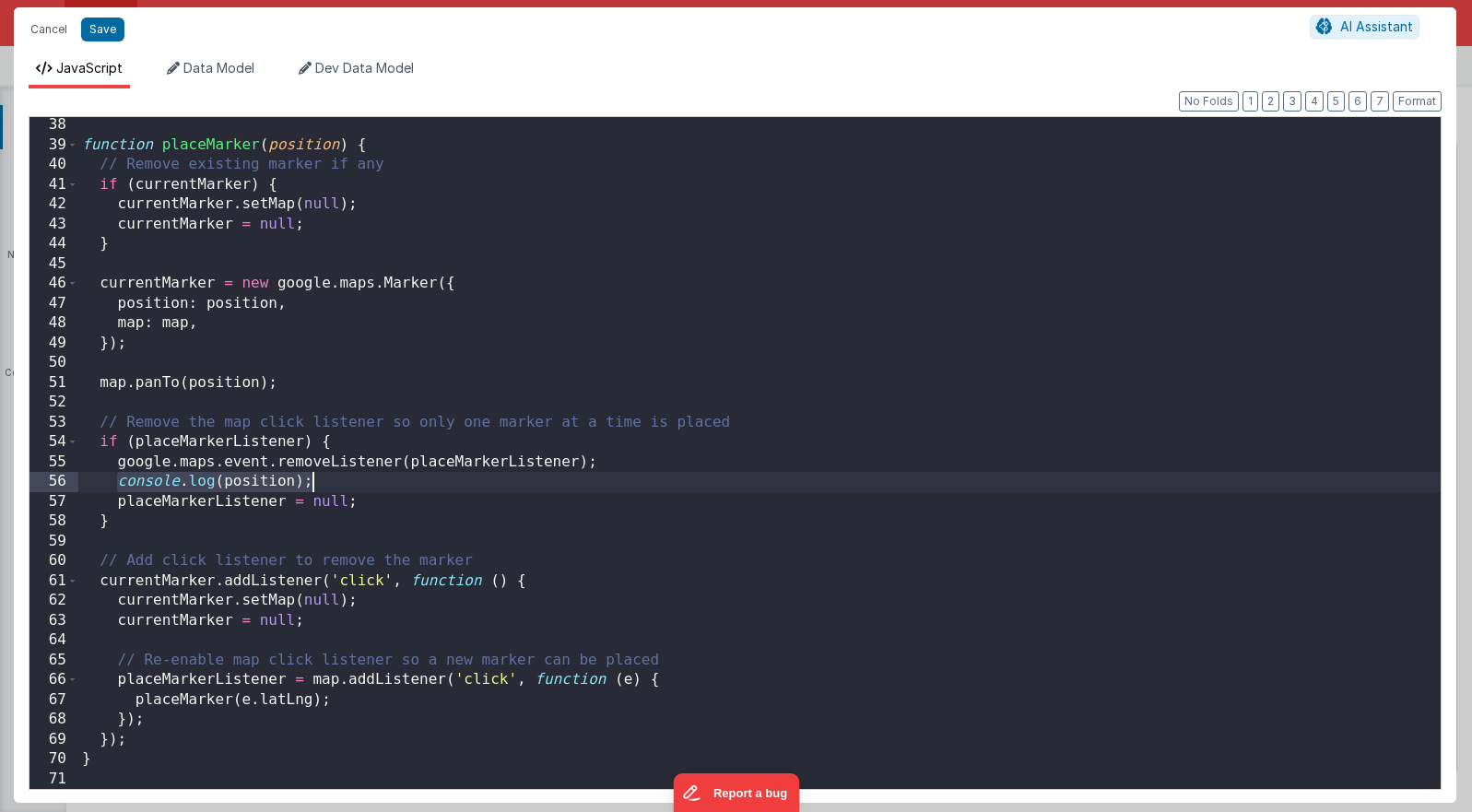
drag, startPoint x: 113, startPoint y: 482, endPoint x: 324, endPoint y: 479, distance: 211.0
click at [324, 479] on div "function placeMarker ( position ) { // Remove existing marker if any if ( curre…" at bounding box center [760, 471] width 1362 height 711
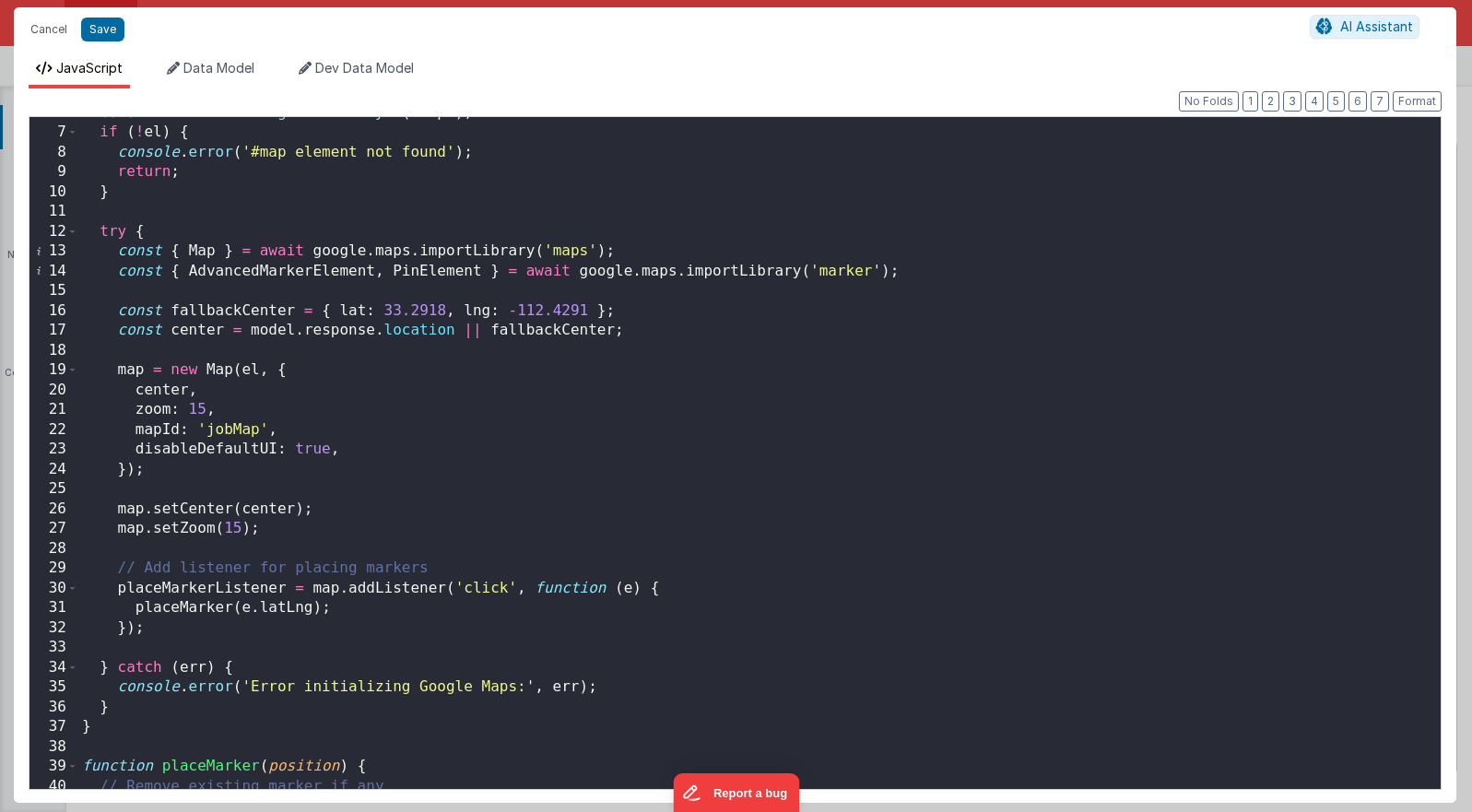
scroll to position [116, 0]
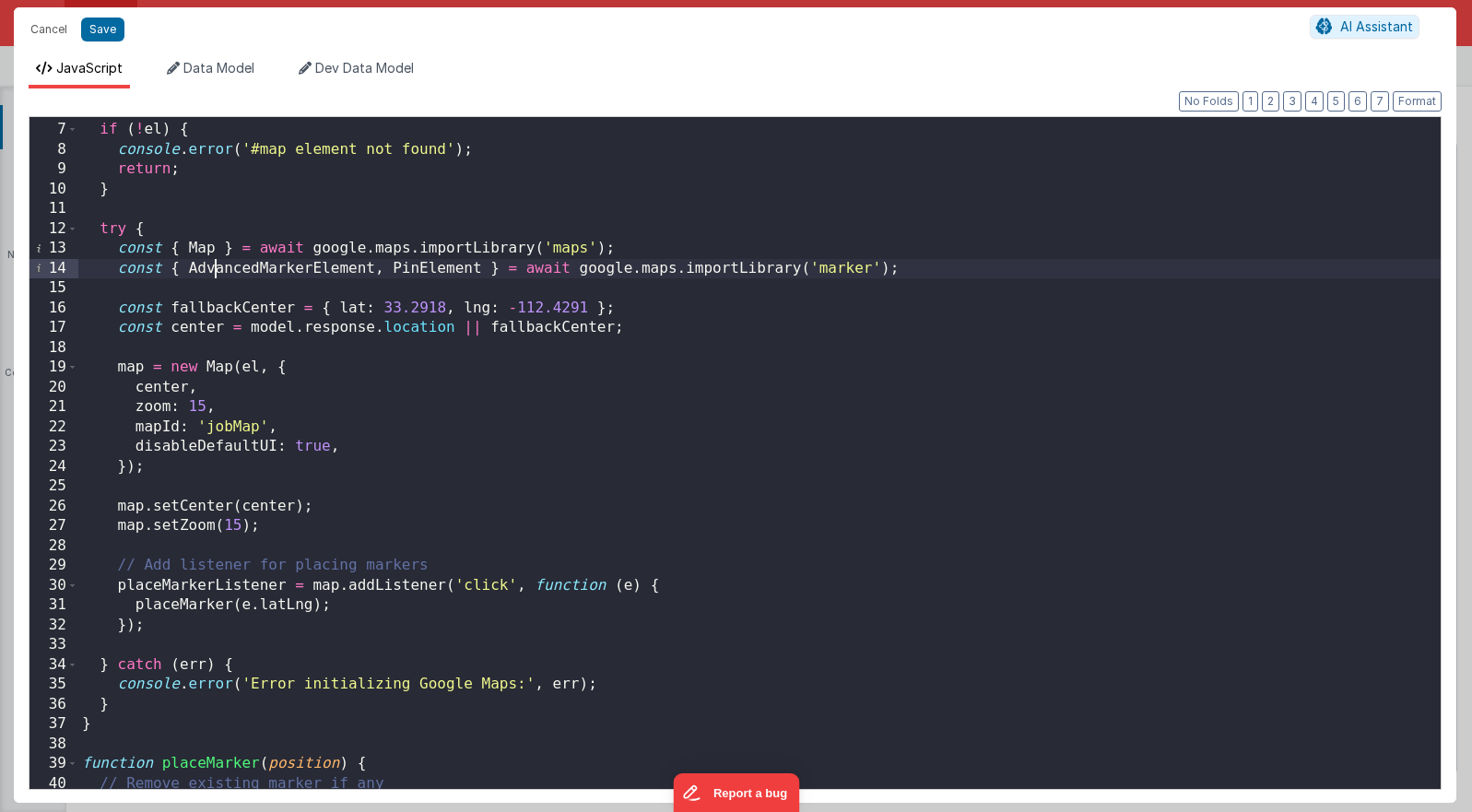
click at [214, 265] on div "const el = document . getElementById ( 'map' ) ; if ( ! el ) { console . error …" at bounding box center [760, 456] width 1362 height 711
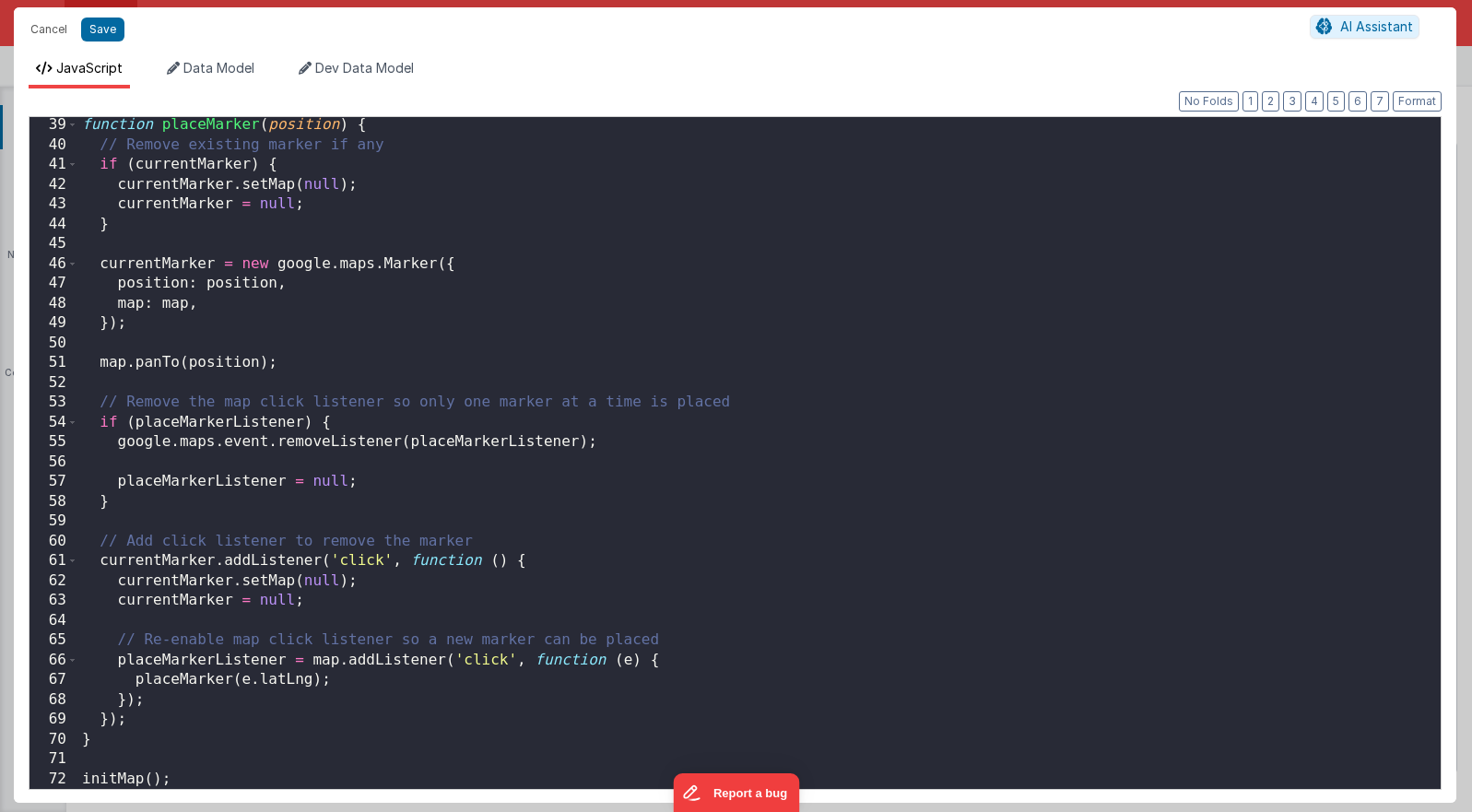
scroll to position [752, 0]
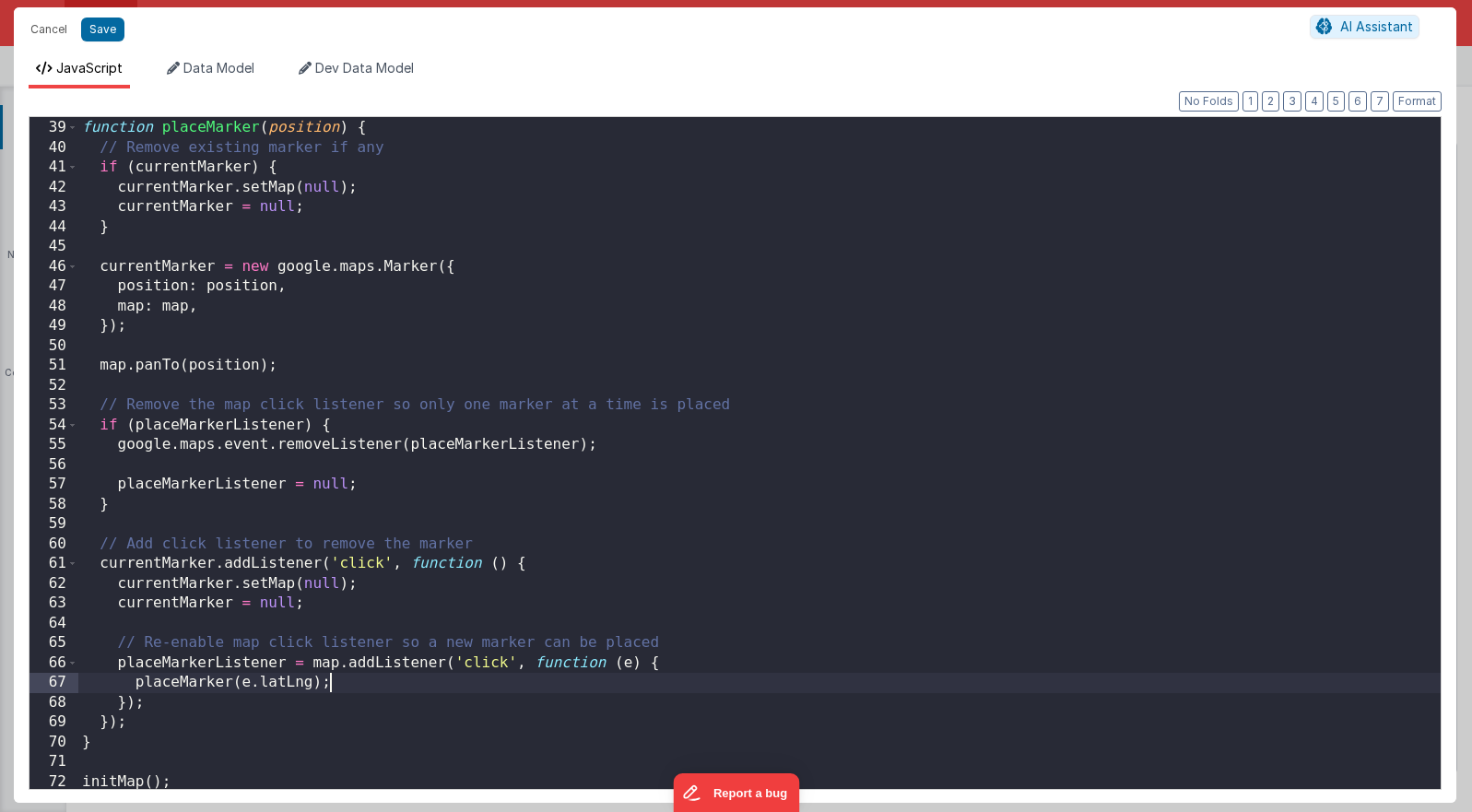
click at [369, 680] on div "function placeMarker ( position ) { // Remove existing marker if any if ( curre…" at bounding box center [760, 454] width 1362 height 711
click at [76, 118] on span at bounding box center [72, 128] width 10 height 20
click at [76, 131] on span at bounding box center [72, 128] width 10 height 20
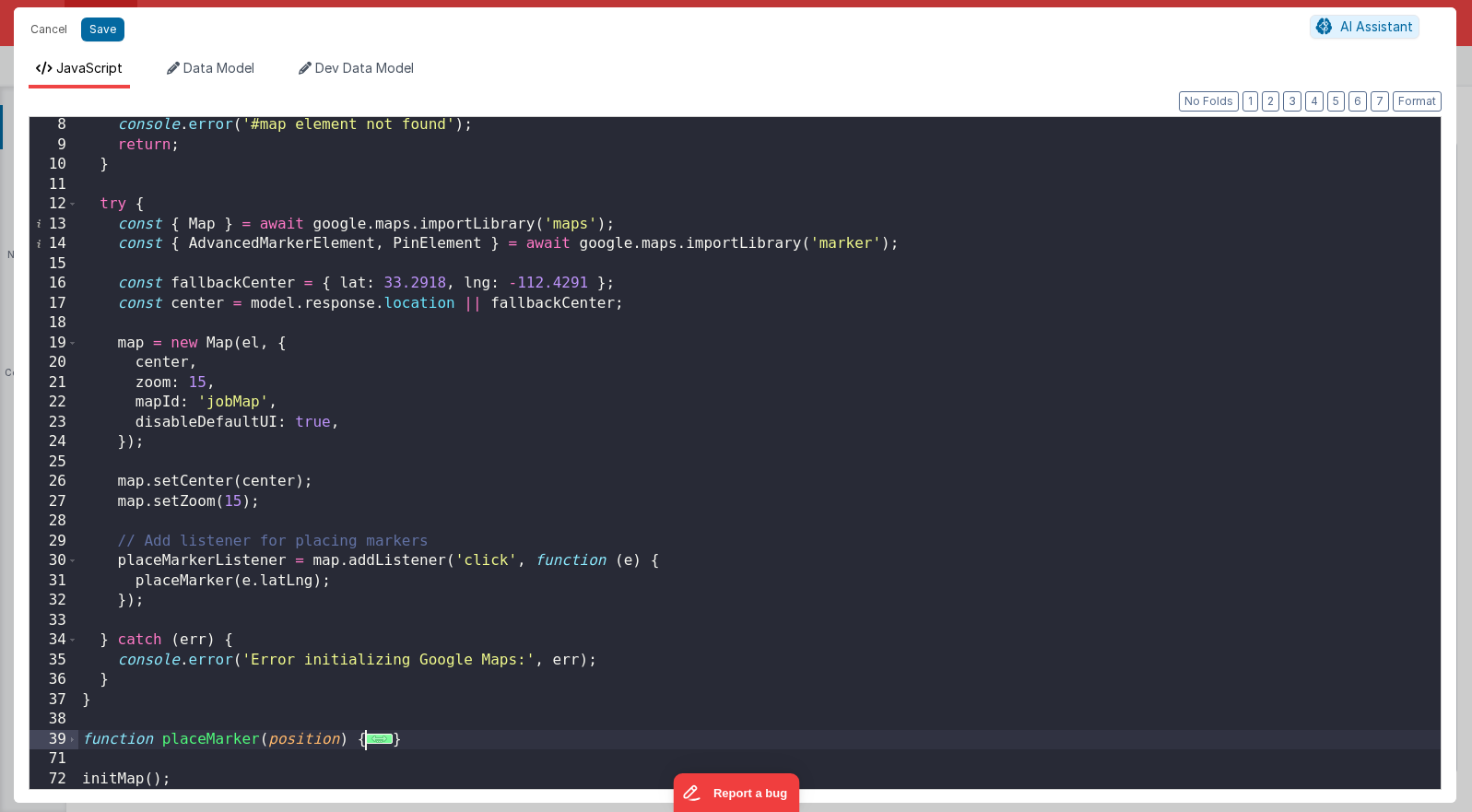
scroll to position [141, 0]
click at [73, 733] on span at bounding box center [72, 739] width 10 height 20
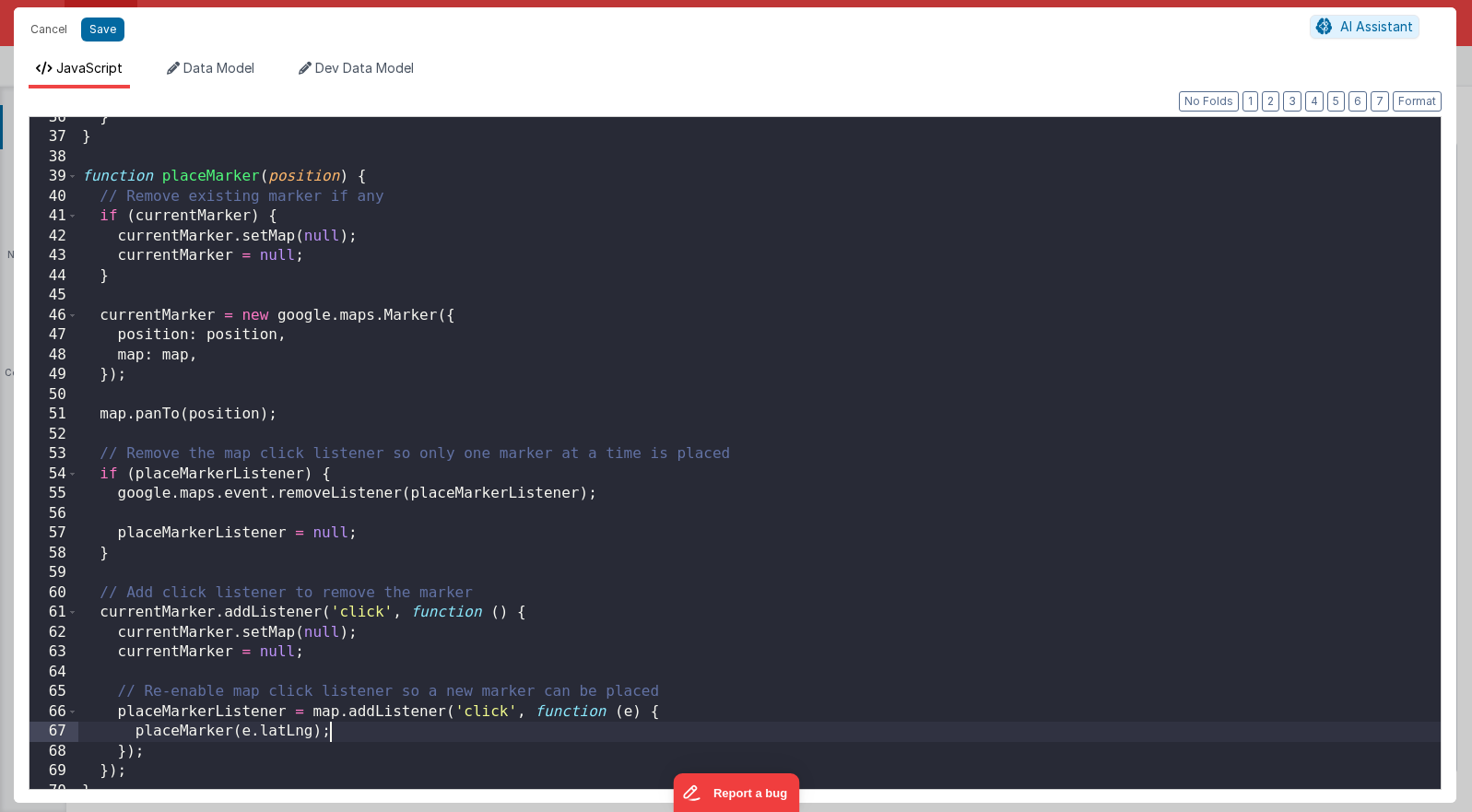
scroll to position [737, 0]
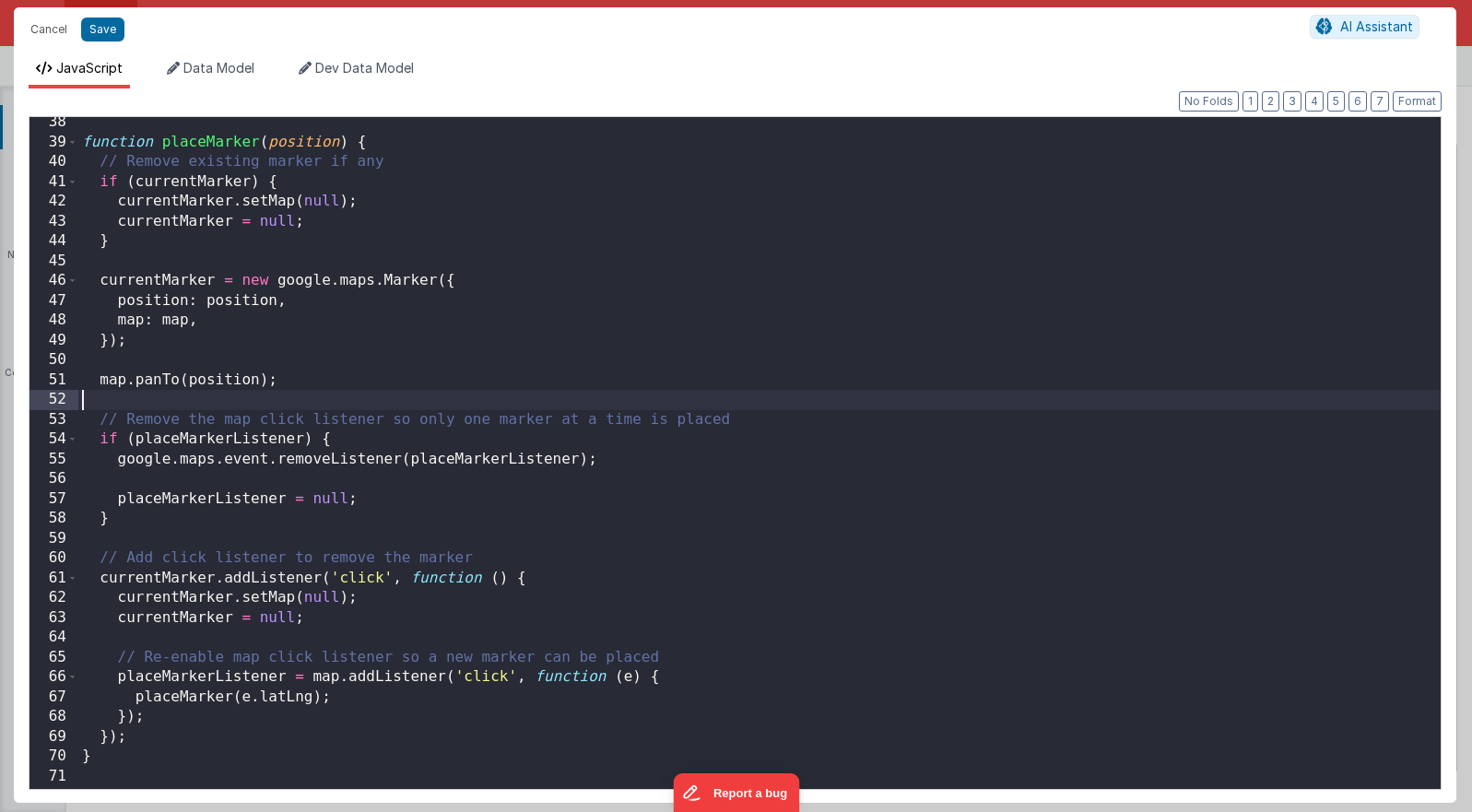
click at [179, 391] on div "function placeMarker ( position ) { // Remove existing marker if any if ( curre…" at bounding box center [760, 468] width 1362 height 711
click at [96, 16] on div "Cancel Save" at bounding box center [666, 29] width 1289 height 26
click at [98, 20] on button "Save" at bounding box center [103, 29] width 44 height 24
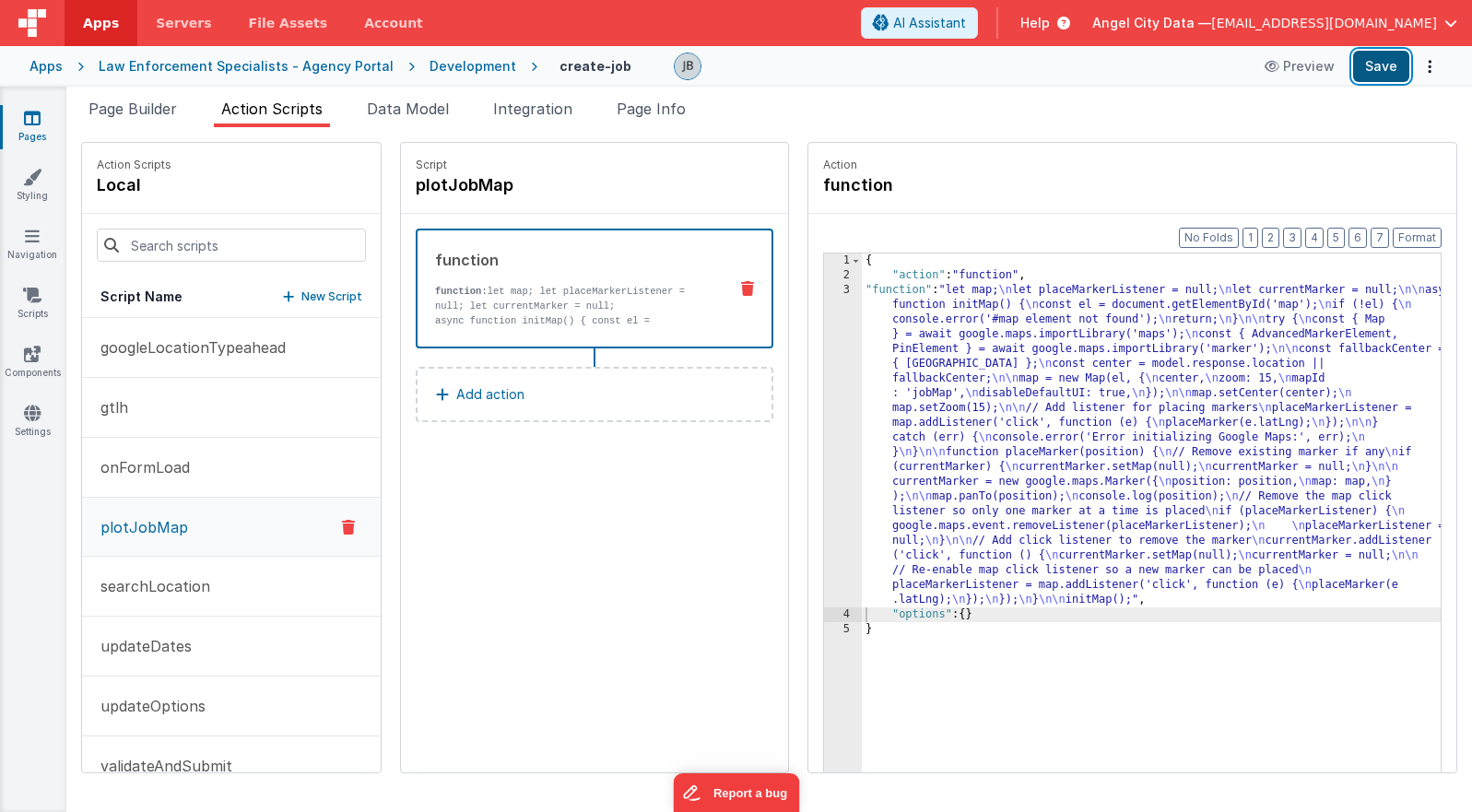
click at [1061, 70] on button "Save" at bounding box center [1381, 66] width 56 height 31
click at [539, 321] on p "async function initMap() { const el = document.getElementById('map'); if (!el) …" at bounding box center [574, 342] width 277 height 59
click at [824, 370] on div "3" at bounding box center [842, 445] width 38 height 325
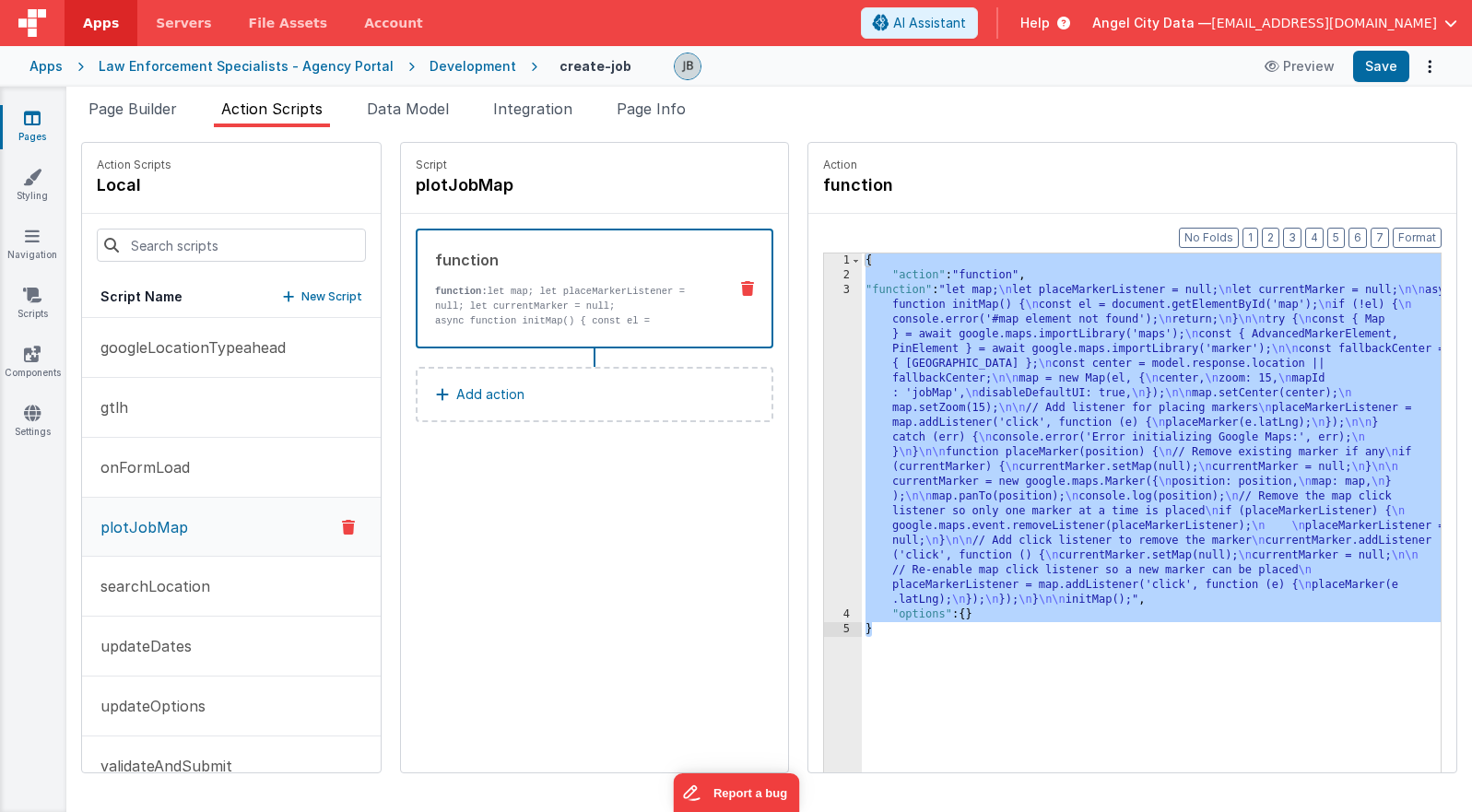
click at [824, 369] on div "3" at bounding box center [842, 445] width 38 height 325
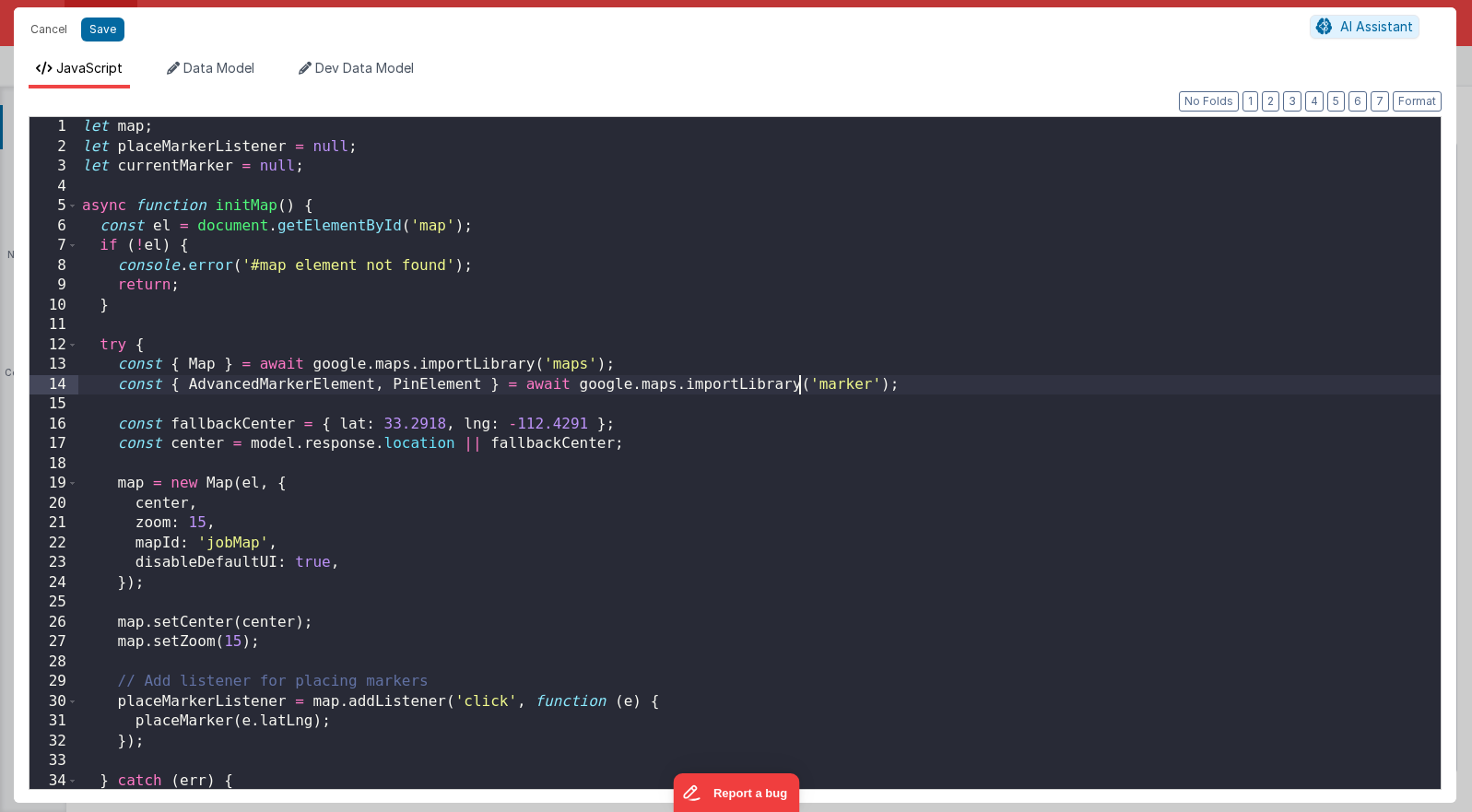
click at [800, 369] on div "let map ; let placeMarkerListener = null ; let currentMarker = null ; async fun…" at bounding box center [760, 473] width 1362 height 711
click at [593, 312] on div "let map ; let placeMarkerListener = null ; let currentMarker = null ; async fun…" at bounding box center [760, 473] width 1362 height 711
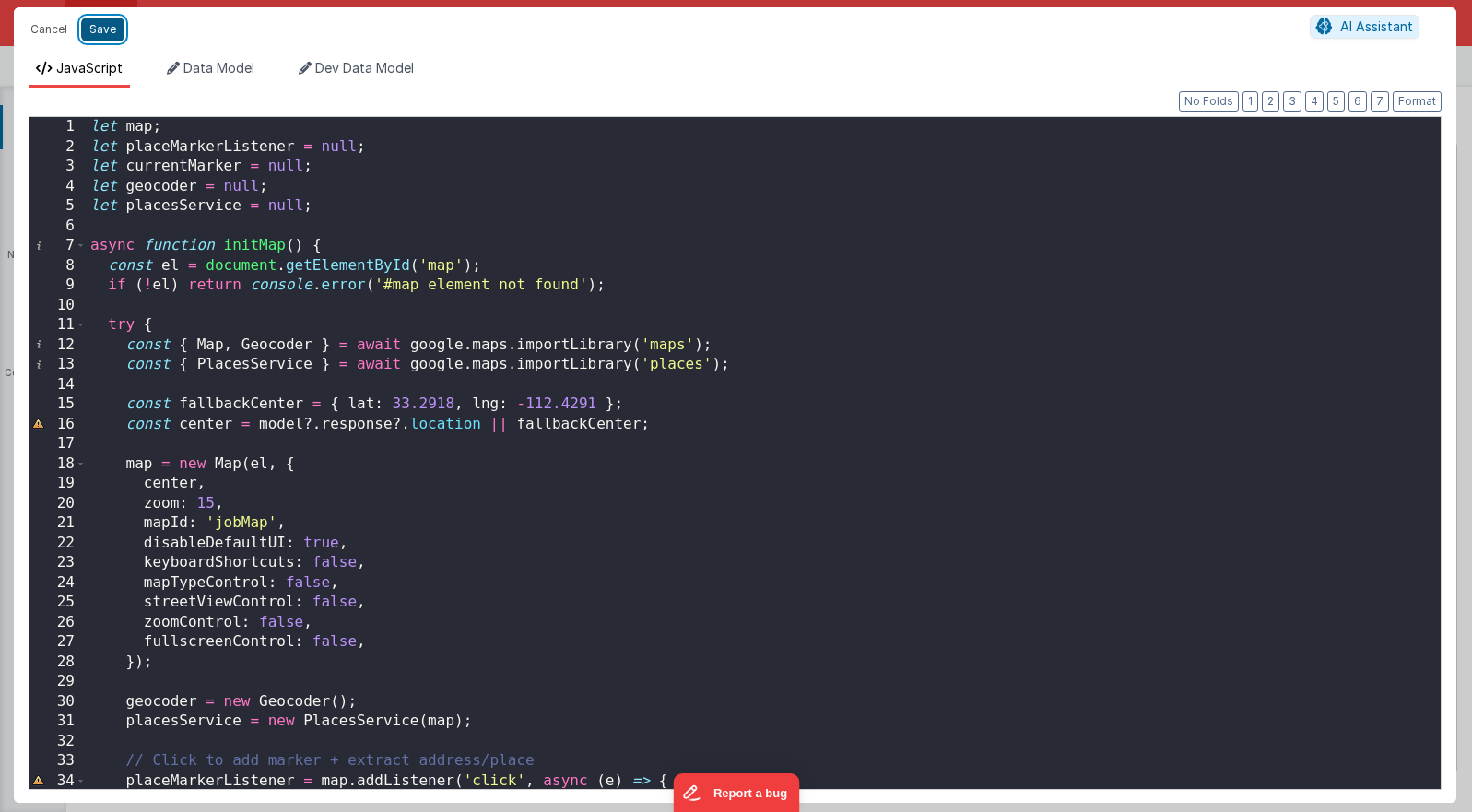
click at [113, 28] on button "Save" at bounding box center [103, 29] width 44 height 24
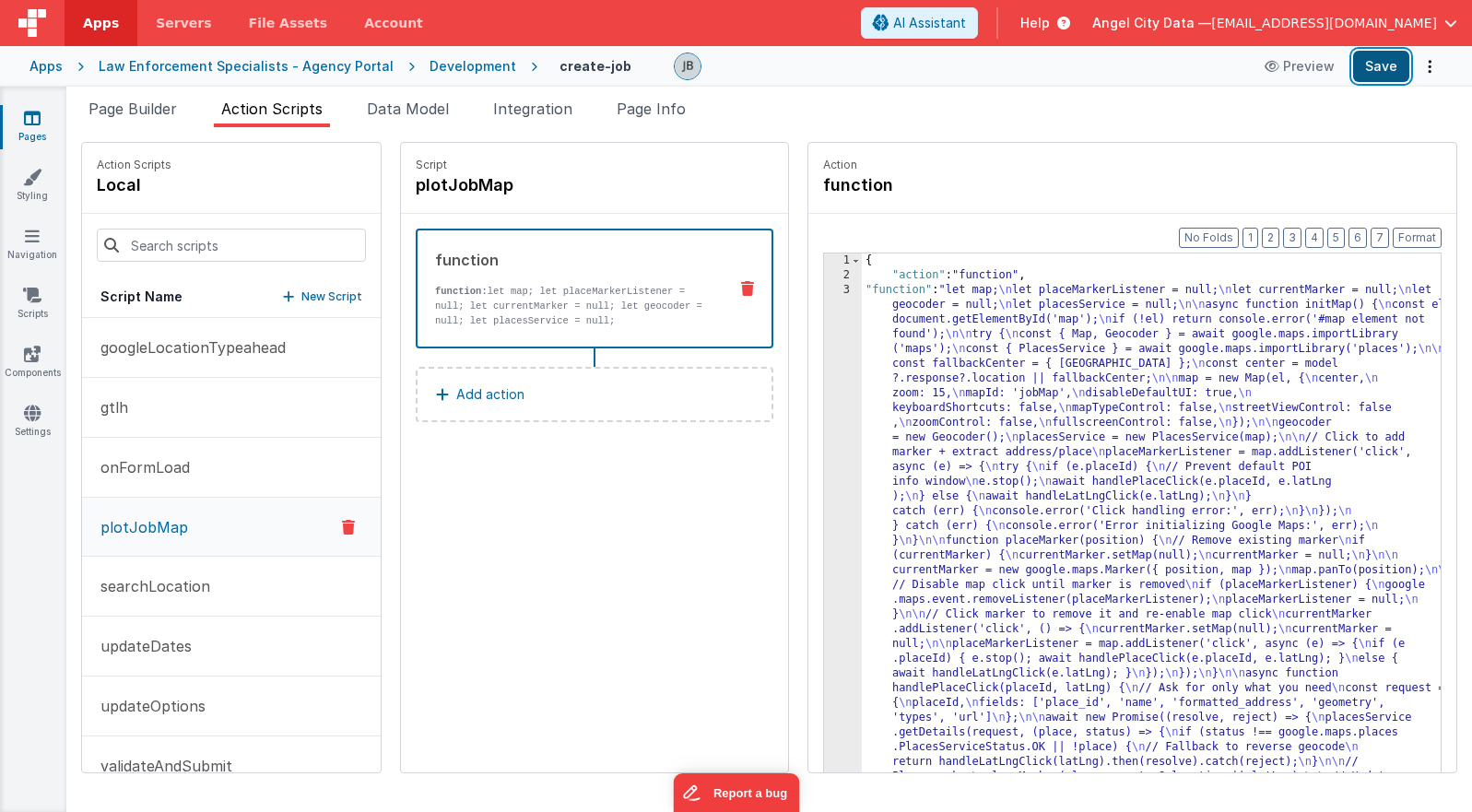
click at [1061, 69] on button "Save" at bounding box center [1381, 66] width 56 height 31
click at [1061, 74] on button "Save" at bounding box center [1381, 66] width 56 height 31
click at [824, 380] on div "3" at bounding box center [842, 666] width 38 height 766
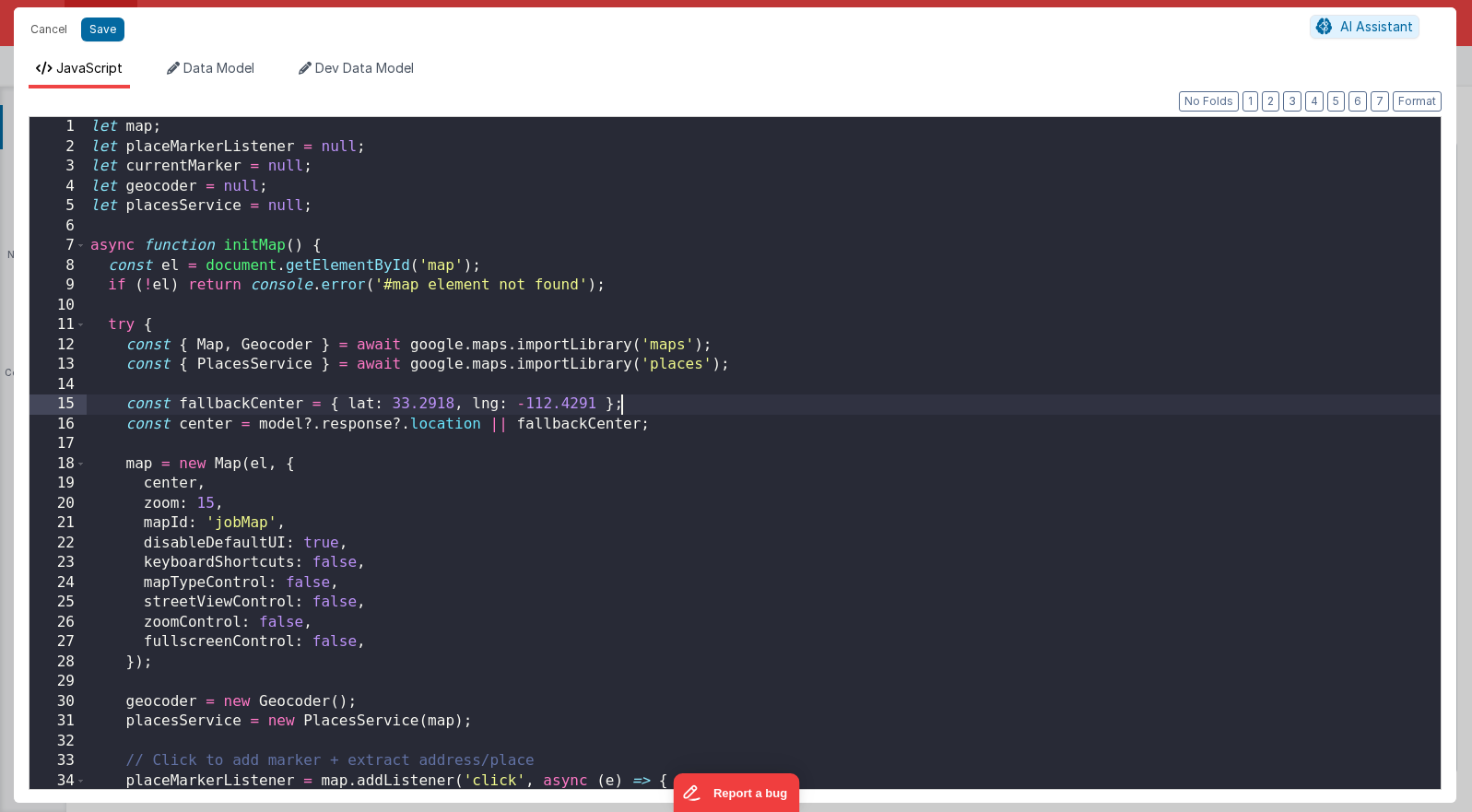
scroll to position [235, 0]
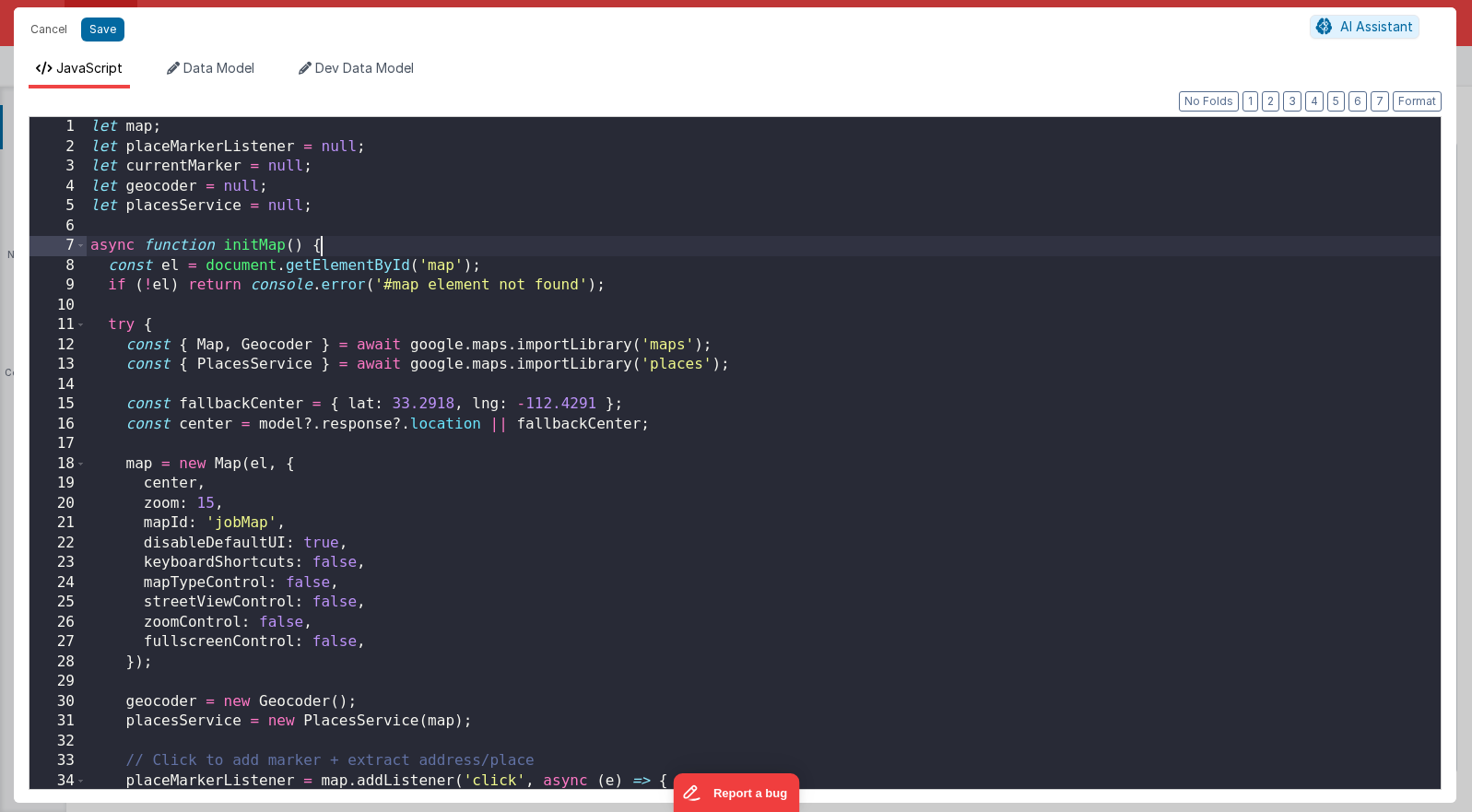
click at [557, 252] on div "let map ; let placeMarkerListener = null ; let currentMarker = null ; let geoco…" at bounding box center [763, 473] width 1354 height 711
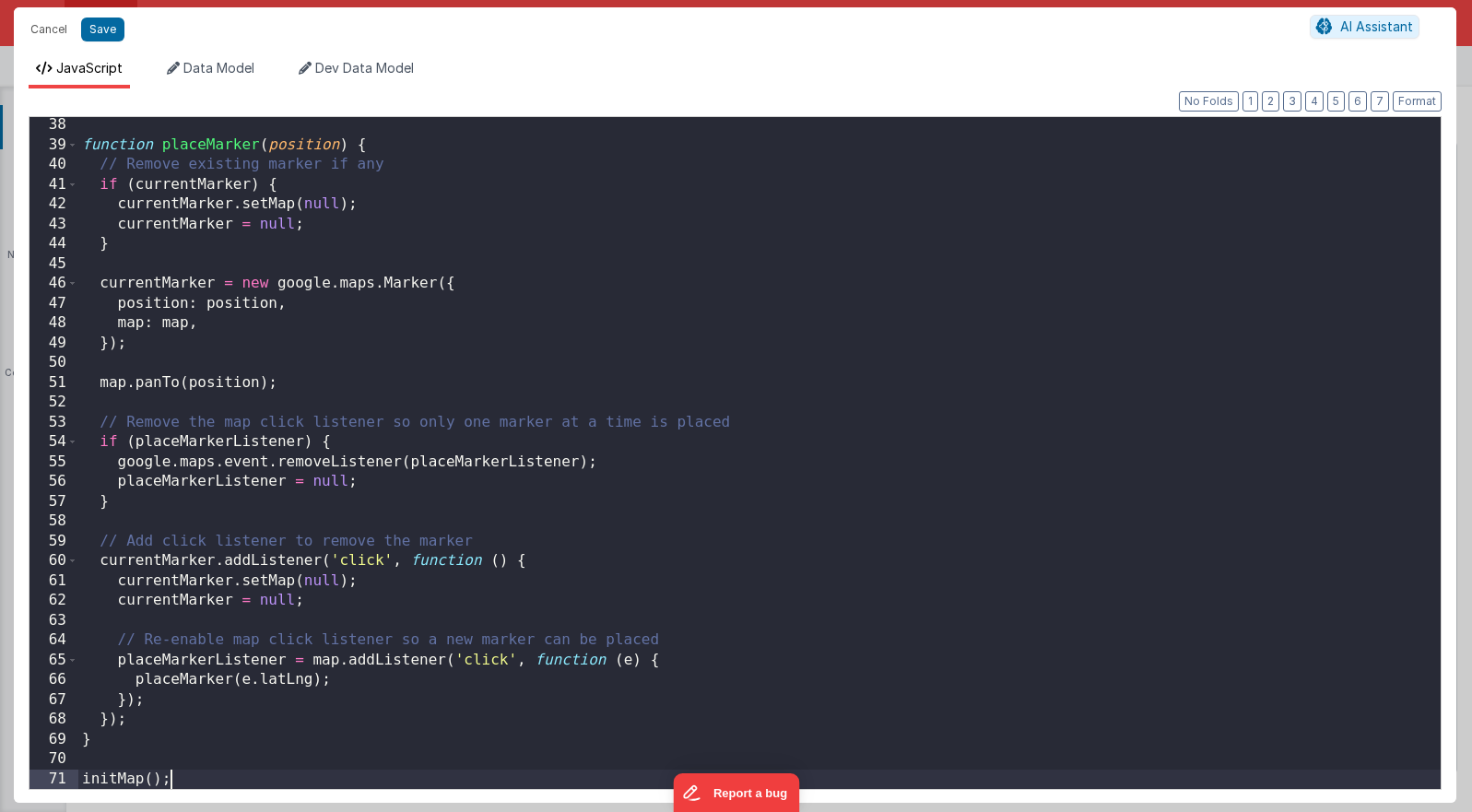
scroll to position [734, 0]
click at [107, 35] on button "Save" at bounding box center [103, 29] width 44 height 24
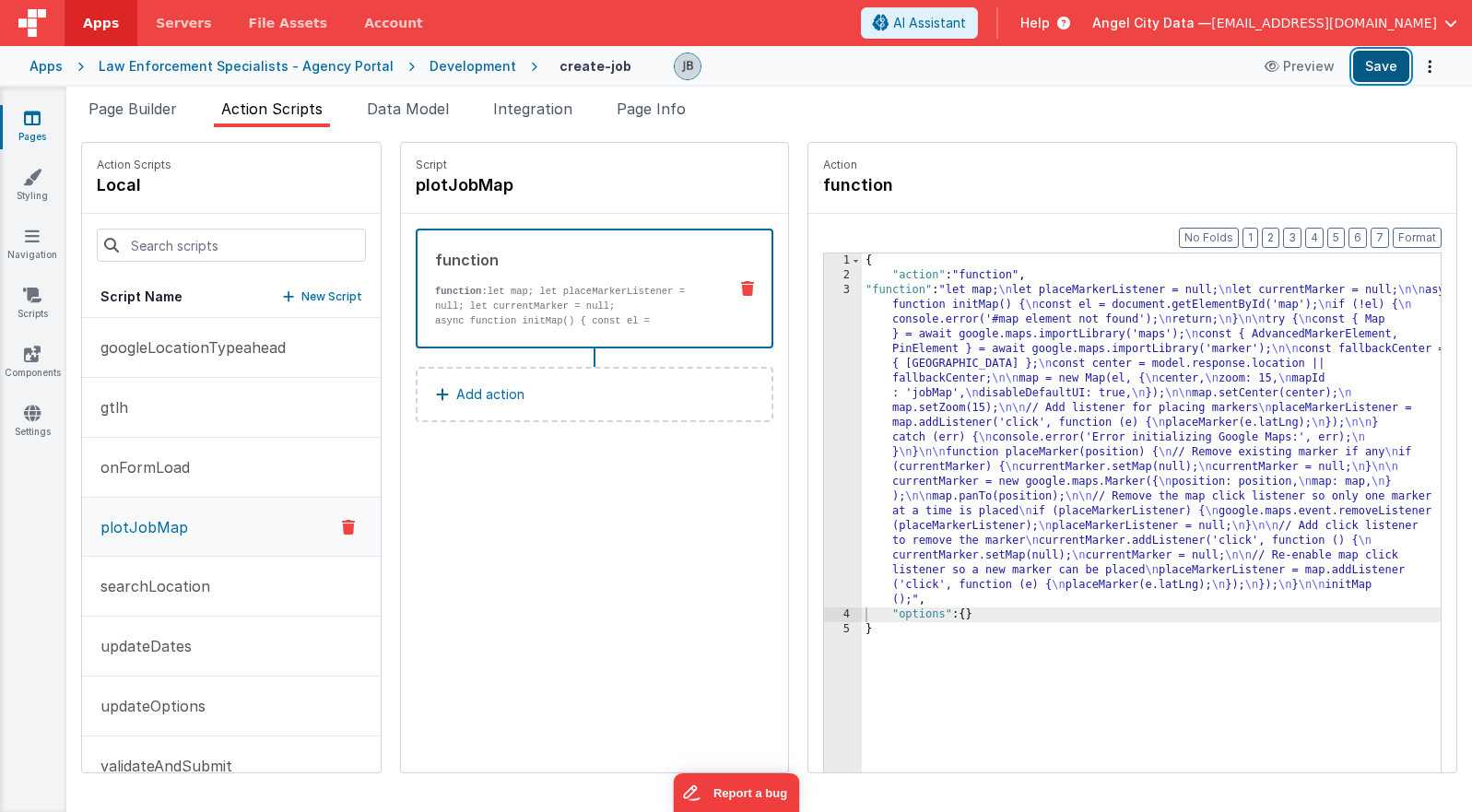
click at [1061, 68] on button "Save" at bounding box center [1381, 66] width 56 height 31
click at [824, 354] on div "3" at bounding box center [842, 445] width 38 height 325
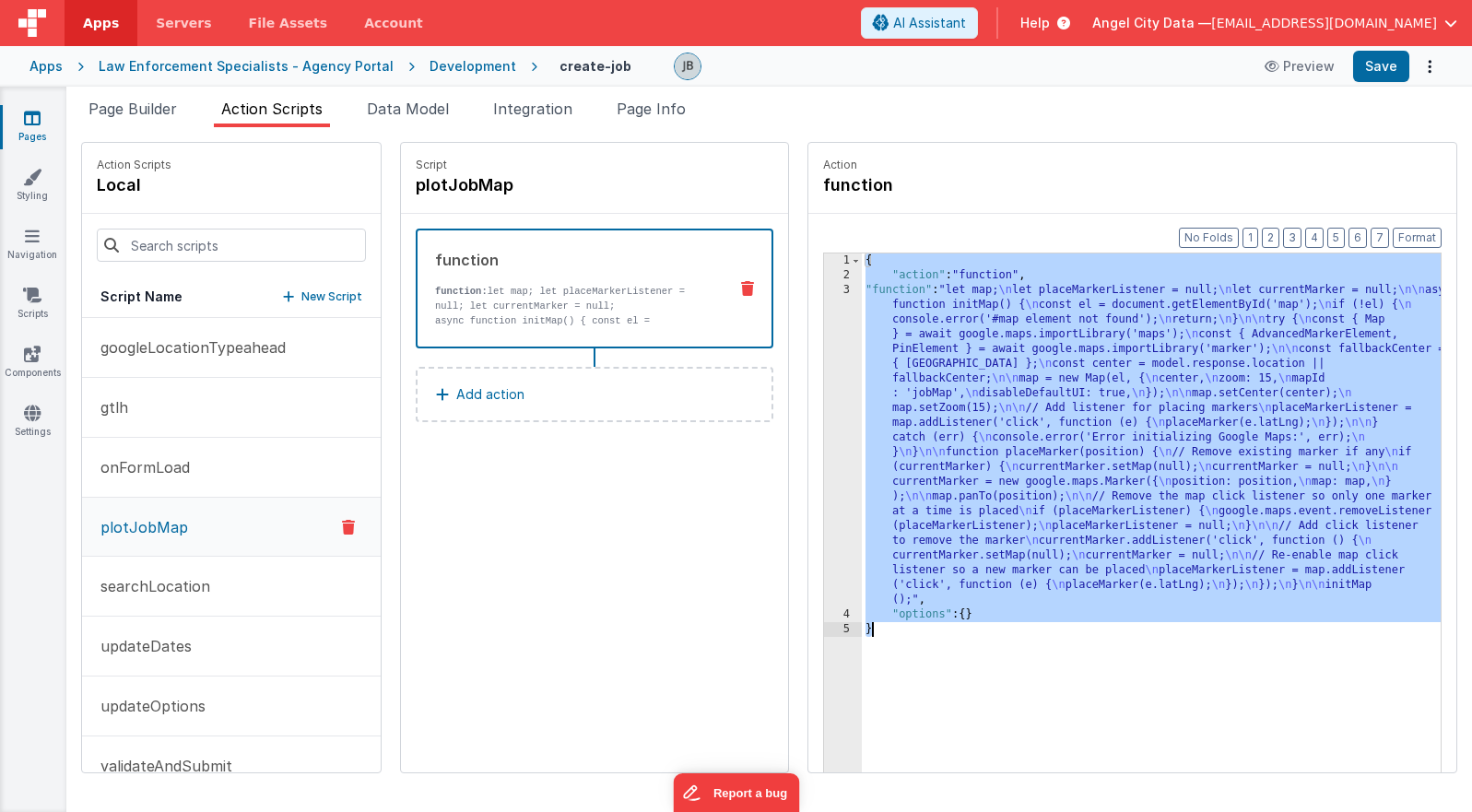
click at [824, 354] on div "3" at bounding box center [842, 445] width 38 height 325
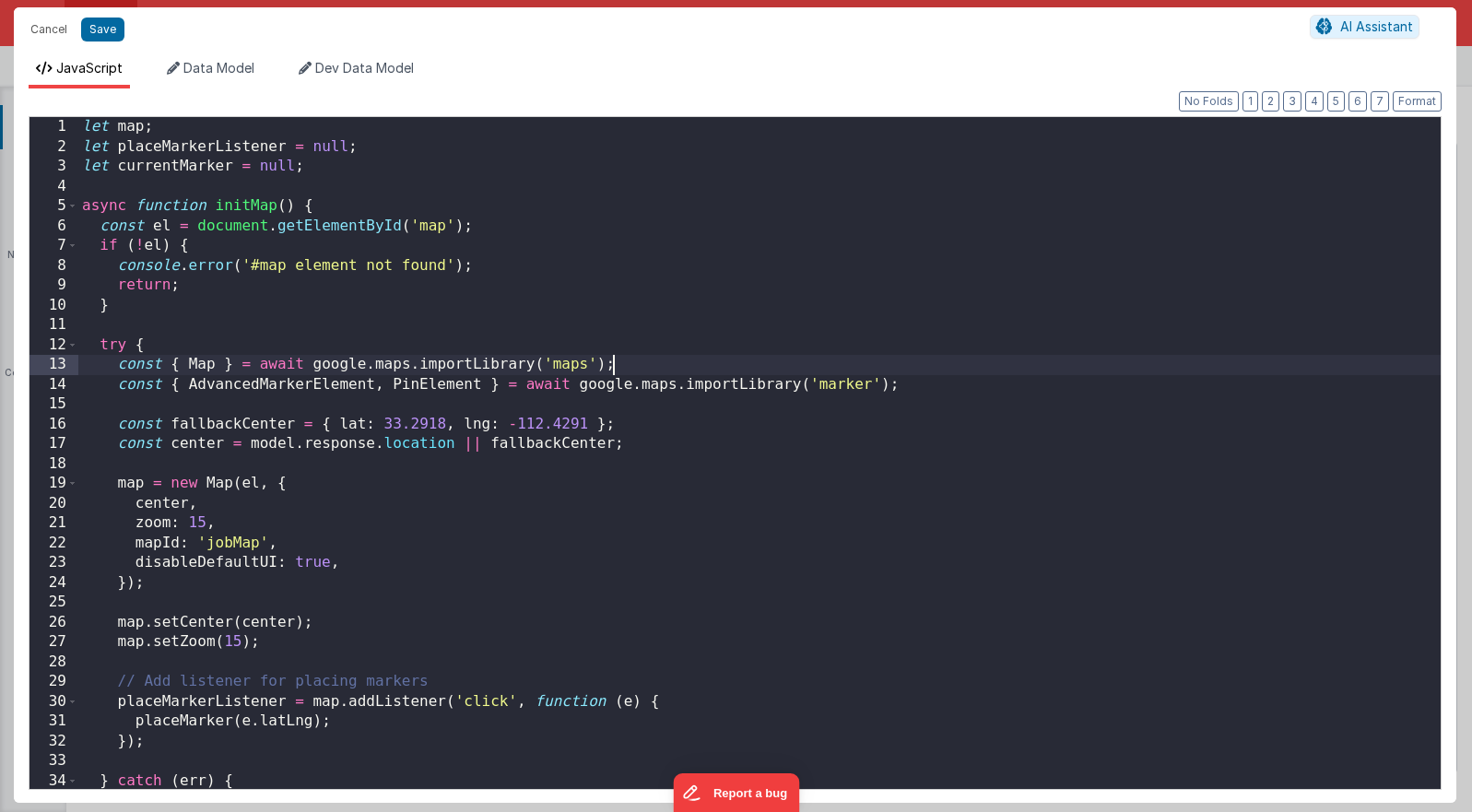
click at [799, 354] on div "let map ; let placeMarkerListener = null ; let currentMarker = null ; async fun…" at bounding box center [760, 473] width 1362 height 711
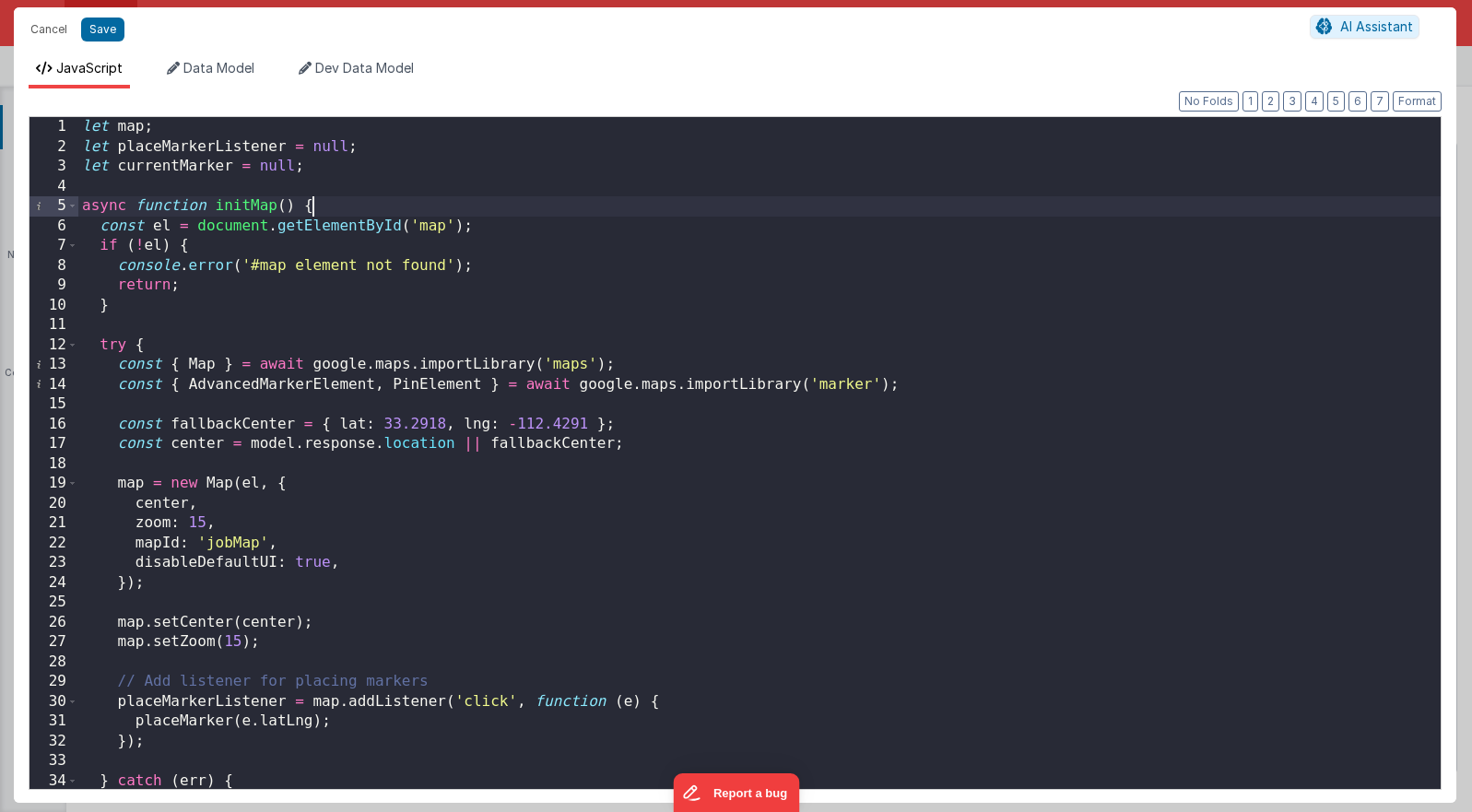
click at [465, 214] on div "let map ; let placeMarkerListener = null ; let currentMarker = null ; async fun…" at bounding box center [760, 473] width 1362 height 711
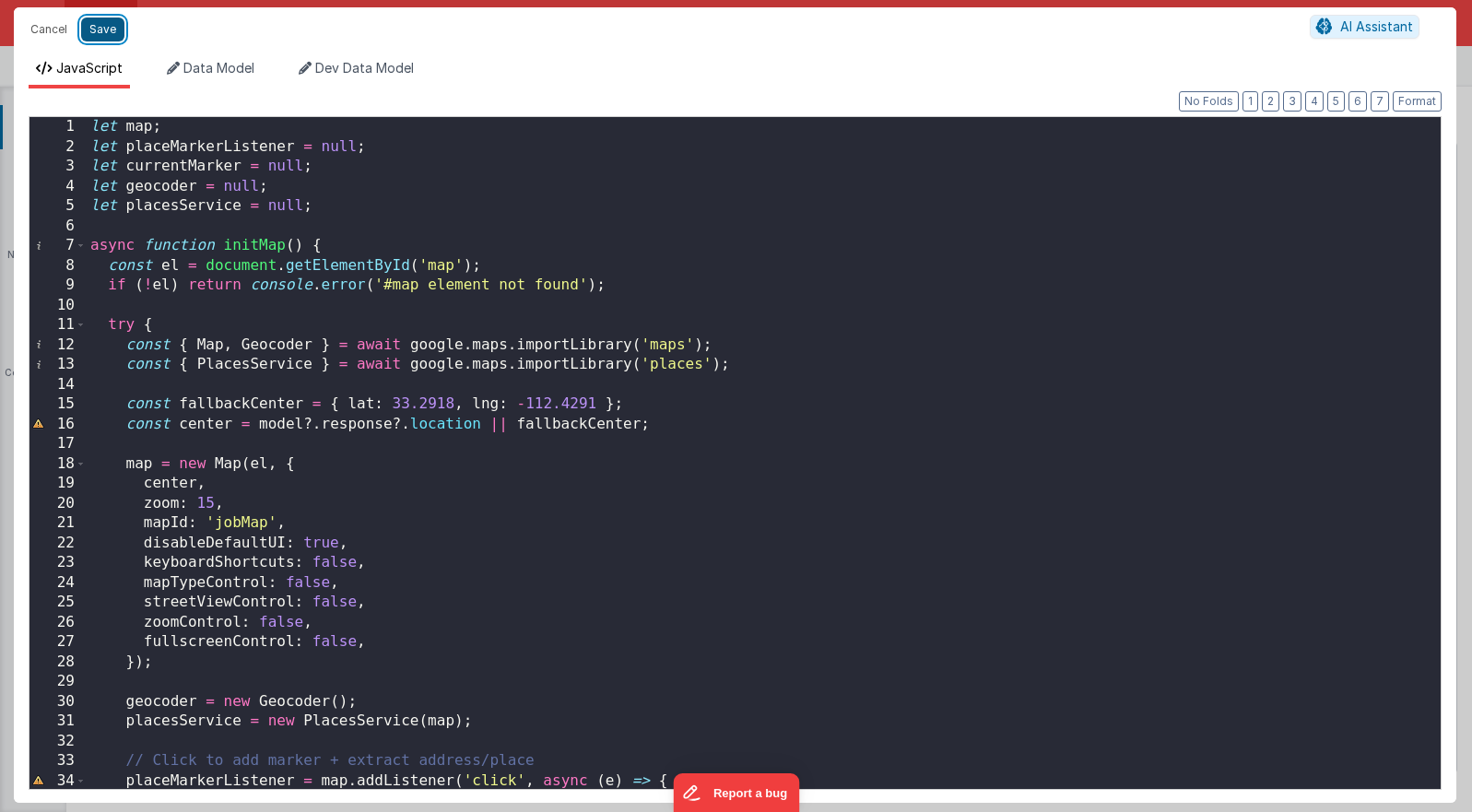
click at [104, 19] on button "Save" at bounding box center [103, 29] width 44 height 24
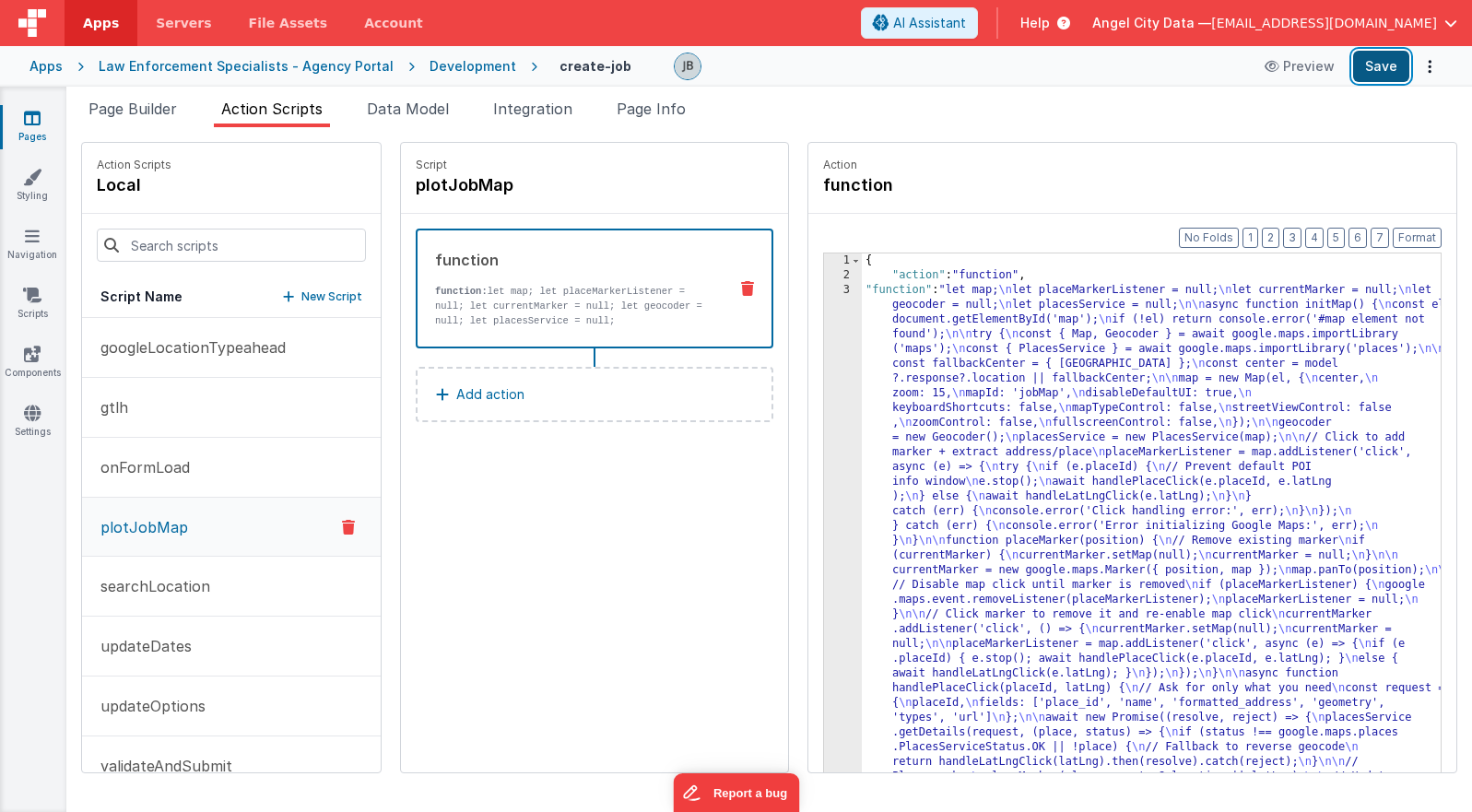
click at [1061, 63] on button "Save" at bounding box center [1381, 66] width 56 height 31
click at [824, 370] on div "3" at bounding box center [842, 666] width 38 height 766
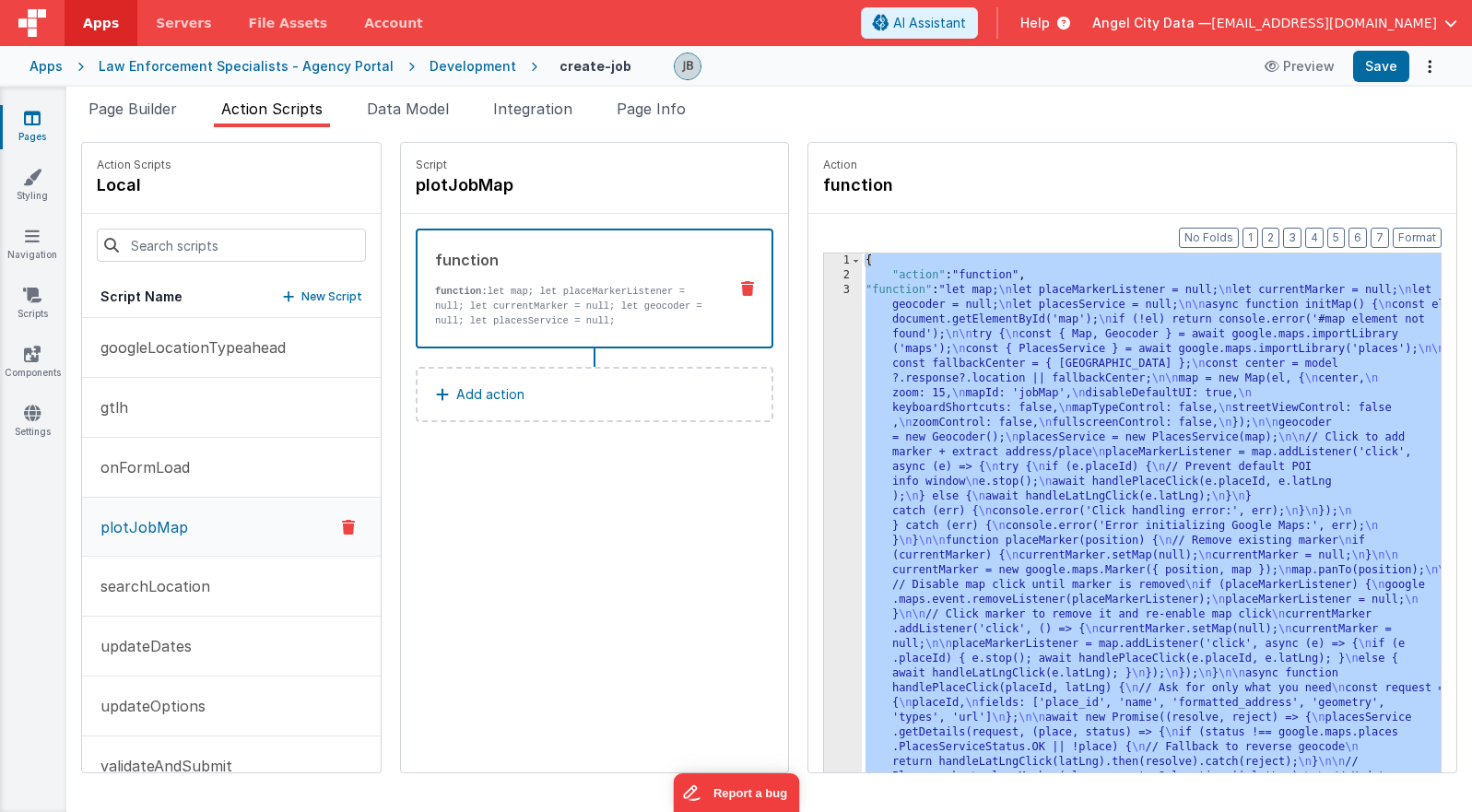
click at [824, 370] on div "3" at bounding box center [842, 666] width 38 height 766
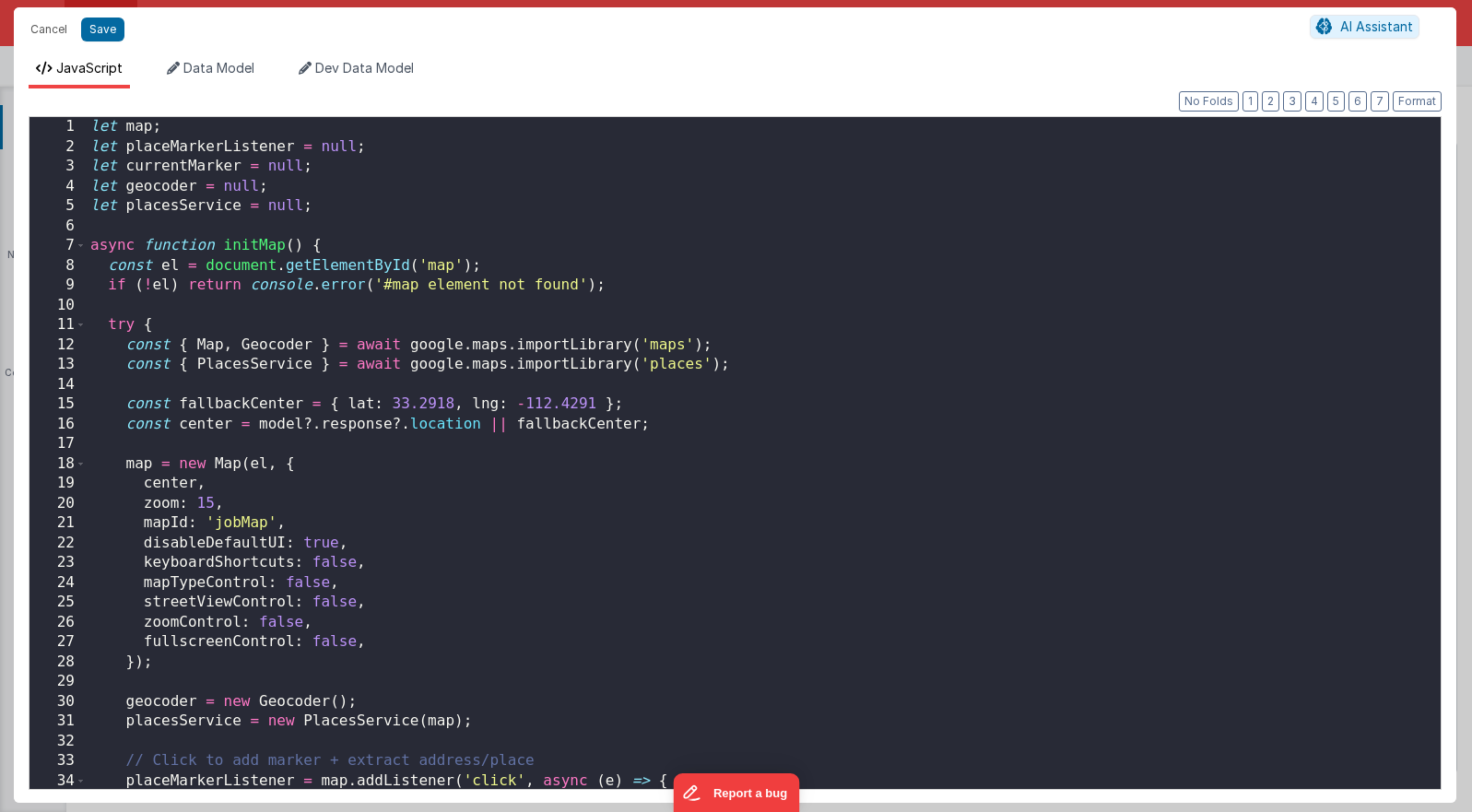
click at [809, 369] on div "Cancel Save AI Assistant JavaScript Data Model Dev Data Model Format 7 6 5 4 3 …" at bounding box center [736, 406] width 1472 height 812
click at [650, 334] on div "let map ; let placeMarkerListener = null ; let currentMarker = null ; let geoco…" at bounding box center [763, 473] width 1354 height 711
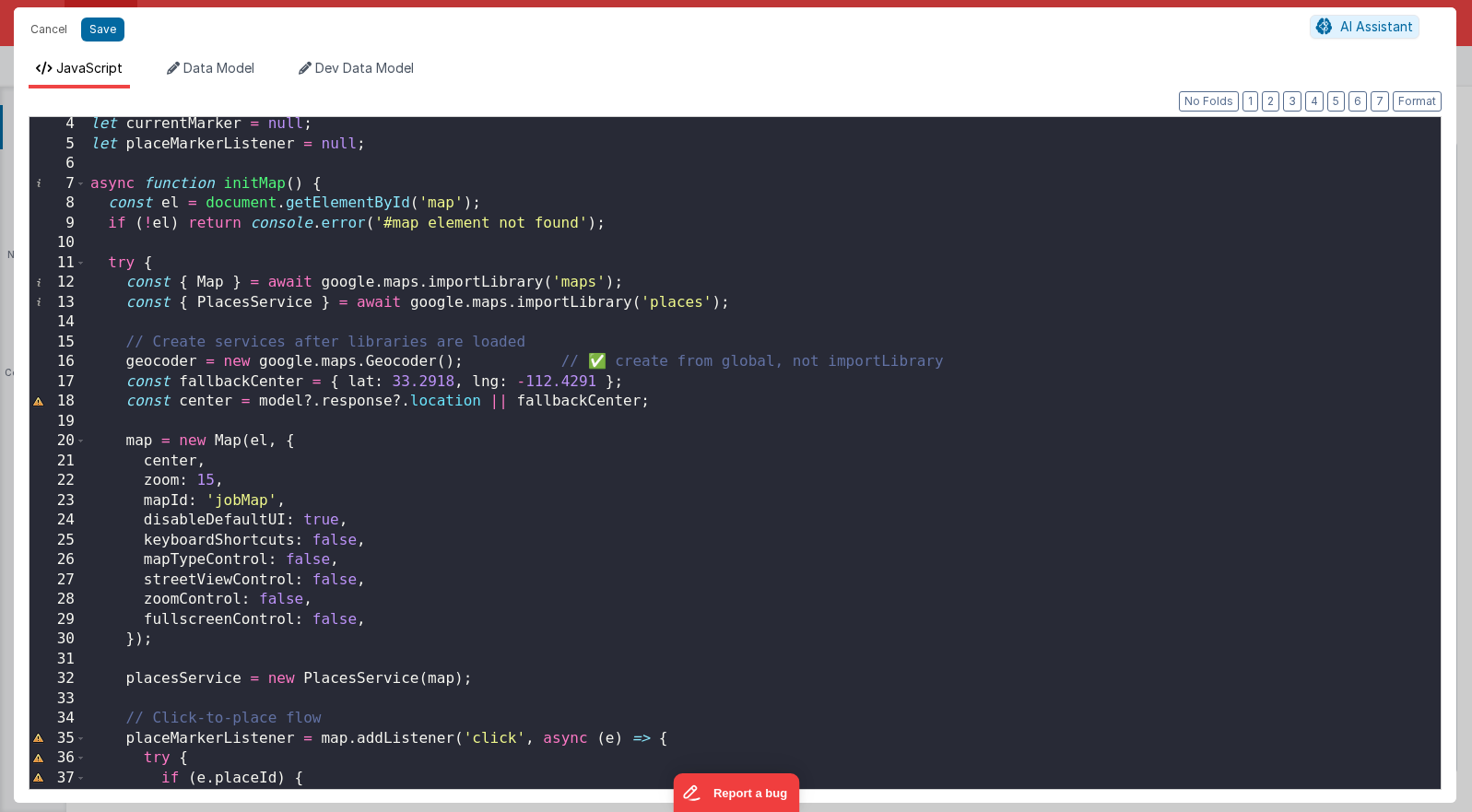
scroll to position [0, 0]
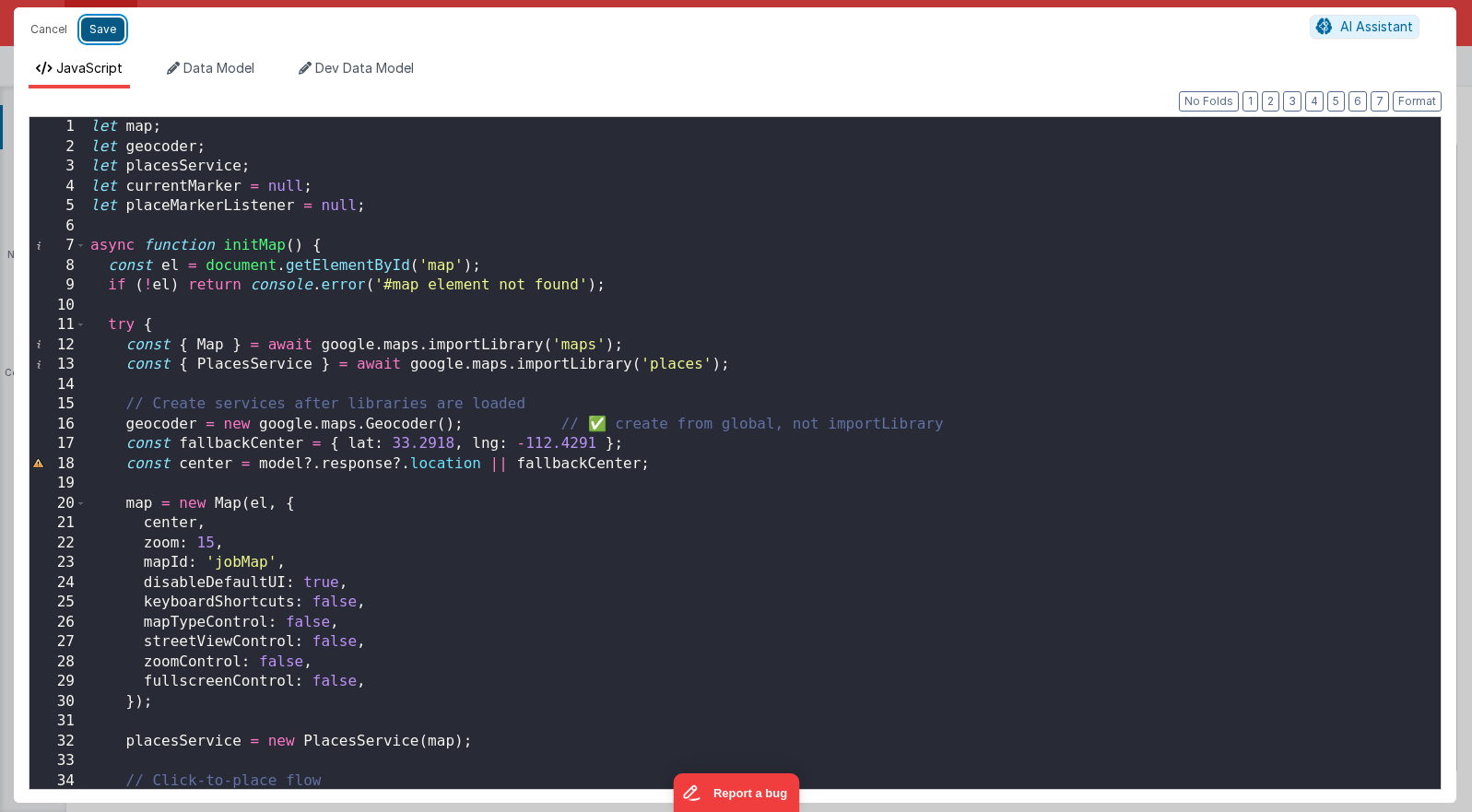
click at [110, 34] on button "Save" at bounding box center [103, 29] width 44 height 24
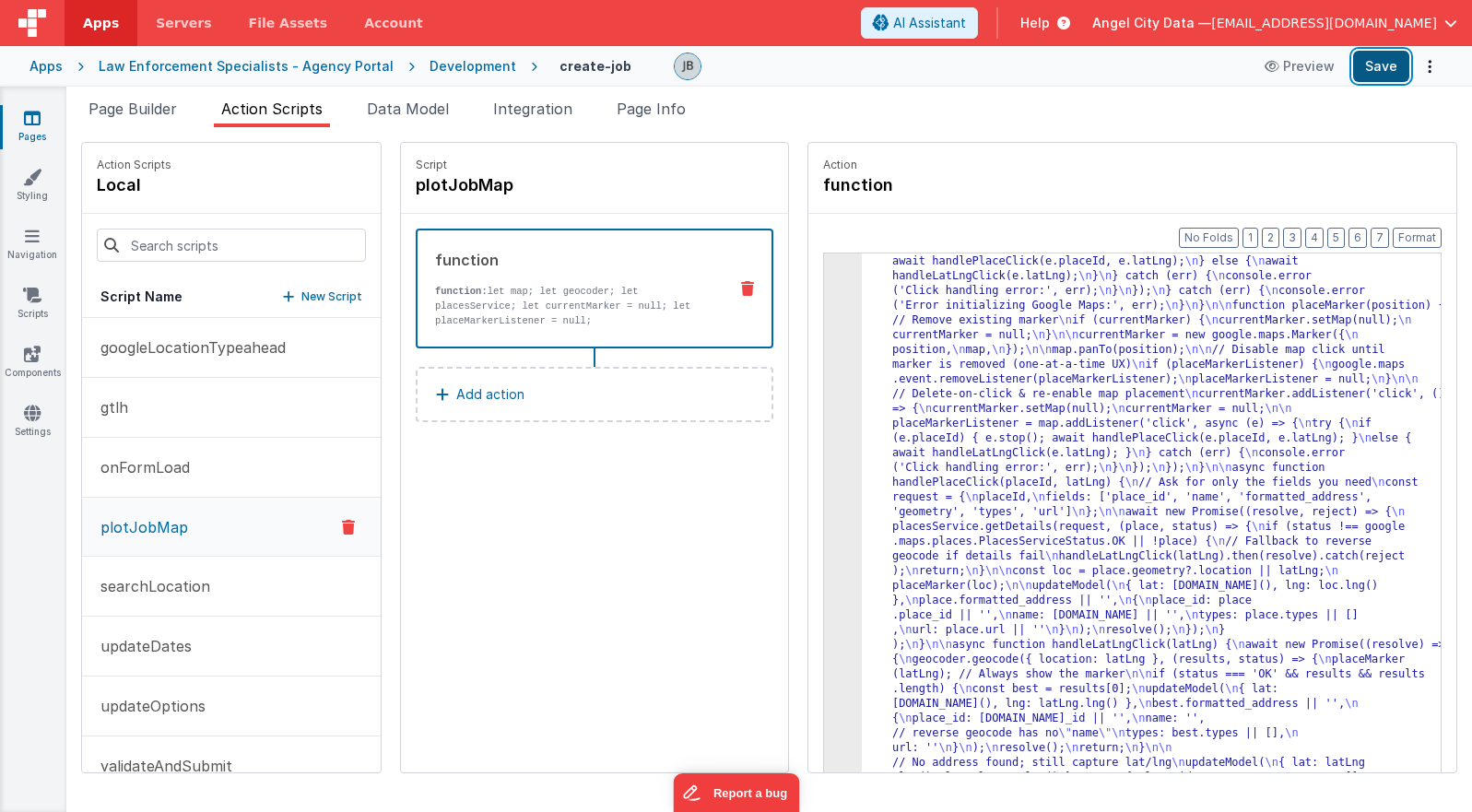
click at [1061, 78] on button "Save" at bounding box center [1381, 66] width 56 height 31
click at [824, 377] on div "3" at bounding box center [842, 468] width 38 height 841
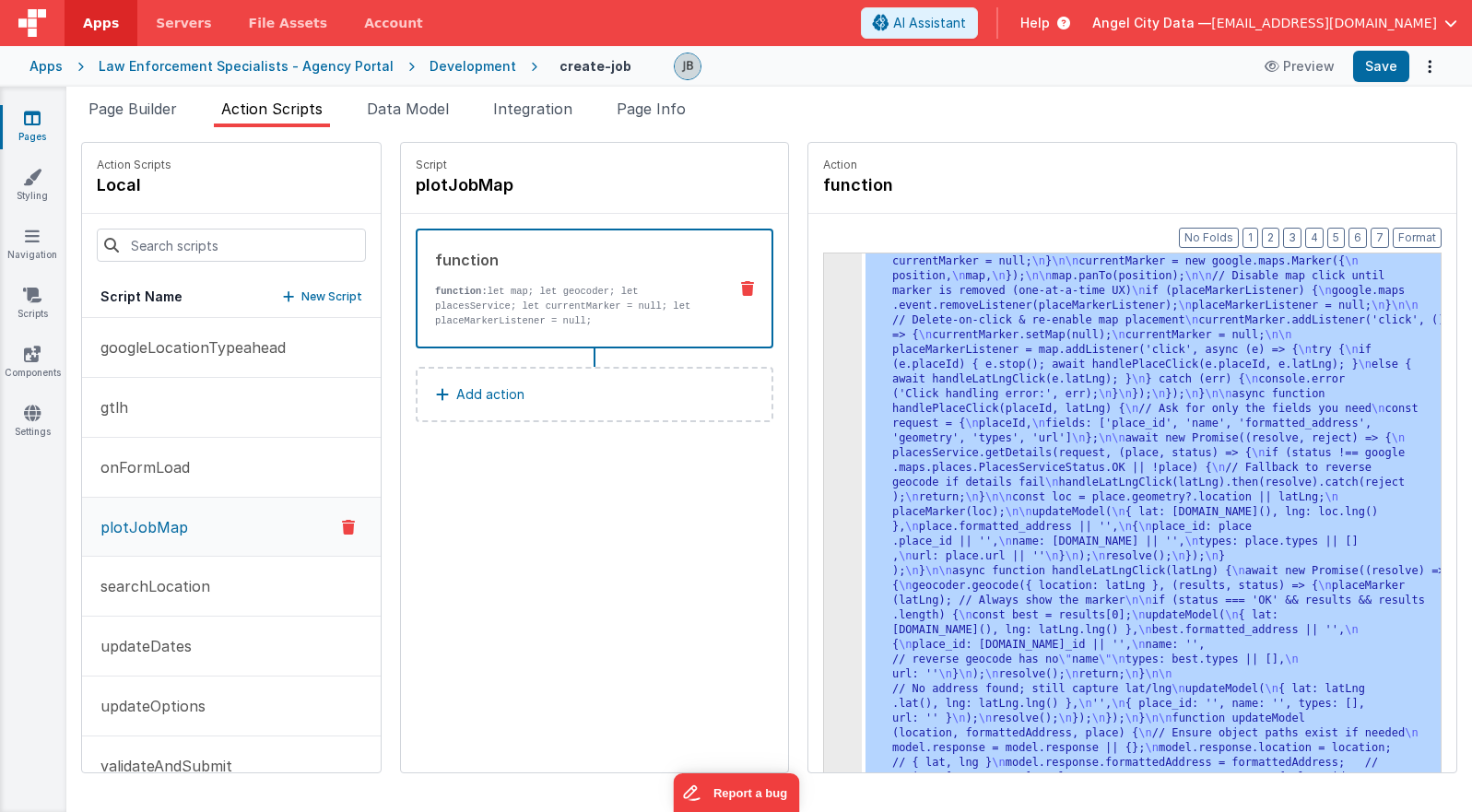
scroll to position [309, 0]
click at [824, 377] on div "3" at bounding box center [842, 394] width 38 height 841
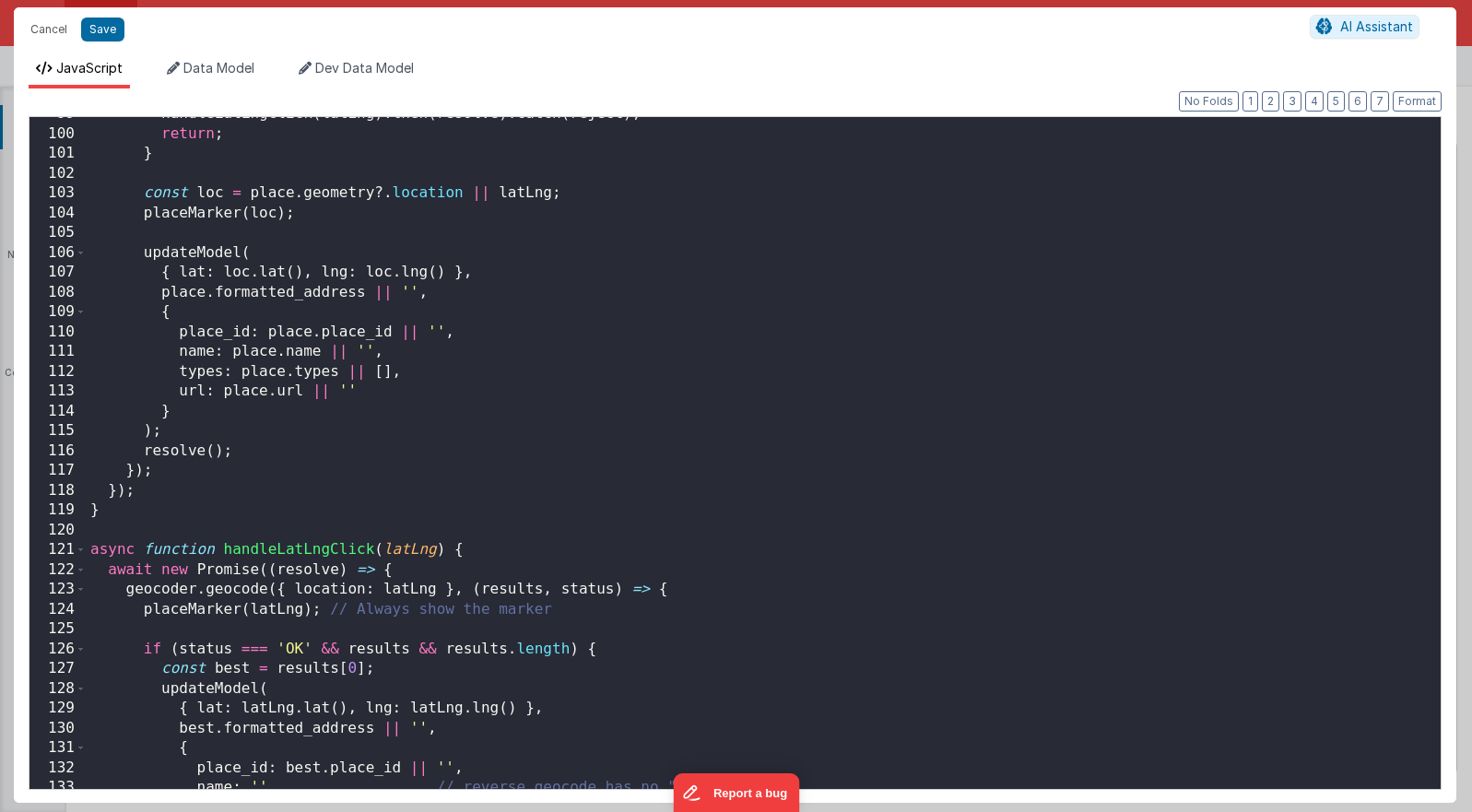
scroll to position [2030, 0]
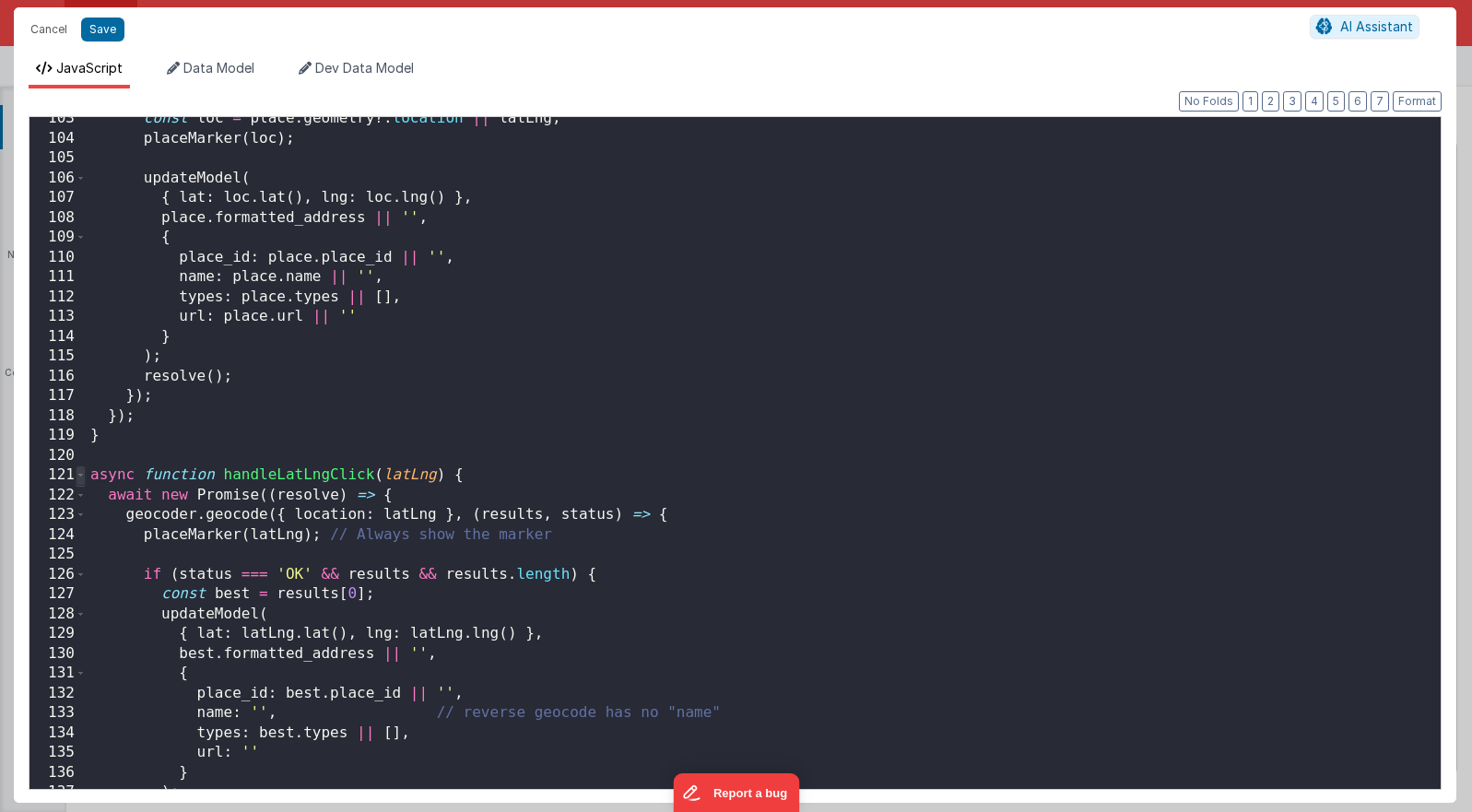
click at [85, 475] on span at bounding box center [80, 475] width 10 height 20
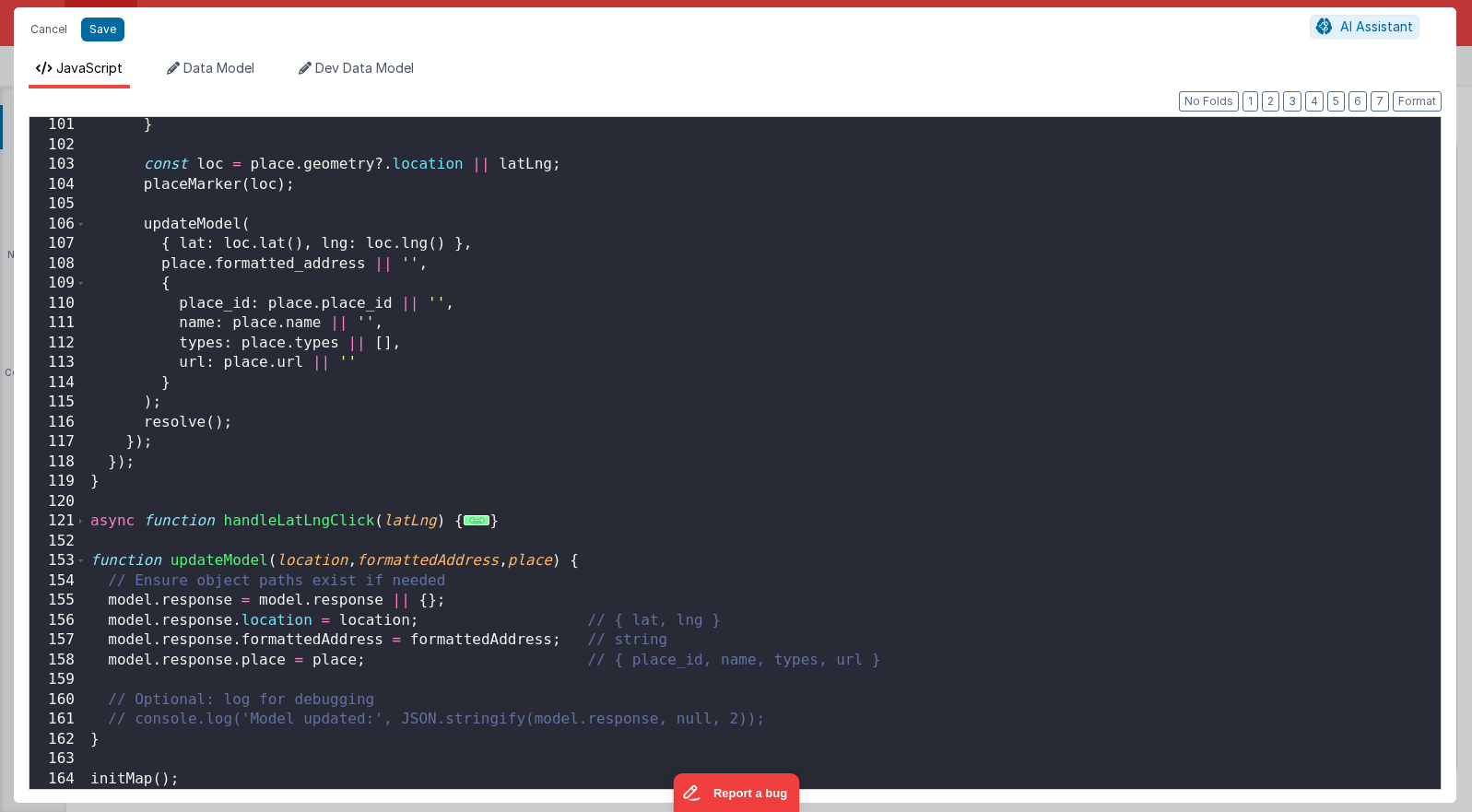
scroll to position [1983, 0]
click at [230, 562] on div "} const loc = place . geometry ?. location || latLng ; placeMarker ( loc ) ; up…" at bounding box center [763, 471] width 1354 height 711
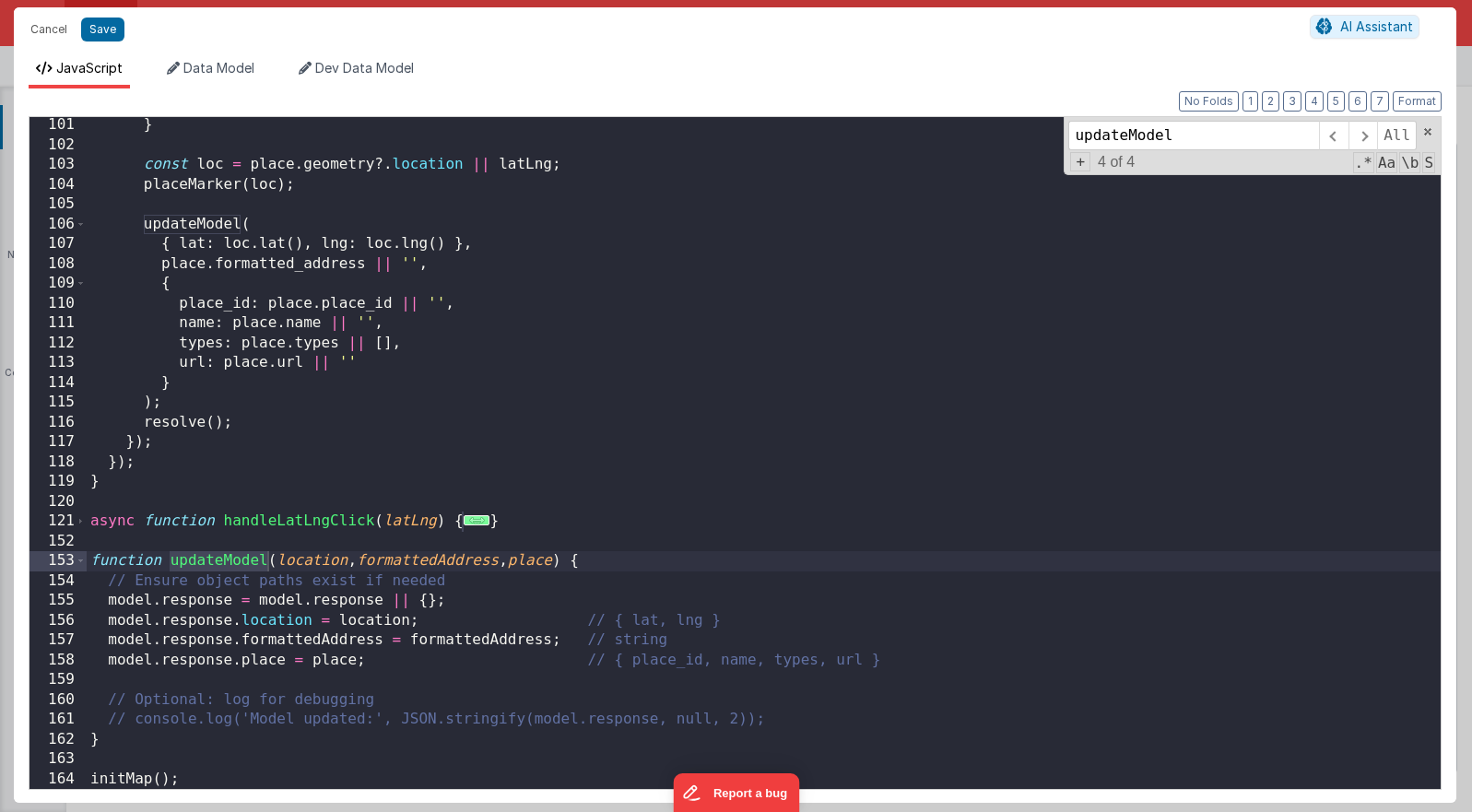
click at [298, 521] on div "} const loc = place . geometry ?. location || latLng ; placeMarker ( loc ) ; up…" at bounding box center [763, 471] width 1354 height 711
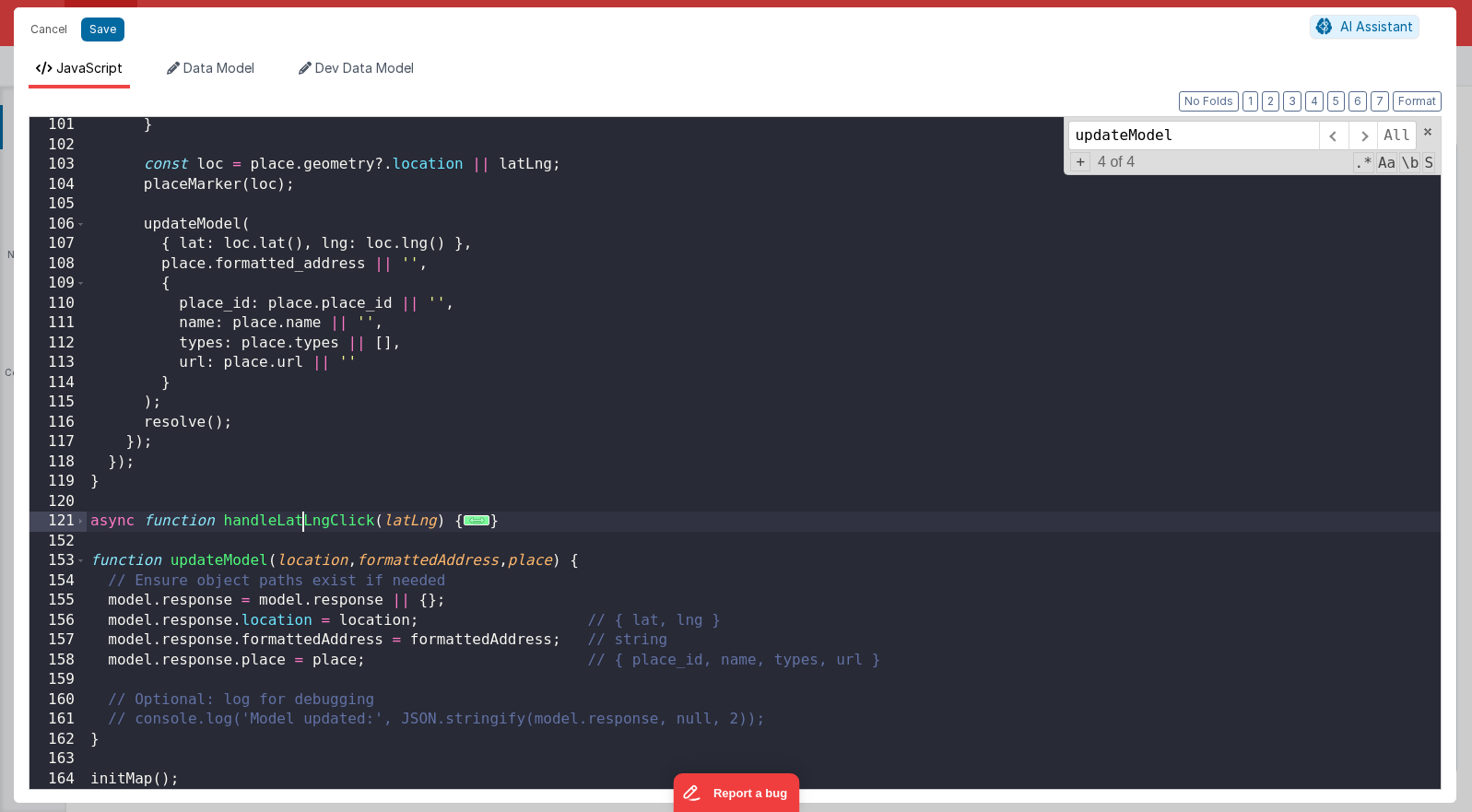
click at [298, 521] on div "} const loc = place . geometry ?. location || latLng ; placeMarker ( loc ) ; up…" at bounding box center [763, 471] width 1354 height 711
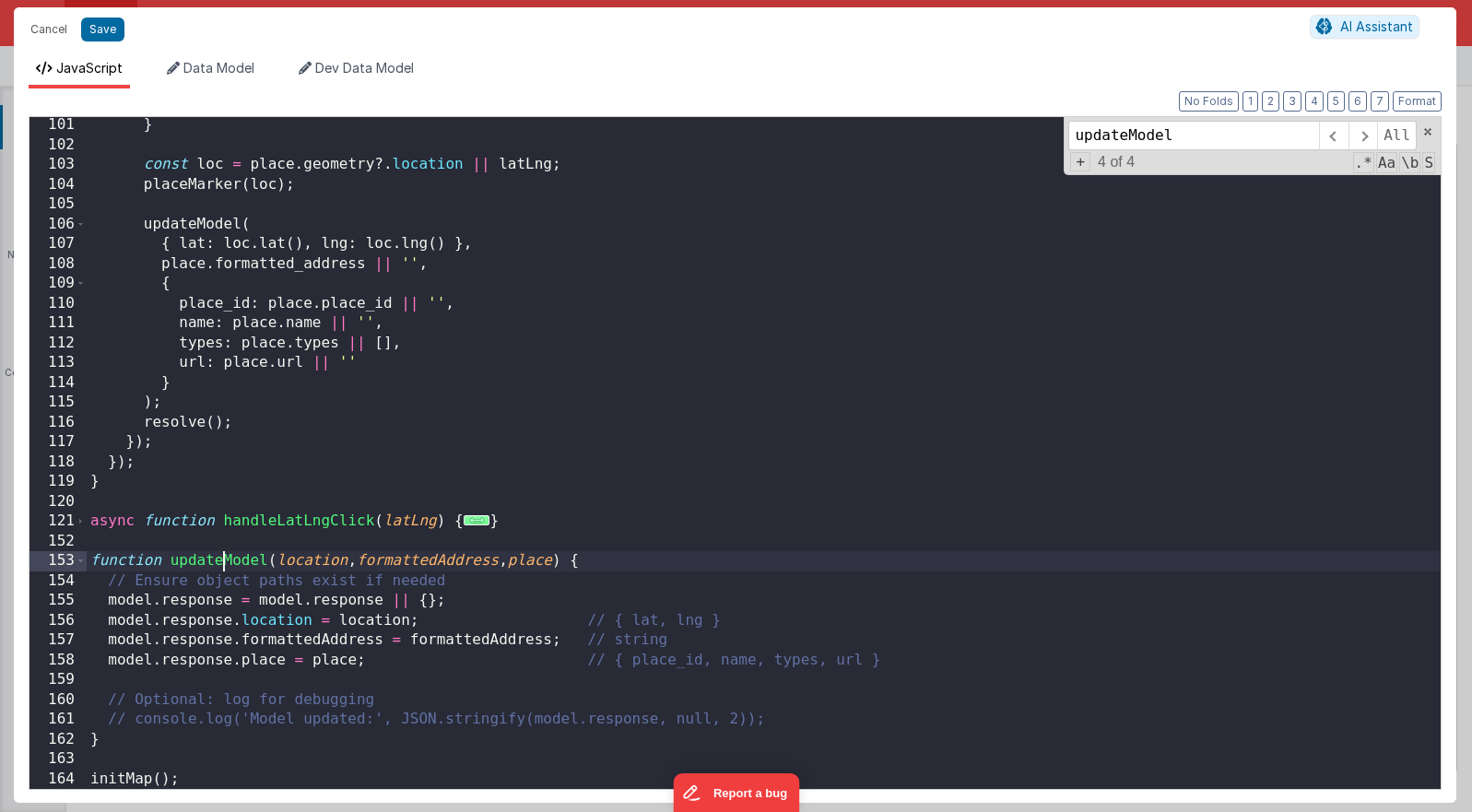
click at [221, 561] on div "} const loc = place . geometry ?. location || latLng ; placeMarker ( loc ) ; up…" at bounding box center [763, 471] width 1354 height 711
click at [1061, 141] on span at bounding box center [1332, 136] width 28 height 29
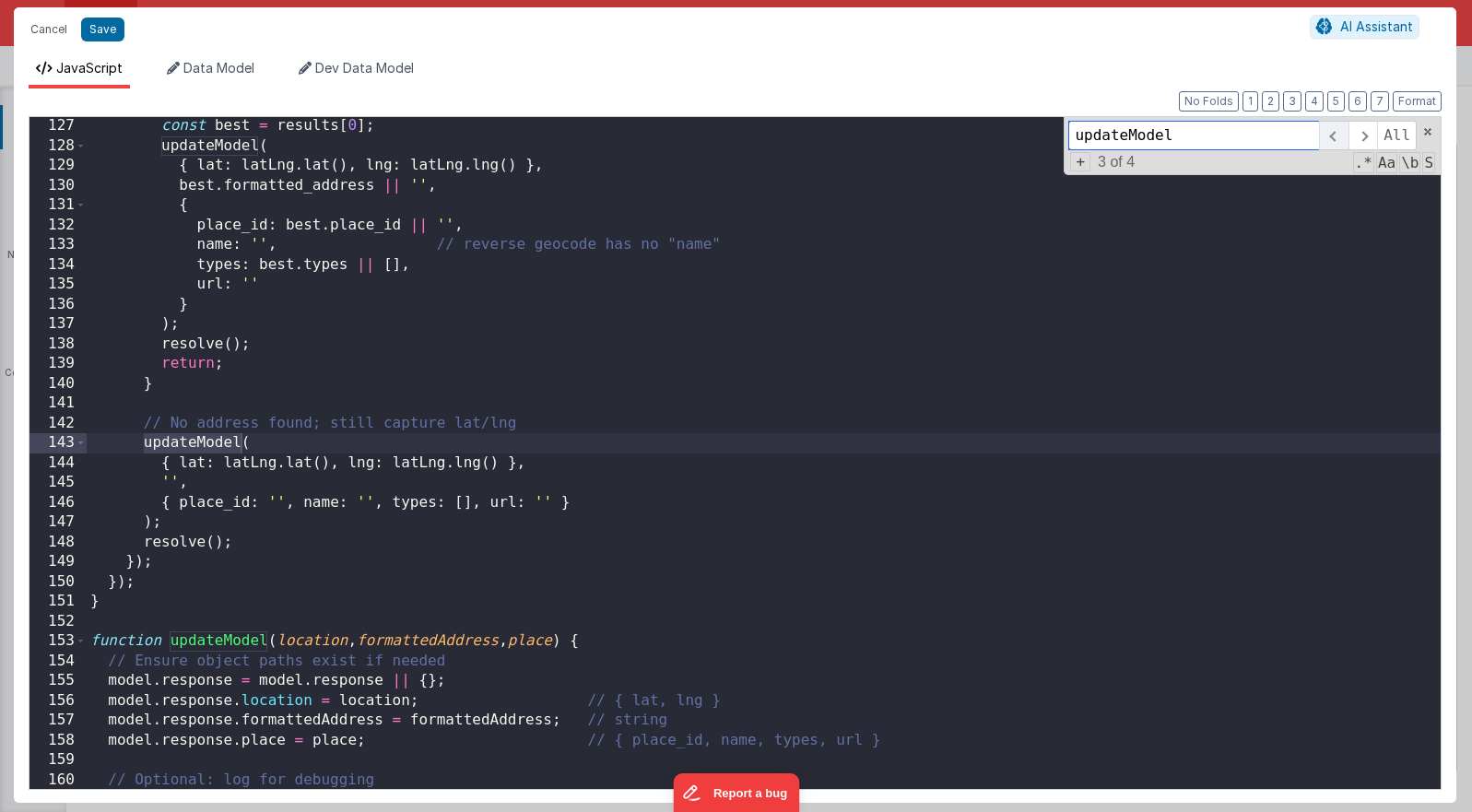
click at [1061, 141] on span at bounding box center [1332, 136] width 28 height 29
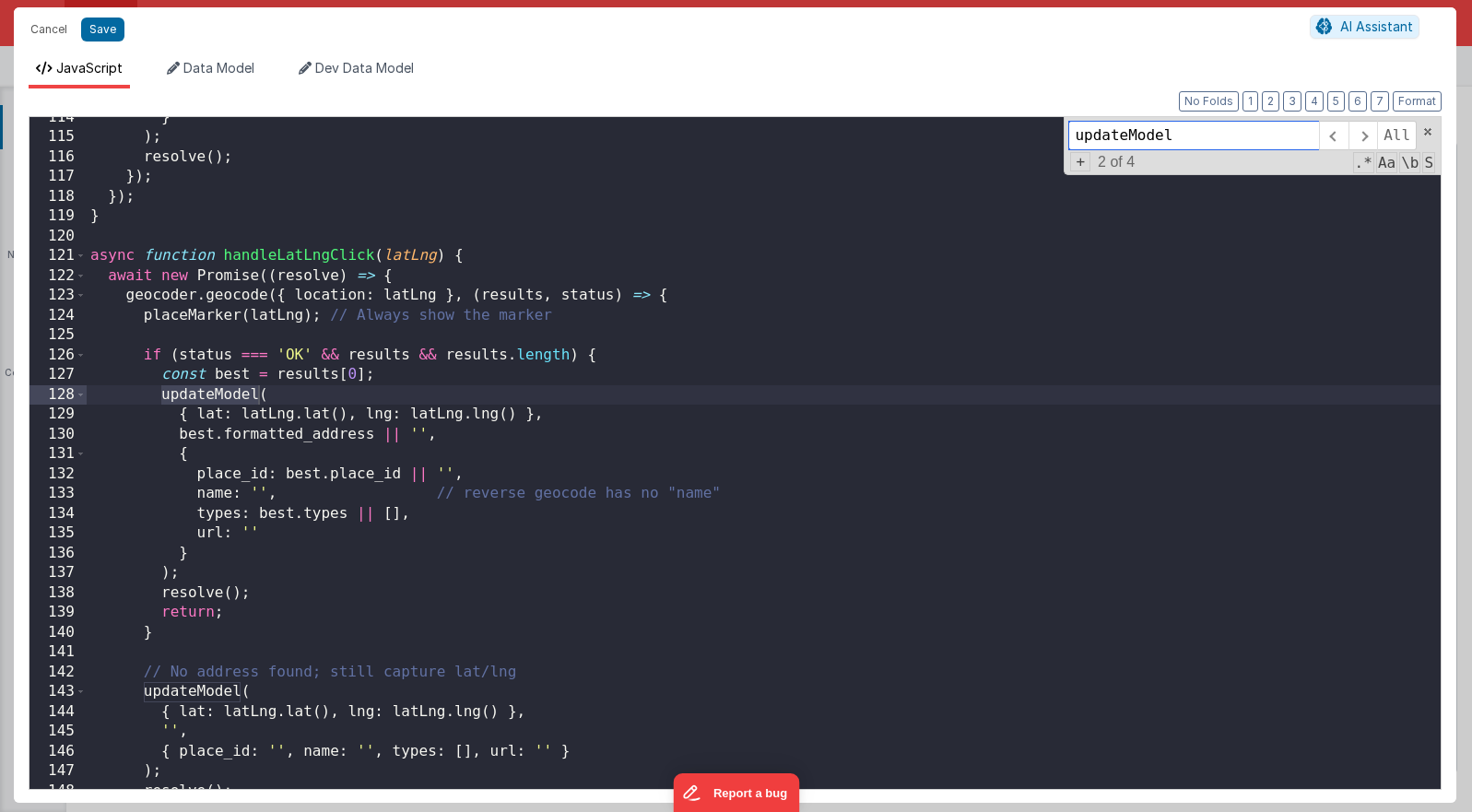
scroll to position [2249, 0]
click at [1061, 131] on span at bounding box center [1332, 136] width 28 height 29
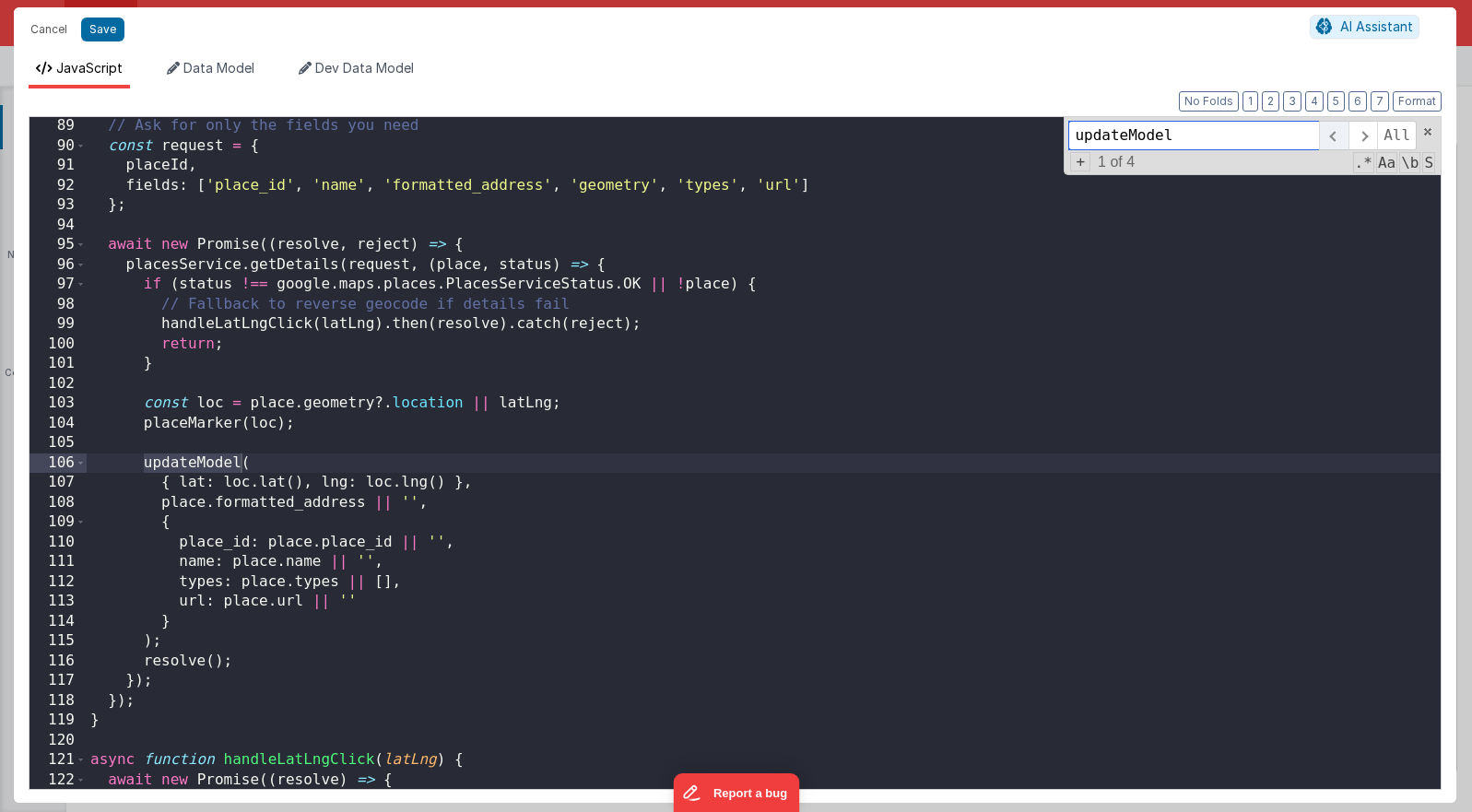
click at [1061, 131] on span at bounding box center [1332, 136] width 28 height 29
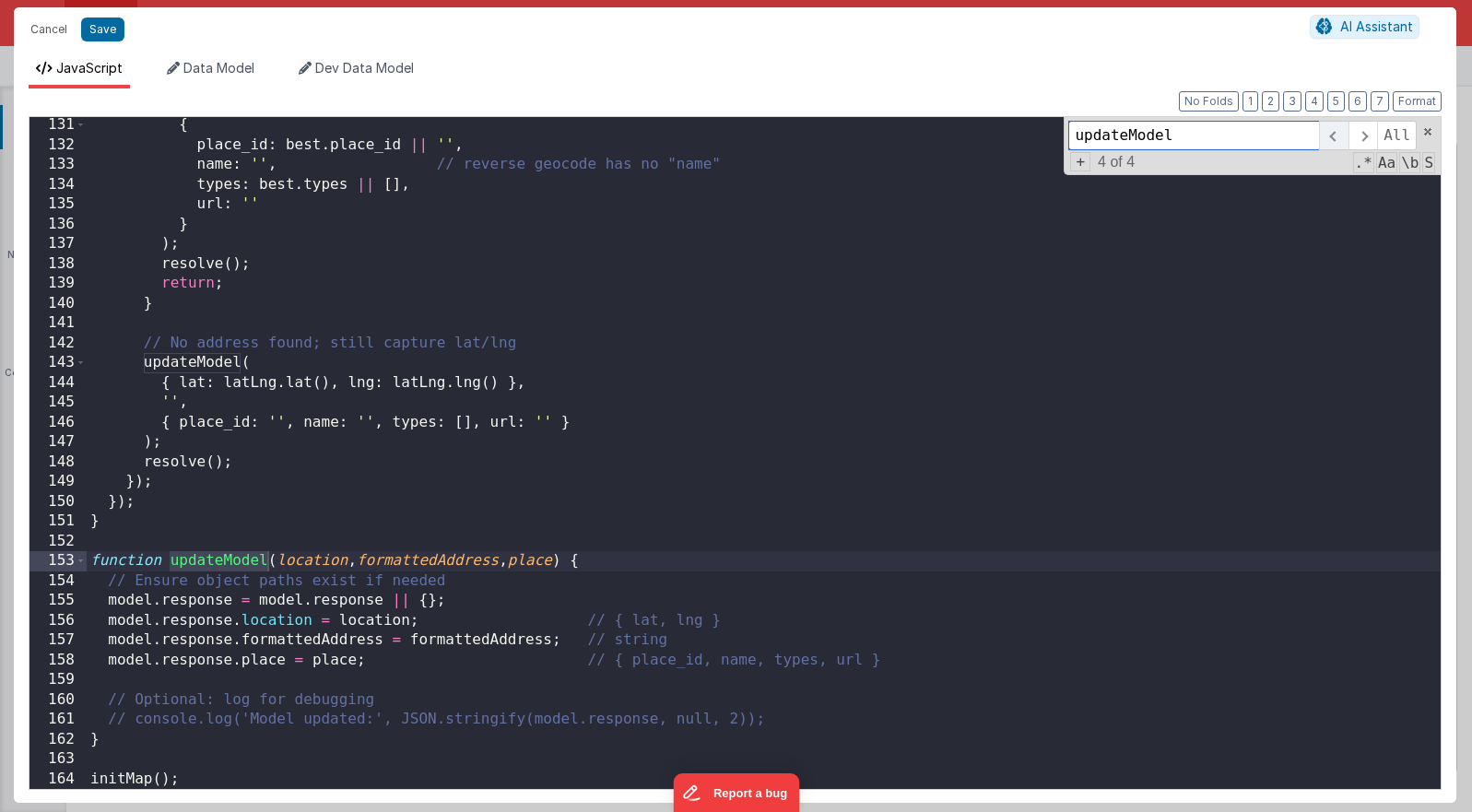
click at [1061, 131] on span at bounding box center [1332, 136] width 28 height 29
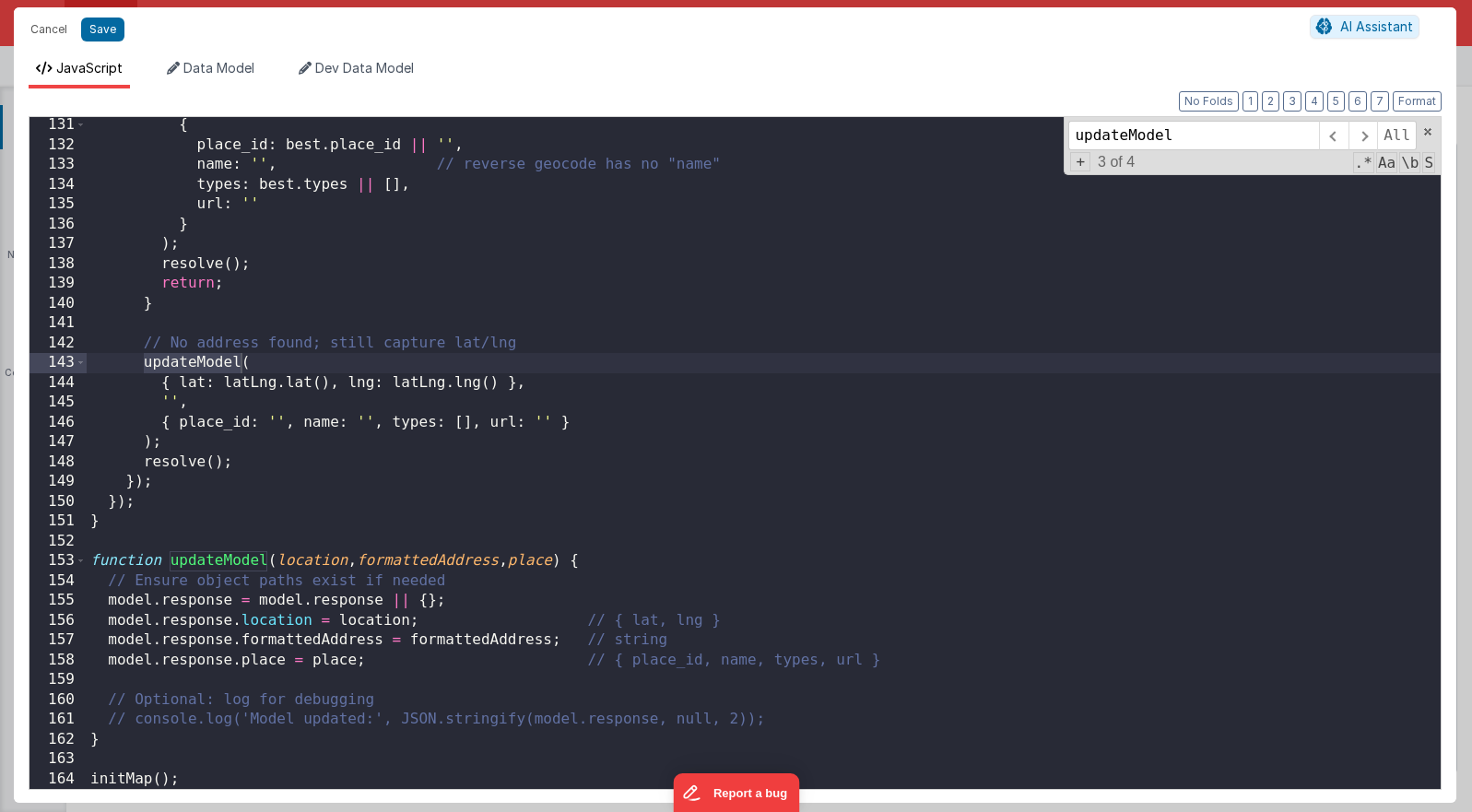
click at [755, 360] on div "{ place_id : best . place_id || '' , name : '' , // reverse geocode has no "nam…" at bounding box center [763, 471] width 1354 height 711
click at [1061, 129] on input "updateModel" at bounding box center [1193, 136] width 251 height 29
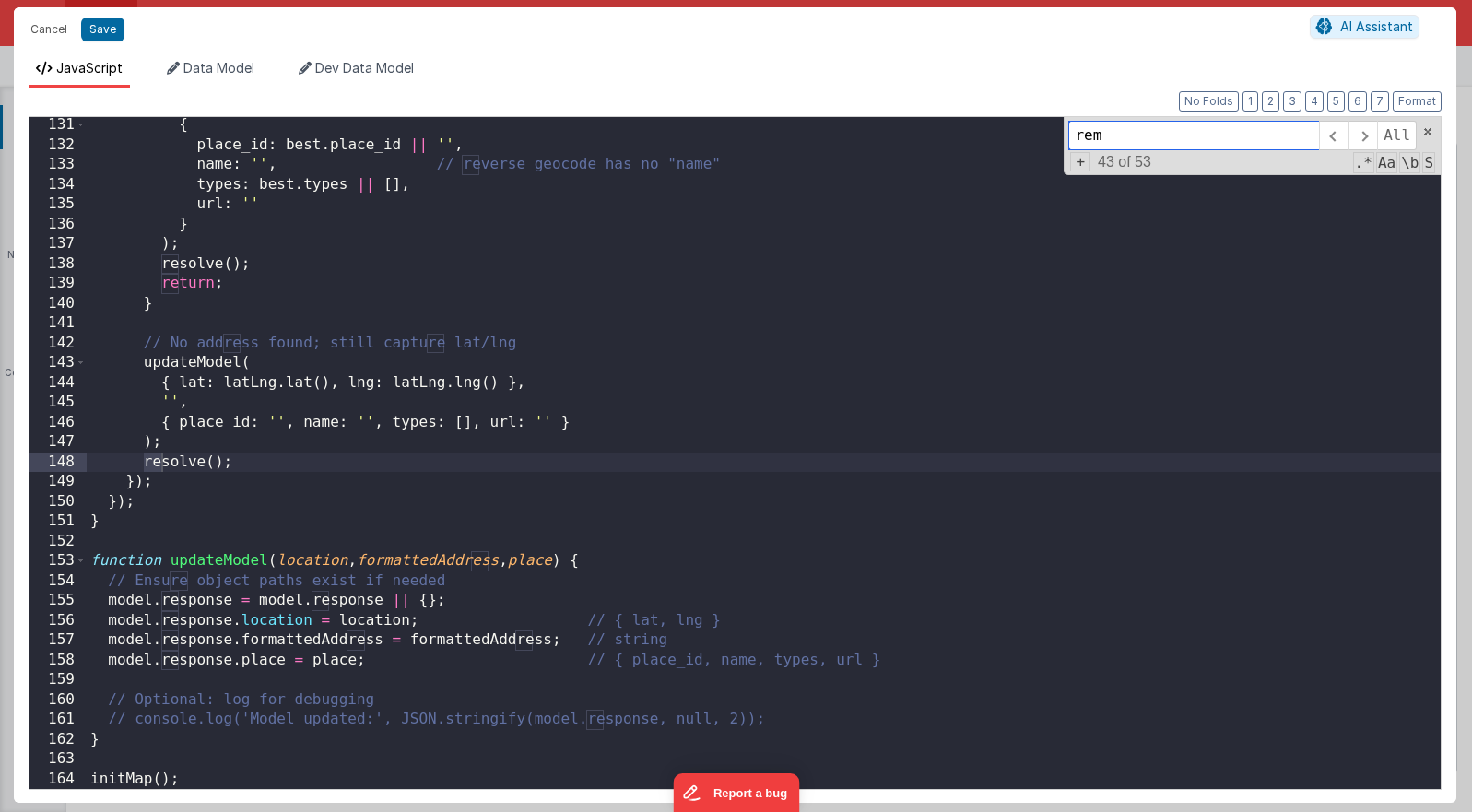
scroll to position [694, 0]
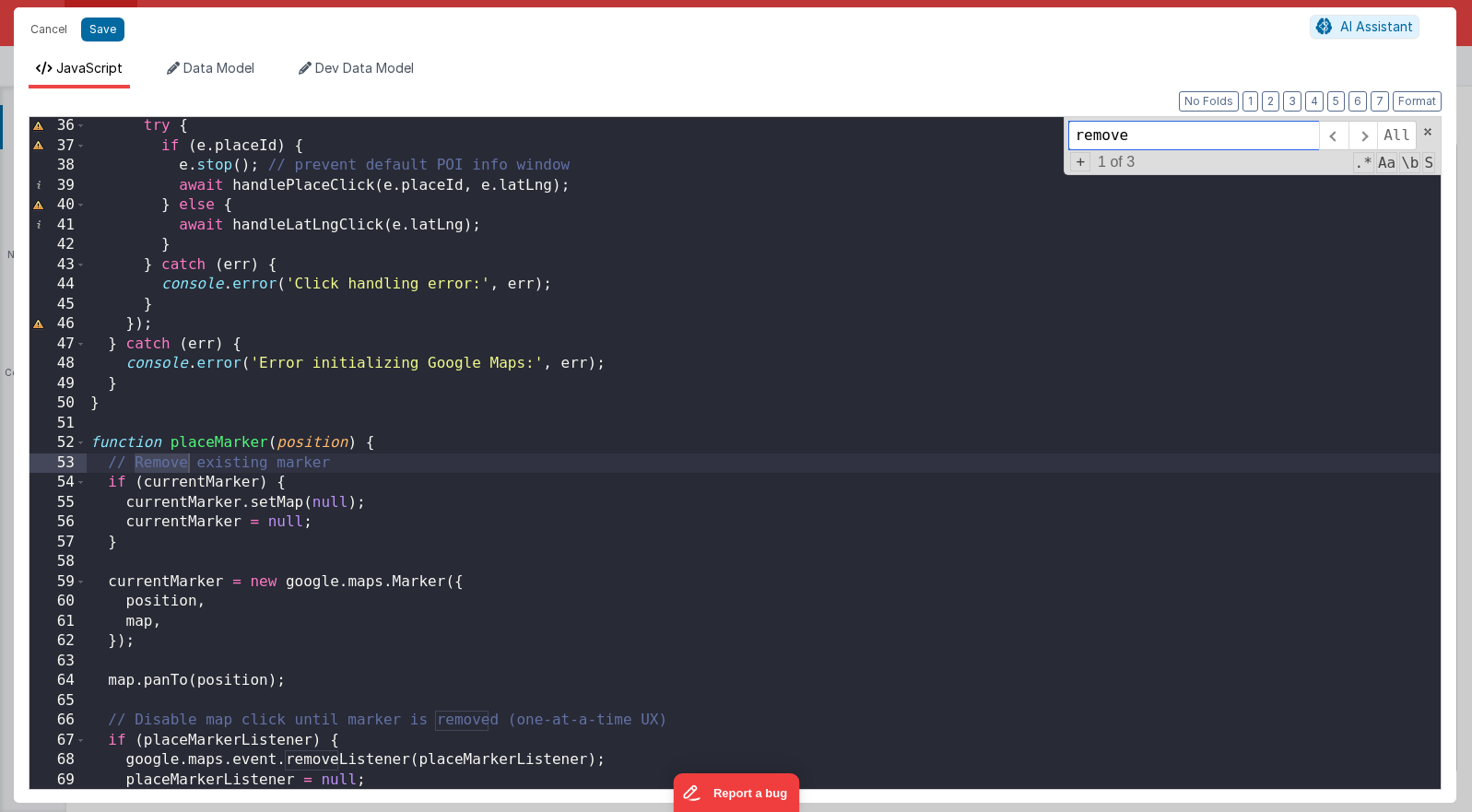
type input "remove"
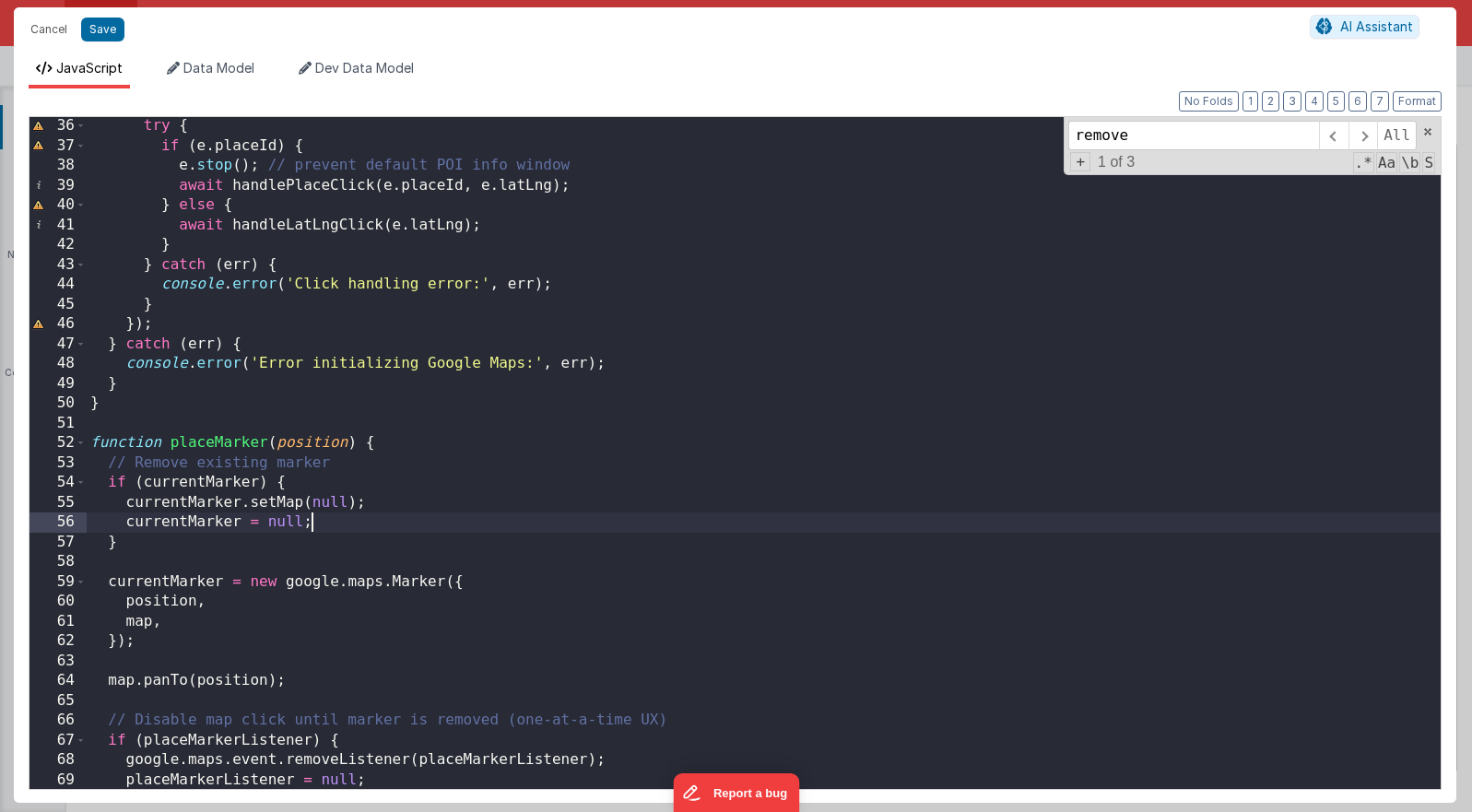
click at [358, 520] on div "try { if ( e . placeId ) { e . stop ( ) ; // prevent default POI info window aw…" at bounding box center [763, 472] width 1354 height 711
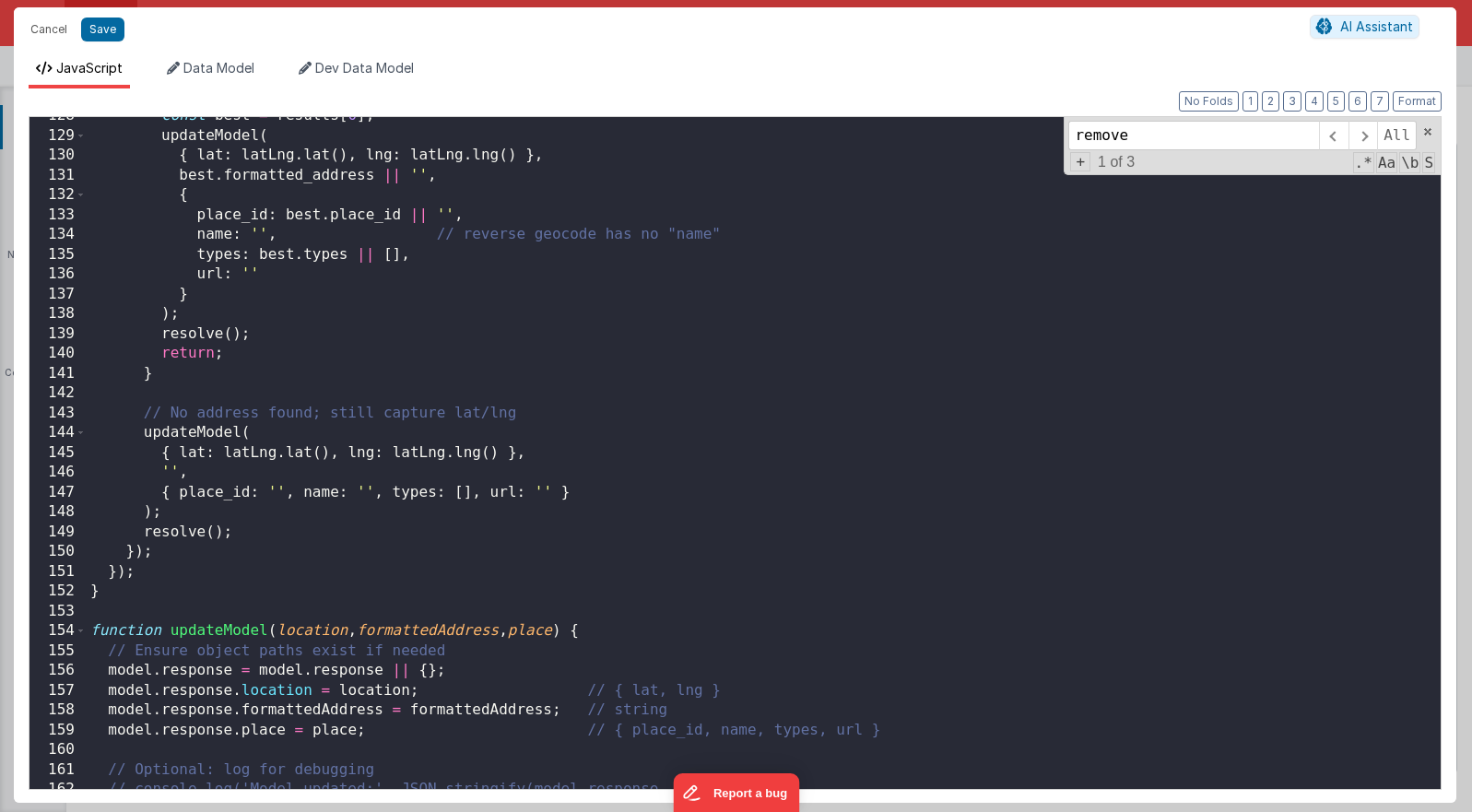
scroll to position [2530, 0]
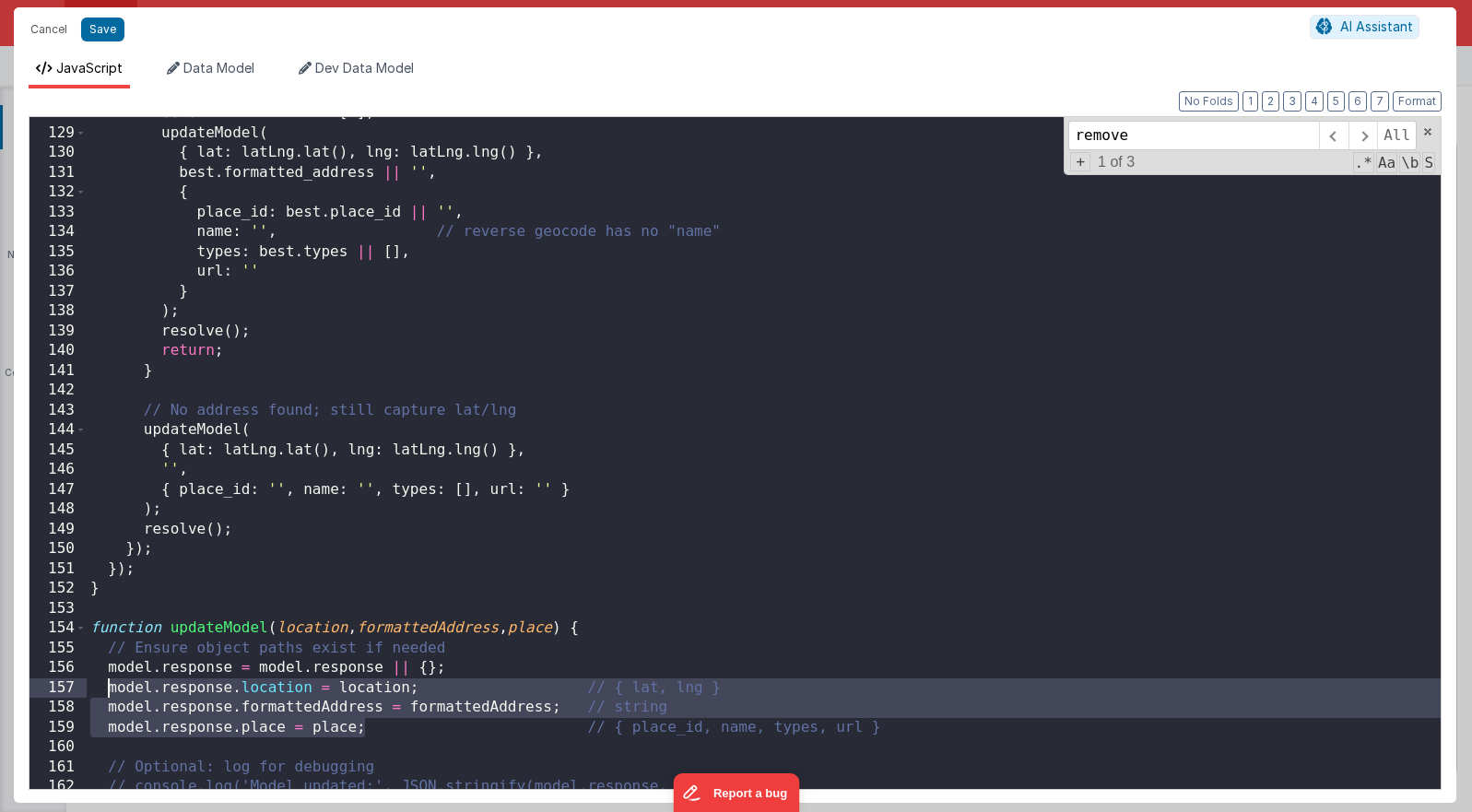
drag, startPoint x: 363, startPoint y: 727, endPoint x: 110, endPoint y: 690, distance: 255.7
click at [110, 690] on div "const best = results [ 0 ] ; updateModel ( { lat : latLng . lat ( ) , lng : lat…" at bounding box center [763, 459] width 1354 height 711
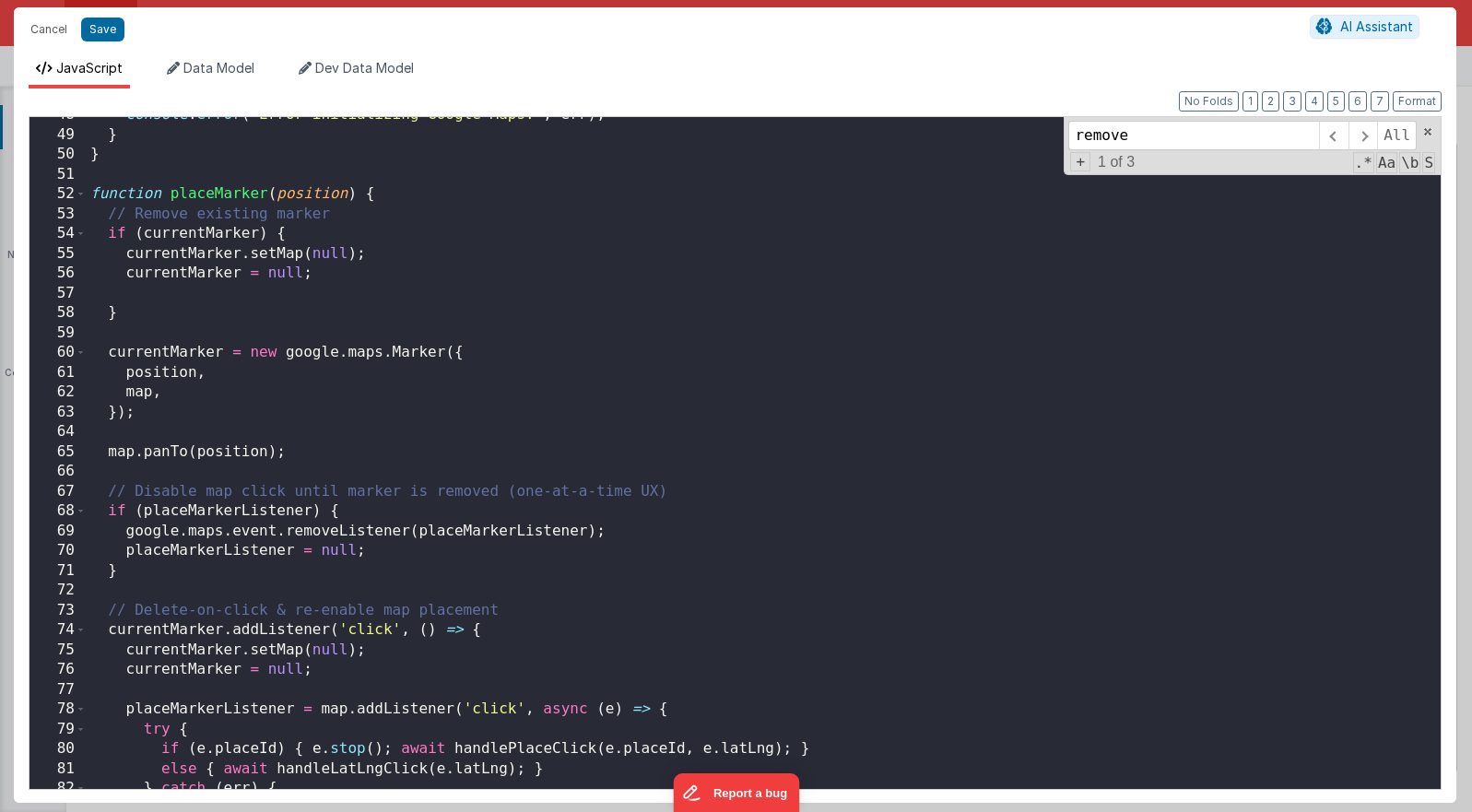
scroll to position [910, 0]
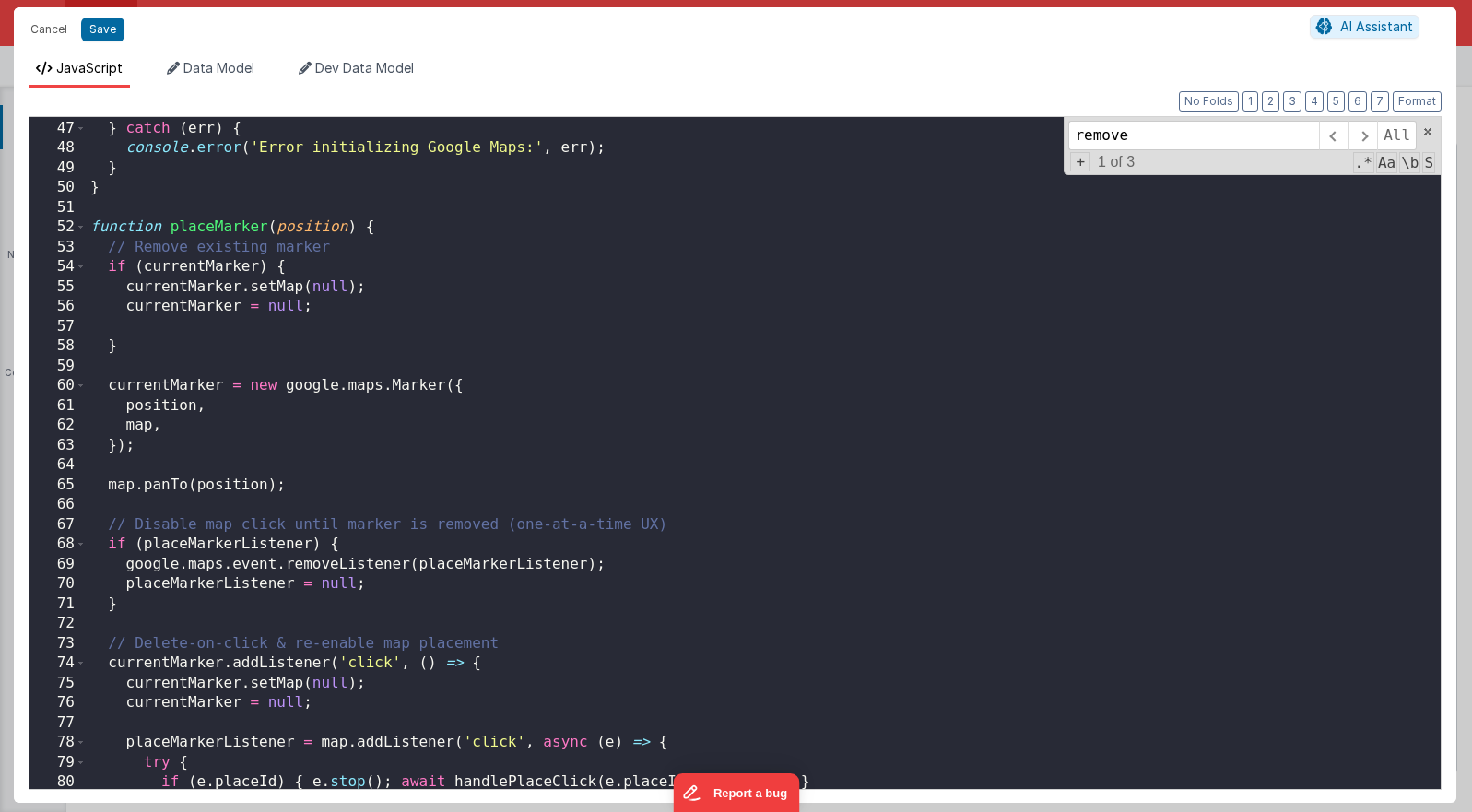
click at [356, 312] on div "}) ; } catch ( err ) { console . error ( 'Error initializing Google Maps:' , er…" at bounding box center [763, 454] width 1354 height 711
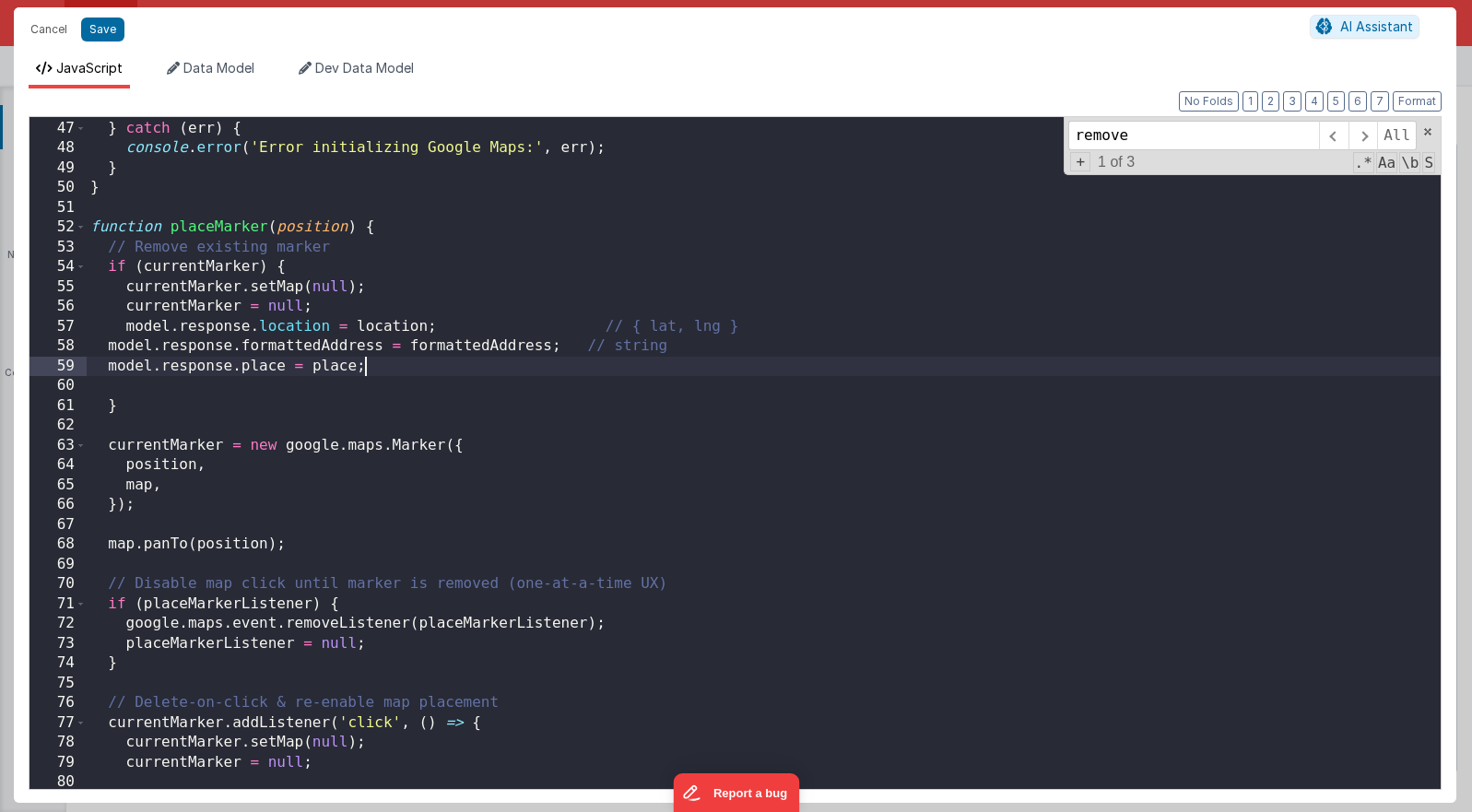
click at [382, 327] on div "}) ; } catch ( err ) { console . error ( 'Error initializing Google Maps:' , er…" at bounding box center [763, 454] width 1354 height 711
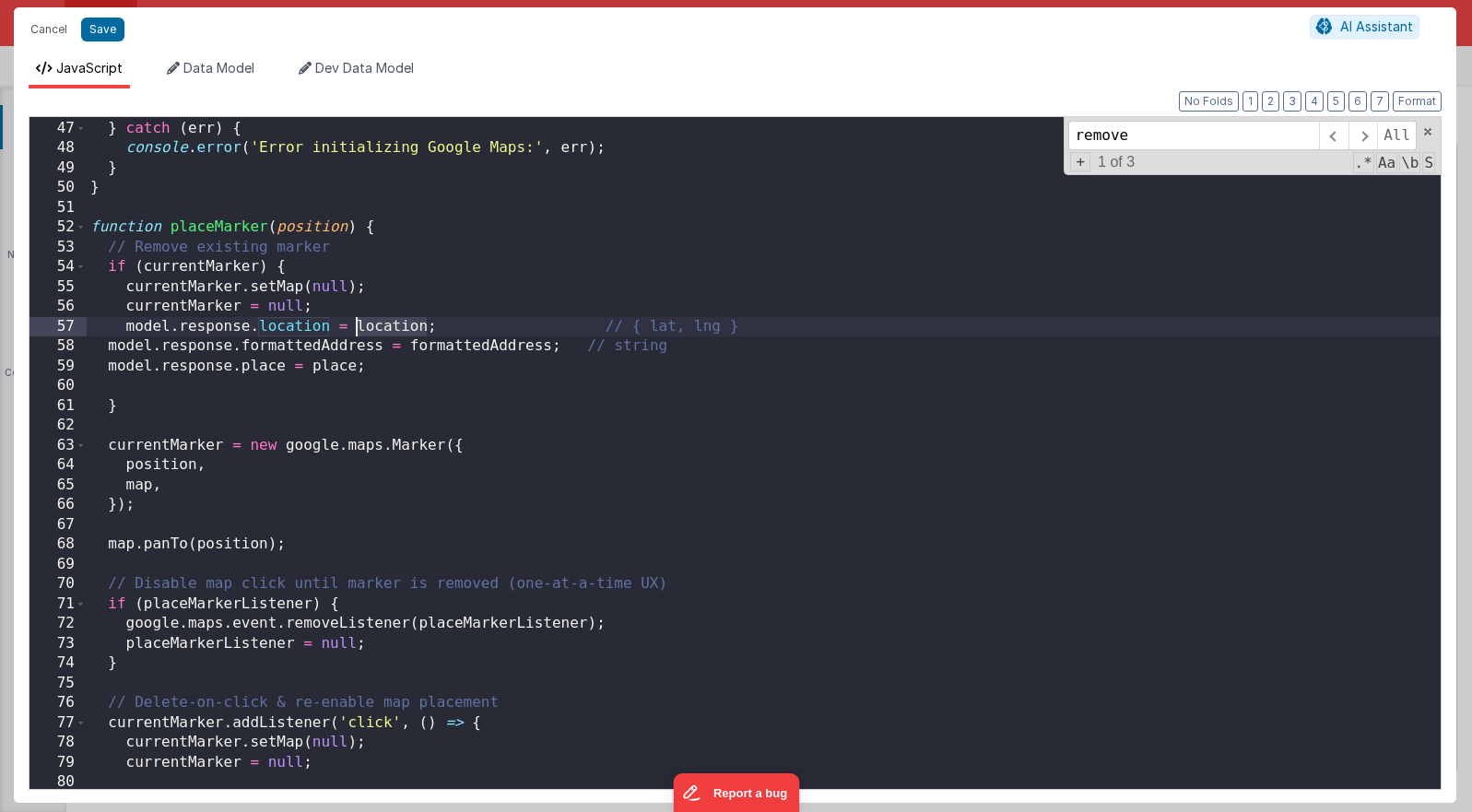
click at [382, 327] on div "}) ; } catch ( err ) { console . error ( 'Error initializing Google Maps:' , er…" at bounding box center [763, 454] width 1354 height 711
click at [453, 345] on div "}) ; } catch ( err ) { console . error ( 'Error initializing Google Maps:' , er…" at bounding box center [763, 454] width 1354 height 711
click at [333, 368] on div "}) ; } catch ( err ) { console . error ( 'Error initializing Google Maps:' , er…" at bounding box center [763, 454] width 1354 height 711
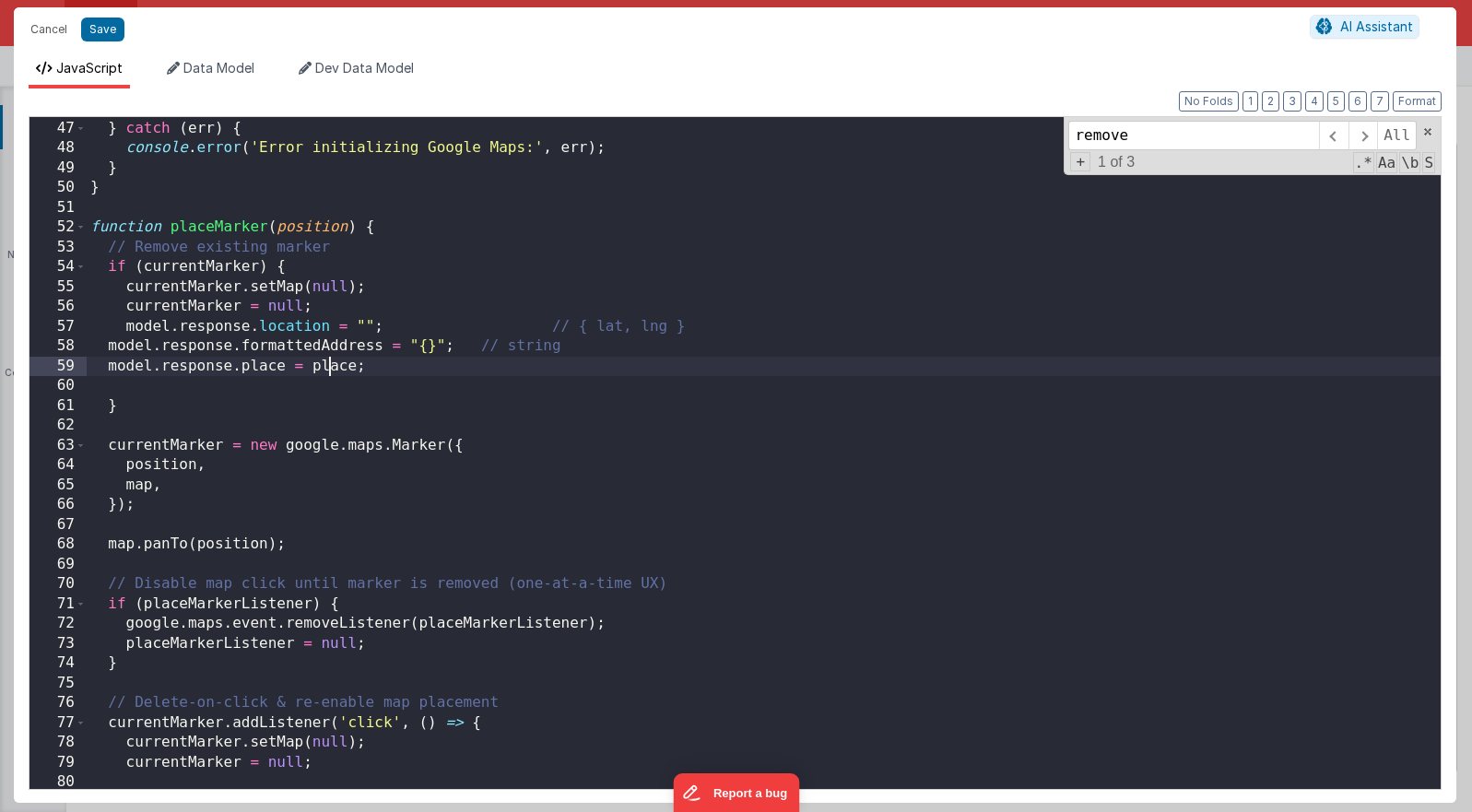
click at [333, 368] on div "}) ; } catch ( err ) { console . error ( 'Error initializing Google Maps:' , er…" at bounding box center [763, 454] width 1354 height 711
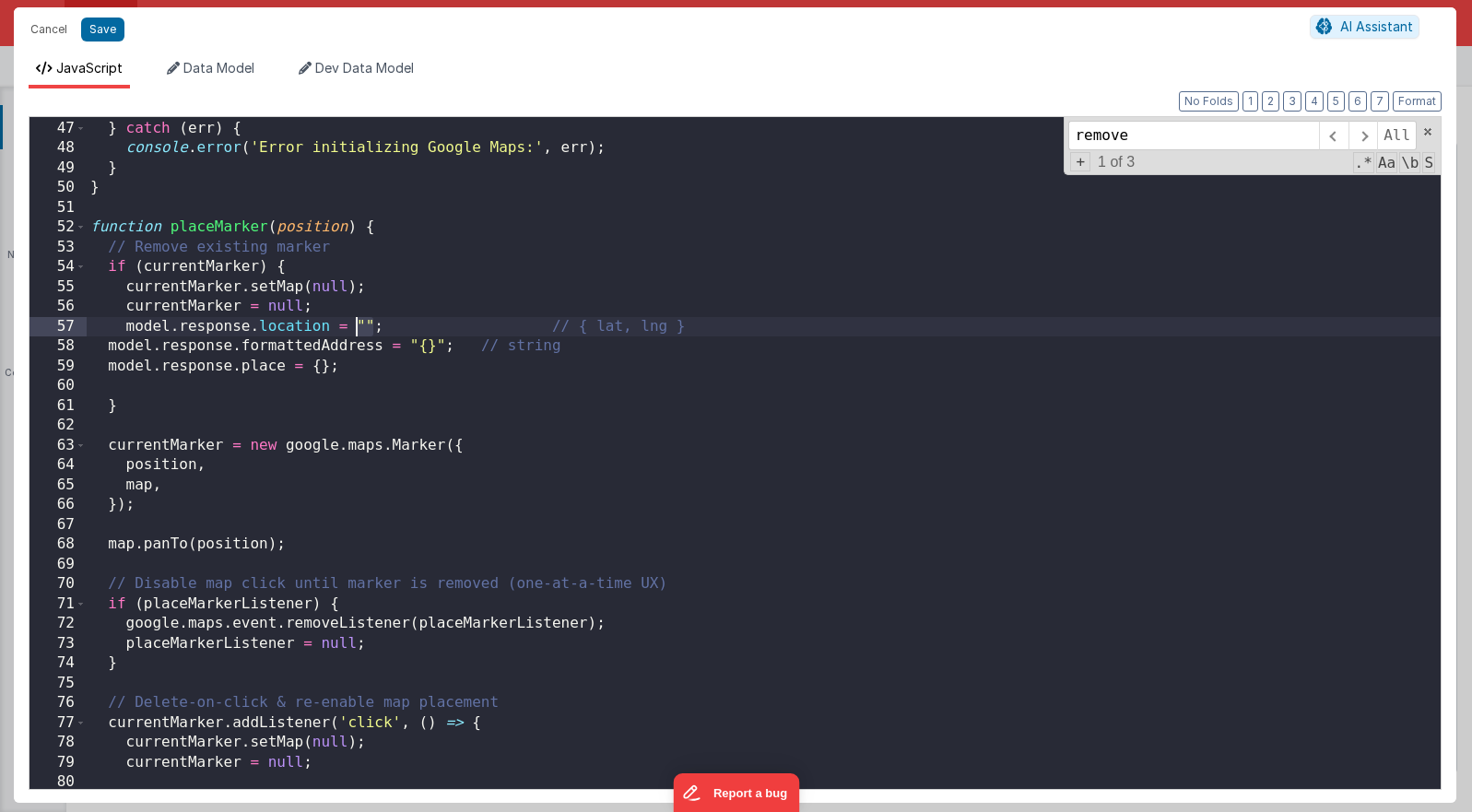
drag, startPoint x: 369, startPoint y: 320, endPoint x: 360, endPoint y: 323, distance: 9.5
click at [360, 323] on div "}) ; } catch ( err ) { console . error ( 'Error initializing Google Maps:' , er…" at bounding box center [763, 454] width 1354 height 711
click at [107, 28] on button "Save" at bounding box center [103, 29] width 44 height 24
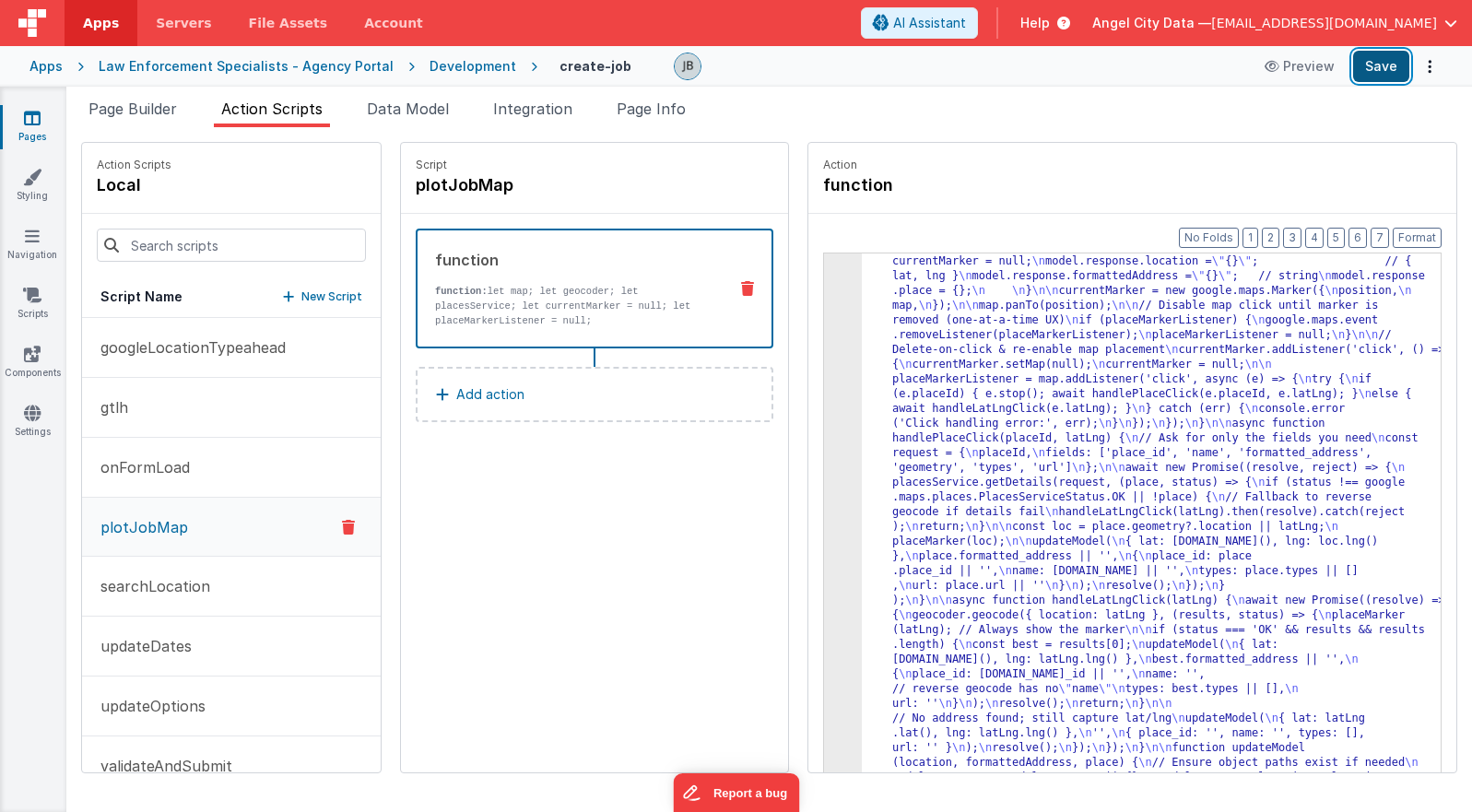
click at [1061, 66] on button "Save" at bounding box center [1381, 66] width 56 height 31
click at [540, 298] on p "function: let map; let geocoder; let placesService; let currentMarker = null; l…" at bounding box center [574, 306] width 277 height 45
click at [824, 389] on div "3" at bounding box center [842, 409] width 38 height 870
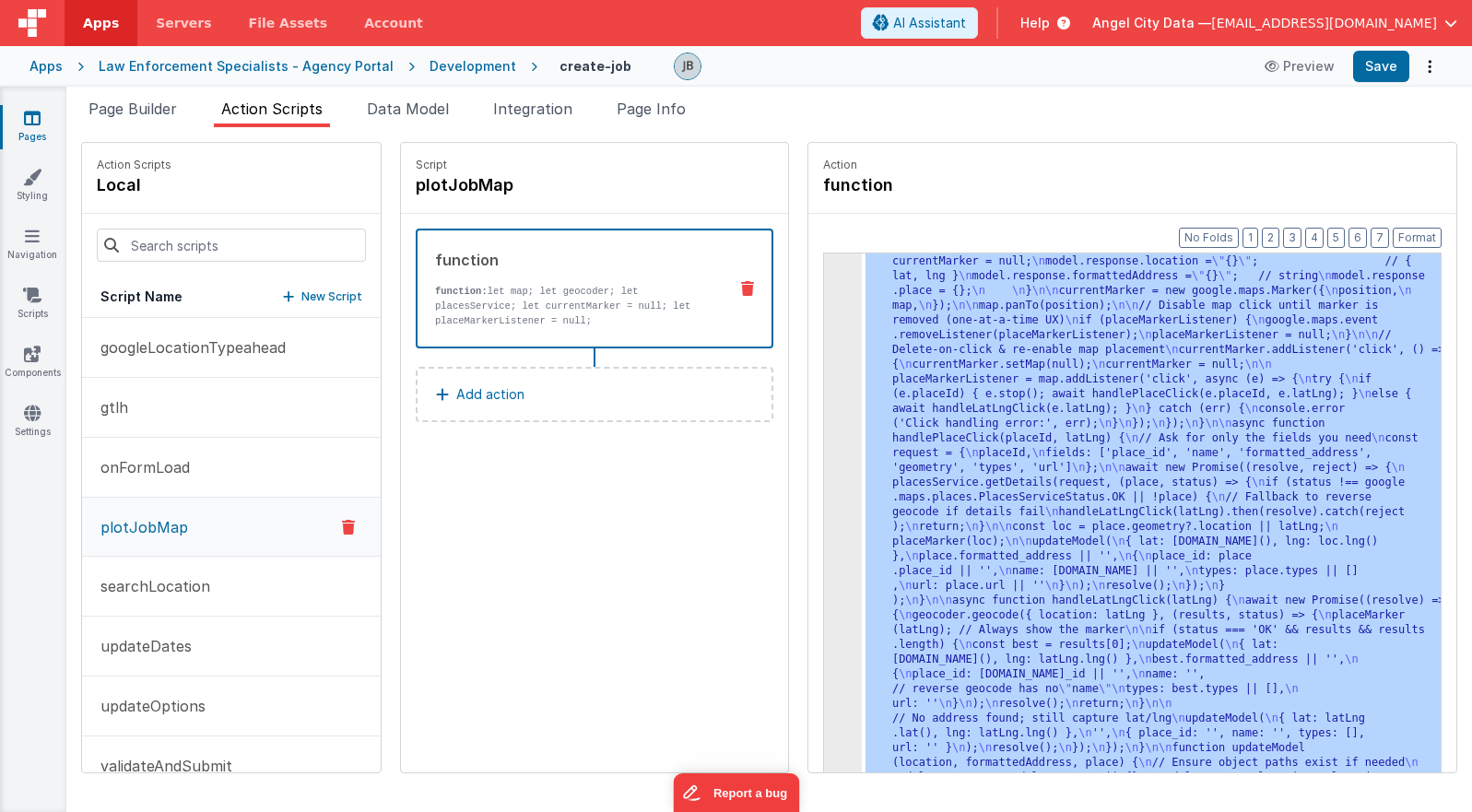
click at [824, 389] on div "3" at bounding box center [842, 409] width 38 height 870
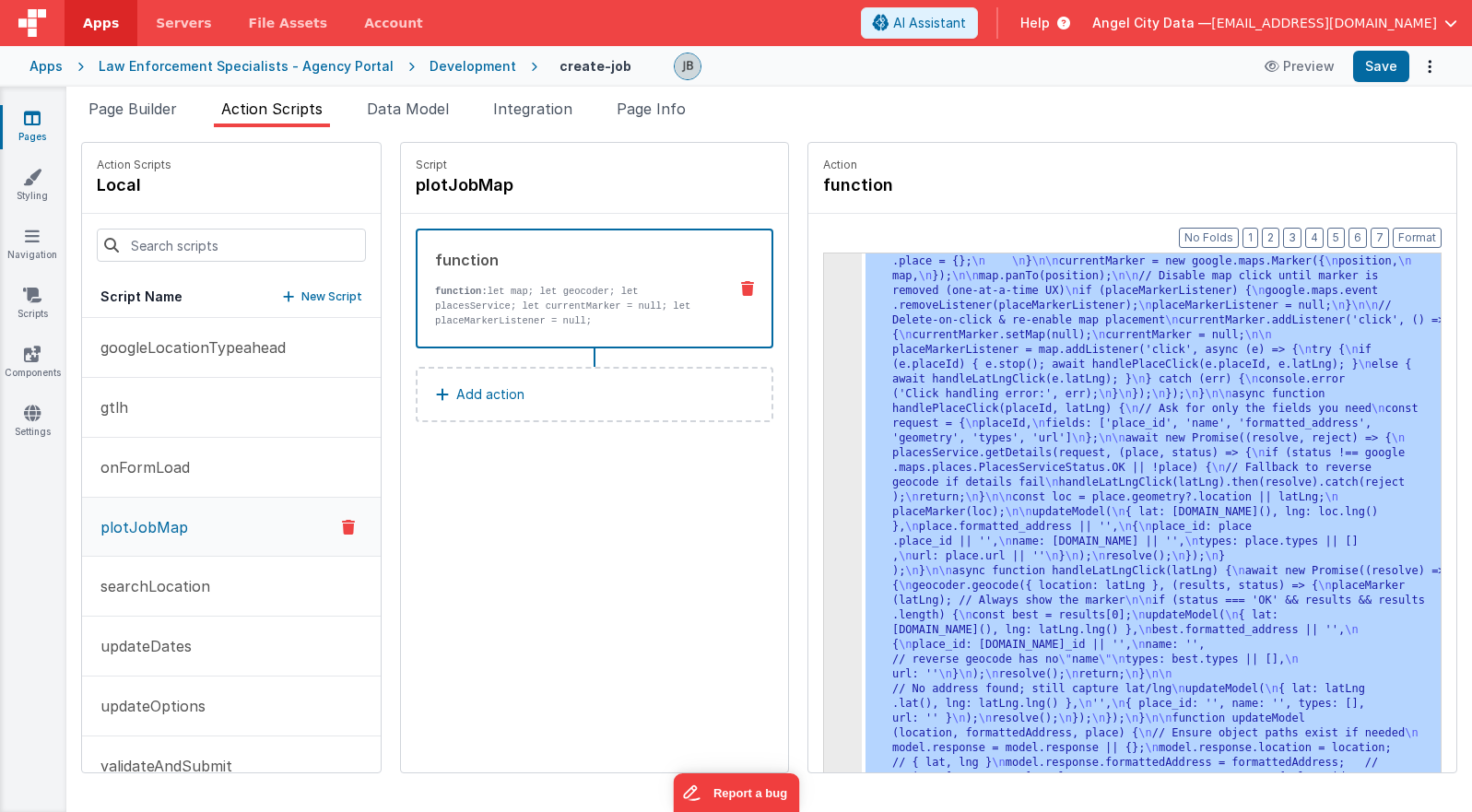
click at [824, 387] on div "3" at bounding box center [842, 380] width 38 height 870
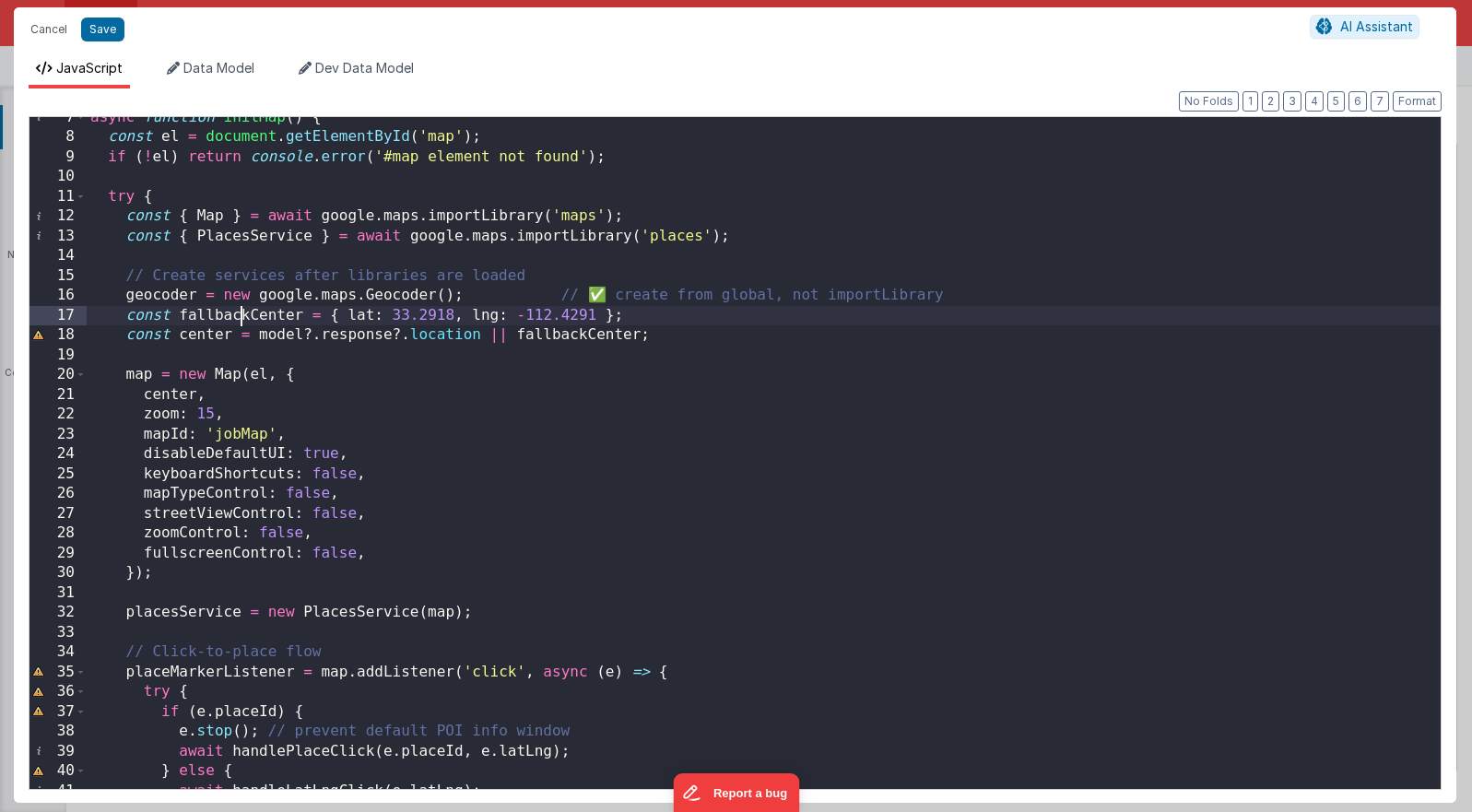
scroll to position [0, 0]
click at [240, 322] on div "async function initMap ( ) { const el = document . getElementById ( 'map' ) ; i…" at bounding box center [763, 463] width 1354 height 711
click at [206, 342] on div "async function initMap ( ) { const el = document . getElementById ( 'map' ) ; i…" at bounding box center [763, 463] width 1354 height 711
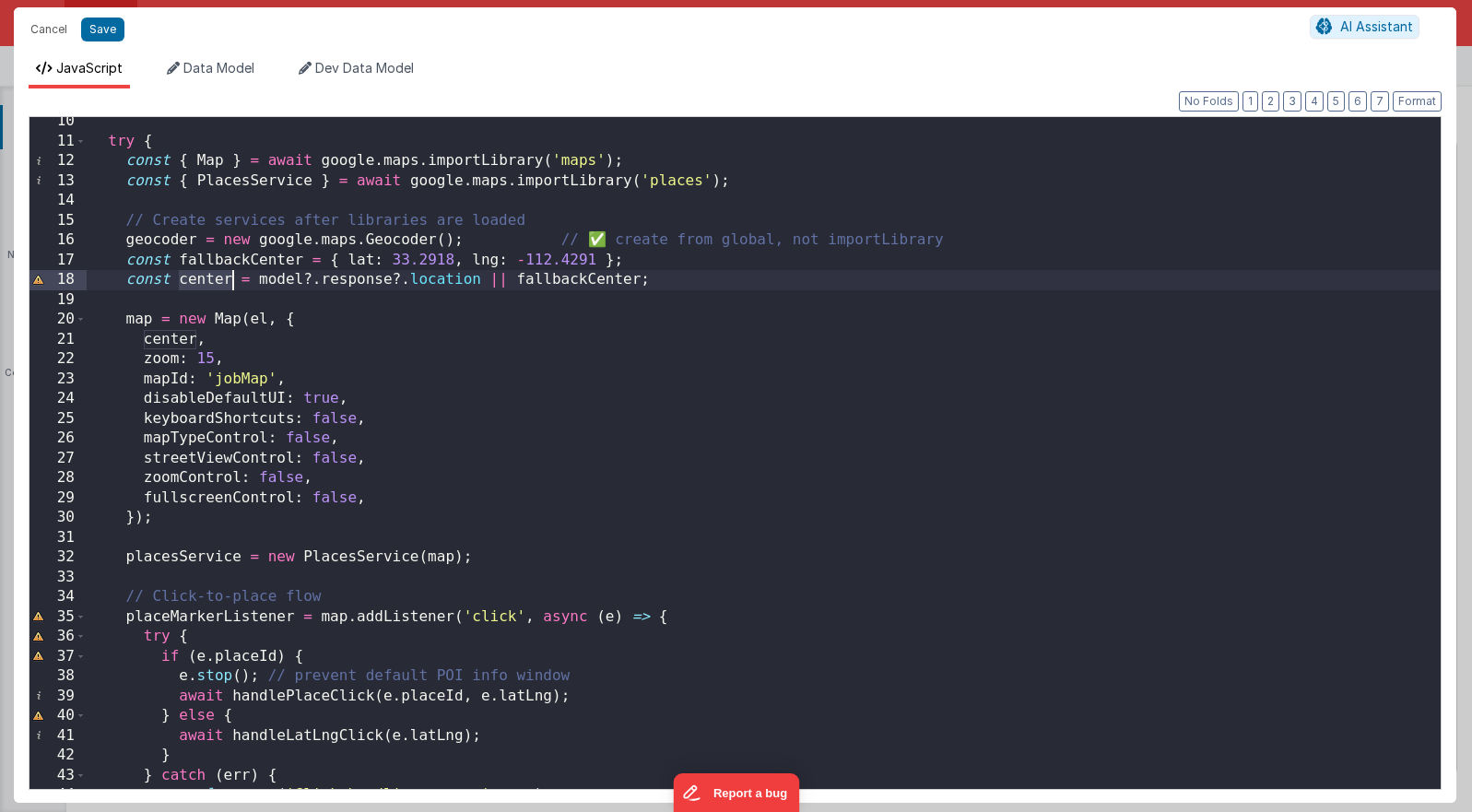
scroll to position [199, 0]
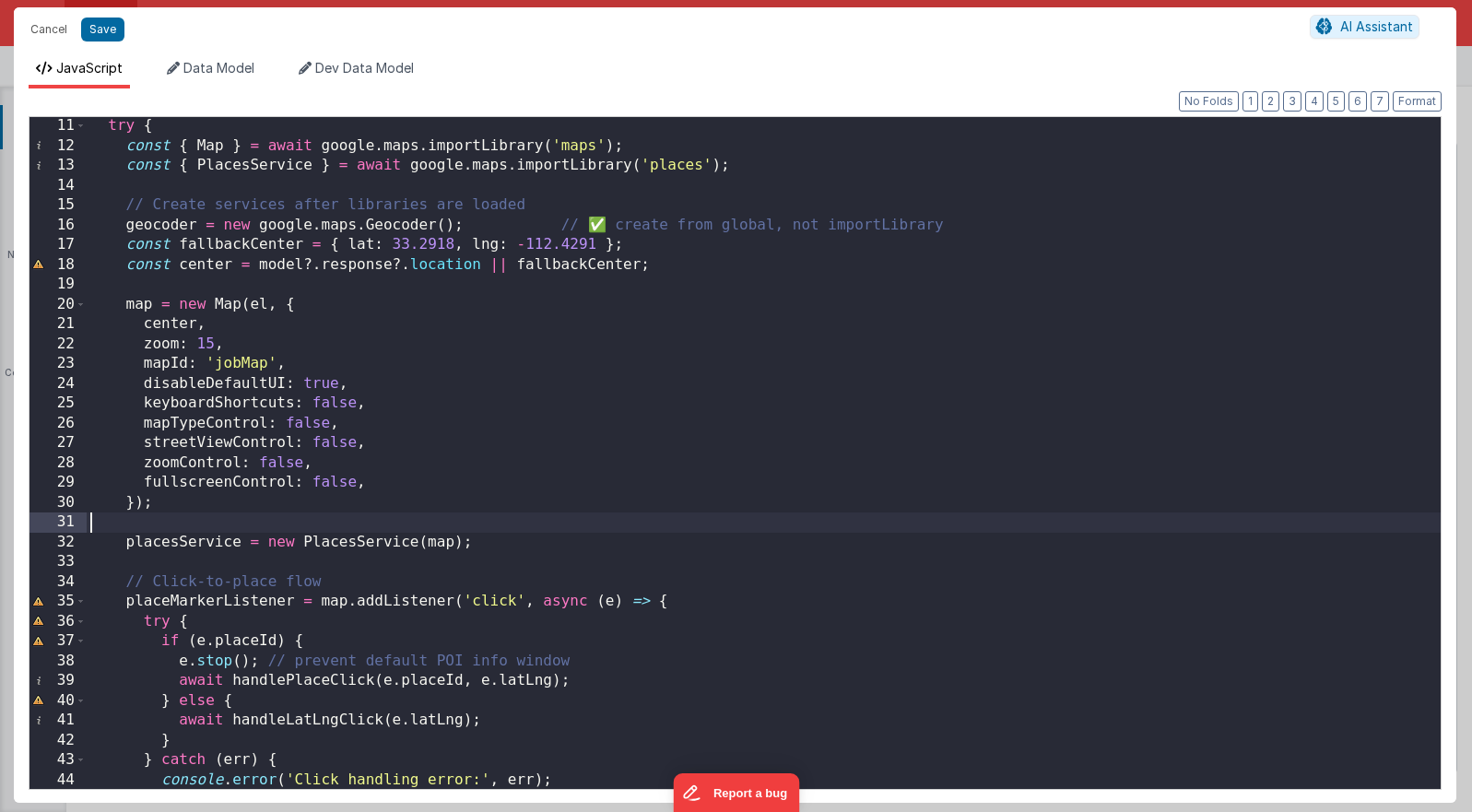
click at [180, 523] on div "try { const { Map } = await google . maps . importLibrary ( 'maps' ) ; const { …" at bounding box center [763, 472] width 1354 height 711
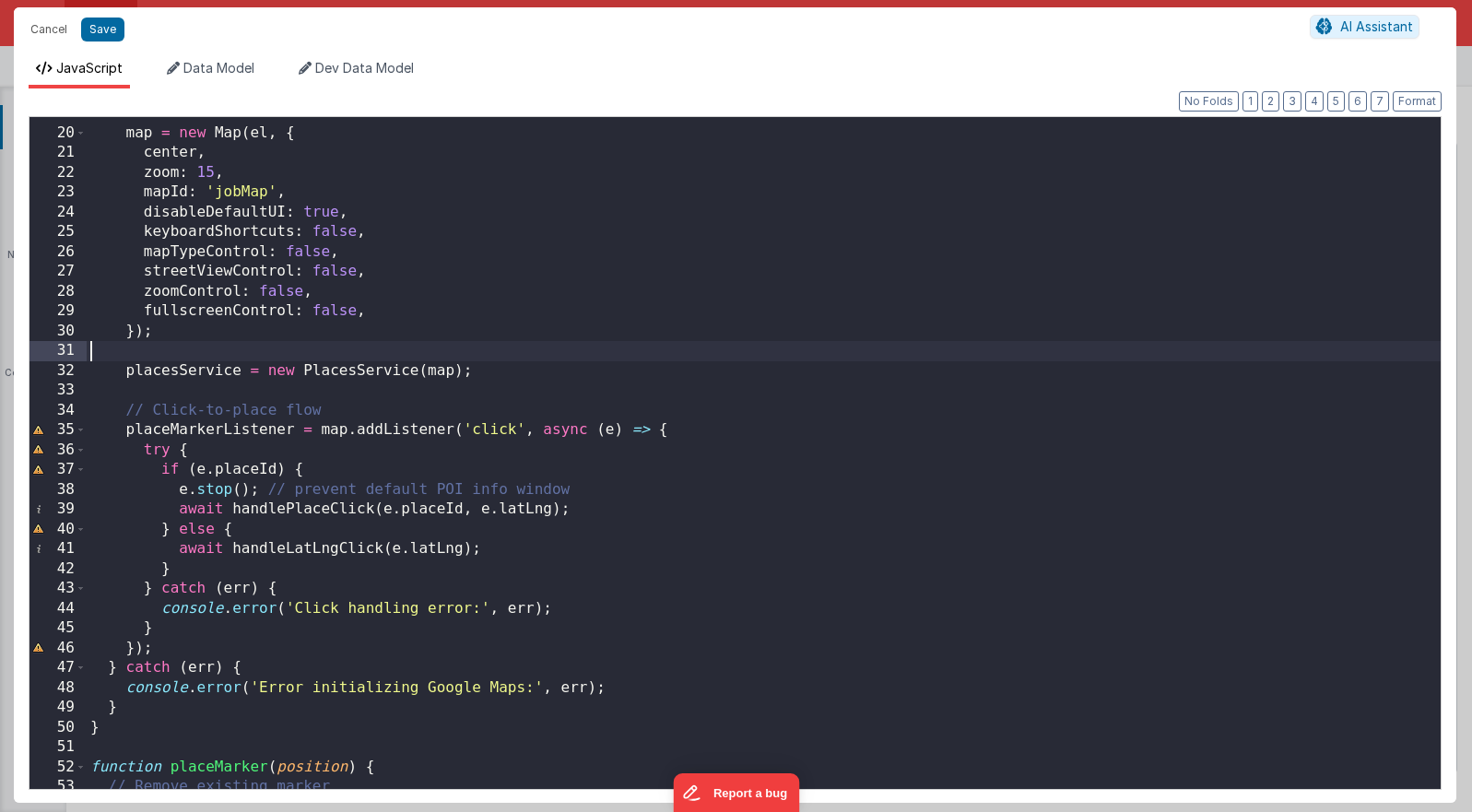
scroll to position [371, 0]
click at [83, 427] on span at bounding box center [80, 429] width 10 height 20
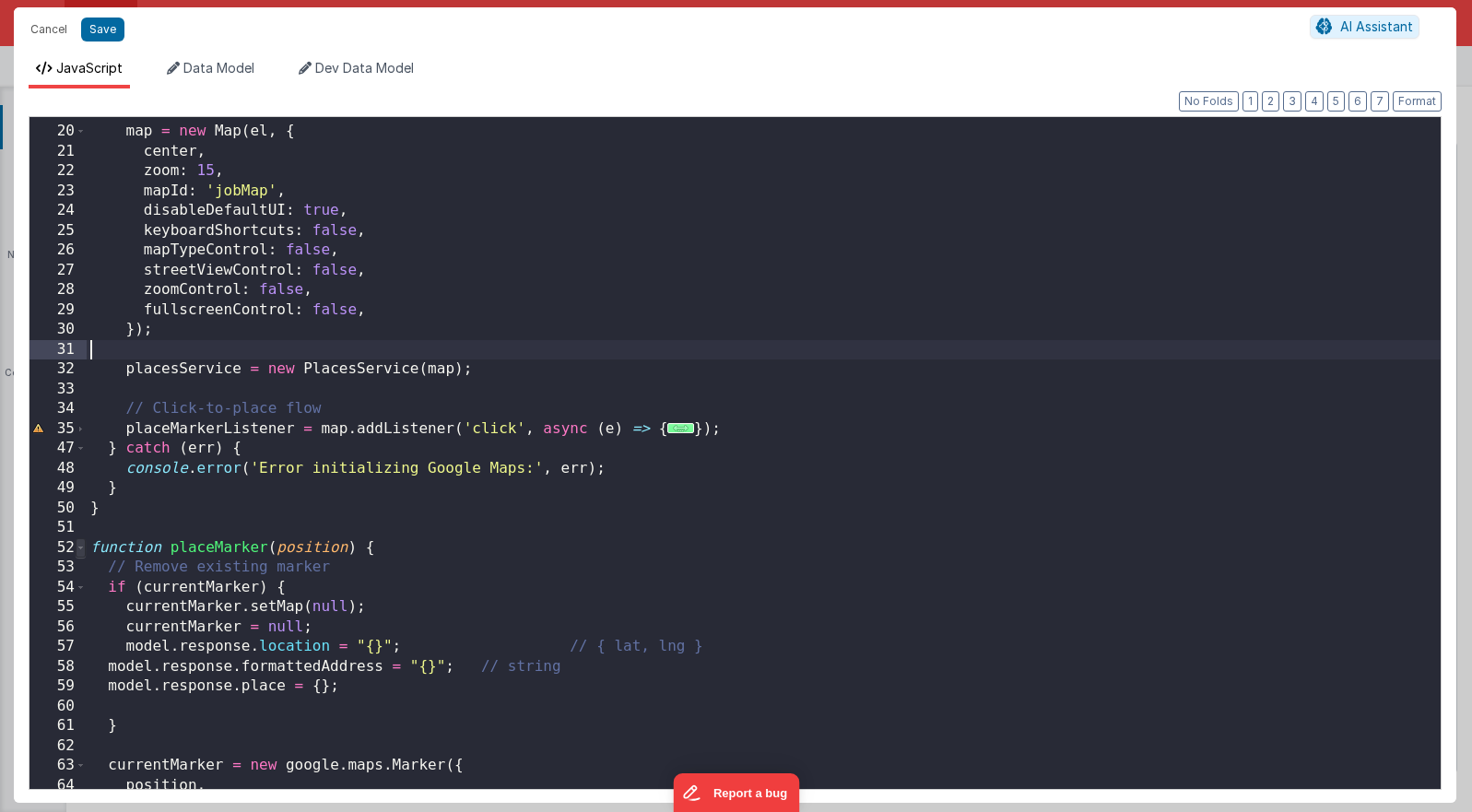
click at [82, 545] on span at bounding box center [80, 548] width 10 height 20
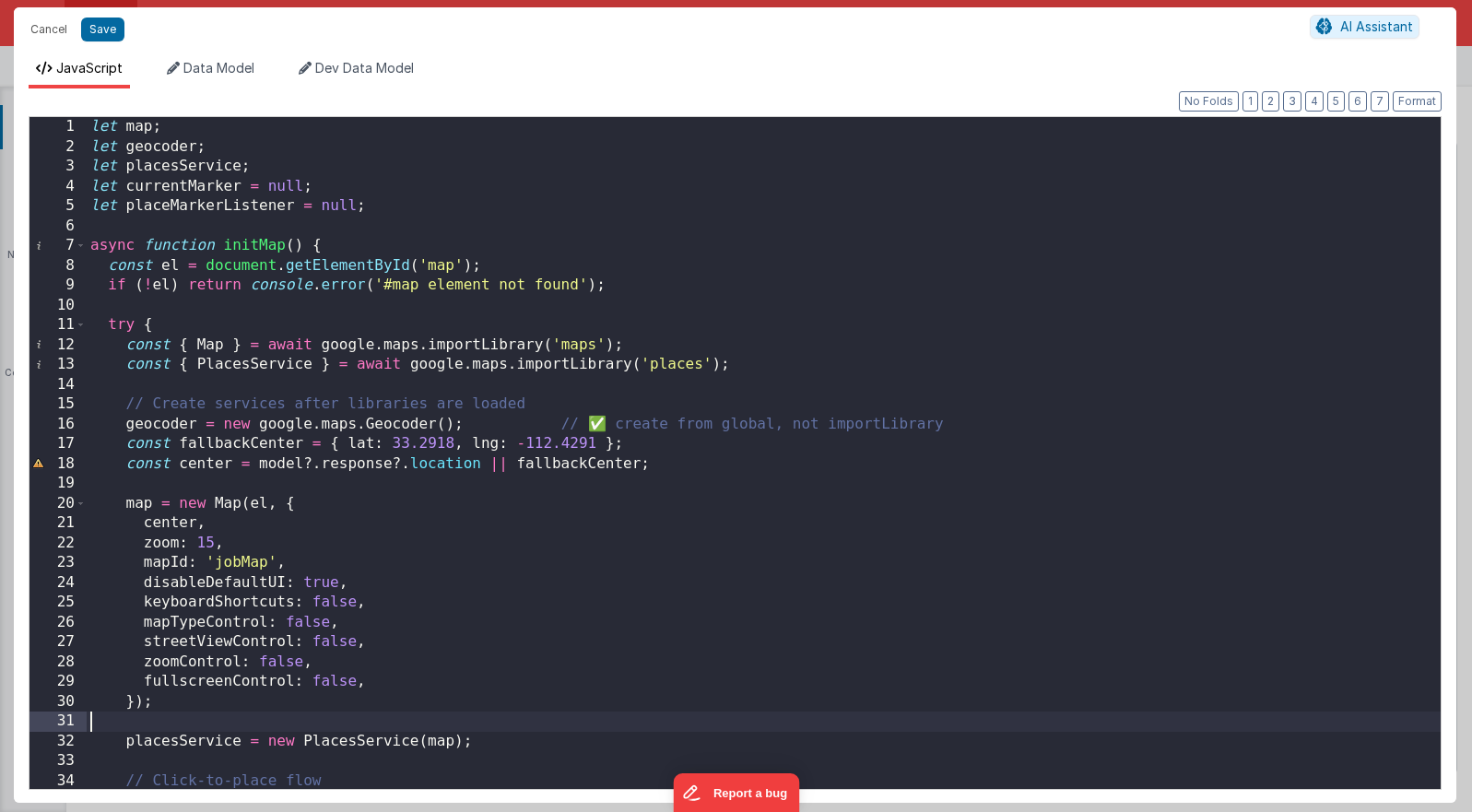
scroll to position [15, 0]
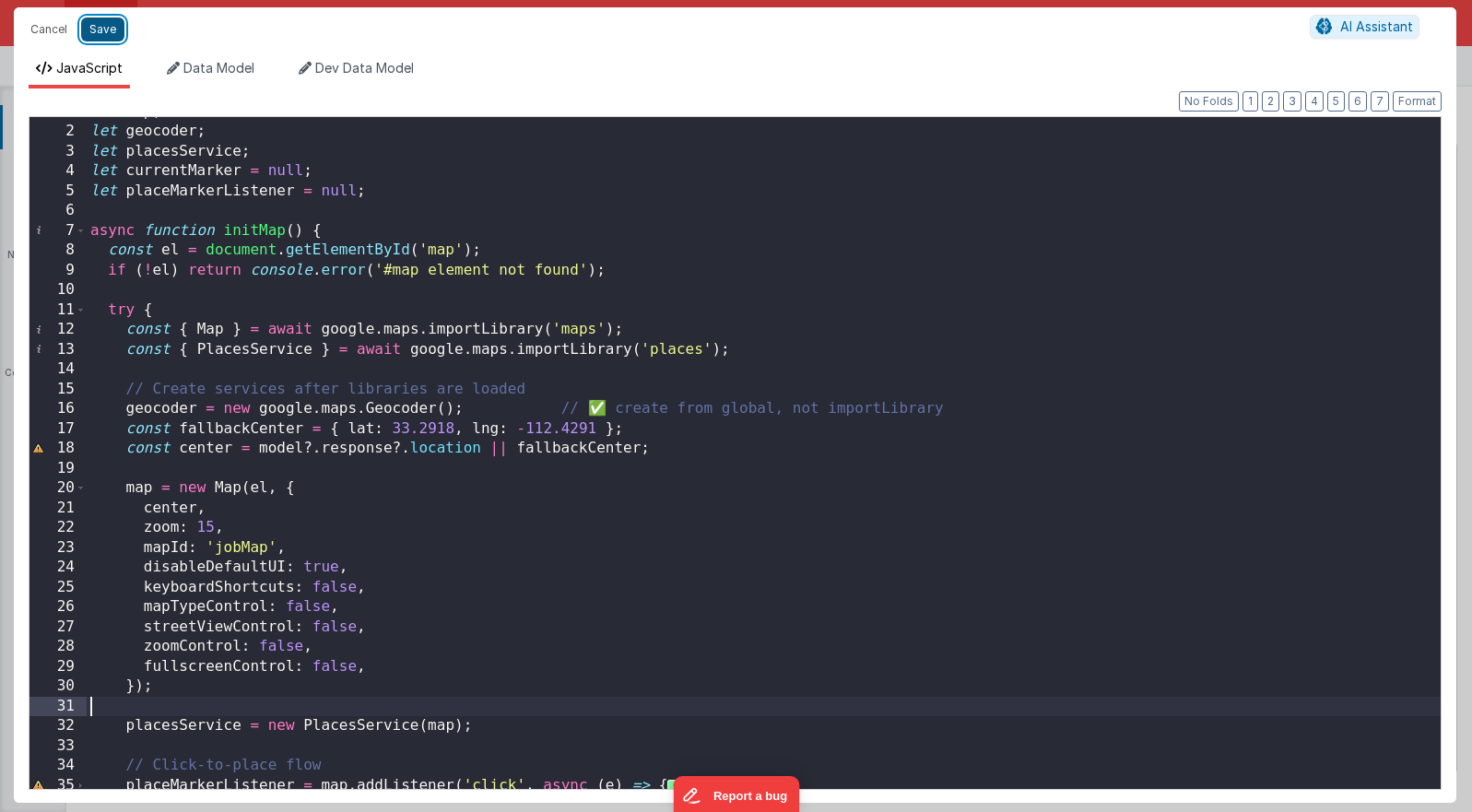
click at [115, 30] on button "Save" at bounding box center [103, 29] width 44 height 24
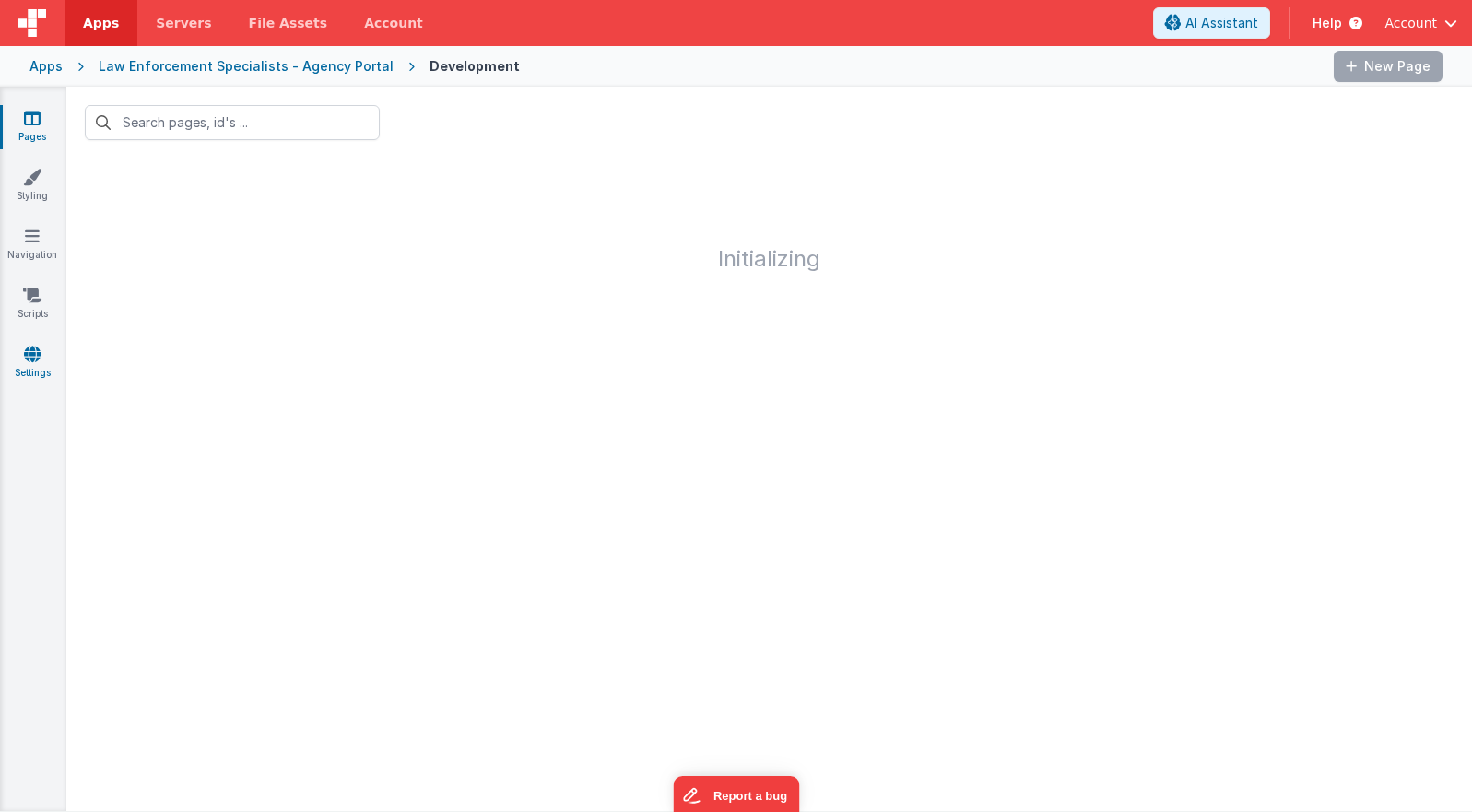
click at [41, 355] on link "Settings" at bounding box center [32, 363] width 66 height 37
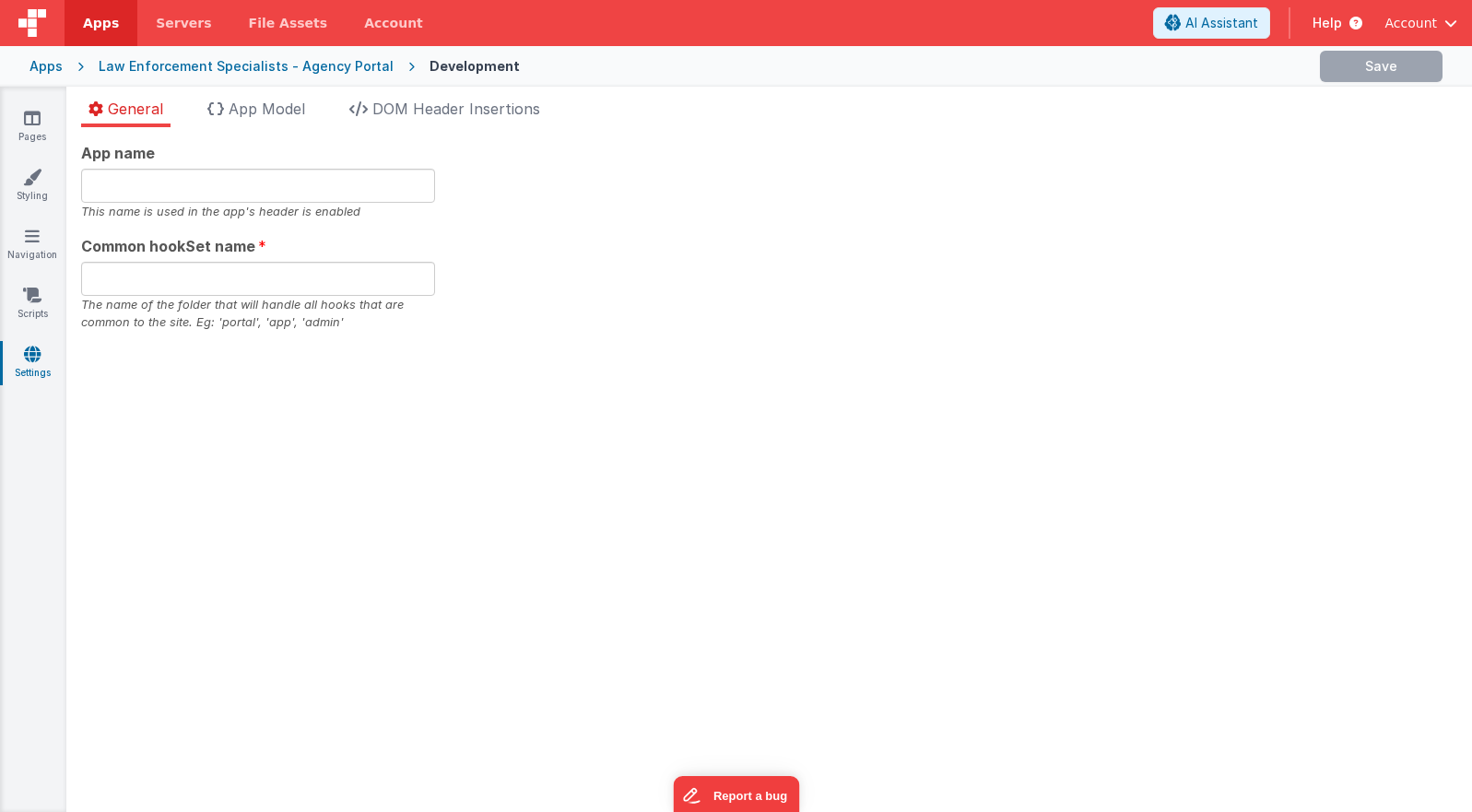
type input "Agency Portal"
type input "agency"
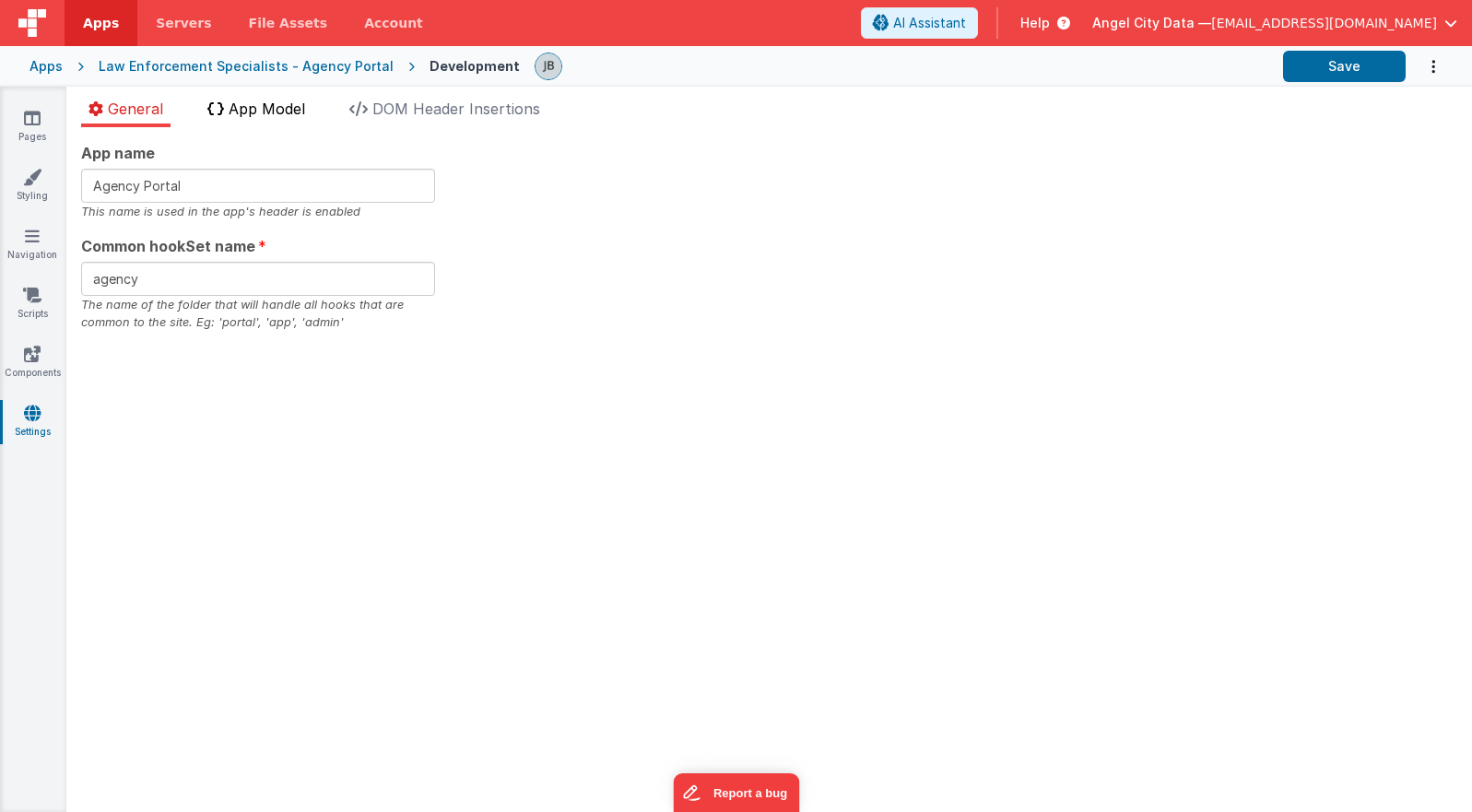
click at [255, 105] on span "App Model" at bounding box center [266, 109] width 77 height 18
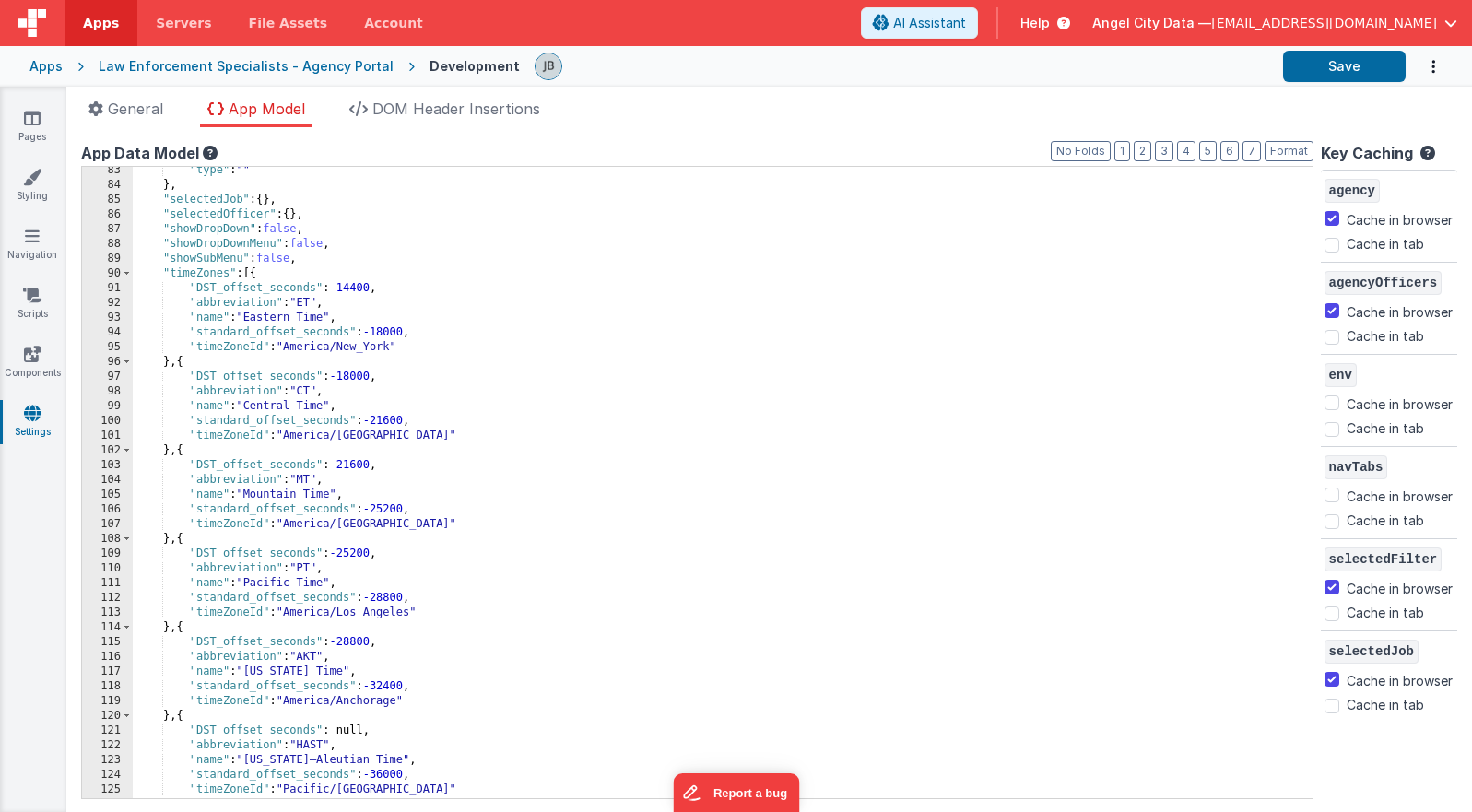
scroll to position [1221, 0]
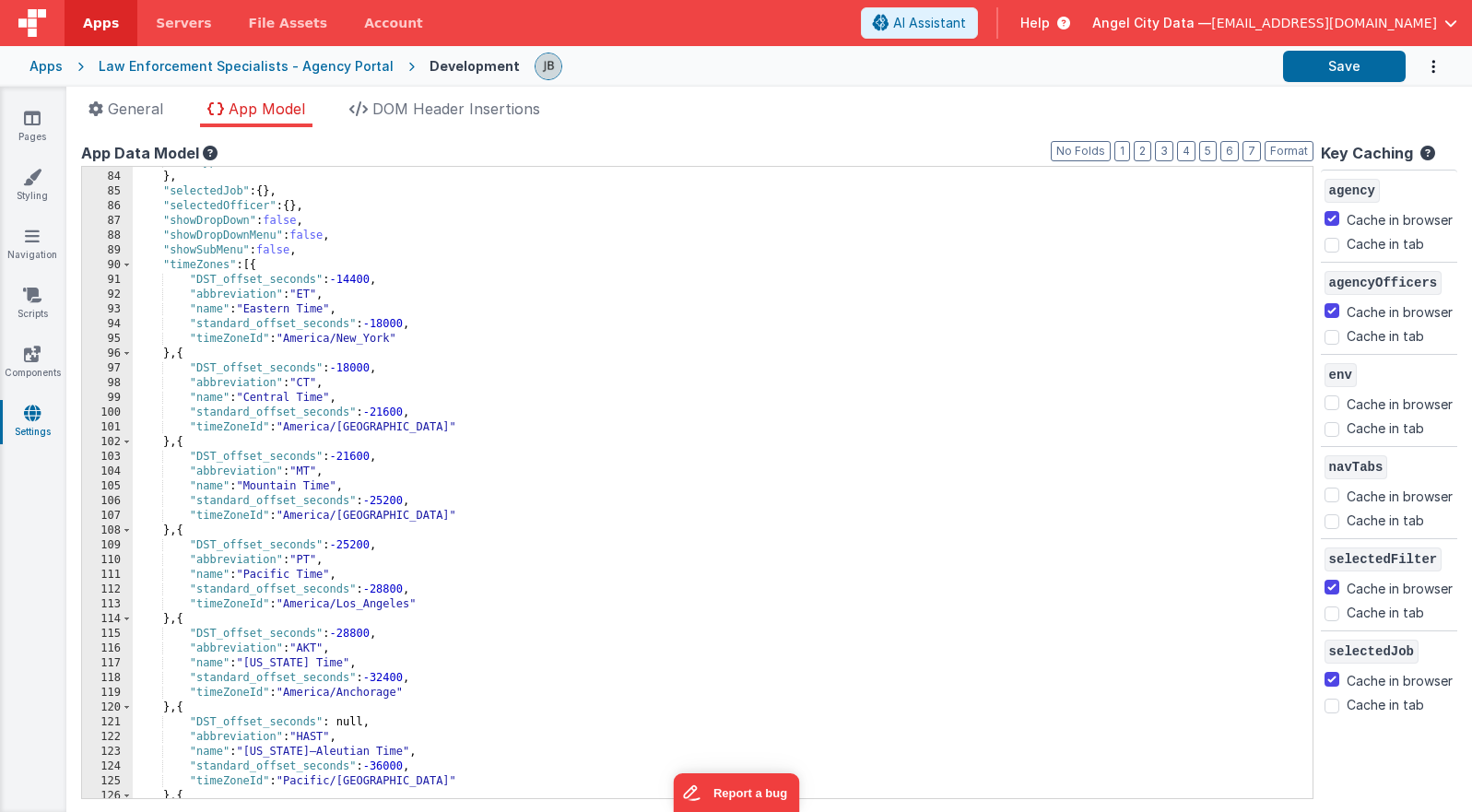
click at [211, 309] on div ""type" : "" } , "selectedJob" : { } , "selectedOfficer" : { } , "showDropDown" …" at bounding box center [723, 485] width 1180 height 661
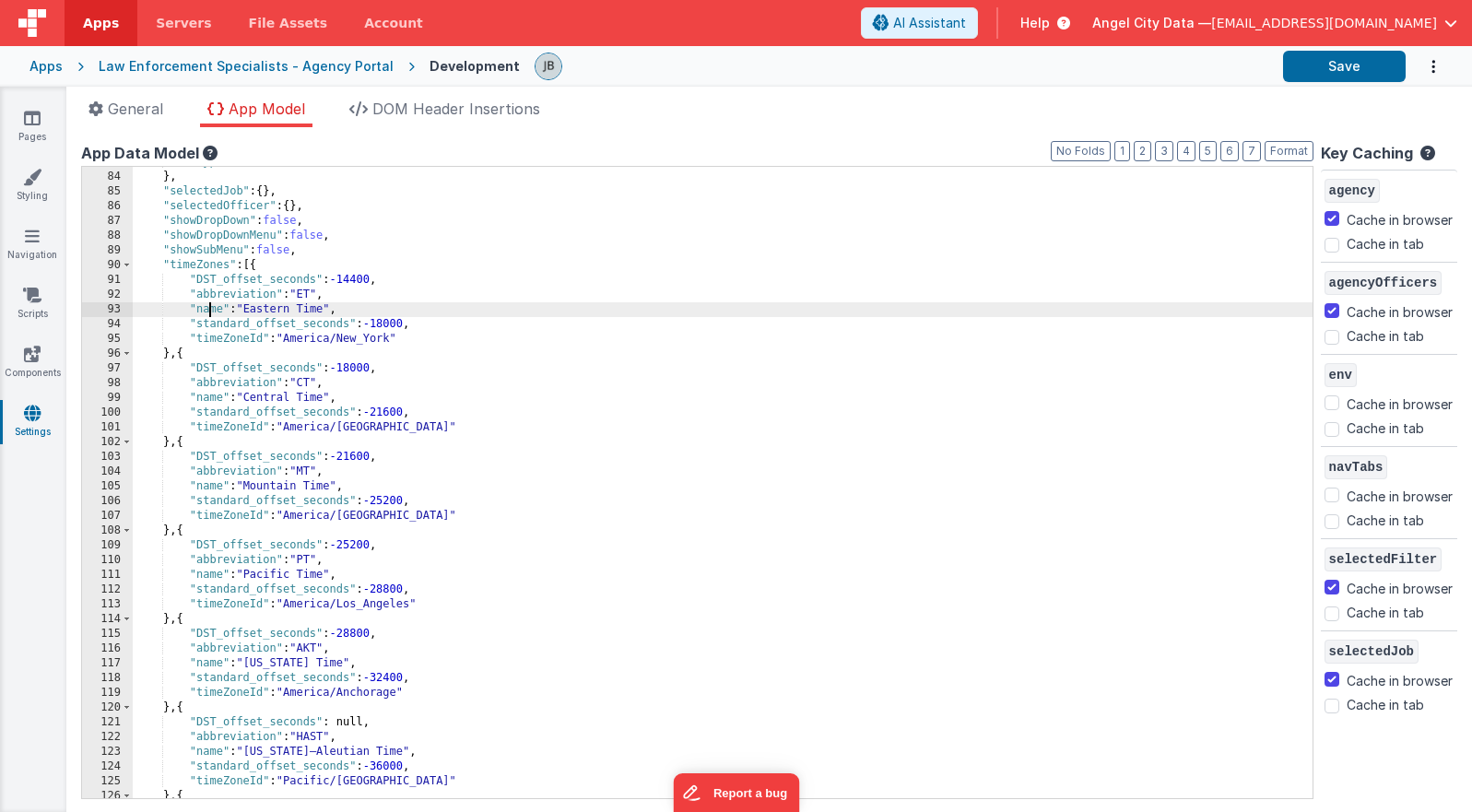
click at [211, 309] on div ""type" : "" } , "selectedJob" : { } , "selectedOfficer" : { } , "showDropDown" …" at bounding box center [723, 485] width 1180 height 661
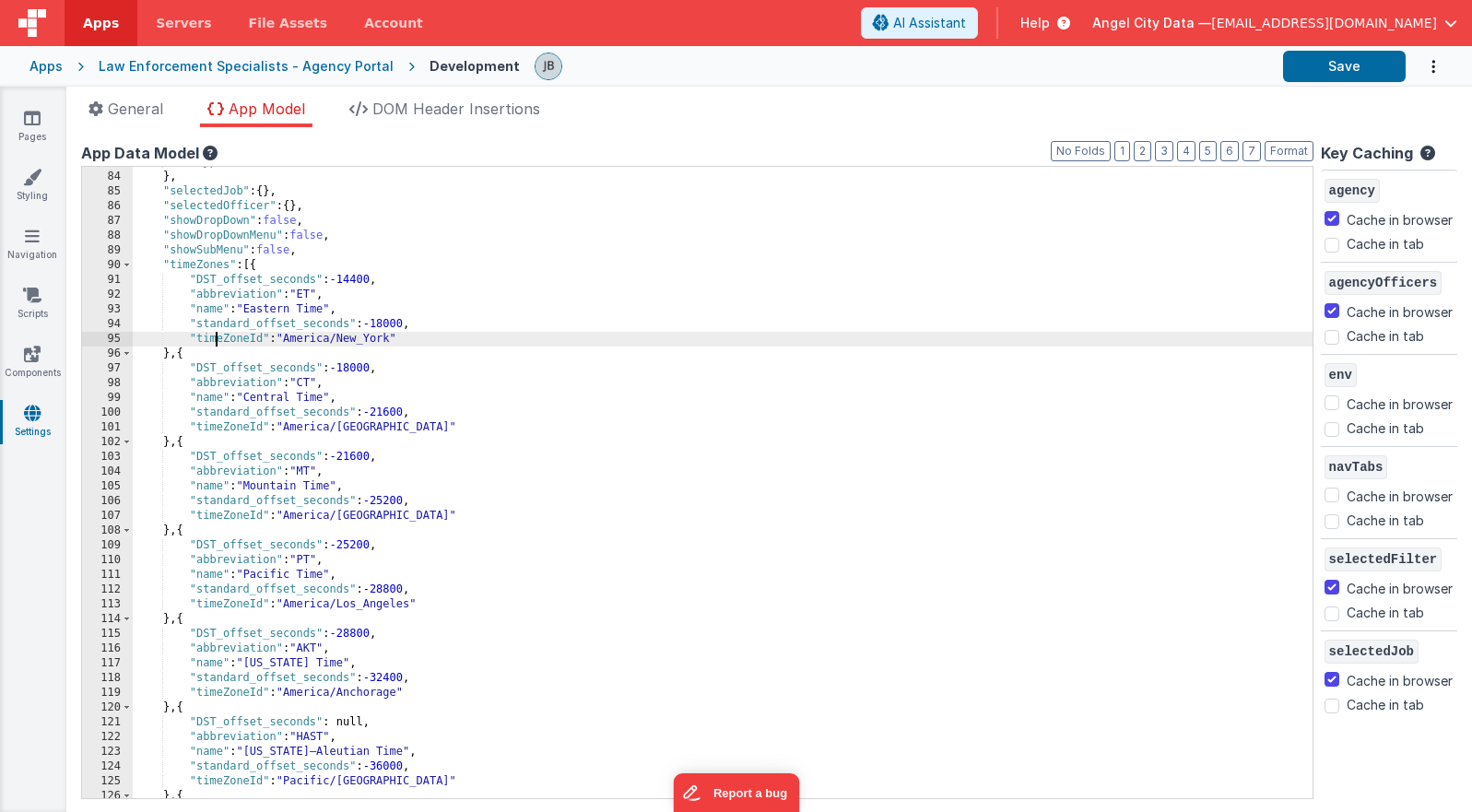
click at [213, 344] on div ""type" : "" } , "selectedJob" : { } , "selectedOfficer" : { } , "showDropDown" …" at bounding box center [723, 485] width 1180 height 661
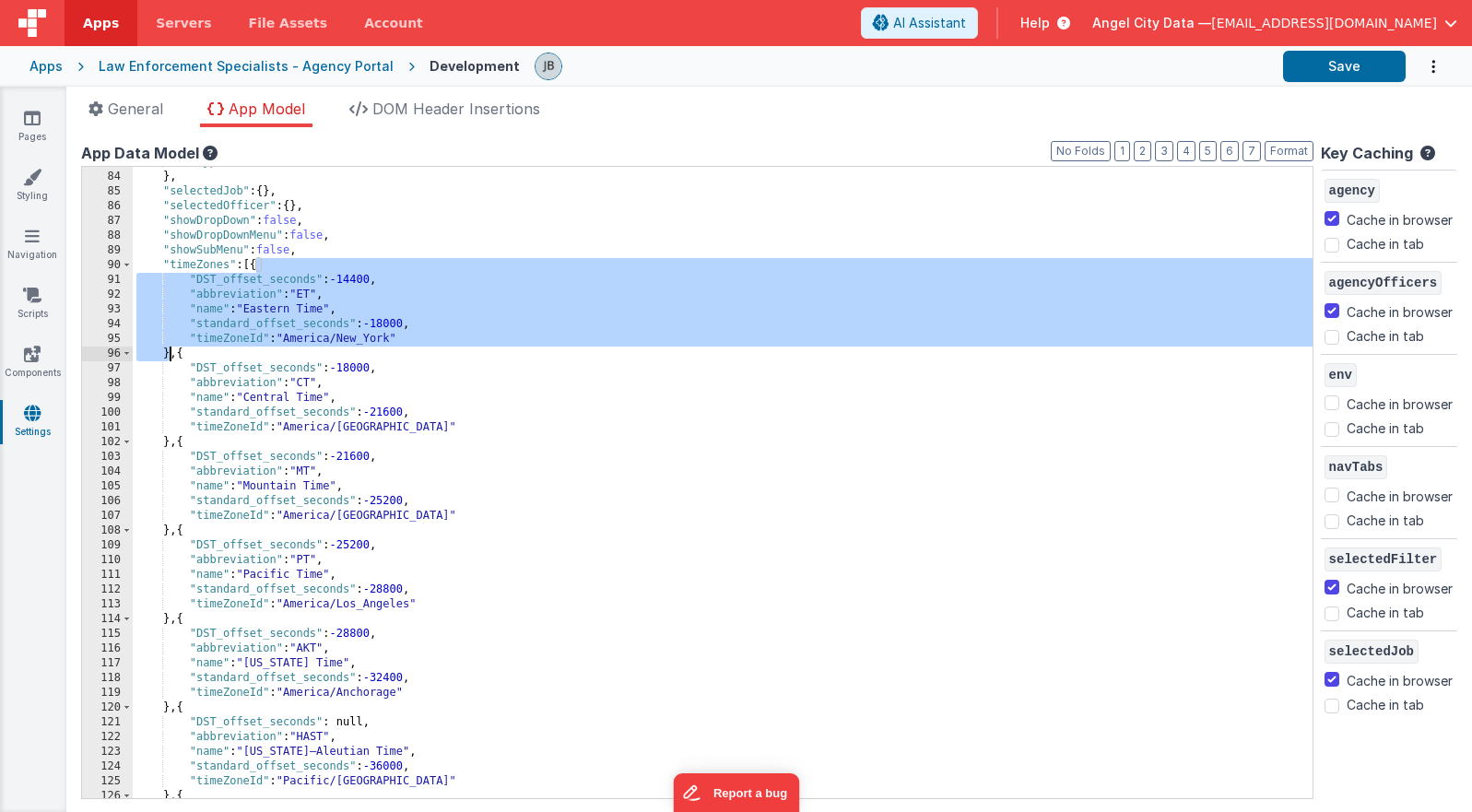
drag, startPoint x: 257, startPoint y: 263, endPoint x: 171, endPoint y: 351, distance: 123.0
click at [171, 351] on div ""type" : "" } , "selectedJob" : { } , "selectedOfficer" : { } , "showDropDown" …" at bounding box center [723, 485] width 1180 height 661
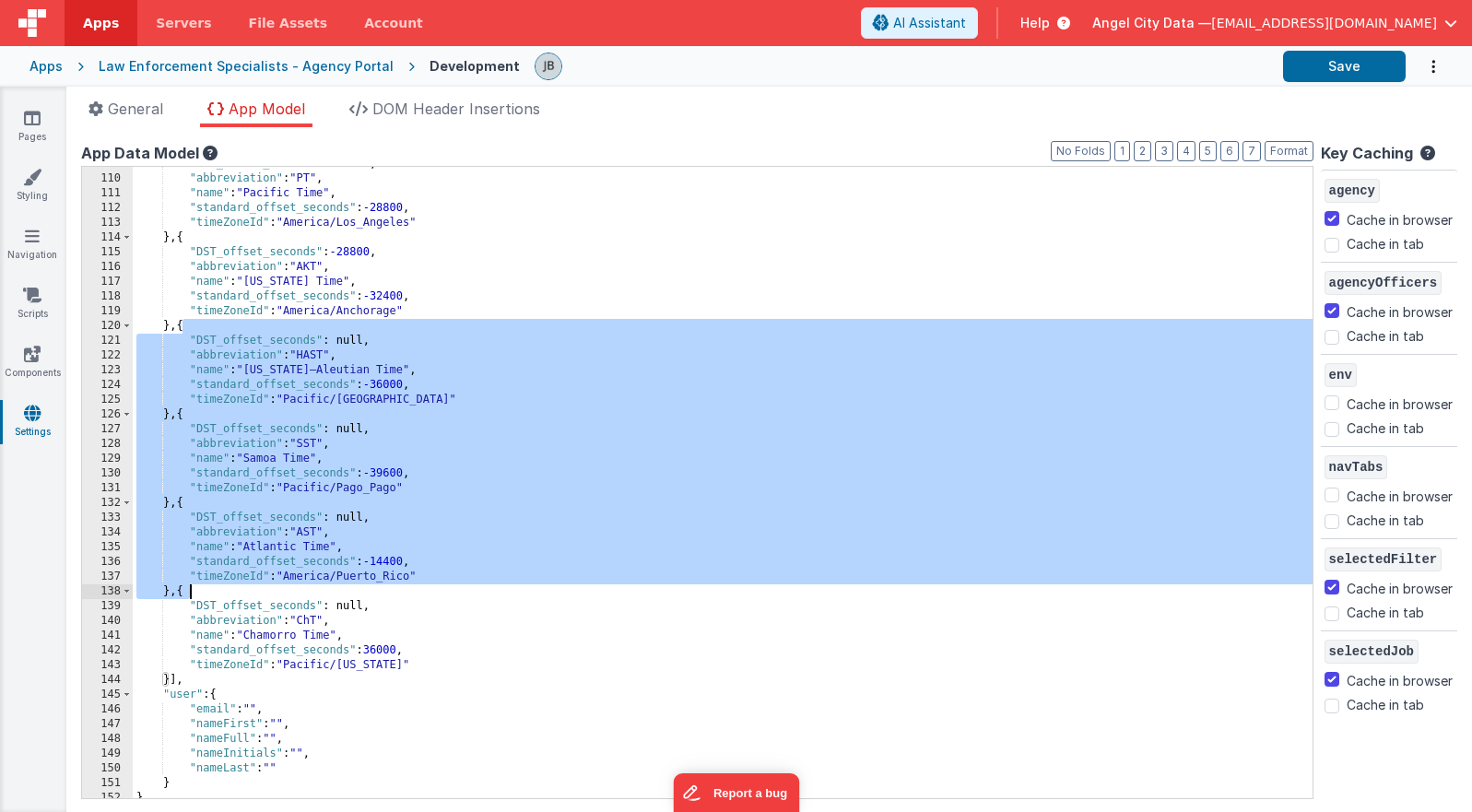
scroll to position [1610, 0]
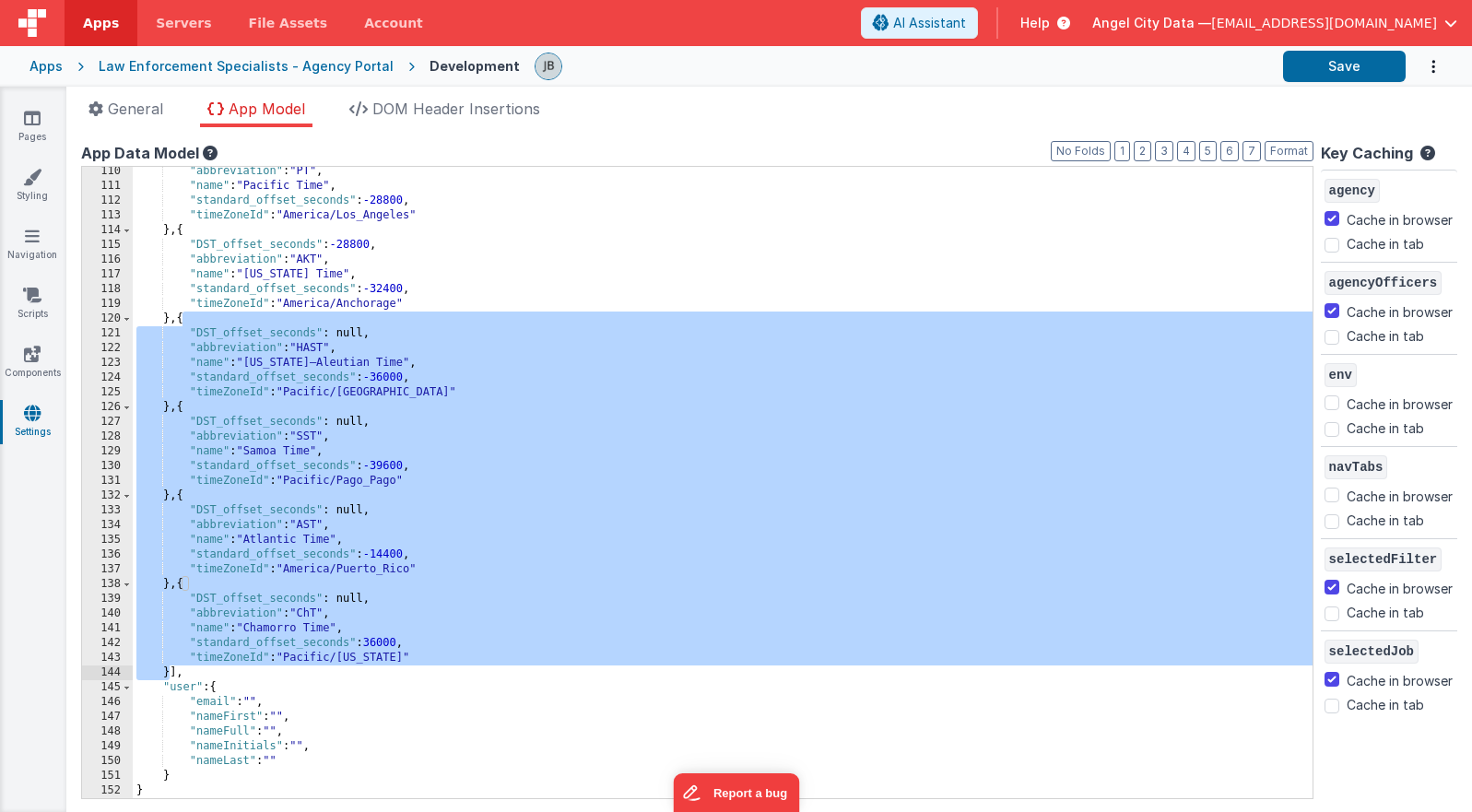
drag, startPoint x: 184, startPoint y: 399, endPoint x: 170, endPoint y: 669, distance: 270.4
click at [170, 669] on div ""abbreviation" : "PT" , "name" : "Pacific Time" , "standard_offset_seconds" : -…" at bounding box center [723, 494] width 1180 height 661
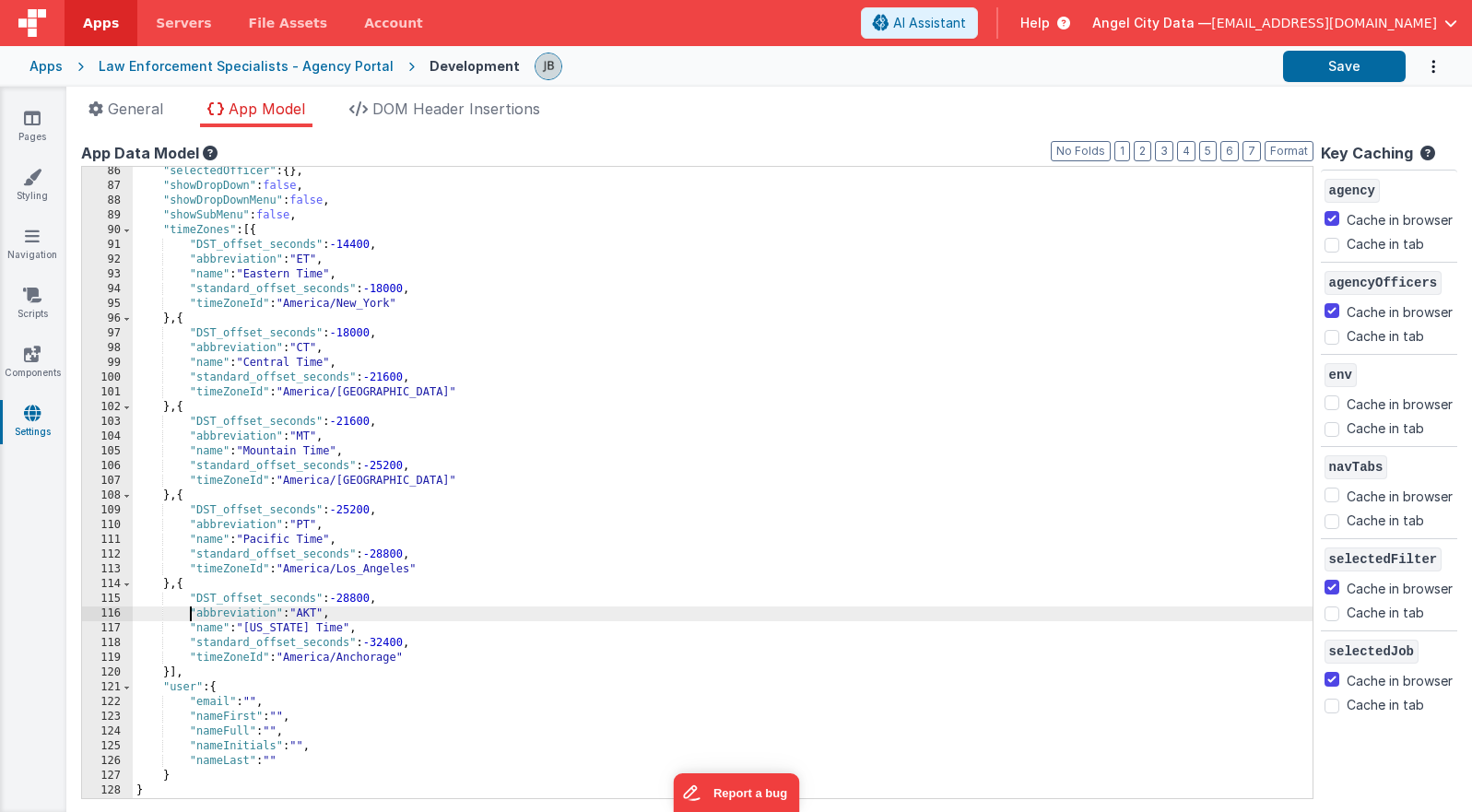
click at [193, 619] on div ""selectedOfficer" : { } , "showDropDown" : false , "showDropDownMenu" : false ,…" at bounding box center [723, 494] width 1180 height 661
click at [1297, 156] on button "Format" at bounding box center [1289, 151] width 48 height 20
click at [1312, 73] on button "Save" at bounding box center [1344, 66] width 123 height 31
click at [1331, 67] on button "Save" at bounding box center [1344, 66] width 123 height 31
click at [46, 70] on div "Apps" at bounding box center [46, 66] width 33 height 18
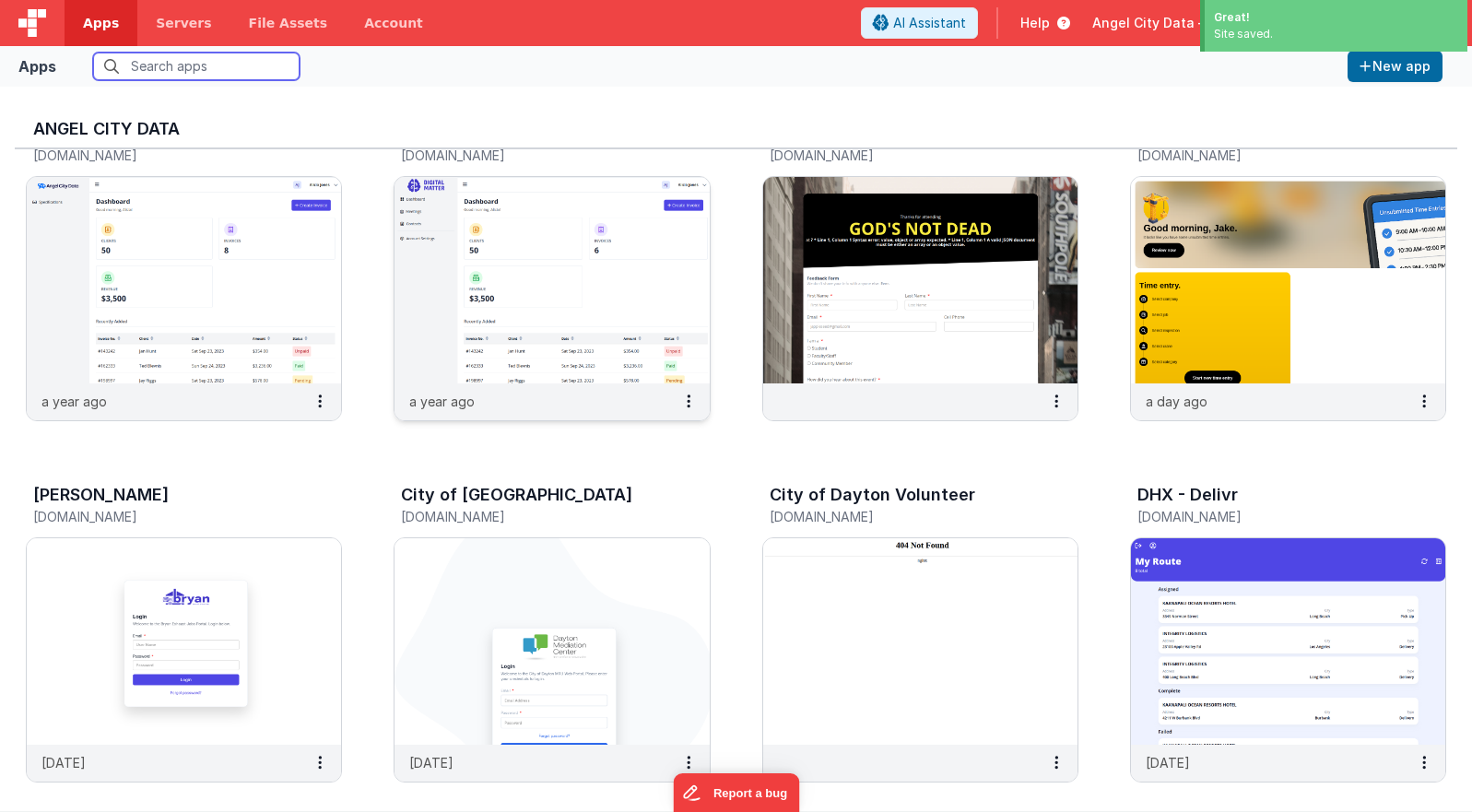
scroll to position [97, 0]
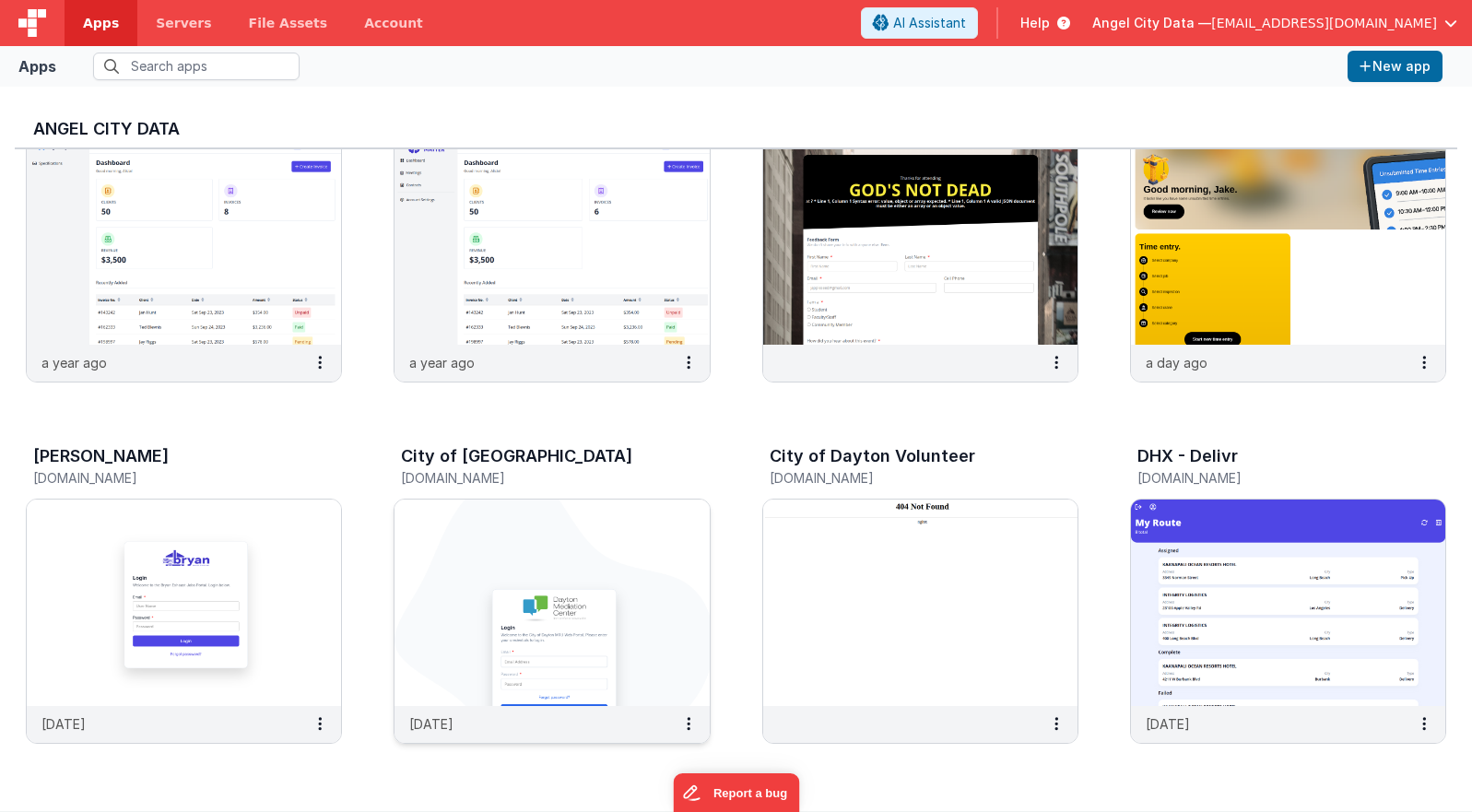
click at [523, 542] on img at bounding box center [551, 603] width 314 height 206
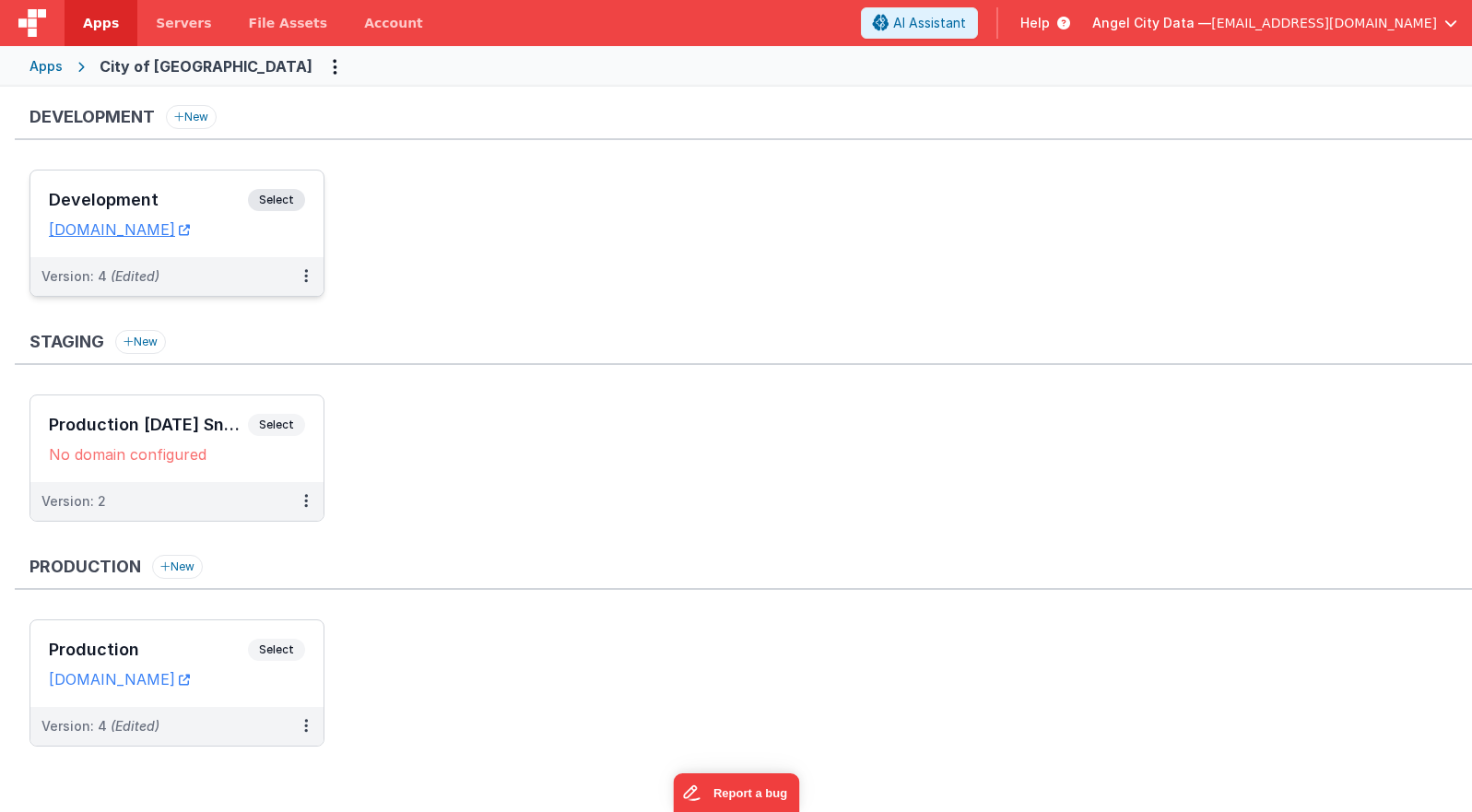
click at [176, 190] on div "Development Select" at bounding box center [176, 204] width 256 height 31
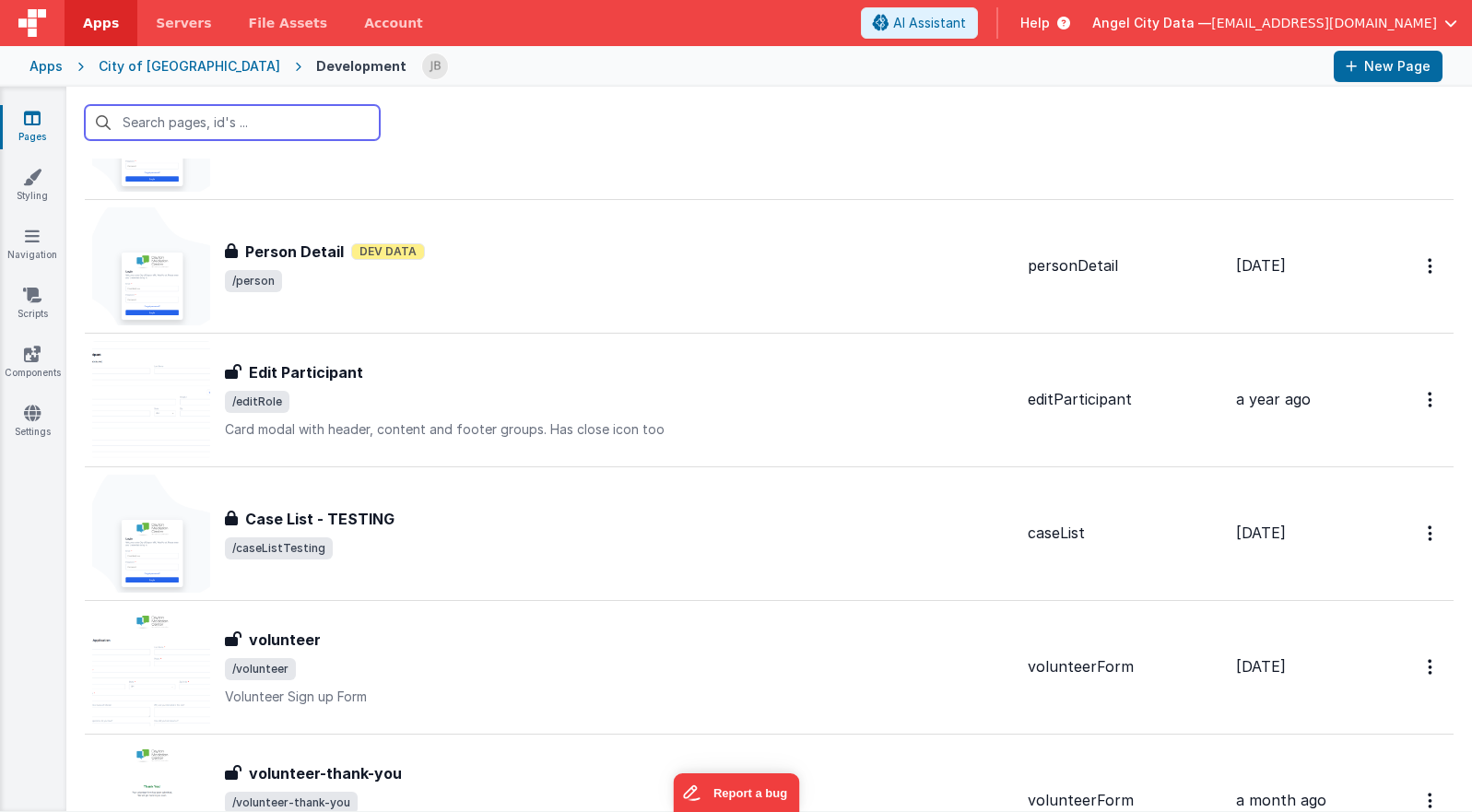
scroll to position [2415, 0]
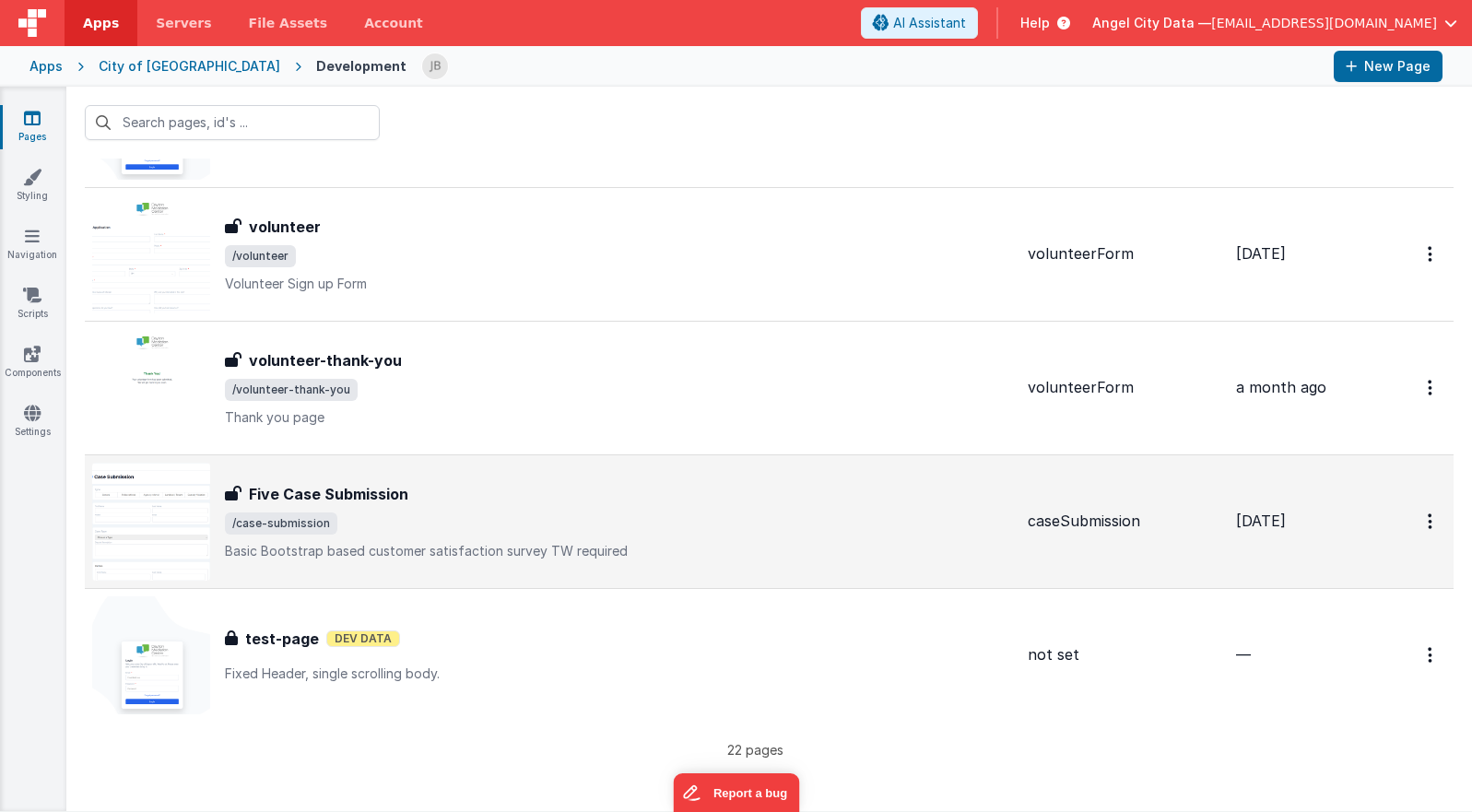
click at [279, 499] on h3 "Five Case Submission" at bounding box center [329, 493] width 160 height 22
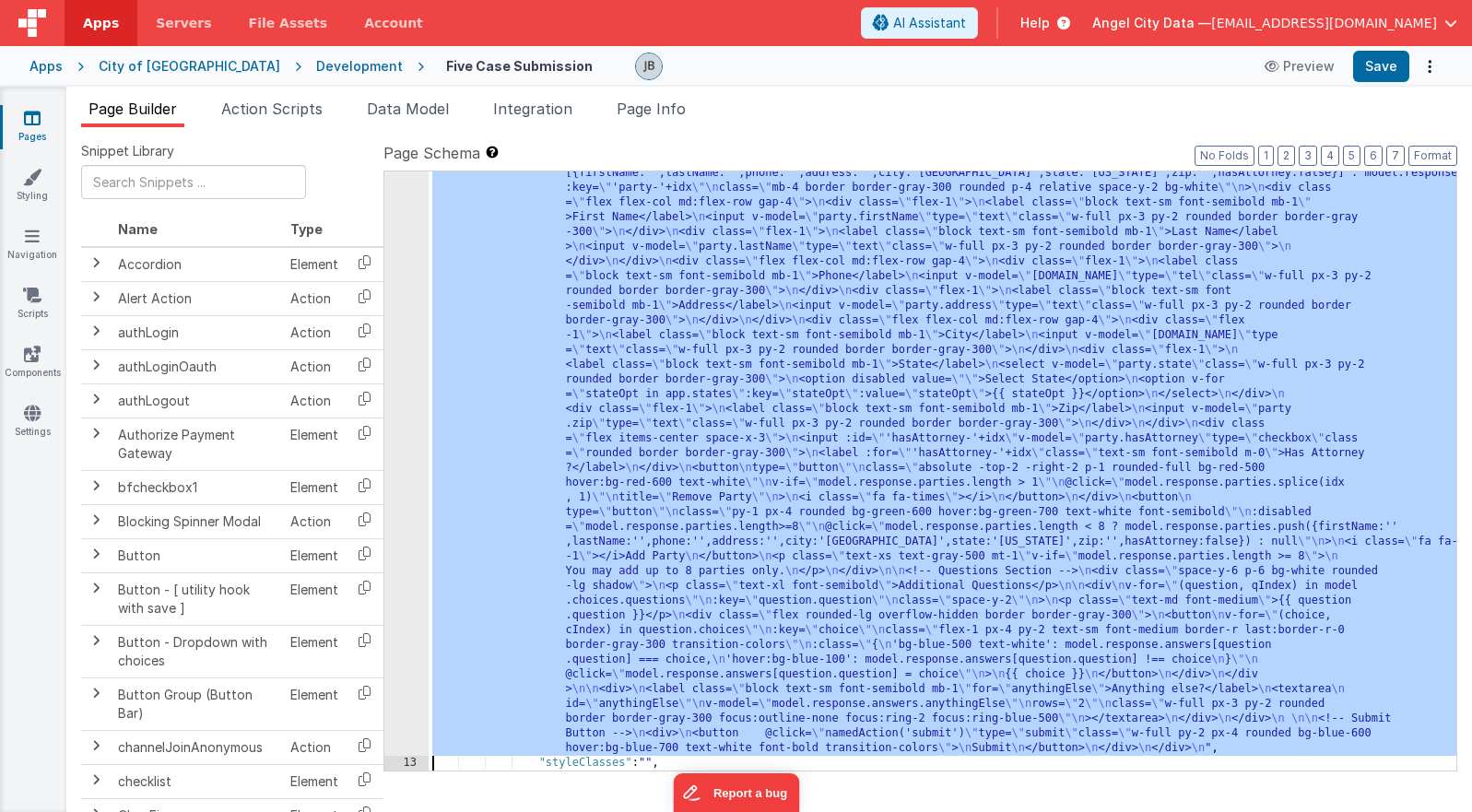
click at [411, 439] on div "12" at bounding box center [407, 225] width 45 height 1062
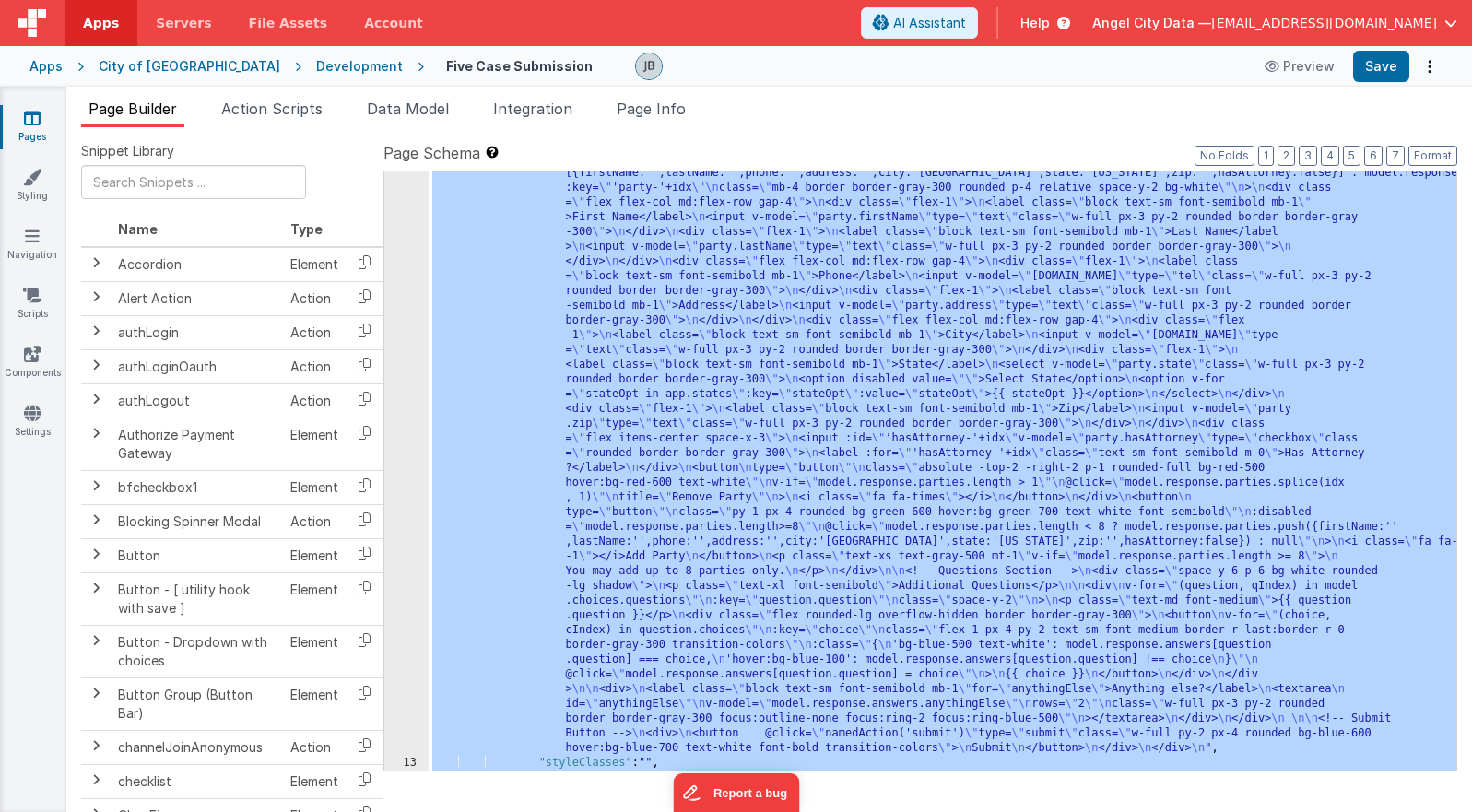
click at [406, 411] on div "12" at bounding box center [407, 225] width 45 height 1062
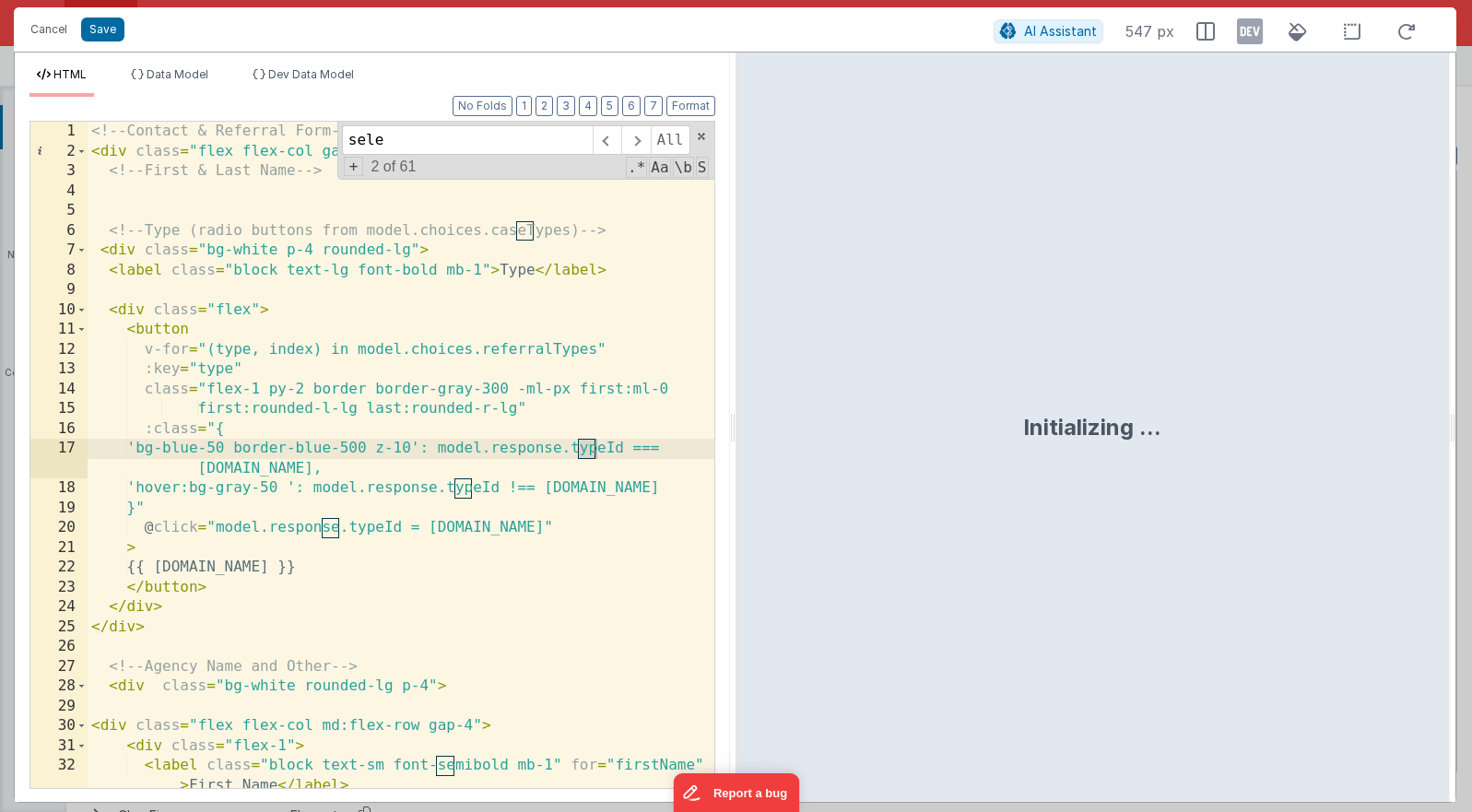
scroll to position [1470, 0]
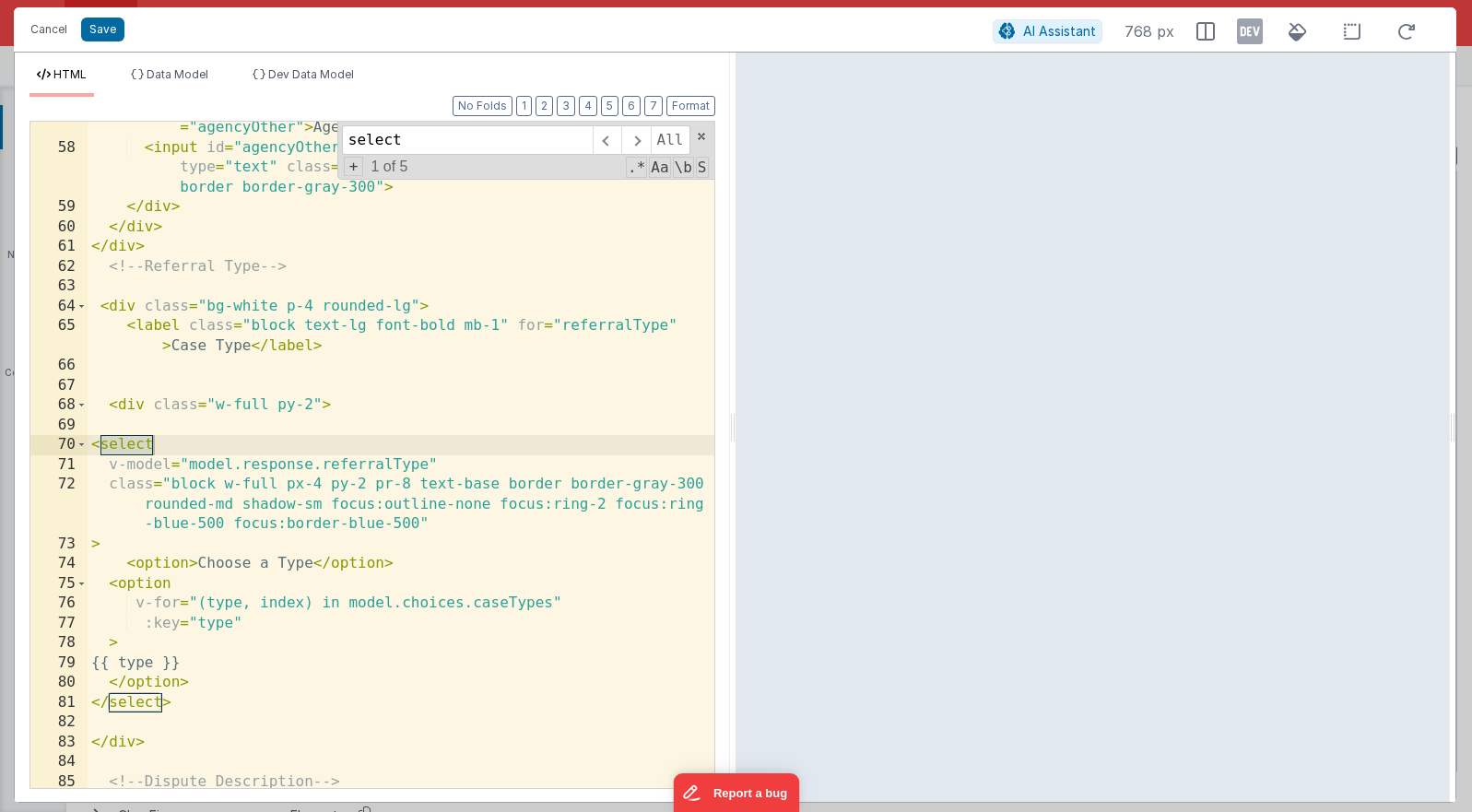
type input "select"
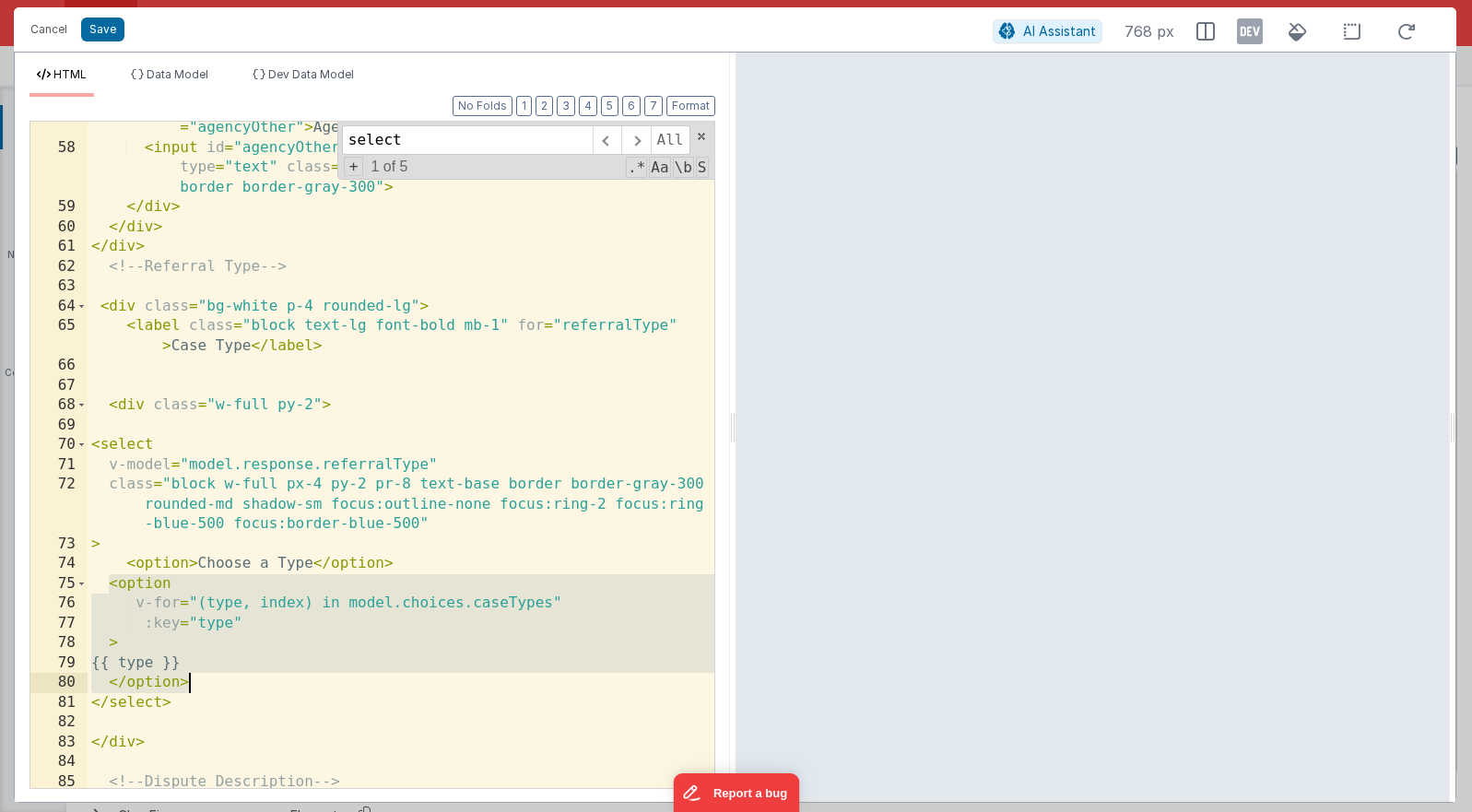
drag, startPoint x: 107, startPoint y: 584, endPoint x: 244, endPoint y: 678, distance: 166.1
click at [244, 678] on div "< label class = "block text-sm font-semibold mb-1" for = "agencyOther" > Agency…" at bounding box center [400, 462] width 627 height 727
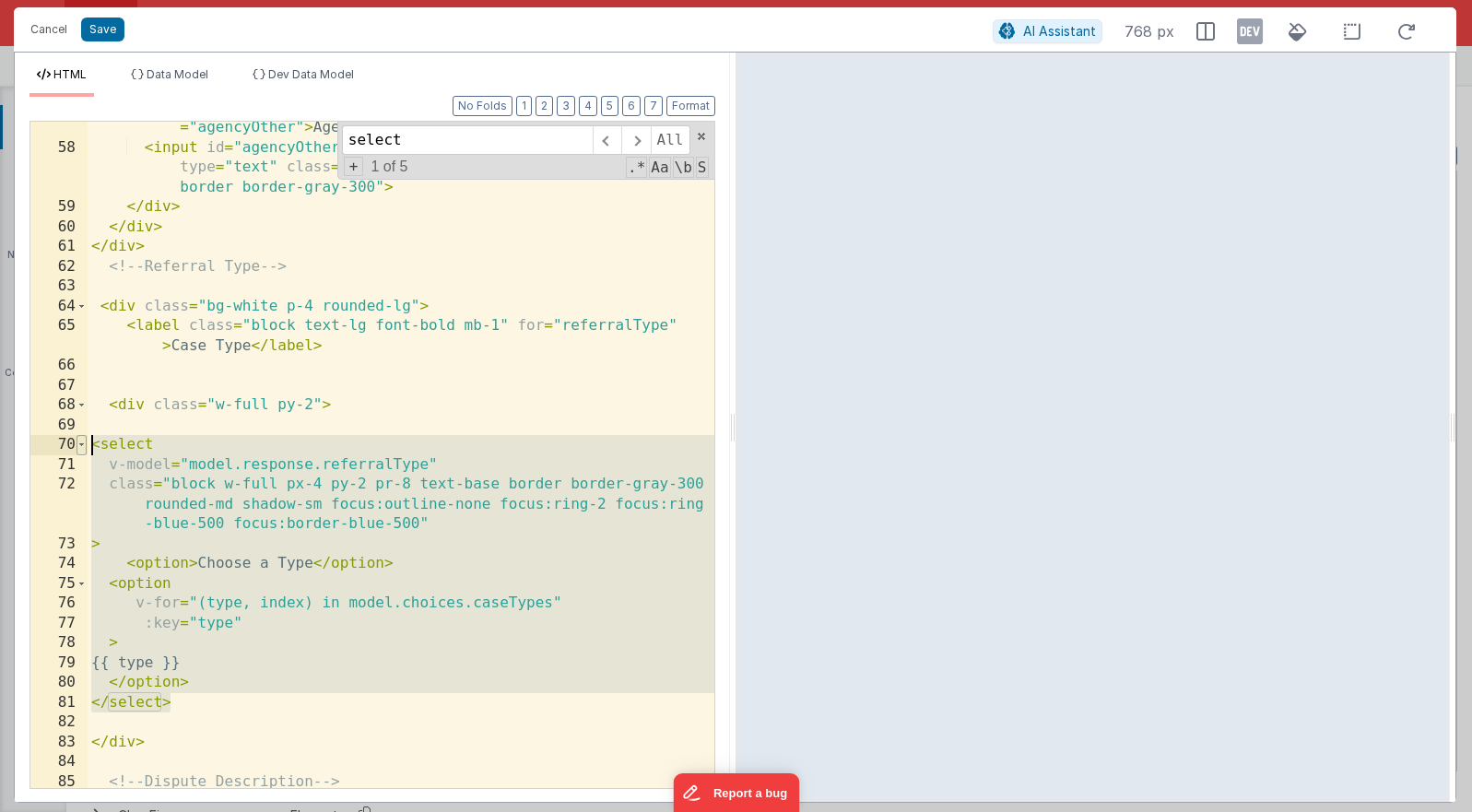
drag, startPoint x: 189, startPoint y: 703, endPoint x: 80, endPoint y: 446, distance: 279.2
click at [80, 446] on div "57 58 59 60 61 62 63 64 65 66 67 68 69 70 71 72 73 74 75 76 77 78 79 80 81 82 8…" at bounding box center [372, 455] width 686 height 669
